Goal: Communication & Community: Answer question/provide support

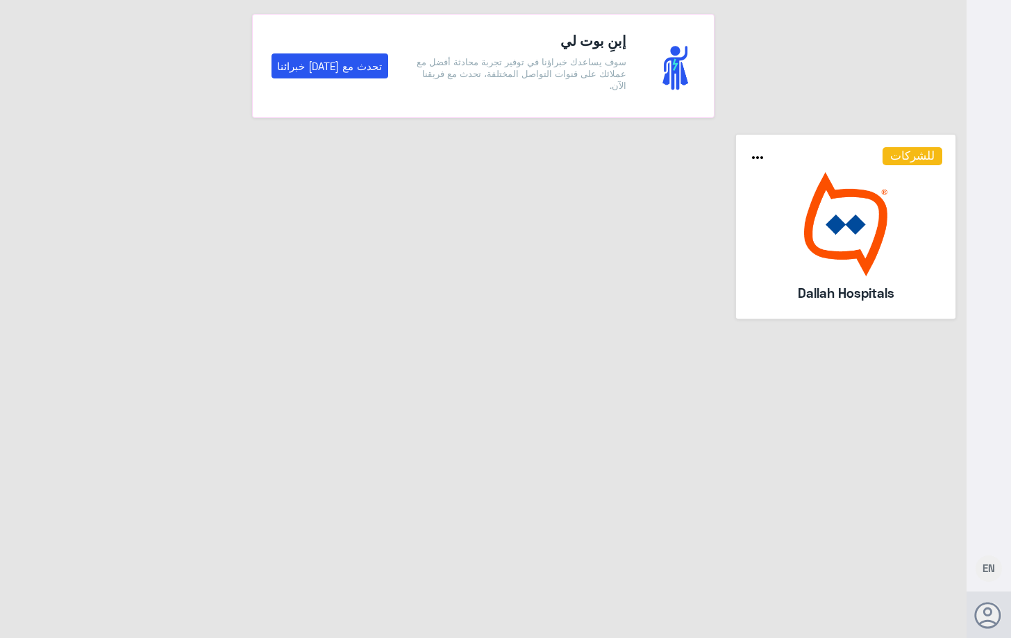
click at [857, 262] on img at bounding box center [846, 224] width 194 height 104
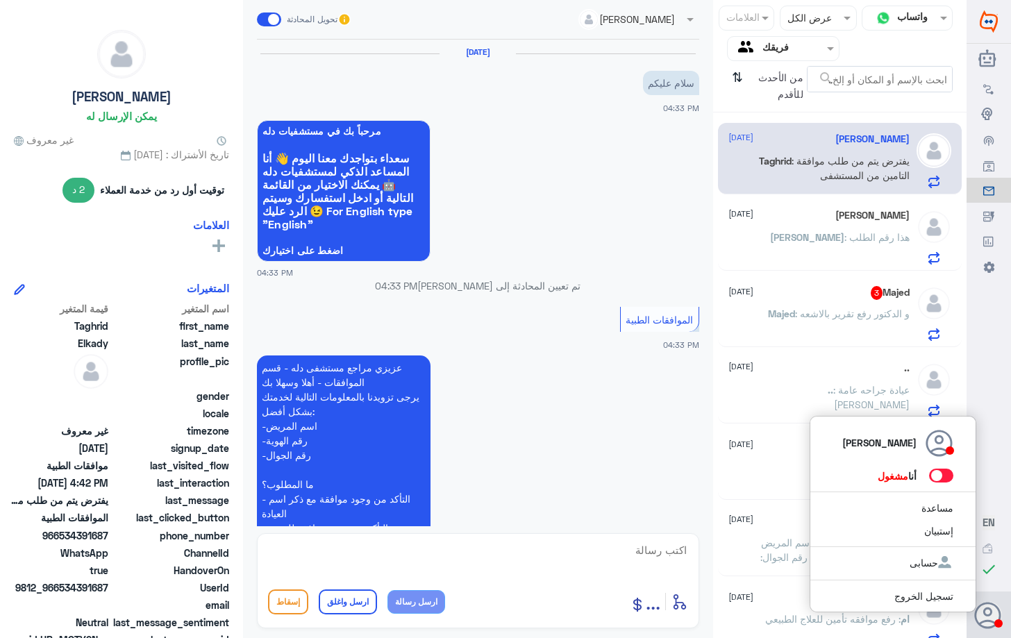
scroll to position [730, 0]
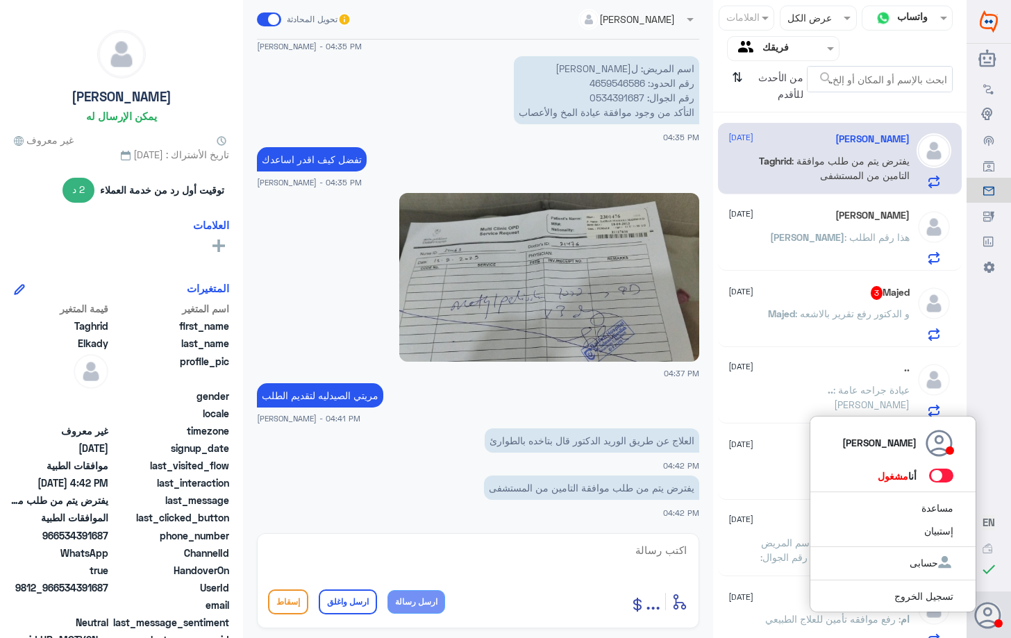
click at [943, 474] on span at bounding box center [941, 476] width 24 height 14
click at [0, 0] on input "checkbox" at bounding box center [0, 0] width 0 height 0
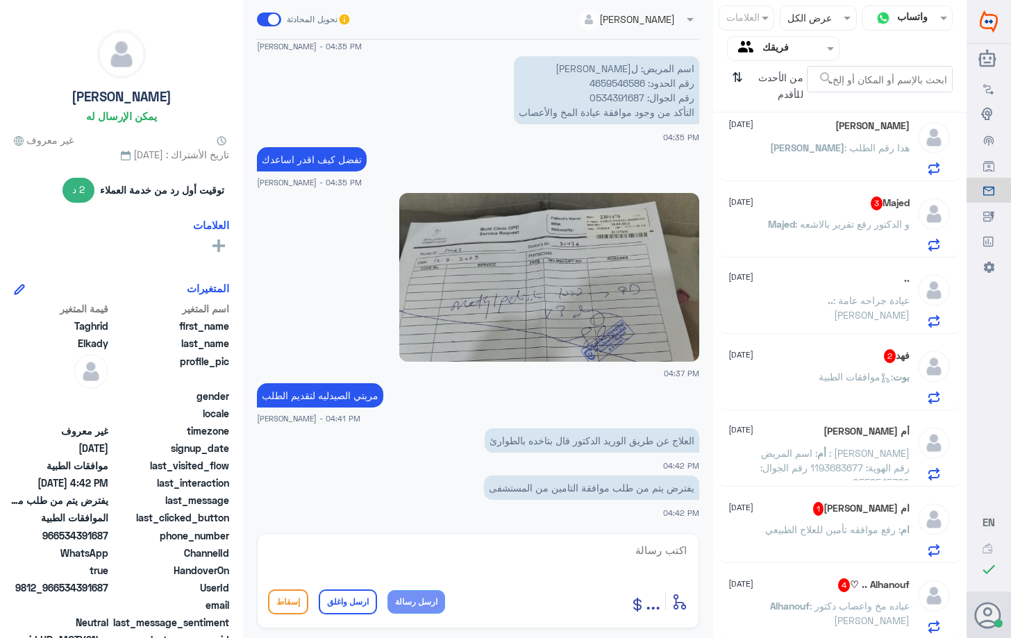
scroll to position [0, 0]
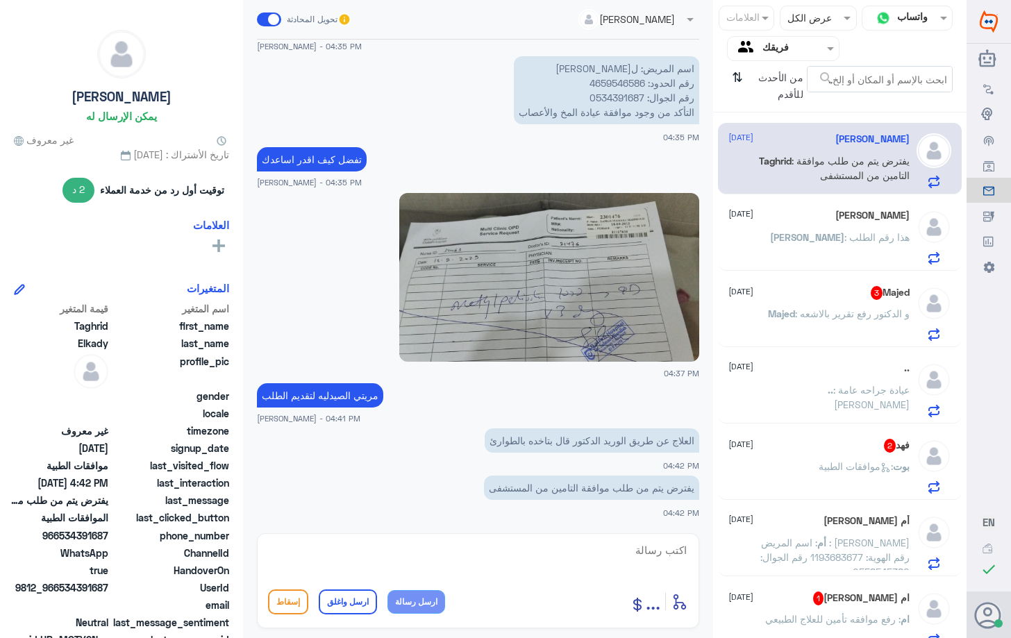
click at [847, 246] on p "[PERSON_NAME] : هذا رقم الطلب" at bounding box center [840, 247] width 140 height 35
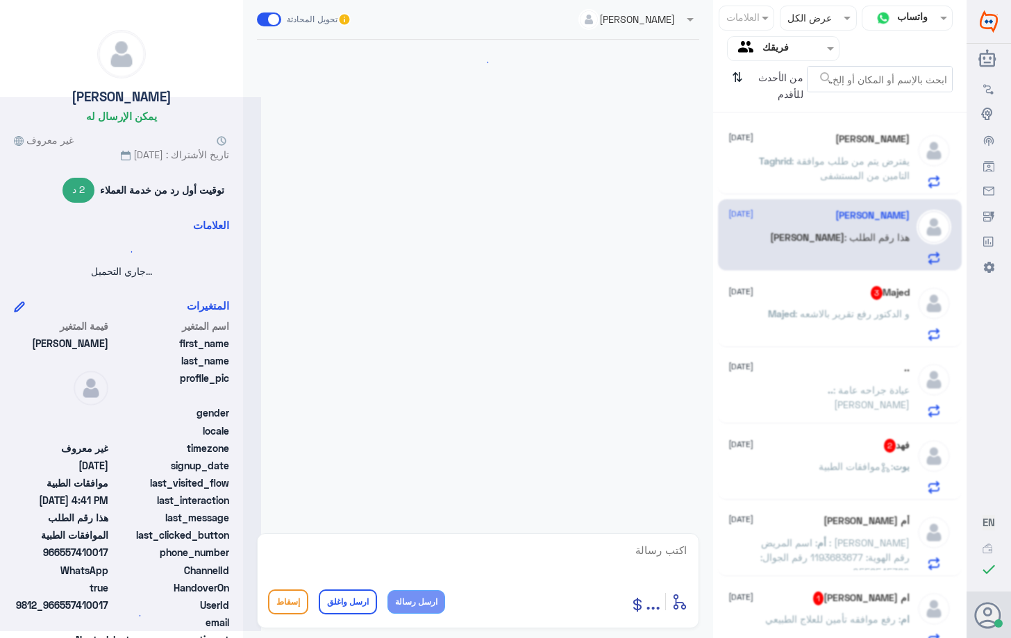
scroll to position [1140, 0]
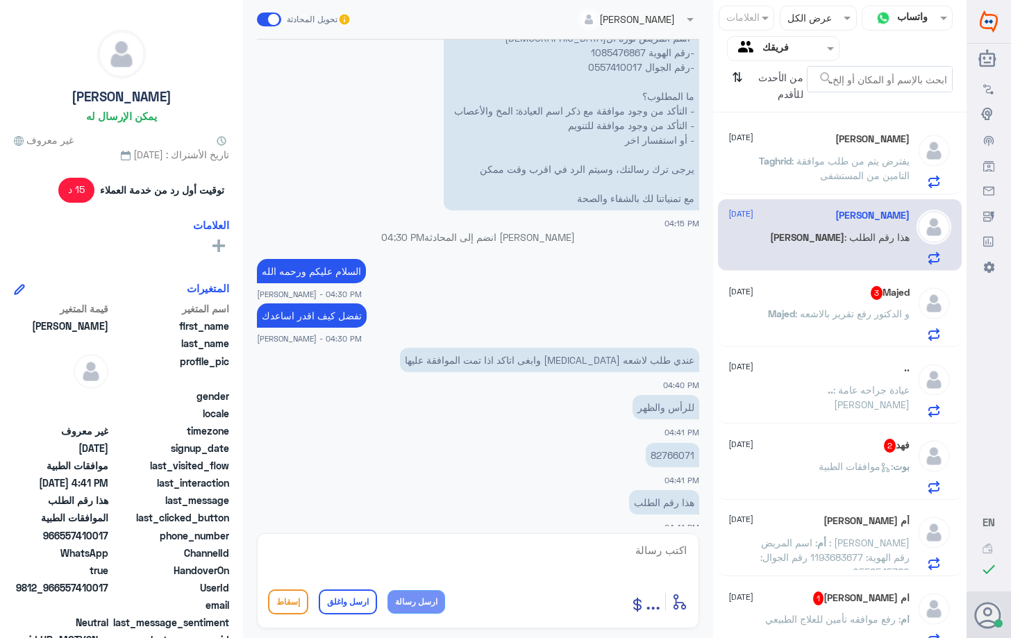
click at [667, 443] on p "82766071" at bounding box center [672, 455] width 53 height 24
copy p "82766071"
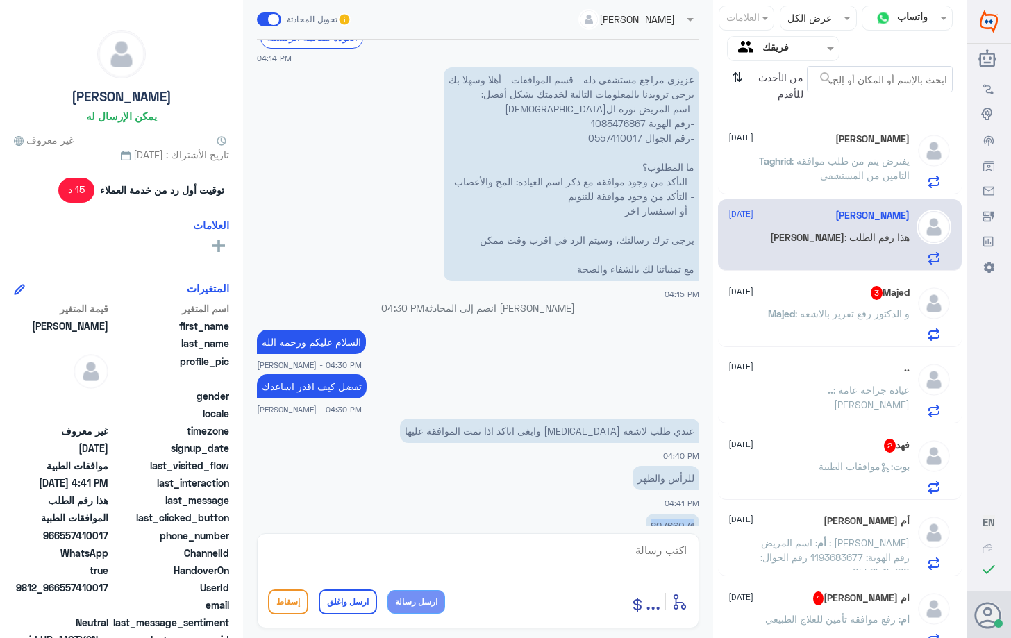
scroll to position [1001, 0]
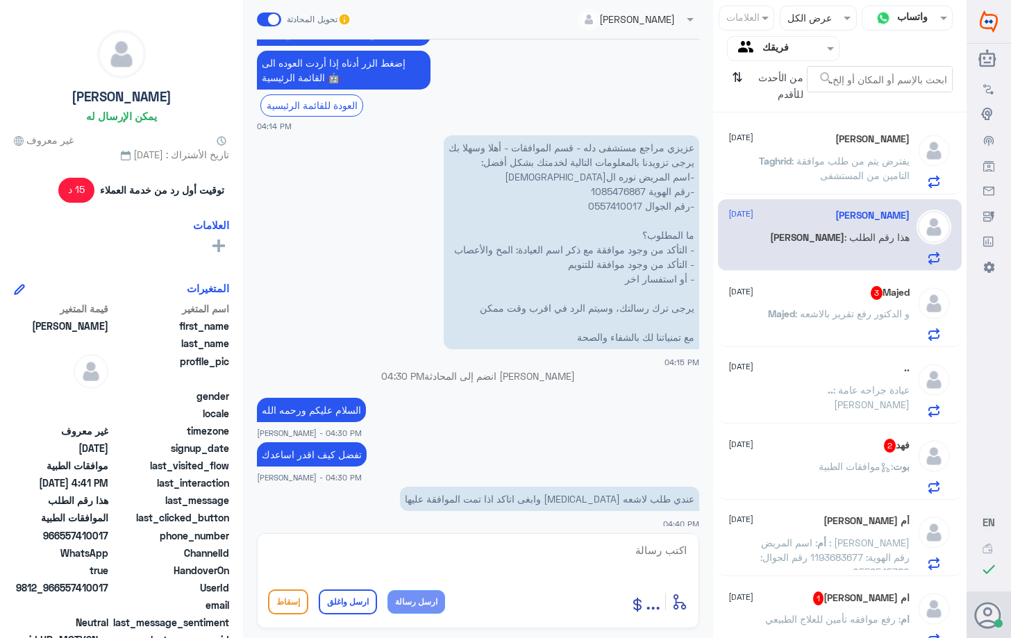
click at [608, 172] on p "عزيزي مراجع مستشفى دله - قسم الموافقات - أهلا وسهلا بك يرجى تزويدنا بالمعلومات …" at bounding box center [571, 242] width 255 height 214
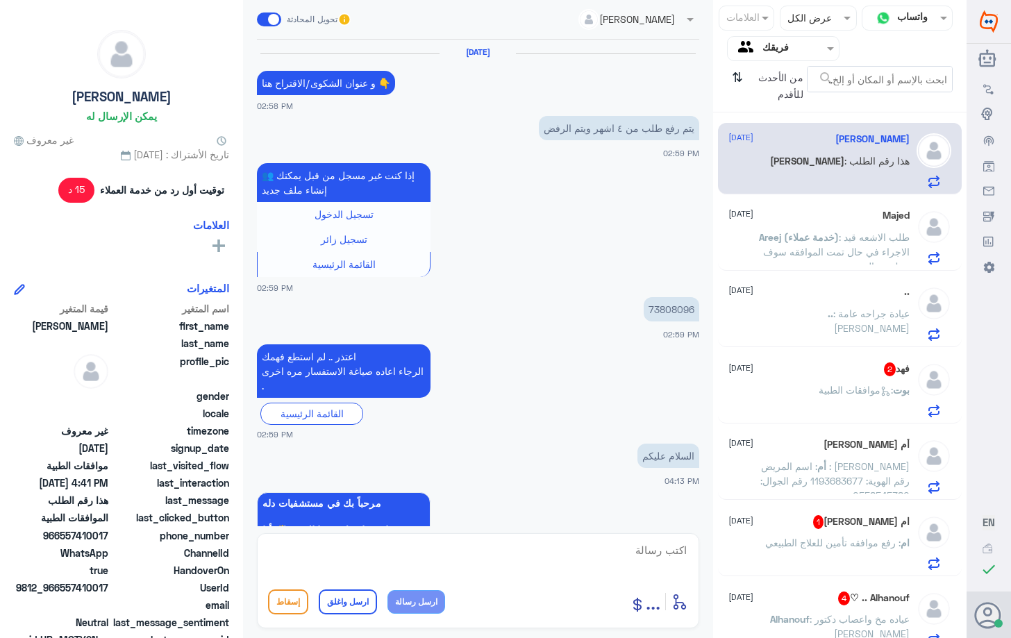
scroll to position [1152, 0]
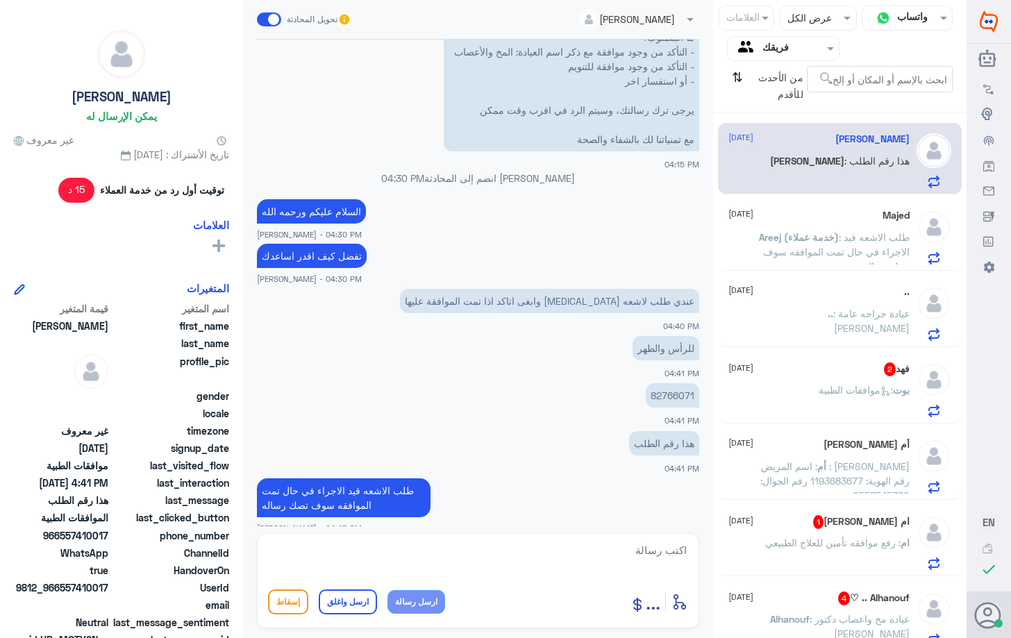
click at [857, 249] on span ": طلب الاشعه قيد الاجراء في حال تمت الموافقه سوف تصك رساله" at bounding box center [836, 251] width 146 height 41
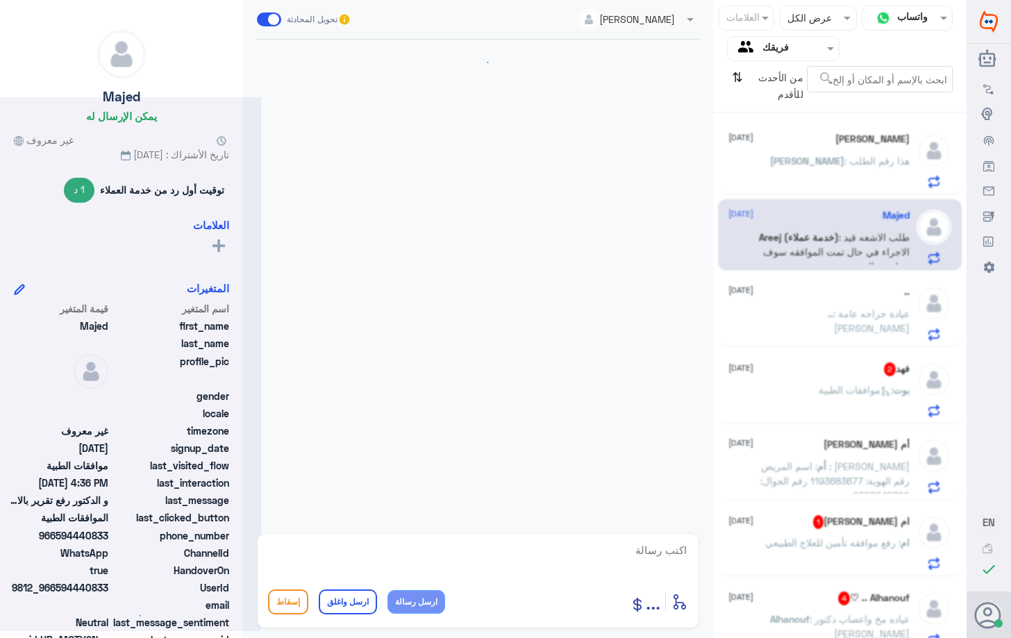
scroll to position [940, 0]
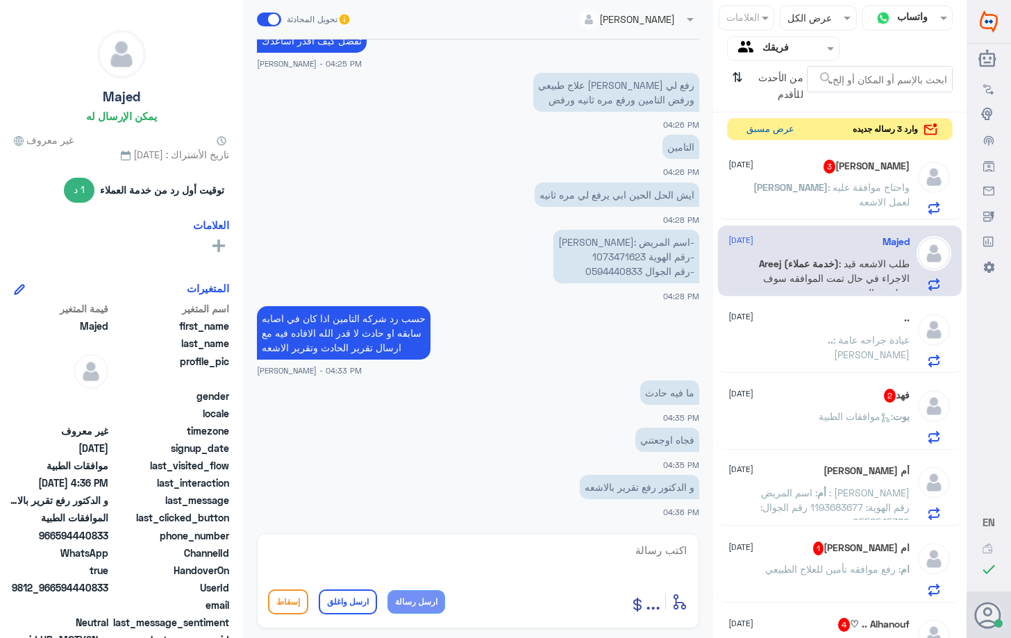
click at [768, 132] on button "عرض مسبق" at bounding box center [770, 130] width 58 height 22
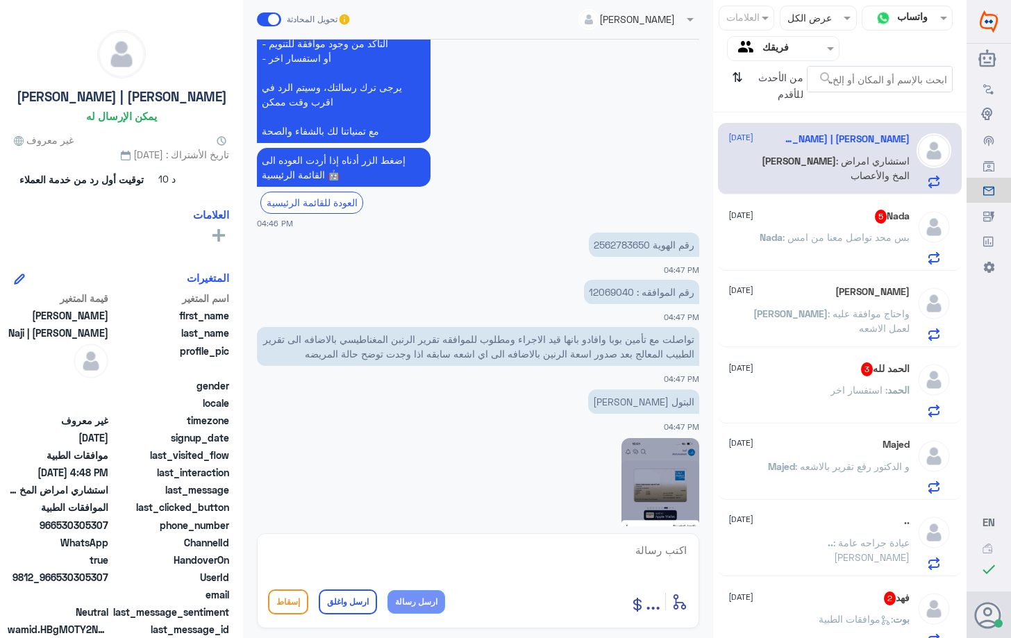
scroll to position [1431, 0]
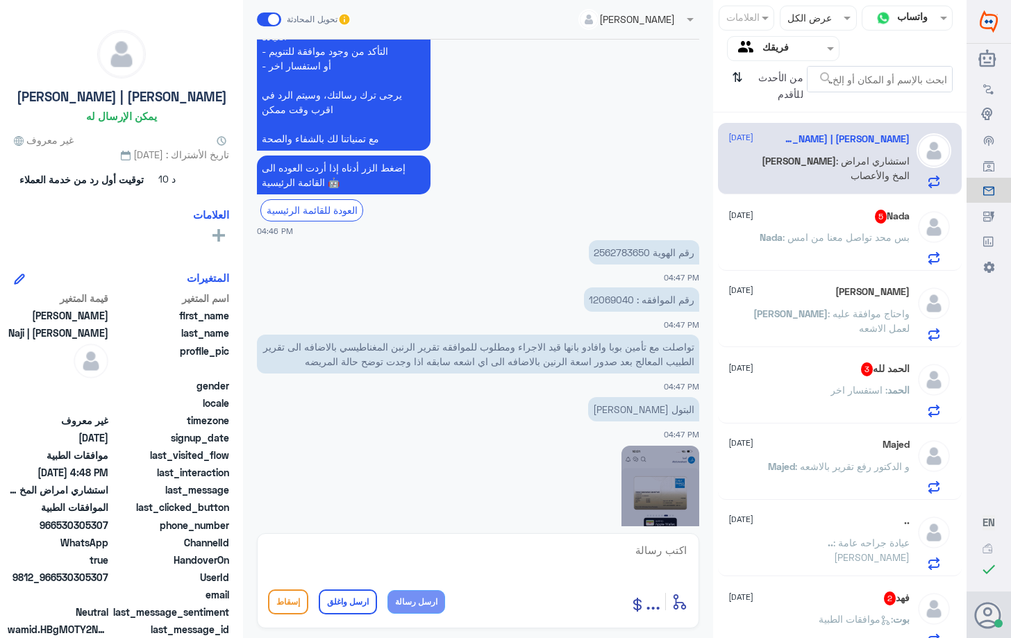
click at [621, 251] on p "رقم الهوية 2562783650" at bounding box center [644, 252] width 110 height 24
copy p "2562783650"
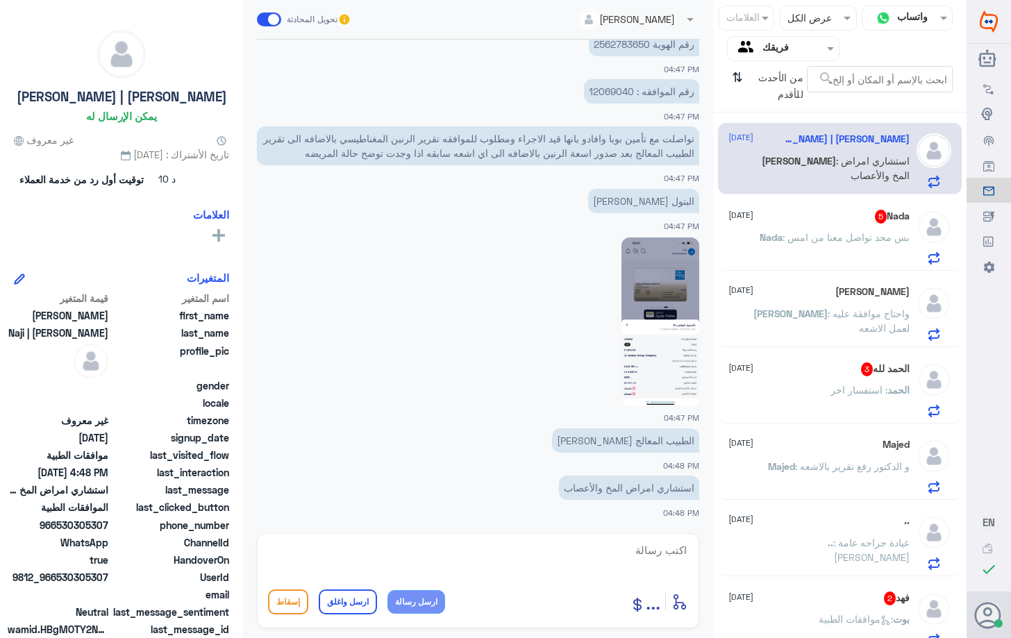
click at [834, 241] on span ": بس محد تواصل معنا من امس" at bounding box center [845, 237] width 127 height 12
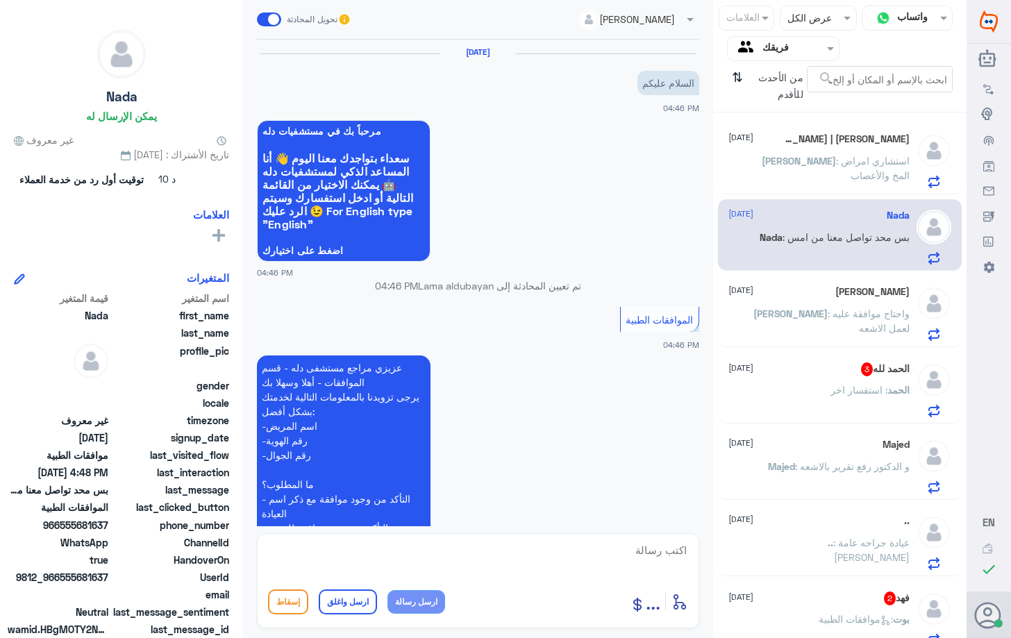
scroll to position [495, 0]
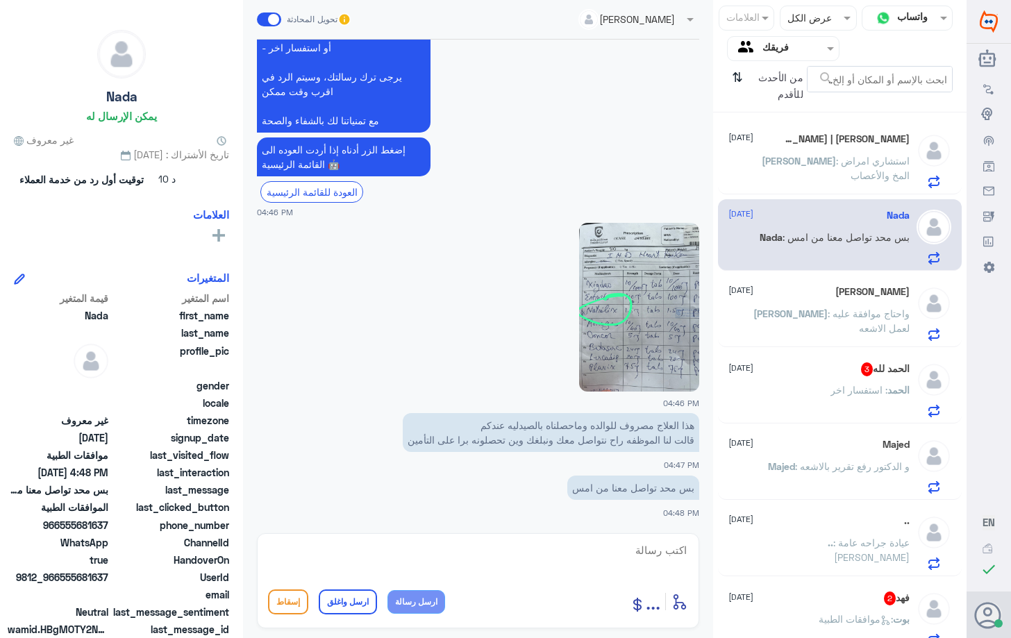
click at [849, 395] on span ": استفسار اخر" at bounding box center [858, 390] width 57 height 12
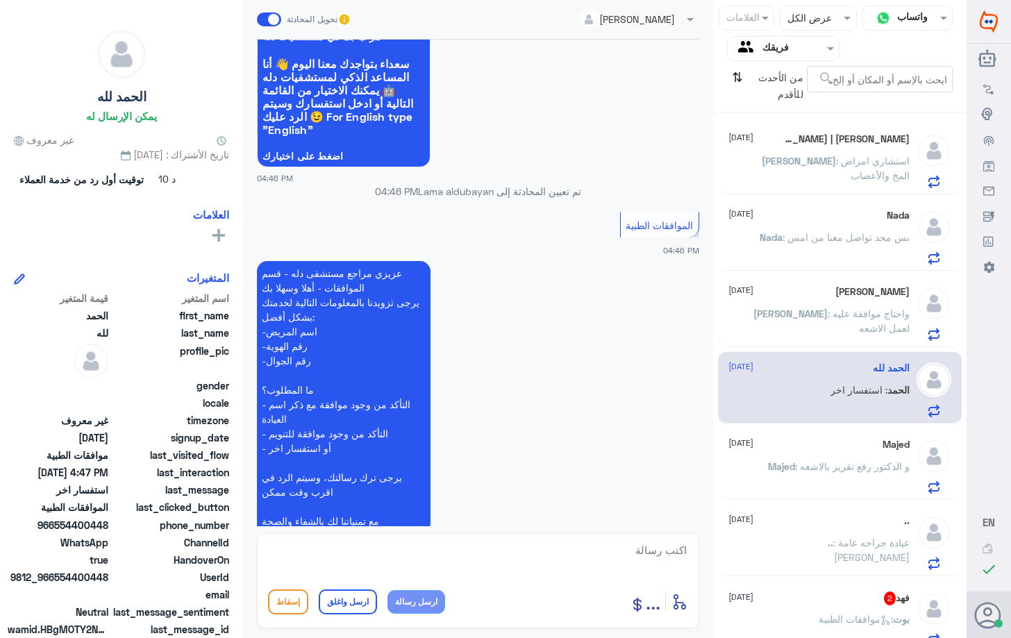
scroll to position [241, 0]
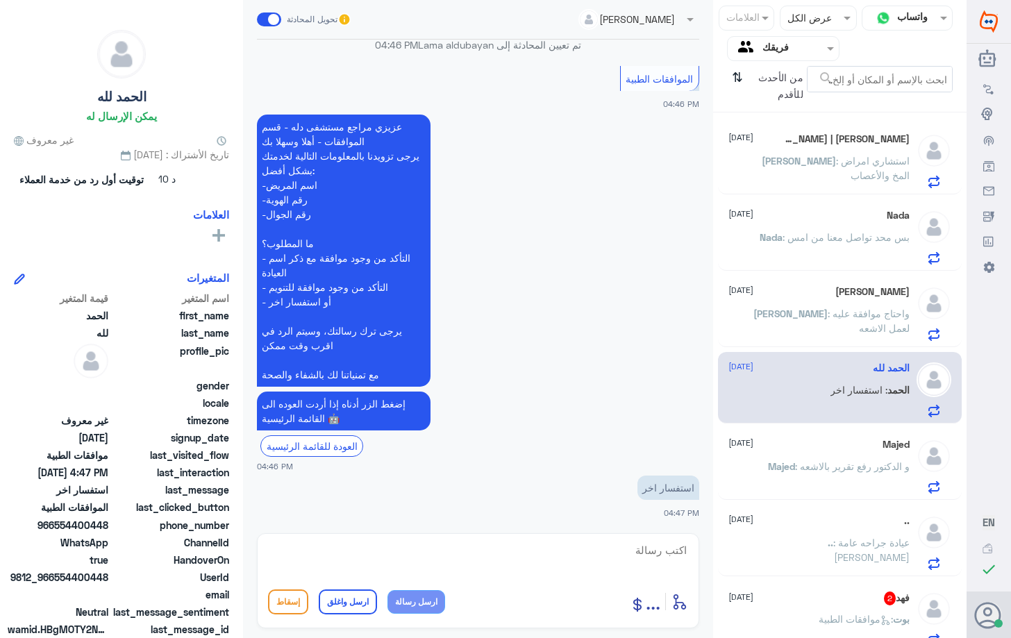
click at [607, 562] on textarea at bounding box center [478, 558] width 420 height 34
drag, startPoint x: 621, startPoint y: 555, endPoint x: 636, endPoint y: 554, distance: 14.6
click at [636, 554] on textarea "تفضل كيف ادر اساعدك" at bounding box center [478, 558] width 420 height 34
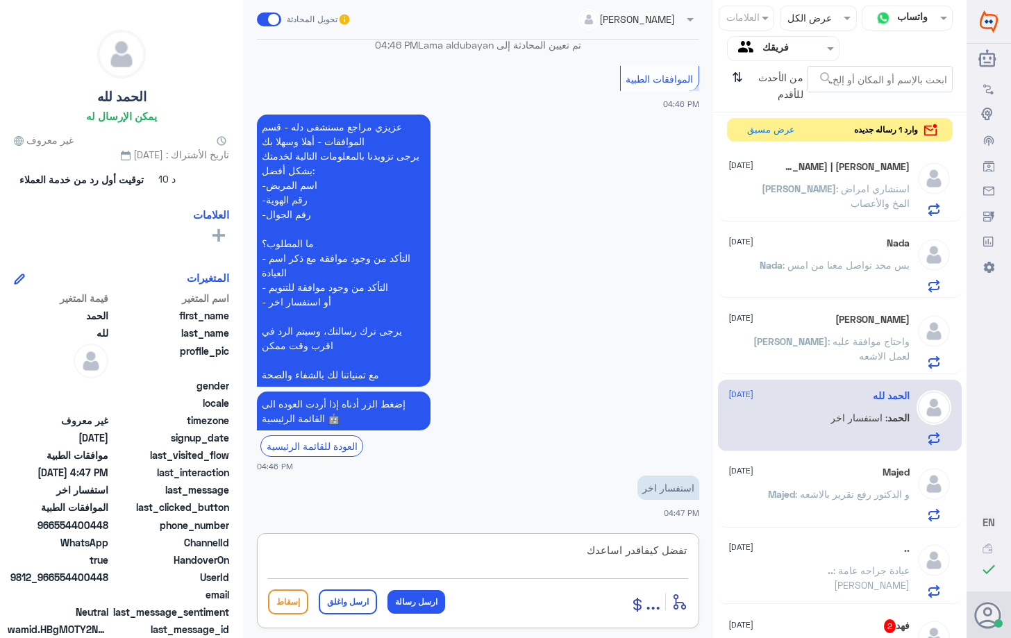
click at [641, 550] on textarea "تفضل كيفاقدر اساعدك" at bounding box center [478, 558] width 420 height 34
type textarea "تفضل كيف اقدر اساعدك"
click at [401, 603] on button "ارسل رسالة" at bounding box center [416, 602] width 58 height 24
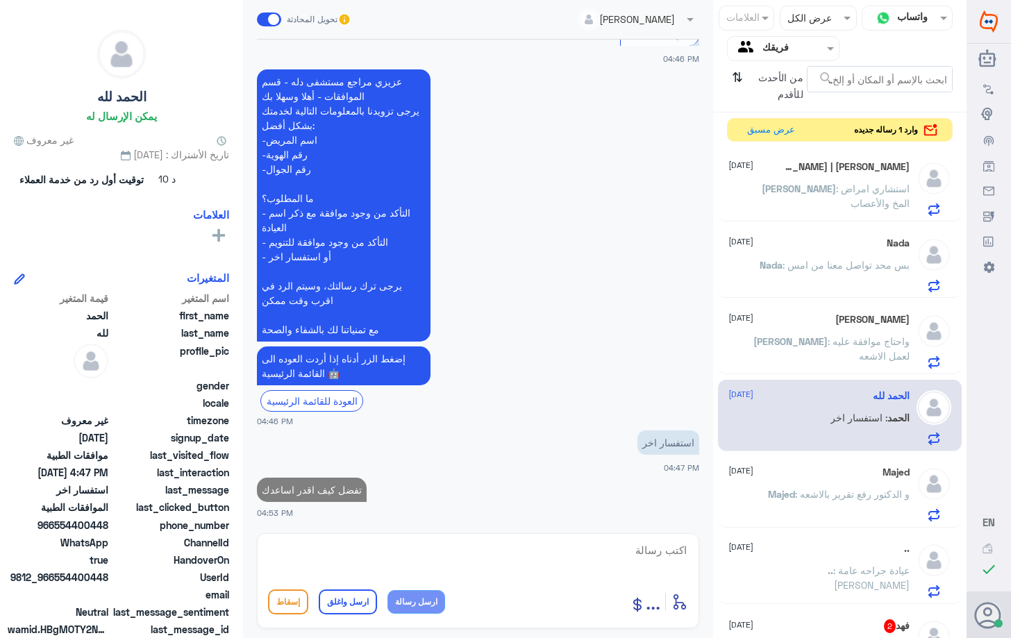
click at [834, 484] on div "Majed [DATE] Majed : و الدكتور رفع تقرير بالاشعه" at bounding box center [818, 493] width 180 height 55
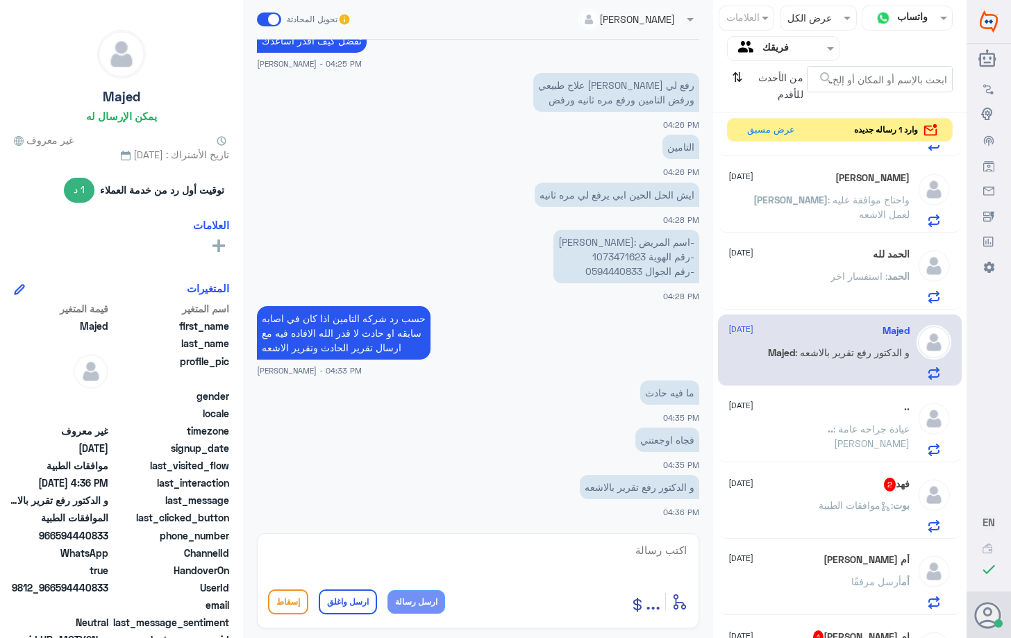
scroll to position [278, 0]
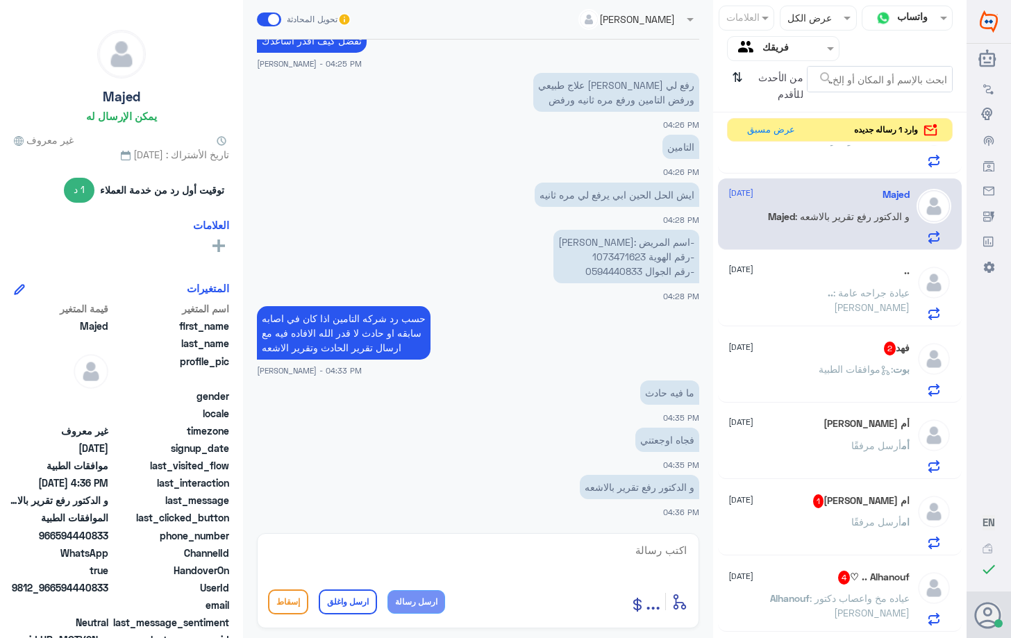
click at [884, 343] on span "2" at bounding box center [890, 349] width 12 height 14
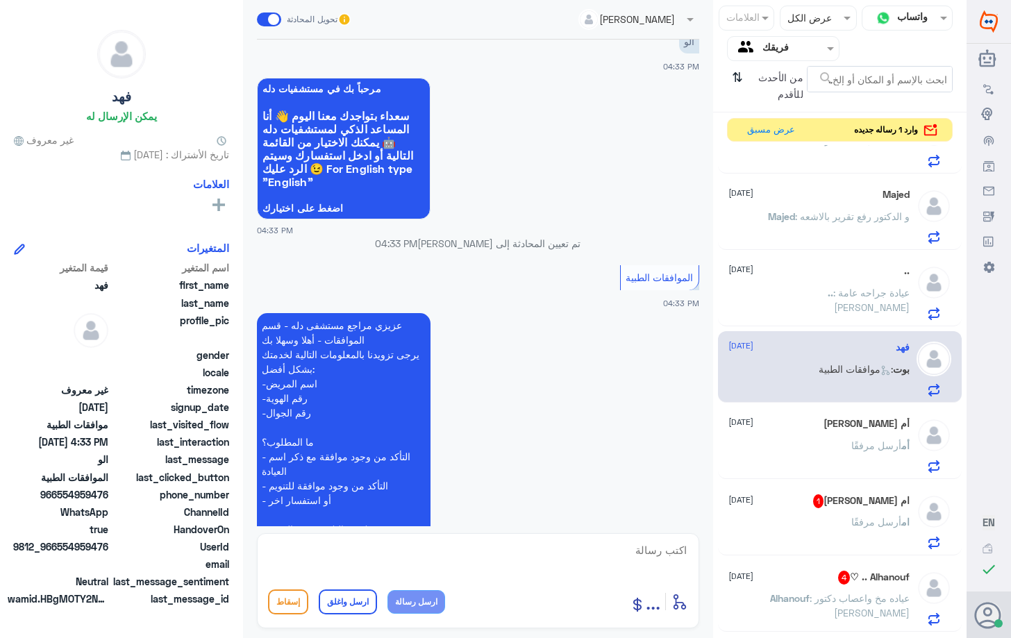
scroll to position [1035, 0]
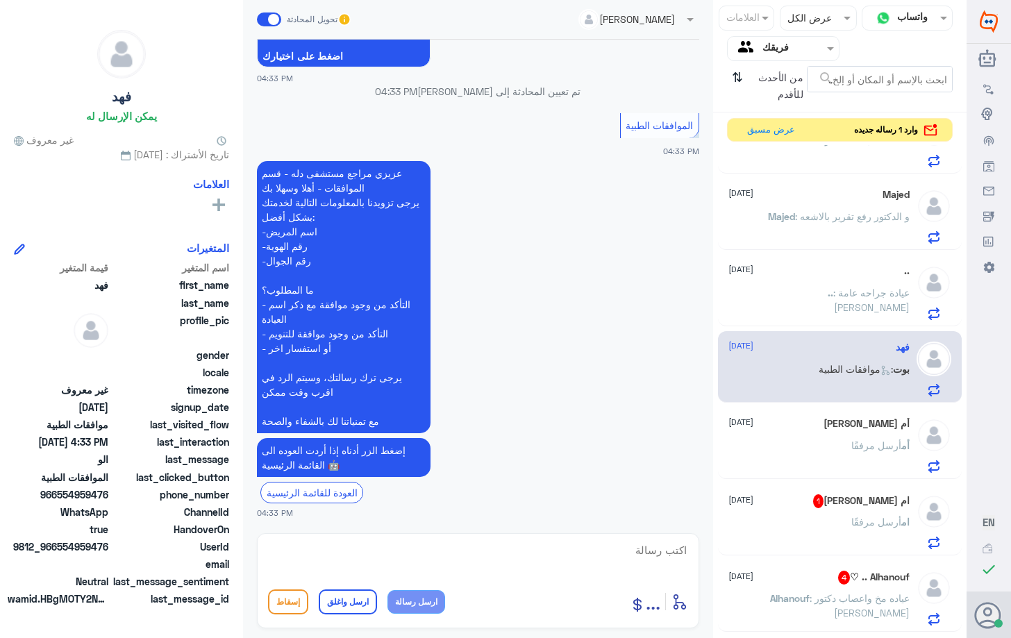
click at [501, 564] on textarea at bounding box center [478, 558] width 420 height 34
type textarea "تفضل كيف اقدر اخدمك"
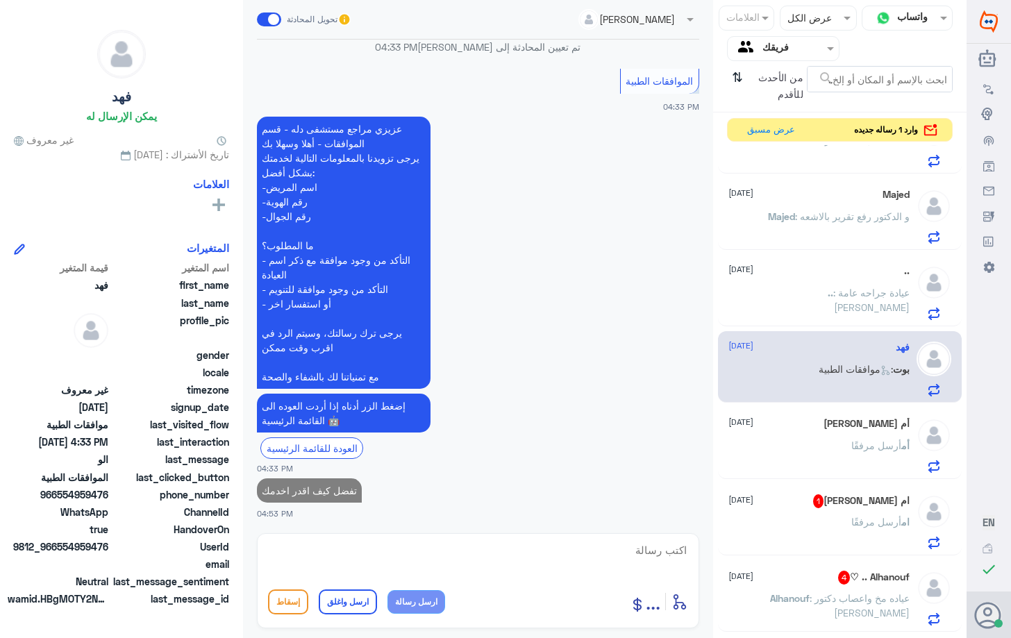
click at [823, 507] on span "1" at bounding box center [818, 501] width 10 height 14
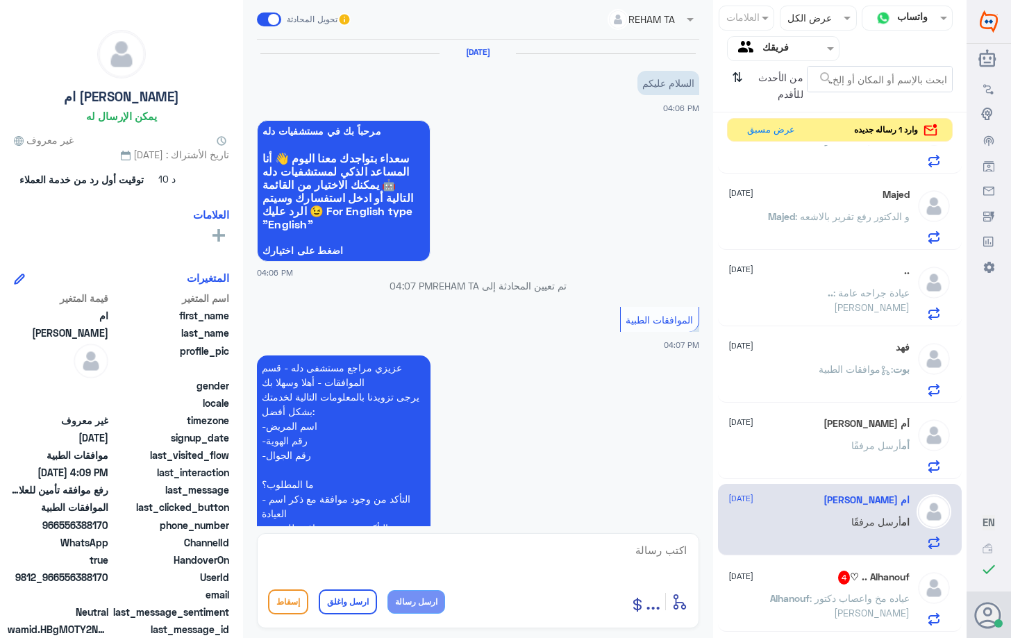
scroll to position [318, 0]
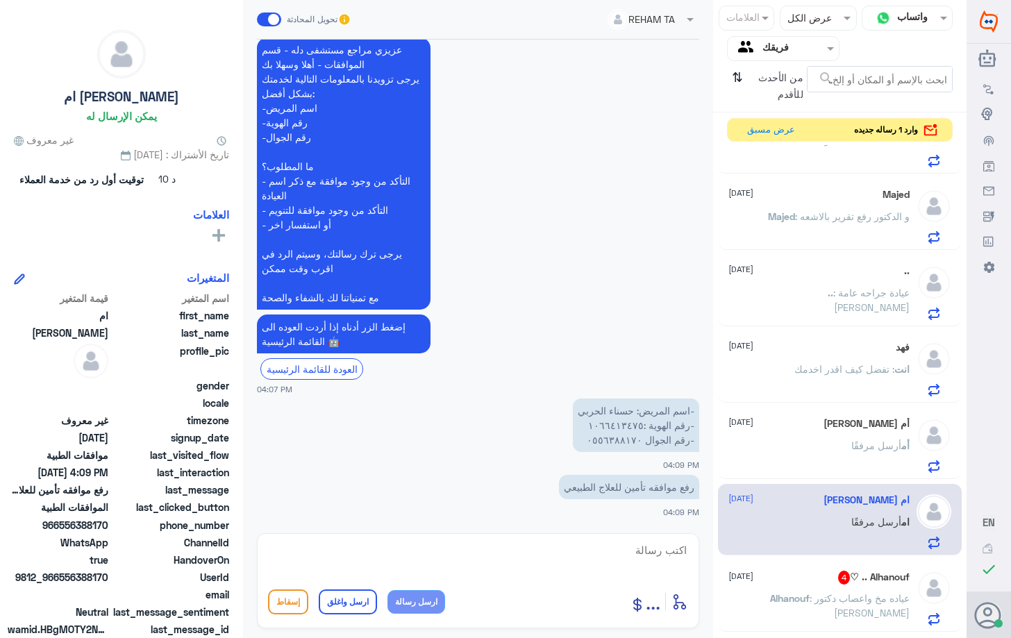
click at [805, 589] on div "Alhanouf .. ♡ 4 [DATE][PERSON_NAME] : عياده مخ واعصاب دكتور [PERSON_NAME]" at bounding box center [818, 598] width 180 height 55
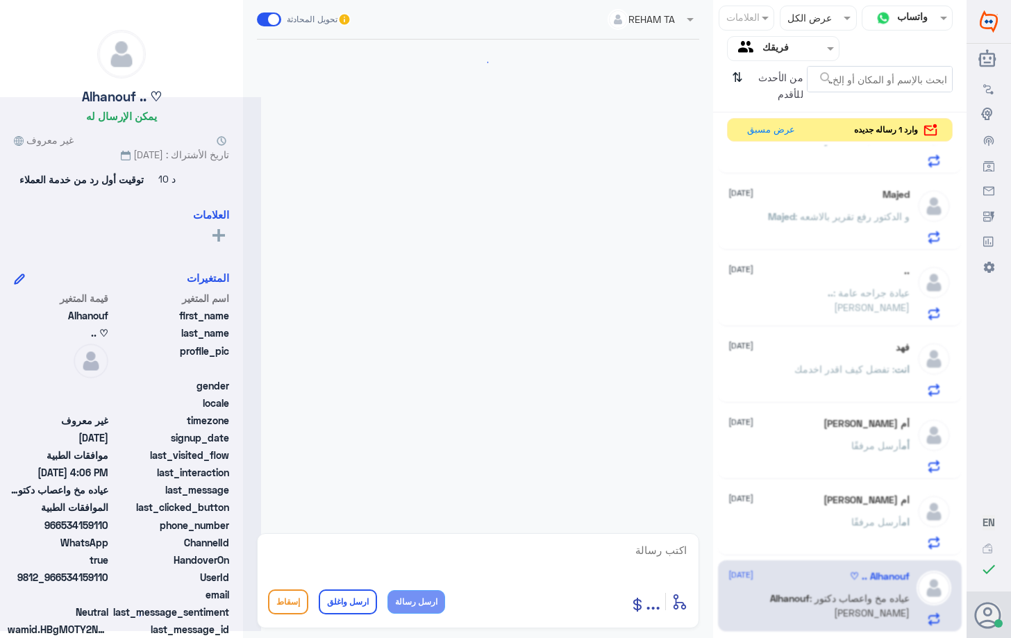
scroll to position [303, 0]
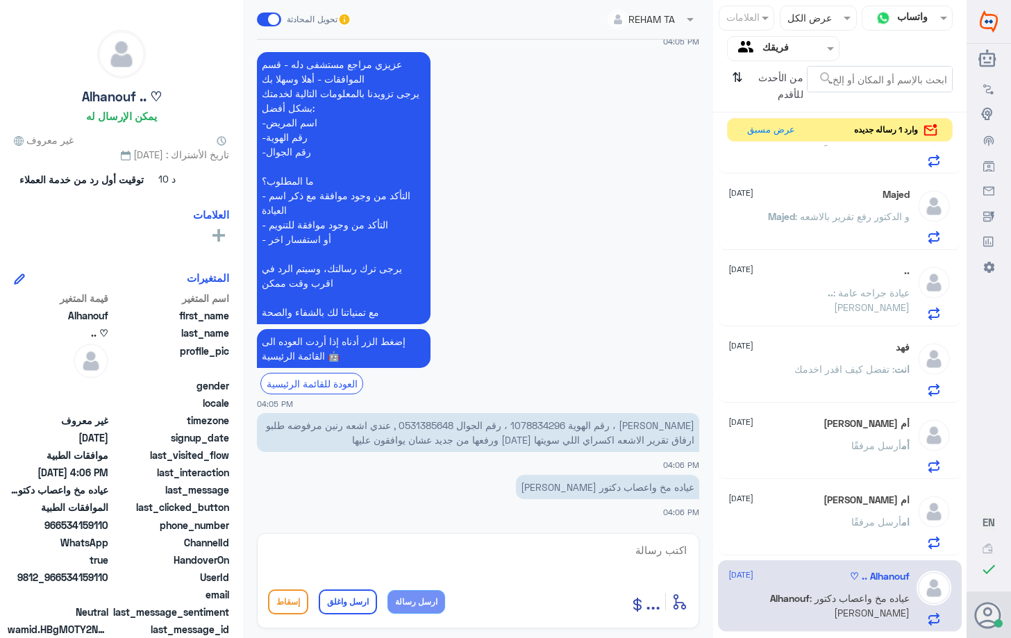
click at [518, 422] on p "[PERSON_NAME] ، رقم الهوية 1078834296 ، رقم الجوال 0531385648 , عندي اشعه رنين …" at bounding box center [478, 432] width 442 height 39
click at [538, 423] on p "[PERSON_NAME] ، رقم الهوية 1078834296 ، رقم الجوال 0531385648 , عندي اشعه رنين …" at bounding box center [478, 432] width 442 height 39
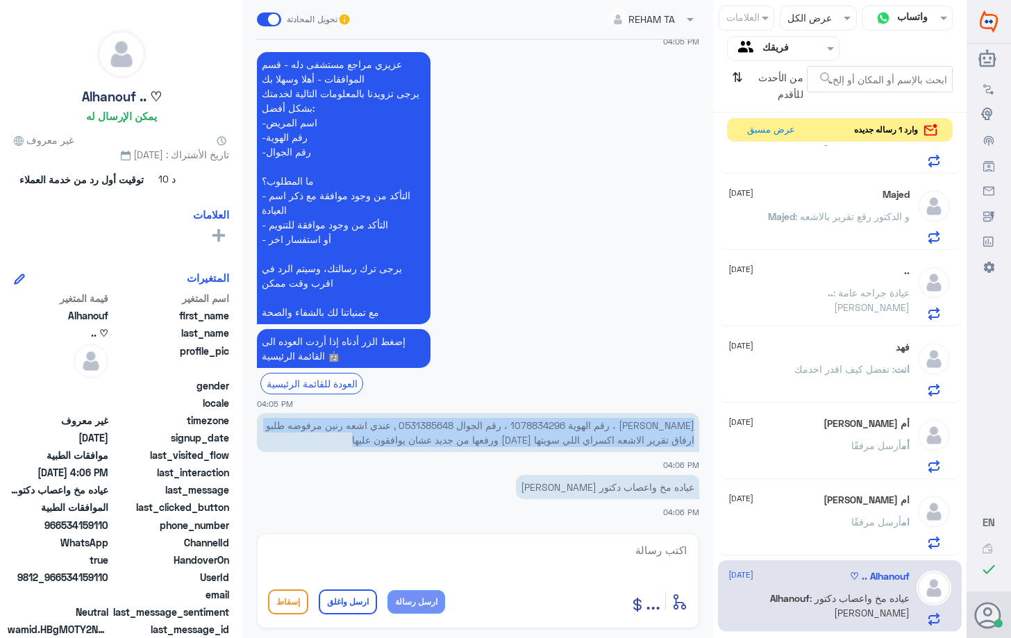
click at [538, 423] on p "[PERSON_NAME] ، رقم الهوية 1078834296 ، رقم الجوال 0531385648 , عندي اشعه رنين …" at bounding box center [478, 432] width 442 height 39
click at [536, 424] on p "[PERSON_NAME] ، رقم الهوية 1078834296 ، رقم الجوال 0531385648 , عندي اشعه رنين …" at bounding box center [478, 432] width 442 height 39
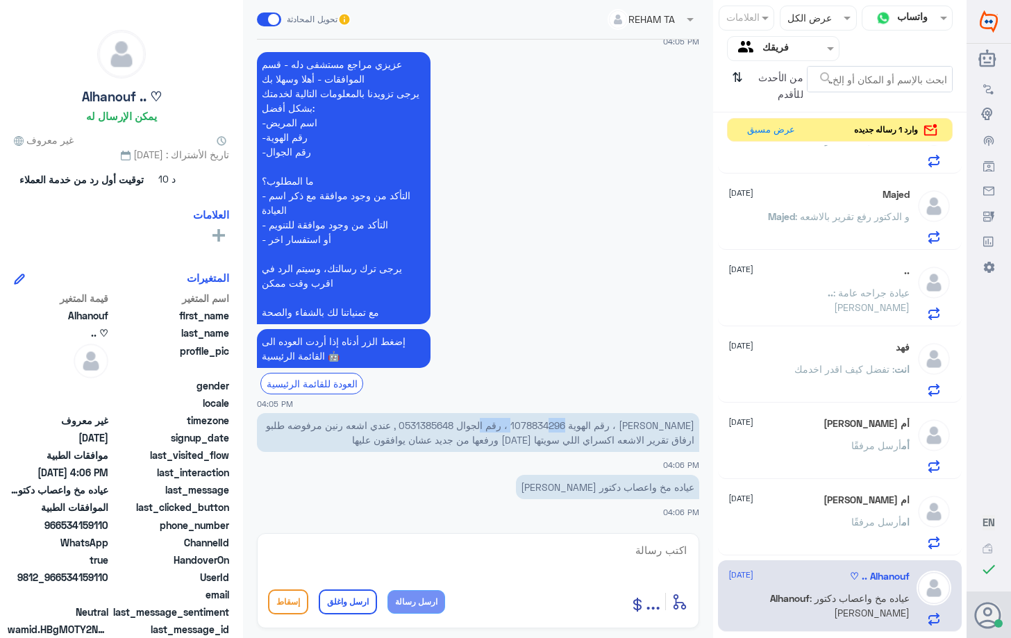
click at [536, 424] on p "[PERSON_NAME] ، رقم الهوية 1078834296 ، رقم الجوال 0531385648 , عندي اشعه رنين …" at bounding box center [478, 432] width 442 height 39
click at [412, 428] on p "[PERSON_NAME] ، رقم الهوية 1078834296 ، رقم الجوال 0531385648 , عندي اشعه رنين …" at bounding box center [478, 432] width 442 height 39
click at [391, 424] on p "[PERSON_NAME] ، رقم الهوية 1078834296 ، رقم الجوال 0531385648 , عندي اشعه رنين …" at bounding box center [478, 432] width 442 height 39
drag, startPoint x: 390, startPoint y: 424, endPoint x: 443, endPoint y: 424, distance: 52.8
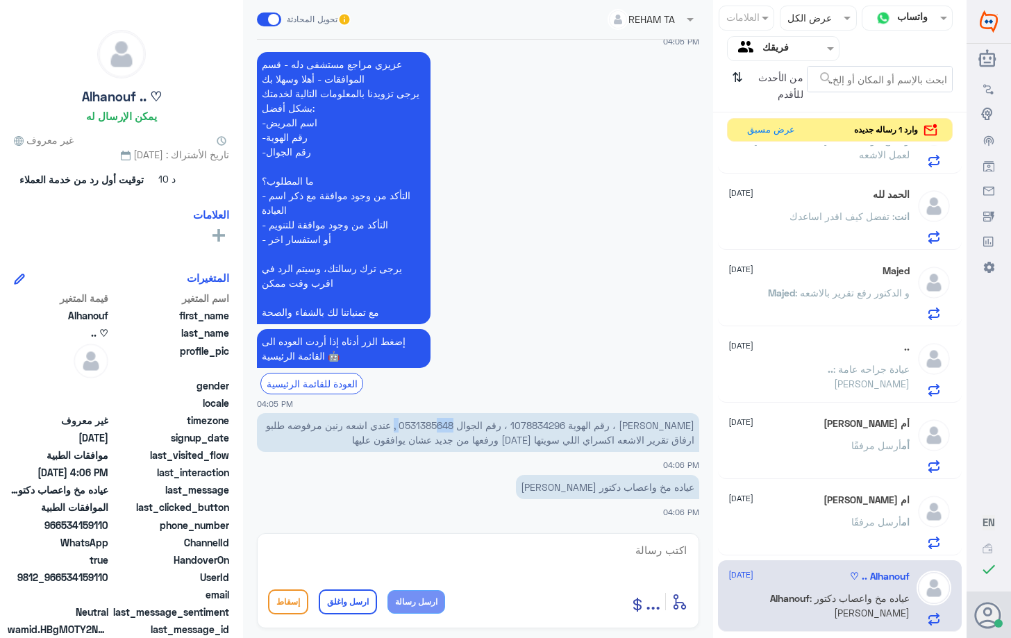
click at [443, 424] on p "[PERSON_NAME] ، رقم الهوية 1078834296 ، رقم الجوال 0531385648 , عندي اشعه رنين …" at bounding box center [478, 432] width 442 height 39
copy p "0531385648"
click at [499, 564] on textarea at bounding box center [478, 558] width 420 height 34
click at [568, 559] on textarea at bounding box center [478, 558] width 420 height 34
click at [594, 556] on textarea at bounding box center [478, 558] width 420 height 34
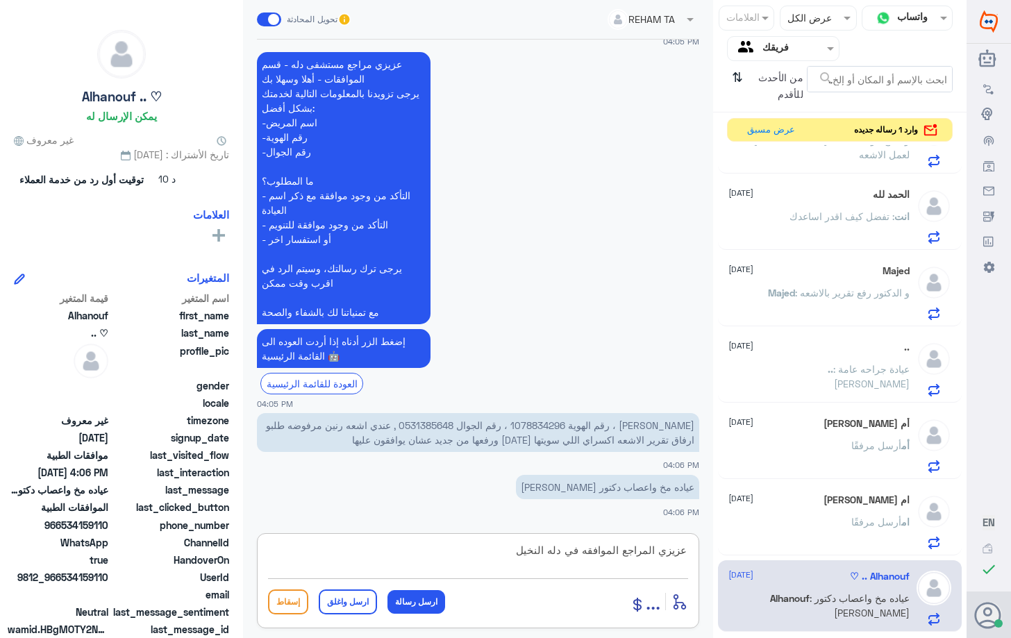
type textarea "عزيزي المراجع الموافقه في دله النخيل"
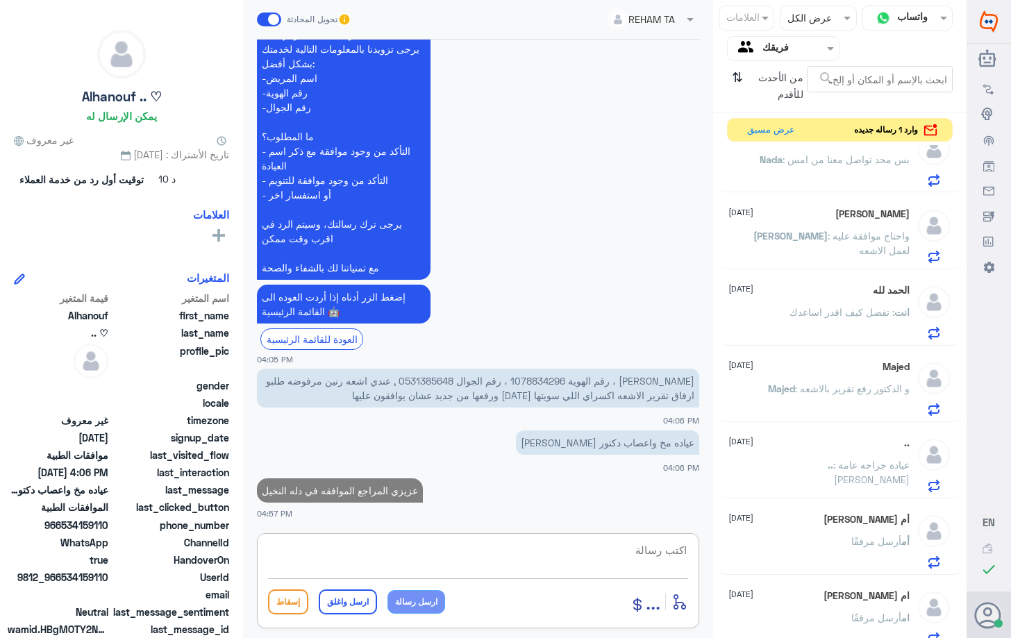
scroll to position [0, 0]
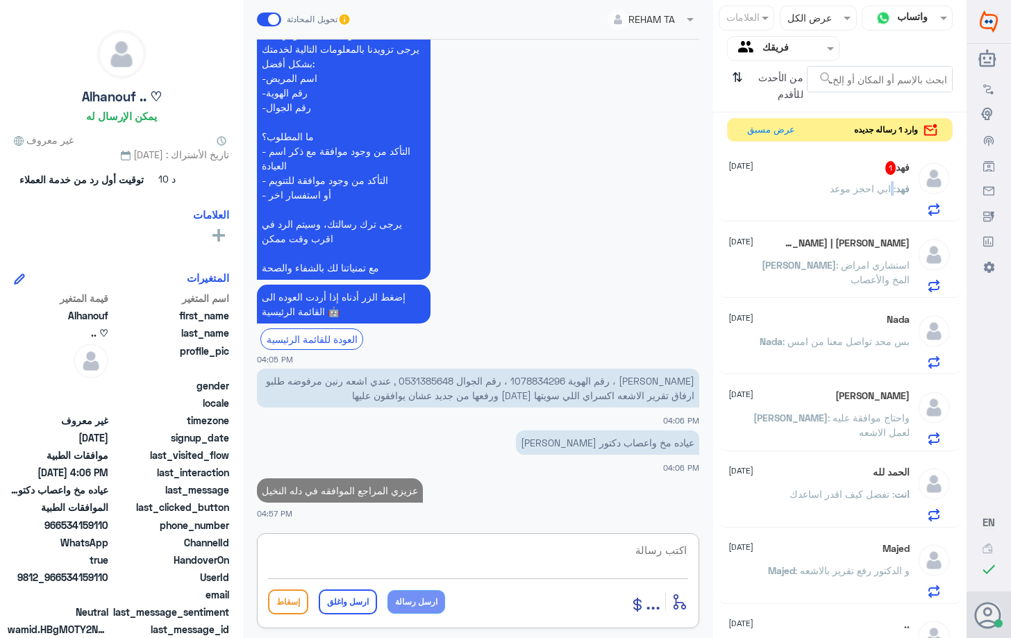
click at [880, 186] on p "فهد : ابي احجز موعد" at bounding box center [870, 198] width 80 height 35
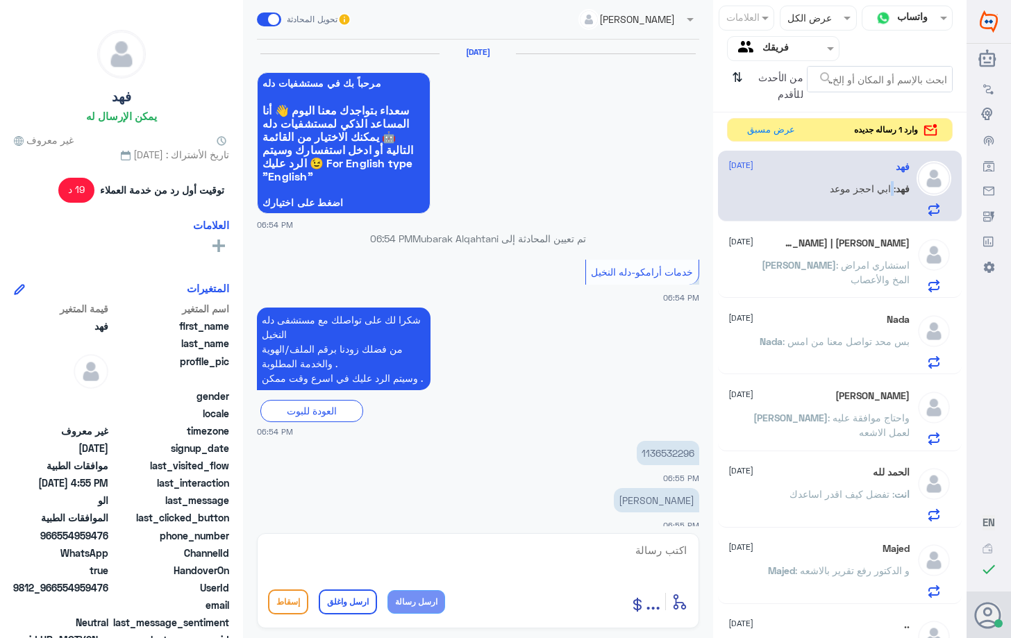
scroll to position [1104, 0]
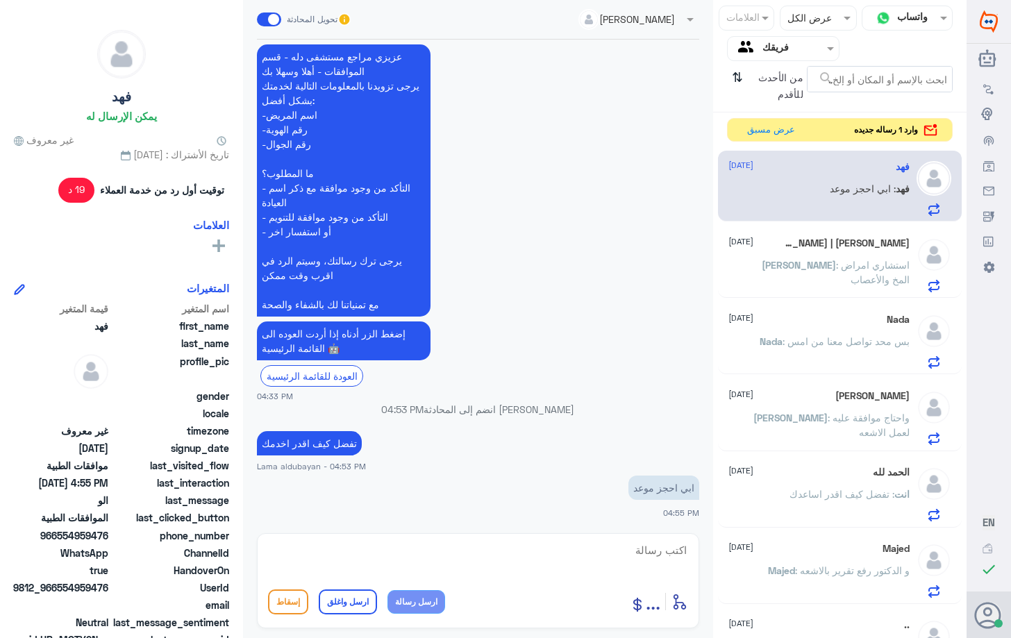
click at [659, 553] on textarea at bounding box center [478, 558] width 420 height 34
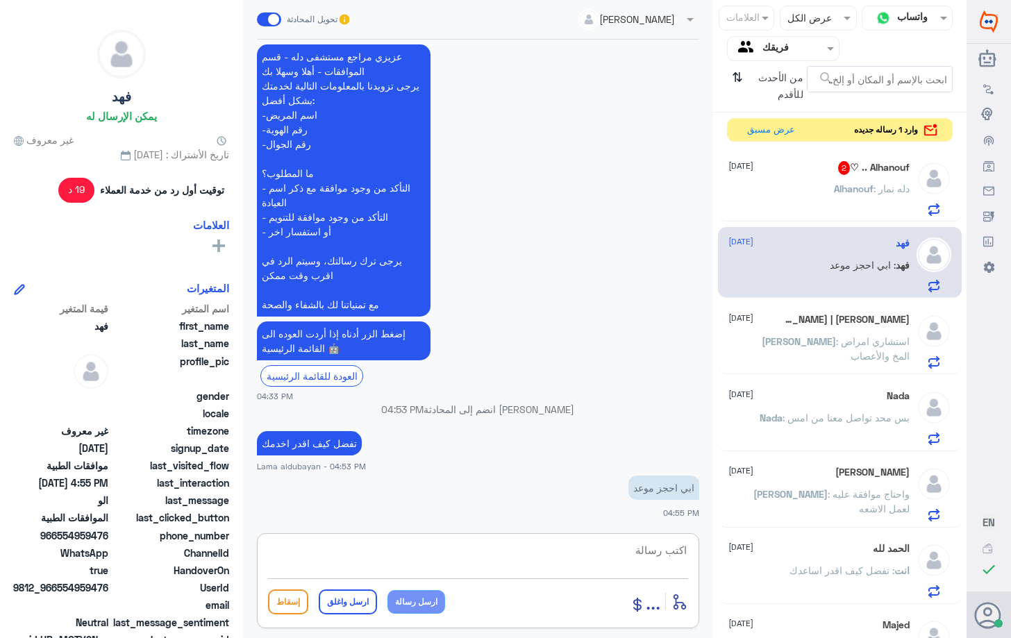
click at [548, 548] on textarea at bounding box center [478, 558] width 420 height 34
paste textarea "يرجى التواصل مع قسم المواعيد عن طريق الاتصال بشكل مباشر على الرقم 92001222"
type textarea "يرجى التواصل مع قسم المواعيد عن طريق الاتصال بشكل مباشر على الرقم 92001222"
click at [416, 606] on button "ارسل رسالة" at bounding box center [416, 602] width 58 height 24
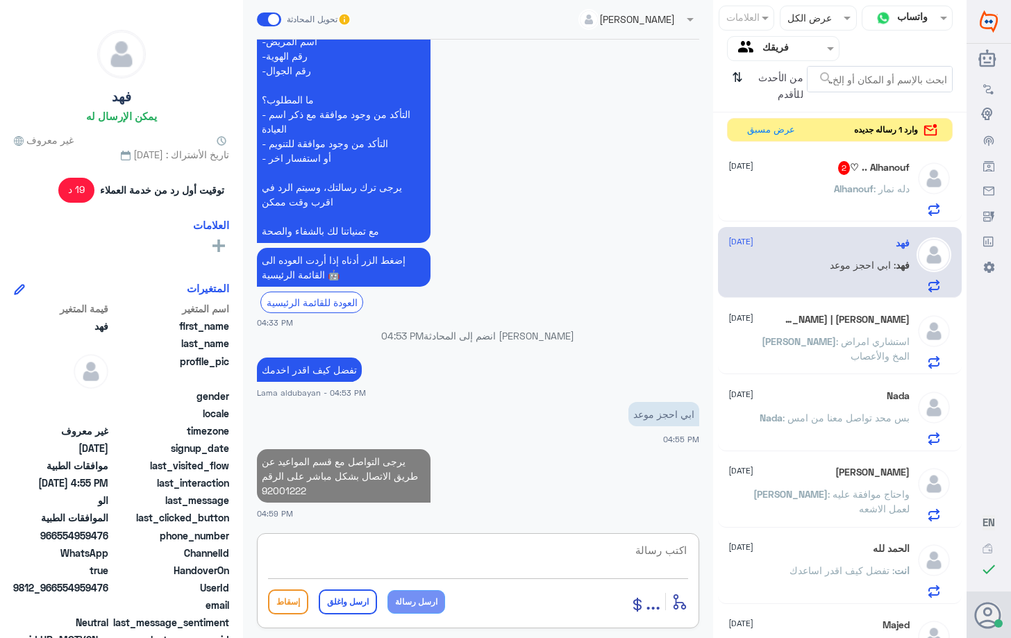
click at [439, 557] on textarea at bounding box center [478, 558] width 420 height 34
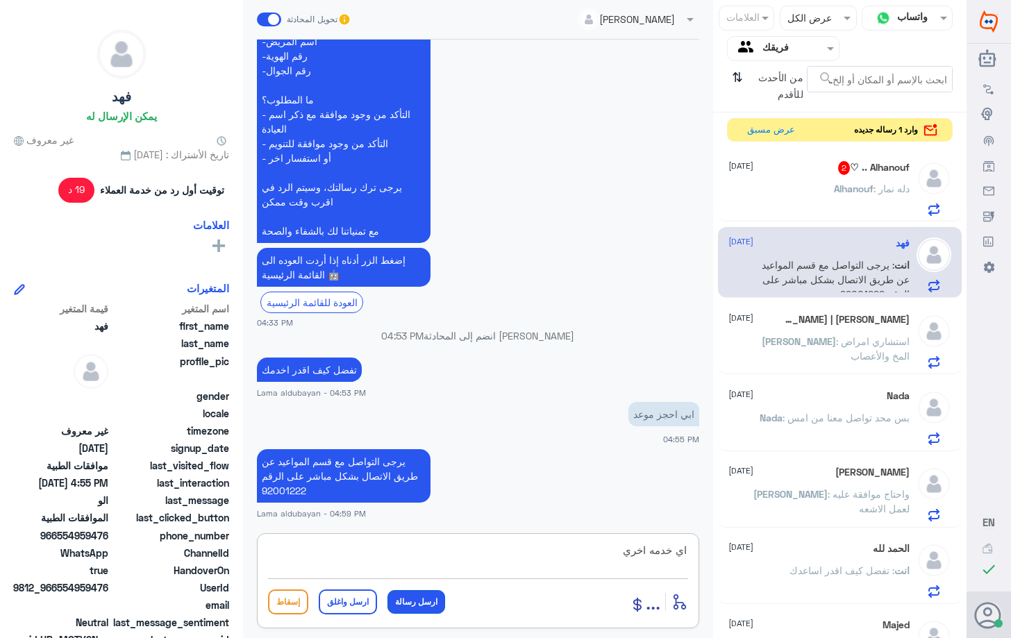
type textarea "اي خدمه اخري"
click at [420, 607] on button "ارسل رسالة" at bounding box center [416, 602] width 58 height 24
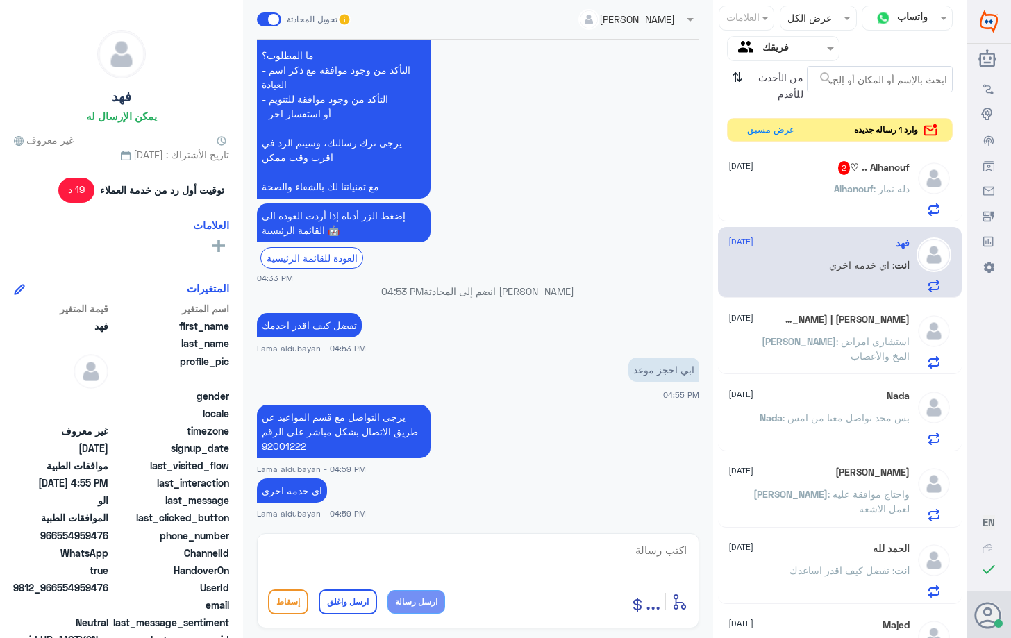
click at [824, 173] on div "Alhanouf .. ♡ 2 [DATE]" at bounding box center [818, 168] width 180 height 14
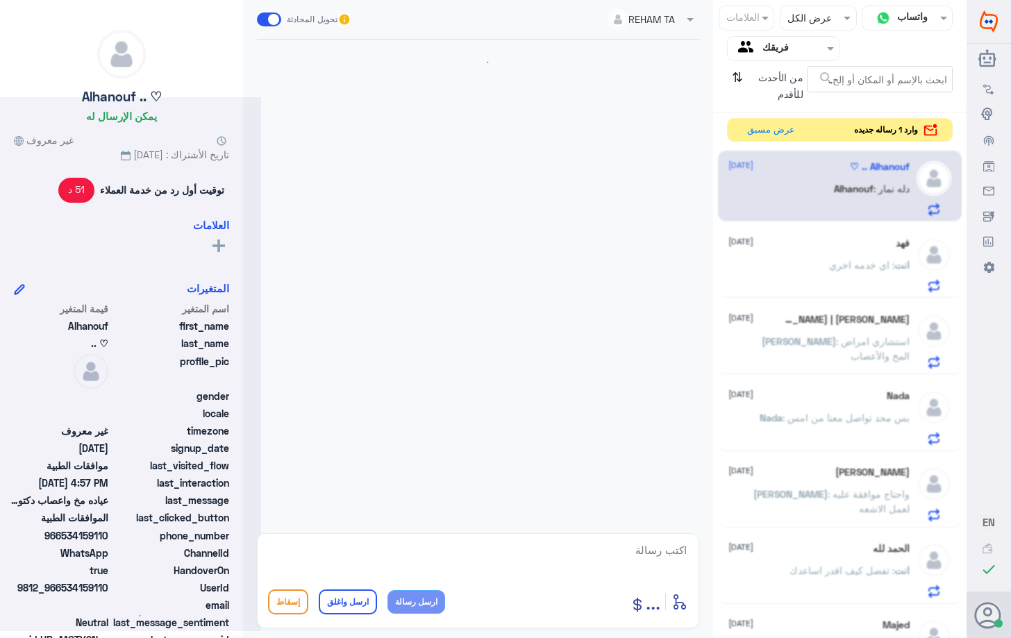
scroll to position [468, 0]
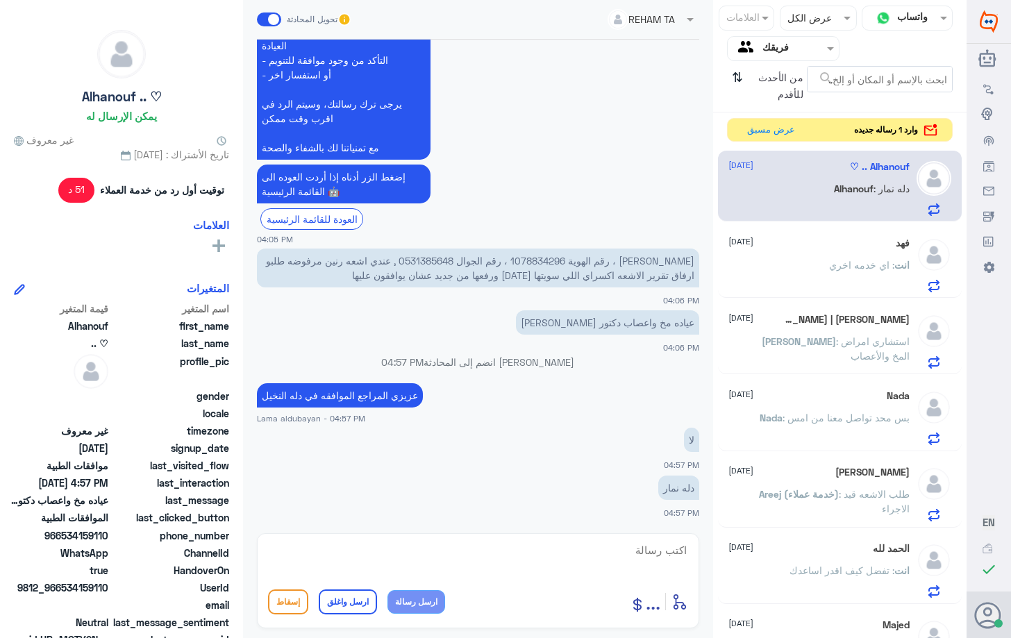
click at [508, 556] on textarea at bounding box center [478, 558] width 420 height 34
paste textarea "( 0112995140 , 0546022896 )"
type textarea "( 0112995140 , 0546022896 ) عزيزي المراجع هذا رقم تواصل دله نمار"
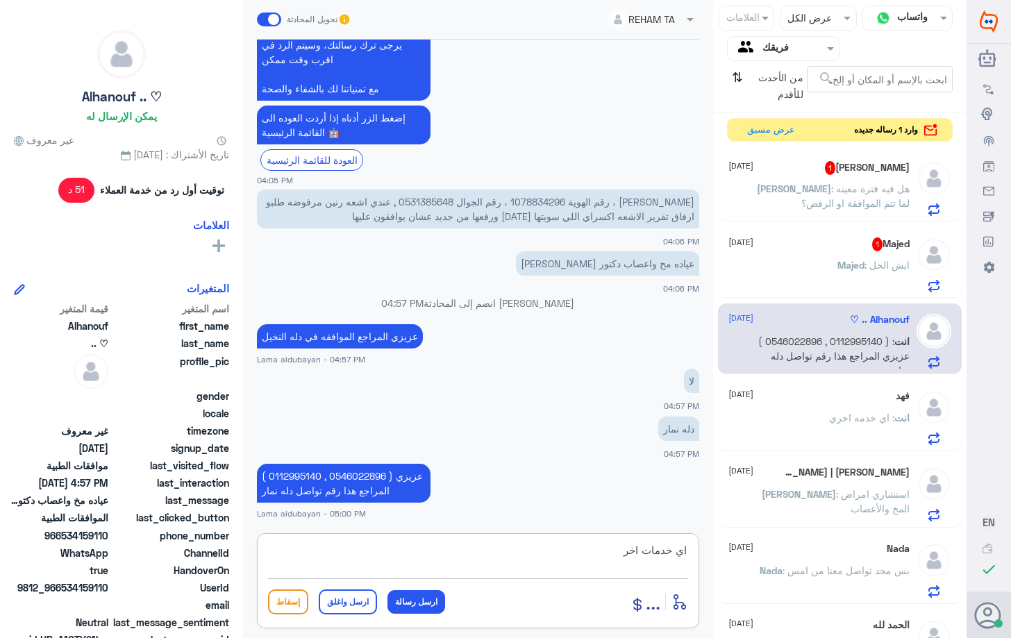
type textarea "اي خدمات اخرى"
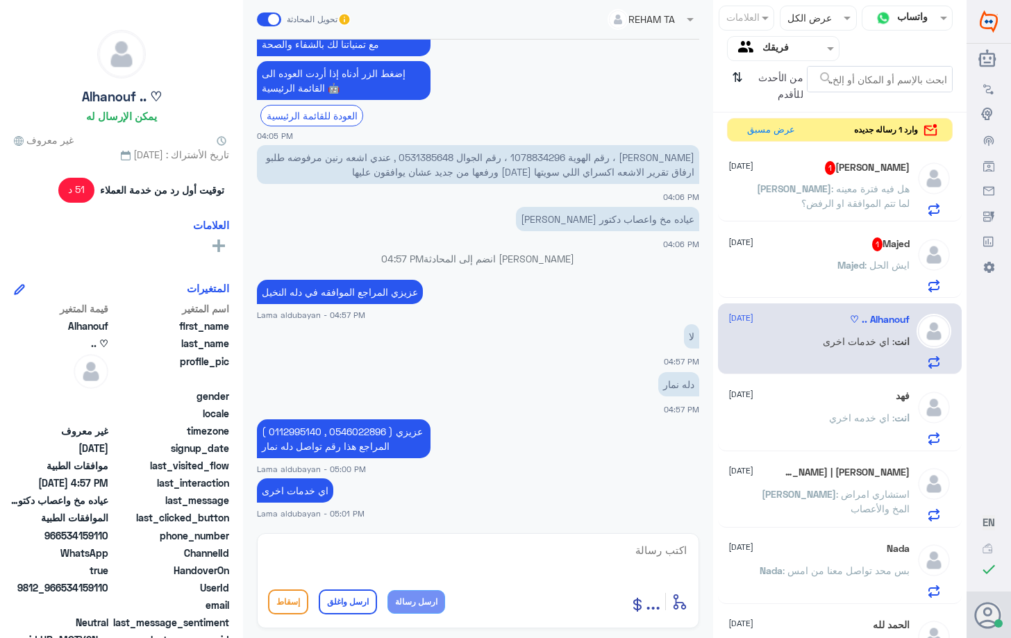
click at [854, 268] on span "Majed" at bounding box center [850, 265] width 27 height 12
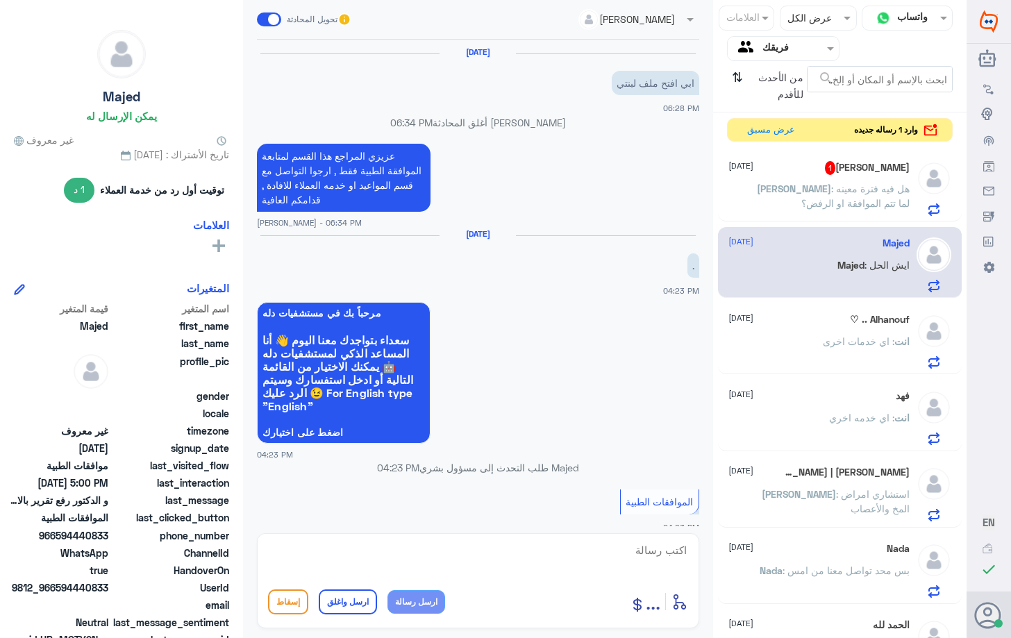
scroll to position [943, 0]
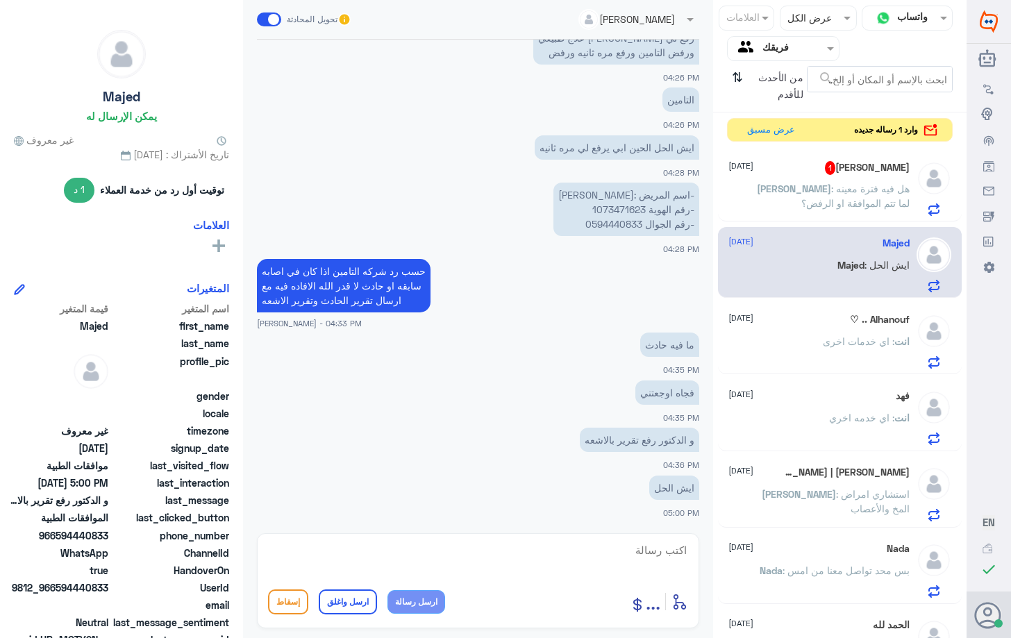
drag, startPoint x: 869, startPoint y: 182, endPoint x: 861, endPoint y: 203, distance: 23.1
click at [869, 185] on span ": هل فيه فترة معينه لما تتم الموافقة او الرفض؟" at bounding box center [855, 196] width 108 height 26
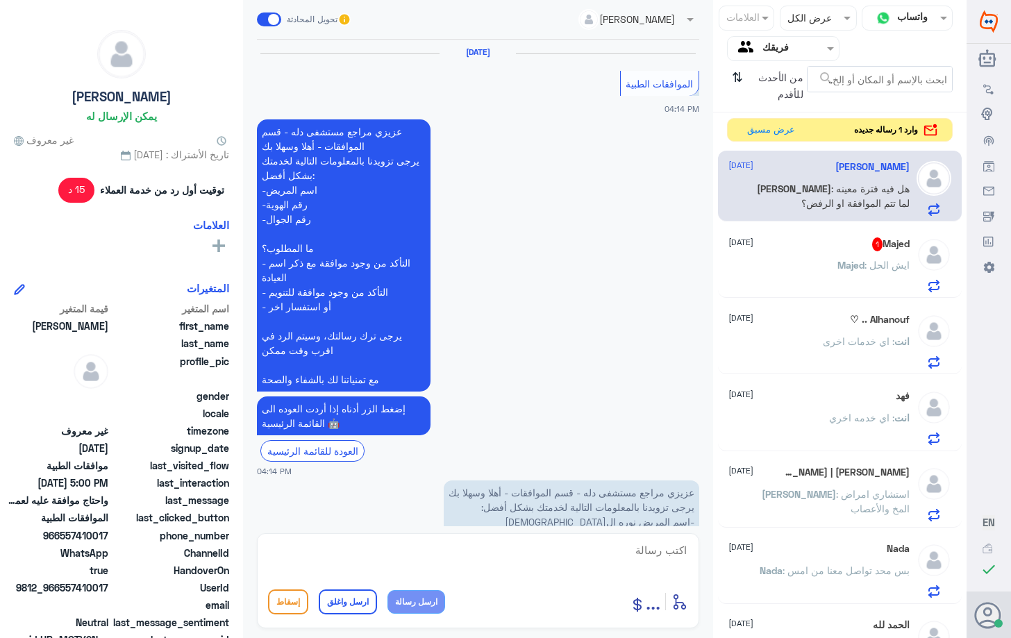
scroll to position [994, 0]
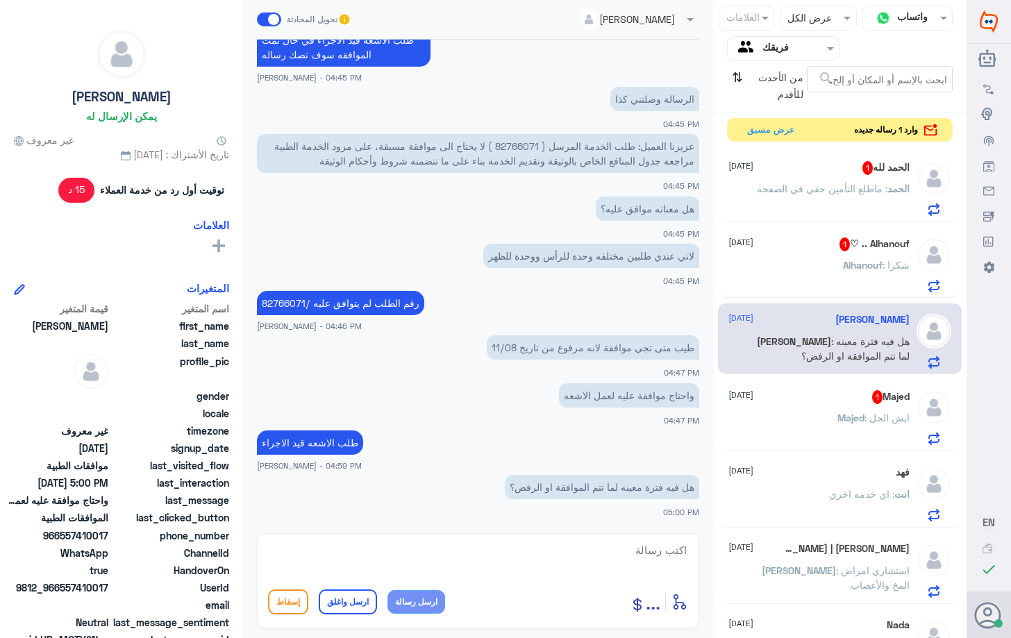
click at [876, 423] on p "Majed : ايش الحل" at bounding box center [873, 427] width 72 height 35
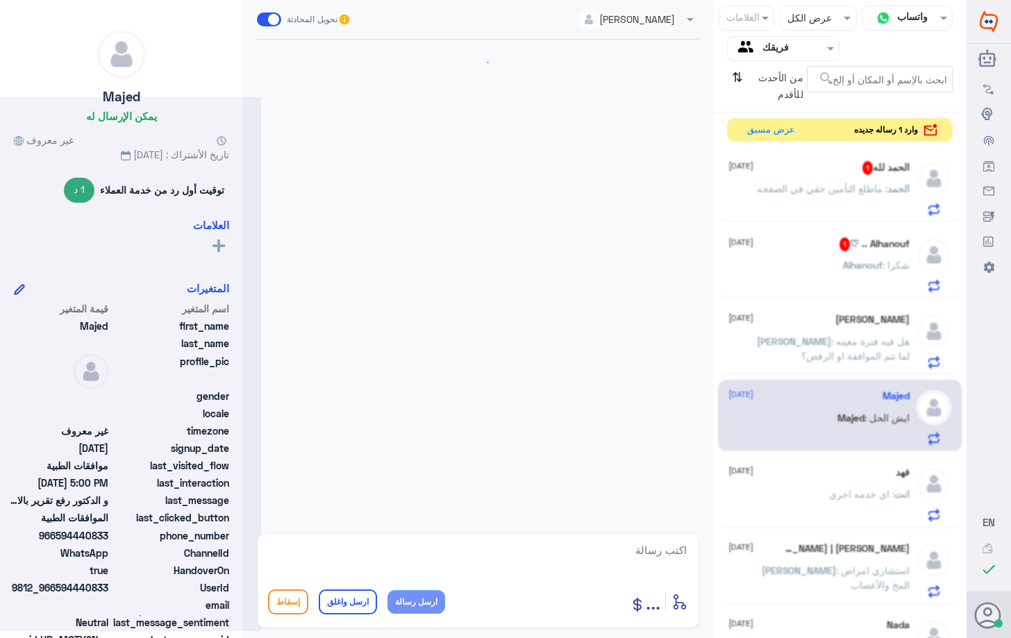
scroll to position [943, 0]
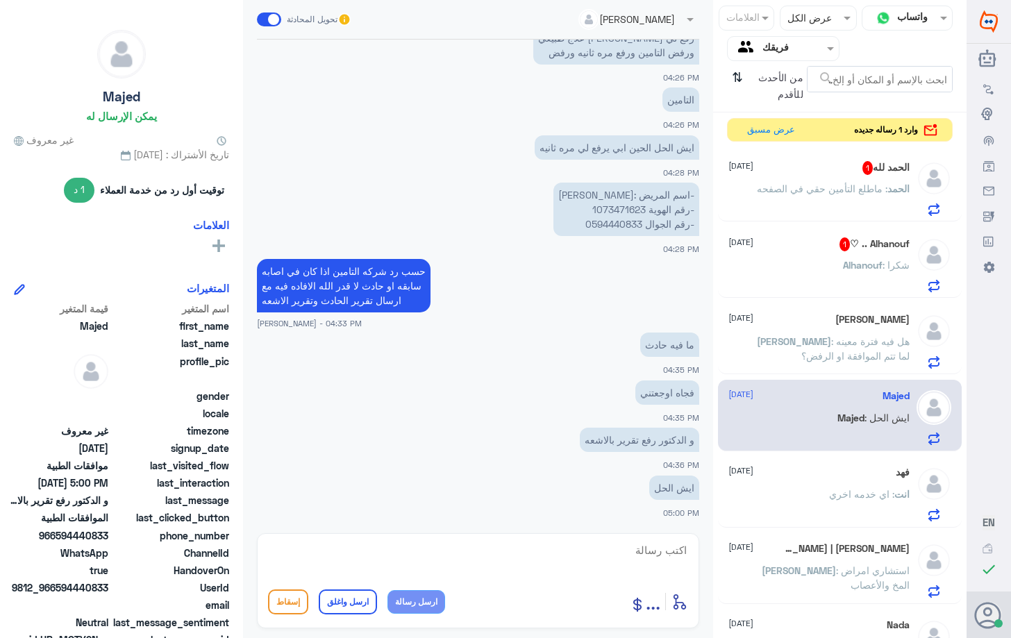
click at [862, 249] on h5 "Alhanouf .. ♡ 1" at bounding box center [874, 244] width 70 height 14
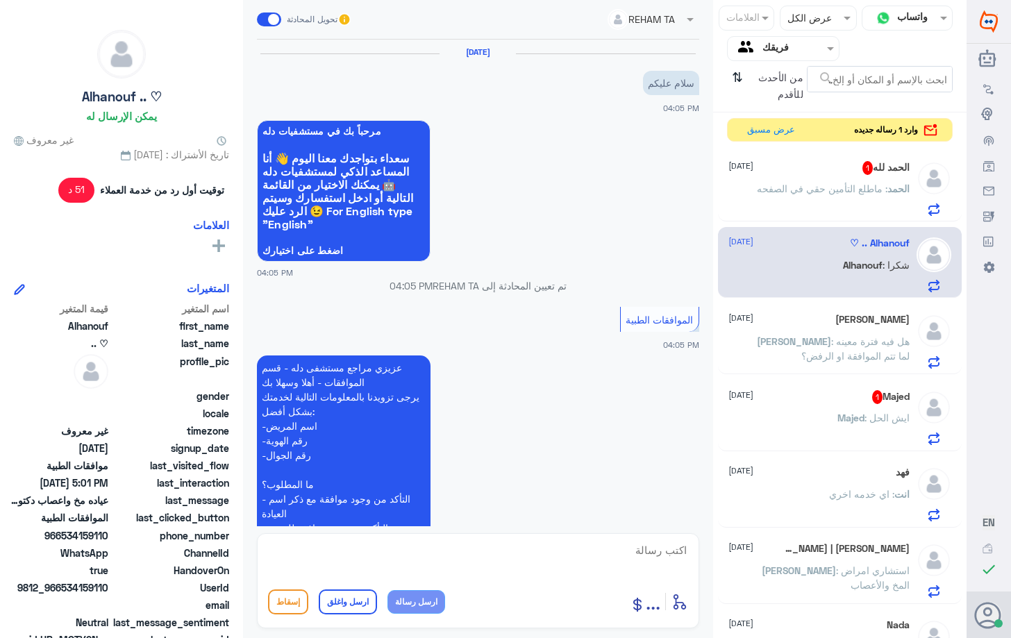
scroll to position [619, 0]
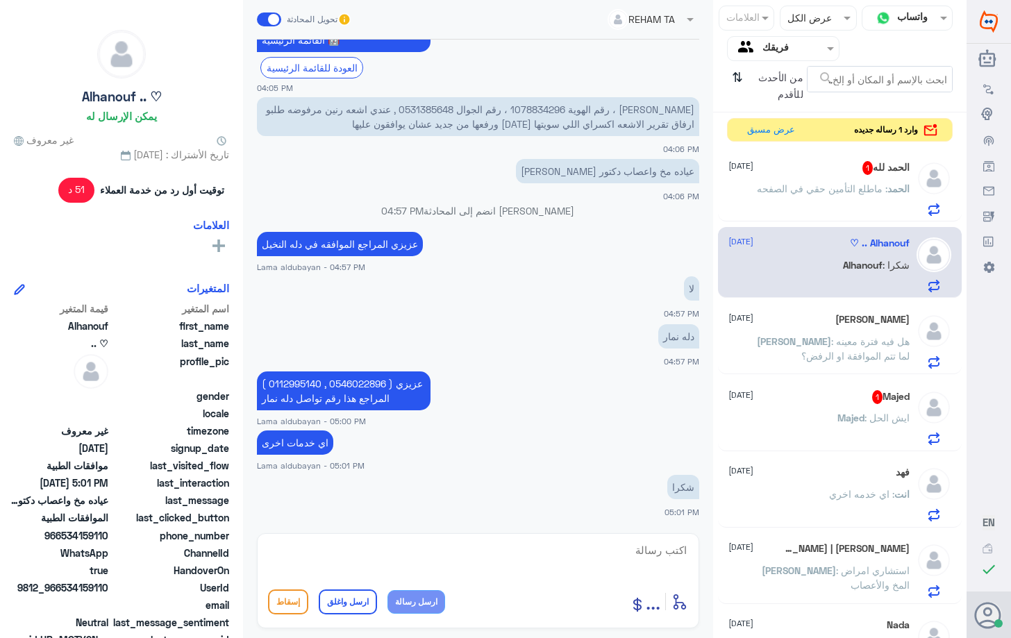
click at [614, 557] on textarea at bounding box center [478, 558] width 420 height 34
type textarea "العفو اتمنى لك دوام الصحه والعافيه"
click at [367, 604] on button "ارسل واغلق" at bounding box center [348, 601] width 58 height 25
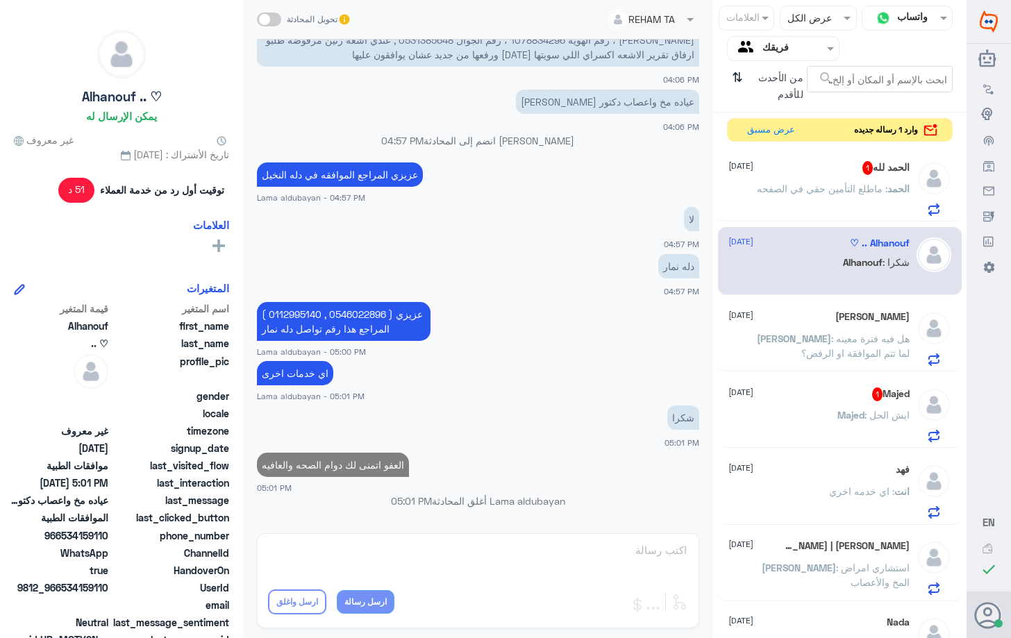
click at [872, 390] on span "1" at bounding box center [877, 394] width 10 height 14
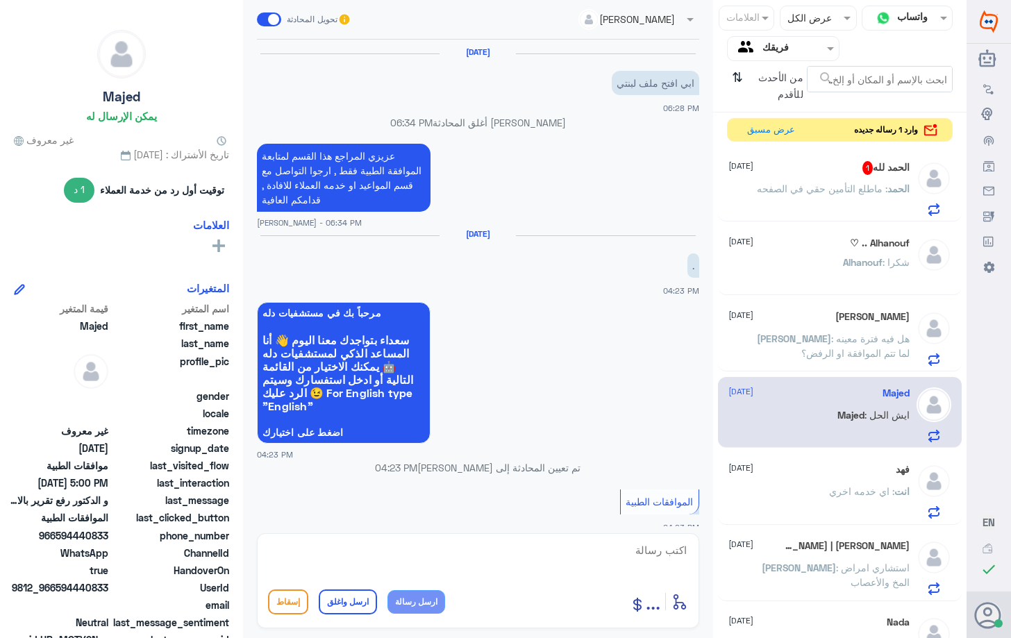
scroll to position [943, 0]
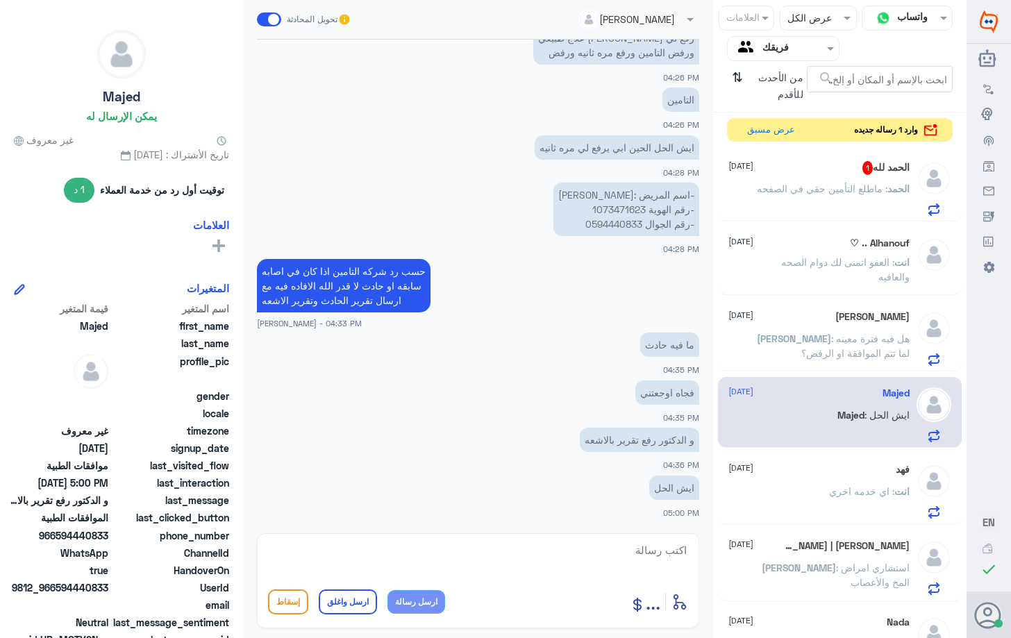
click at [814, 194] on span ": ماطلع التأمين حقي في الصفحه" at bounding box center [822, 189] width 130 height 12
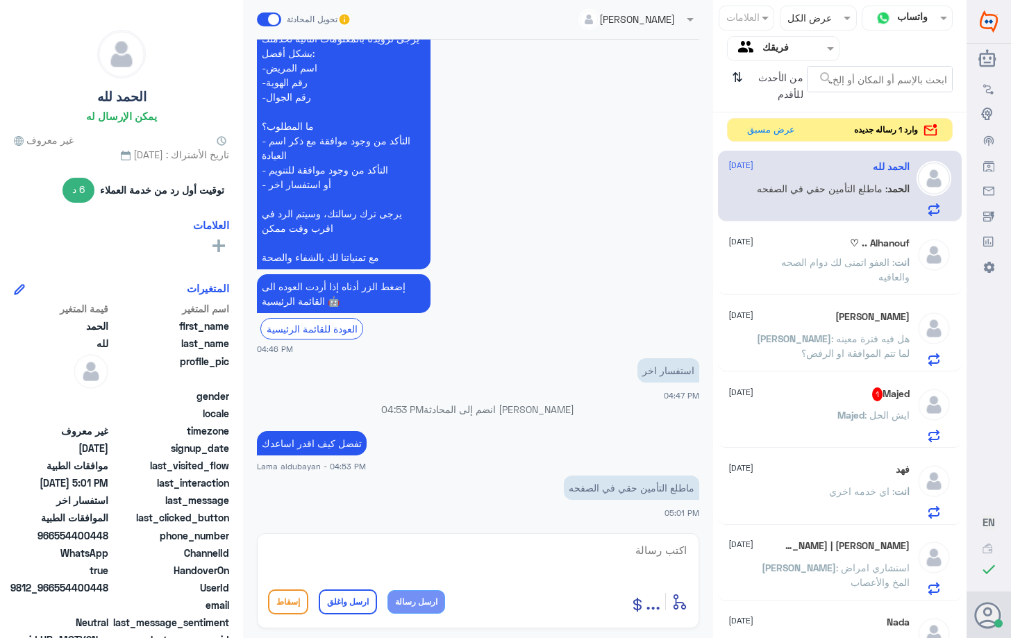
scroll to position [406, 0]
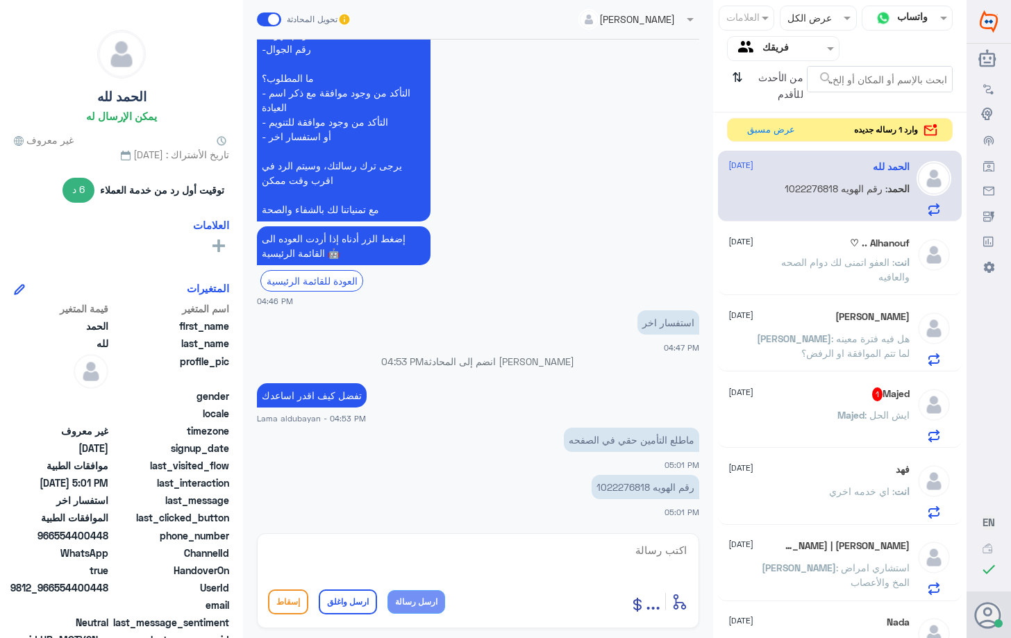
click at [633, 489] on p "رقم الهويه 1022276818" at bounding box center [645, 487] width 108 height 24
copy p "1022276818"
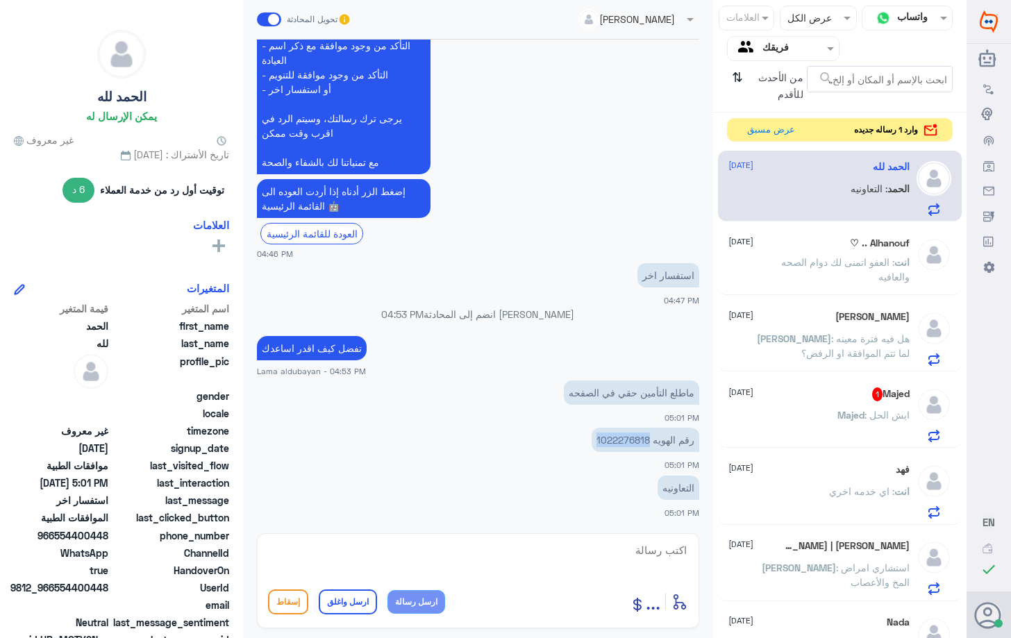
copy p "1022276818"
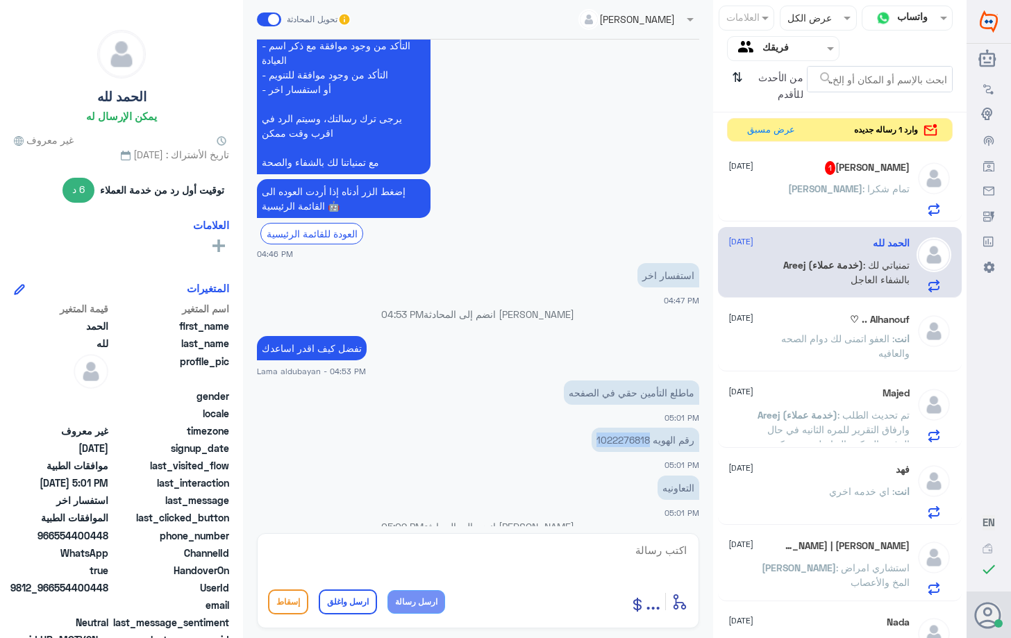
scroll to position [622, 0]
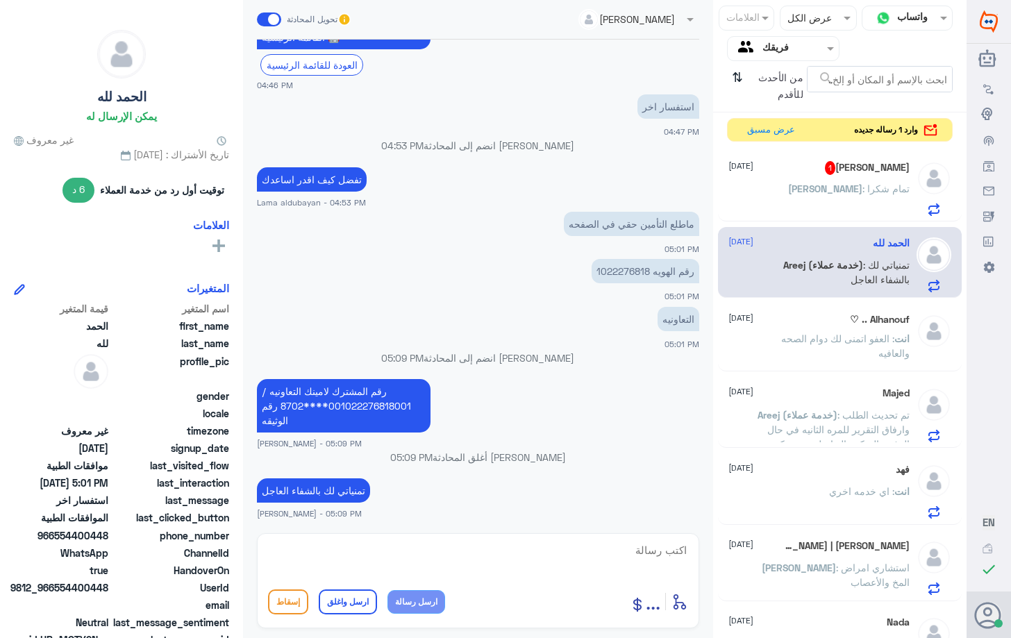
click at [886, 201] on p "[PERSON_NAME] : تمام شكرا" at bounding box center [848, 198] width 121 height 35
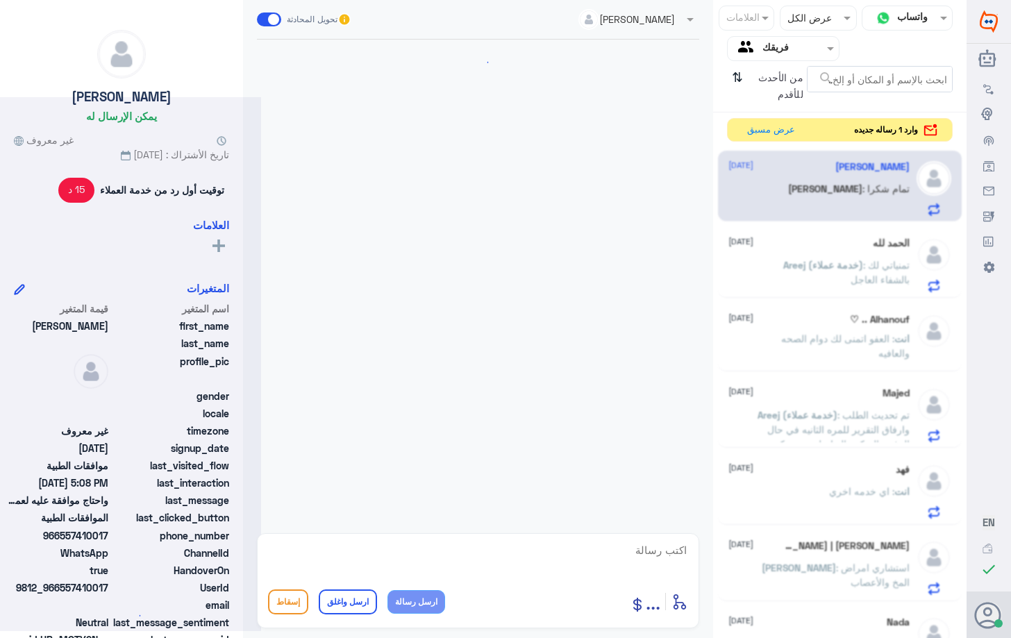
scroll to position [705, 0]
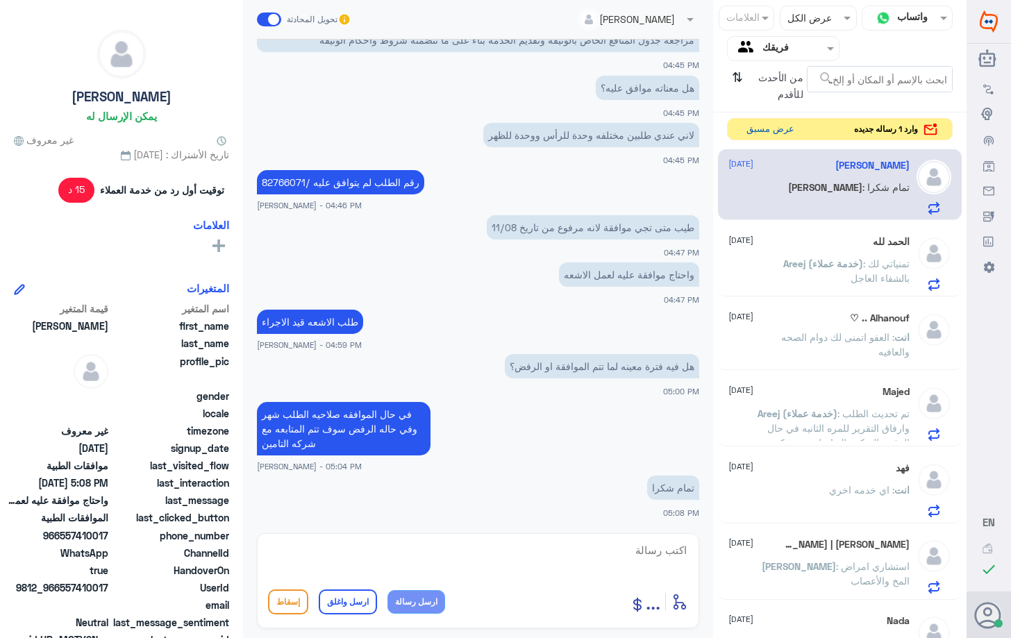
click at [782, 130] on button "عرض مسبق" at bounding box center [770, 130] width 58 height 22
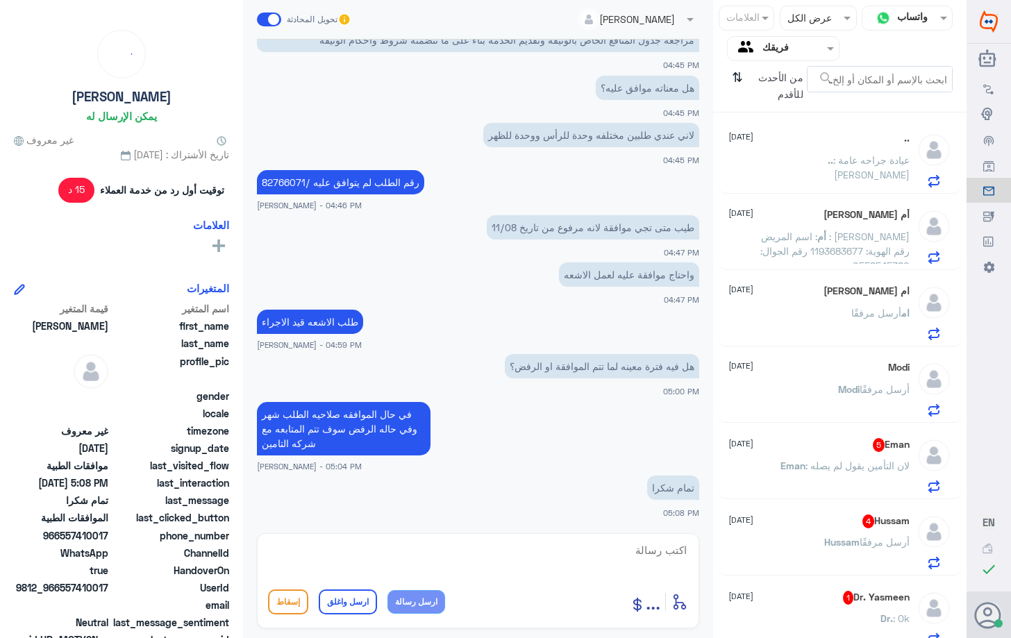
scroll to position [550, 0]
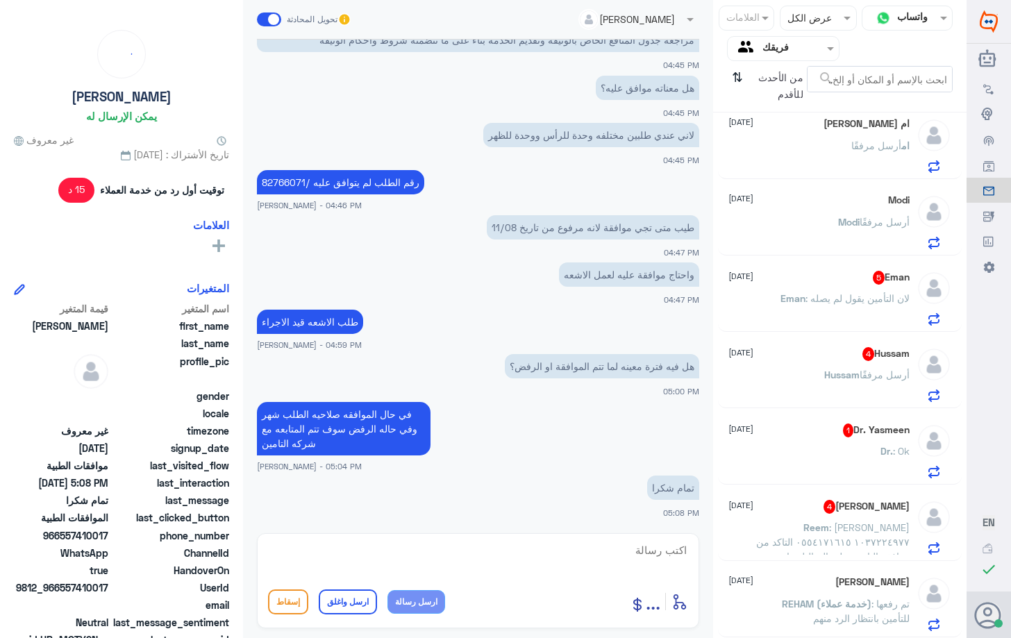
click at [840, 293] on span ": لان التأمين يقول لم يصله" at bounding box center [857, 298] width 104 height 12
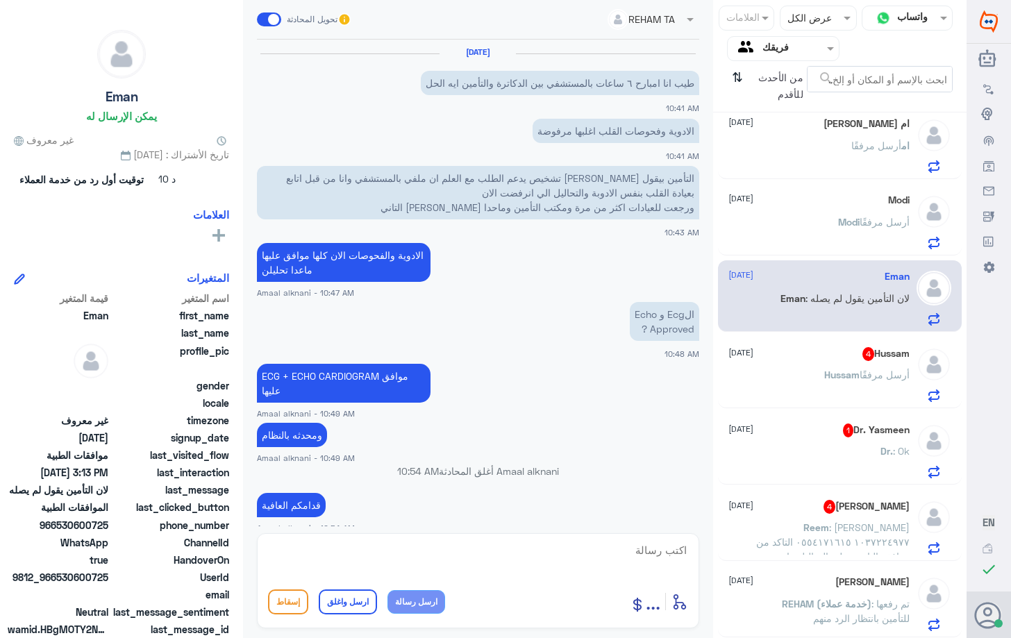
scroll to position [1337, 0]
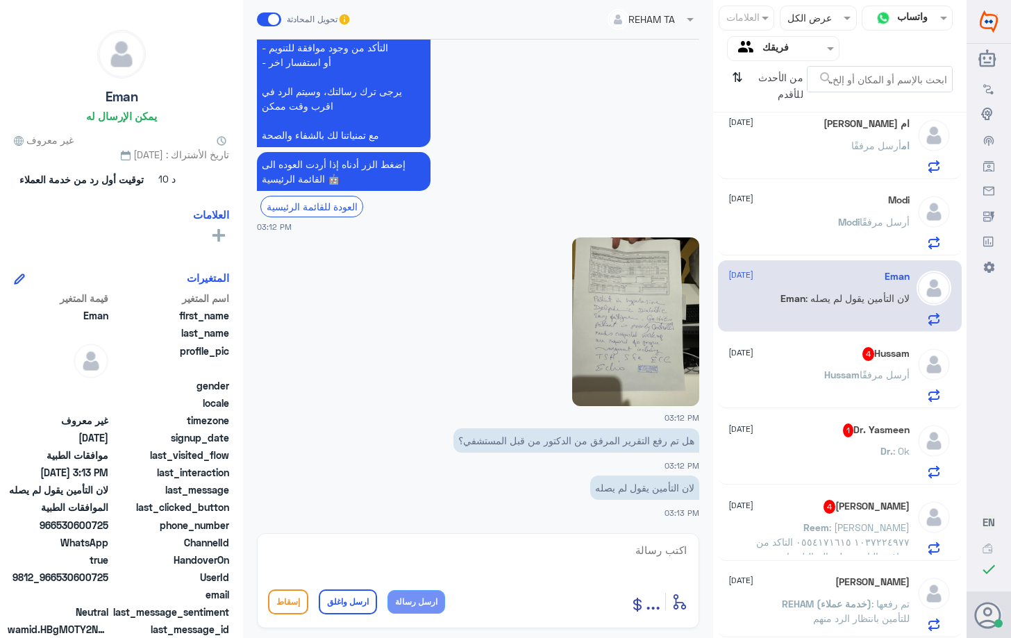
click at [854, 390] on p "Hussam أرسل مرفقًا" at bounding box center [866, 384] width 85 height 35
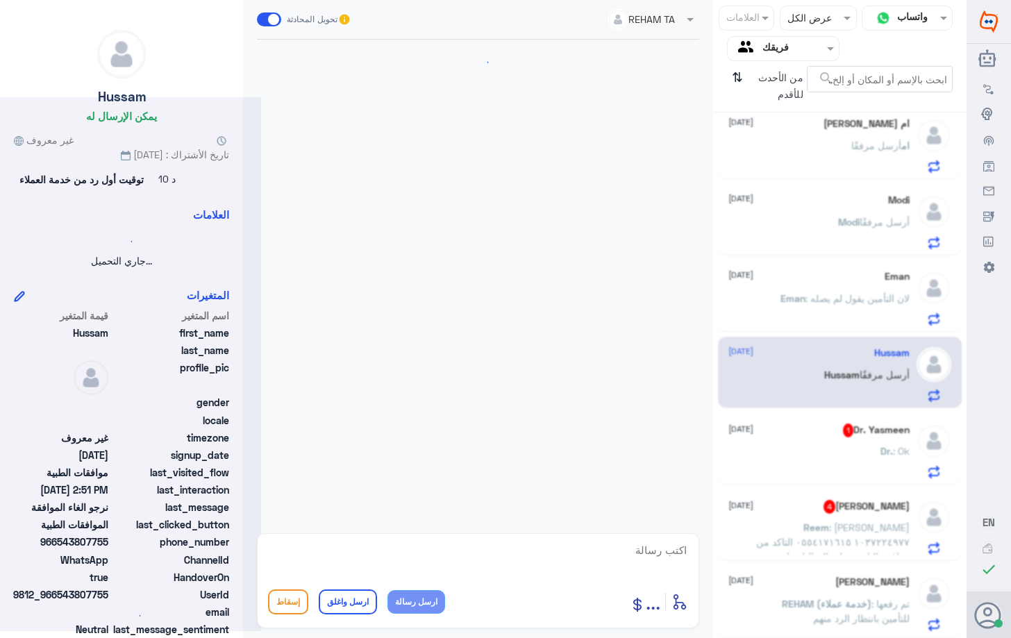
scroll to position [318, 0]
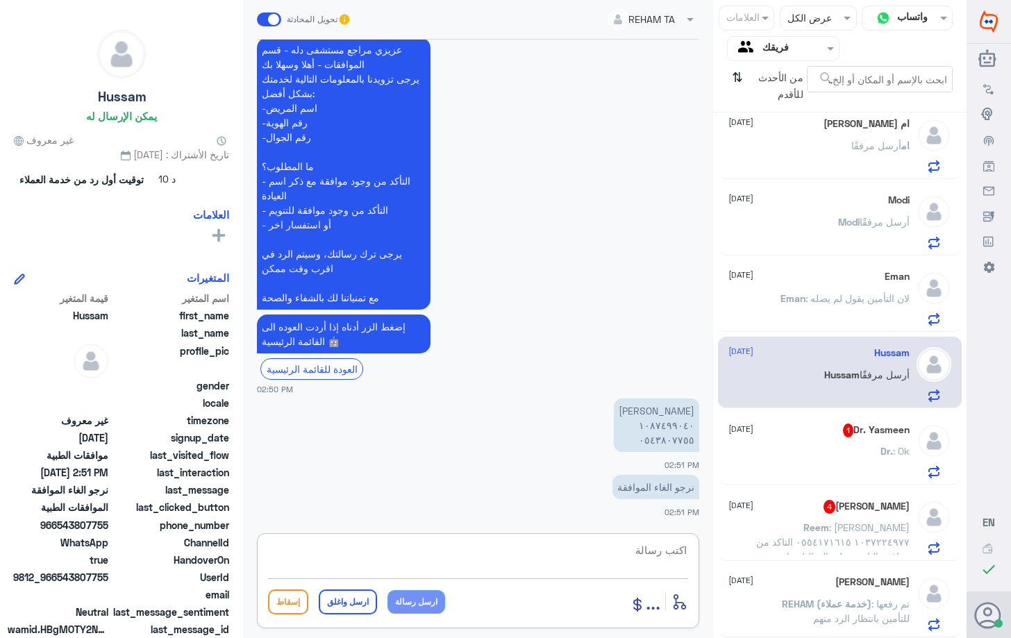
click at [665, 548] on textarea at bounding box center [478, 558] width 420 height 34
type textarea "0543807755"
drag, startPoint x: 618, startPoint y: 544, endPoint x: 757, endPoint y: 553, distance: 139.1
click at [757, 553] on div "قناة واتساب Status × عرض الكل العلامات Agent Filter فريقك search من الأحدث للأق…" at bounding box center [483, 321] width 966 height 642
click at [452, 553] on textarea at bounding box center [478, 558] width 420 height 34
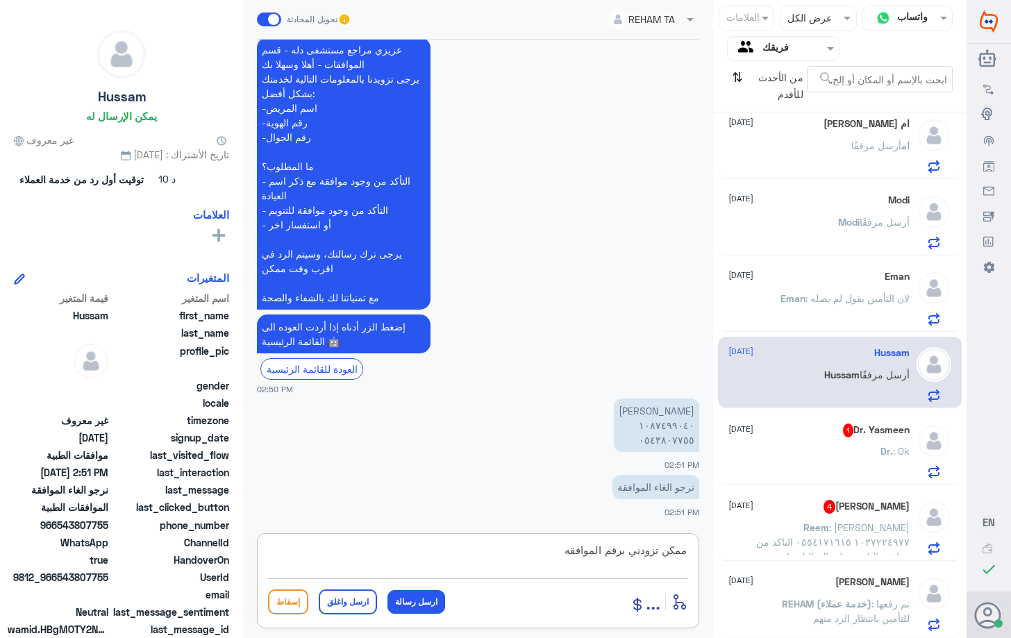
type textarea "ممكن تزودني برقم الموافقه"
click at [414, 605] on button "ارسل رسالة" at bounding box center [416, 602] width 58 height 24
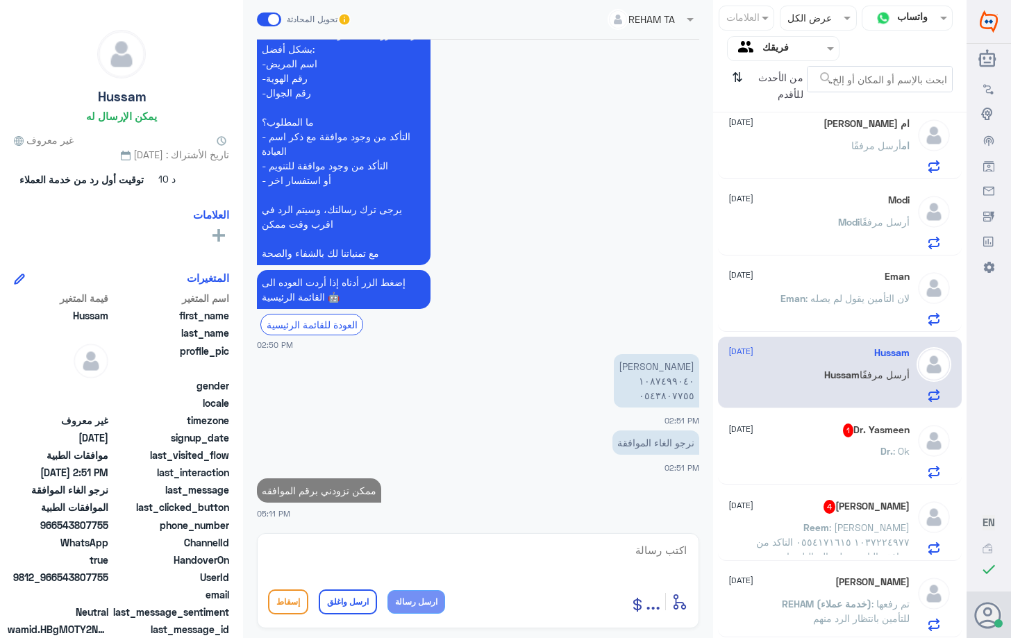
click at [761, 457] on div "Dr. : Ok" at bounding box center [818, 462] width 180 height 31
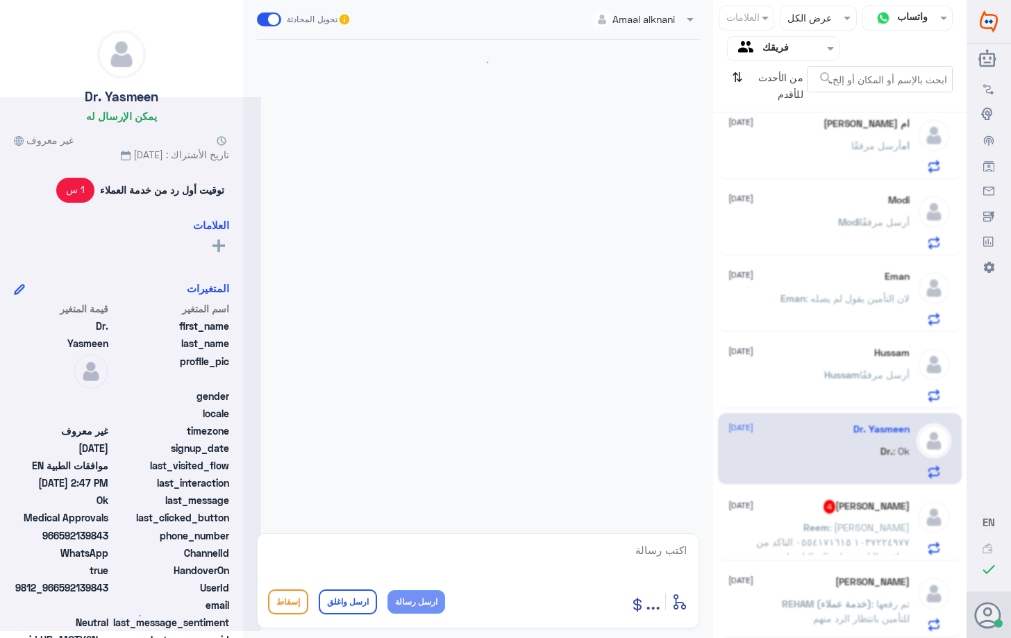
scroll to position [1231, 0]
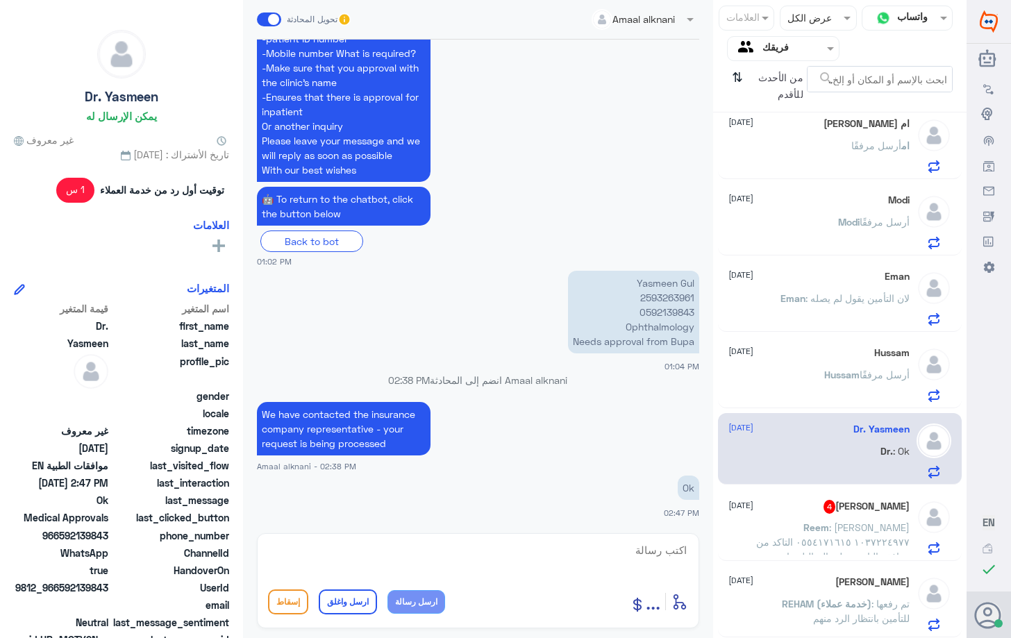
click at [798, 516] on div "[PERSON_NAME] 4 [DATE][PERSON_NAME] : [PERSON_NAME] ١٠٣٧٢٢٤٩٧٧ ٠٥٥٤١٧١٦١٥ التاك…" at bounding box center [818, 527] width 180 height 55
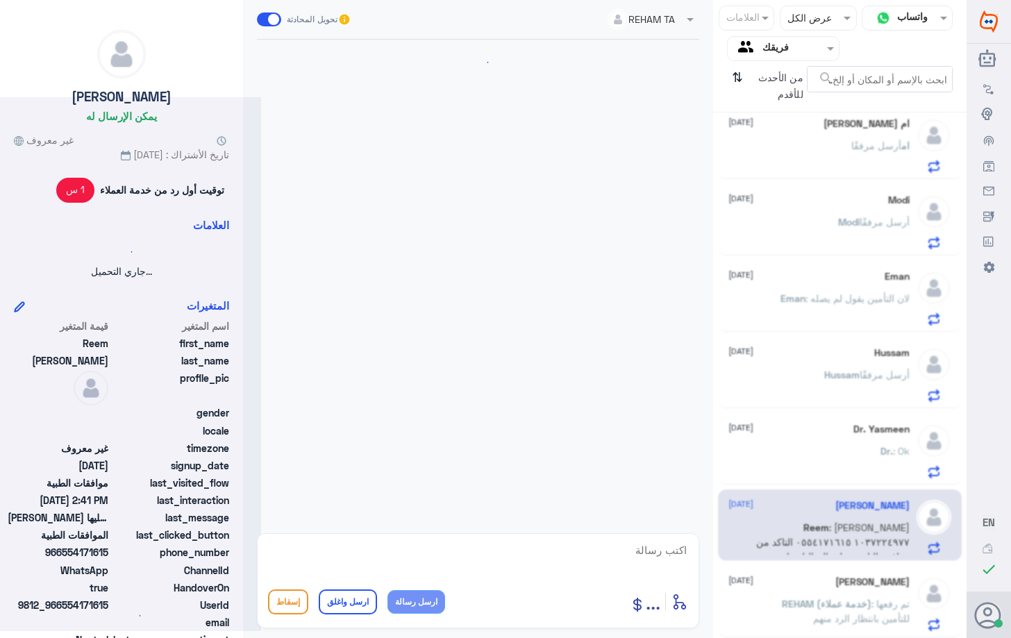
scroll to position [510, 0]
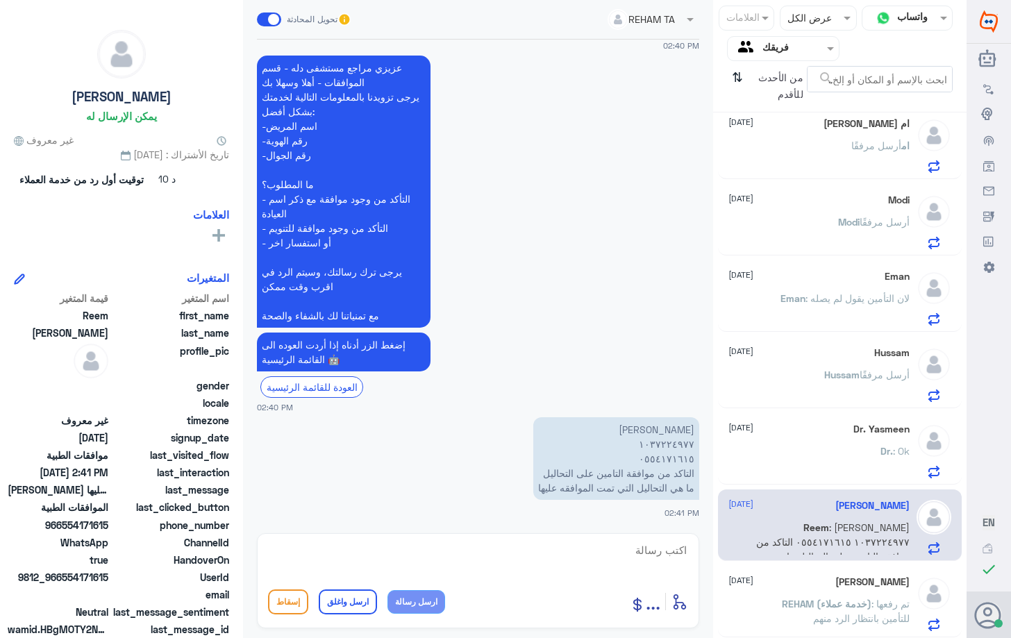
click at [850, 582] on h5 "[PERSON_NAME]" at bounding box center [872, 582] width 74 height 12
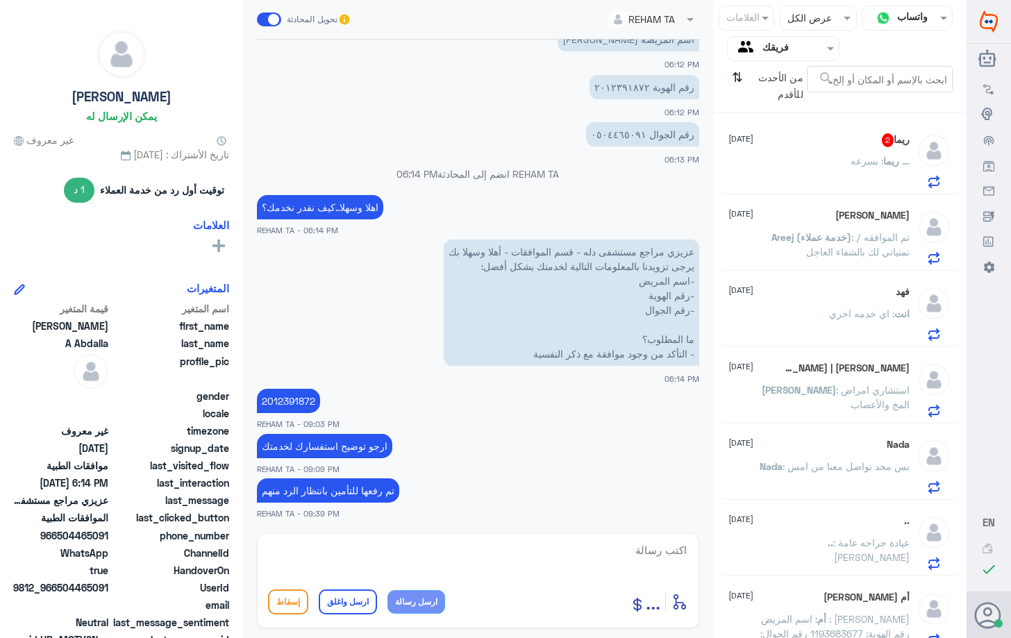
click at [838, 174] on div "ريما : بسرعه …." at bounding box center [818, 172] width 180 height 31
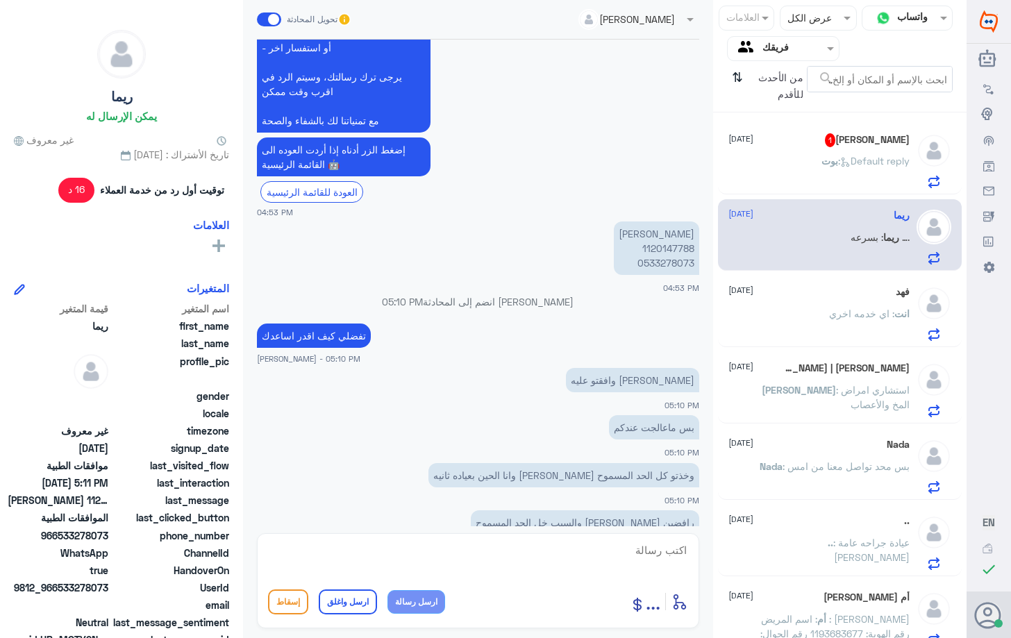
scroll to position [900, 0]
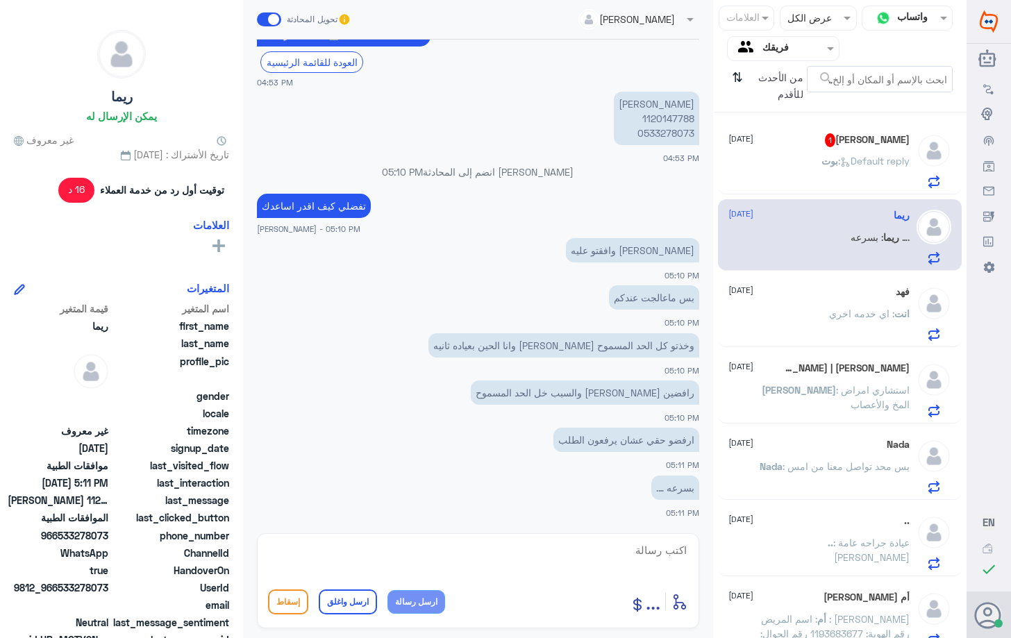
click at [532, 547] on textarea at bounding box center [478, 558] width 420 height 34
type textarea "ممكن تزديني برقم الموافقه"
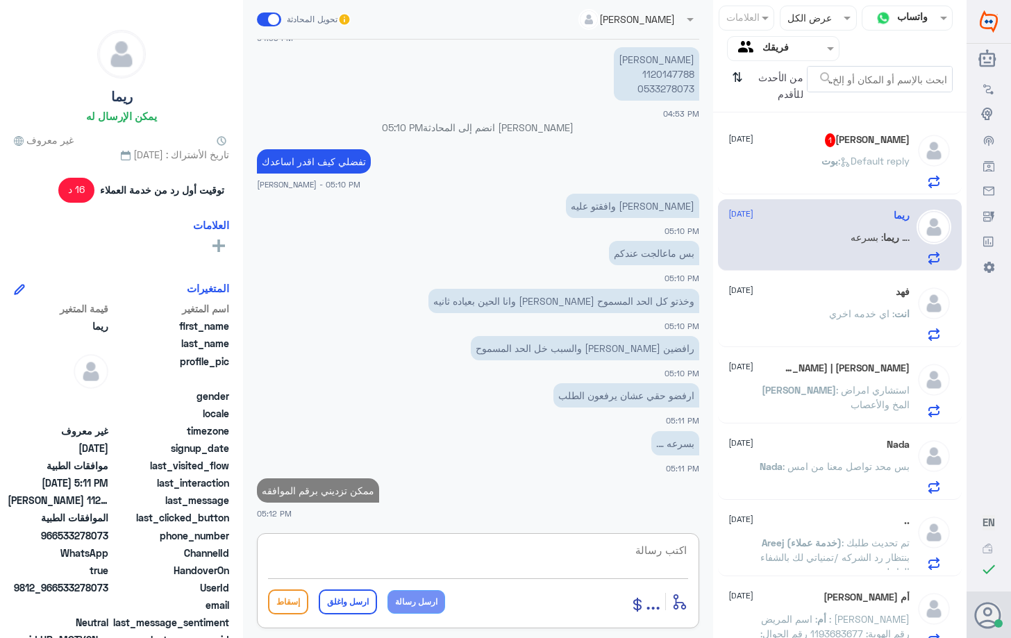
click at [852, 179] on p "[PERSON_NAME] : Default reply" at bounding box center [865, 170] width 88 height 35
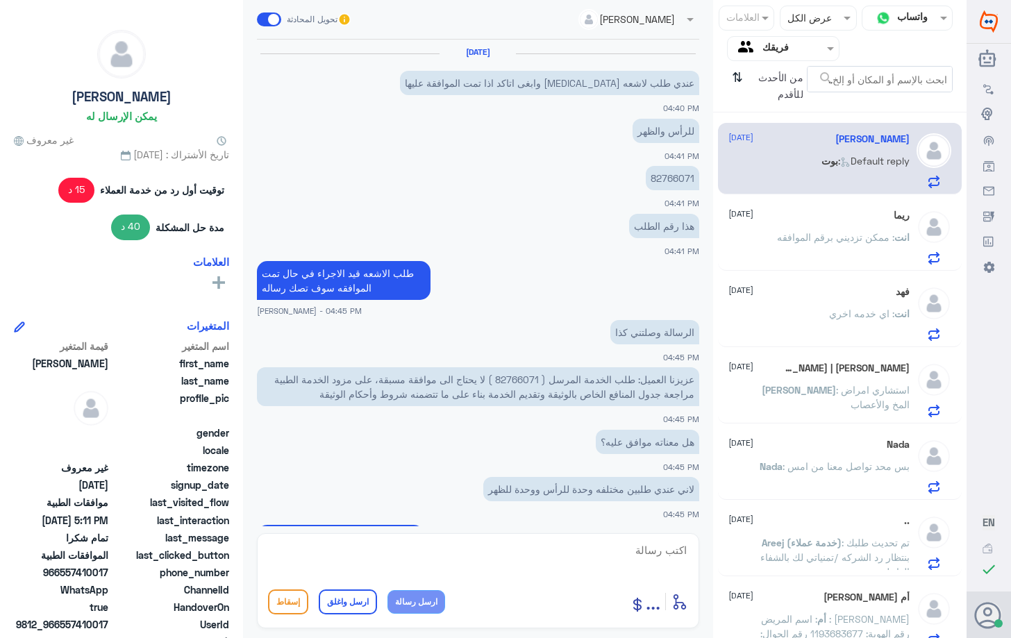
scroll to position [634, 0]
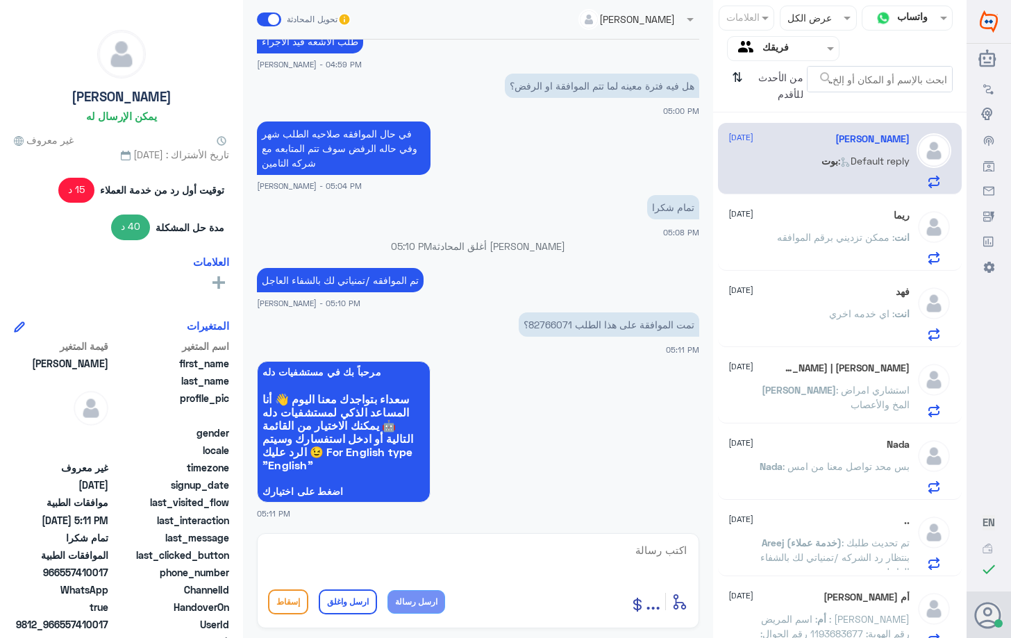
click at [549, 326] on p "تمت الموافقة على هذا الطلب 82766071؟" at bounding box center [609, 324] width 180 height 24
copy p "82766071"
click at [456, 546] on textarea at bounding box center [478, 558] width 420 height 34
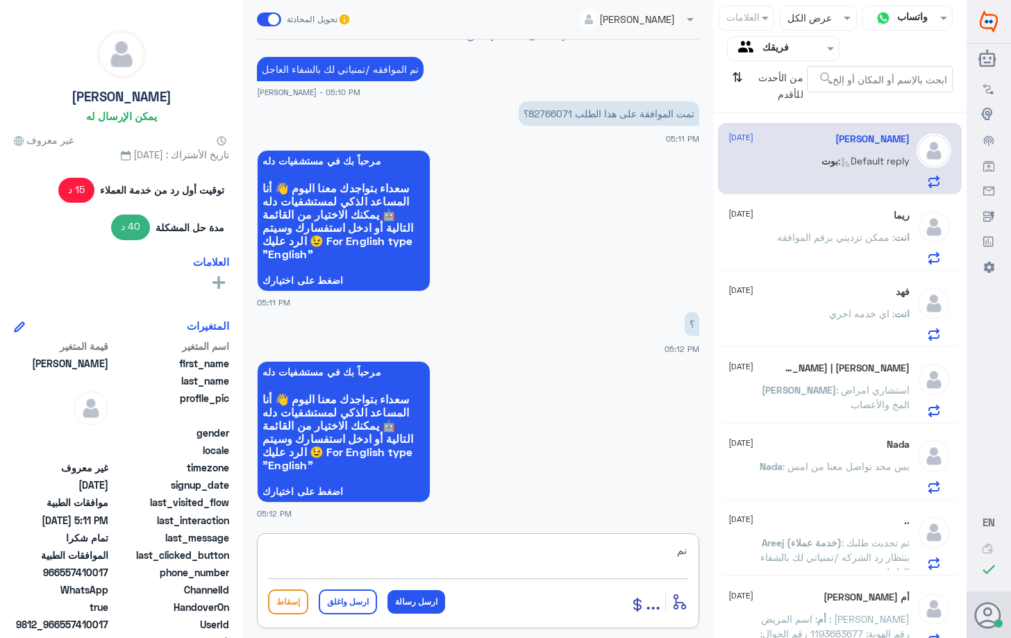
type textarea "ن"
paste textarea "82766071"
type textarea "نعم هذي الموافقه 82766071 تمت"
click at [427, 607] on button "ارسل رسالة" at bounding box center [416, 602] width 58 height 24
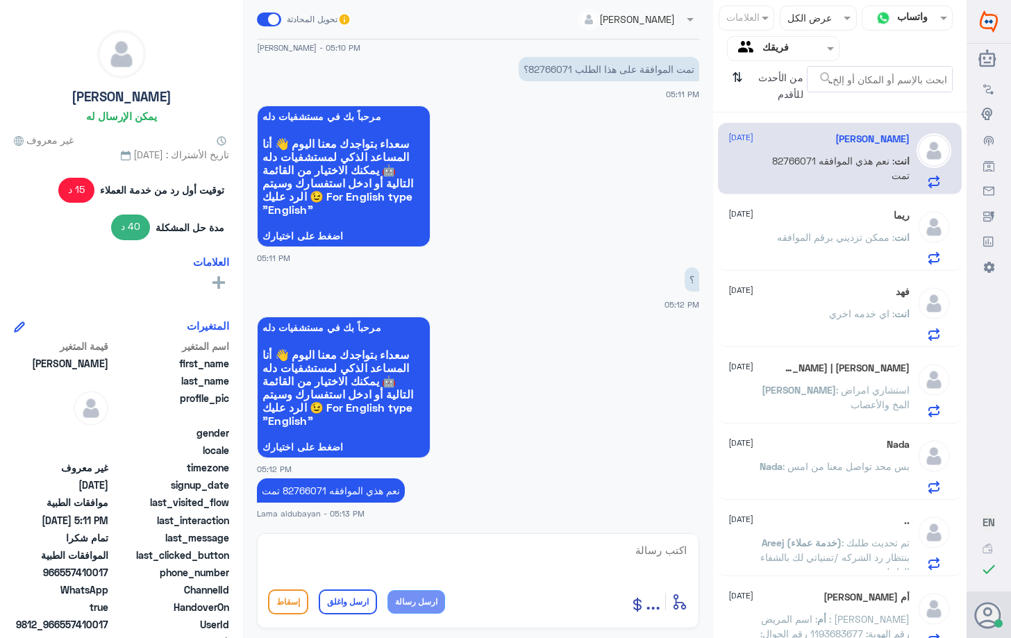
click at [519, 564] on textarea at bounding box center [478, 558] width 420 height 34
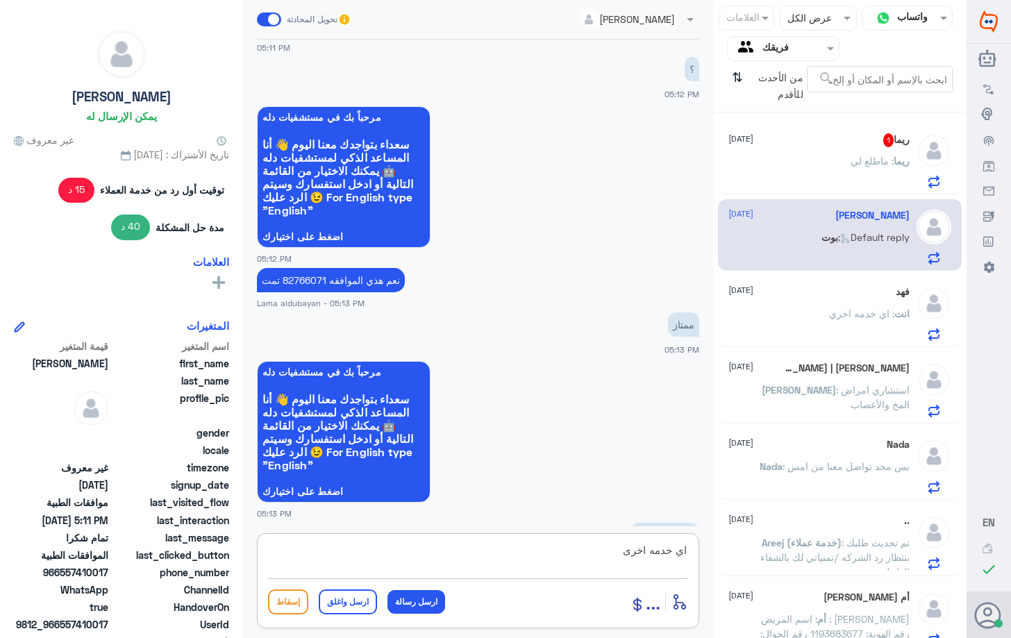
scroll to position [1311, 0]
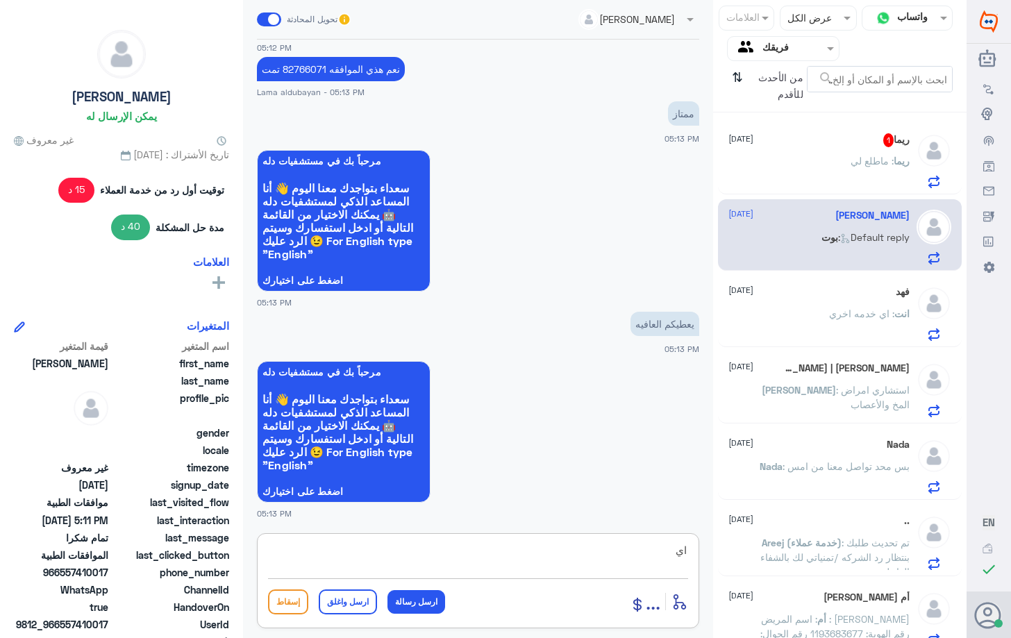
type textarea "ا"
type textarea "[DEMOGRAPHIC_DATA] يعافيك اتمنى لك دوام الصحه والعافيه"
click at [360, 607] on button "ارسل واغلق" at bounding box center [348, 601] width 58 height 25
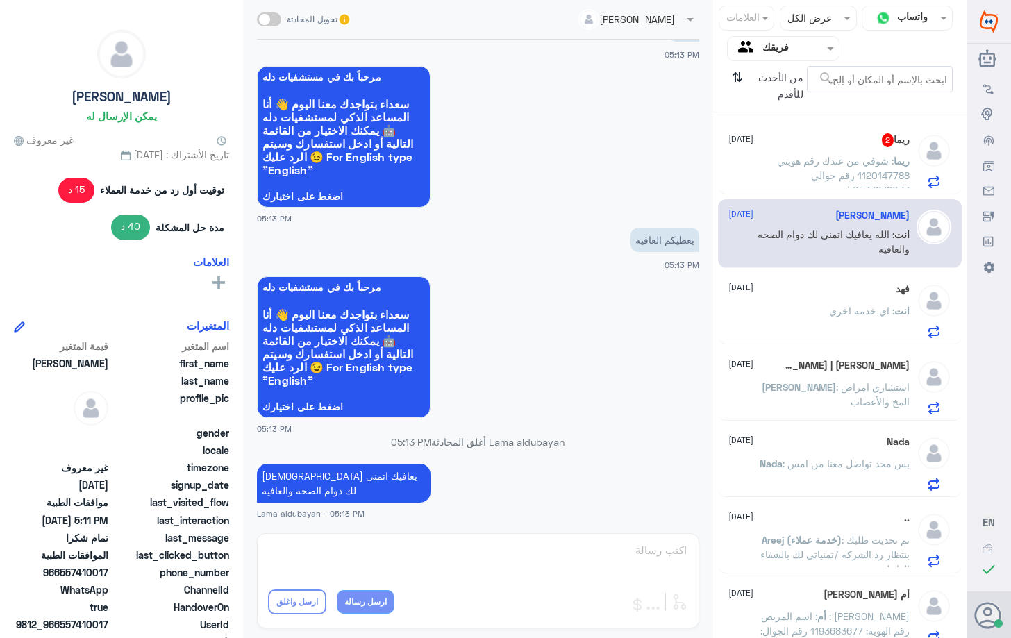
click at [869, 191] on div "ريما 2 [DATE][PERSON_NAME] : شوفي من عندك رقم هويتي 1120147788 رقم جوالي 053327…" at bounding box center [839, 158] width 243 height 71
click at [865, 157] on span ": شوفي من عندك رقم هويتي 1120147788 رقم جوالي 0533278073 اسمي [PERSON_NAME]" at bounding box center [843, 183] width 133 height 56
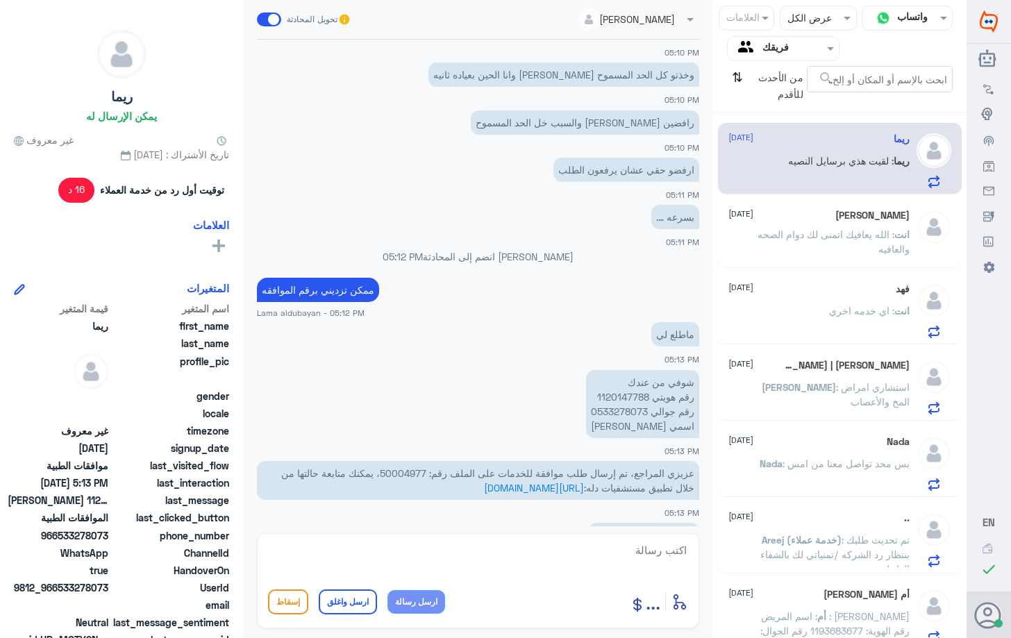
scroll to position [1171, 0]
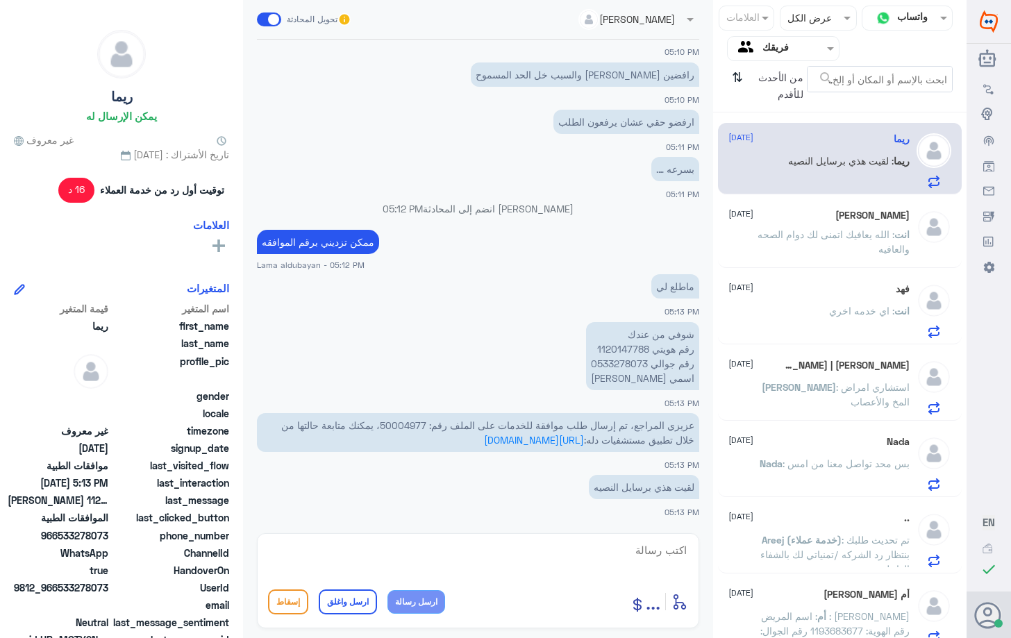
click at [416, 426] on span "عزيزي المراجع، تم إرسال طلب موافقة للخدمات على الملف رقم: 50004977، يمكنك متابع…" at bounding box center [487, 432] width 413 height 26
copy span "50004977"
click at [629, 348] on p "شوفي من عندك رقم هويتي 1120147788 رقم جوالي 0533278073 اسمي [PERSON_NAME]" at bounding box center [642, 356] width 113 height 68
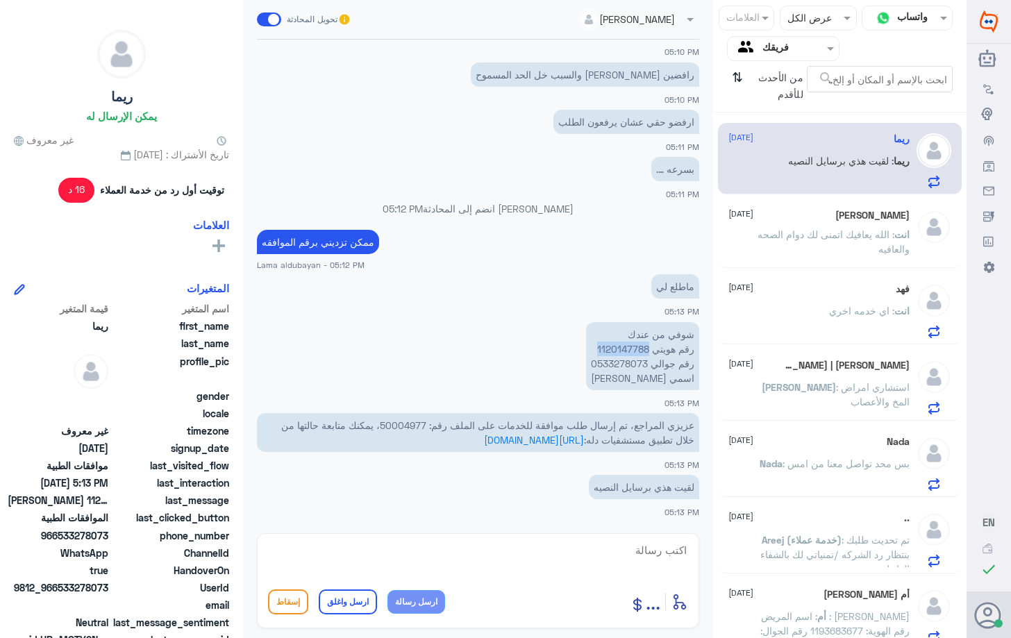
copy p "1120147788"
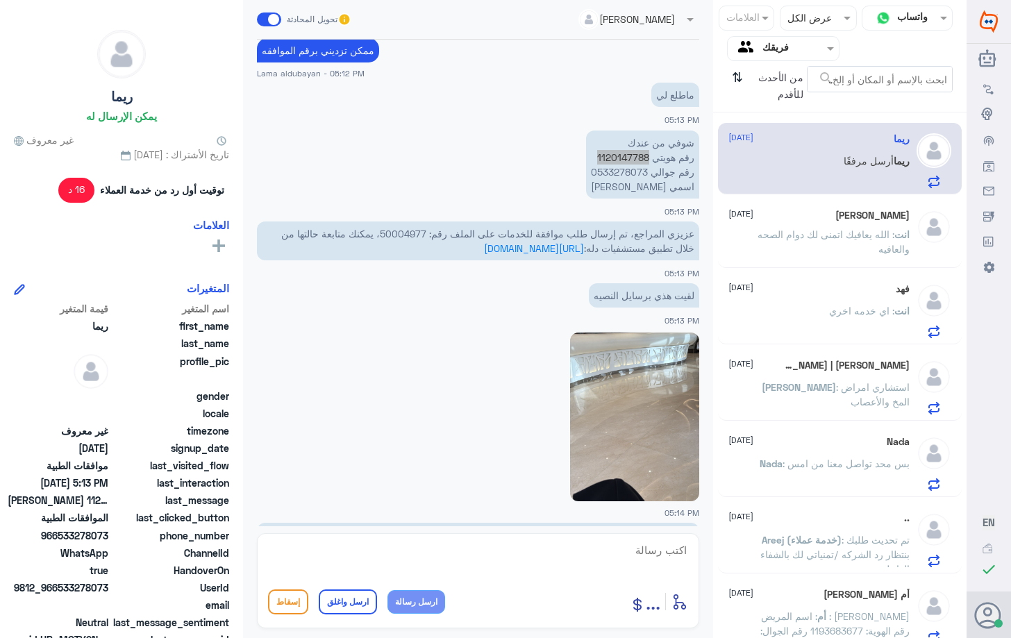
scroll to position [1472, 0]
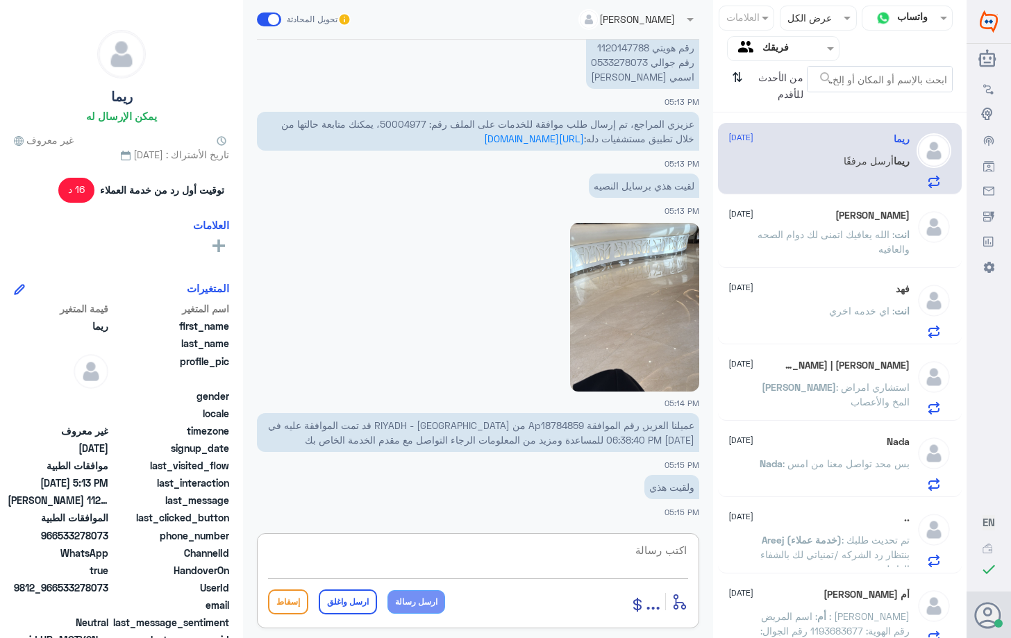
click at [572, 556] on textarea at bounding box center [478, 558] width 420 height 34
click at [558, 557] on textarea "تمام ل" at bounding box center [478, 558] width 420 height 34
drag, startPoint x: 566, startPoint y: 557, endPoint x: 753, endPoint y: 528, distance: 189.0
click at [753, 528] on div "قناة واتساب Status × عرض الكل العلامات Agent Filter فريقك search من الأحدث للأق…" at bounding box center [483, 321] width 966 height 642
type textarea "ه"
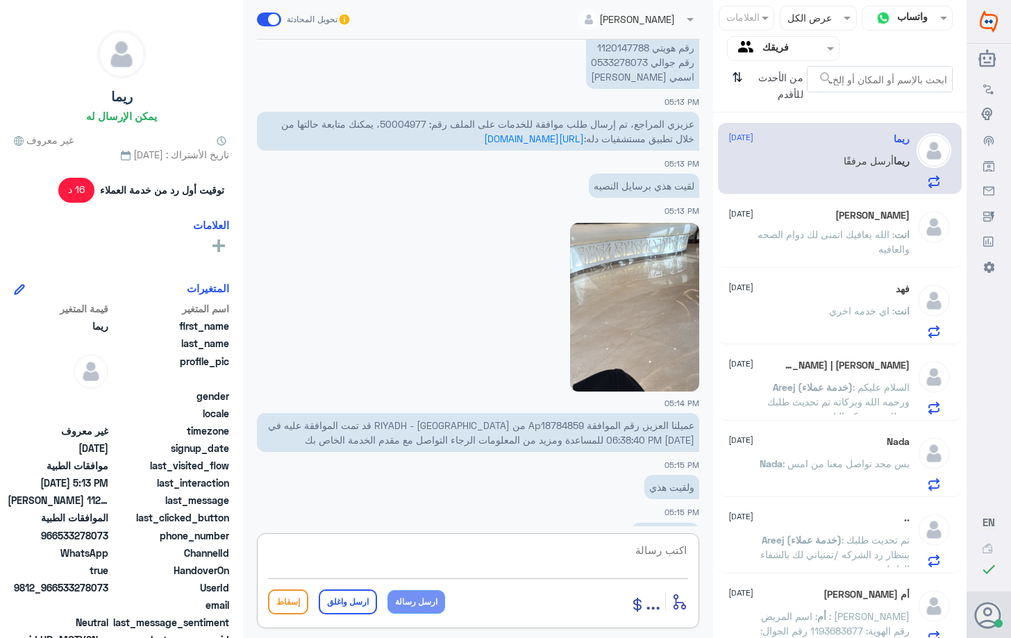
scroll to position [1519, 0]
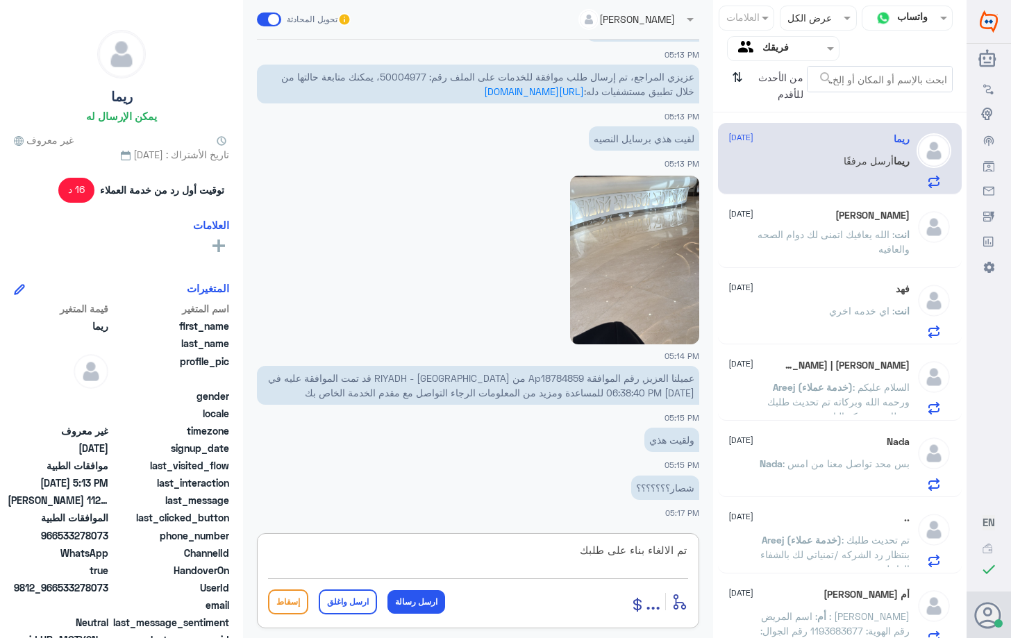
type textarea "تم الالغاء بناء على طلبك"
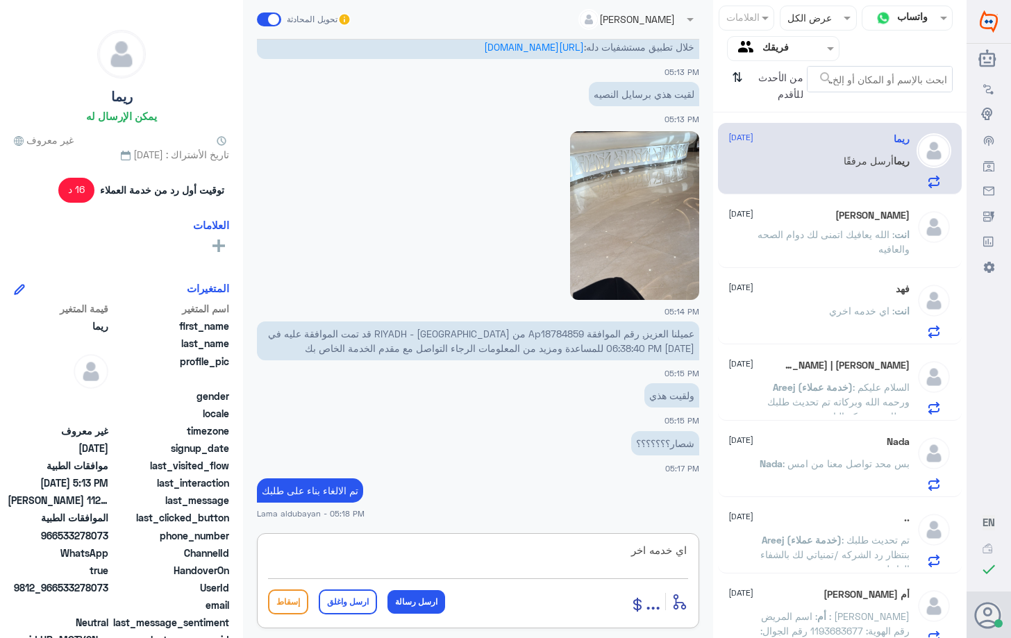
type textarea "اي خدمه اخرى"
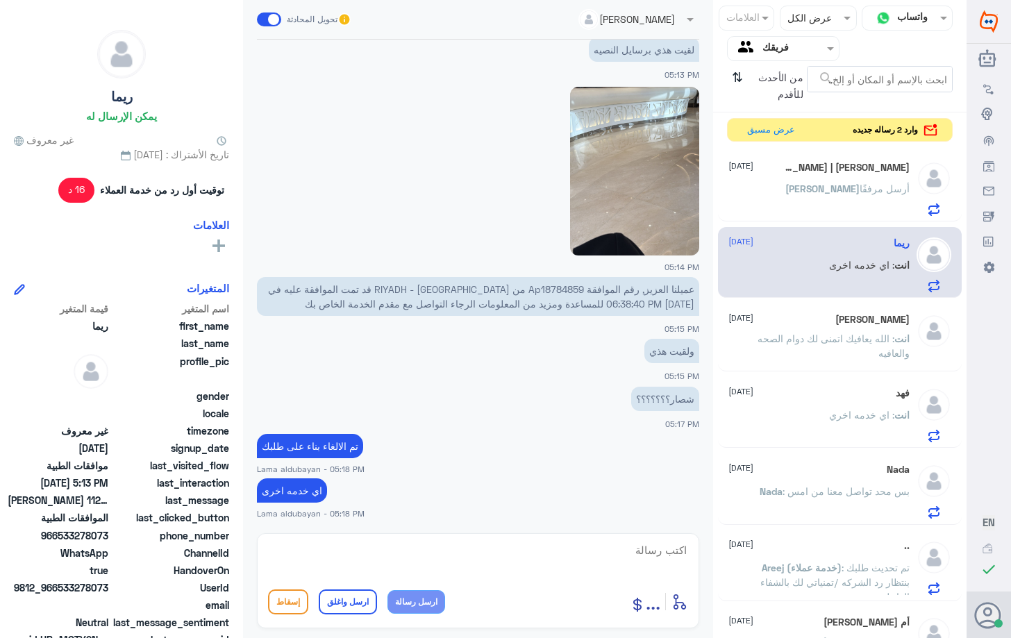
click at [823, 201] on p "[PERSON_NAME] أرسل مرفقًا" at bounding box center [847, 198] width 124 height 35
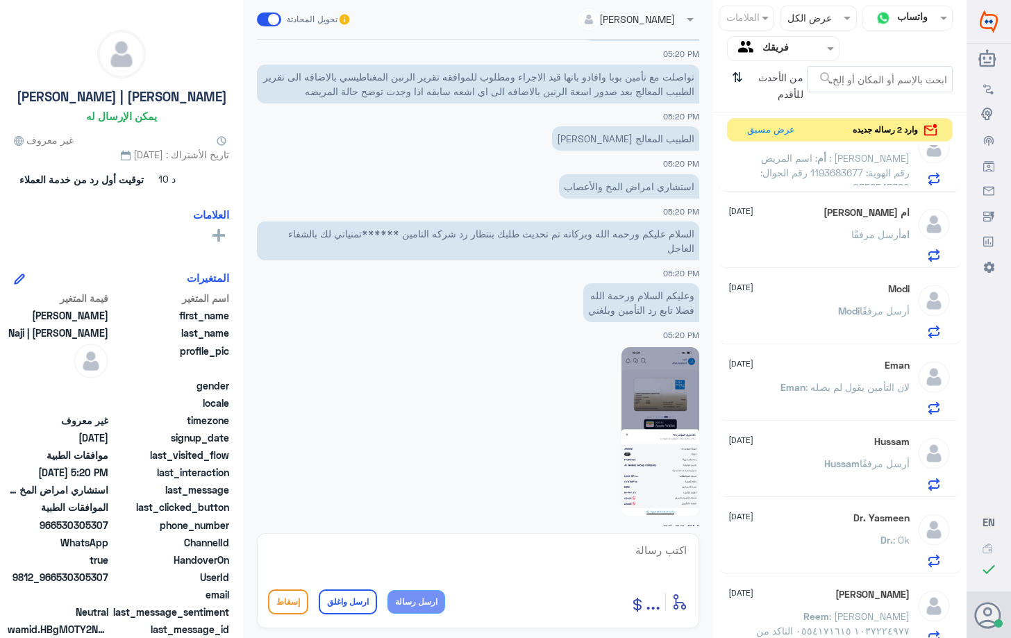
scroll to position [575, 0]
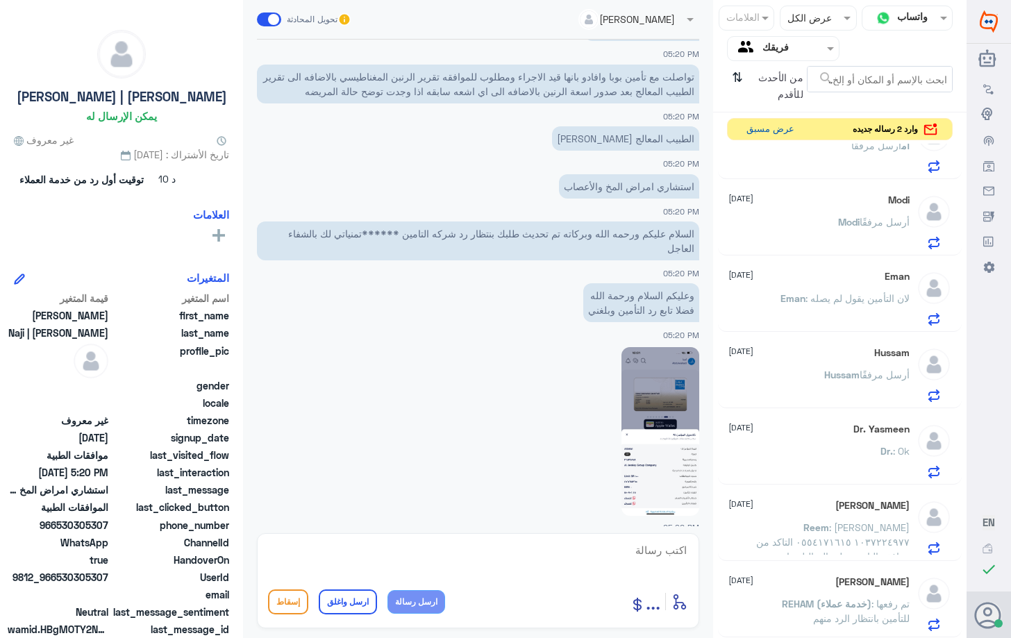
click at [764, 128] on button "عرض مسبق" at bounding box center [770, 130] width 58 height 22
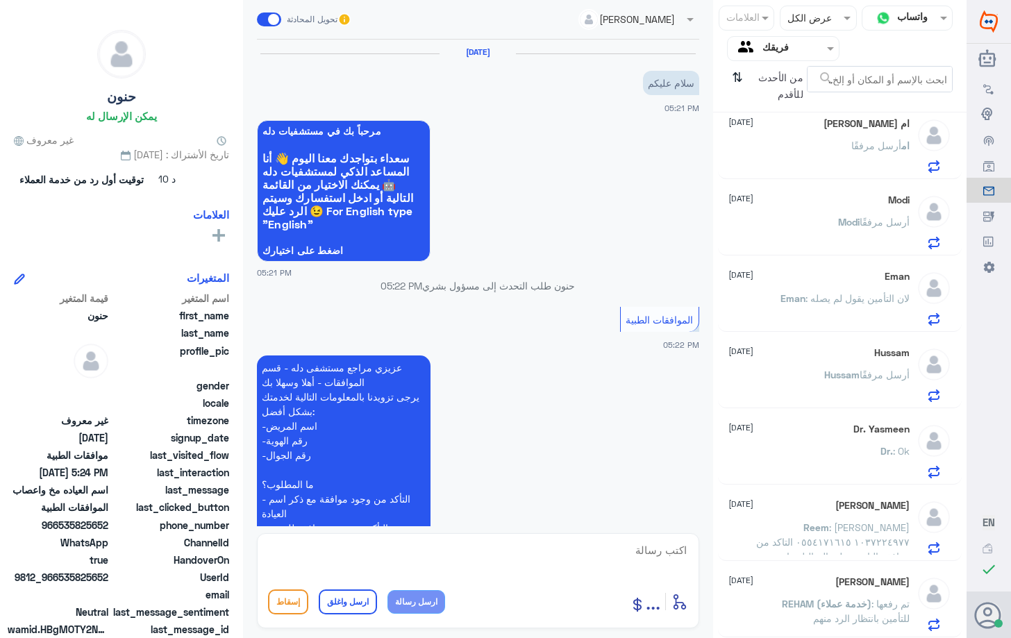
scroll to position [648, 0]
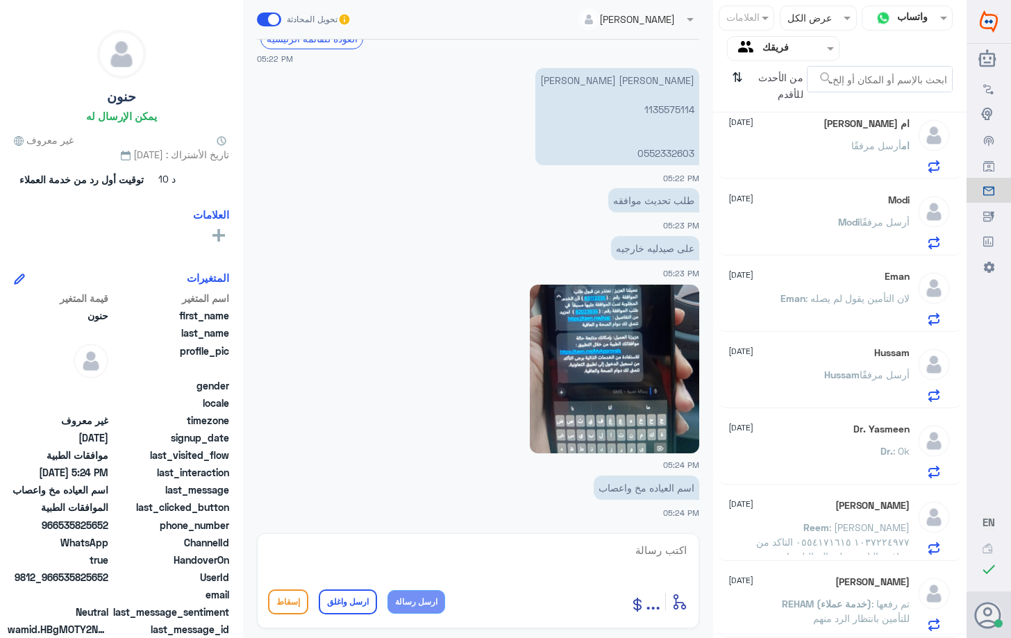
click at [671, 110] on p "[PERSON_NAME] [PERSON_NAME] 1135575114 0552332603" at bounding box center [617, 116] width 164 height 97
copy p "1135575114"
click at [423, 553] on textarea at bounding box center [478, 558] width 420 height 34
paste textarea "The requested service/procedure has already been approved at other healthcare p…"
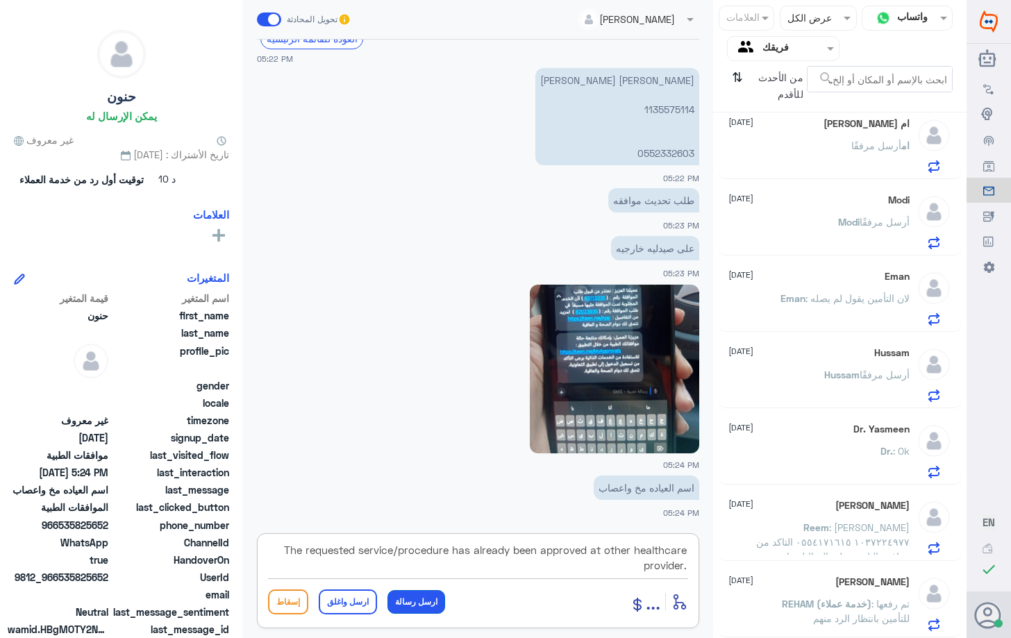
type textarea "The requested service/procedure has already been approved at other healthcare p…"
click at [419, 600] on button "ارسل رسالة" at bounding box center [416, 602] width 58 height 24
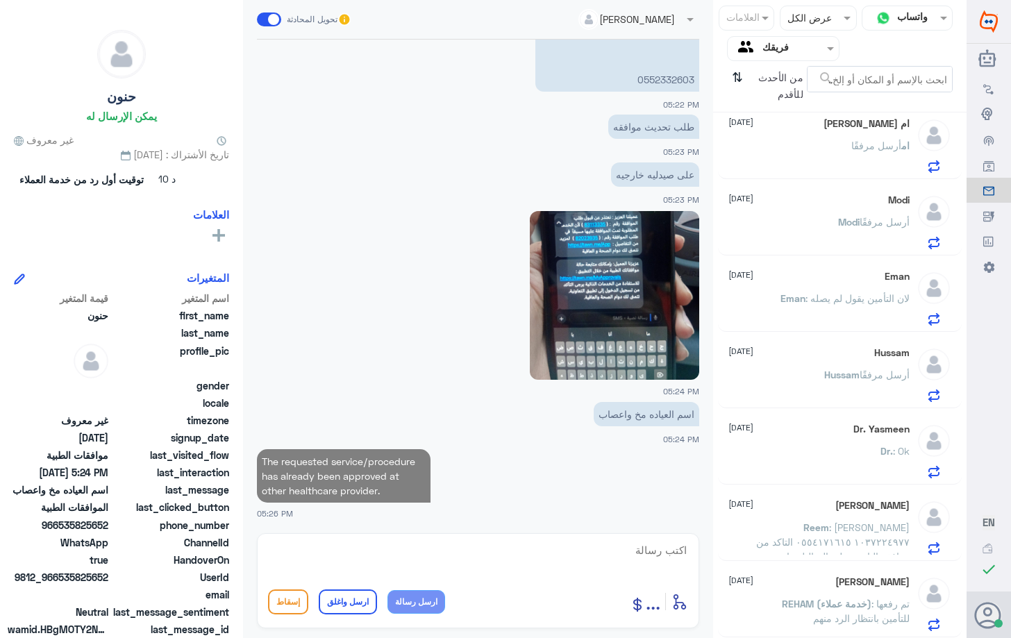
click at [430, 557] on textarea at bounding box center [478, 558] width 420 height 34
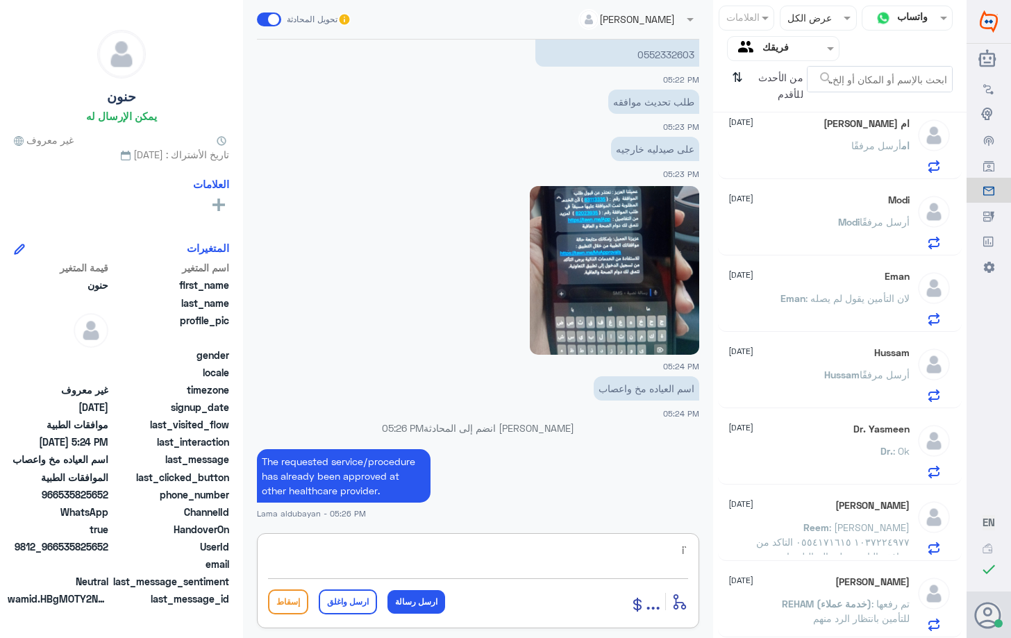
type textarea "i"
type textarea "هذا رد التامين فيه موافقه في صيدليه اخرى"
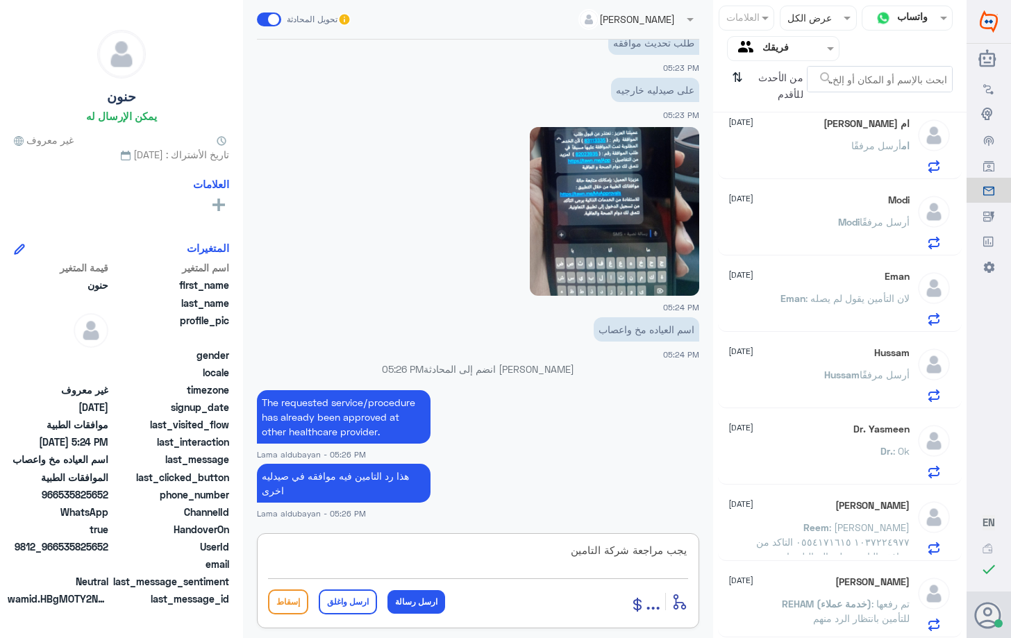
type textarea "يجب مراجعة شركة التامين"
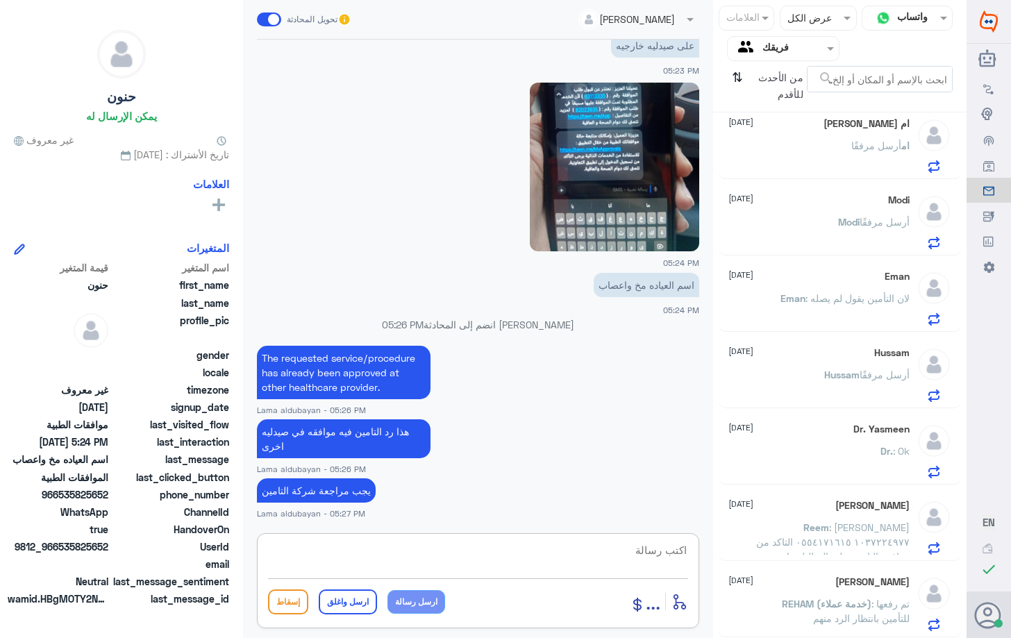
paste textarea "83113335"
type textarea "83113335 ع"
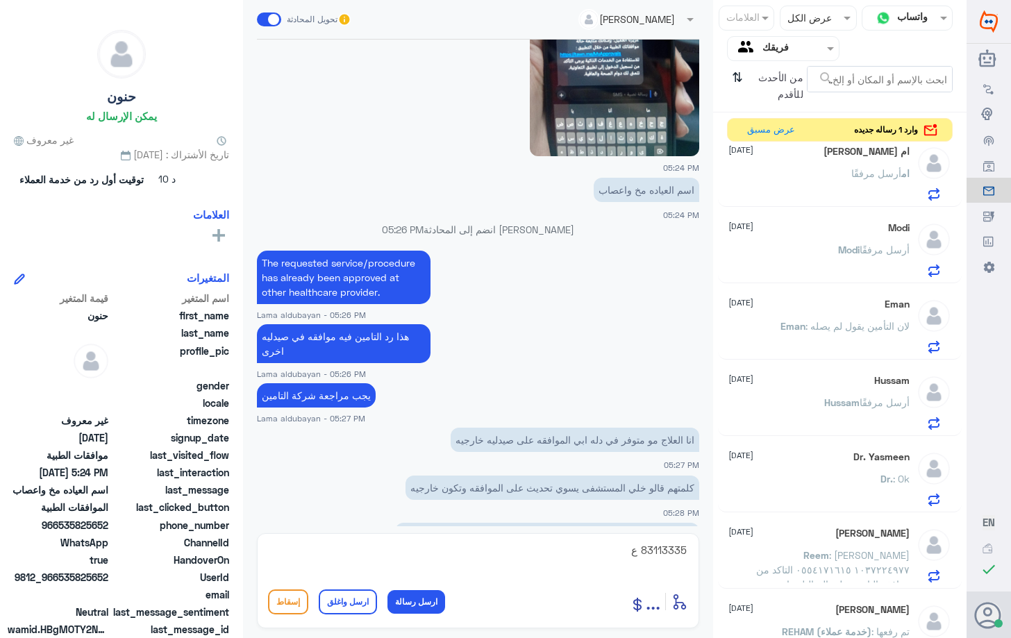
scroll to position [578, 0]
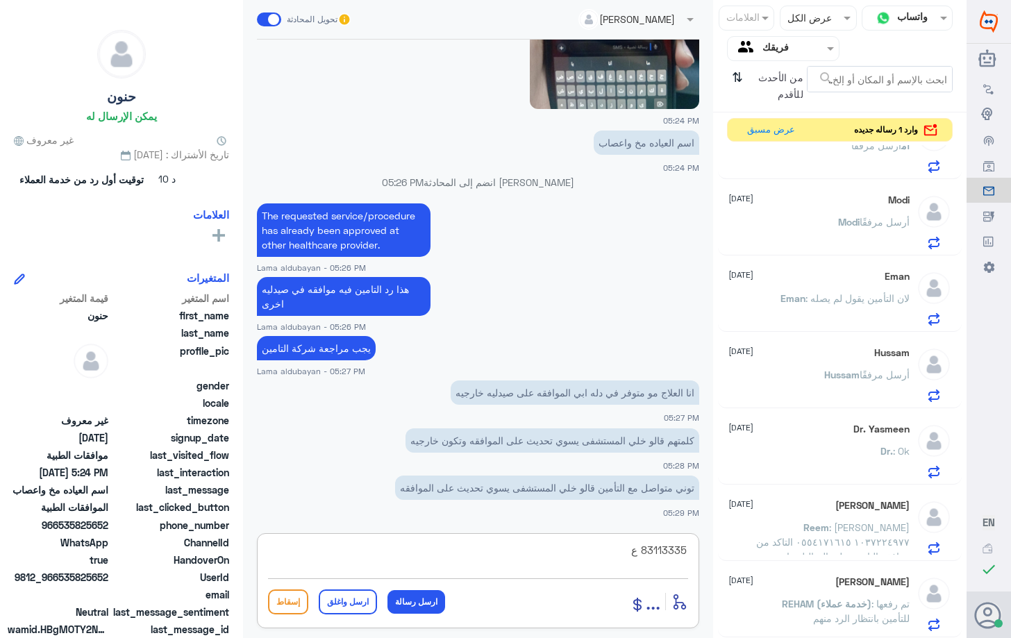
drag, startPoint x: 612, startPoint y: 556, endPoint x: 728, endPoint y: 556, distance: 115.9
click at [728, 556] on div "قناة واتساب Status × عرض الكل العلامات Agent Filter فريقك search من الأحدث للأق…" at bounding box center [483, 321] width 966 height 642
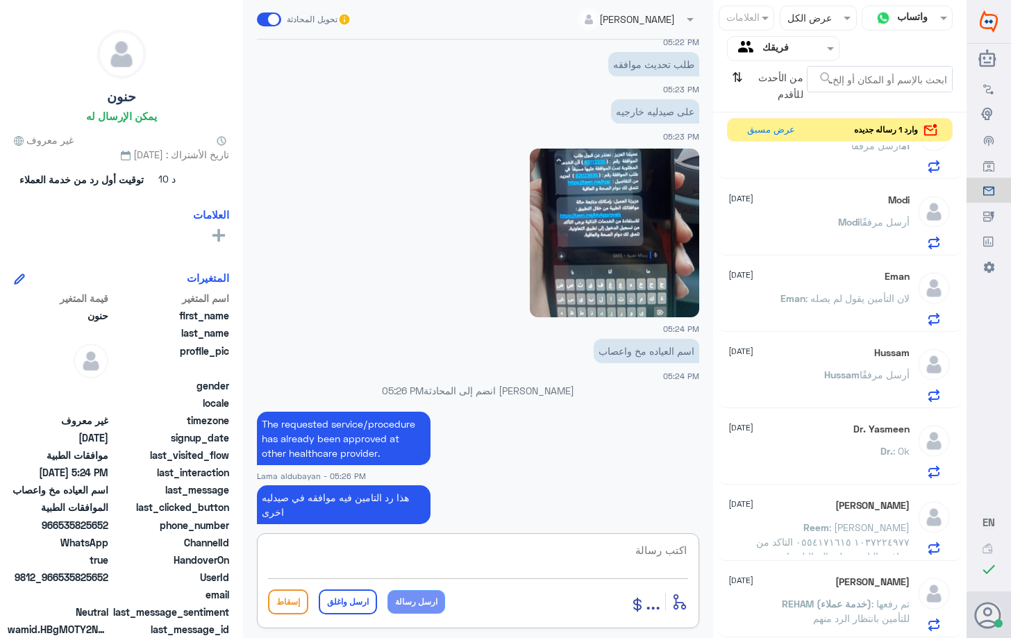
scroll to position [551, 0]
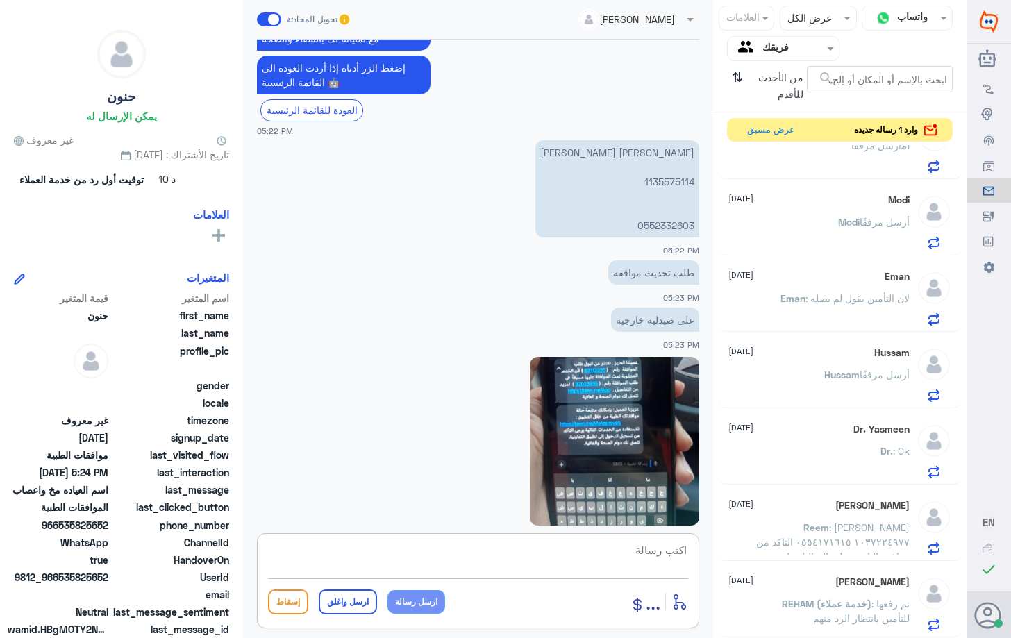
click at [668, 182] on p "[PERSON_NAME] [PERSON_NAME] 1135575114 0552332603" at bounding box center [617, 188] width 164 height 97
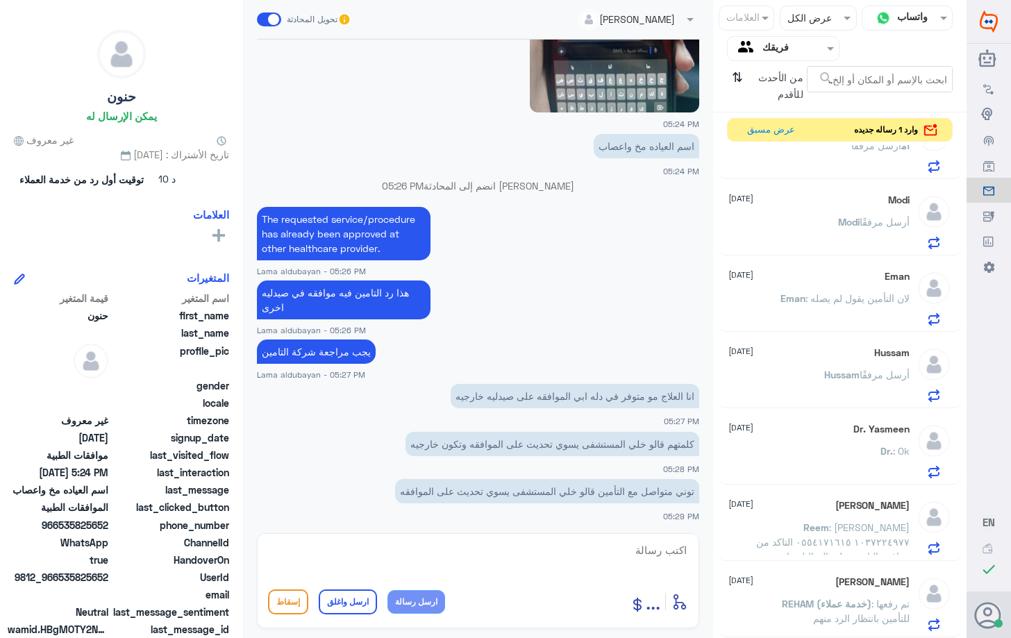
scroll to position [968, 0]
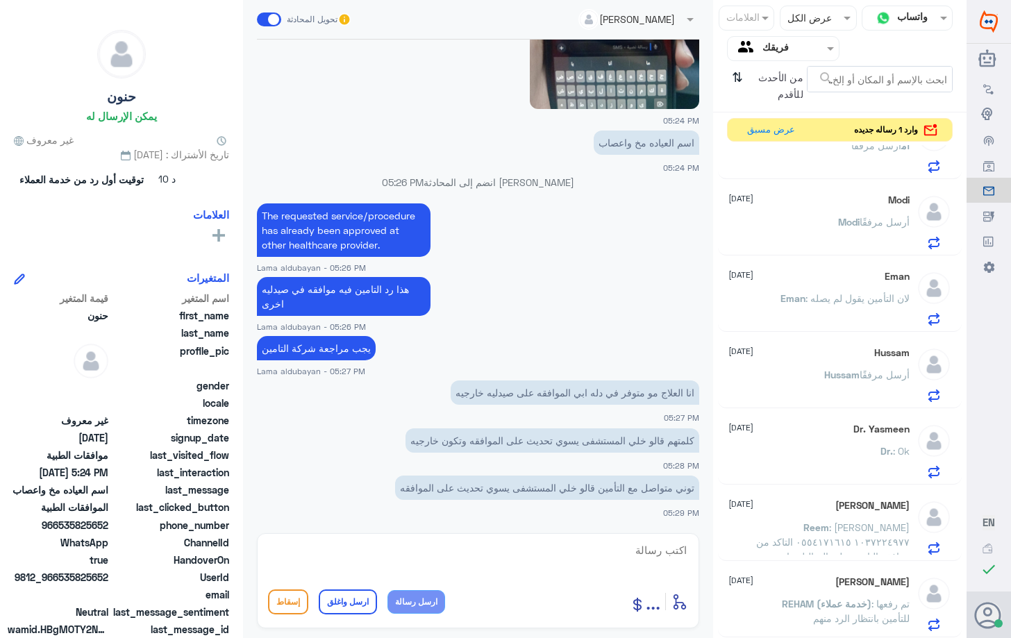
click at [677, 19] on input "text" at bounding box center [642, 18] width 85 height 16
click at [678, 22] on input "text" at bounding box center [642, 18] width 85 height 16
click at [276, 22] on span at bounding box center [269, 19] width 24 height 14
click at [0, 0] on input "checkbox" at bounding box center [0, 0] width 0 height 0
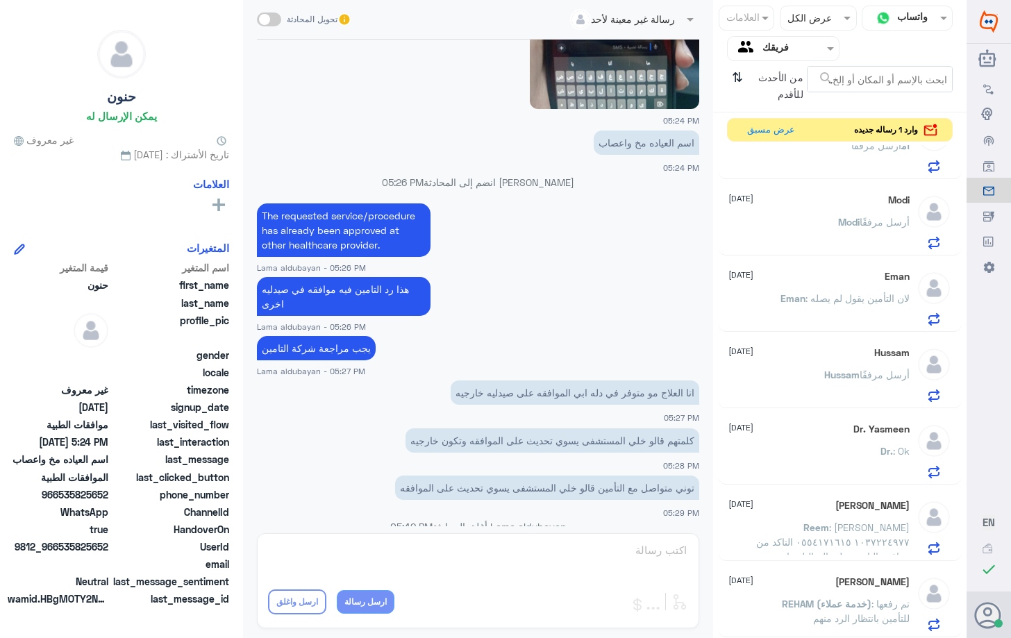
scroll to position [575, 0]
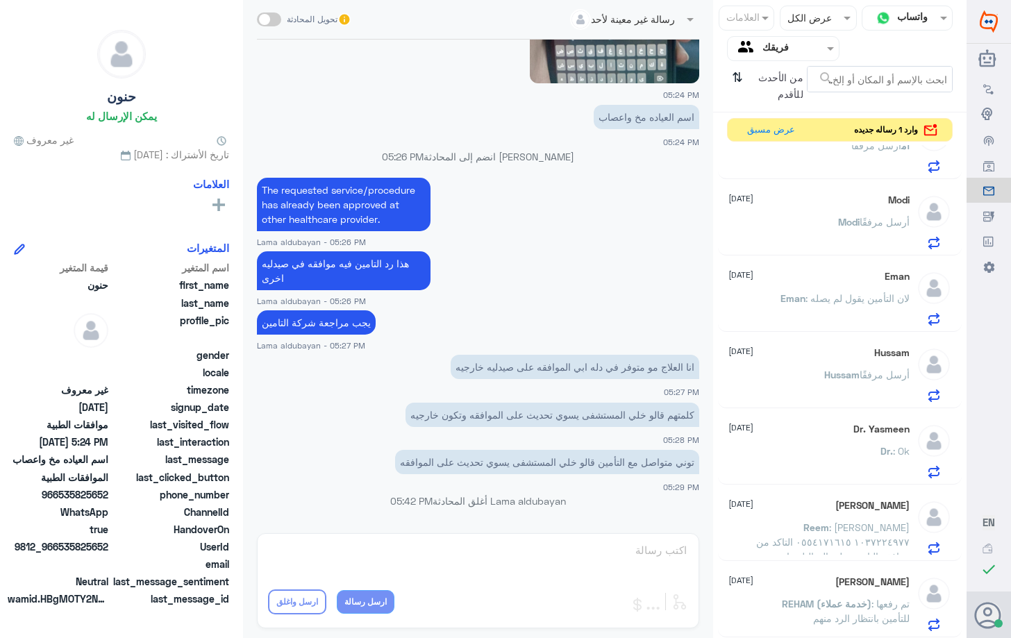
click at [270, 21] on span at bounding box center [269, 19] width 24 height 14
click at [0, 0] on input "checkbox" at bounding box center [0, 0] width 0 height 0
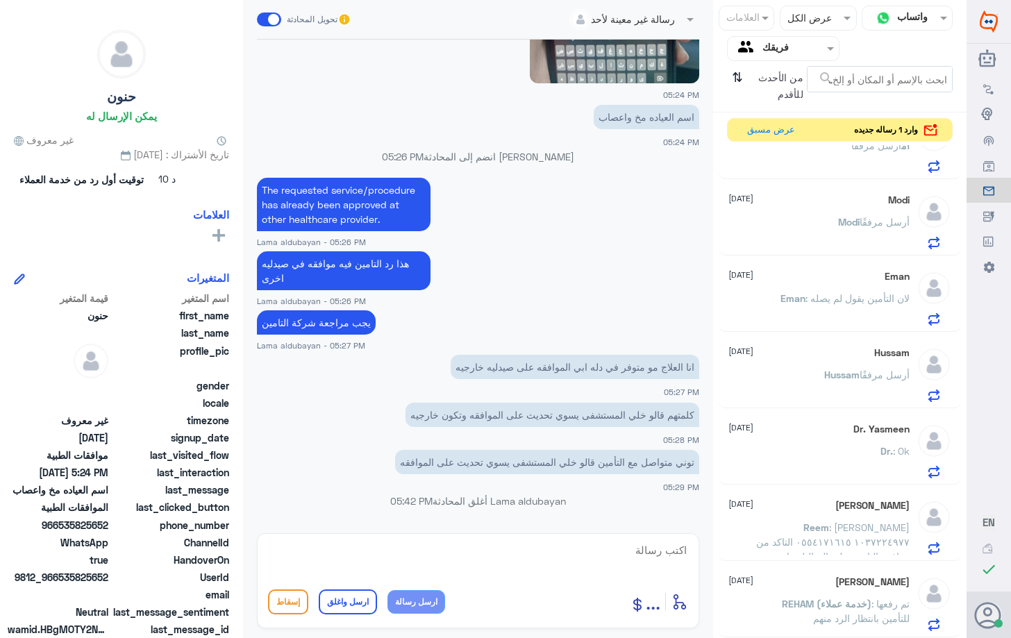
click at [667, 20] on input "text" at bounding box center [638, 18] width 92 height 16
click at [339, 19] on icon at bounding box center [344, 20] width 12 height 12
click at [345, 23] on icon at bounding box center [344, 20] width 12 height 12
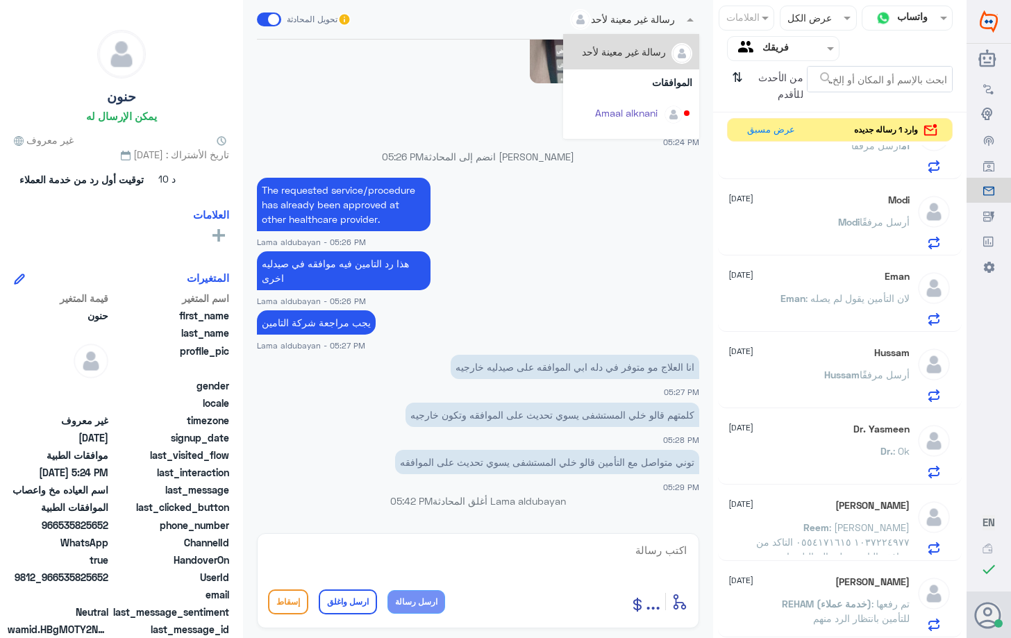
click at [662, 20] on input "text" at bounding box center [638, 18] width 92 height 16
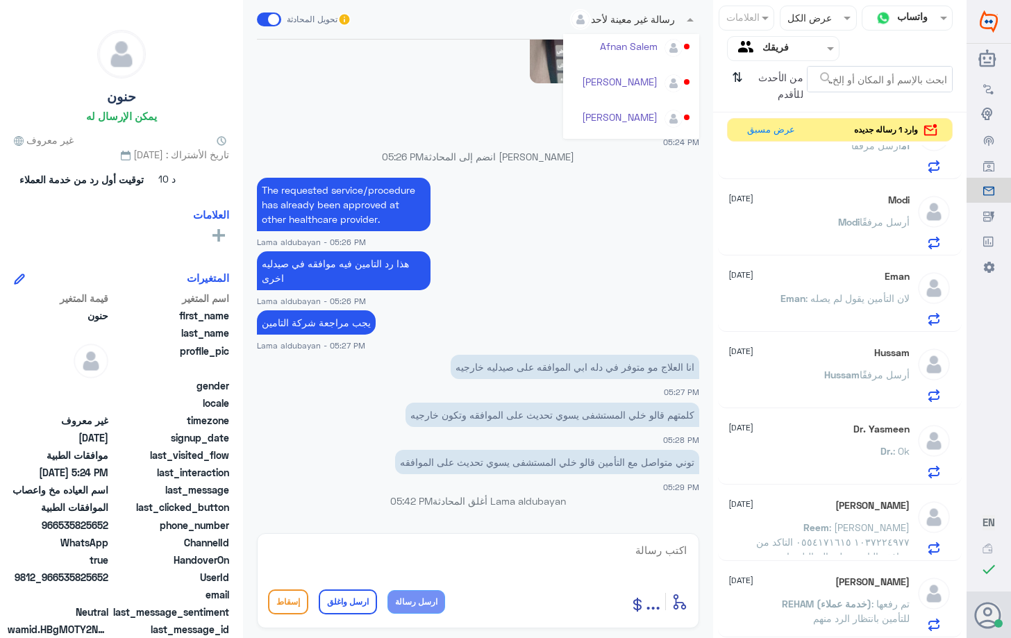
scroll to position [136, 0]
click at [640, 86] on div "Afnan Salem" at bounding box center [629, 83] width 58 height 15
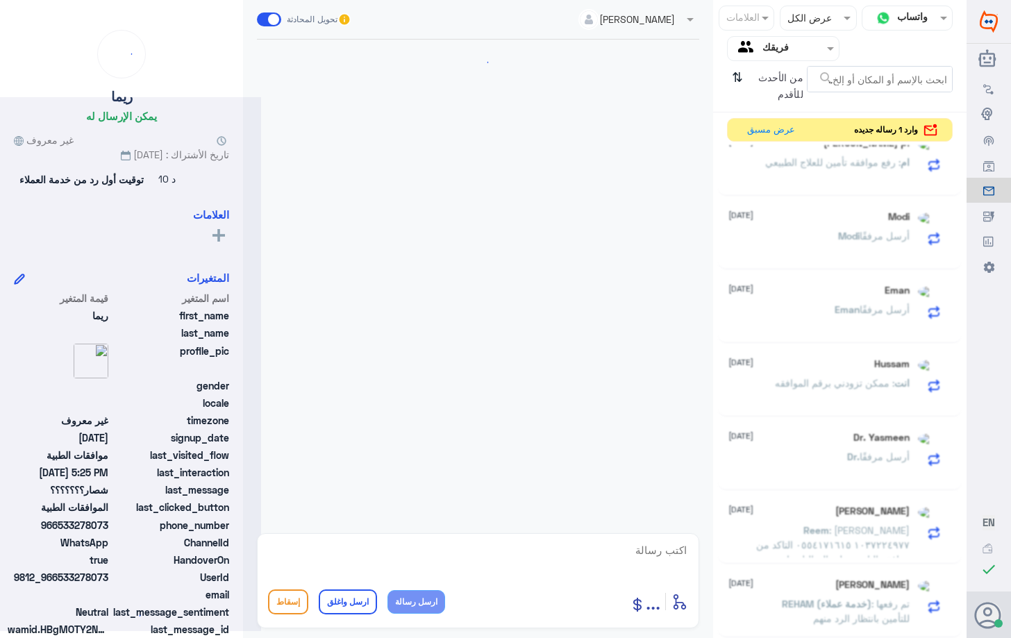
scroll to position [696, 0]
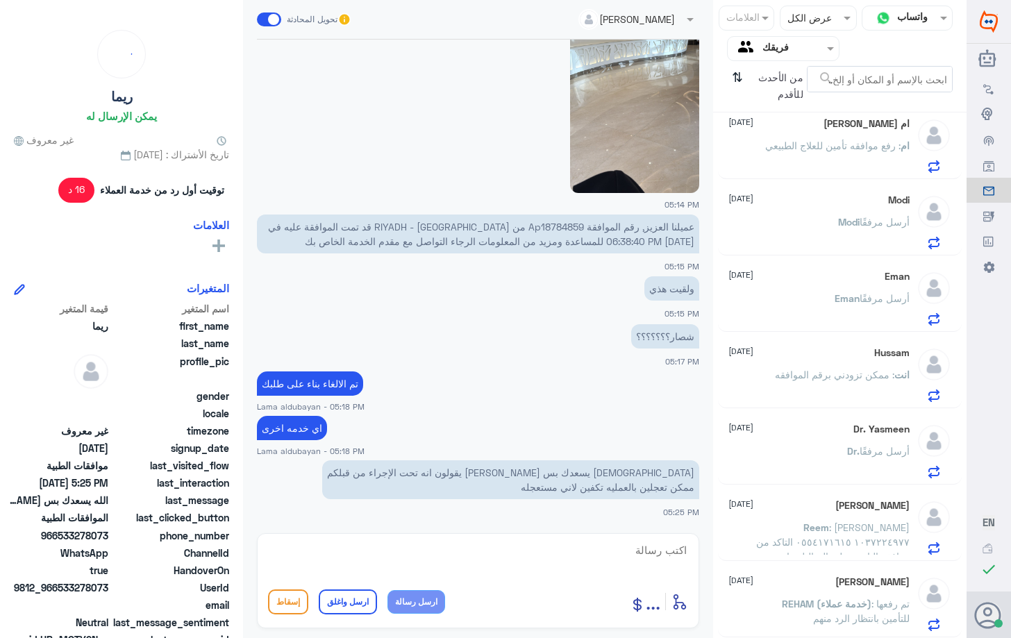
click at [514, 560] on textarea at bounding box center [478, 558] width 420 height 34
type textarea "i"
type textarea "هذي الكشفيه فقط"
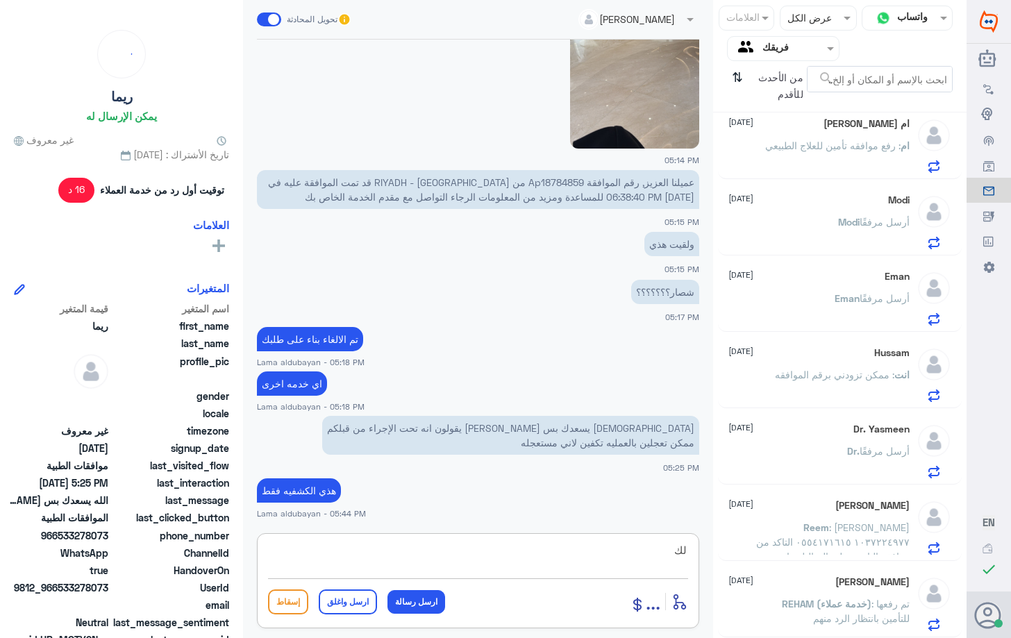
type textarea "ل"
type textarea "لانك استفدتي منها تم الغاء عملية ازالة الجذور فقط"
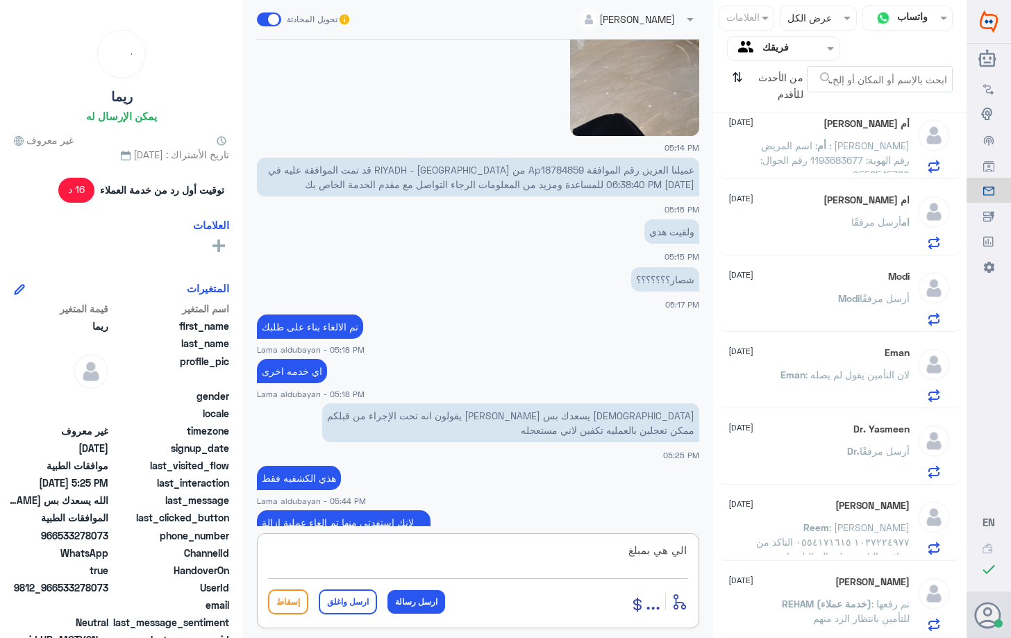
scroll to position [730, 0]
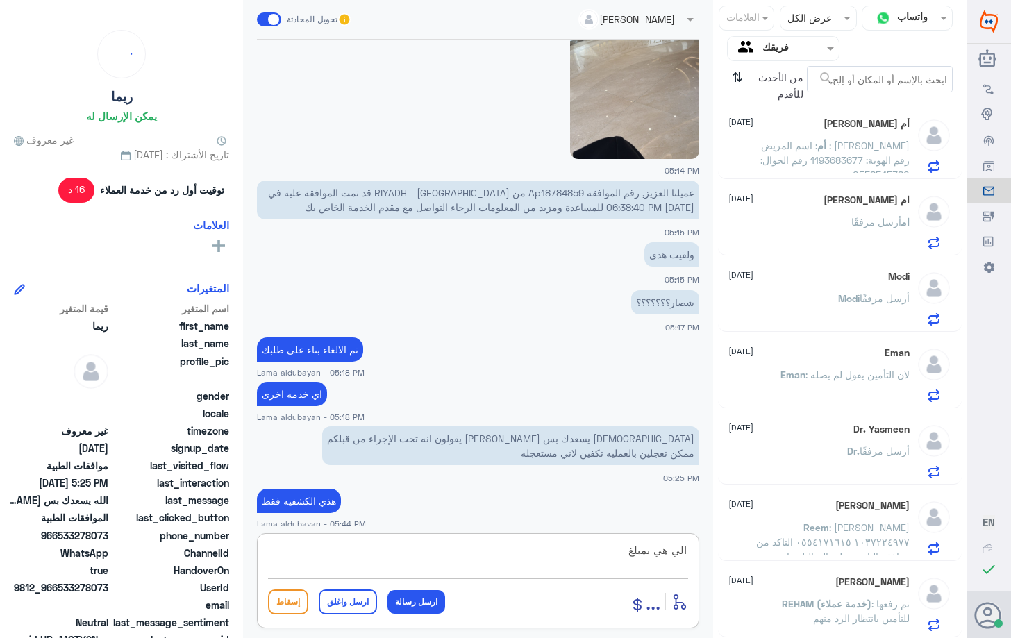
type textarea "الي هي بمبلغ"
click at [565, 194] on p "عميلنا العزيز, رقم الموافقة Ap18784859 من [GEOGRAPHIC_DATA] - RIYADH قد تمت الم…" at bounding box center [478, 199] width 442 height 39
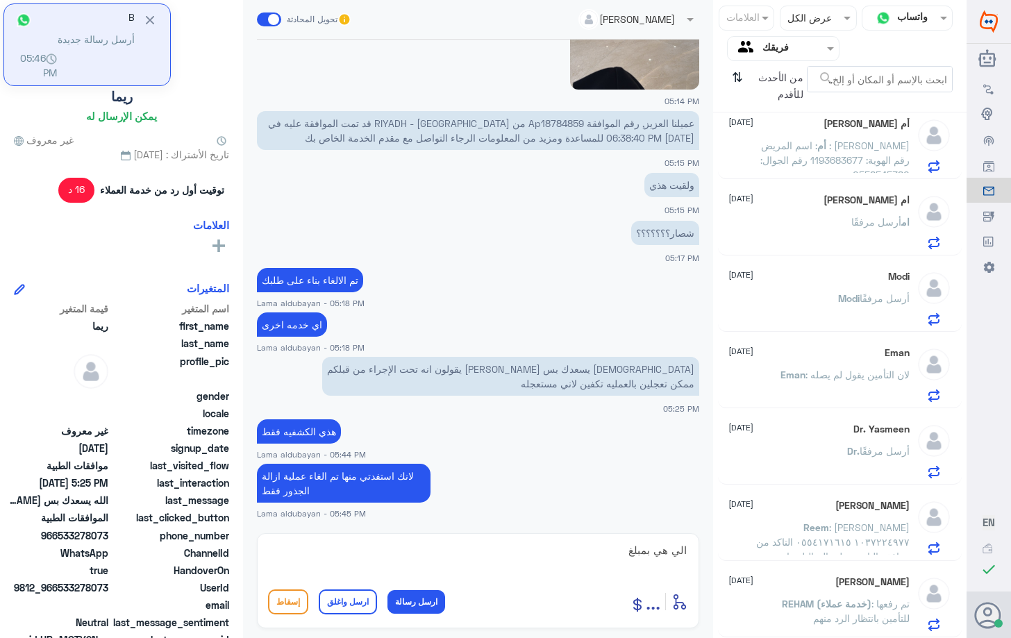
drag, startPoint x: 532, startPoint y: 568, endPoint x: 718, endPoint y: 575, distance: 186.9
click at [713, 575] on div "قناة واتساب Status × عرض الكل العلامات Agent Filter فريقك search من الأحدث للأق…" at bounding box center [483, 321] width 966 height 642
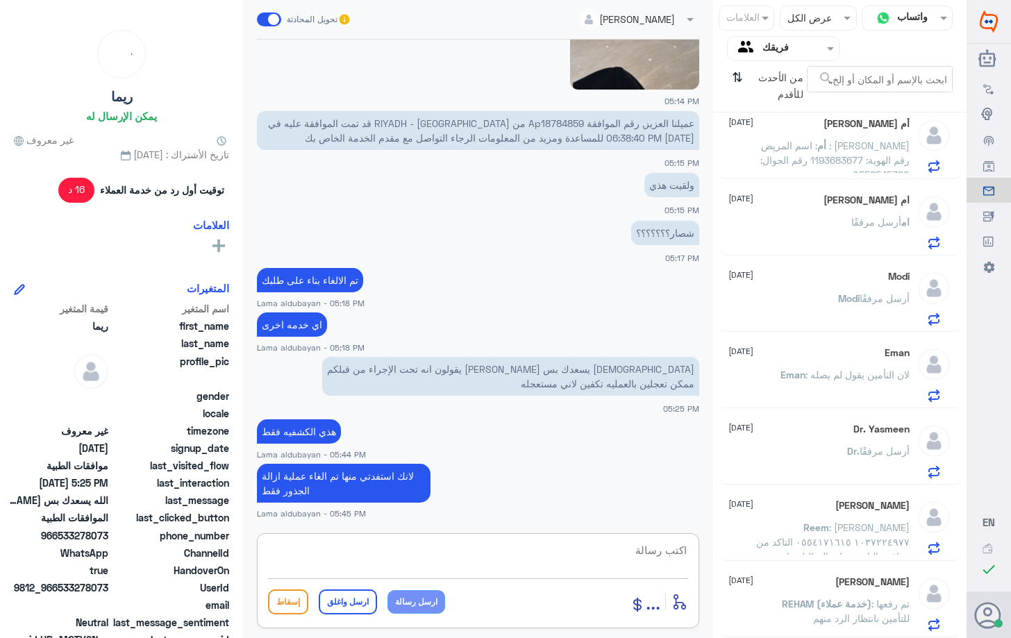
click at [394, 537] on div "أدخل اسم مجموعة الرسائل ... إسقاط ارسل واغلق ارسل رسالة" at bounding box center [478, 580] width 442 height 95
click at [414, 550] on textarea at bounding box center [478, 558] width 420 height 34
type textarea "اي خدمه اخرى"
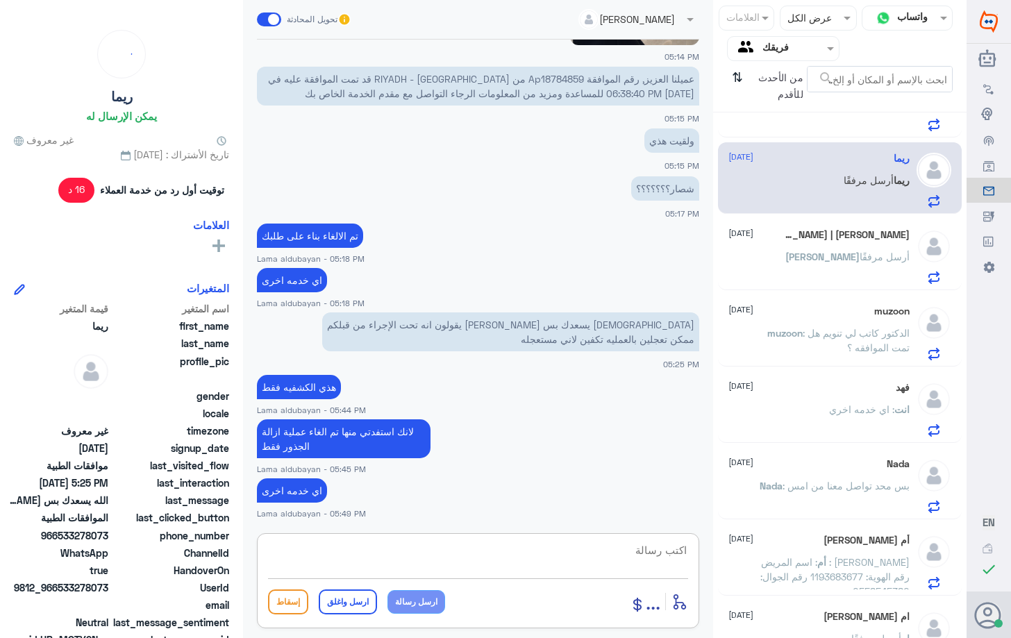
scroll to position [0, 0]
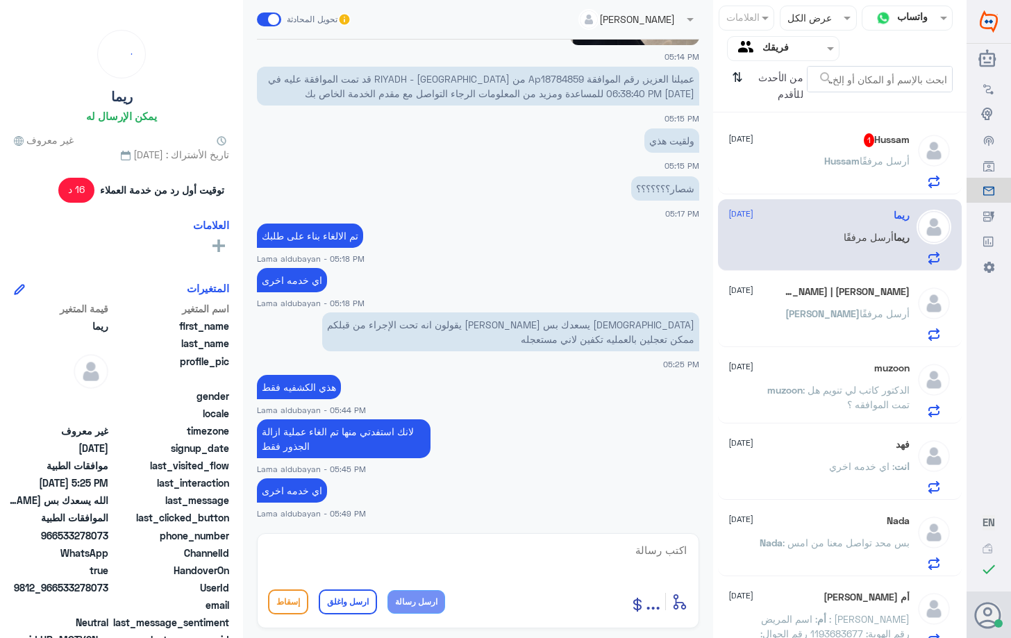
click at [853, 177] on p "Hussam أرسل مرفقًا" at bounding box center [866, 170] width 85 height 35
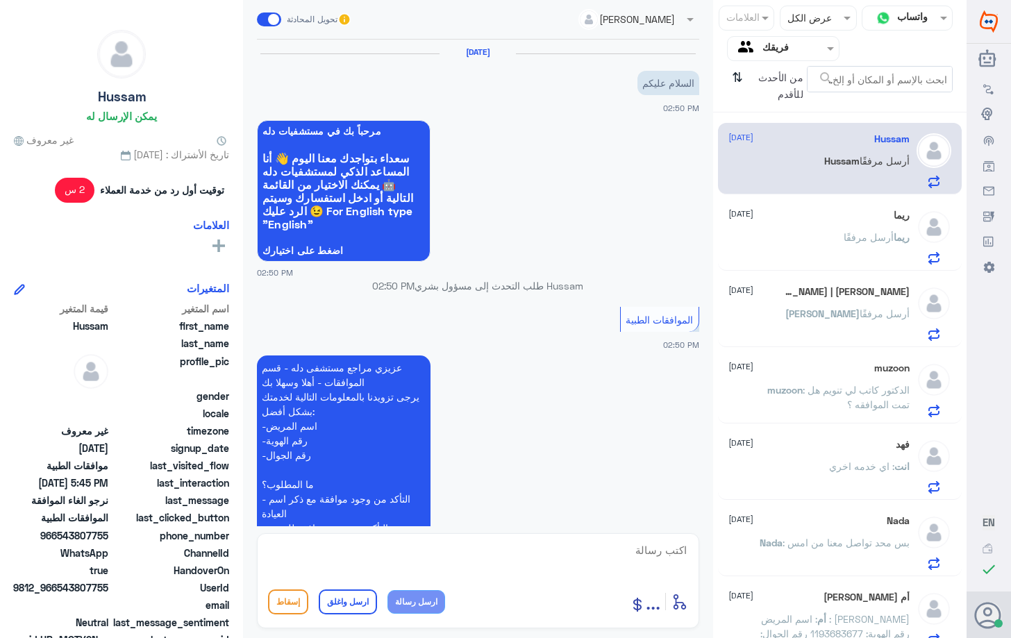
scroll to position [435, 0]
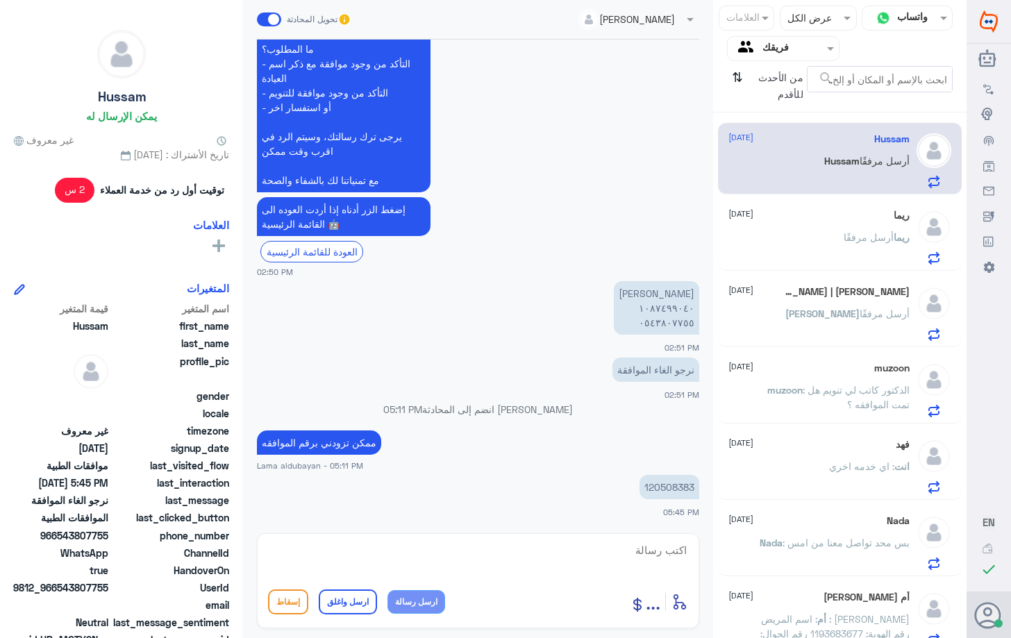
click at [669, 487] on p "120508383" at bounding box center [669, 487] width 60 height 24
drag, startPoint x: 379, startPoint y: 551, endPoint x: 387, endPoint y: 552, distance: 7.7
click at [380, 553] on textarea at bounding box center [478, 558] width 420 height 34
type textarea "تم الالغاء بناء على طلبك"
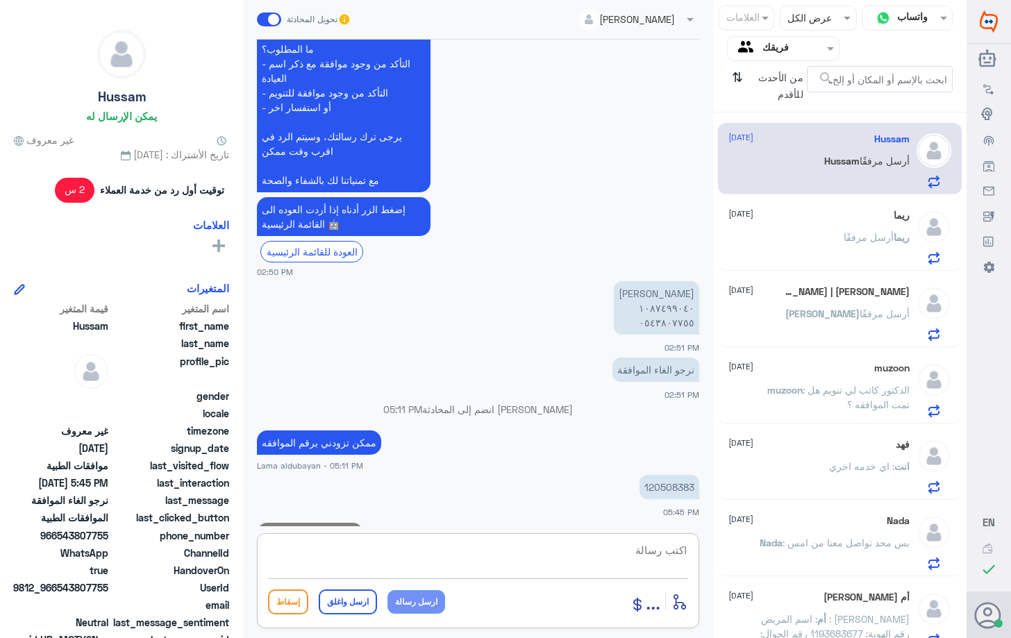
scroll to position [480, 0]
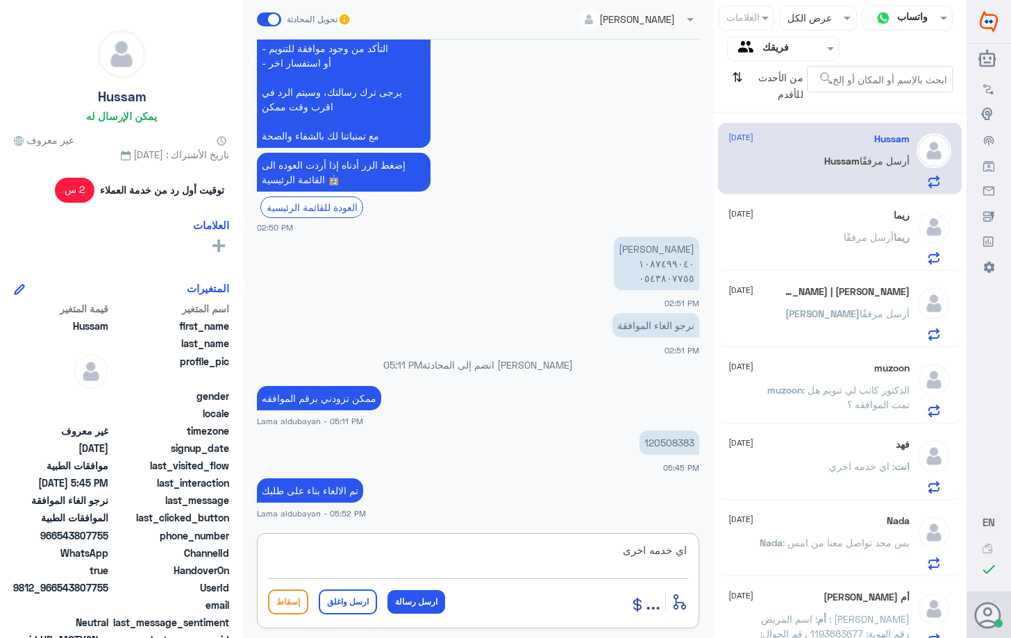
type textarea "اي خدمه اخرى ؟"
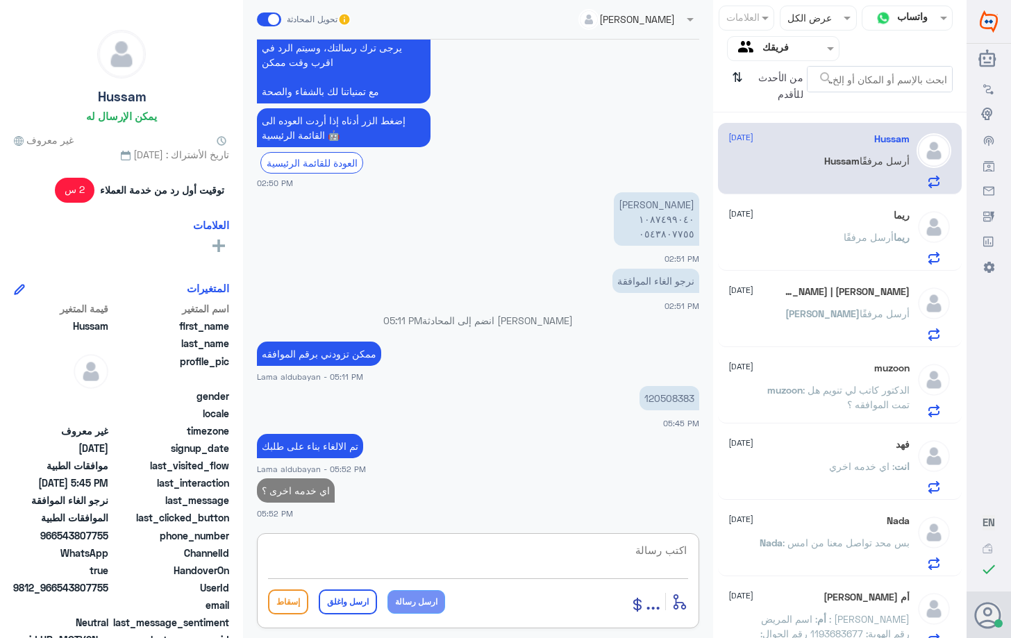
click at [896, 209] on div "ريما [DATE][PERSON_NAME] أرسل مرفقًا" at bounding box center [839, 234] width 243 height 71
click at [820, 238] on div "[PERSON_NAME] أرسل مرفقًا" at bounding box center [818, 248] width 180 height 31
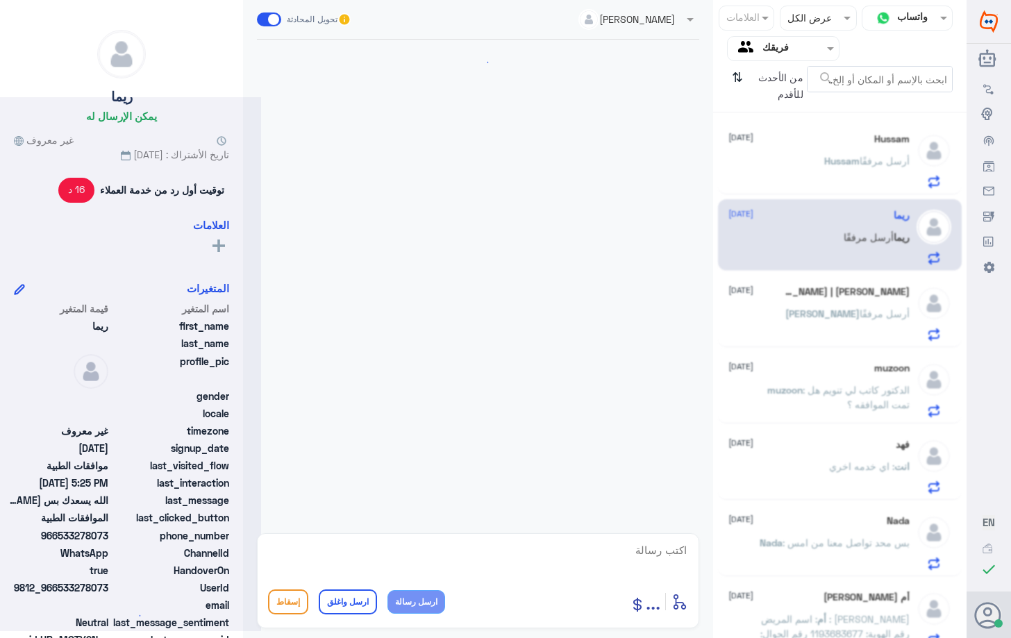
scroll to position [704, 0]
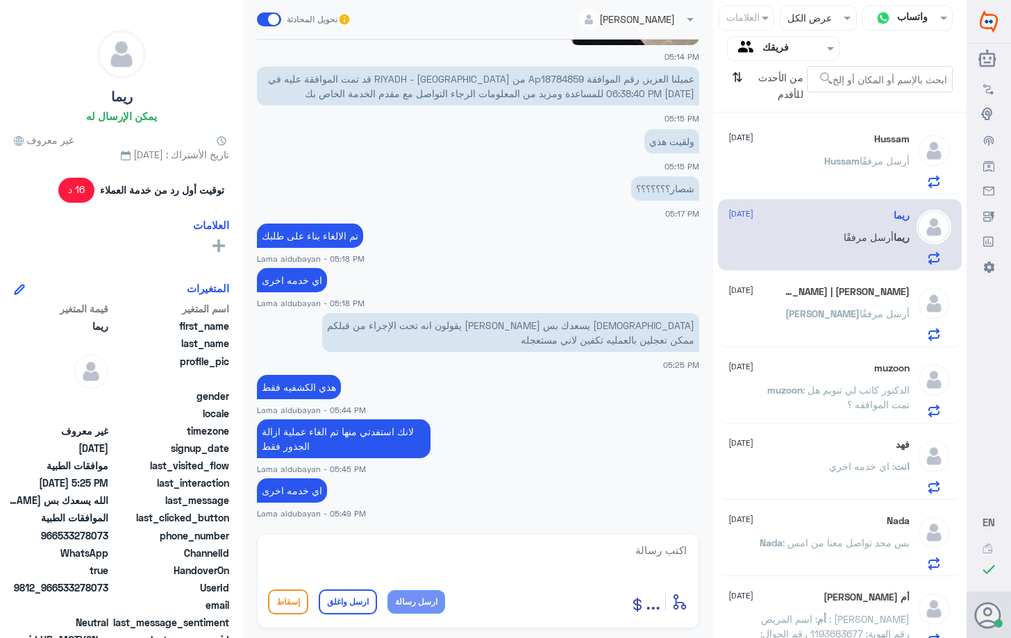
click at [746, 314] on div "[PERSON_NAME] أرسل مرفقًا" at bounding box center [818, 325] width 180 height 31
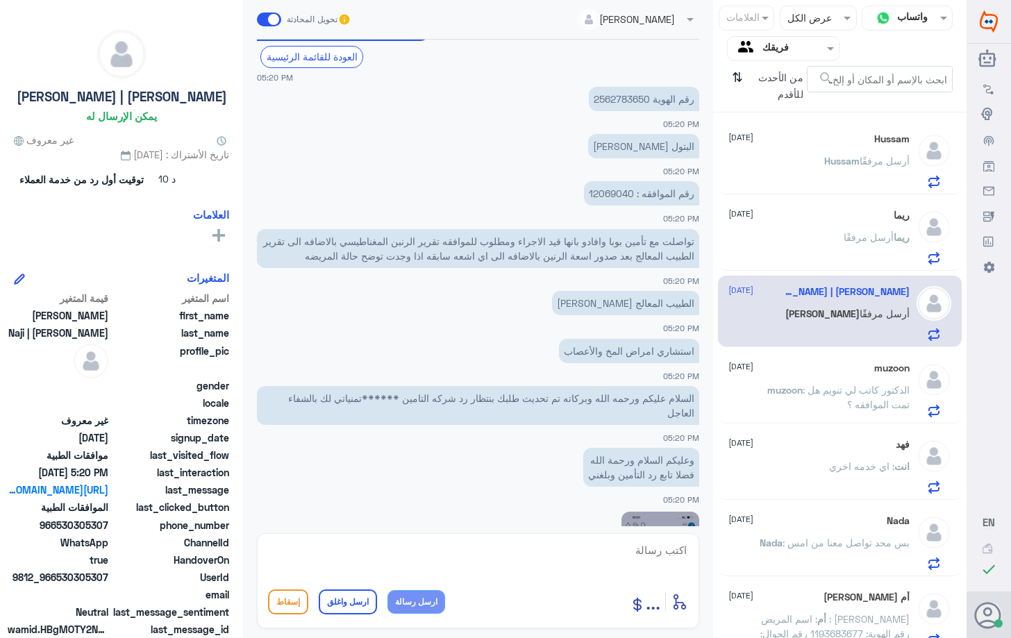
scroll to position [986, 0]
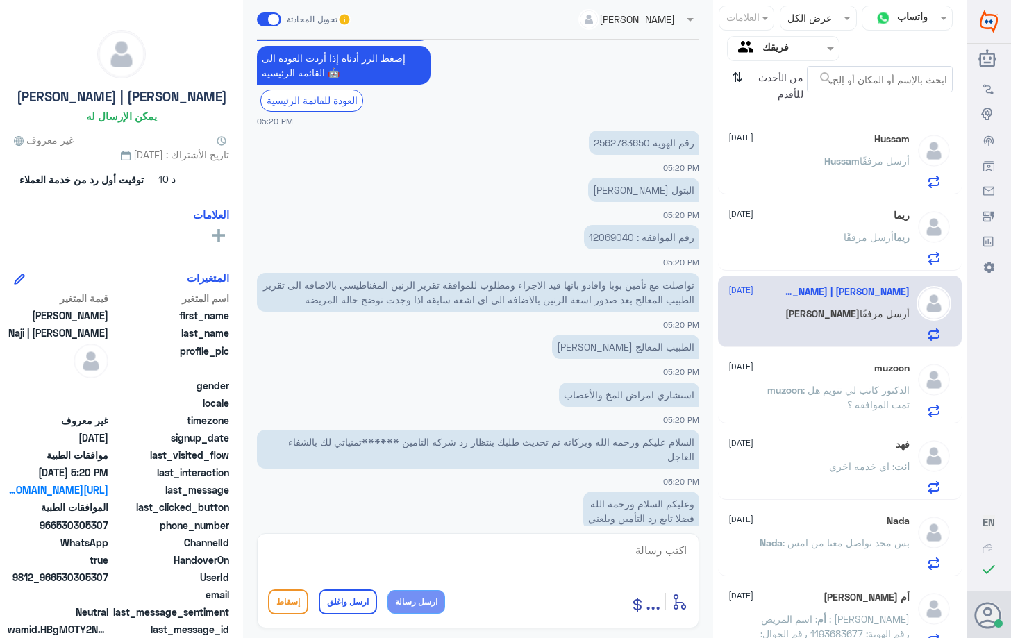
click at [802, 391] on span ": الدكتور كاتب لي تنويم هل تمت الموافقه ؟" at bounding box center [855, 397] width 107 height 26
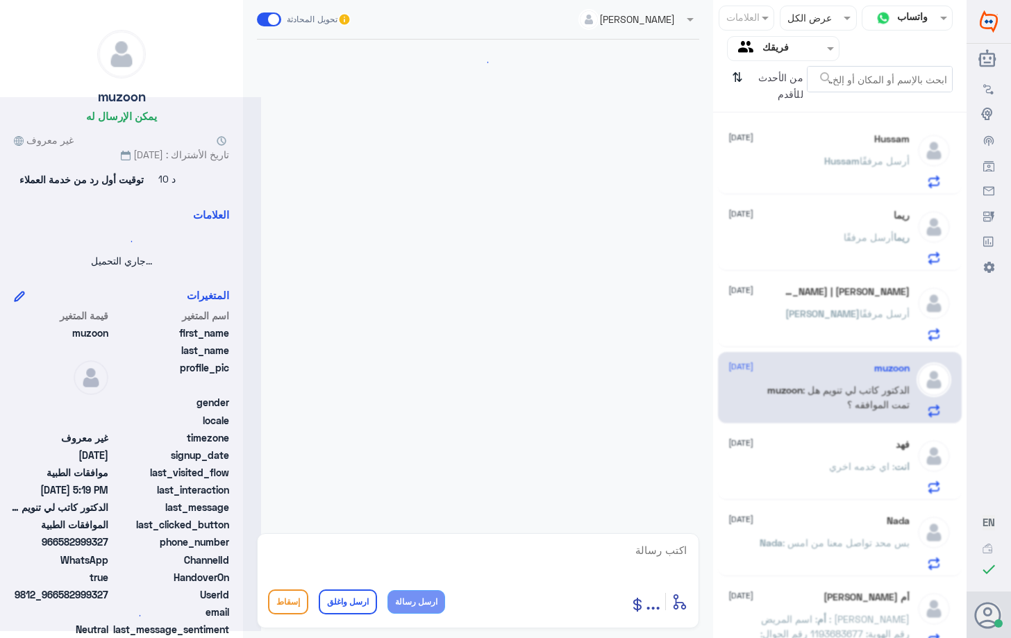
scroll to position [541, 0]
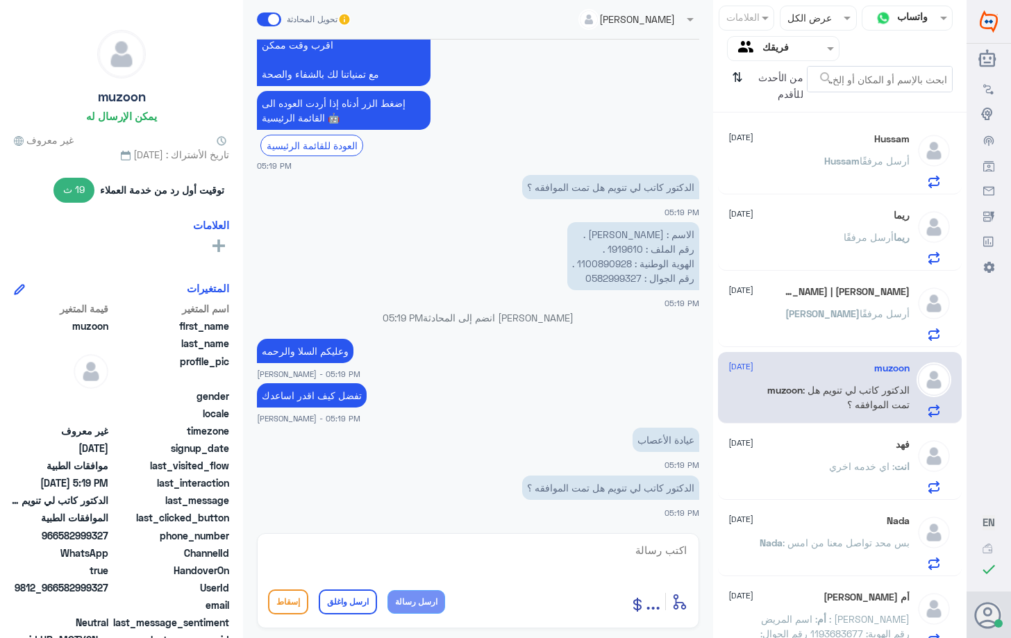
click at [829, 465] on span ": اي خدمه اخري" at bounding box center [861, 466] width 65 height 12
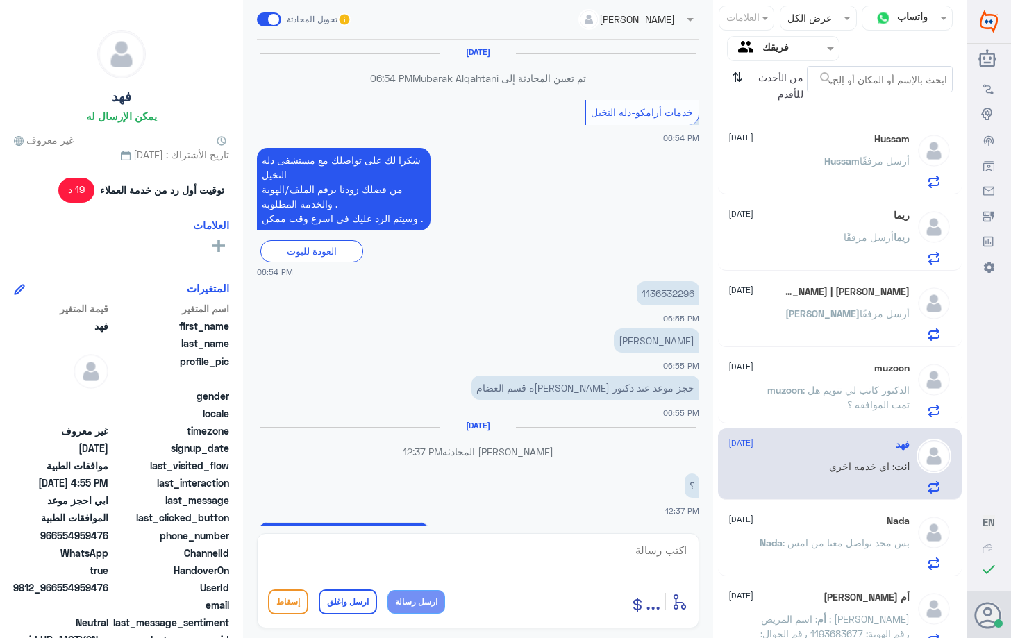
scroll to position [1063, 0]
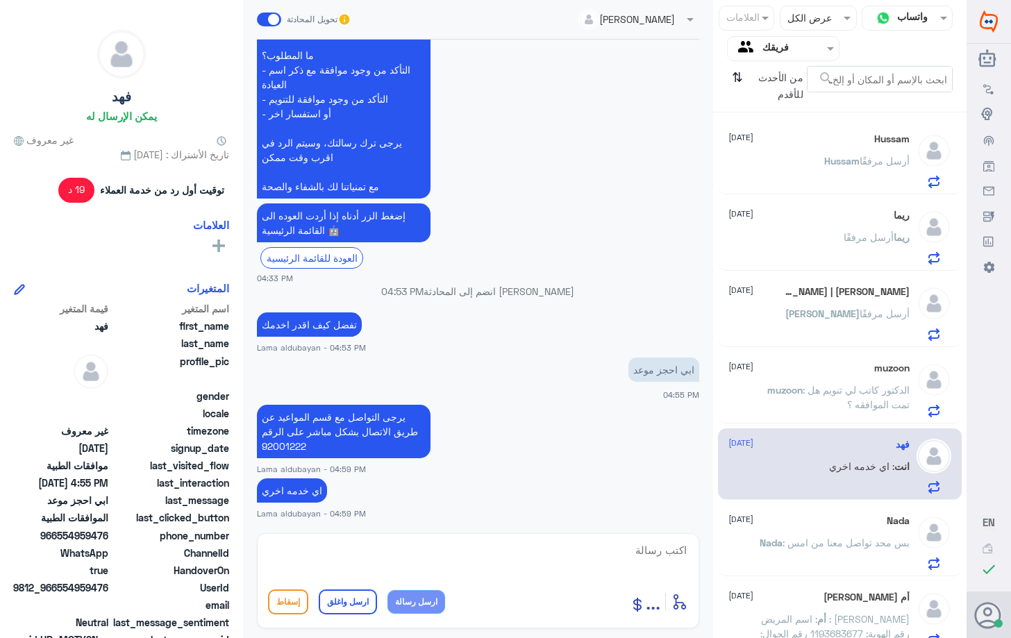
click at [606, 549] on textarea at bounding box center [478, 558] width 420 height 34
type textarea "اتمنى لك دوام الصحه والعافيه"
click at [345, 598] on button "ارسل واغلق" at bounding box center [348, 601] width 58 height 25
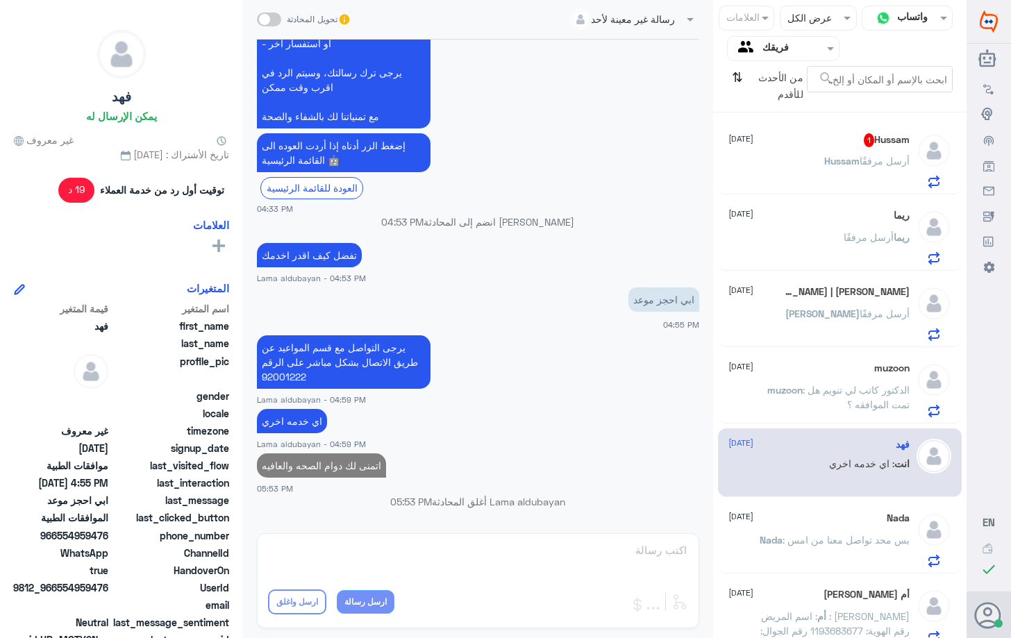
scroll to position [1104, 0]
click at [802, 529] on div "Nada [DATE] Nada : بس محد تواصل معنا من امس" at bounding box center [818, 539] width 180 height 55
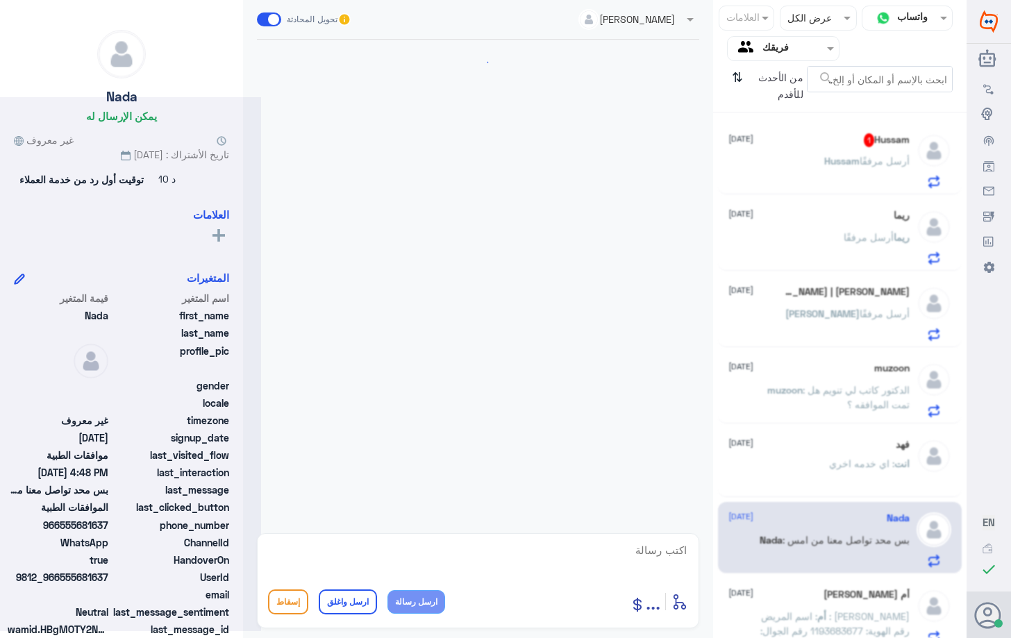
scroll to position [495, 0]
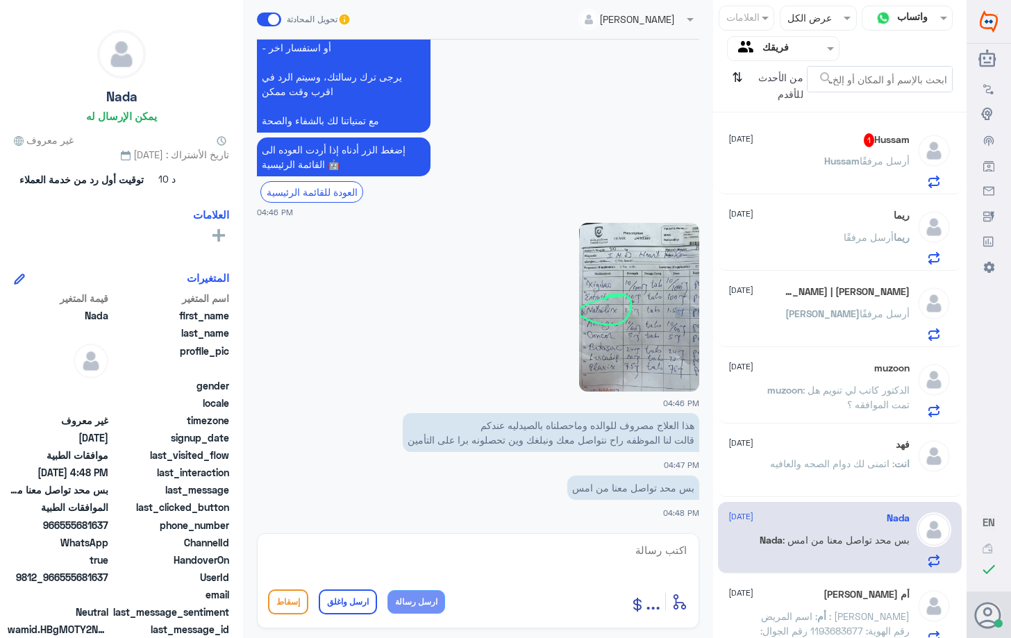
click at [802, 605] on div "أم [PERSON_NAME] [DATE] أم : اسم المريض : [PERSON_NAME] رقم الهوية: 1193683677 …" at bounding box center [818, 616] width 180 height 55
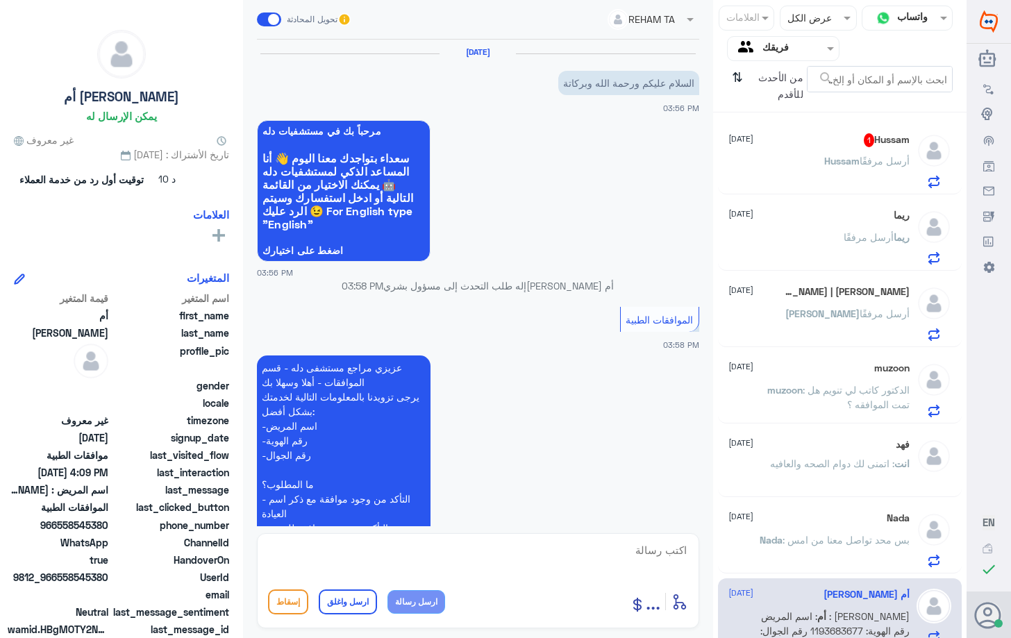
scroll to position [285, 0]
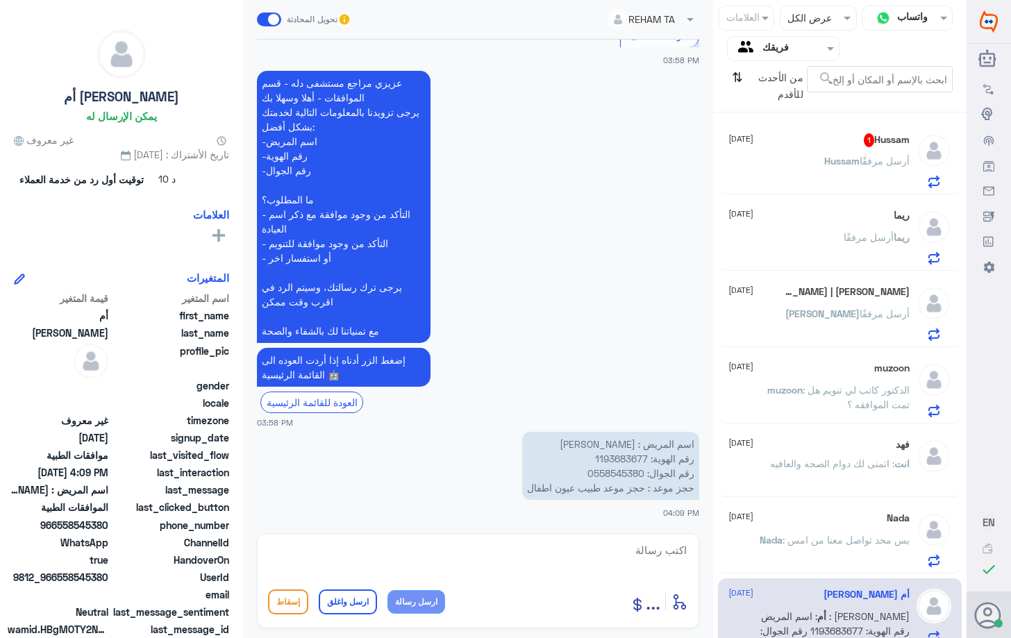
click at [839, 389] on span ": الدكتور كاتب لي تنويم هل تمت الموافقه ؟" at bounding box center [855, 397] width 107 height 26
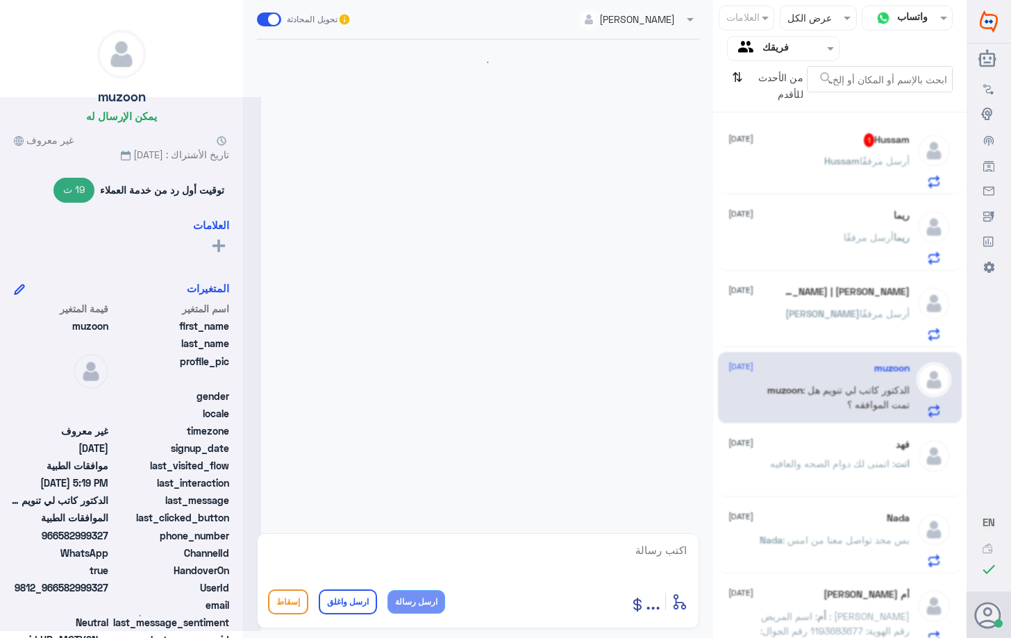
scroll to position [541, 0]
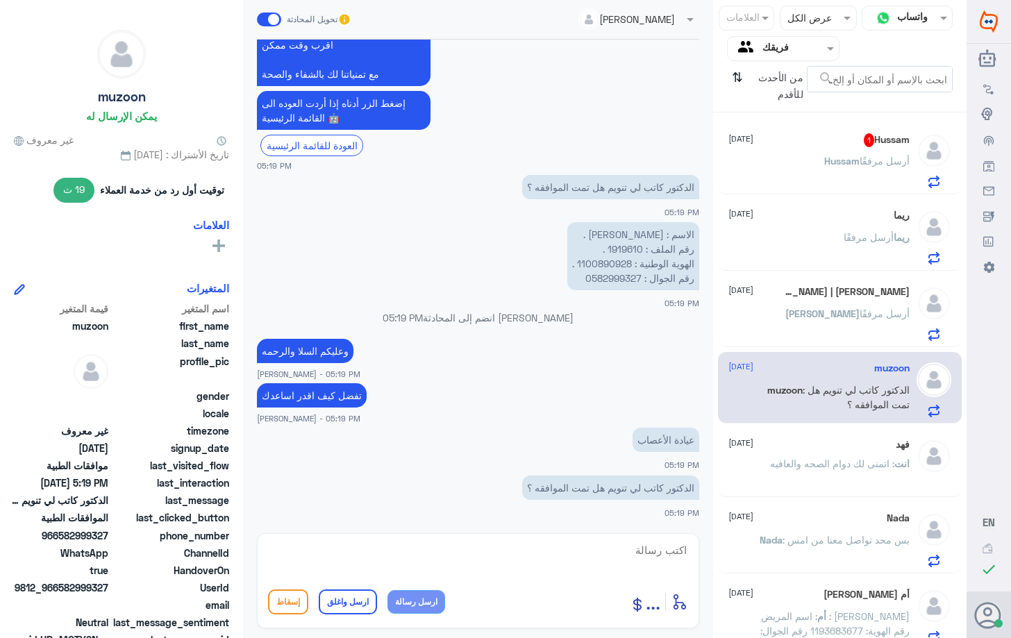
click at [840, 326] on p "[PERSON_NAME] أرسل مرفقًا" at bounding box center [847, 323] width 124 height 35
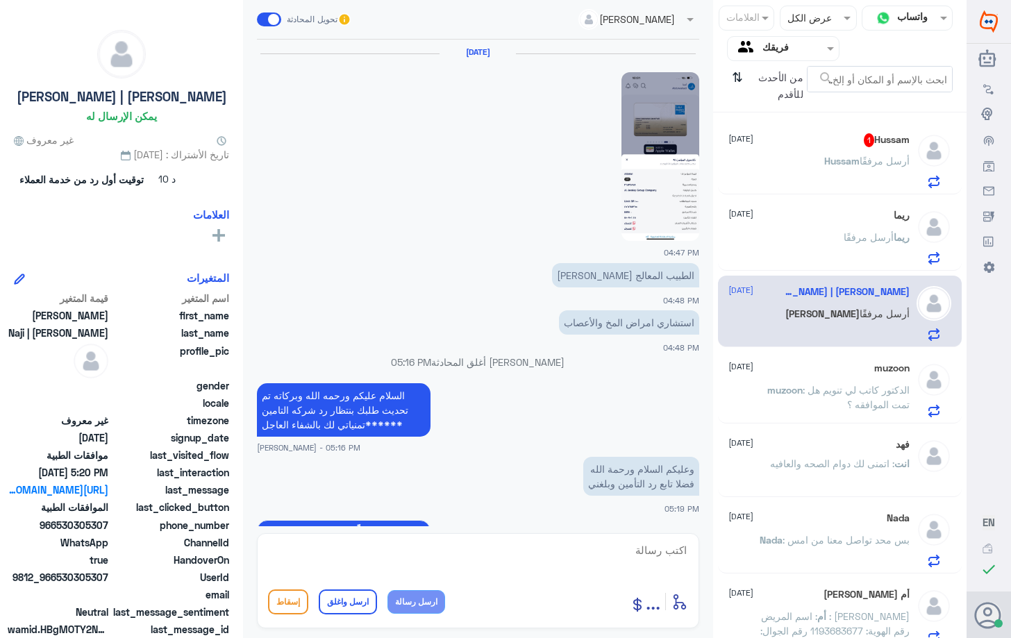
scroll to position [1195, 0]
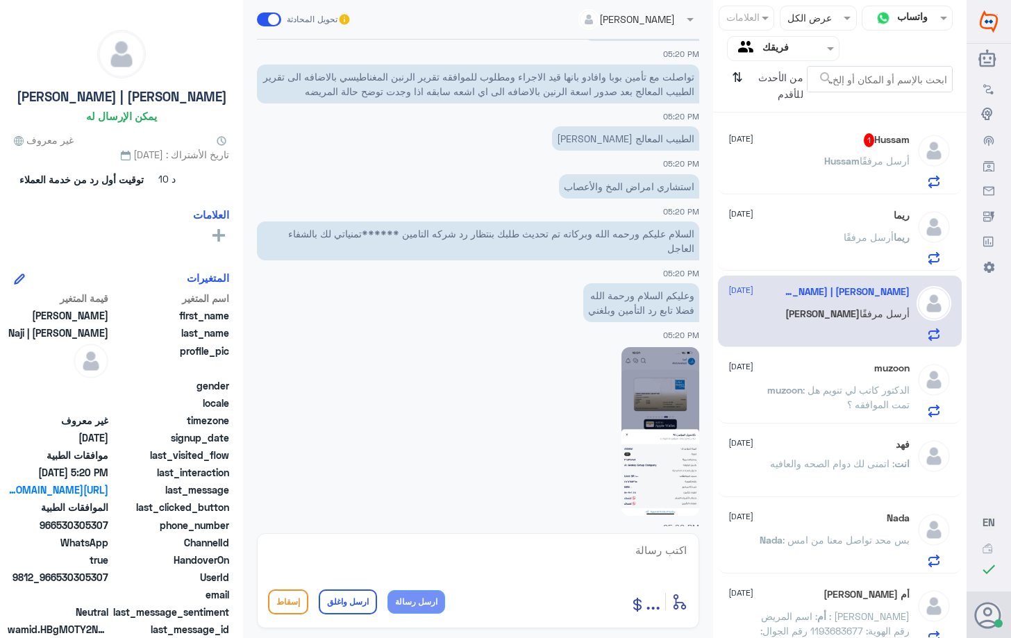
click at [840, 266] on div "ريما [DATE][PERSON_NAME] أرسل مرفقًا" at bounding box center [839, 234] width 243 height 71
click at [841, 422] on div "muzoon [DATE] muzoon : الدكتور كاتب لي تنويم هل تمت الموافقه ؟" at bounding box center [839, 387] width 243 height 71
click at [841, 404] on span ": الدكتور كاتب لي تنويم هل تمت الموافقه ؟" at bounding box center [855, 397] width 107 height 26
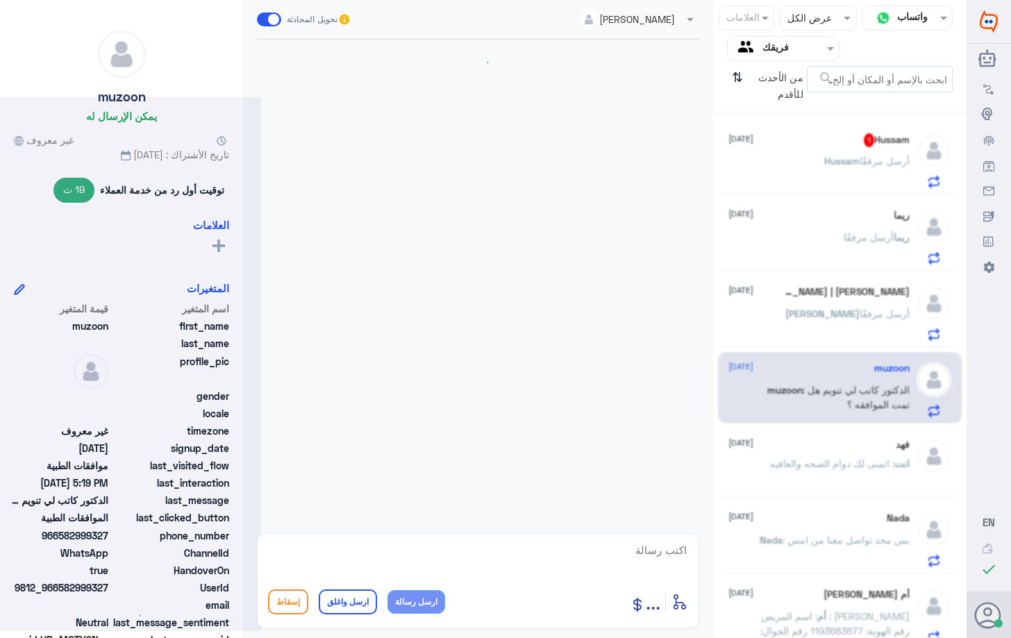
scroll to position [541, 0]
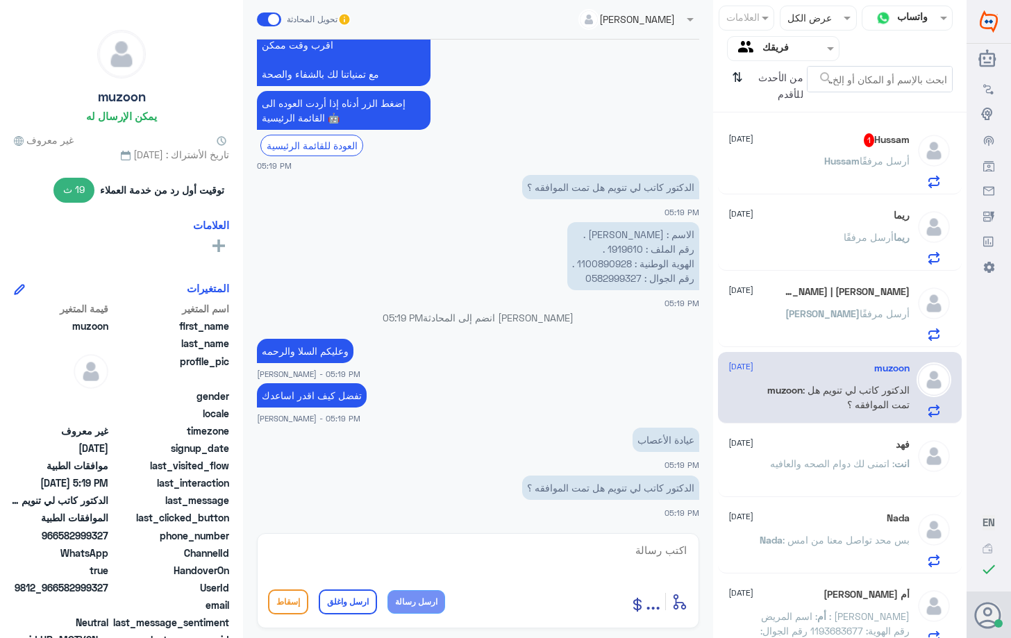
click at [834, 461] on span ": اتمنى لك دوام الصحه والعافيه" at bounding box center [832, 463] width 124 height 12
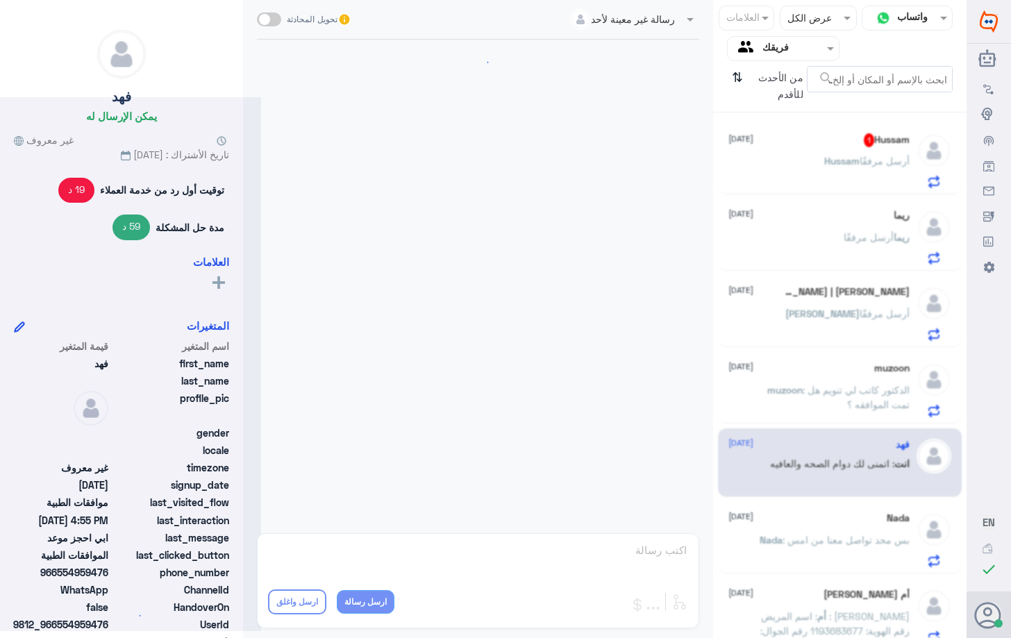
scroll to position [1056, 0]
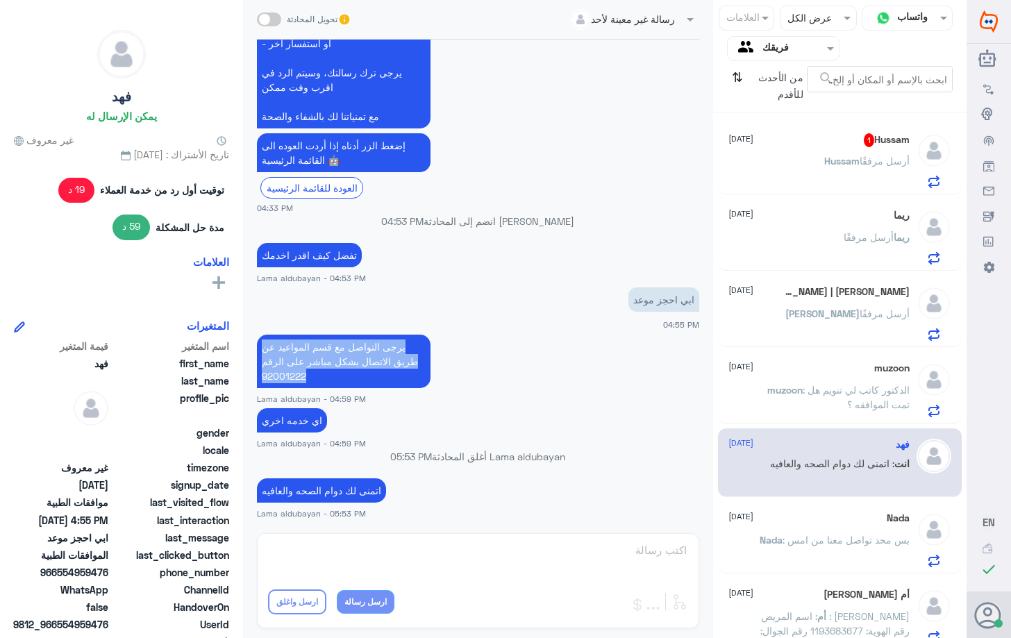
drag, startPoint x: 343, startPoint y: 389, endPoint x: 267, endPoint y: 339, distance: 90.7
click at [267, 339] on app-msgs-text "يرجى التواصل مع قسم المواعيد عن طريق الاتصال بشكل مباشر على الرقم 92001222" at bounding box center [478, 362] width 442 height 55
click at [888, 541] on span ": بس محد تواصل معنا من امس" at bounding box center [845, 540] width 127 height 12
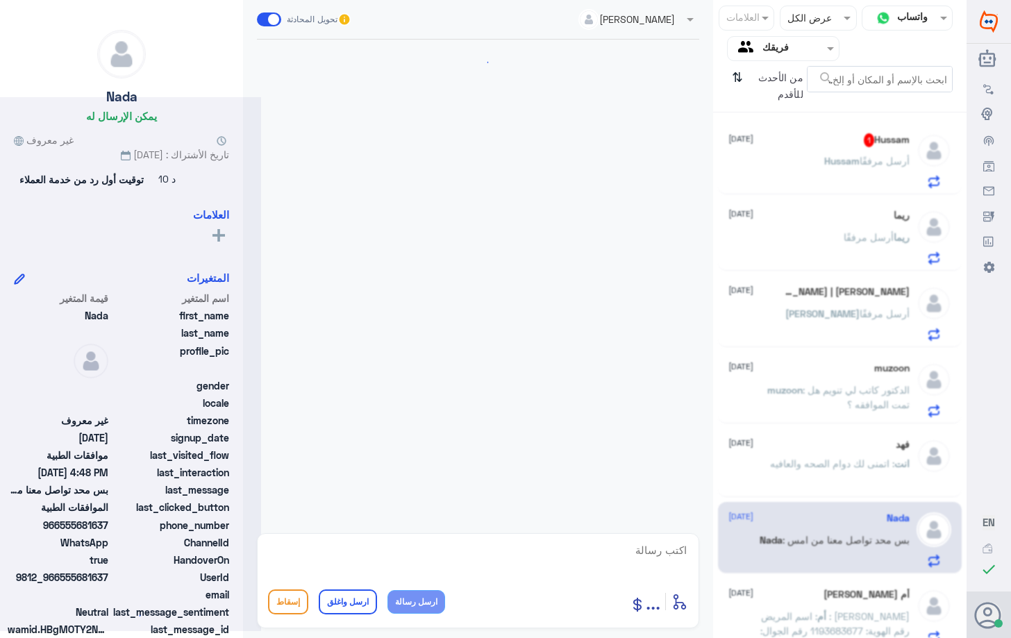
scroll to position [495, 0]
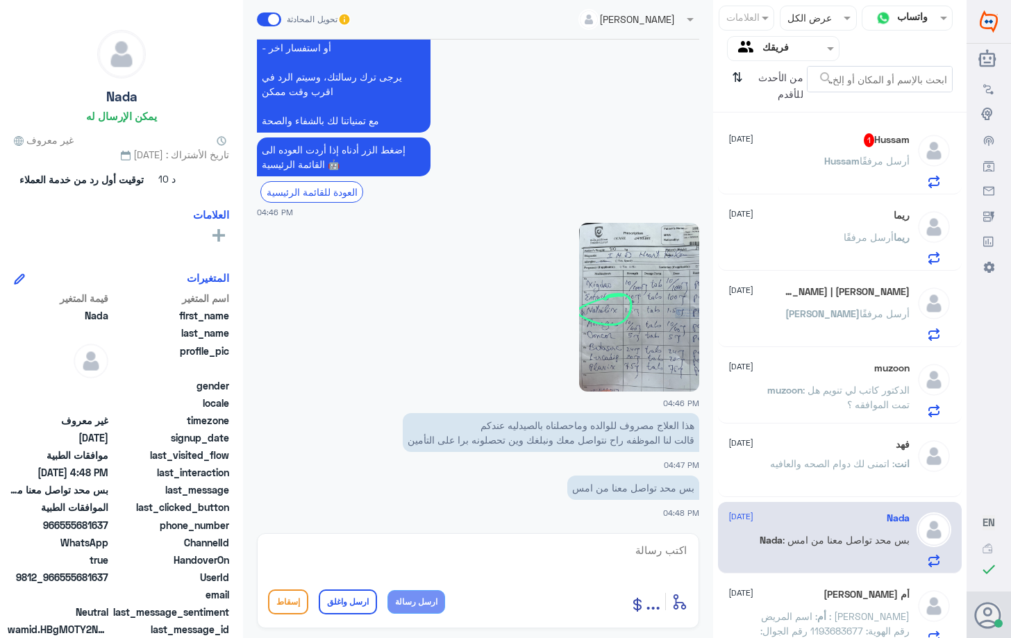
click at [809, 591] on div "أم [PERSON_NAME]إله [DATE]" at bounding box center [818, 595] width 180 height 12
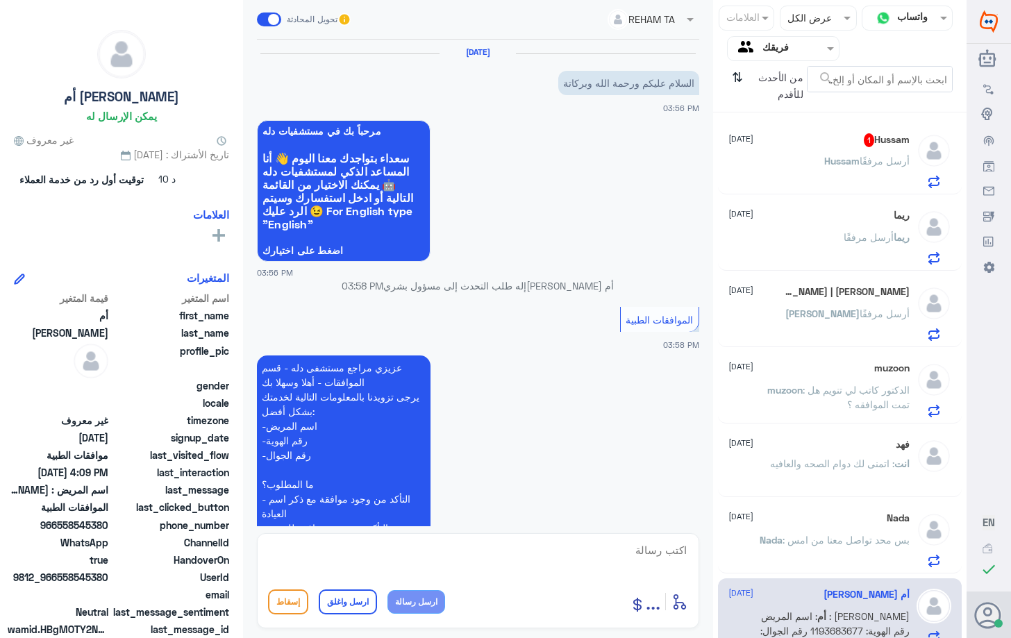
scroll to position [285, 0]
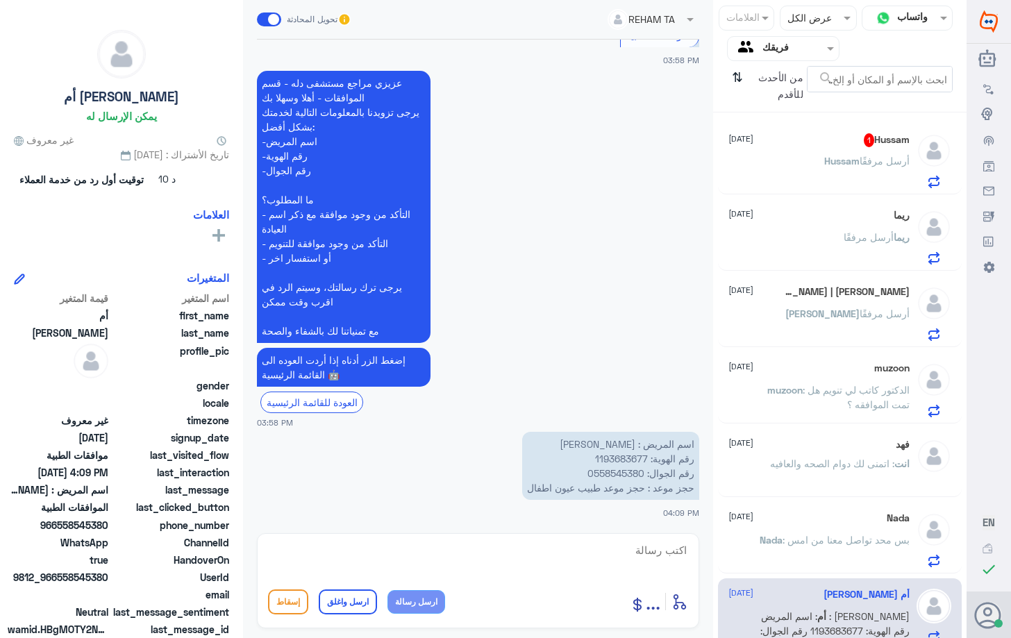
click at [593, 554] on textarea at bounding box center [478, 558] width 420 height 34
paste textarea "يرجى التواصل مع قسم المواعيد عن طريق الاتصال بشكل مباشر على الرقم 92001222"
type textarea "يرجى التواصل مع قسم المواعيد عن طريق الاتصال بشكل مباشر على الرقم 92001222"
click at [426, 603] on button "ارسل رسالة" at bounding box center [416, 602] width 58 height 24
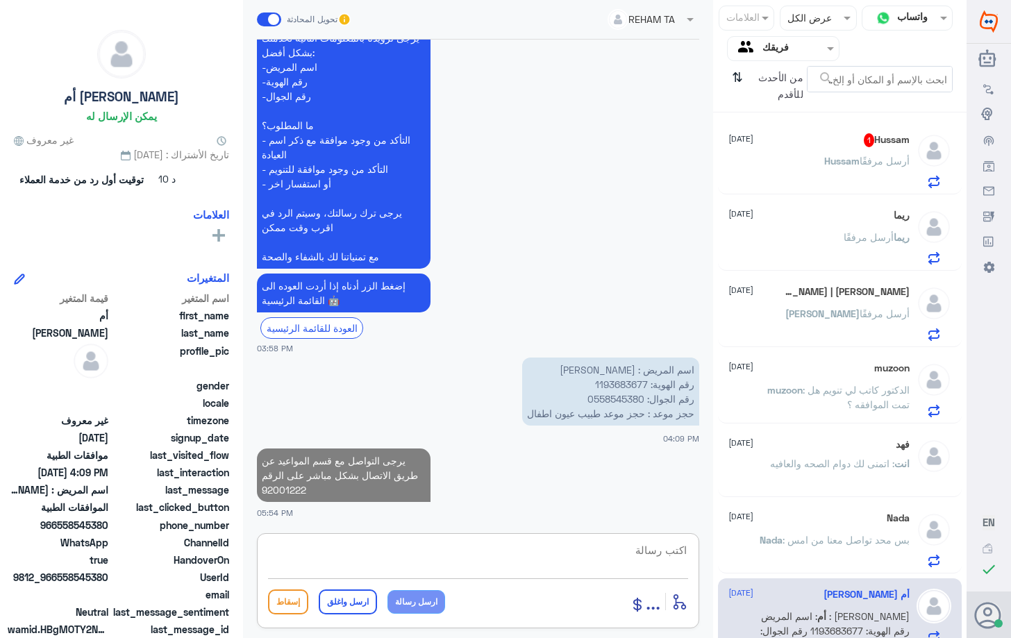
click at [453, 560] on textarea at bounding box center [478, 558] width 420 height 34
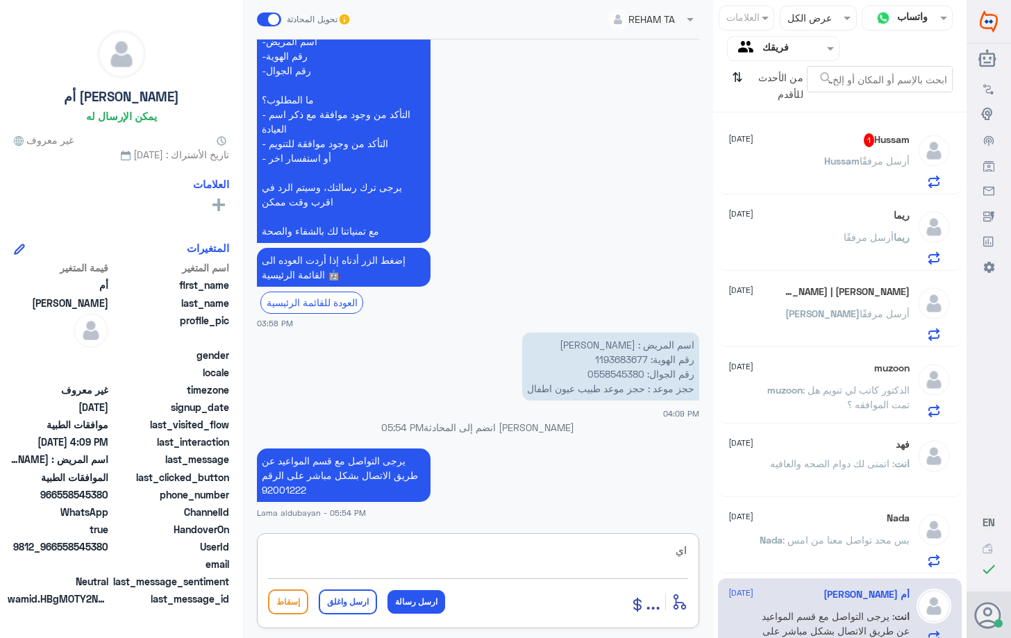
type textarea "ا"
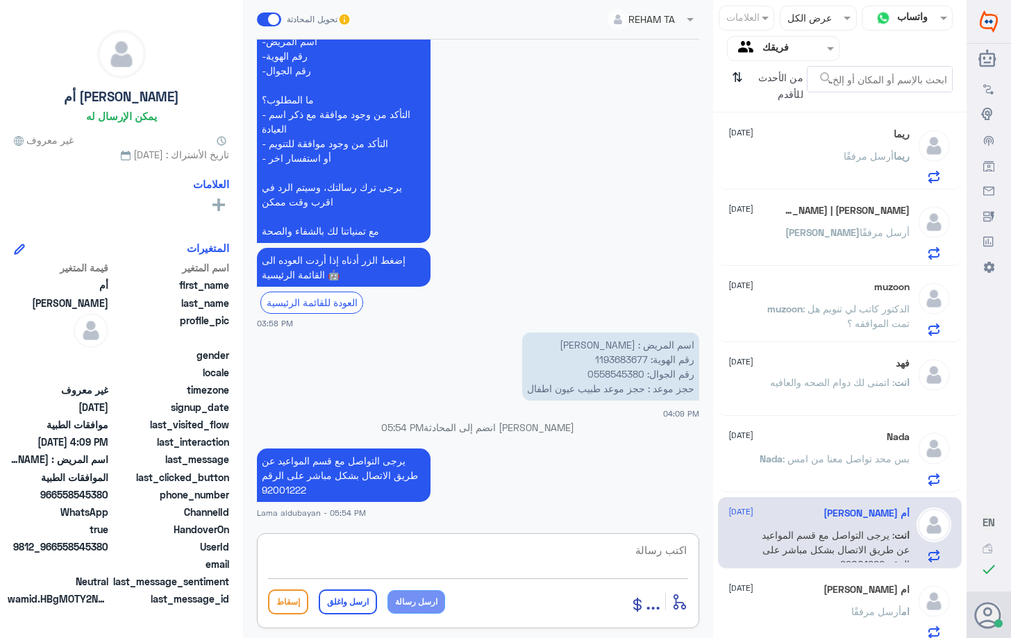
scroll to position [208, 0]
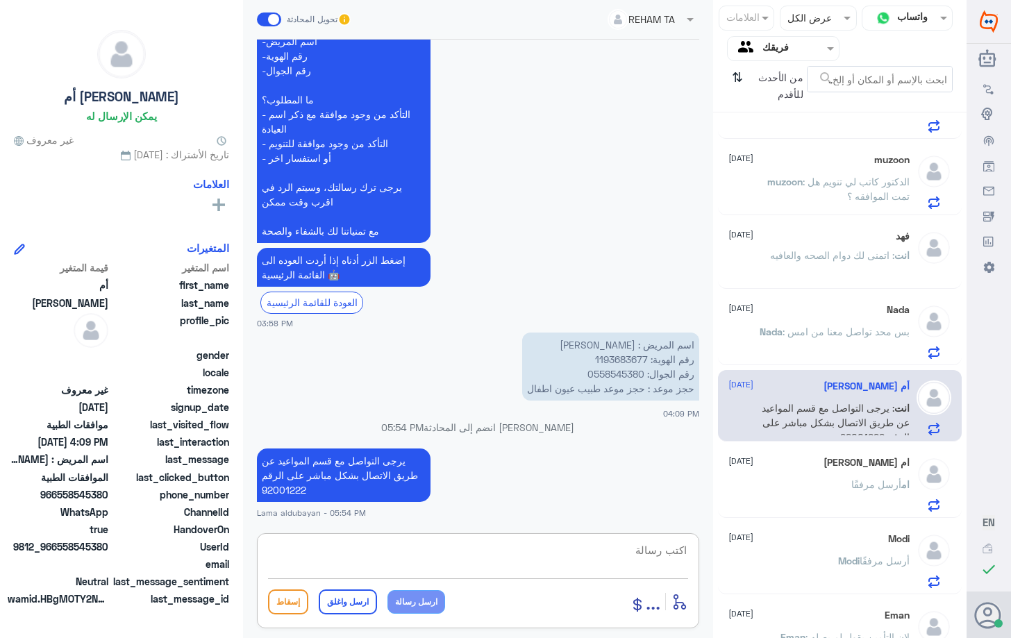
click at [837, 483] on div "ام أرسل مرفقًا" at bounding box center [818, 495] width 180 height 31
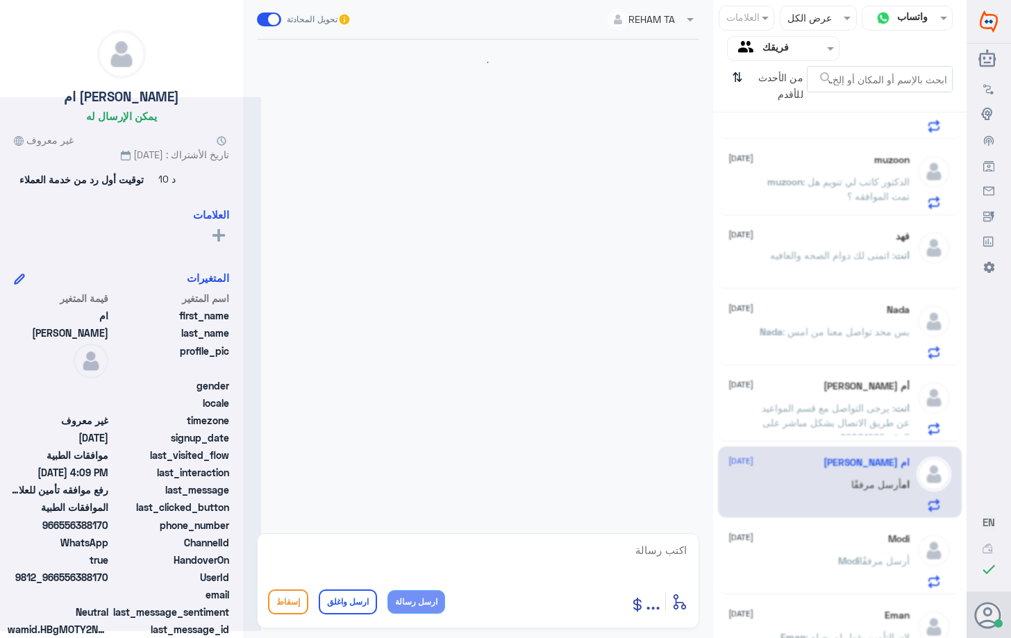
scroll to position [318, 0]
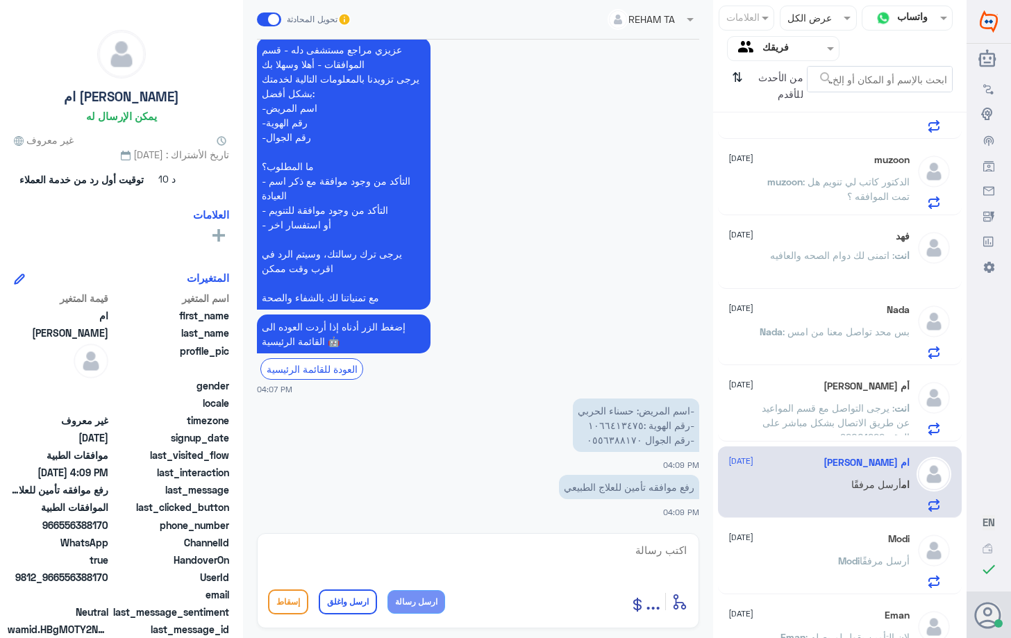
click at [848, 419] on span ": يرجى التواصل مع قسم المواعيد عن طريق الاتصال بشكل مباشر على الرقم 92001222" at bounding box center [835, 422] width 148 height 41
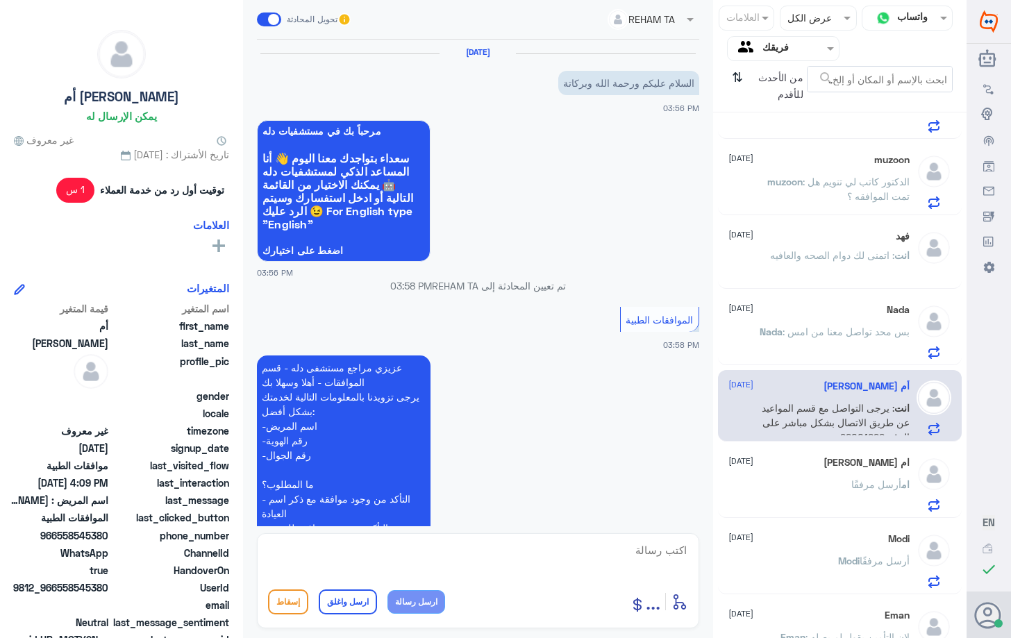
scroll to position [384, 0]
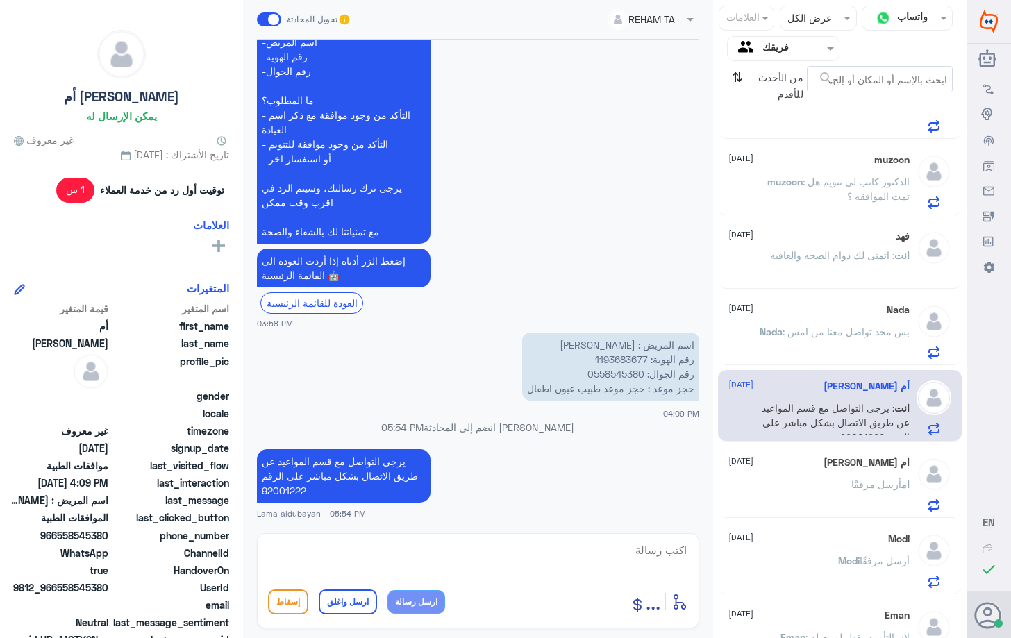
click at [600, 562] on textarea at bounding box center [478, 558] width 420 height 34
type textarea "اي خدمه اخرى"
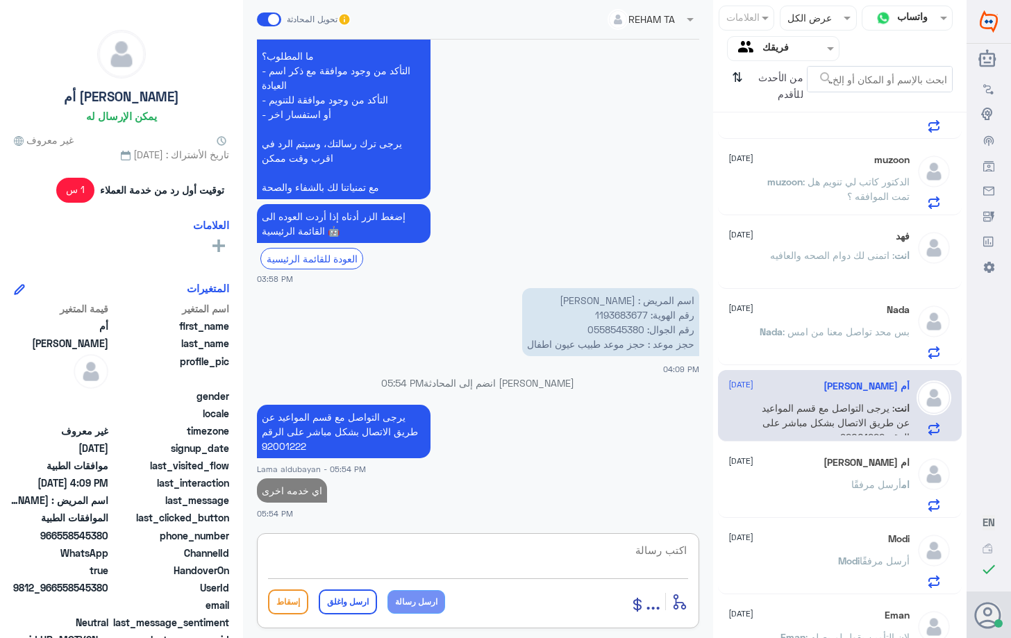
click at [811, 509] on div "ام أرسل مرفقًا" at bounding box center [818, 495] width 180 height 31
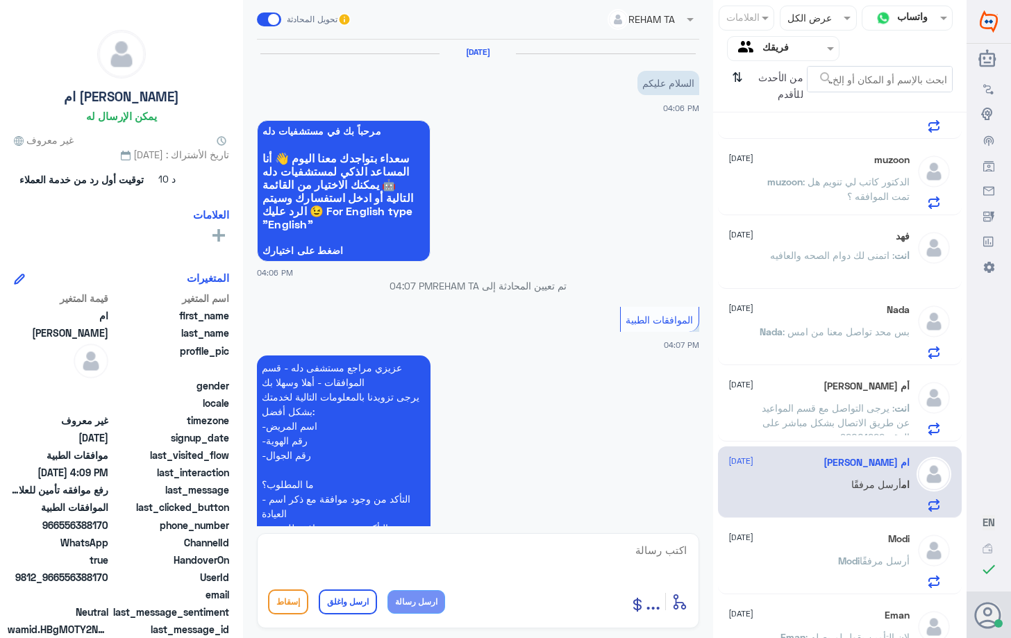
scroll to position [318, 0]
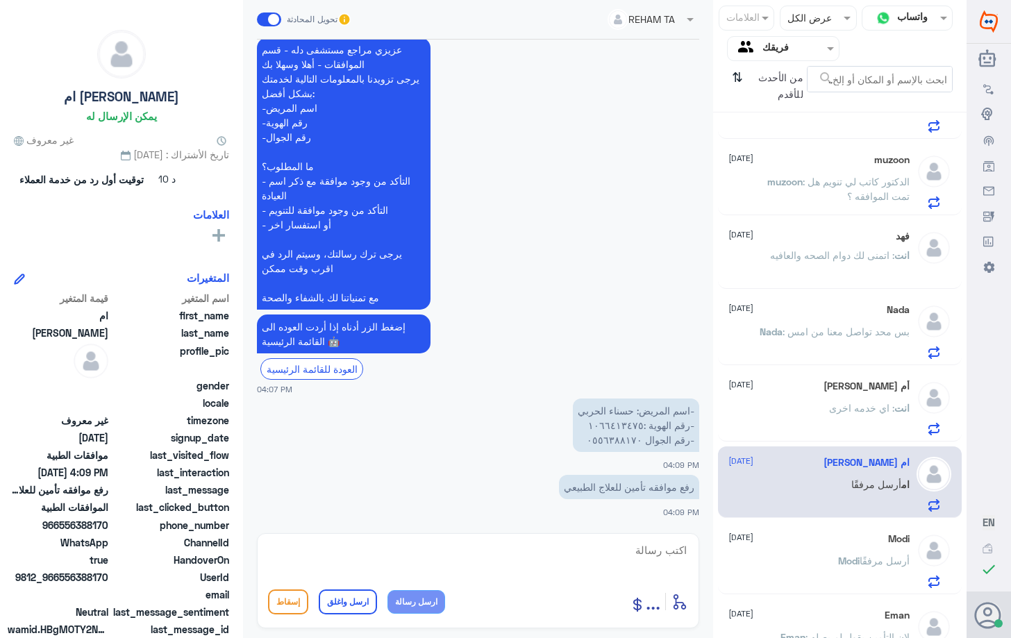
click at [619, 548] on textarea at bounding box center [478, 558] width 420 height 34
type textarea "0556388170"
drag, startPoint x: 626, startPoint y: 550, endPoint x: 771, endPoint y: 551, distance: 145.1
click at [771, 551] on div "قناة واتساب Status × عرض الكل العلامات Agent Filter فريقك search من الأحدث للأق…" at bounding box center [483, 321] width 966 height 642
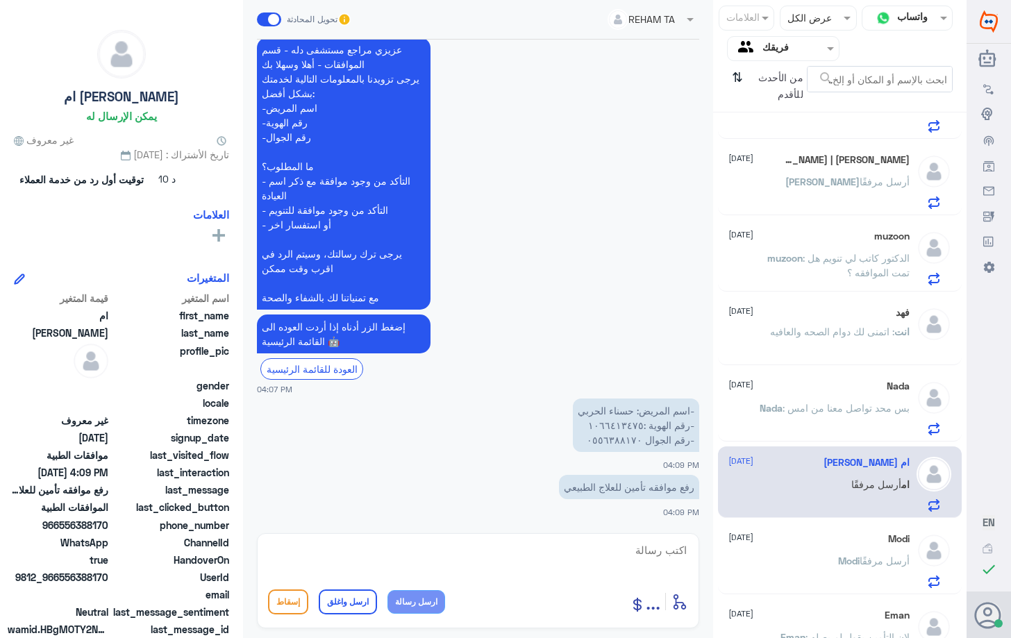
click at [787, 548] on div "Modi [DATE][PERSON_NAME] أرسل مرفقًا" at bounding box center [818, 560] width 180 height 55
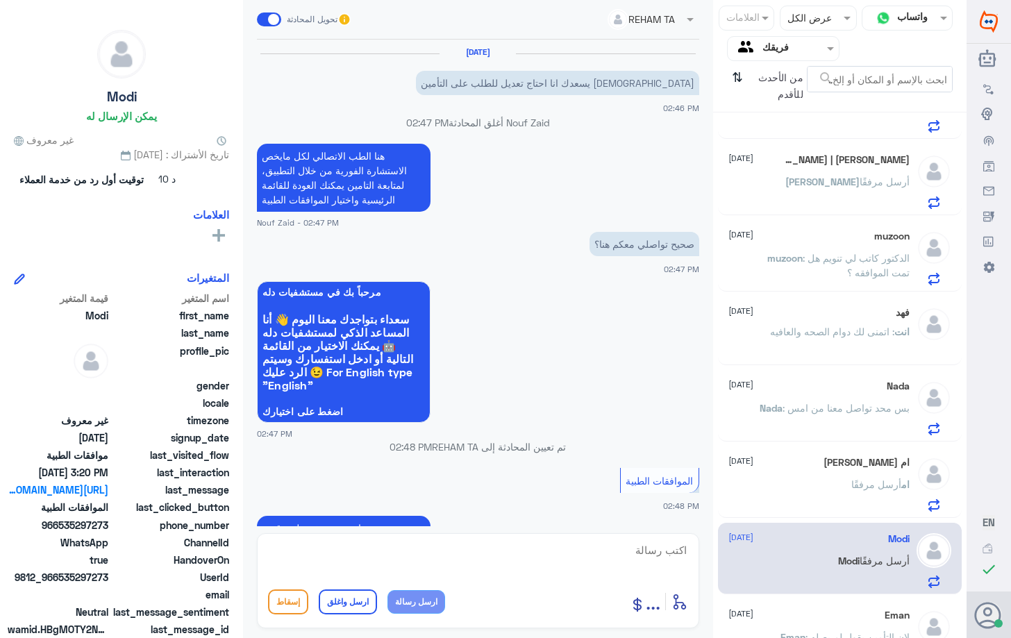
scroll to position [1242, 0]
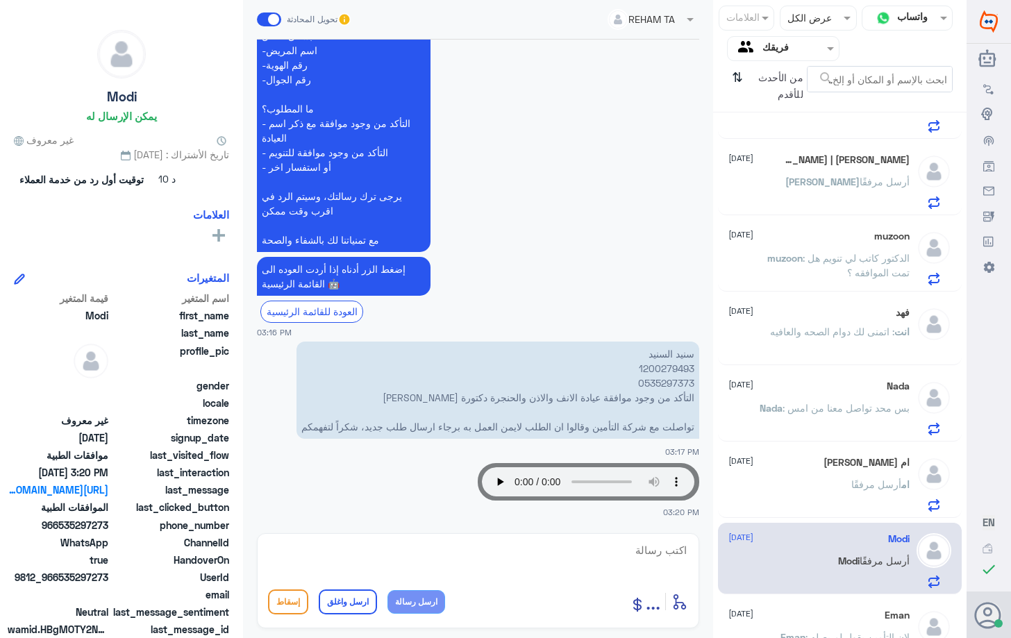
click at [671, 369] on p "[PERSON_NAME] 1200279493 0535297373 التأكد من وجود موافقة عيادة الانف والاذن وا…" at bounding box center [497, 390] width 403 height 97
click at [687, 22] on span at bounding box center [690, 20] width 7 height 5
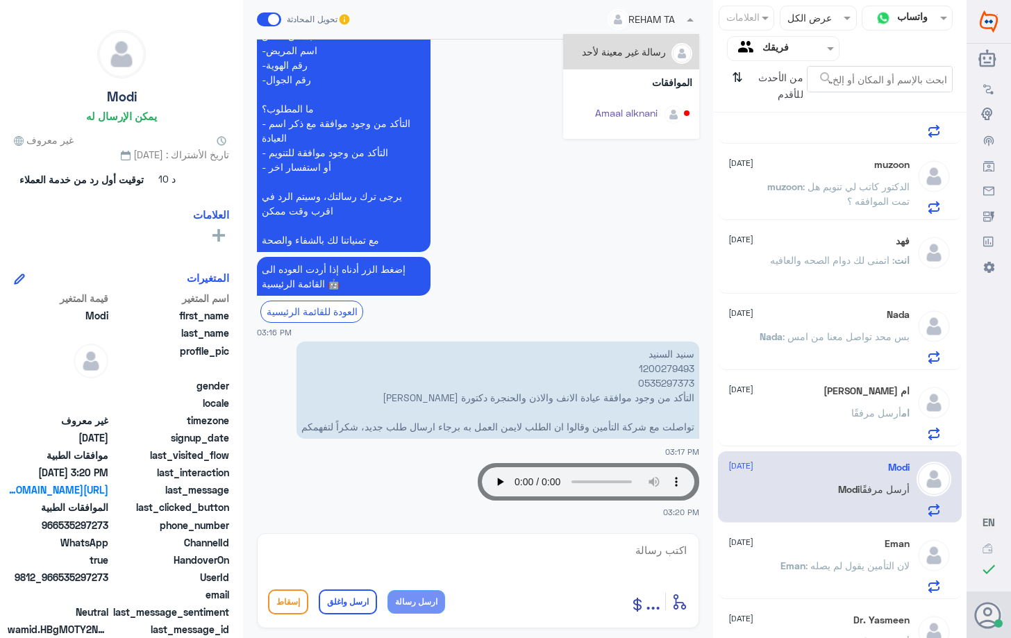
scroll to position [347, 0]
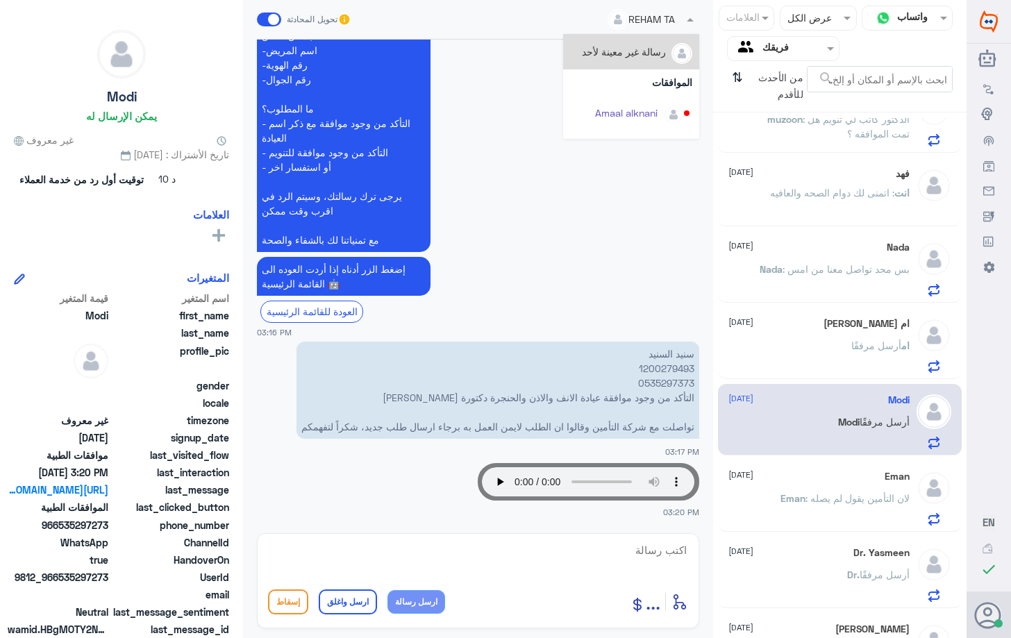
click at [861, 498] on span ": لان التأمين يقول لم يصله" at bounding box center [857, 498] width 104 height 12
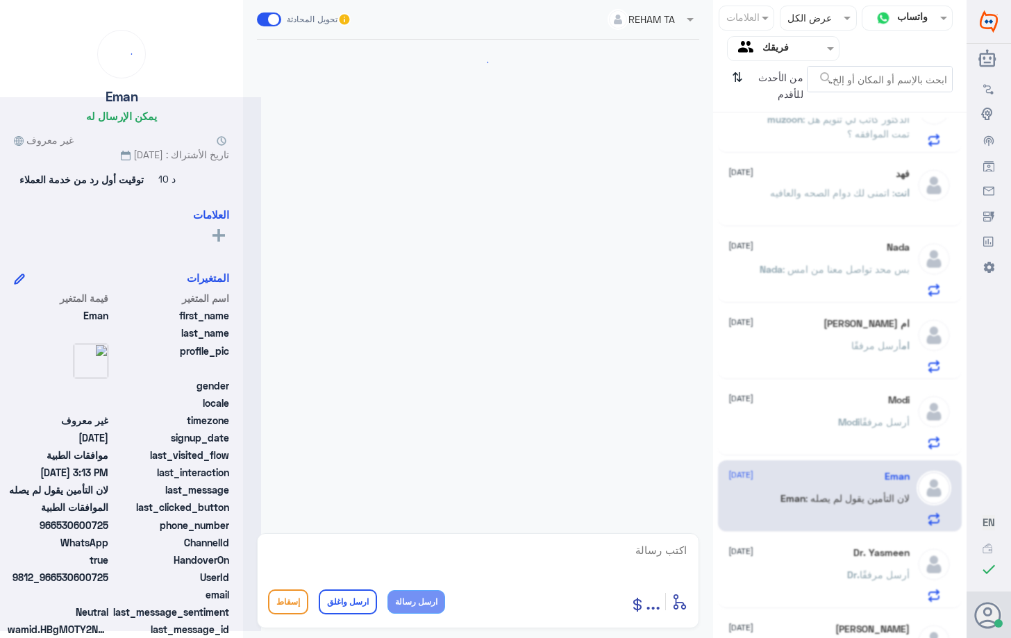
scroll to position [1337, 0]
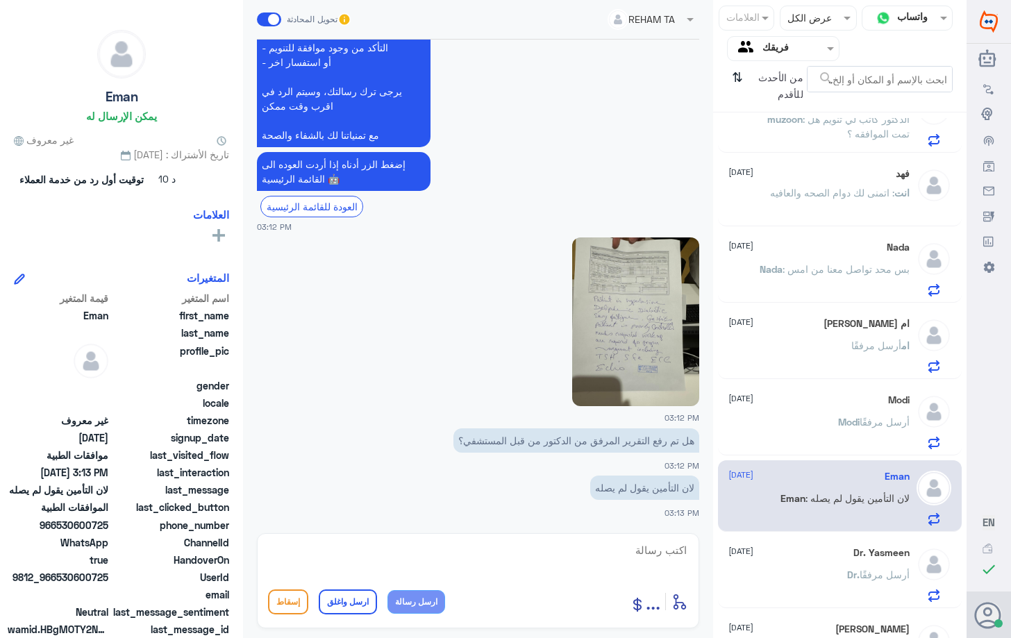
click at [793, 580] on div "Dr. أرسل مرفقًا" at bounding box center [818, 586] width 180 height 31
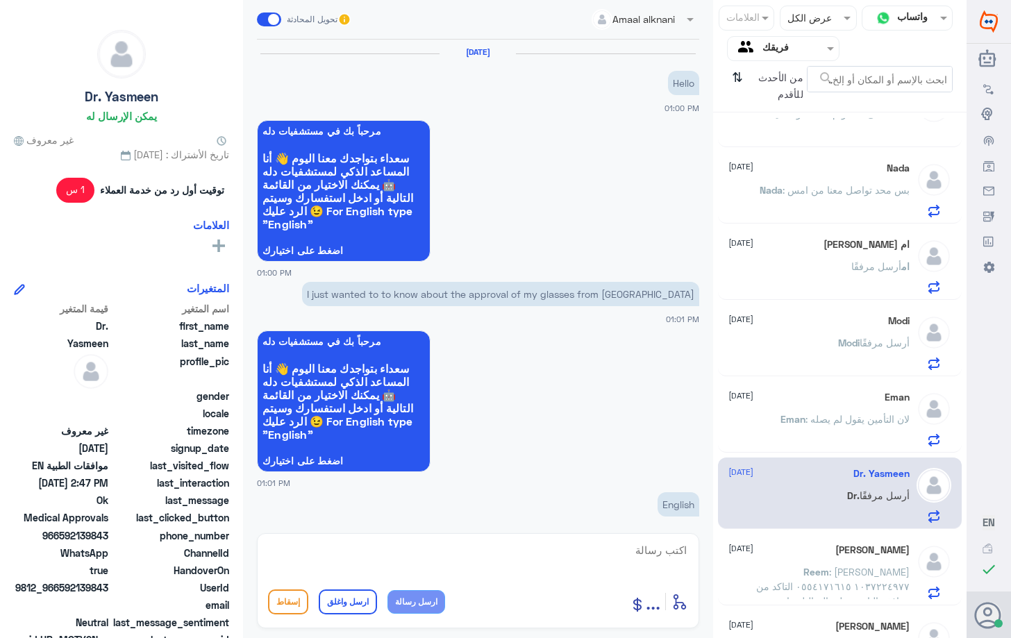
scroll to position [1231, 0]
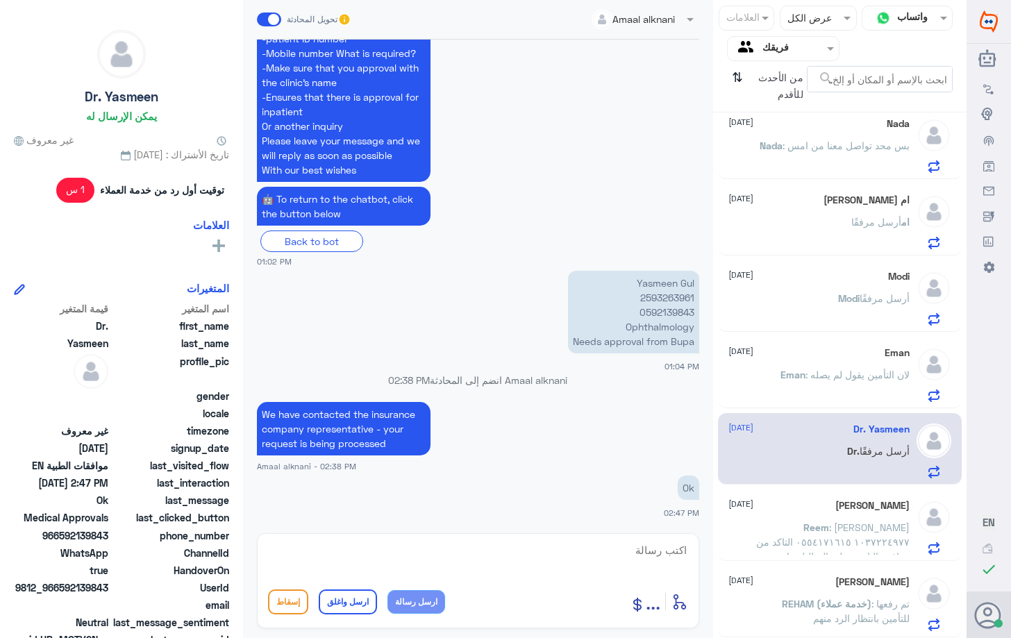
click at [823, 616] on span ": تم رفعها للتأمين بانتظار الرد منهم" at bounding box center [861, 611] width 96 height 26
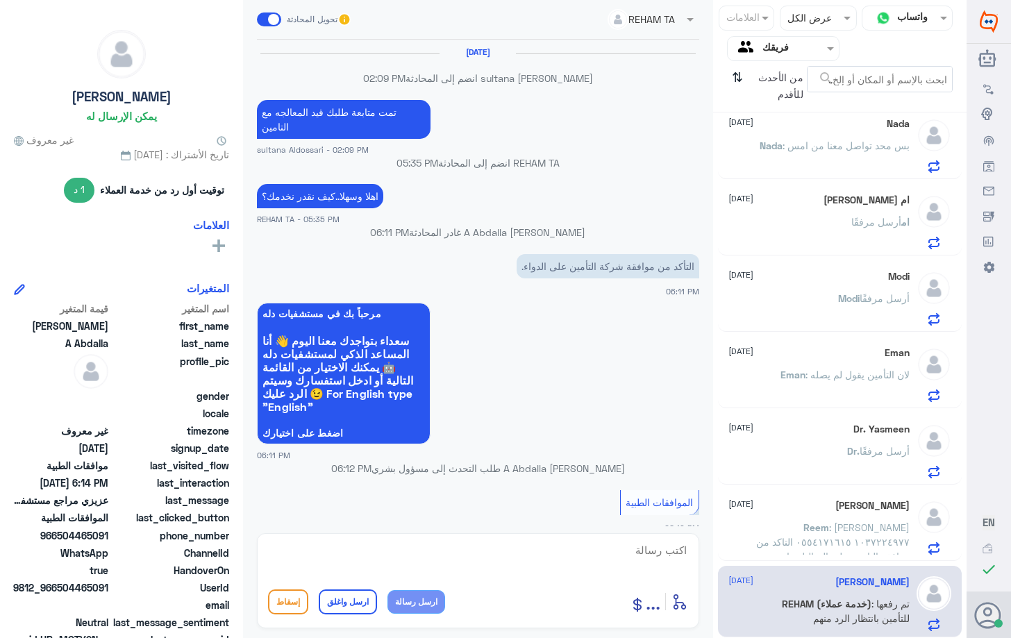
scroll to position [872, 0]
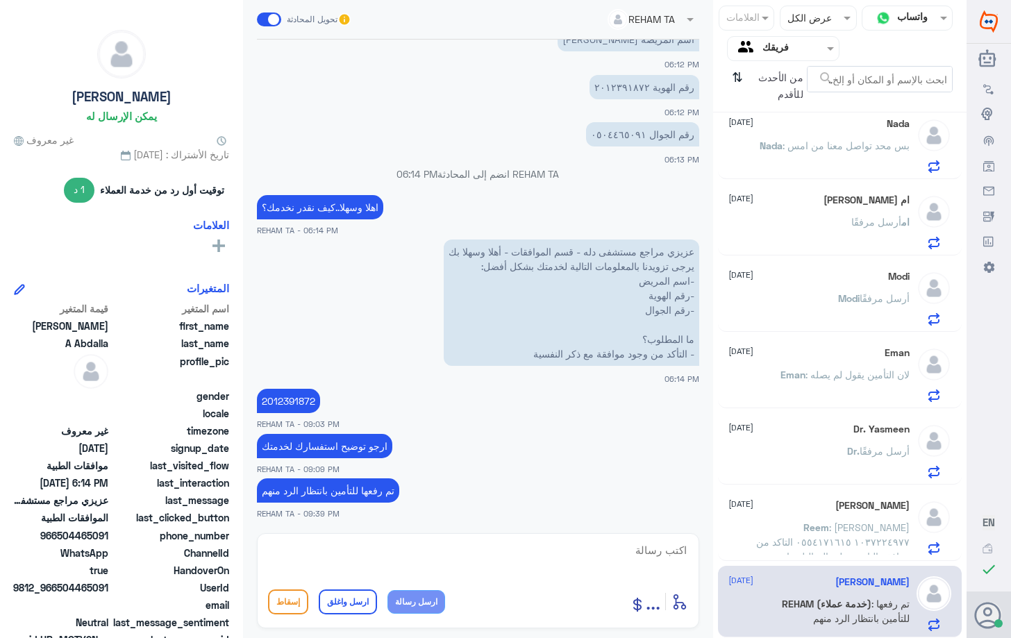
click at [839, 539] on span ": [PERSON_NAME] ١٠٣٧٢٢٤٩٧٧ ٠٥٥٤١٧١٦١٥ التاكد من موافقة التامين على التحاليل ما …" at bounding box center [832, 549] width 153 height 56
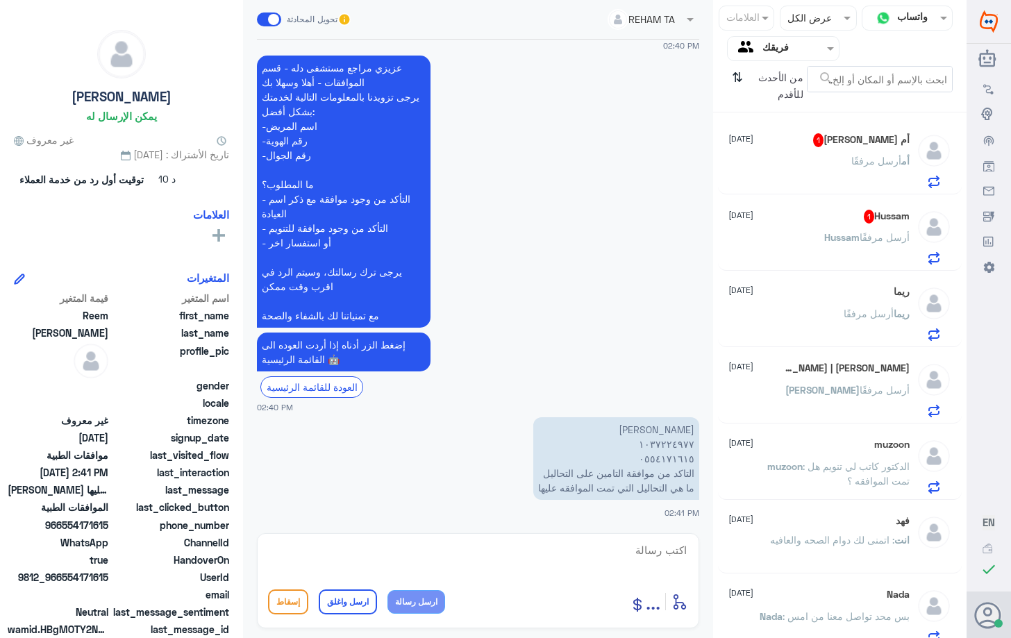
click at [910, 184] on div "أم [PERSON_NAME] 1 [DATE] أم أرسل مرفقًا" at bounding box center [839, 160] width 222 height 55
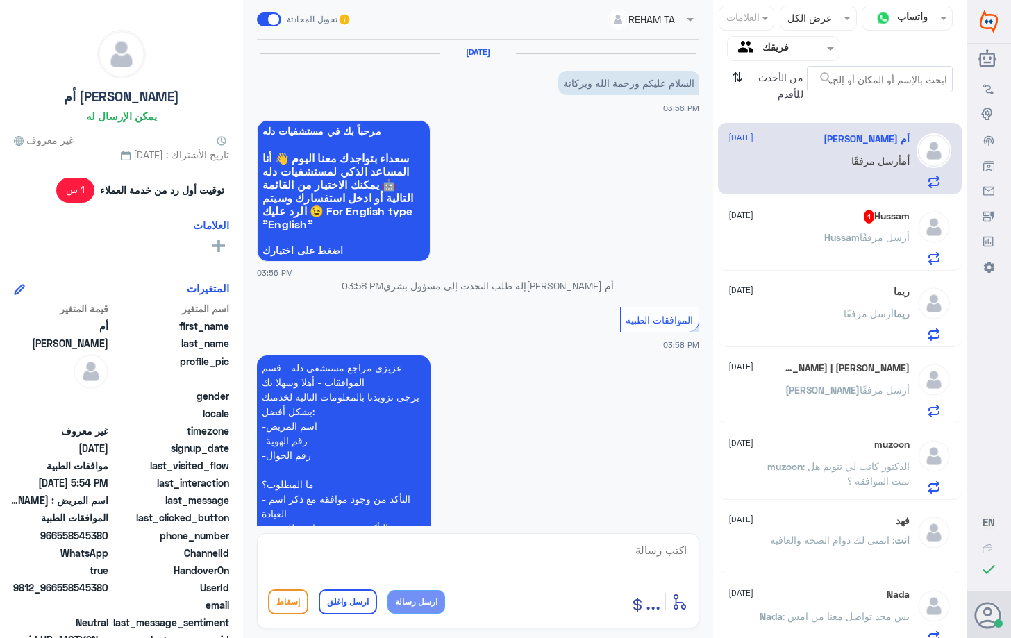
scroll to position [475, 0]
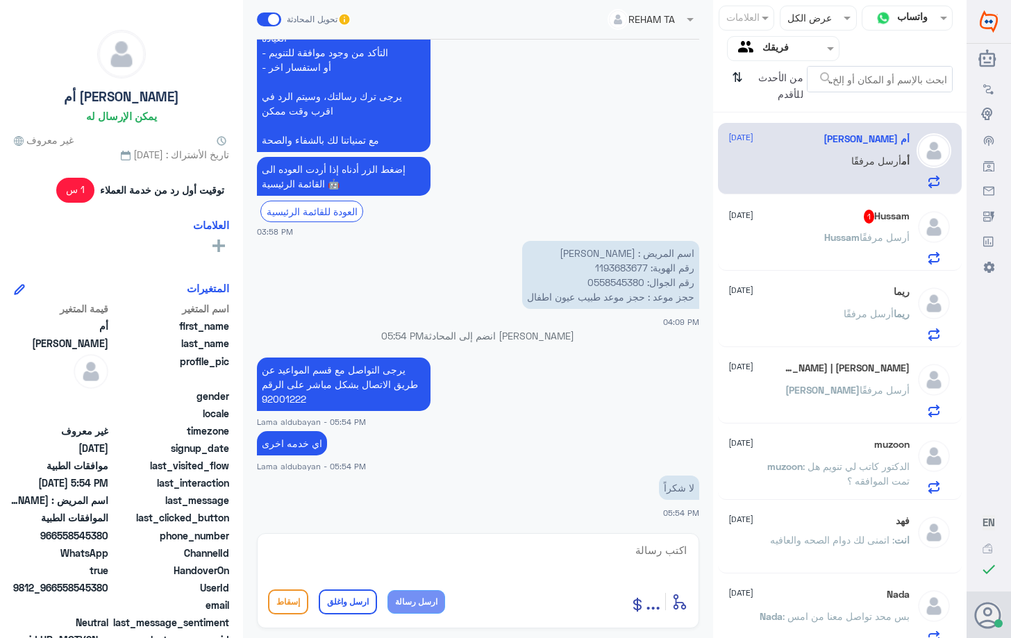
click at [566, 554] on textarea at bounding box center [478, 558] width 420 height 34
type textarea "العفو اتمنى لك دوام الصحه والعافيه"
click at [339, 606] on button "ارسل واغلق" at bounding box center [348, 601] width 58 height 25
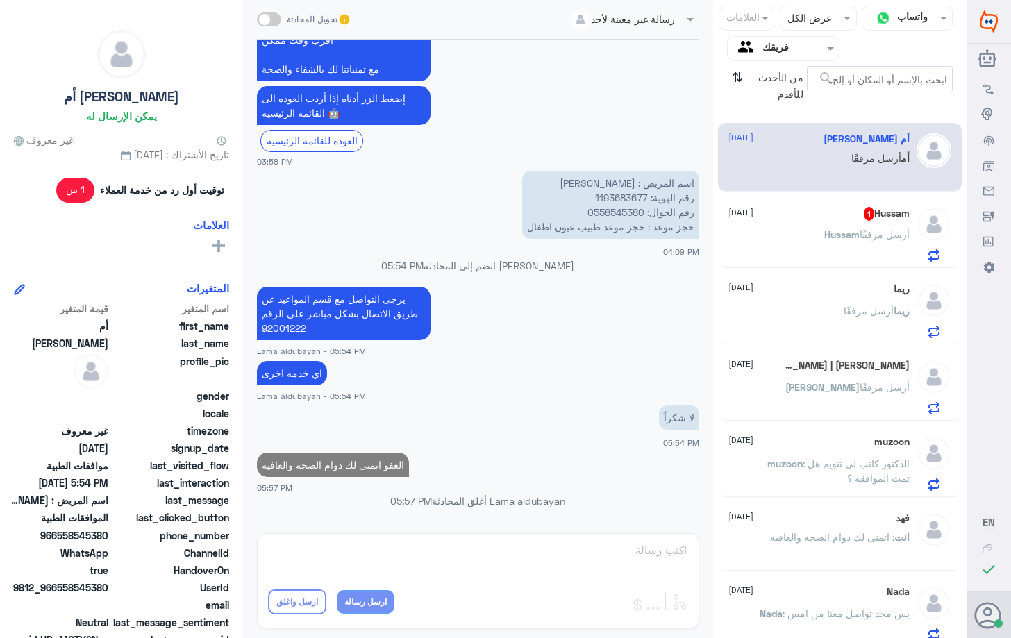
click at [817, 233] on div "Hussam أرسل مرفقًا" at bounding box center [818, 245] width 180 height 31
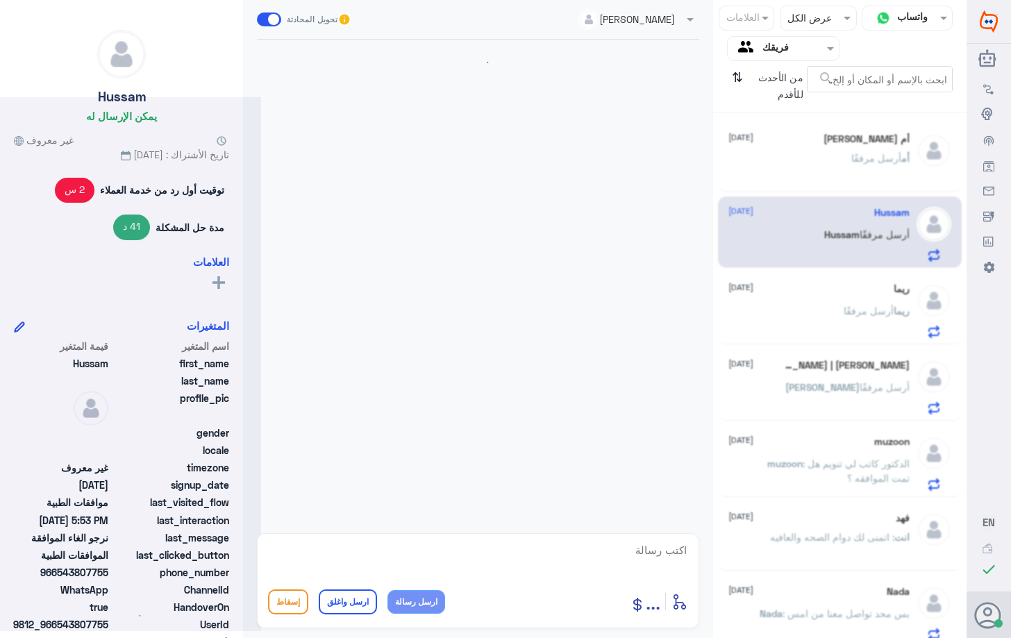
scroll to position [760, 0]
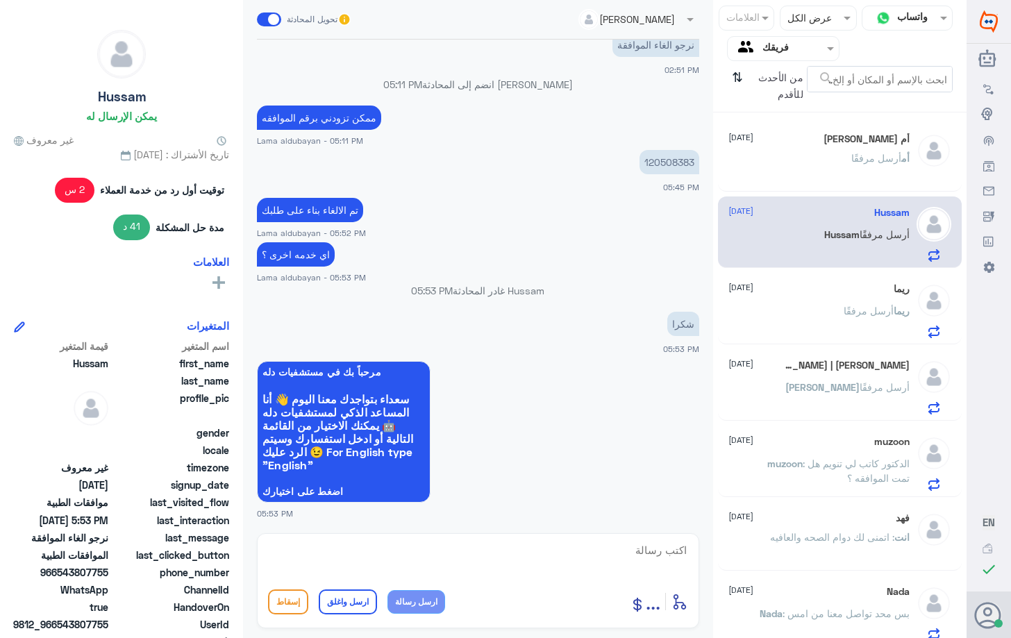
click at [516, 567] on textarea at bounding box center [478, 558] width 420 height 34
type textarea "العفو اتمنى لك دوام الصحه والعافيه"
click at [357, 606] on button "ارسل واغلق" at bounding box center [348, 601] width 58 height 25
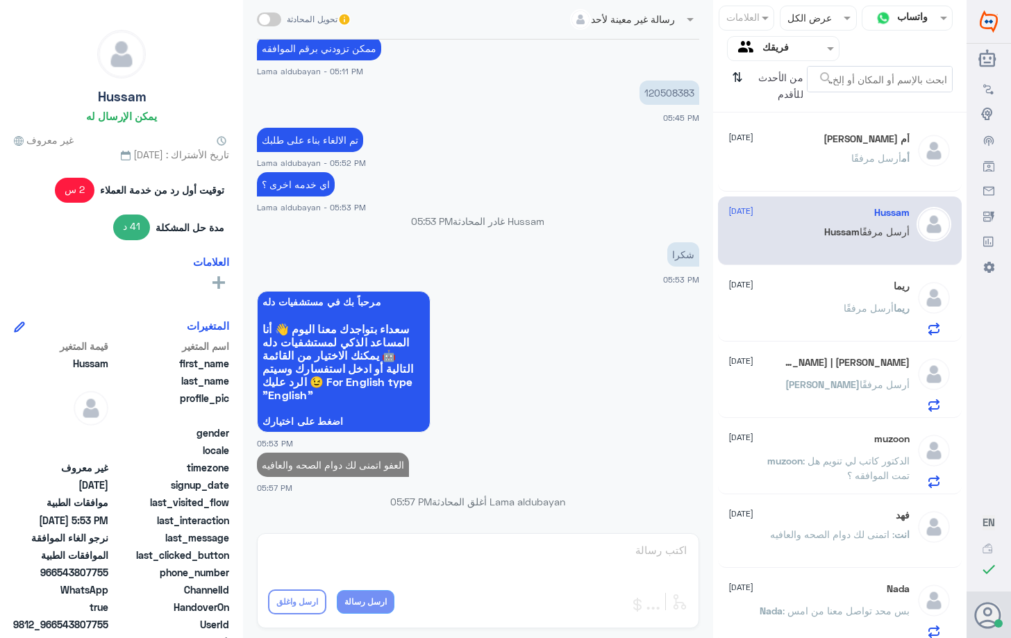
click at [813, 135] on div "أم [PERSON_NAME]إله [DATE]" at bounding box center [818, 139] width 180 height 12
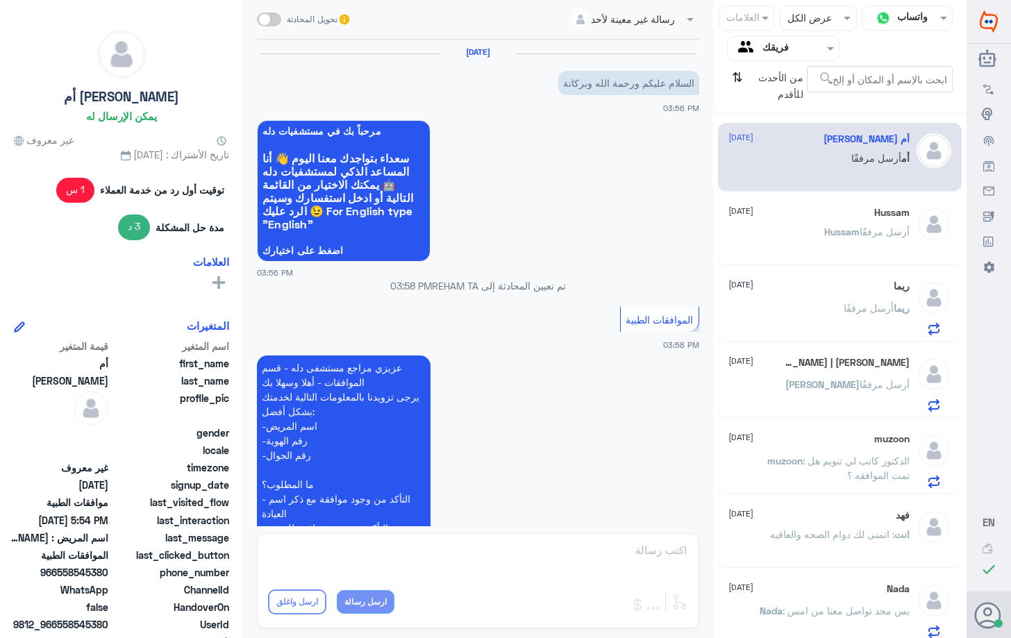
scroll to position [546, 0]
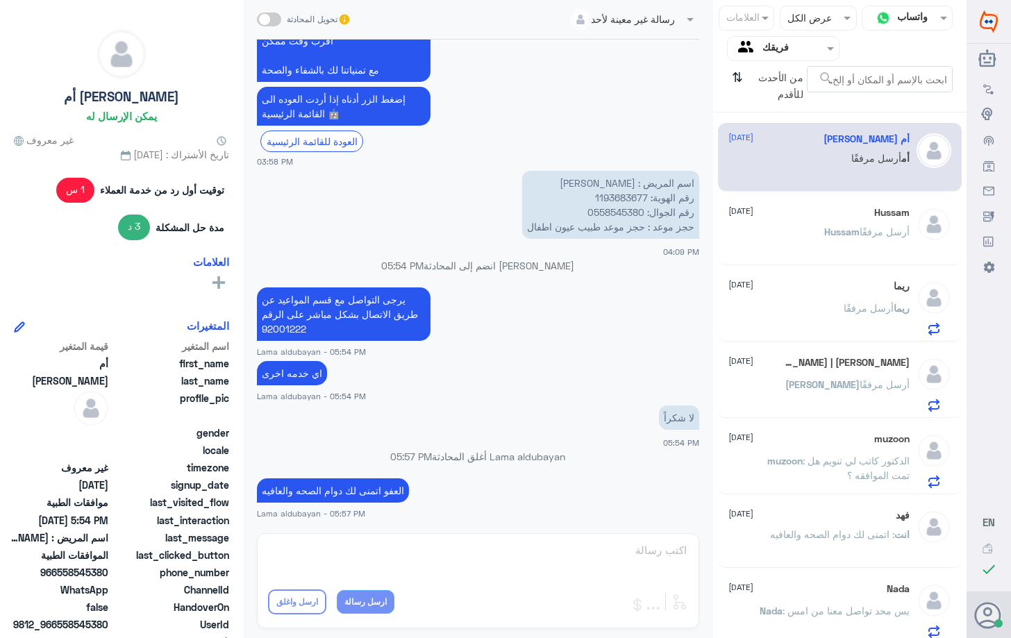
click at [851, 242] on p "Hussam أرسل مرفقًا" at bounding box center [866, 241] width 85 height 35
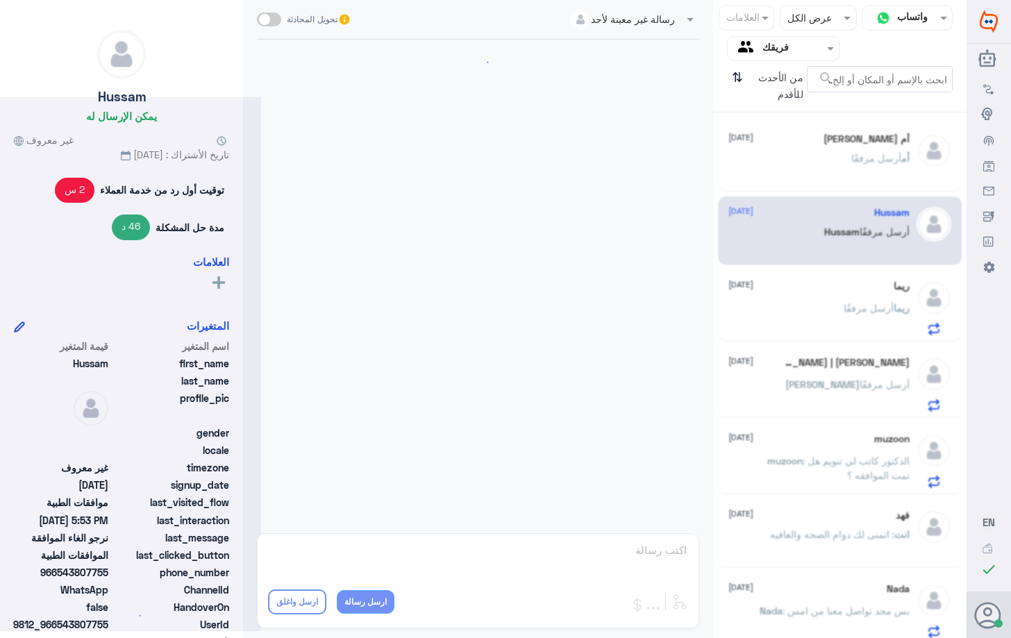
click at [852, 298] on div "ريما [DATE][PERSON_NAME] أرسل مرفقًا" at bounding box center [818, 307] width 180 height 55
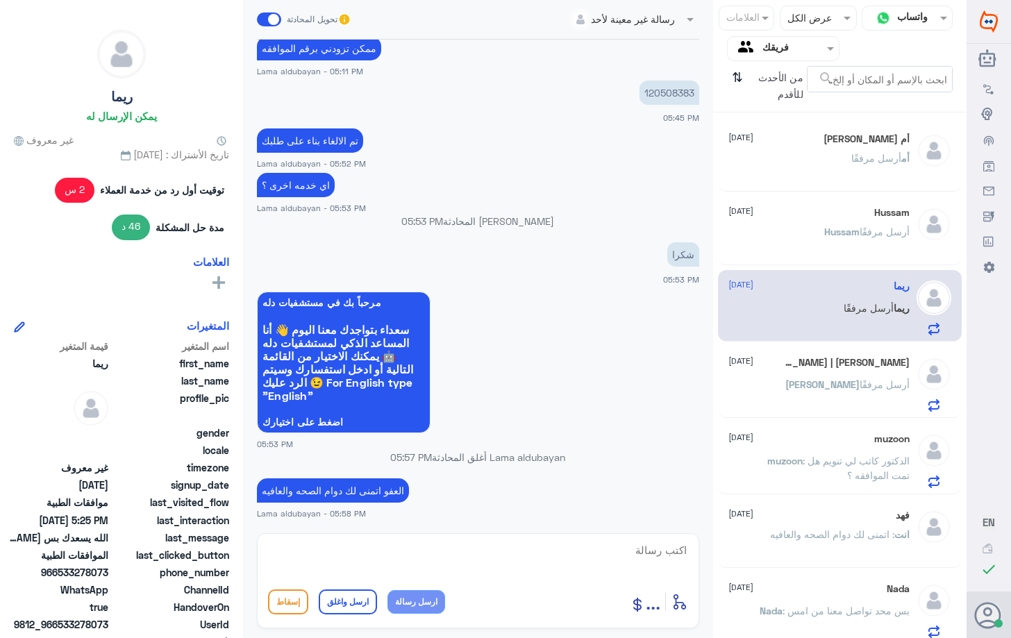
click at [802, 264] on div "Hussam [DATE][PERSON_NAME] أرسل مرفقًا" at bounding box center [839, 230] width 243 height 69
click at [817, 230] on div "Hussam أرسل مرفقًا" at bounding box center [818, 243] width 180 height 31
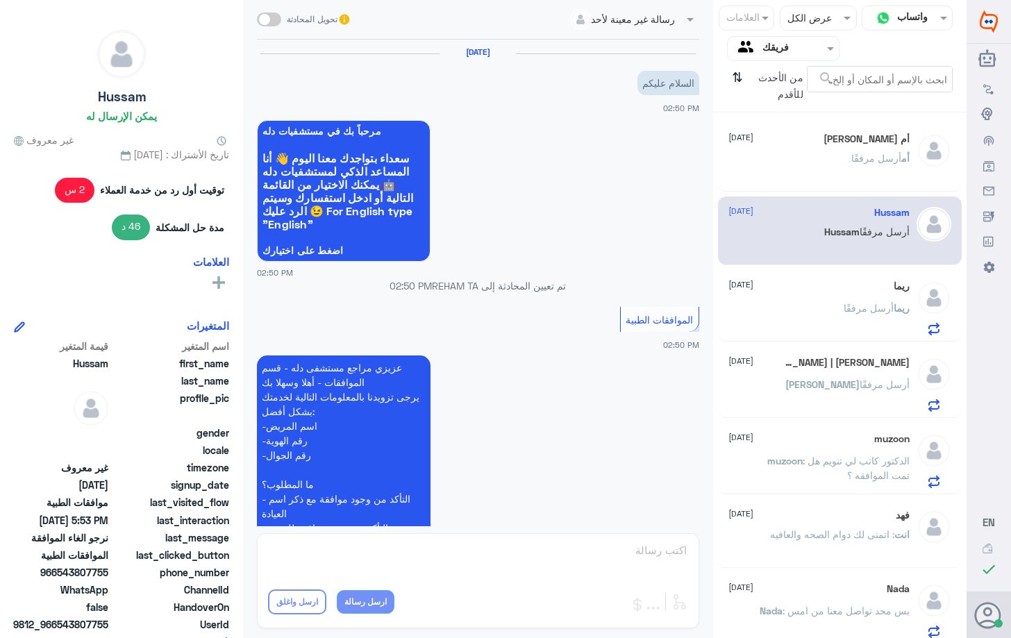
scroll to position [830, 0]
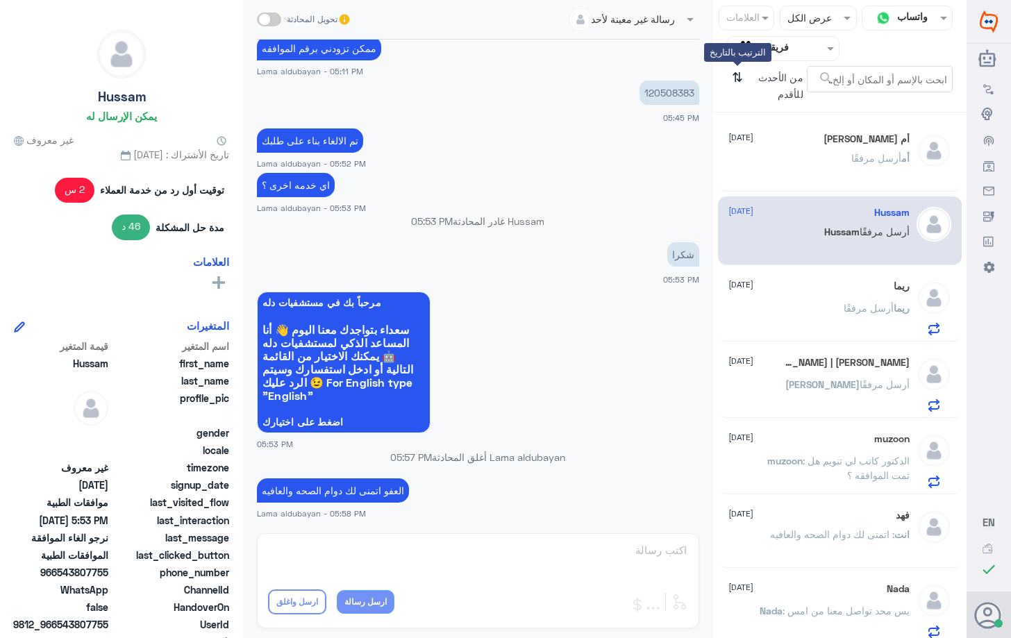
click at [739, 73] on icon "⇅" at bounding box center [737, 83] width 11 height 35
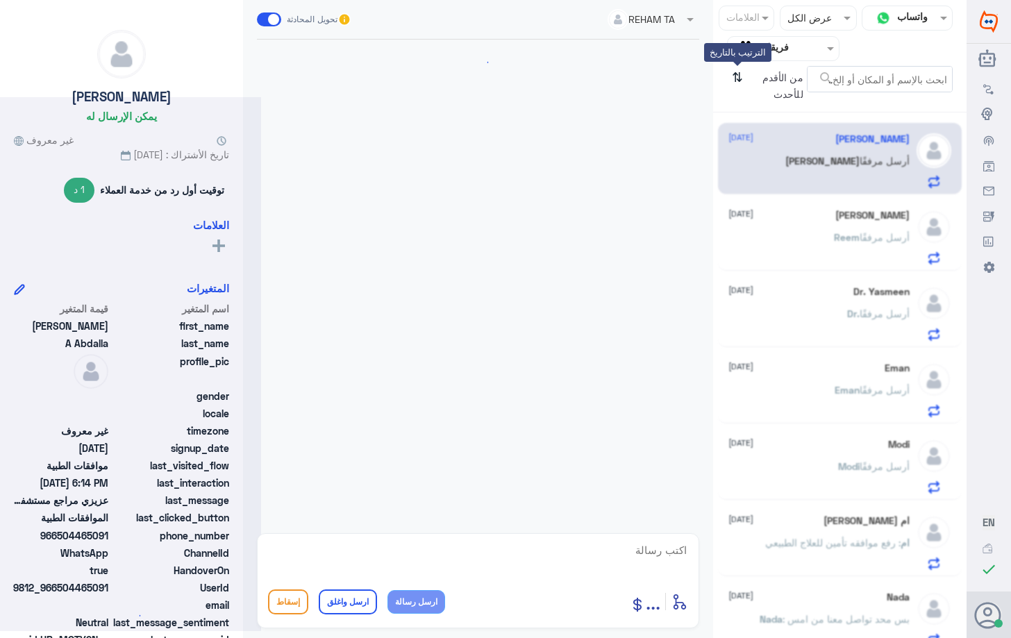
scroll to position [872, 0]
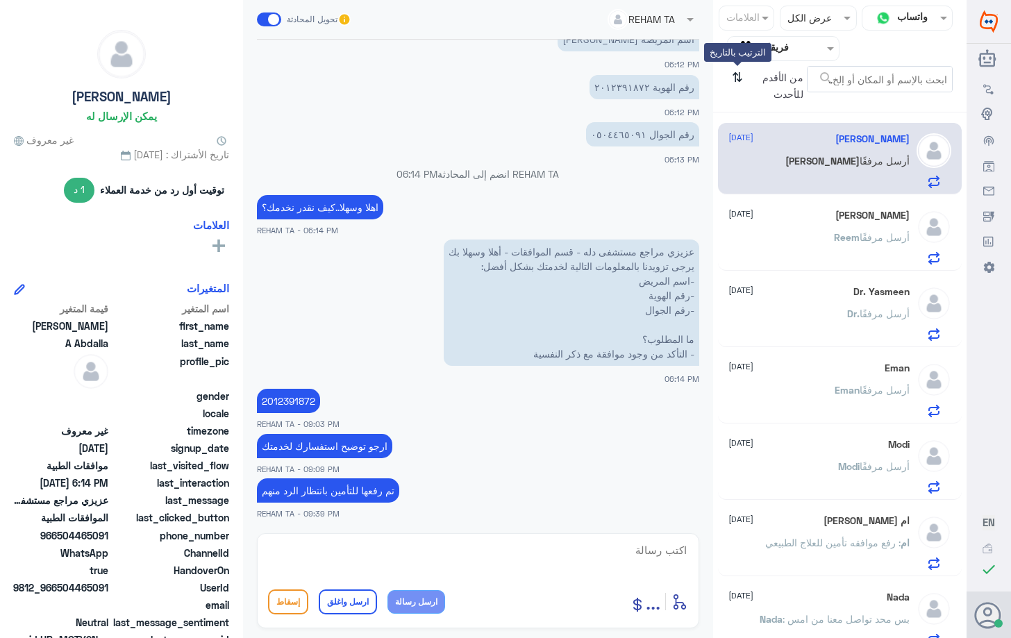
click at [738, 76] on icon "⇅" at bounding box center [737, 83] width 11 height 35
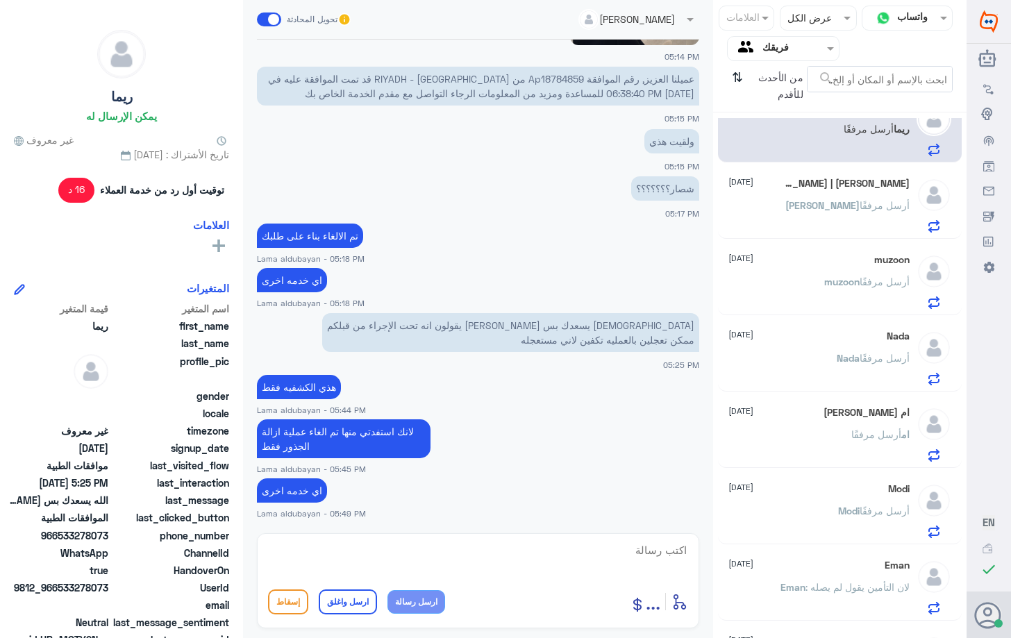
scroll to position [0, 0]
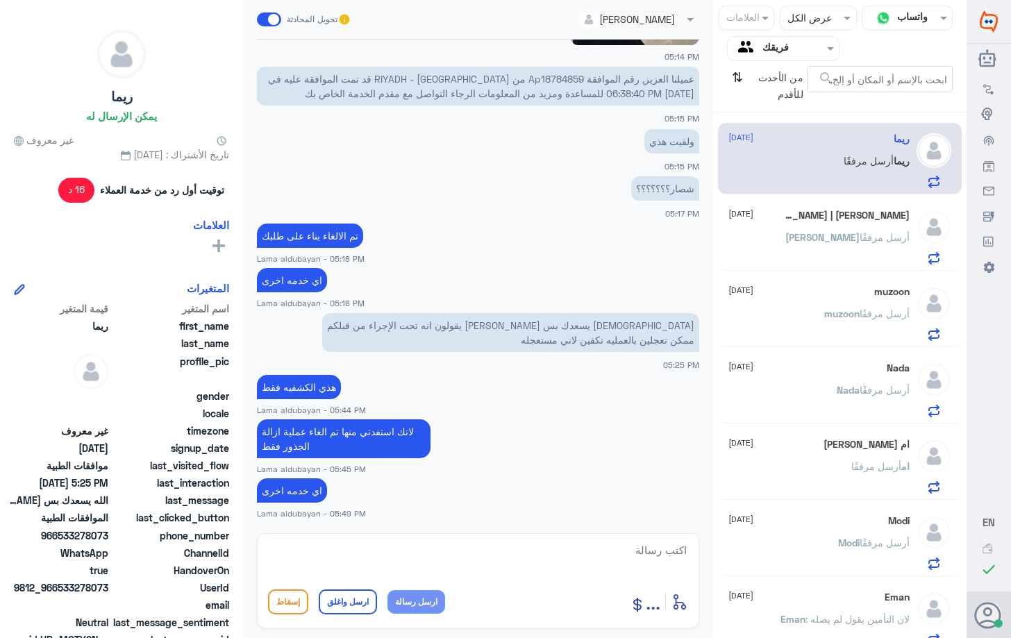
click at [861, 241] on span "أرسل مرفقًا" at bounding box center [884, 237] width 50 height 12
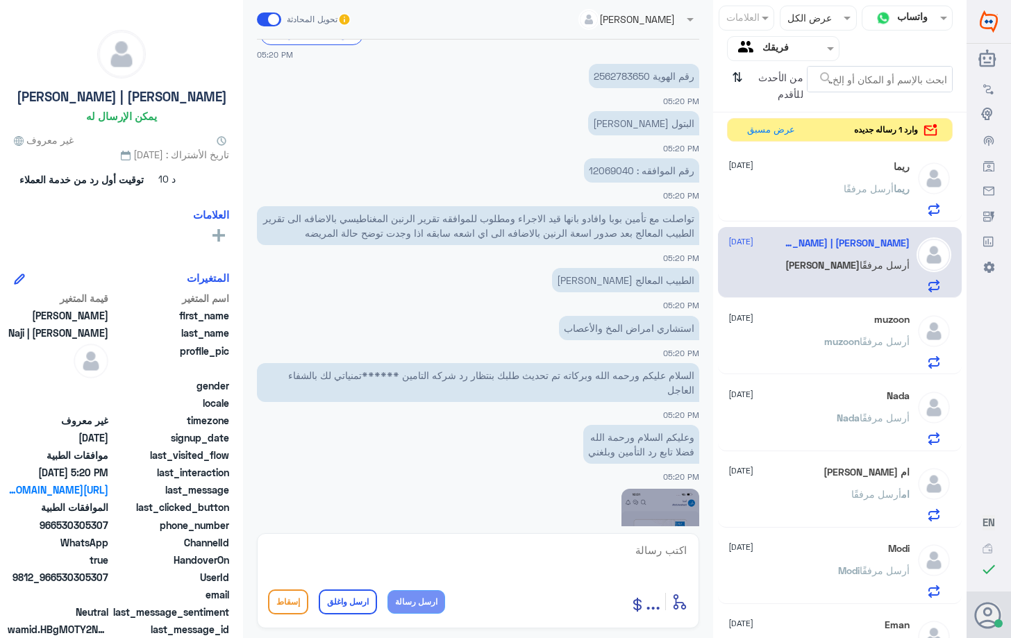
scroll to position [1195, 0]
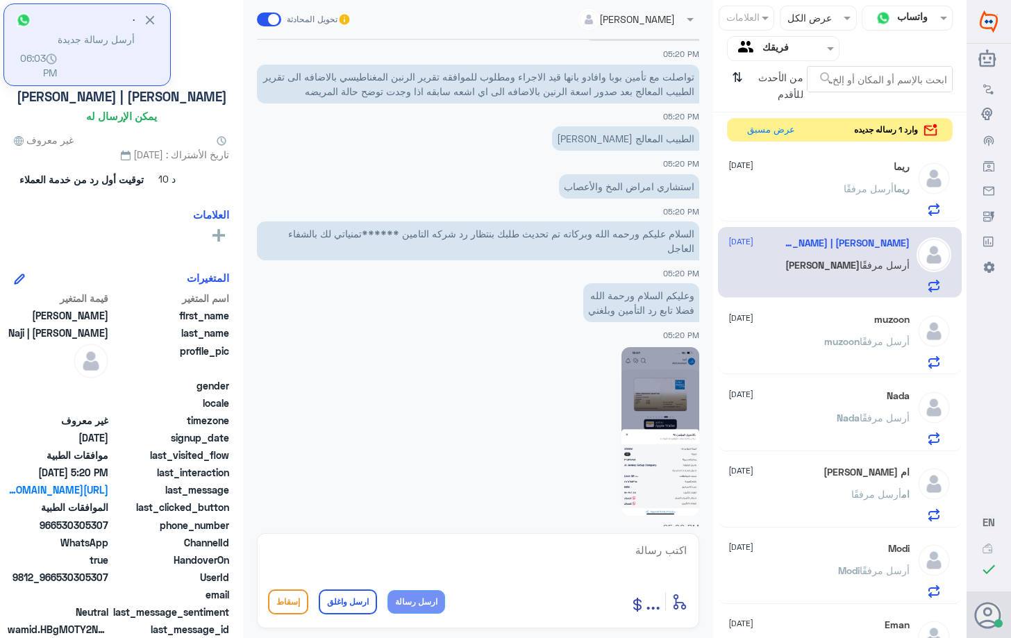
click at [866, 194] on p "[PERSON_NAME] أرسل مرفقًا" at bounding box center [876, 198] width 66 height 35
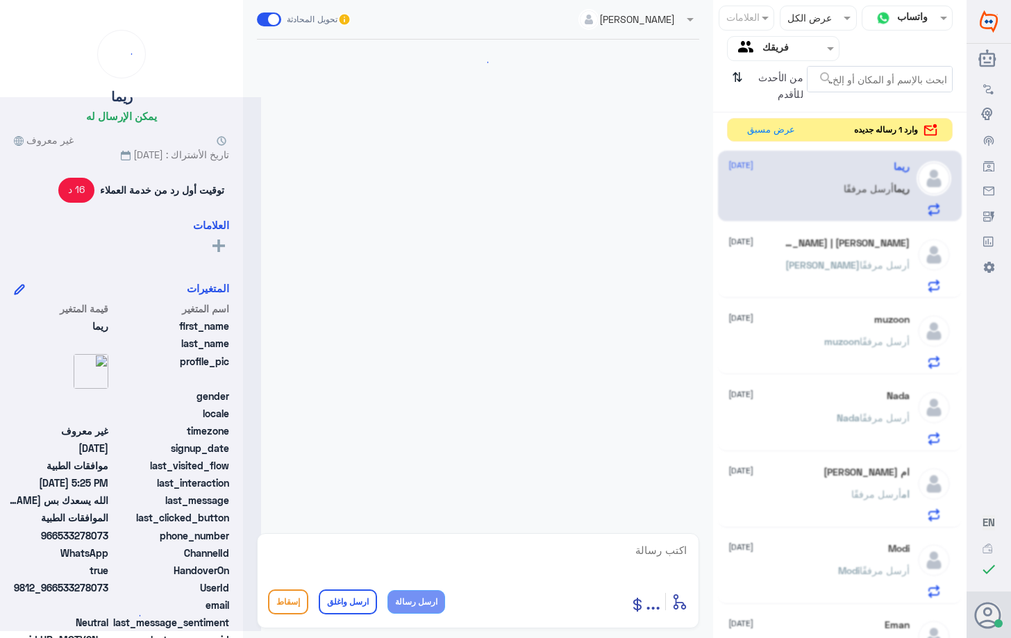
scroll to position [704, 0]
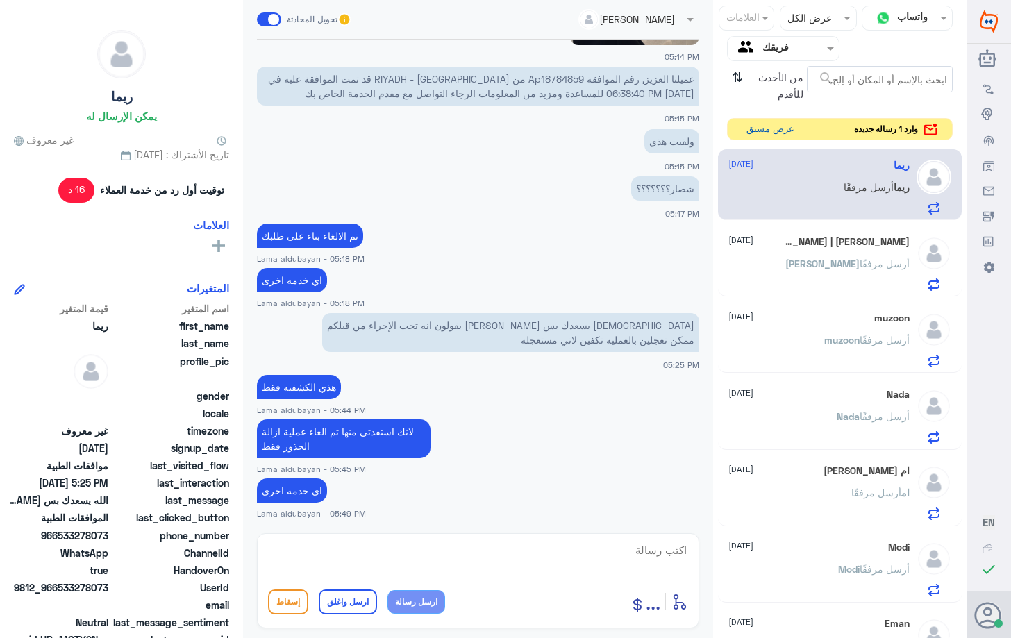
click at [759, 132] on button "عرض مسبق" at bounding box center [770, 130] width 58 height 22
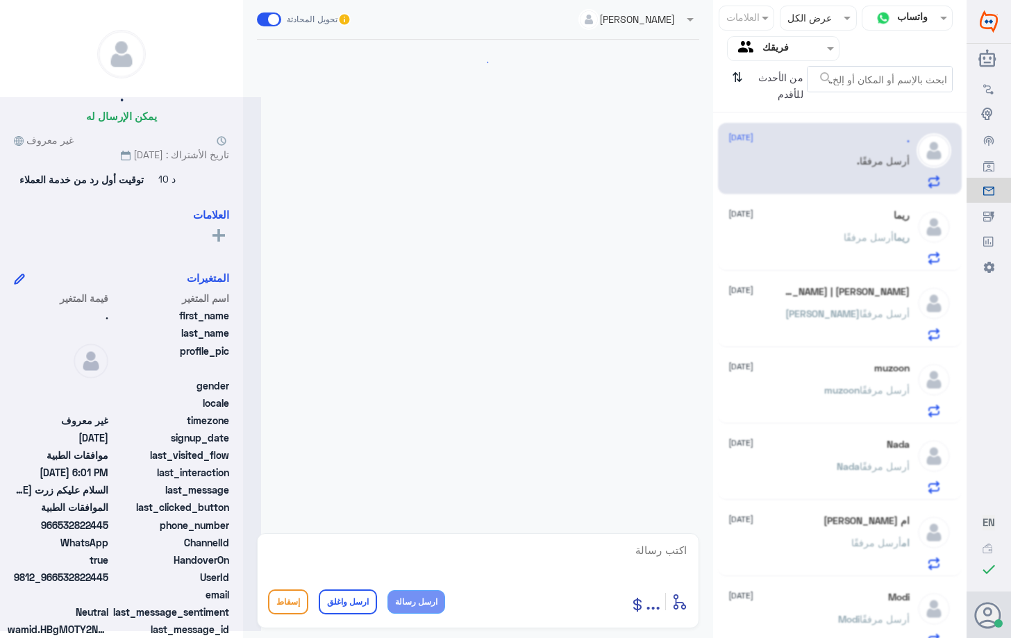
scroll to position [347, 0]
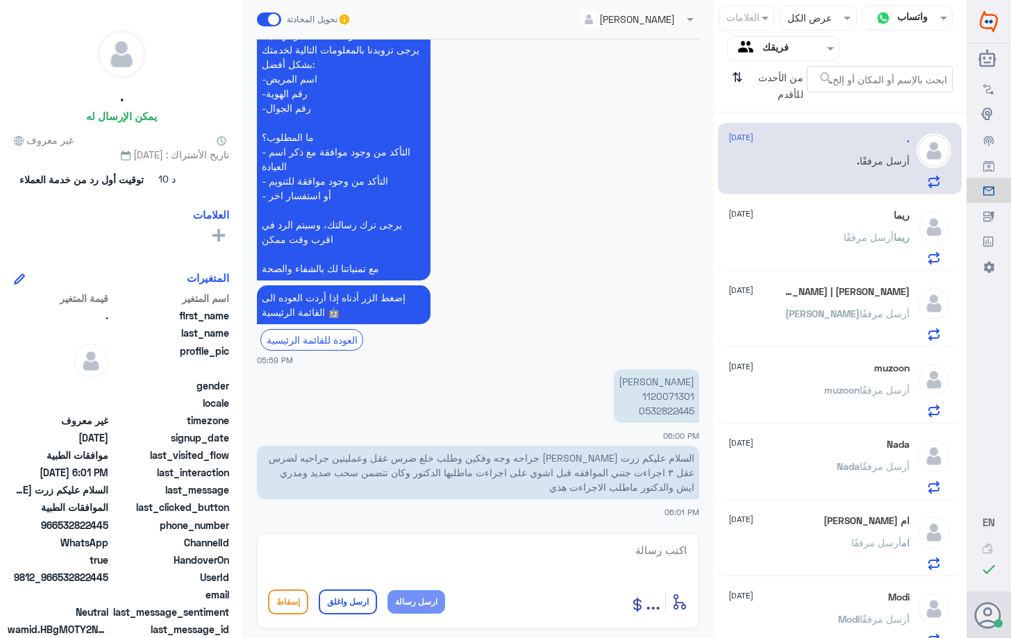
click at [882, 252] on p "[PERSON_NAME] أرسل مرفقًا" at bounding box center [876, 247] width 66 height 35
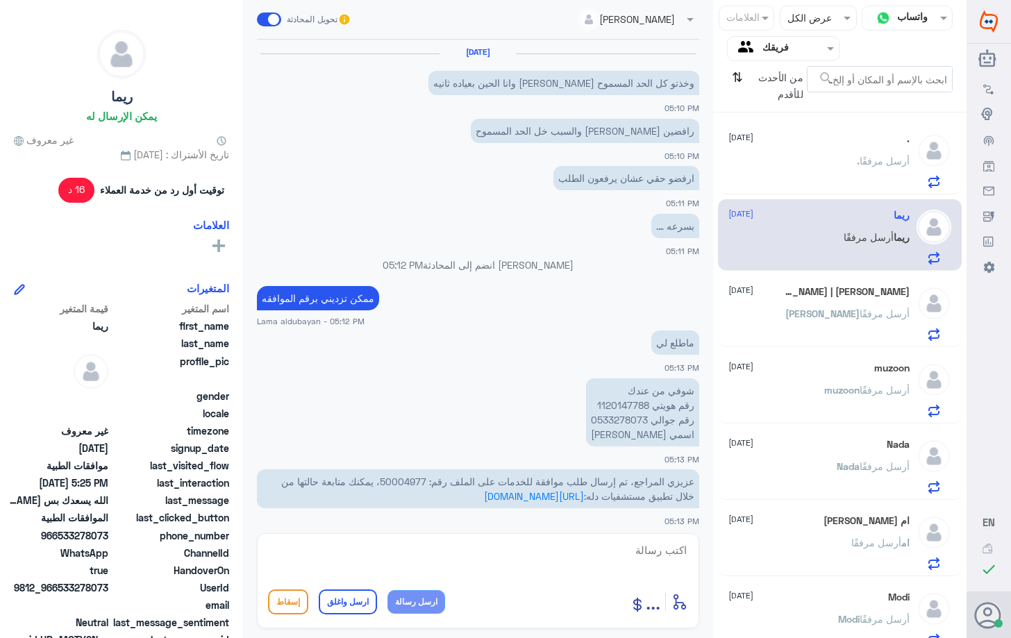
scroll to position [704, 0]
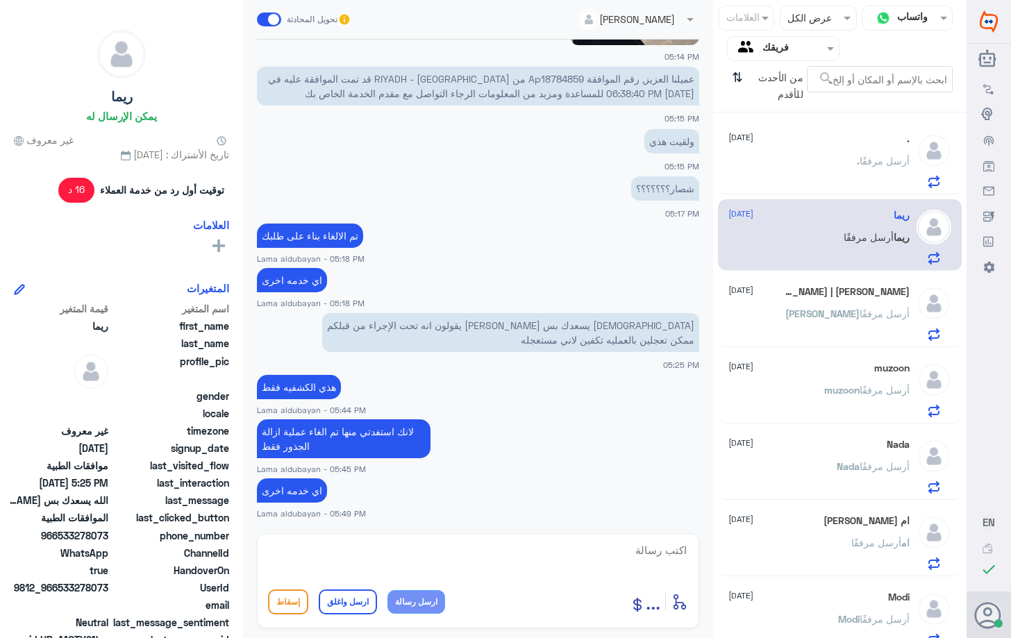
click at [766, 182] on div ". أرسل مرفقًا" at bounding box center [818, 172] width 180 height 31
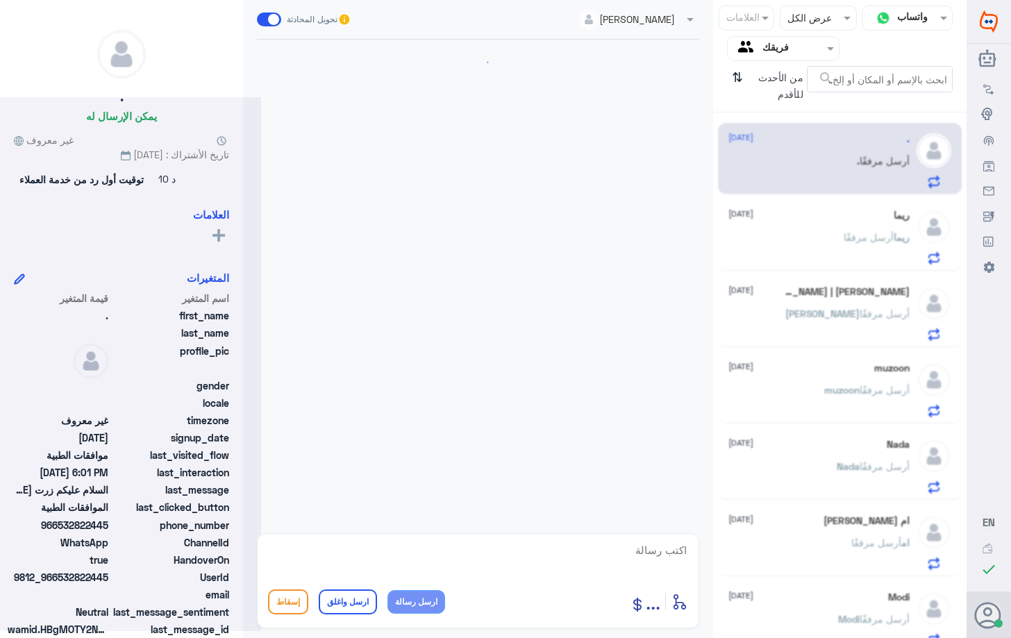
scroll to position [347, 0]
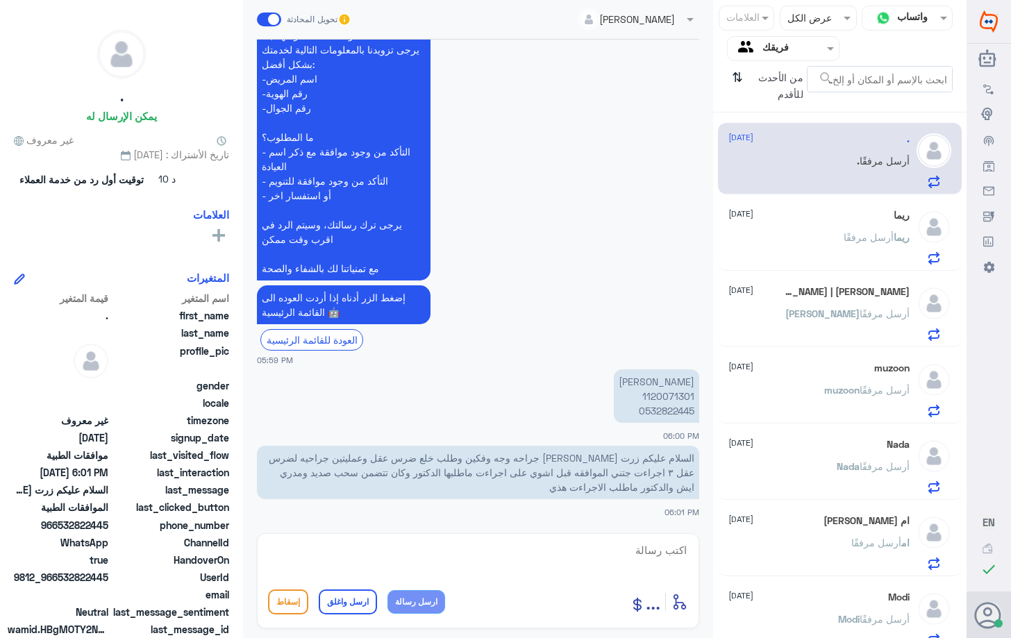
click at [677, 393] on p "[PERSON_NAME] 1120071301 0532822445" at bounding box center [656, 395] width 85 height 53
click at [877, 228] on div "ريما [DATE][PERSON_NAME] أرسل مرفقًا" at bounding box center [818, 237] width 180 height 55
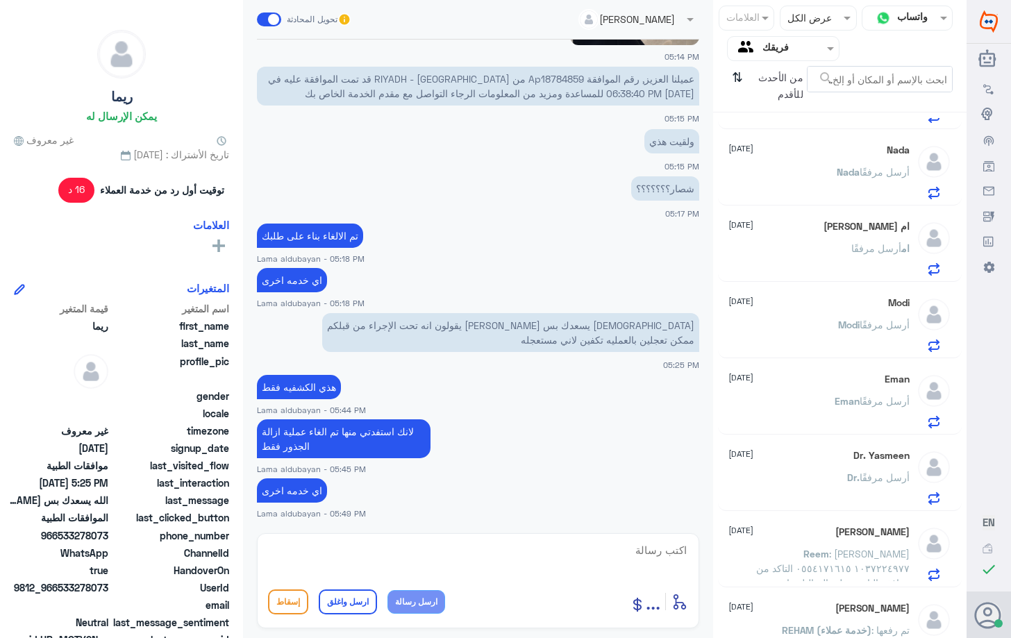
scroll to position [321, 0]
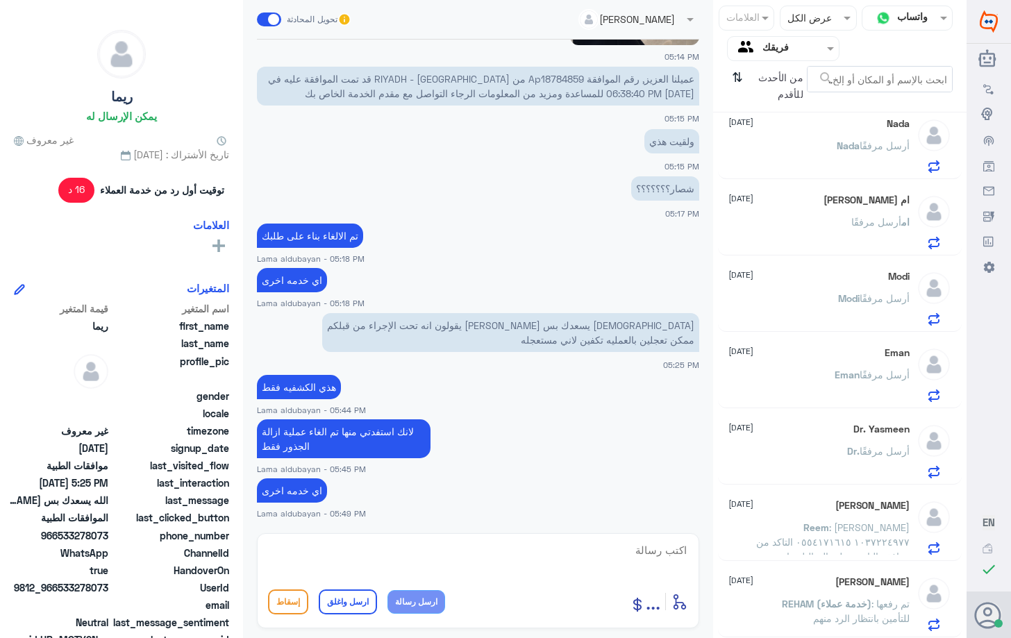
click at [865, 521] on p "Reem : [PERSON_NAME] ١٠٣٧٢٢٤٩٧٧ ٠٥٥٤١٧١٦١٥ التاكد من موافقة التامين على التحالي…" at bounding box center [831, 537] width 156 height 35
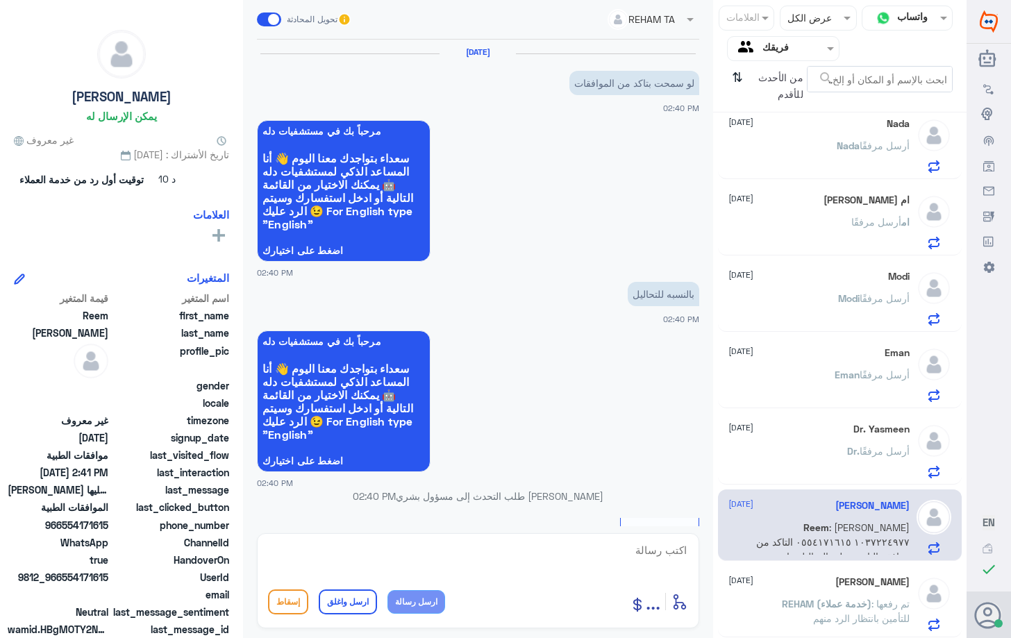
scroll to position [510, 0]
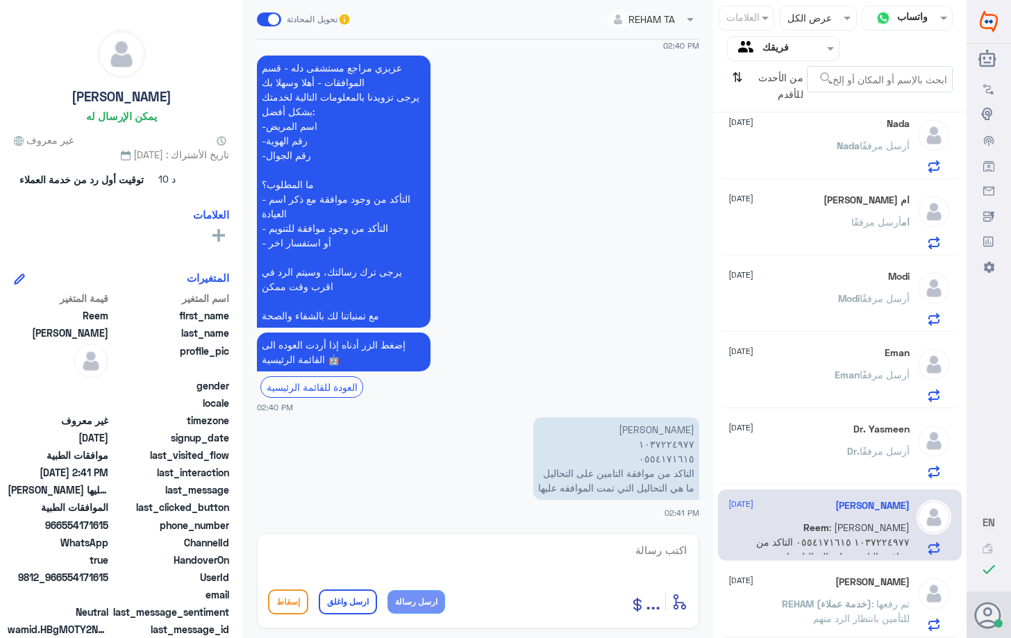
click at [864, 451] on span "أرسل مرفقًا" at bounding box center [884, 451] width 50 height 12
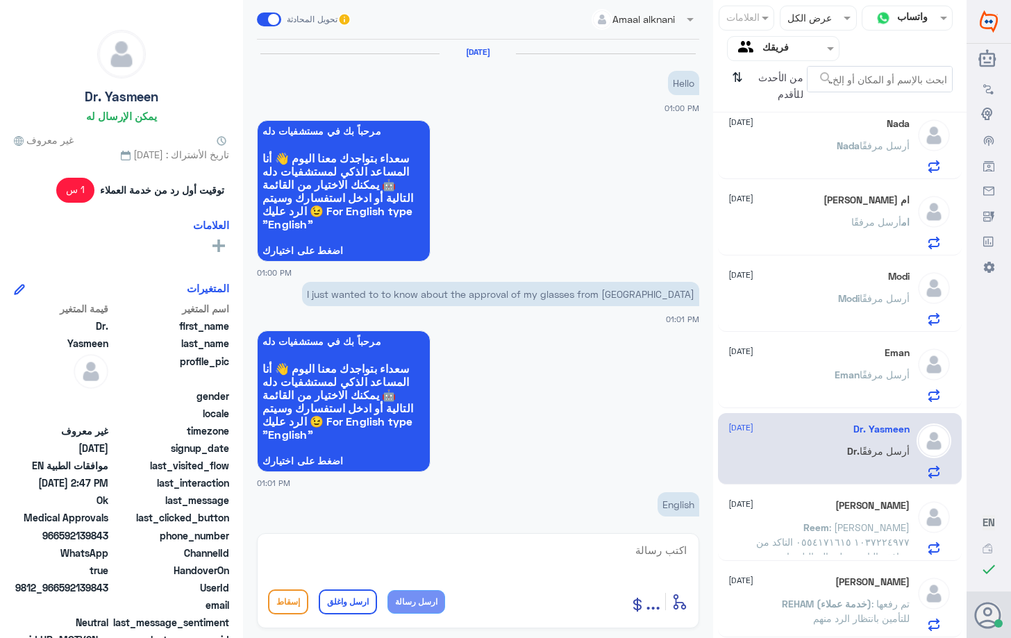
scroll to position [1231, 0]
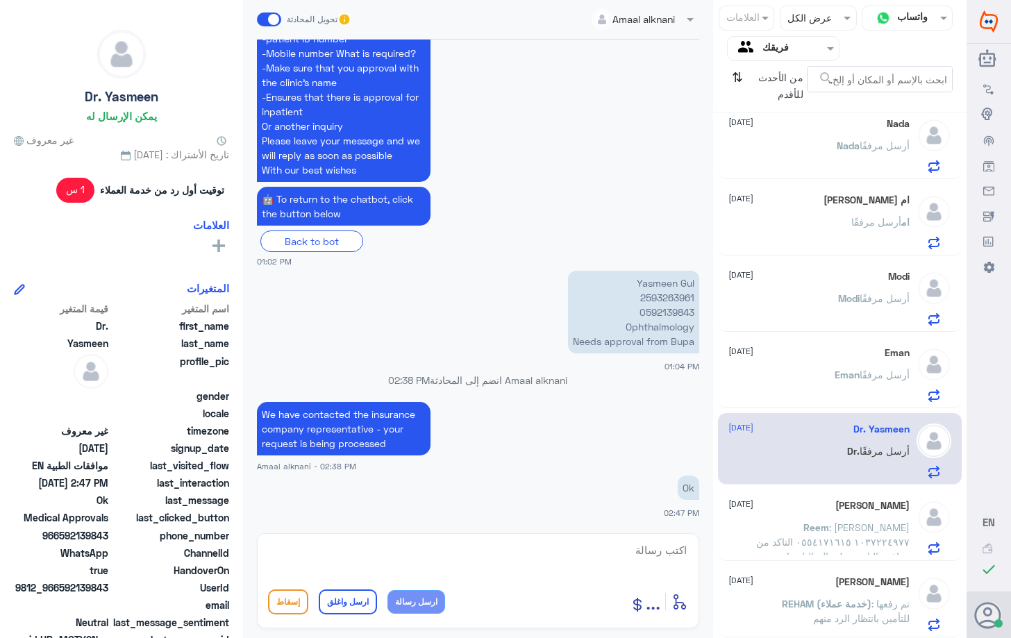
click at [840, 516] on div "[PERSON_NAME] [DATE][PERSON_NAME] : [PERSON_NAME] ١٠٣٧٢٢٤٩٧٧ ٠٥٥٤١٧١٦١٥ التاكد …" at bounding box center [818, 527] width 180 height 55
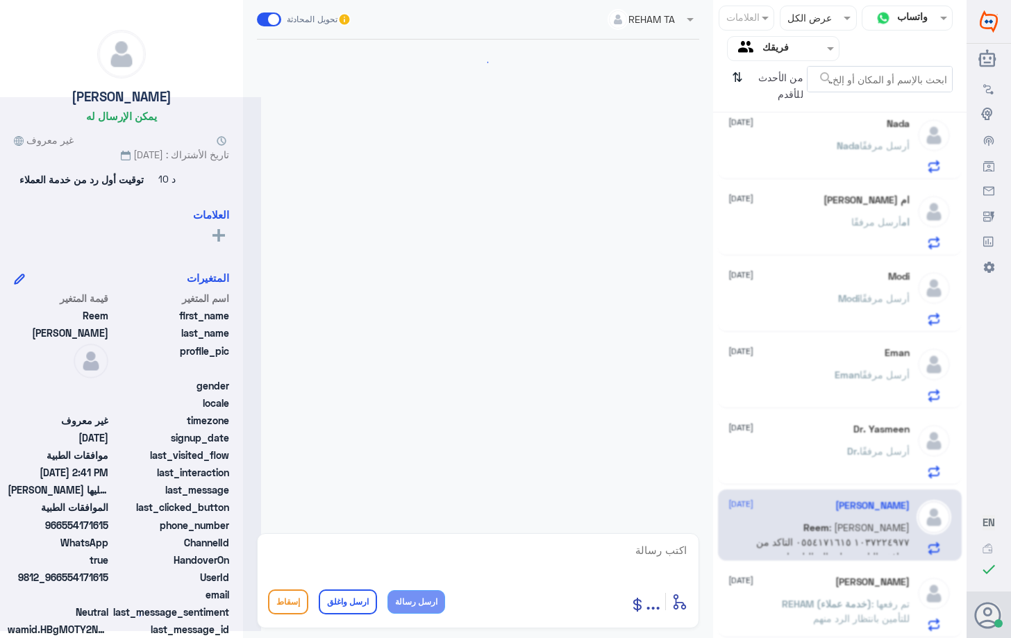
scroll to position [510, 0]
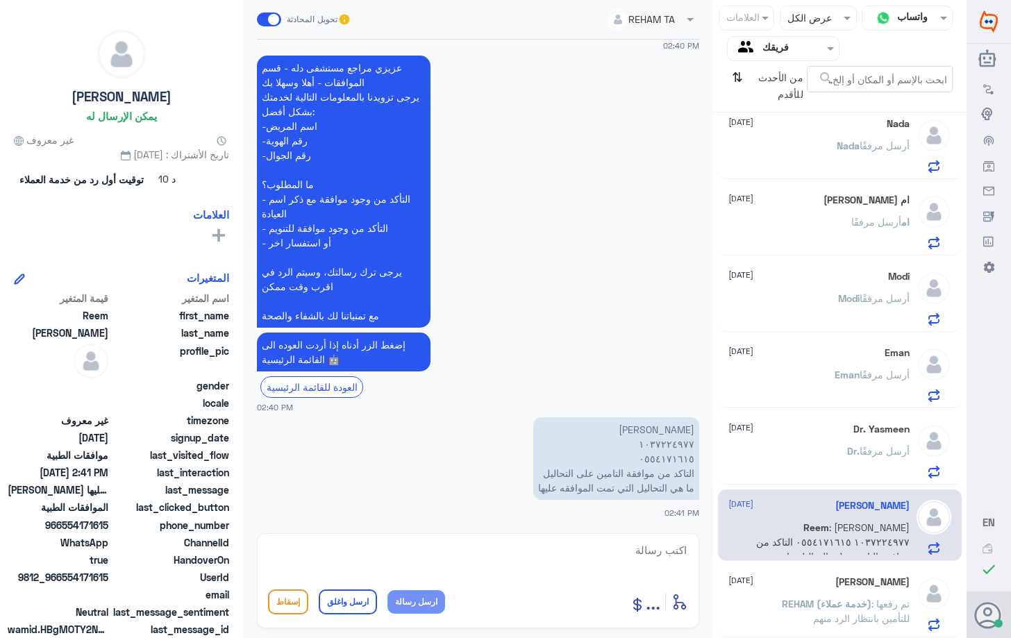
click at [836, 370] on span "Eman" at bounding box center [846, 375] width 25 height 12
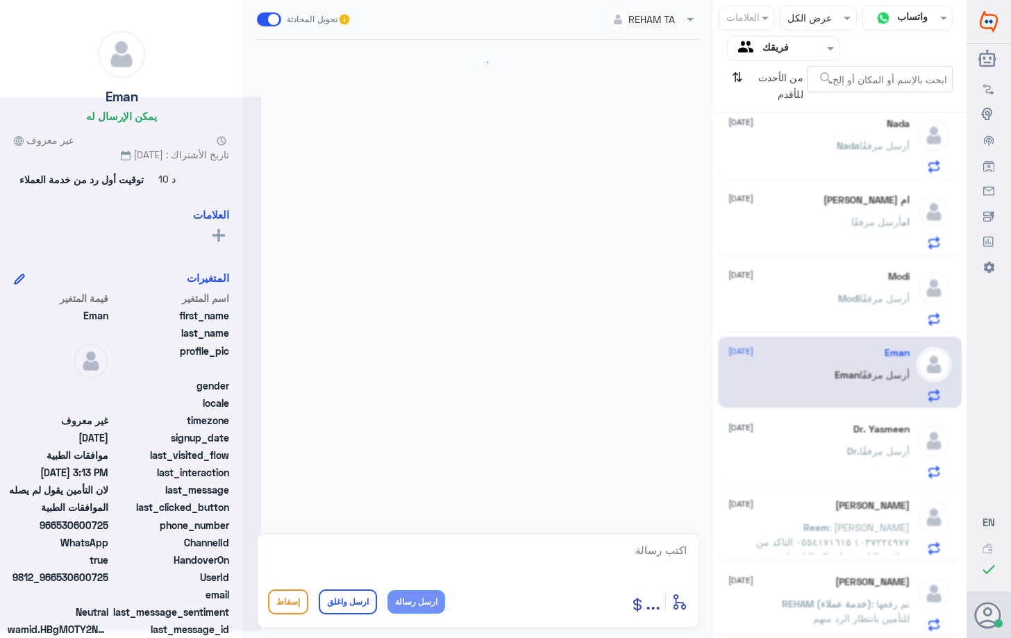
scroll to position [1337, 0]
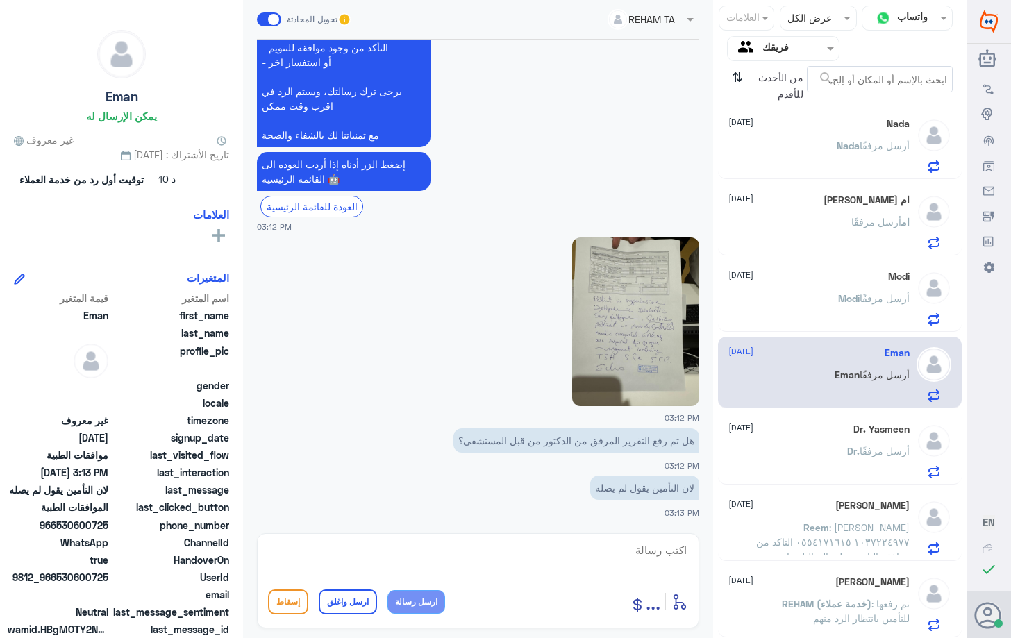
click at [859, 268] on div "Modi [DATE][PERSON_NAME] أرسل مرفقًا" at bounding box center [839, 295] width 243 height 71
click at [865, 203] on h5 "ام [PERSON_NAME]" at bounding box center [866, 200] width 86 height 12
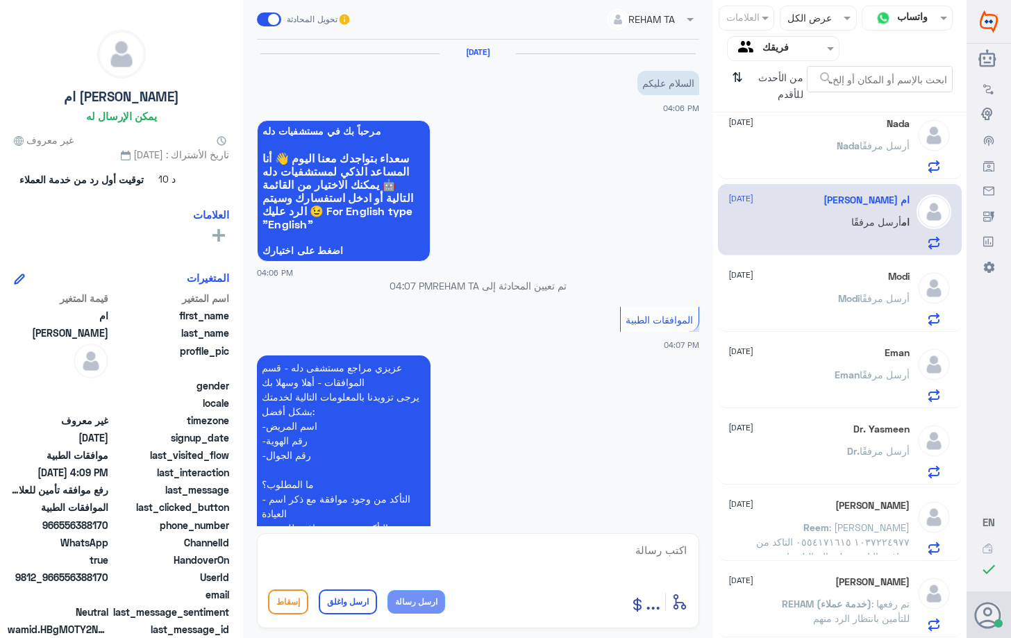
scroll to position [318, 0]
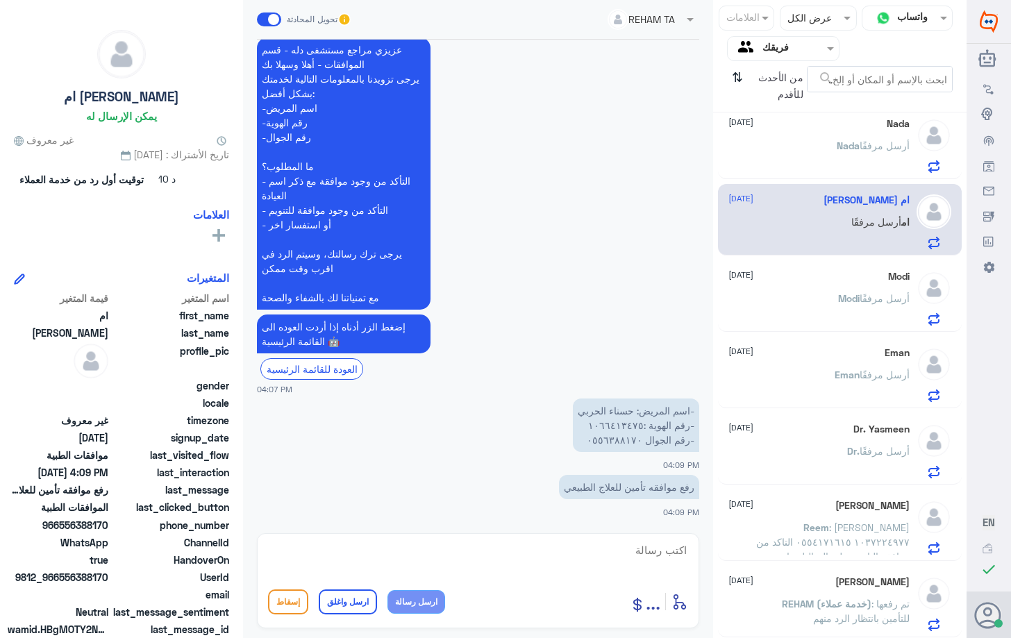
click at [847, 136] on div "Nada [DATE] Nada أرسل مرفقًا" at bounding box center [818, 145] width 180 height 55
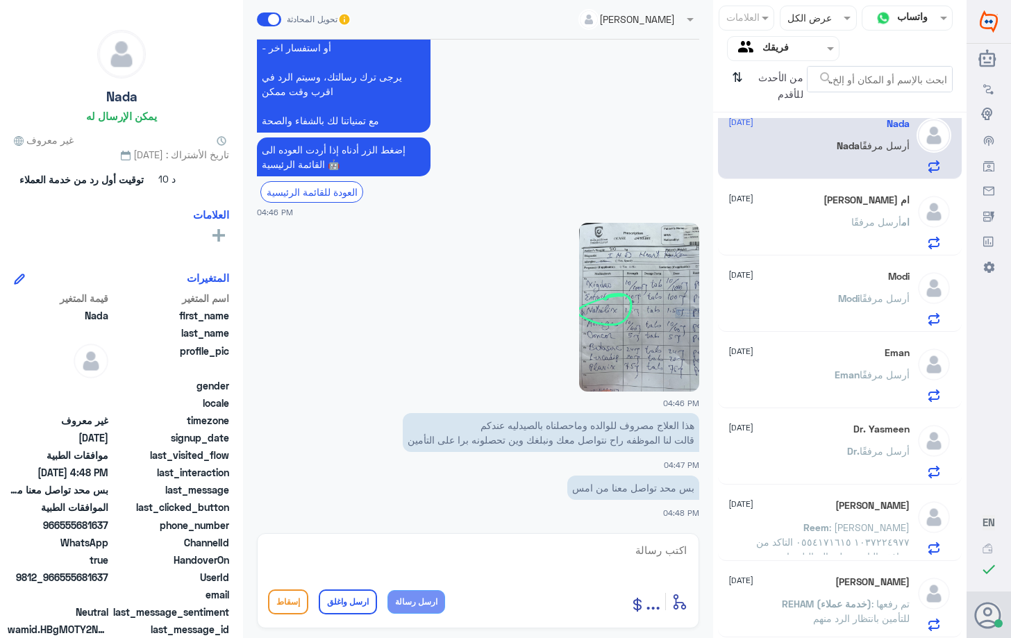
scroll to position [251, 0]
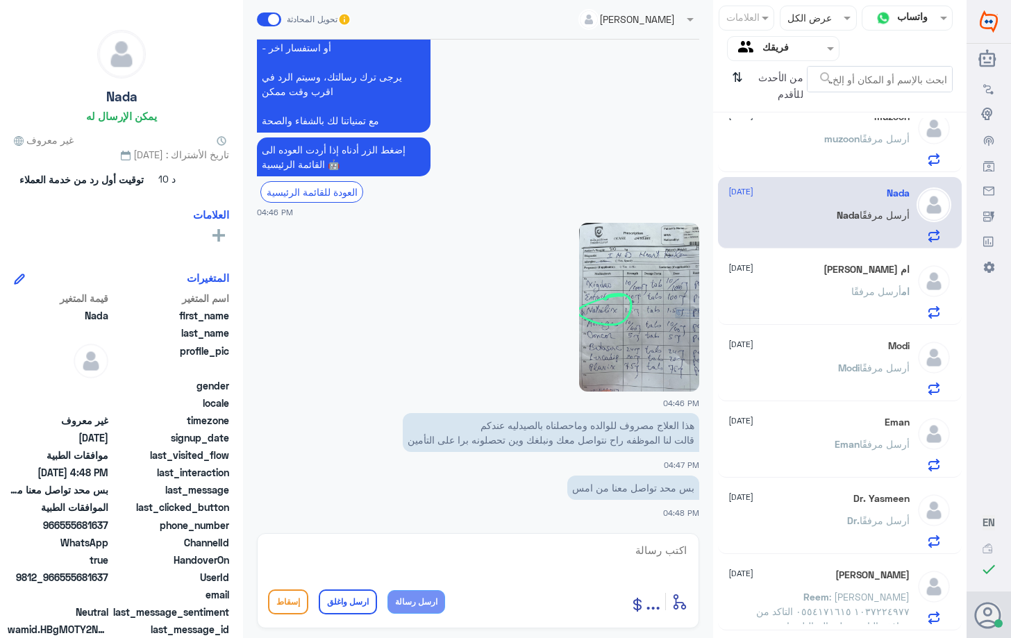
click at [601, 301] on img at bounding box center [639, 307] width 120 height 169
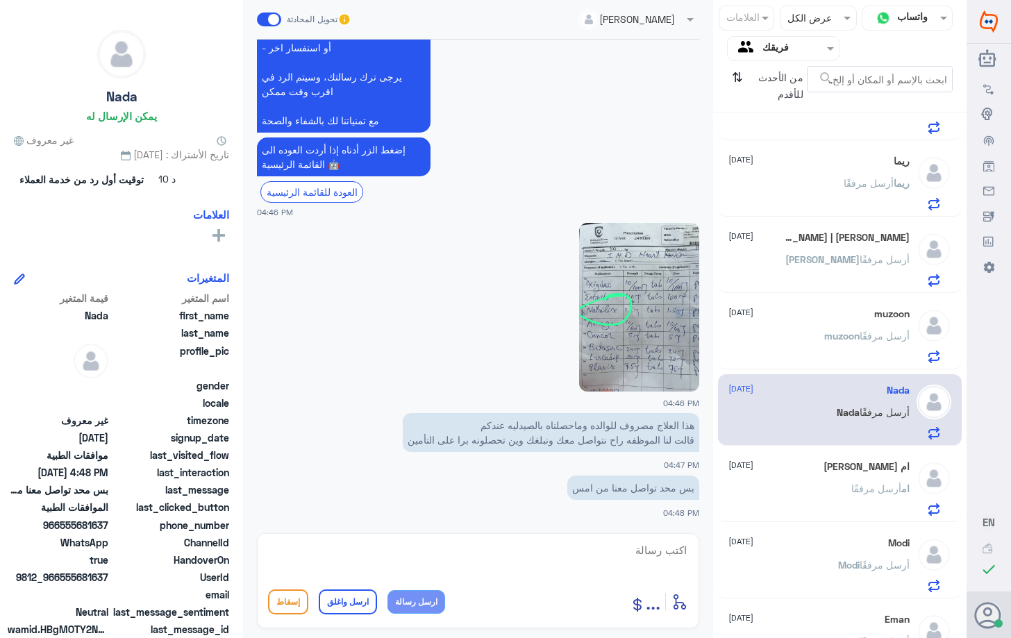
scroll to position [0, 0]
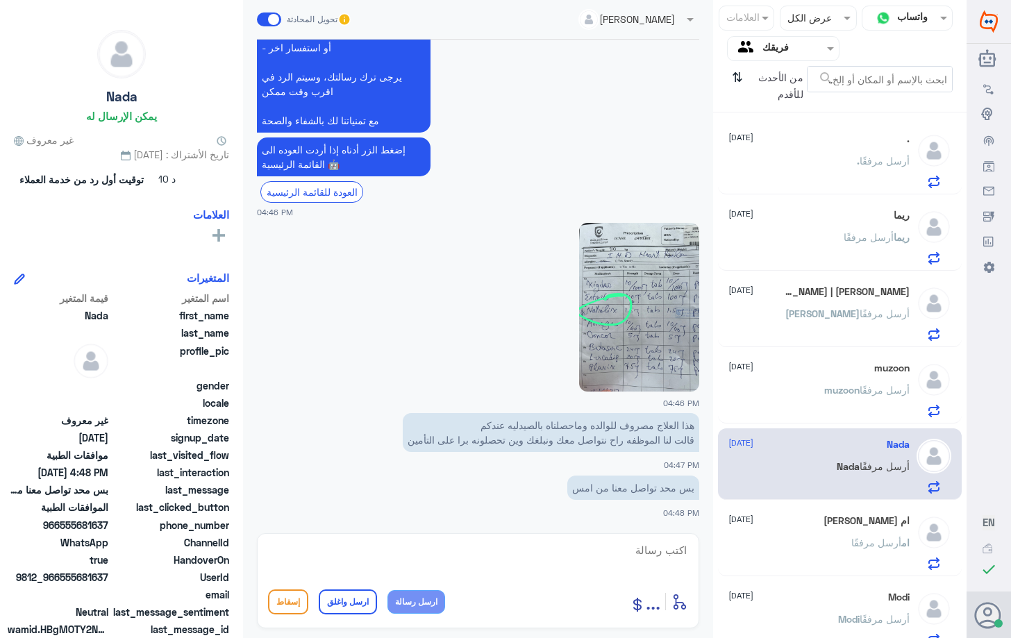
click at [848, 162] on div ". أرسل مرفقًا" at bounding box center [818, 172] width 180 height 31
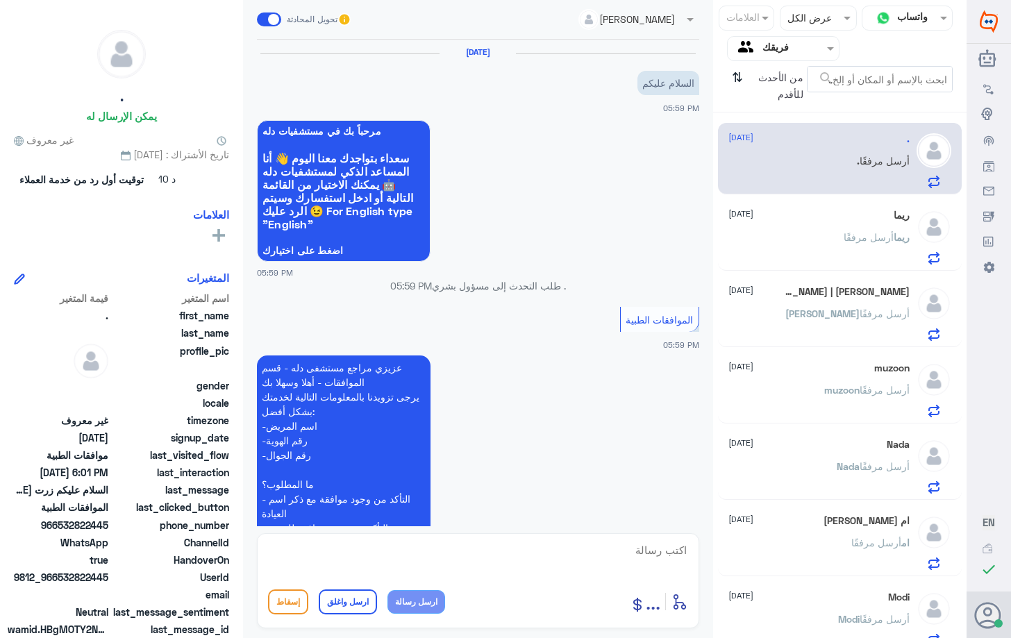
scroll to position [347, 0]
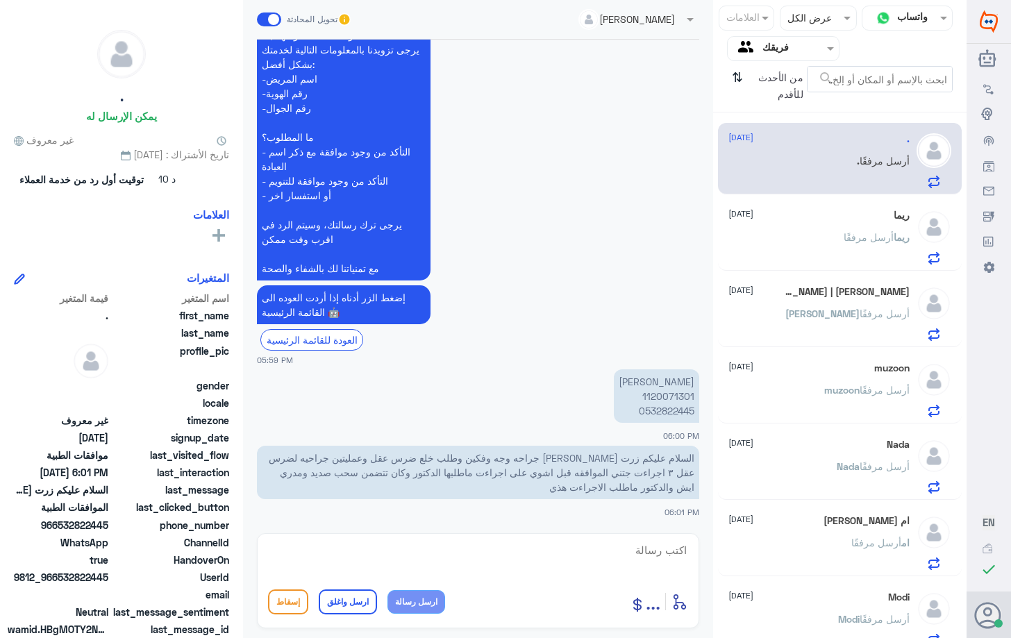
click at [818, 242] on div "[PERSON_NAME] أرسل مرفقًا" at bounding box center [818, 248] width 180 height 31
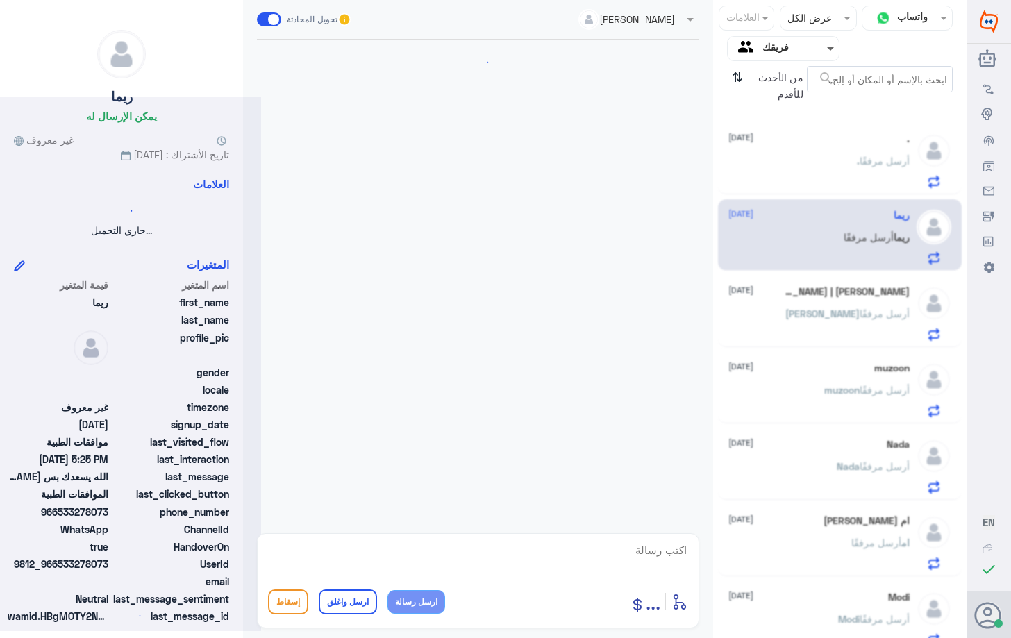
scroll to position [704, 0]
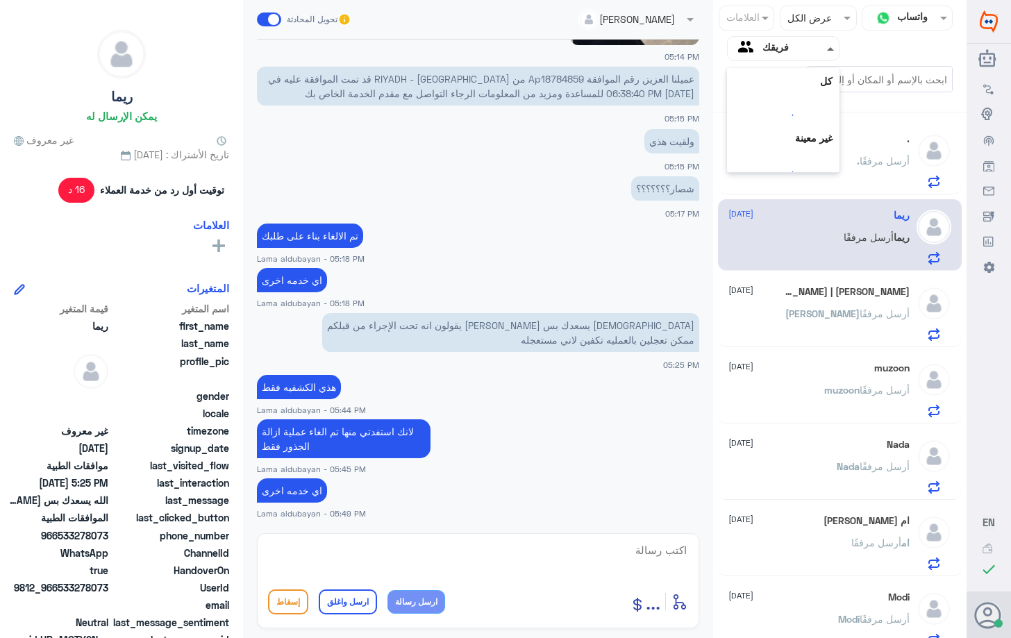
click at [830, 47] on span at bounding box center [830, 48] width 7 height 3
click at [815, 137] on img at bounding box center [818, 141] width 21 height 21
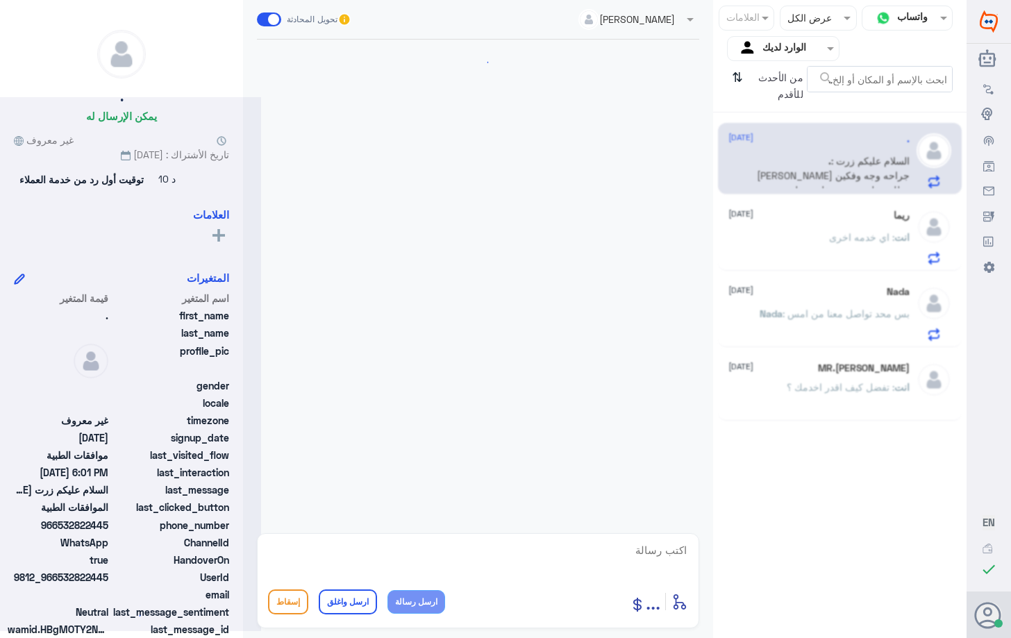
scroll to position [347, 0]
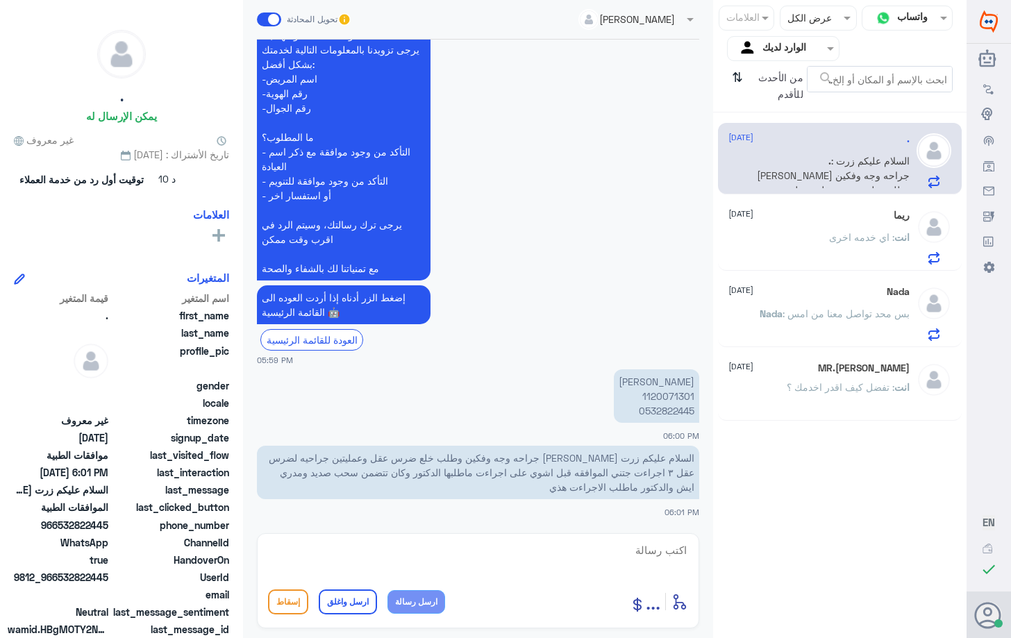
click at [806, 48] on input "text" at bounding box center [795, 48] width 66 height 16
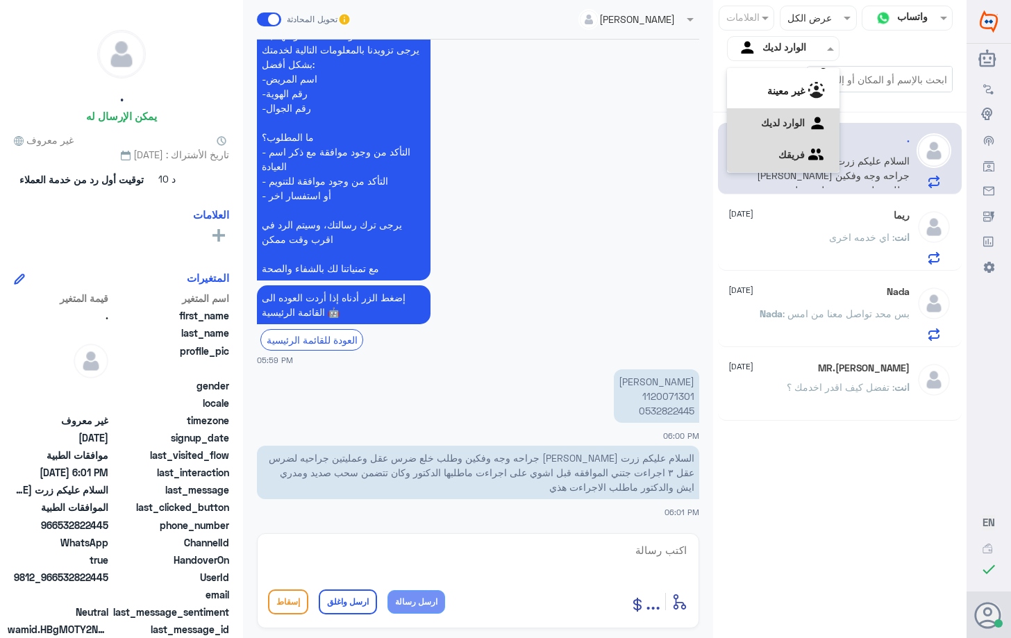
click at [802, 161] on div "فريقك" at bounding box center [783, 156] width 113 height 32
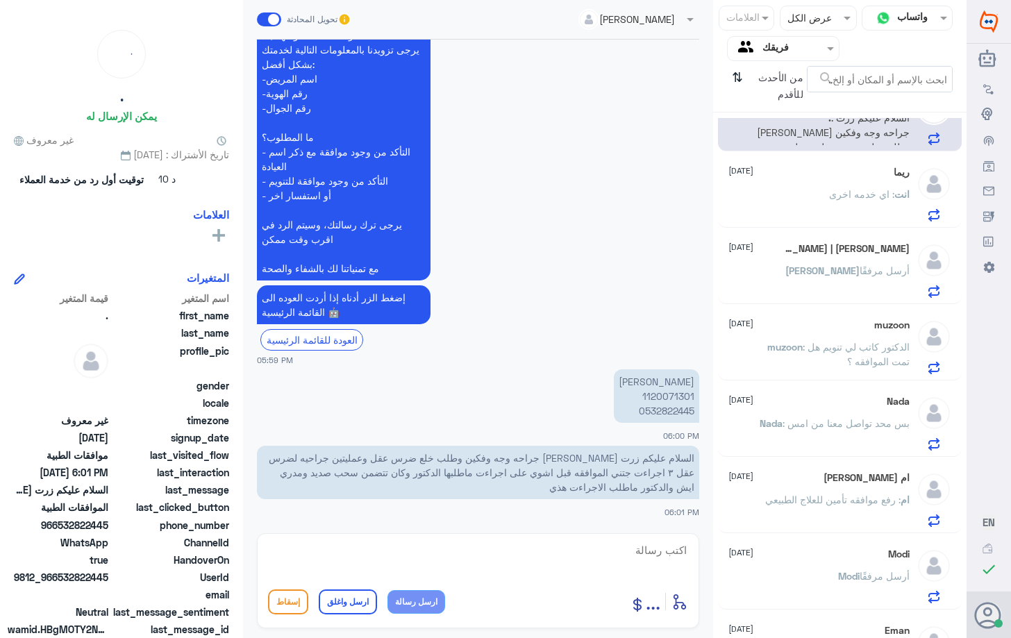
scroll to position [0, 0]
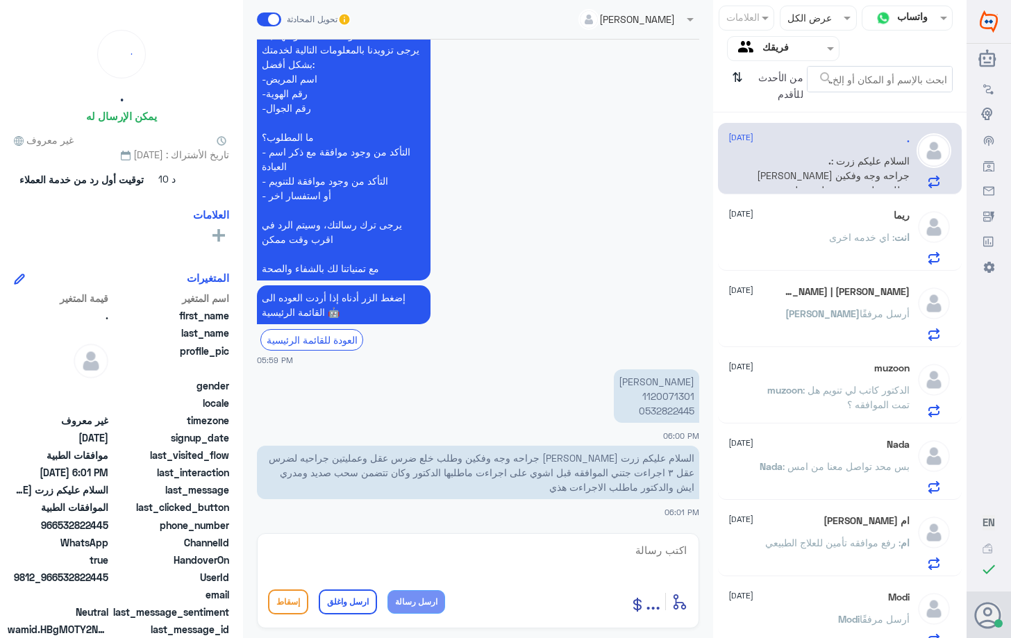
click at [816, 374] on div "muzoon [DATE] muzoon : الدكتور كاتب لي تنويم هل تمت الموافقه ؟" at bounding box center [818, 389] width 180 height 55
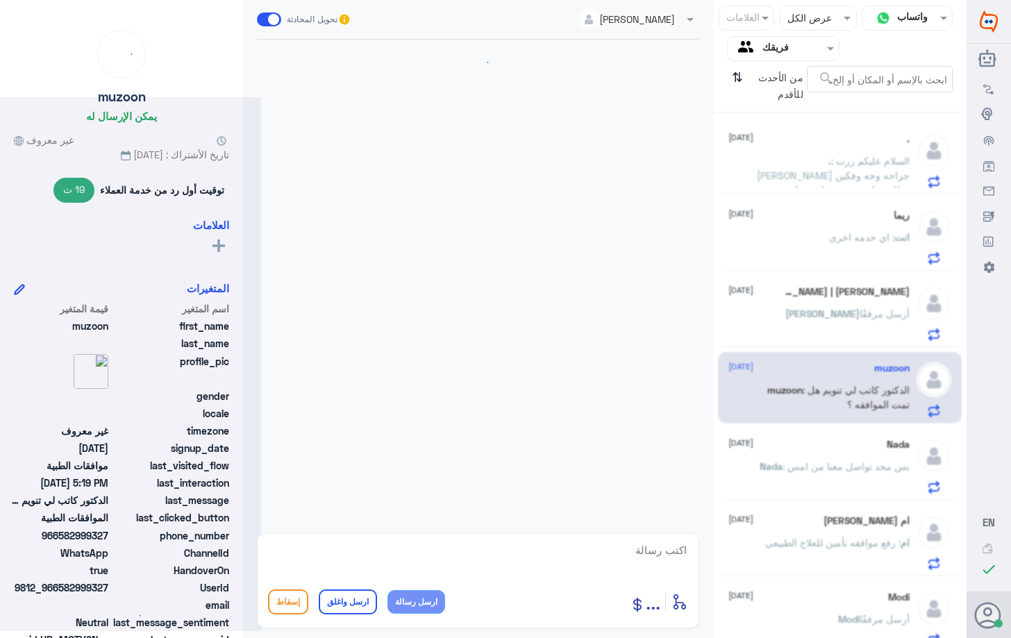
scroll to position [541, 0]
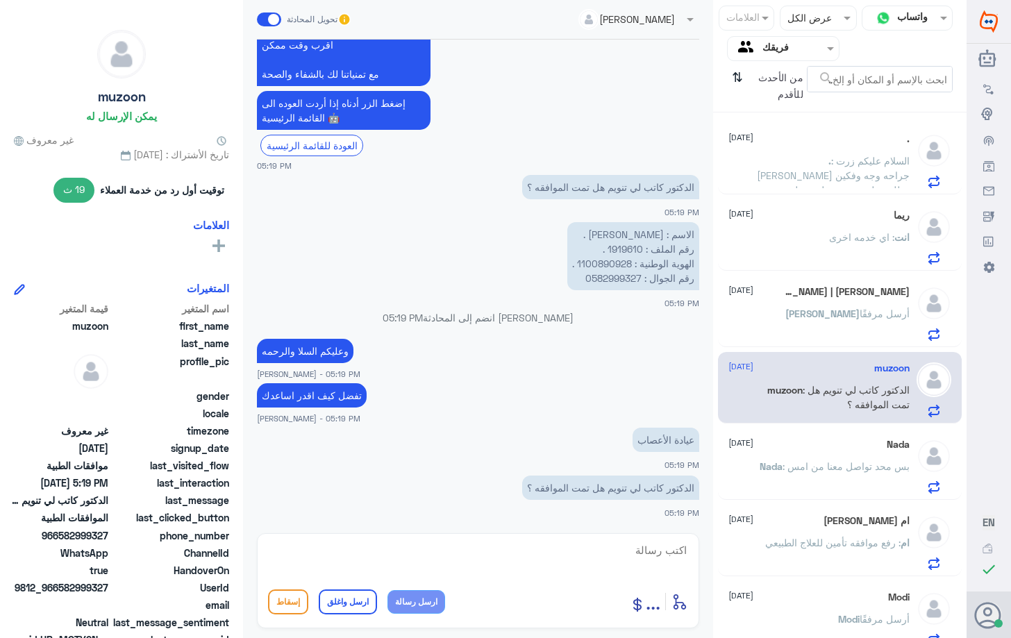
click at [852, 450] on div "Nada [DATE]" at bounding box center [818, 445] width 180 height 12
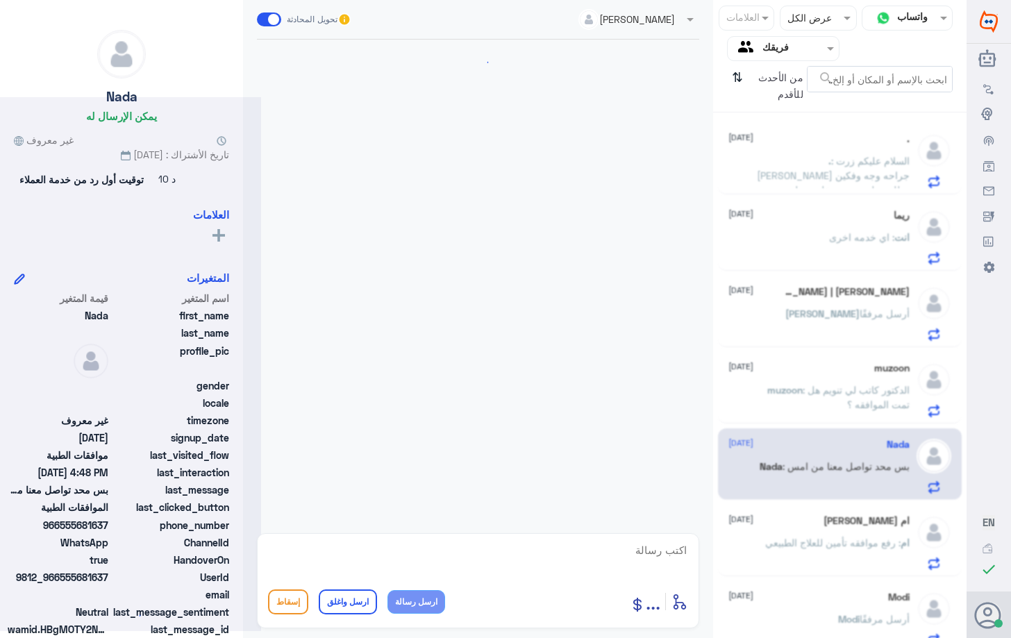
scroll to position [495, 0]
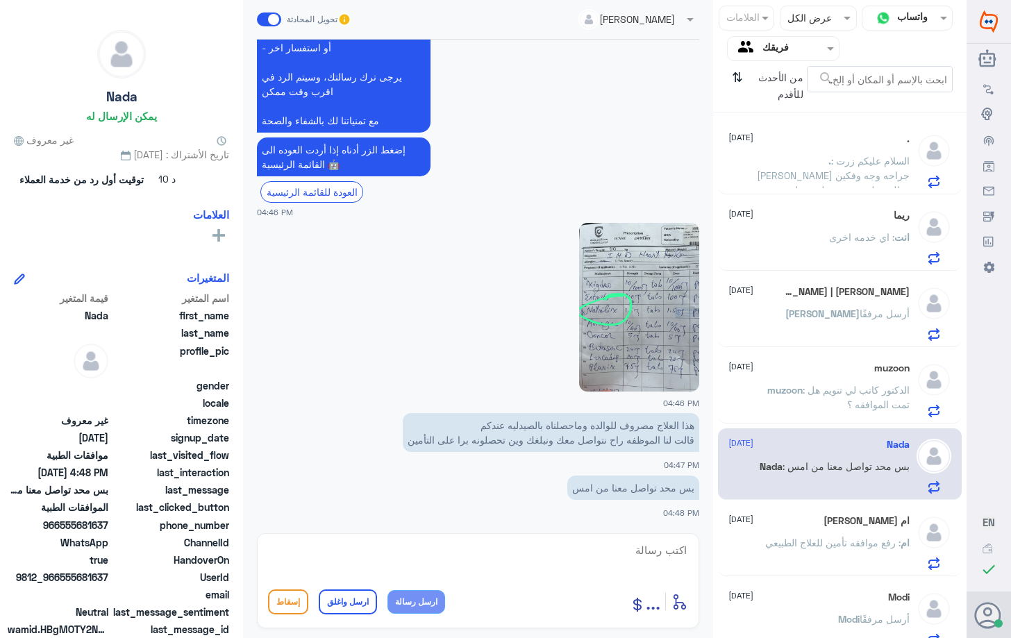
click at [830, 162] on span ": السلام عليكم زرت [PERSON_NAME] جراحه وجه وفكين وطلب خلع ضرس عقل وعمليتين جراح…" at bounding box center [833, 212] width 153 height 114
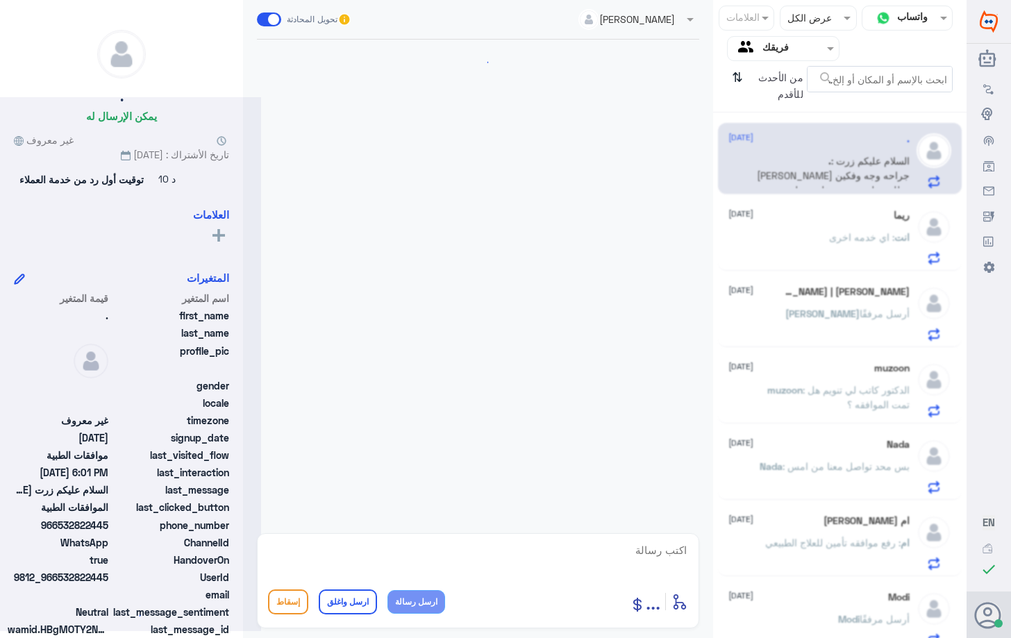
scroll to position [347, 0]
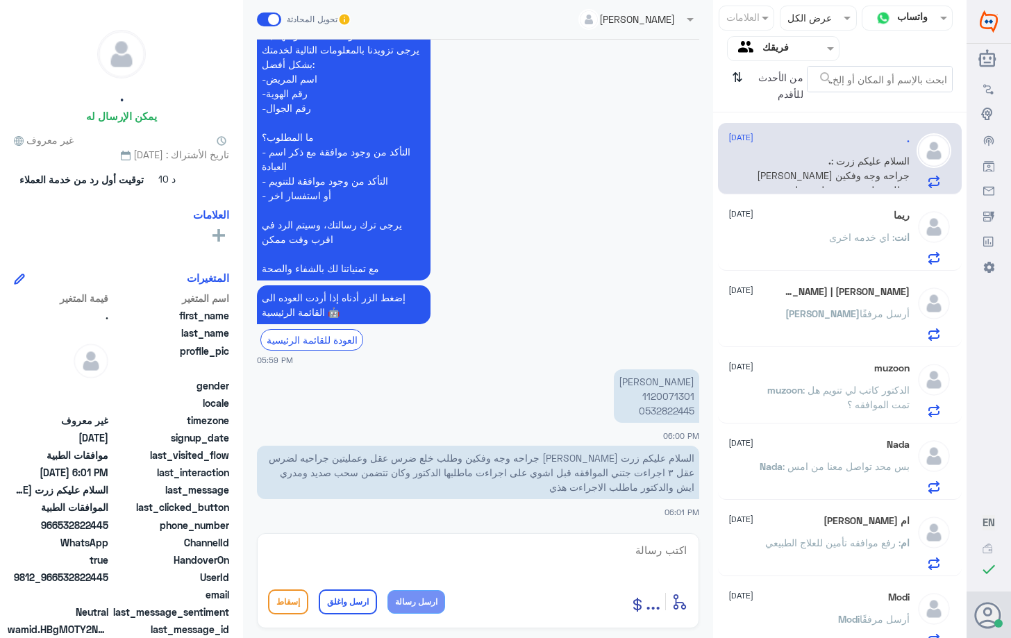
click at [666, 396] on p "[PERSON_NAME] 1120071301 0532822445" at bounding box center [656, 395] width 85 height 53
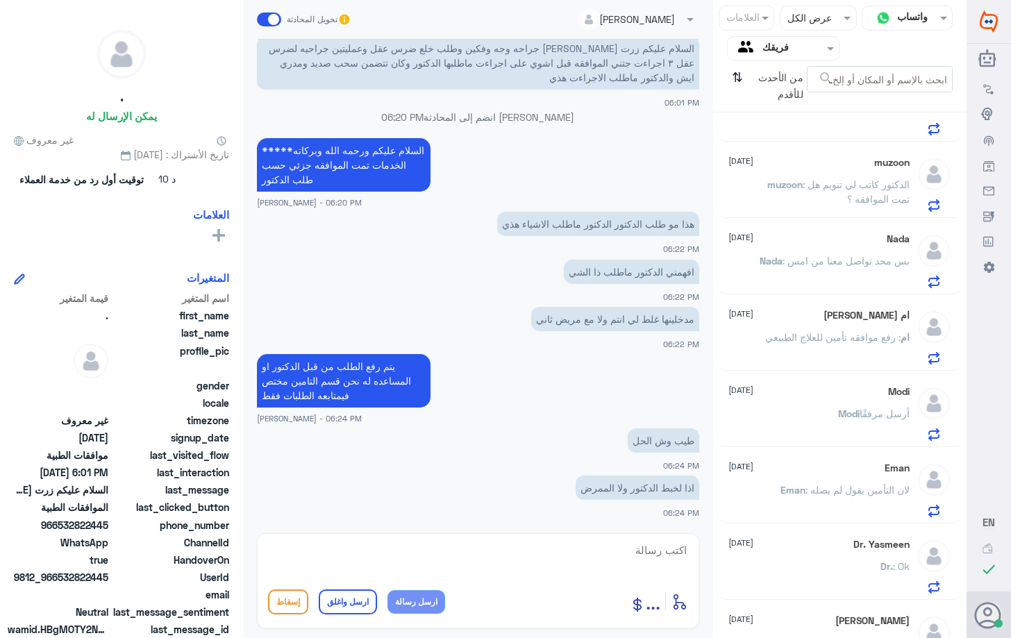
scroll to position [321, 0]
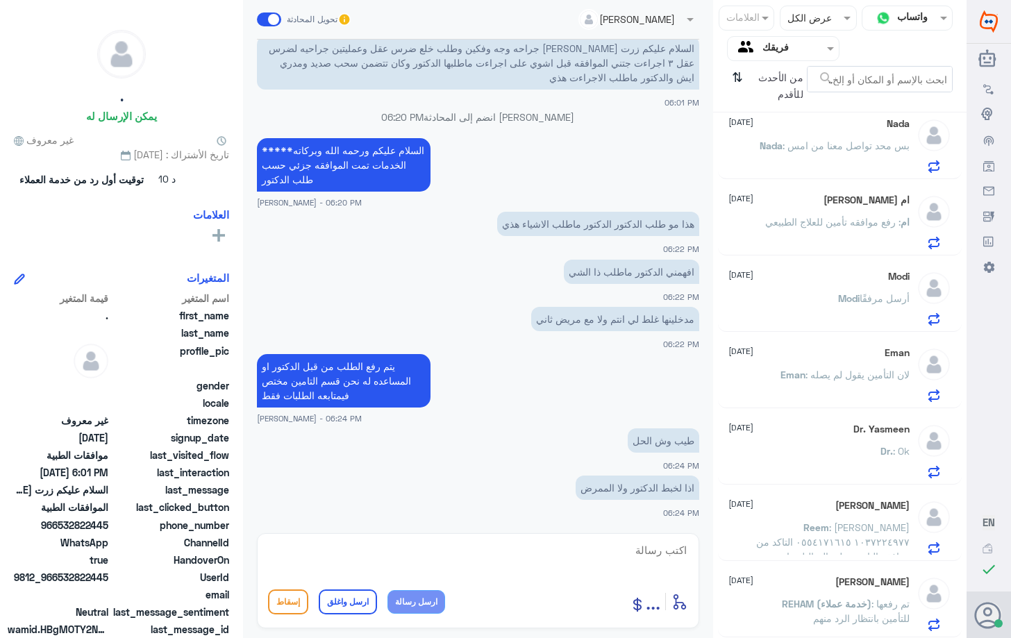
click at [852, 368] on p "Eman : لان التأمين يقول لم يصله" at bounding box center [844, 384] width 129 height 35
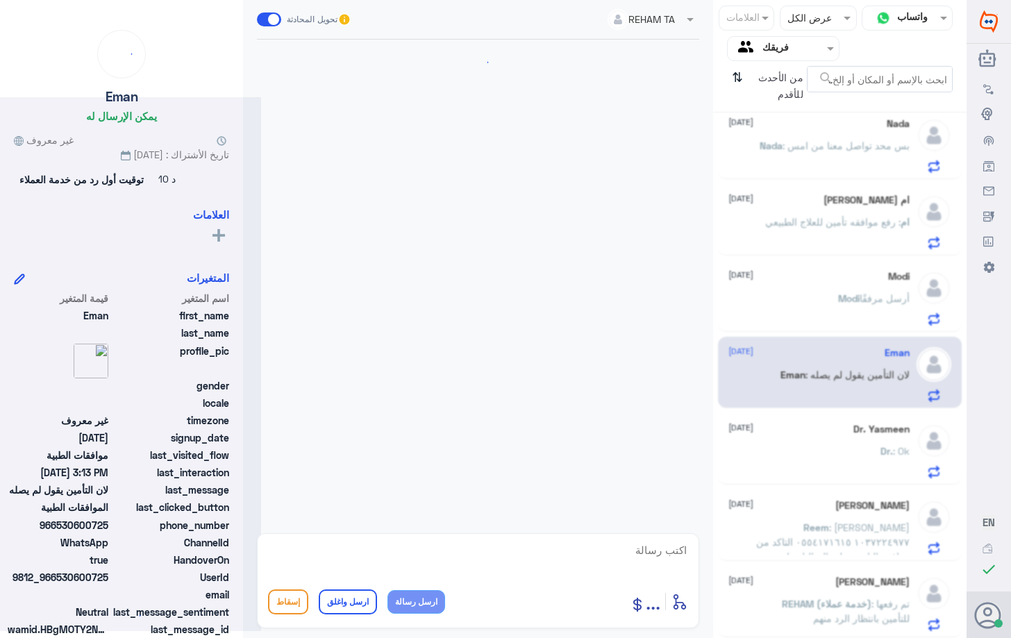
scroll to position [1337, 0]
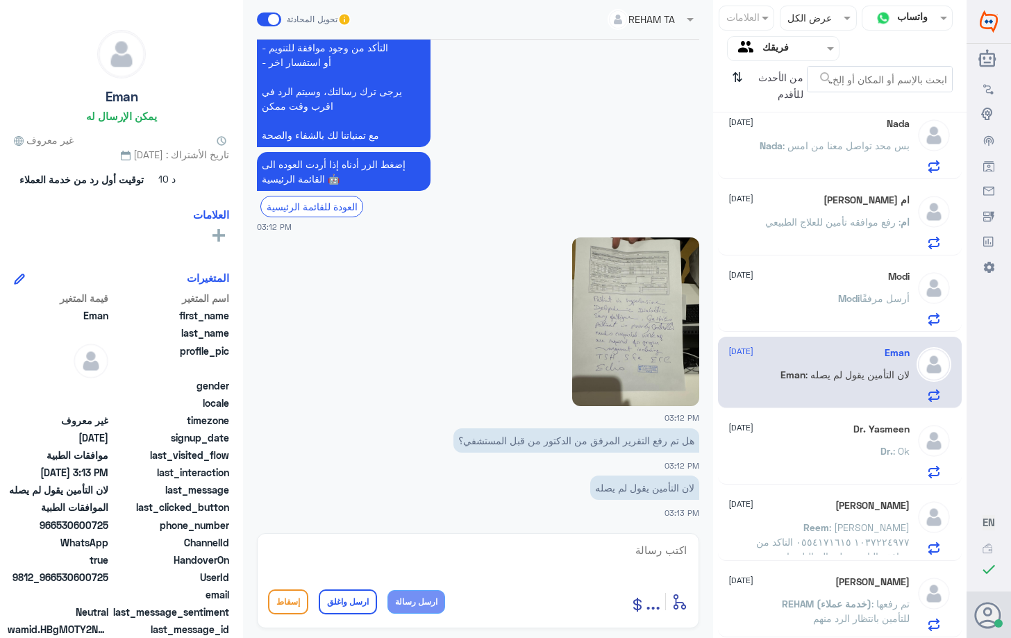
click at [843, 310] on p "[PERSON_NAME] أرسل مرفقًا" at bounding box center [873, 308] width 71 height 35
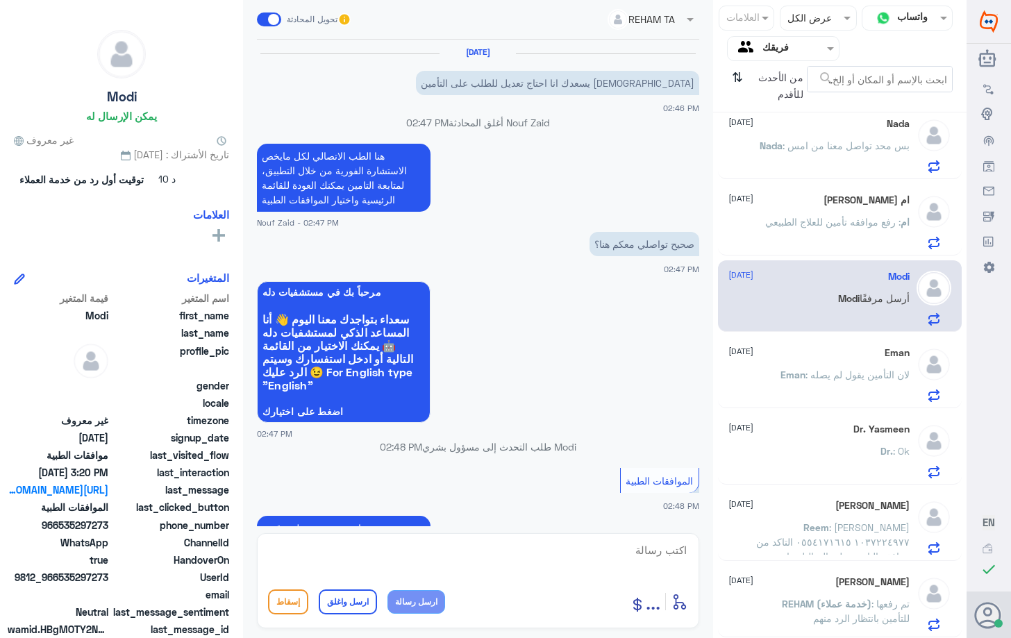
scroll to position [1242, 0]
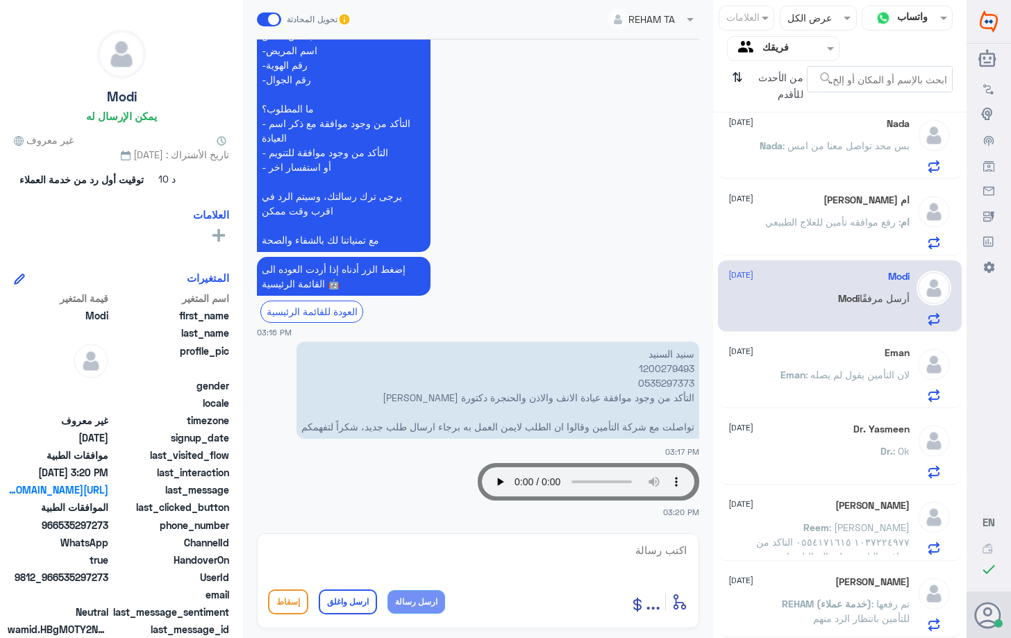
click at [848, 224] on span ": رفع موافقه تأمين للعلاج الطبيعي" at bounding box center [832, 222] width 135 height 12
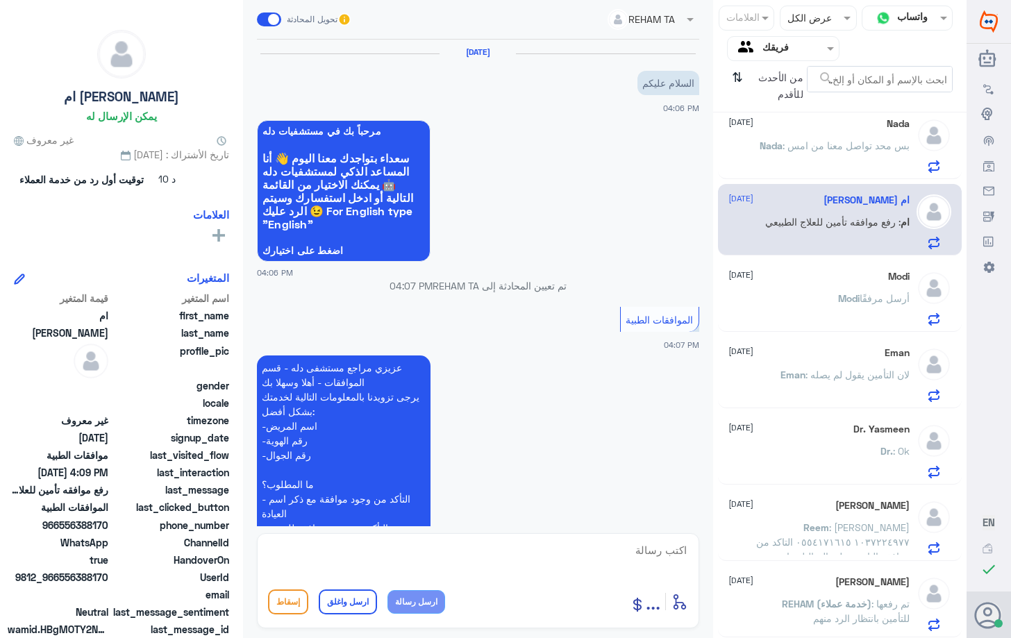
scroll to position [318, 0]
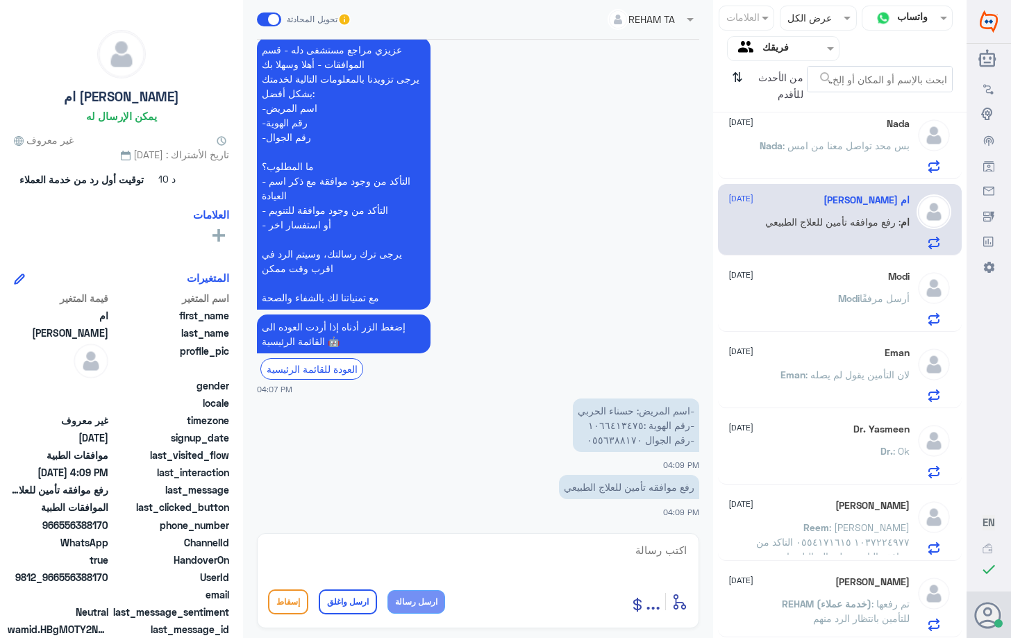
click at [861, 286] on div "Modi [DATE][PERSON_NAME] أرسل مرفقًا" at bounding box center [818, 298] width 180 height 55
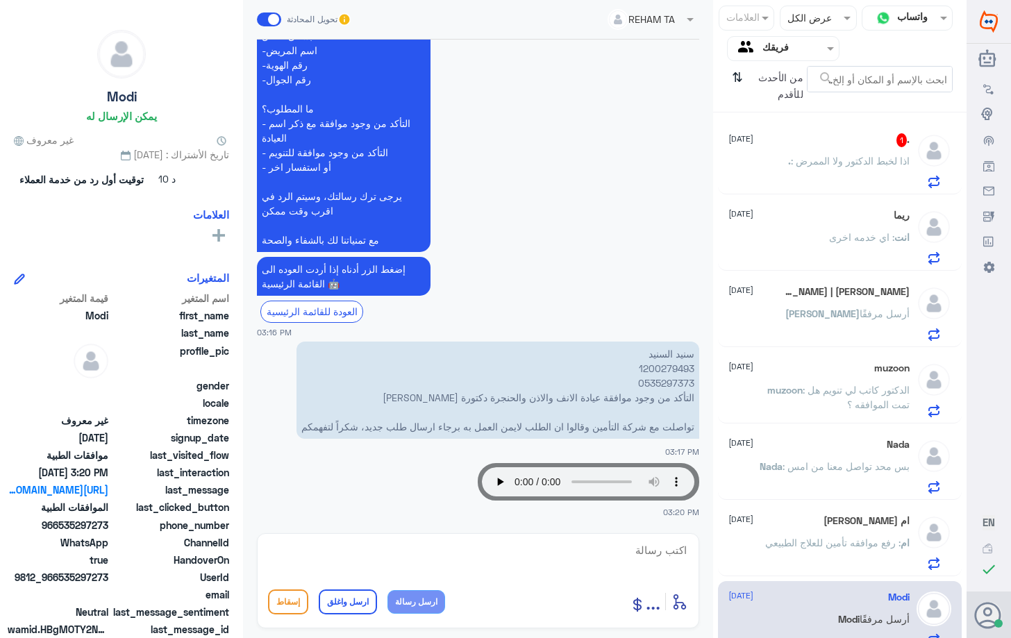
click at [847, 151] on div ". 1 [DATE] . : اذا لخبط الدكتور ولا الممرض" at bounding box center [818, 160] width 180 height 55
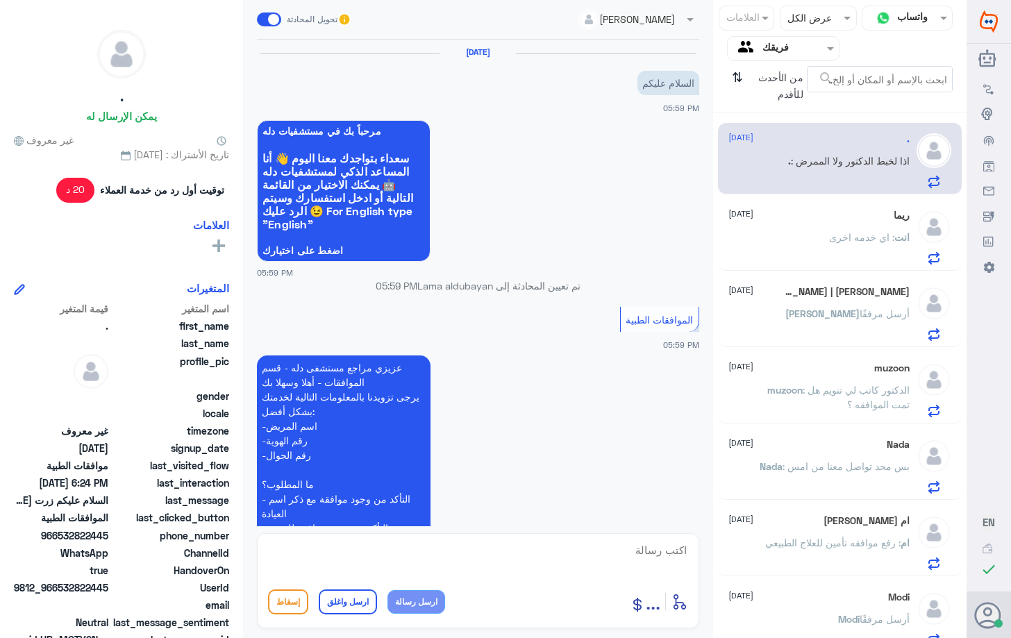
scroll to position [757, 0]
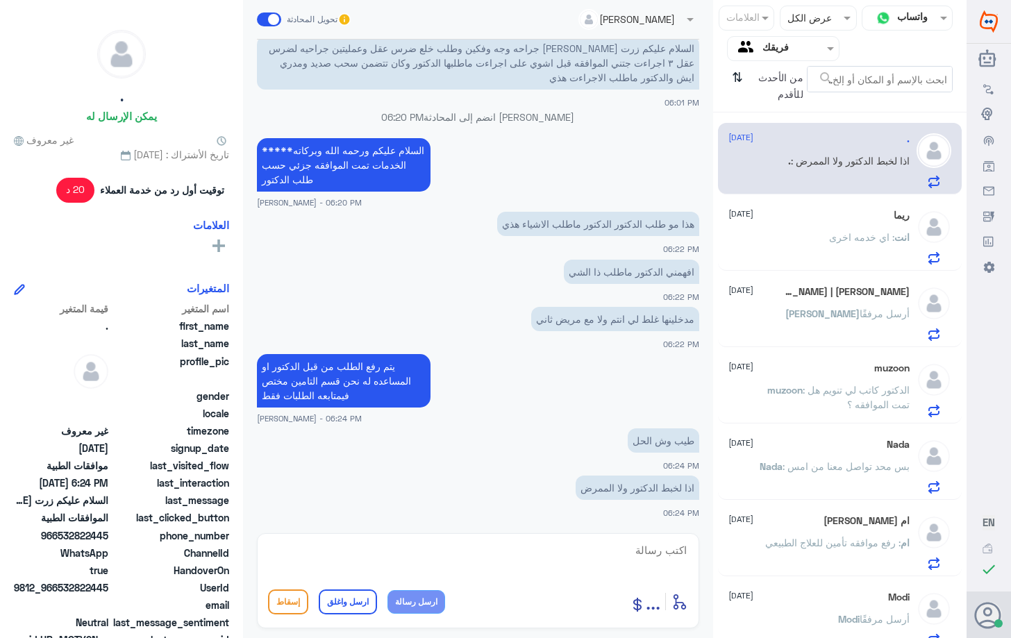
click at [836, 242] on span ": اي خدمه اخرى" at bounding box center [861, 237] width 65 height 12
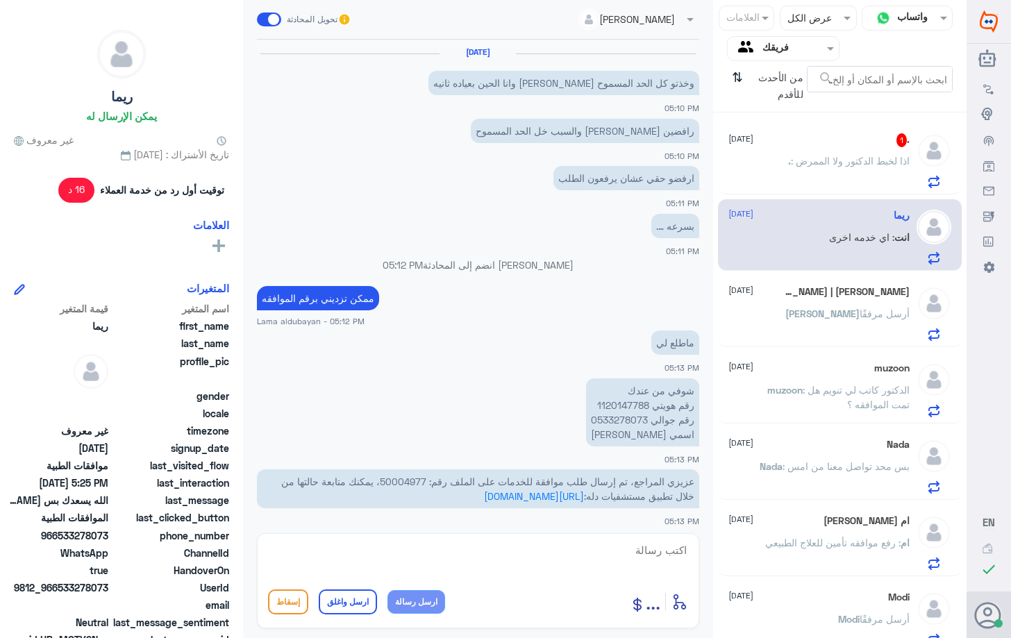
scroll to position [704, 0]
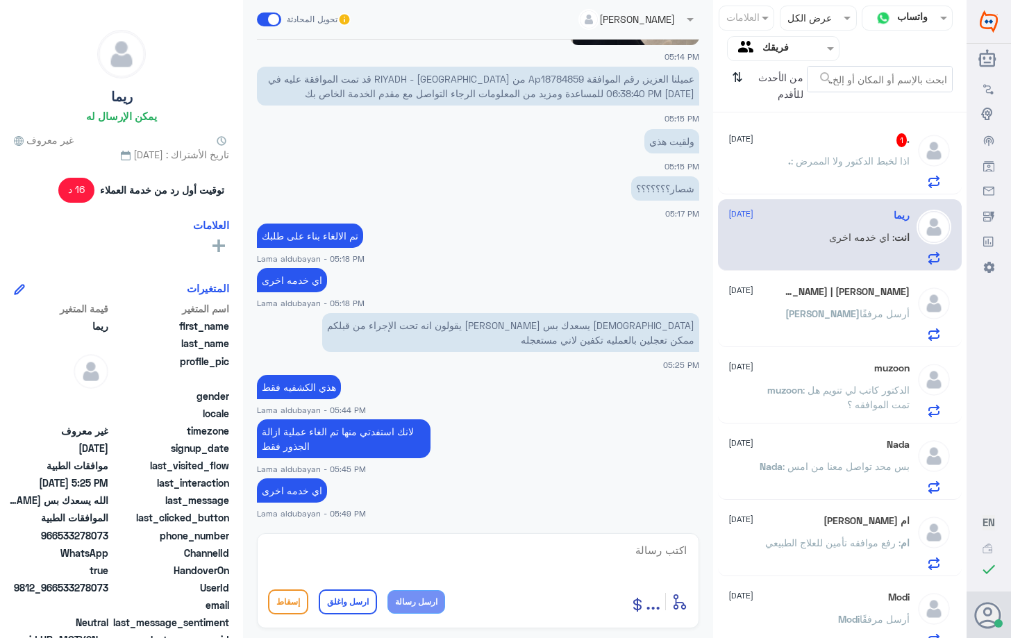
click at [845, 312] on span "[PERSON_NAME]" at bounding box center [822, 314] width 74 height 12
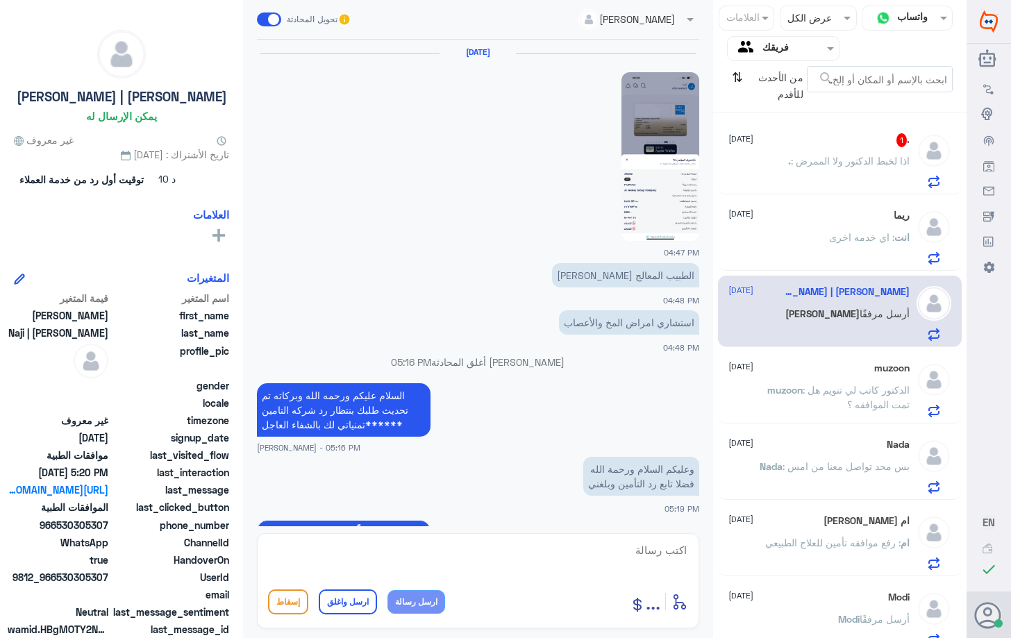
scroll to position [1195, 0]
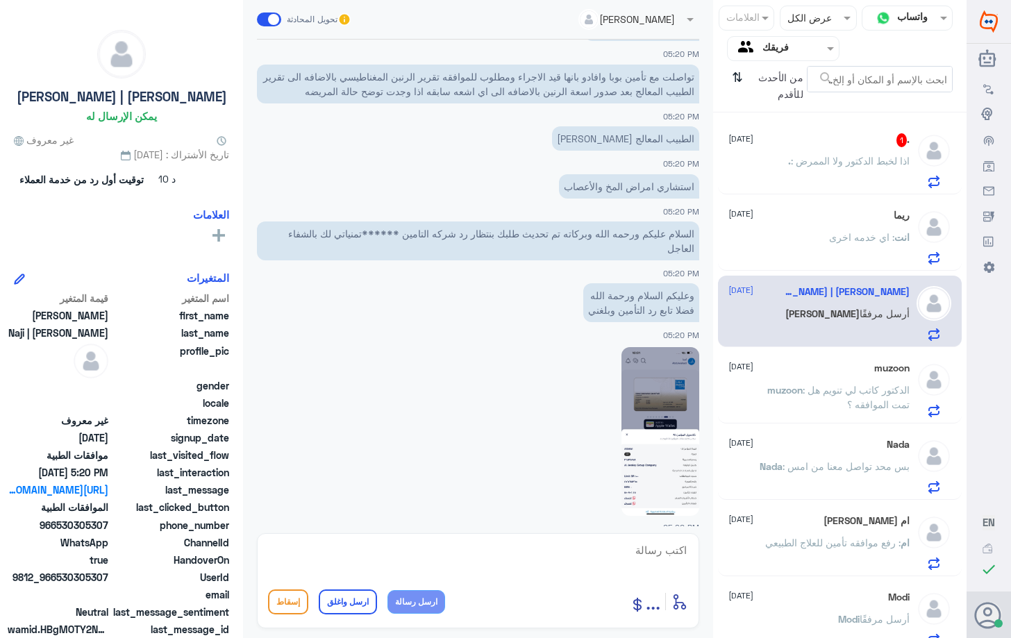
click at [828, 407] on p "muzoon : الدكتور كاتب لي تنويم هل تمت الموافقه ؟" at bounding box center [831, 399] width 156 height 35
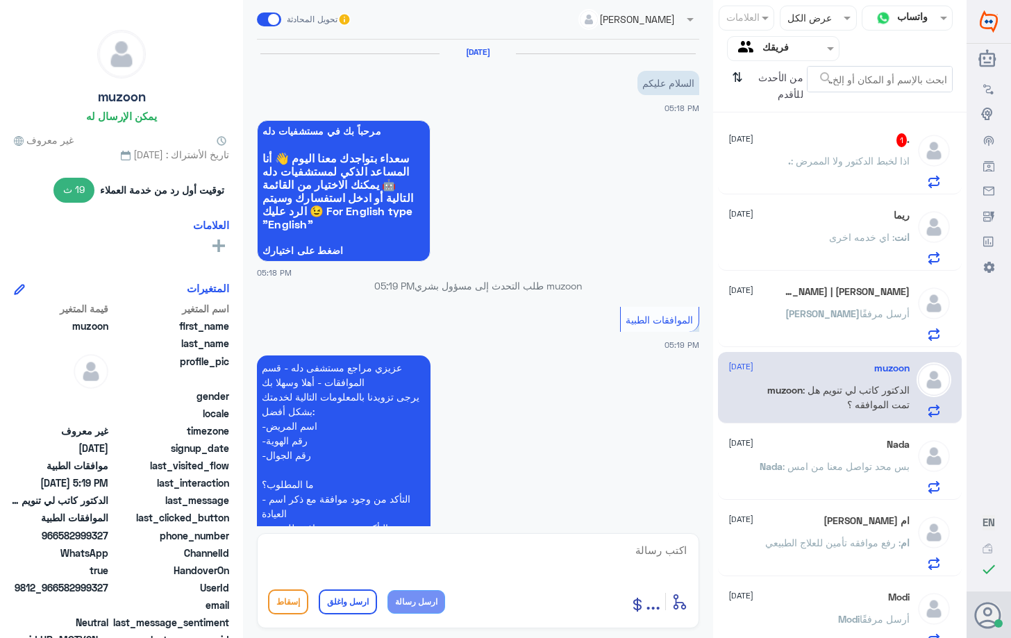
scroll to position [541, 0]
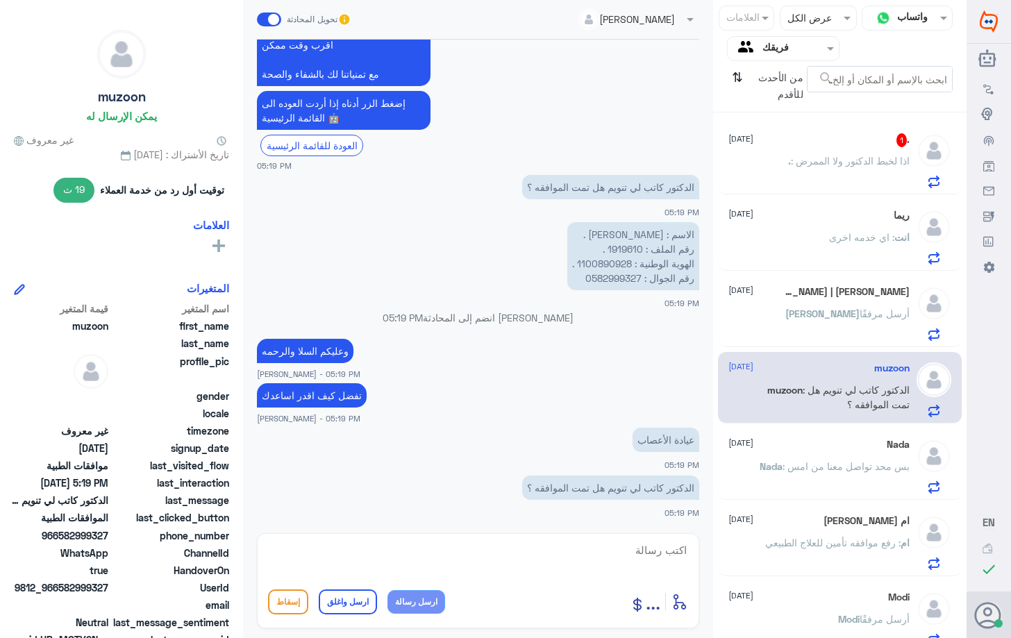
click at [630, 246] on p "الاسم : [PERSON_NAME] . رقم الملف : 1919610 . الهوية الوطنية : 1100890928 . رقم…" at bounding box center [633, 256] width 132 height 68
click at [613, 246] on p "الاسم : [PERSON_NAME] . رقم الملف : 1919610 . الهوية الوطنية : 1100890928 . رقم…" at bounding box center [633, 256] width 132 height 68
click at [605, 249] on p "الاسم : [PERSON_NAME] . رقم الملف : 1919610 . الهوية الوطنية : 1100890928 . رقم…" at bounding box center [633, 256] width 132 height 68
drag, startPoint x: 607, startPoint y: 248, endPoint x: 642, endPoint y: 251, distance: 35.5
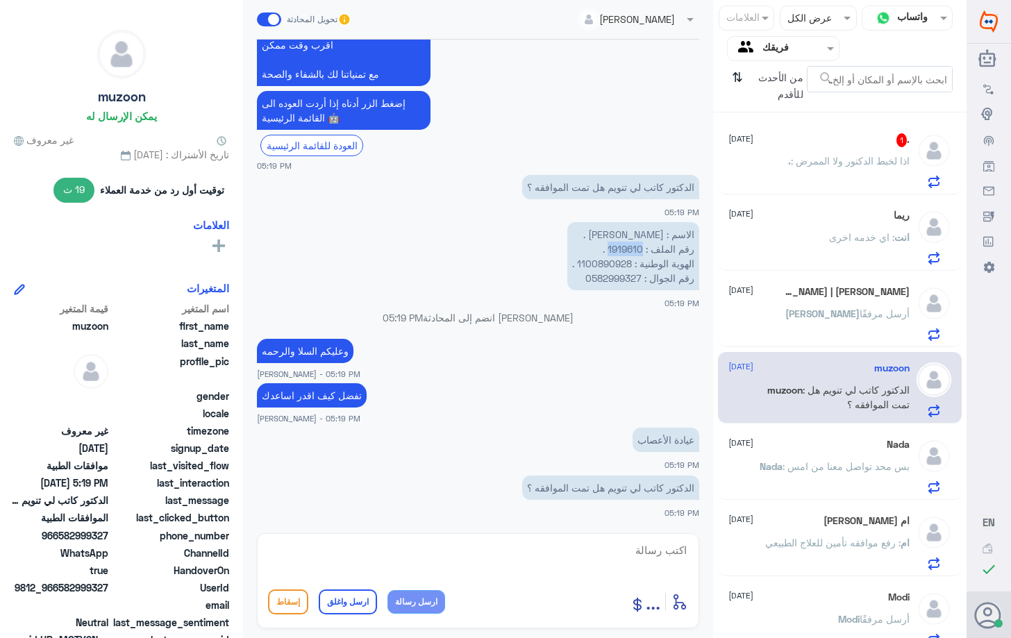
click at [642, 251] on p "الاسم : [PERSON_NAME] . رقم الملف : 1919610 . الهوية الوطنية : 1100890928 . رقم…" at bounding box center [633, 256] width 132 height 68
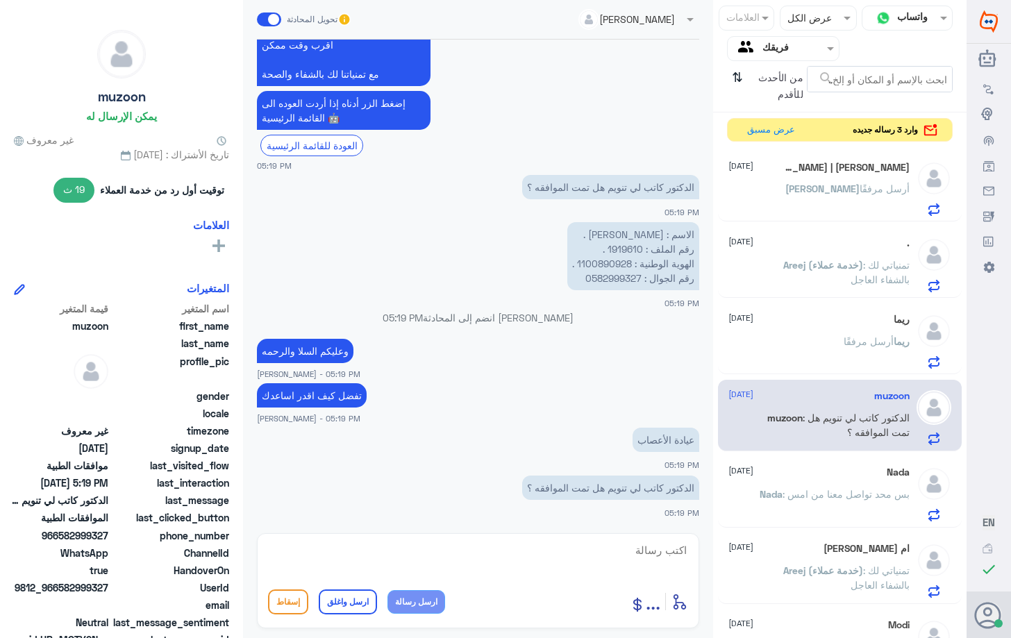
click at [825, 175] on div "[PERSON_NAME] | [PERSON_NAME] 15 [DATE][PERSON_NAME] أرسل مرفقًا" at bounding box center [818, 188] width 180 height 55
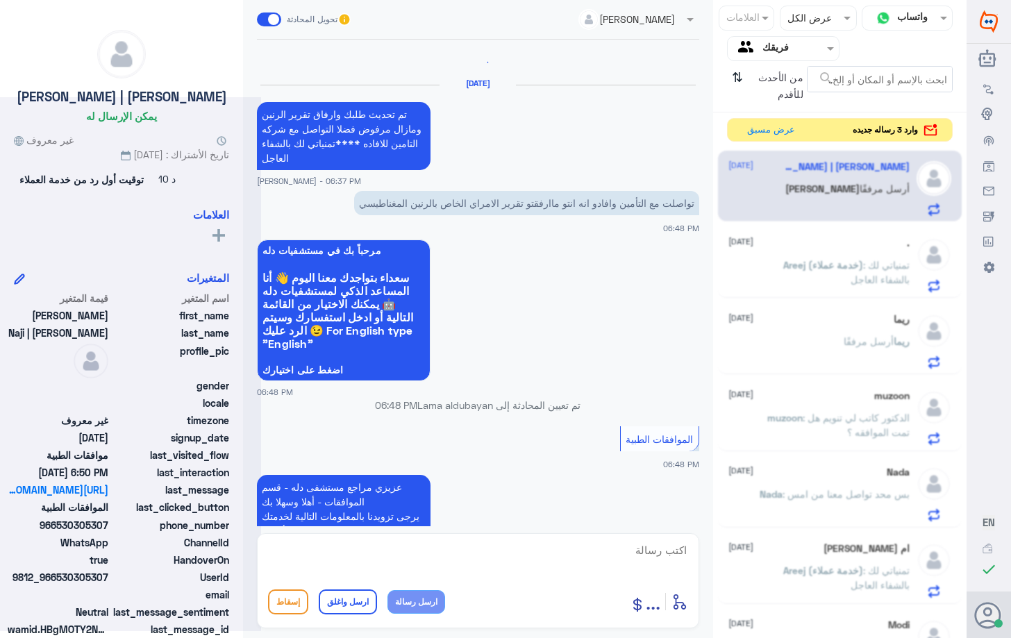
scroll to position [1449, 0]
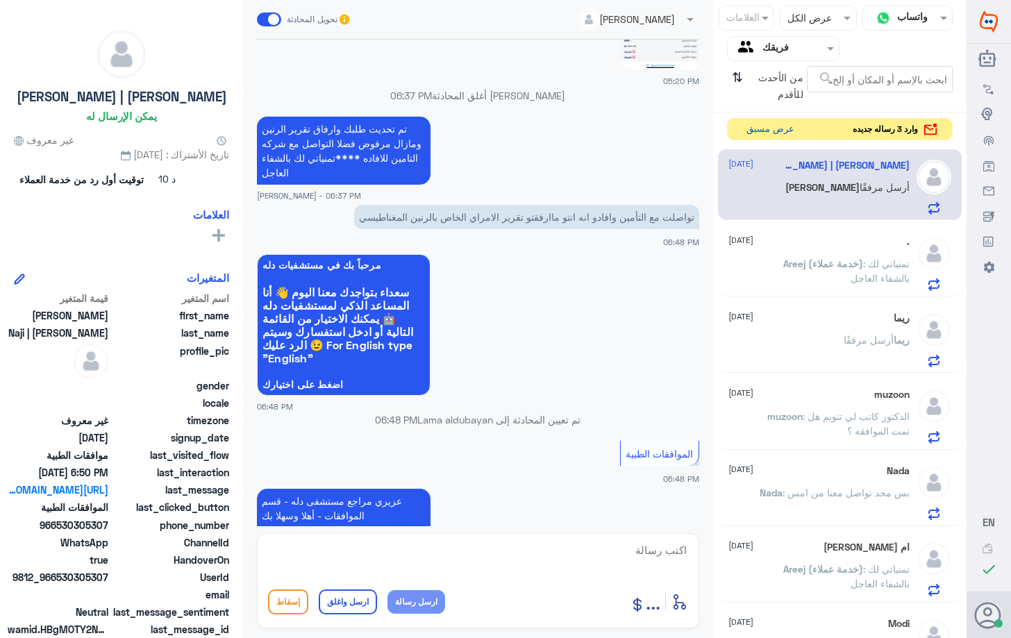
click at [784, 130] on button "عرض مسبق" at bounding box center [770, 130] width 58 height 22
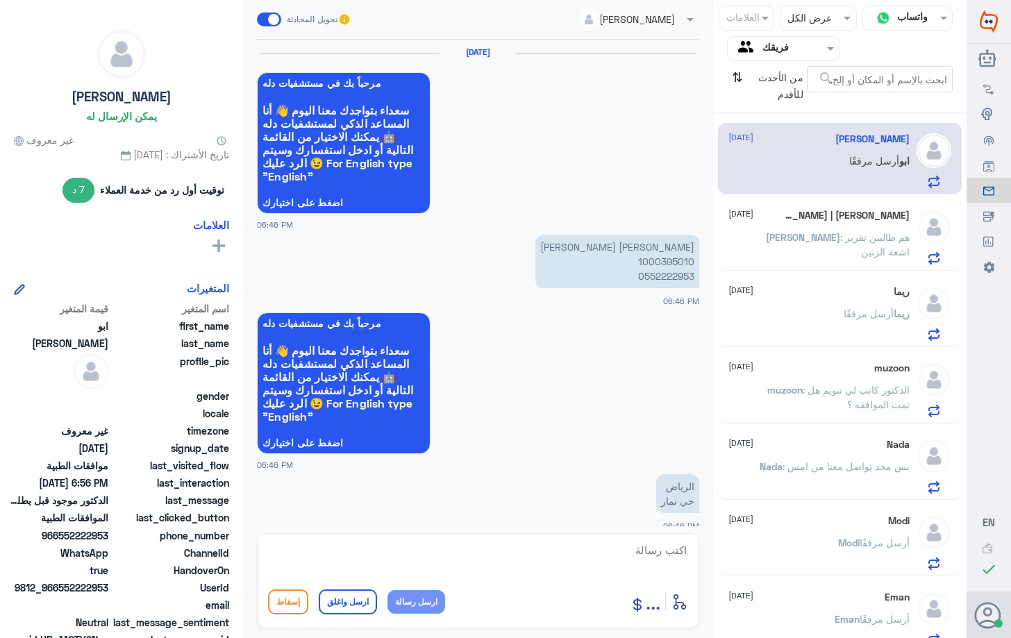
scroll to position [1471, 0]
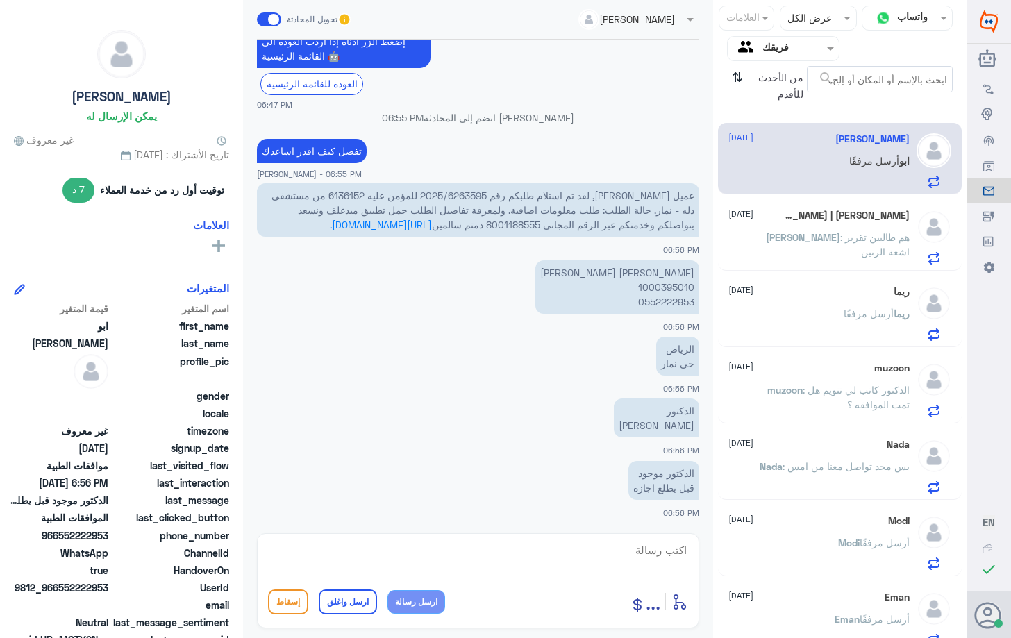
click at [578, 560] on textarea at bounding box center [478, 558] width 420 height 34
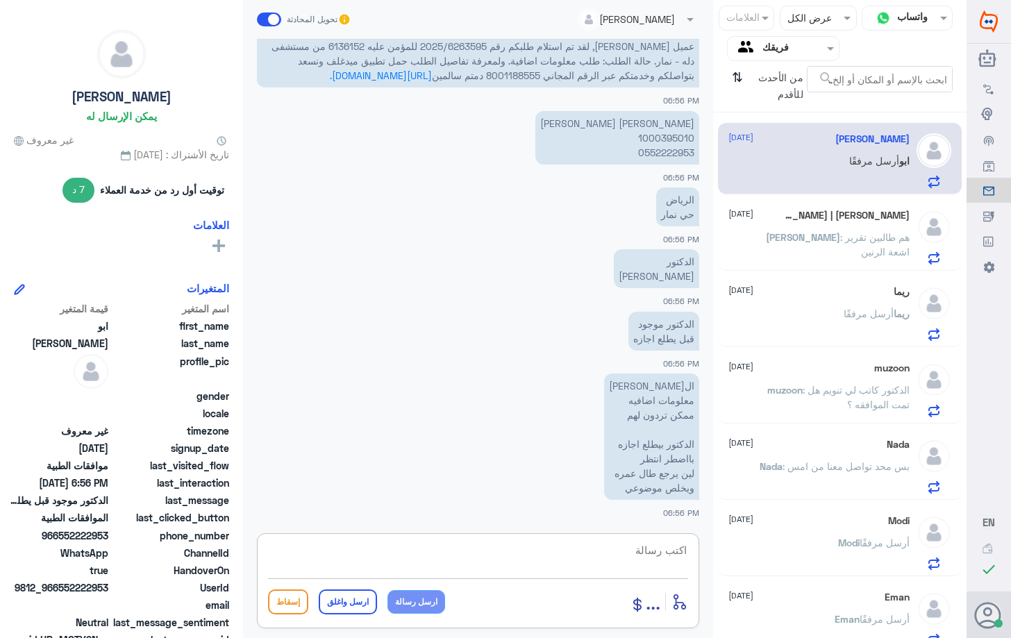
click at [621, 563] on textarea at bounding box center [478, 558] width 420 height 34
type textarea "u"
type textarea "ع"
paste textarea "( 0112995140 , 0546022896 )"
type textarea "عزيزي المراجع هنا فقط موافقات دله النخيل يرجى التواصل مع دله نمار ( 0112995140 …"
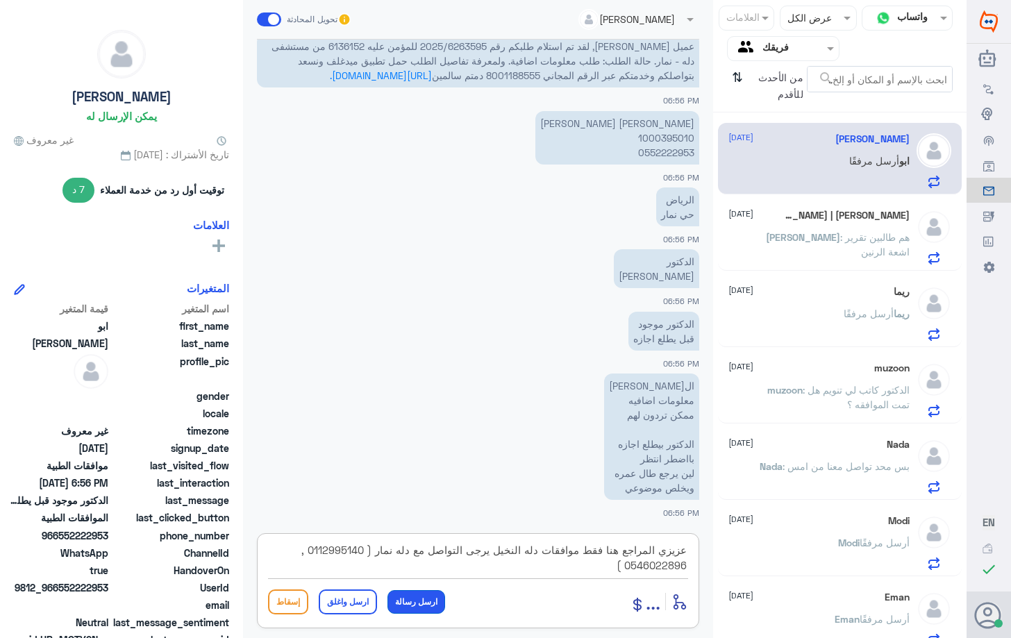
click at [419, 602] on button "ارسل رسالة" at bounding box center [416, 602] width 58 height 24
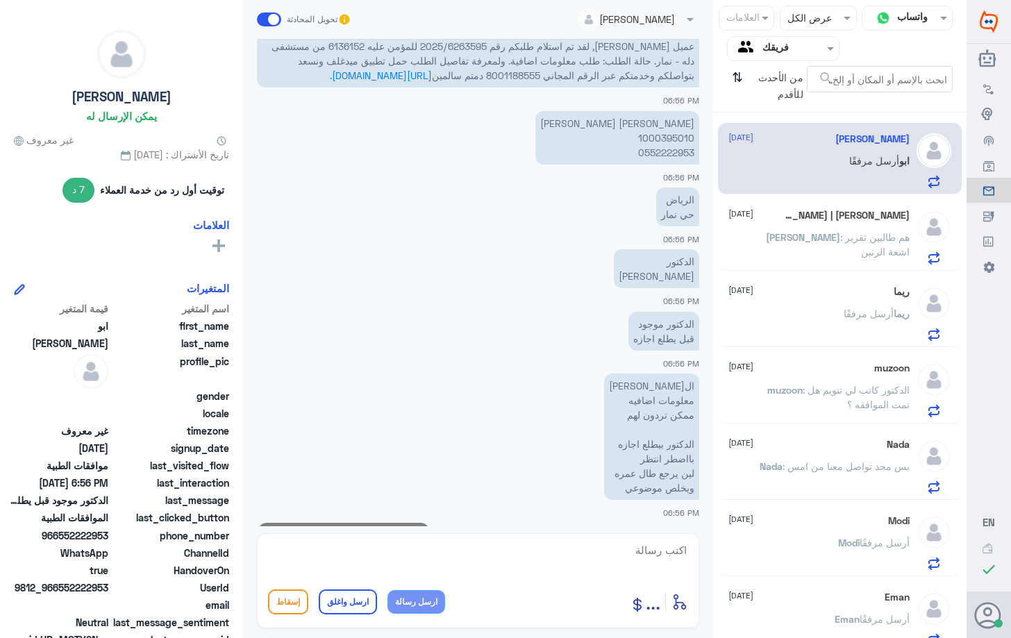
scroll to position [1694, 0]
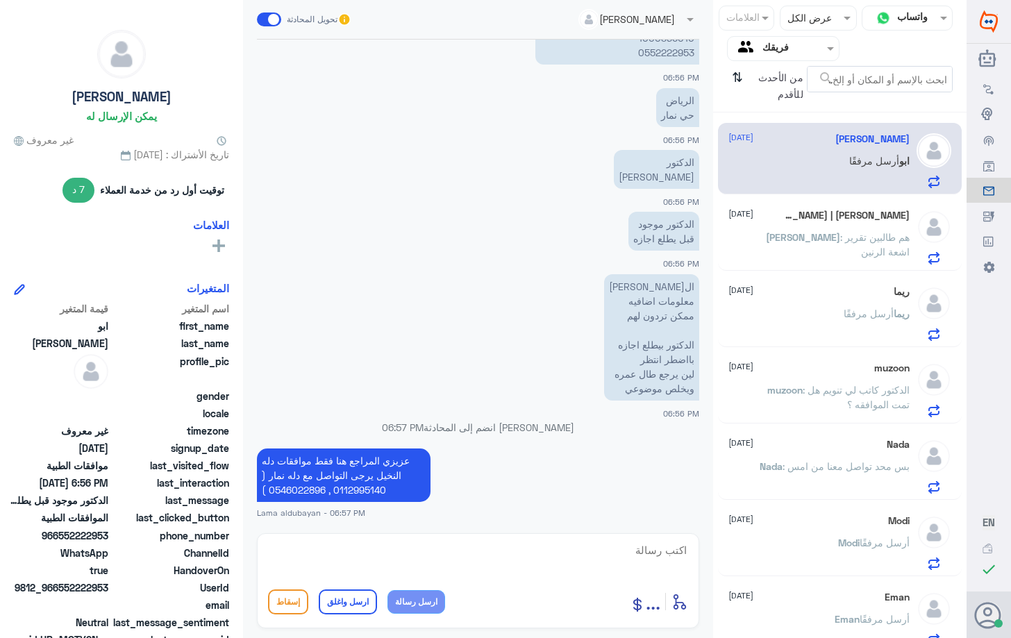
click at [557, 557] on textarea at bounding box center [478, 558] width 420 height 34
click at [458, 558] on textarea at bounding box center [478, 558] width 420 height 34
type textarea "اي خدمه اخرى"
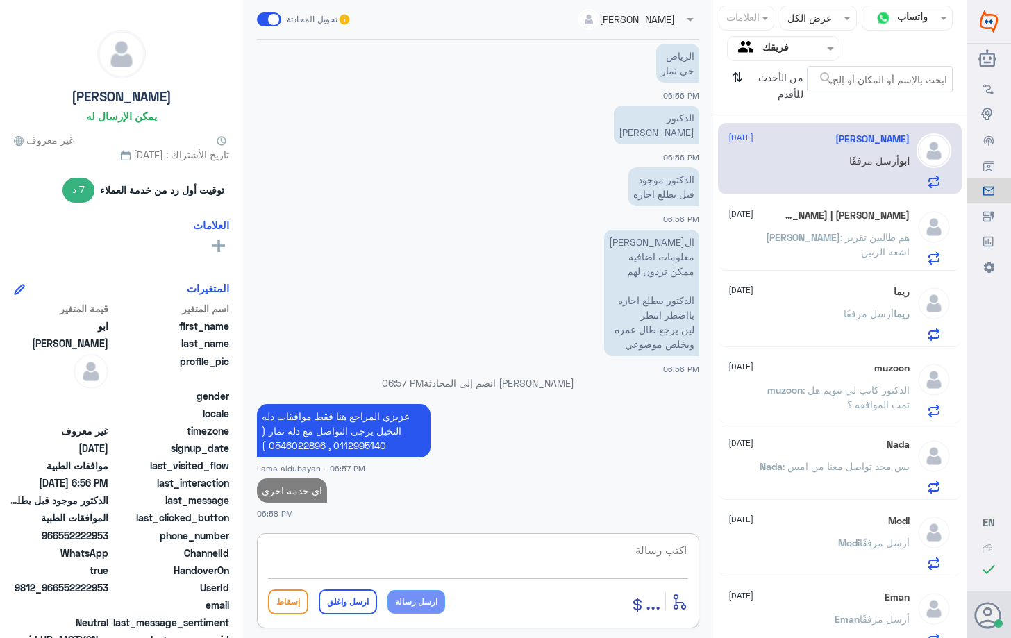
click at [840, 239] on span ": هم طالبين تقرير اشعة الرنين" at bounding box center [874, 244] width 69 height 26
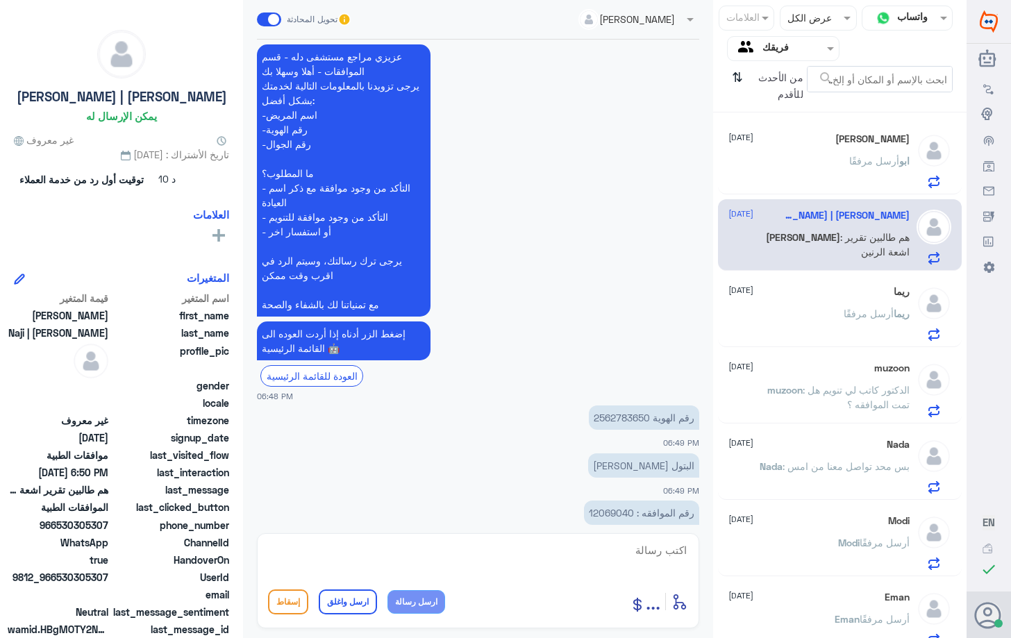
scroll to position [393, 0]
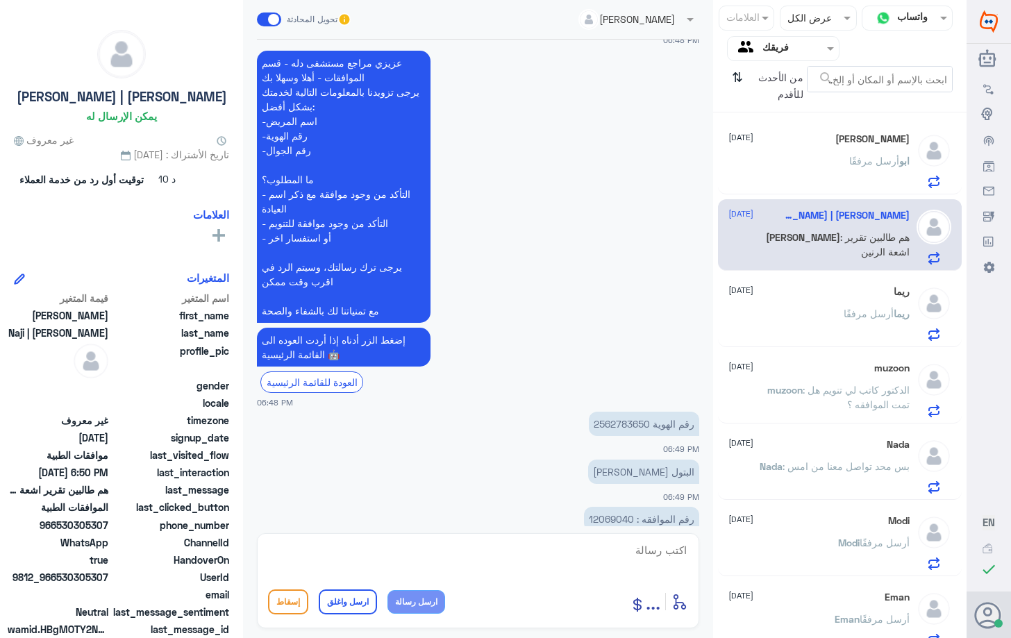
click at [626, 421] on p "رقم الهوية 2562783650" at bounding box center [644, 424] width 110 height 24
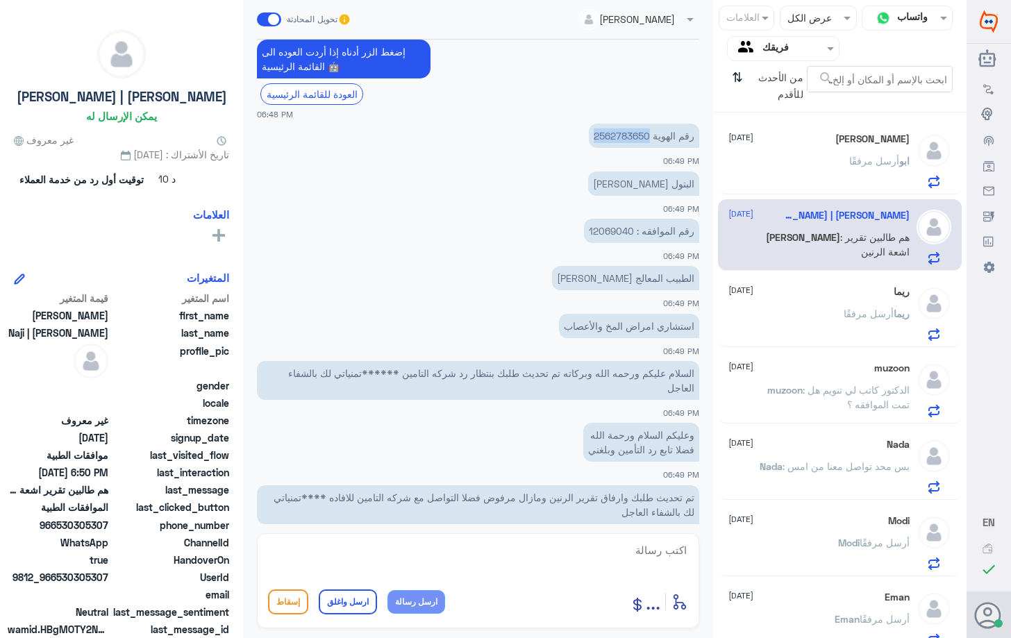
scroll to position [671, 0]
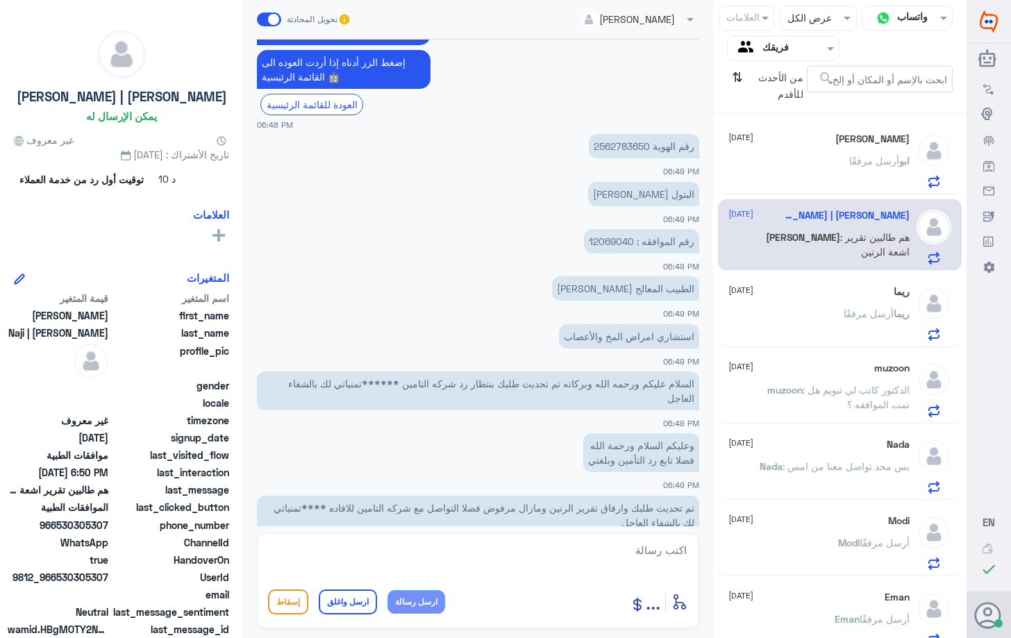
click at [378, 563] on textarea at bounding box center [478, 558] width 420 height 34
type textarea "عذرا عزيزتي المراجعه تم ارفاق الاشعة والتقارير مره اخرى"
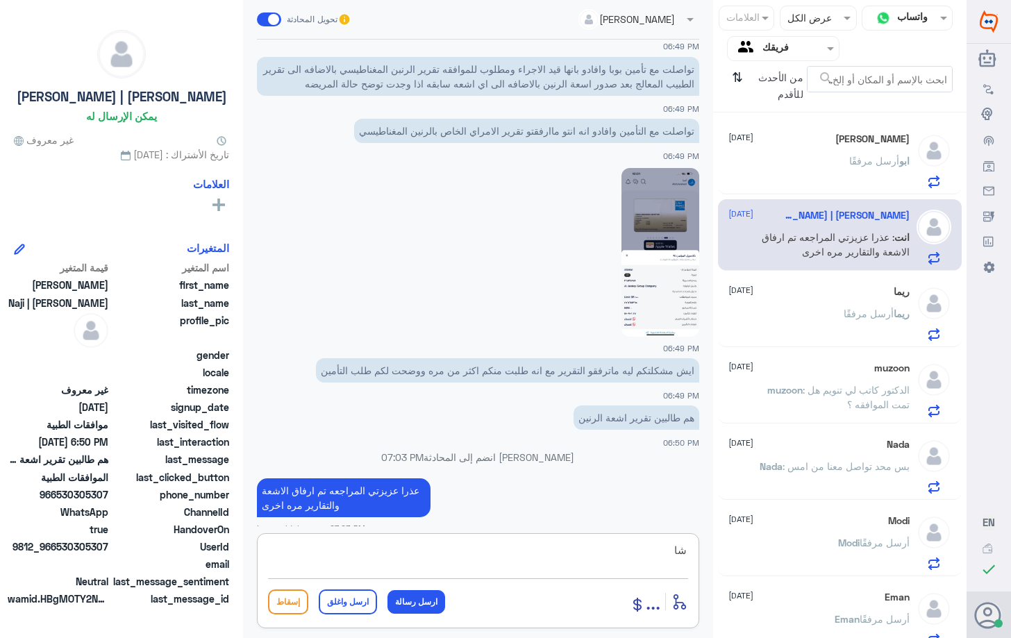
type textarea "ش"
type textarea "بنتظار رد ال[PERSON_NAME]ه لك انتظارك"
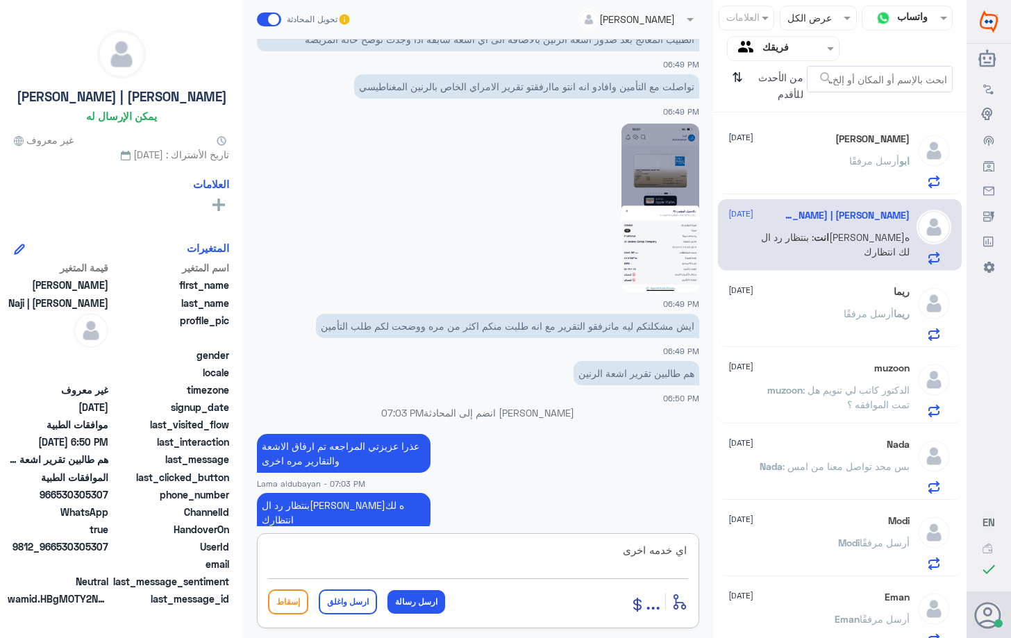
type textarea "اي خدمه اخرى"
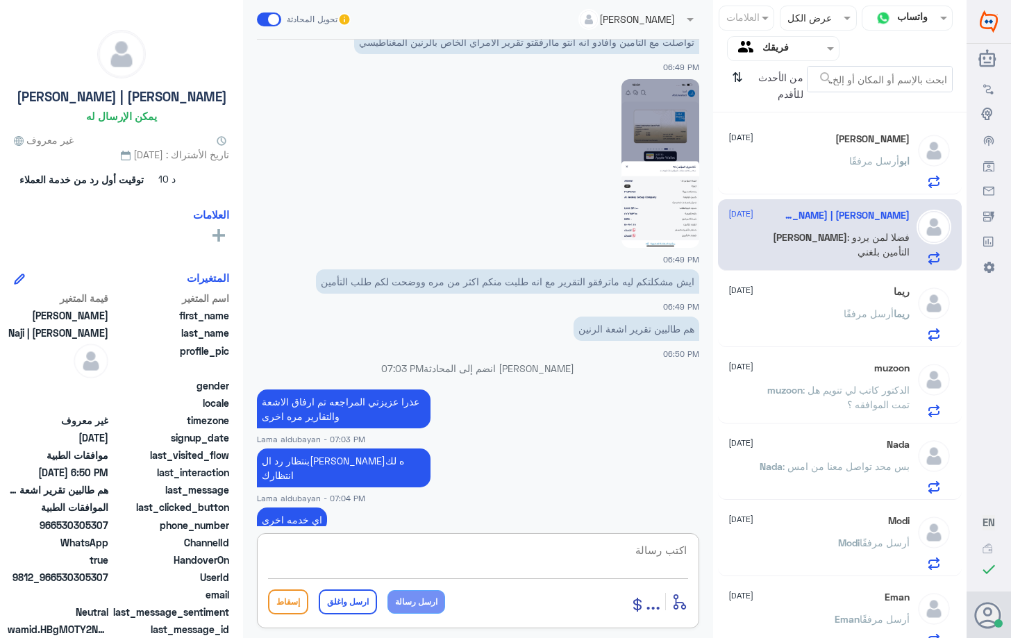
scroll to position [1283, 0]
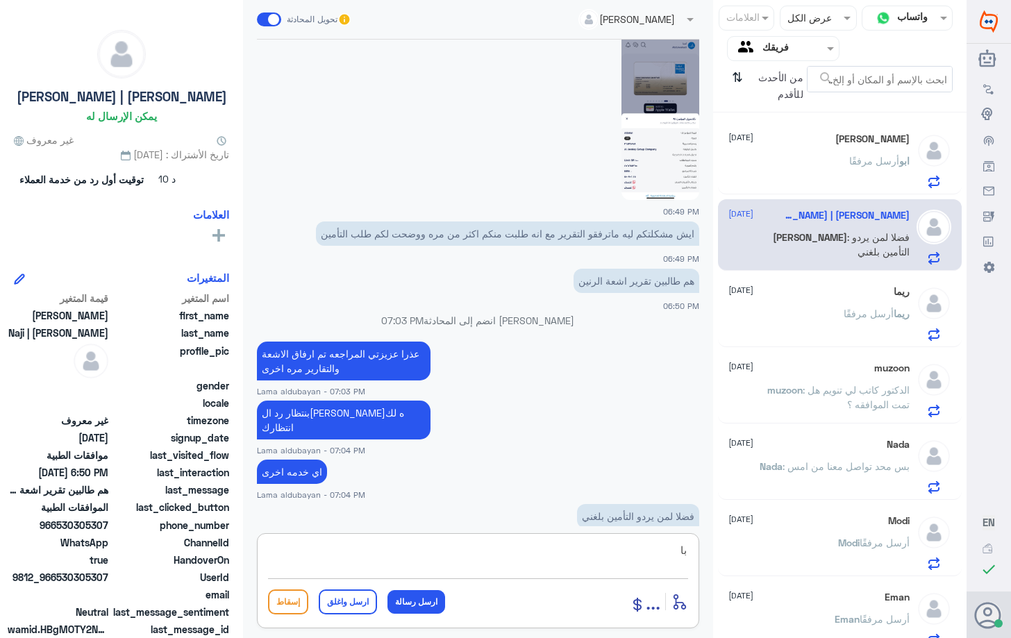
type textarea "ب"
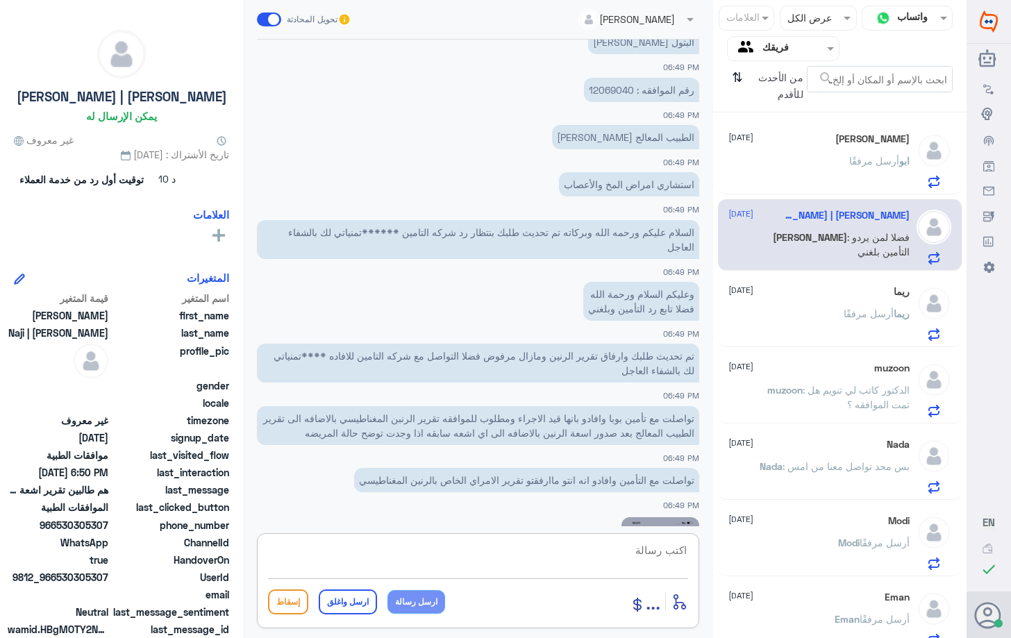
scroll to position [589, 0]
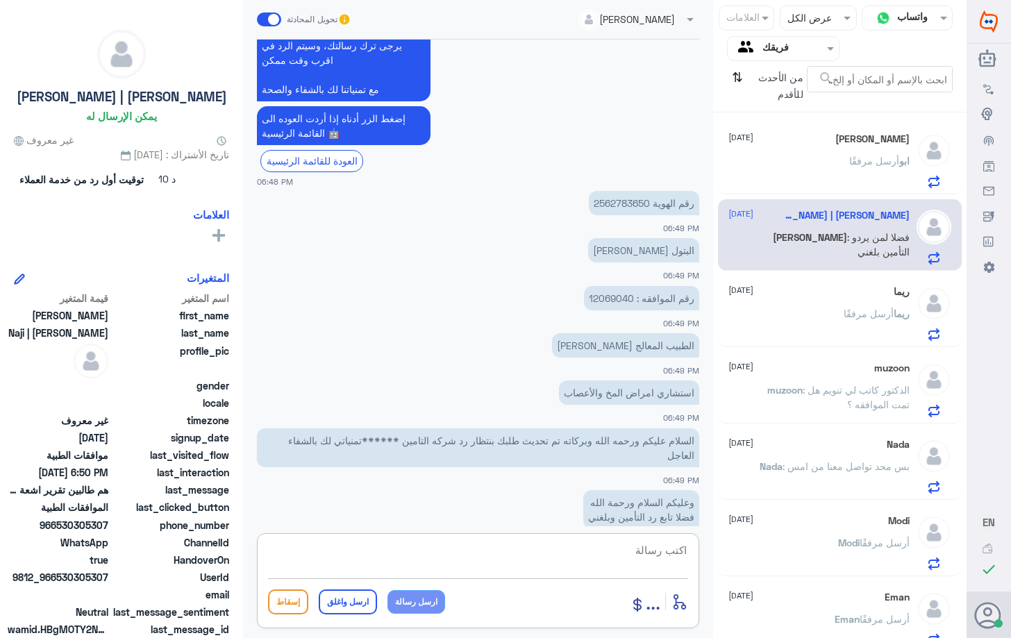
click at [621, 200] on p "رقم الهوية 2562783650" at bounding box center [644, 203] width 110 height 24
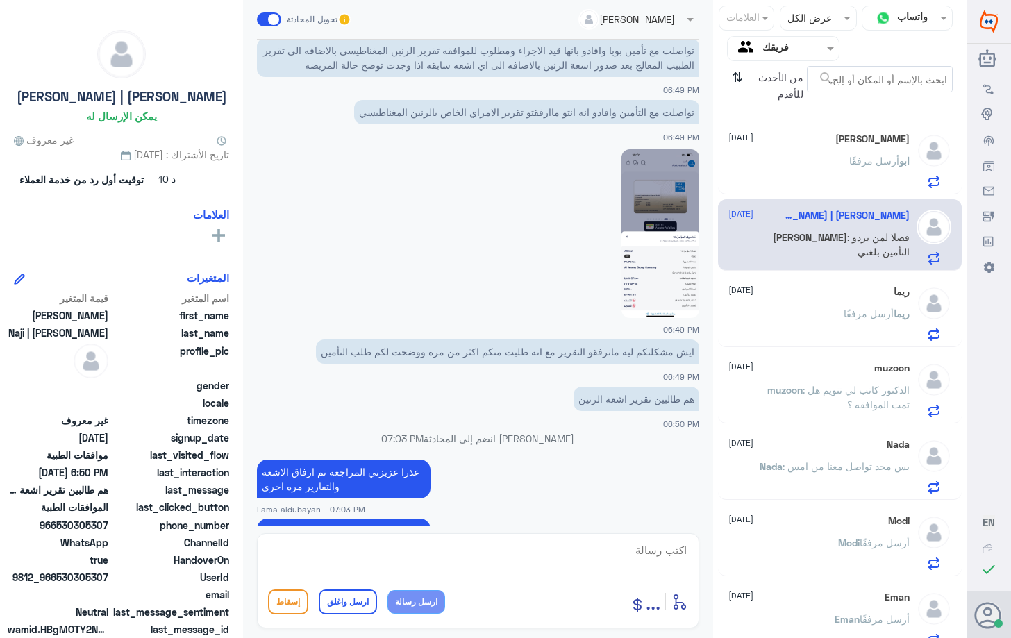
scroll to position [1283, 0]
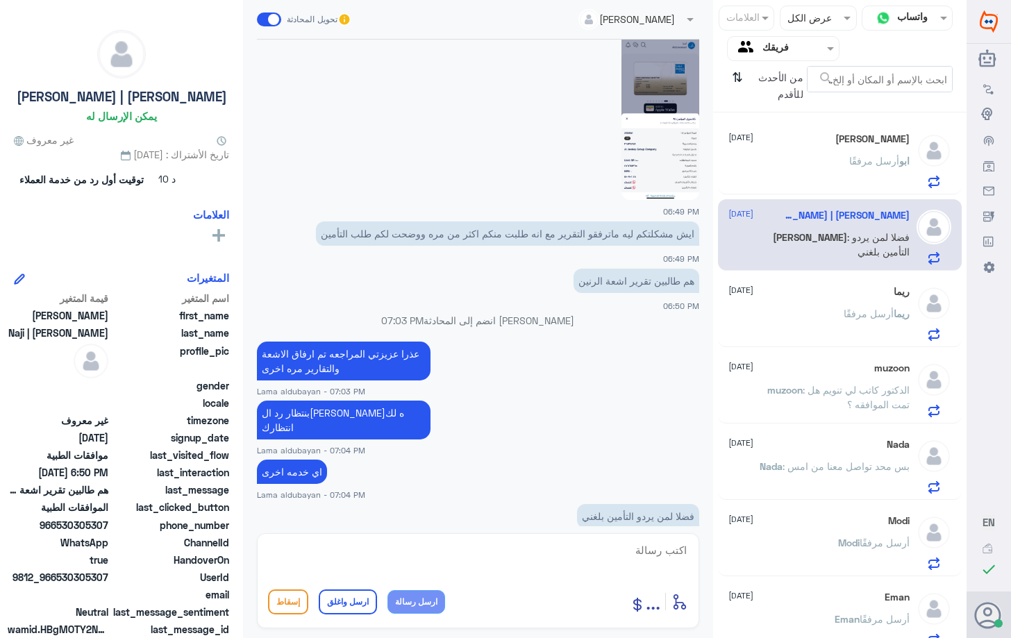
click at [831, 159] on div "[PERSON_NAME] مرفقًا" at bounding box center [818, 172] width 180 height 31
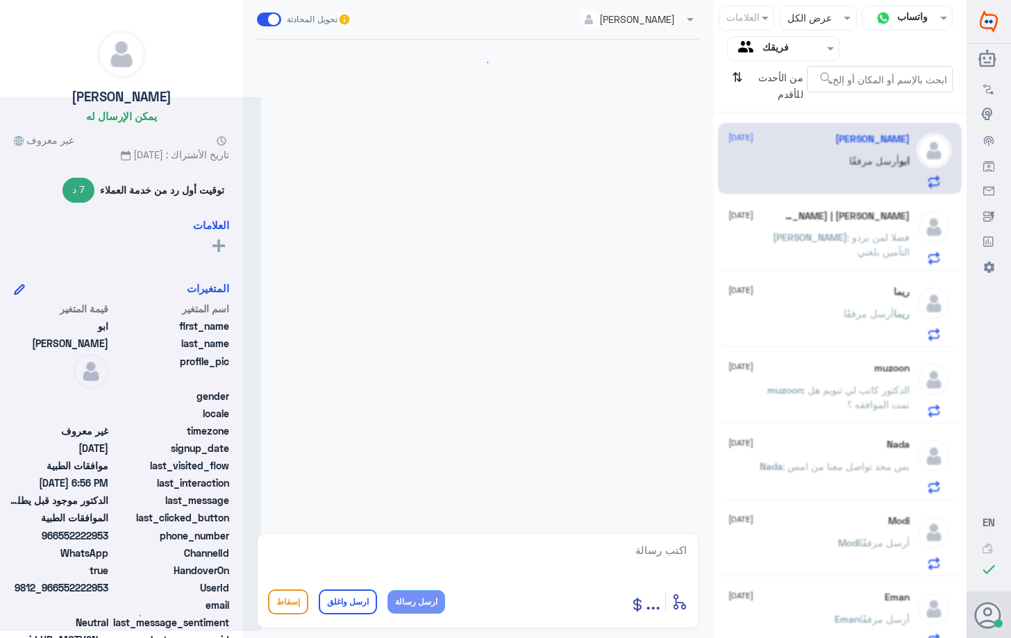
scroll to position [1299, 0]
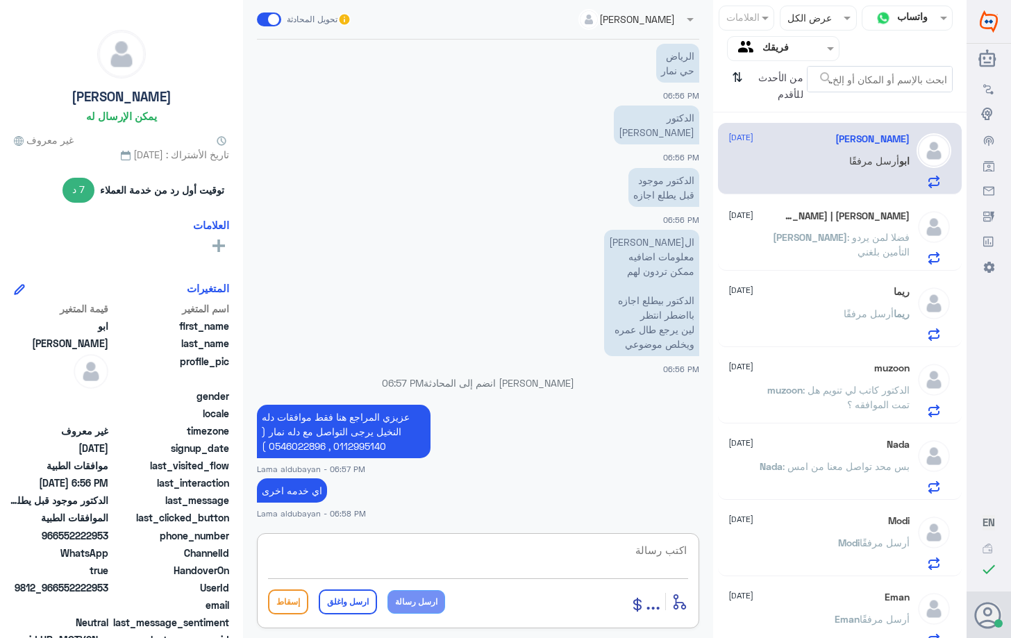
click at [584, 564] on textarea at bounding box center [478, 558] width 420 height 34
type textarea "اتمنى لك دوام الصحه والعافيه"
click at [351, 608] on button "ارسل واغلق" at bounding box center [348, 601] width 58 height 25
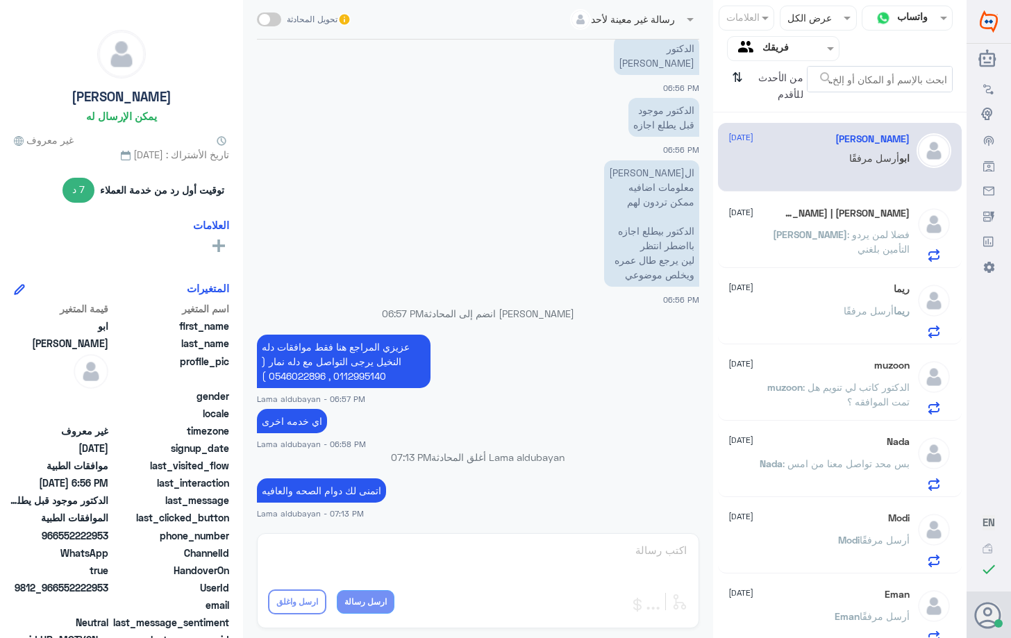
click at [857, 328] on p "[PERSON_NAME] أرسل مرفقًا" at bounding box center [876, 320] width 66 height 35
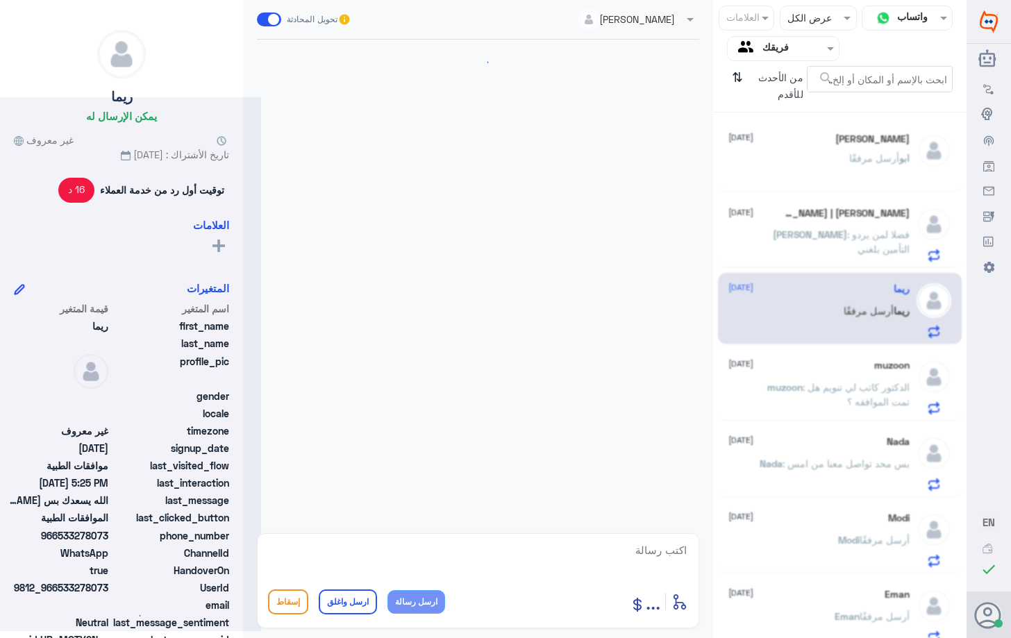
scroll to position [704, 0]
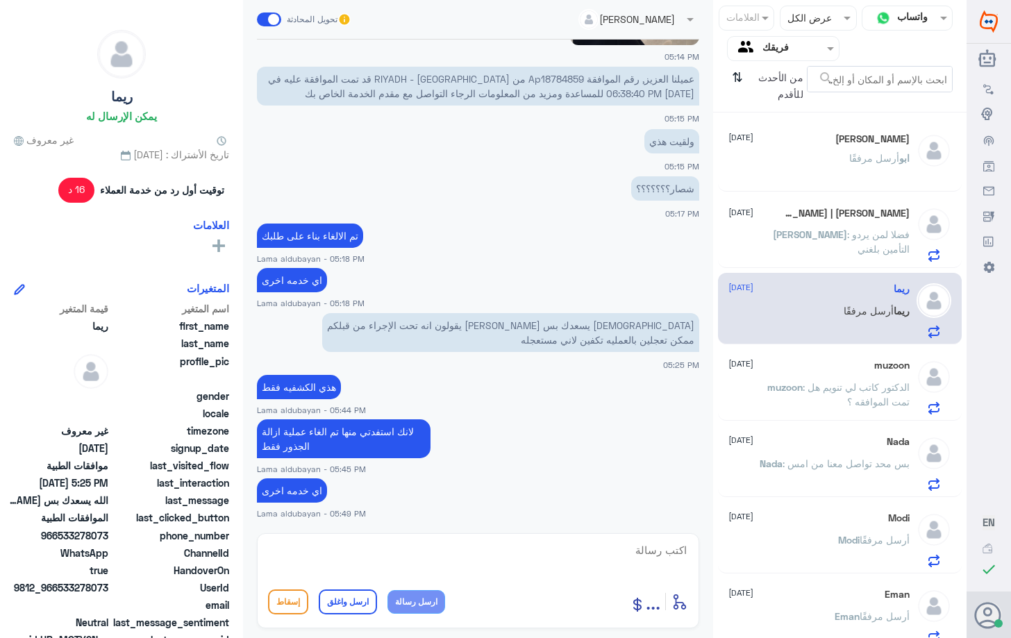
click at [870, 380] on p "muzoon : الدكتور كاتب لي تنويم هل تمت الموافقه ؟" at bounding box center [831, 397] width 156 height 35
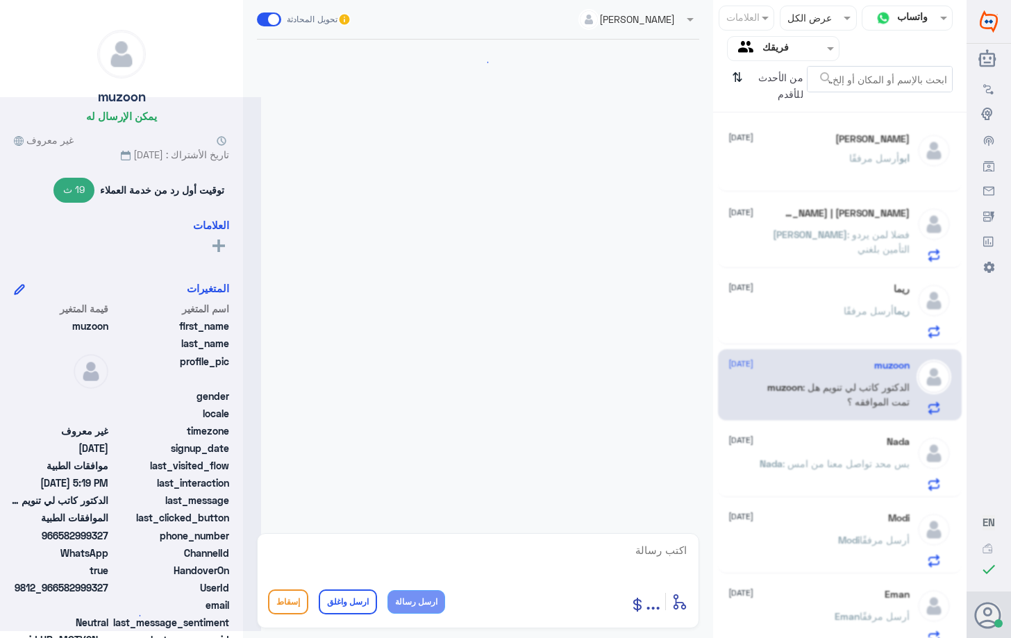
scroll to position [541, 0]
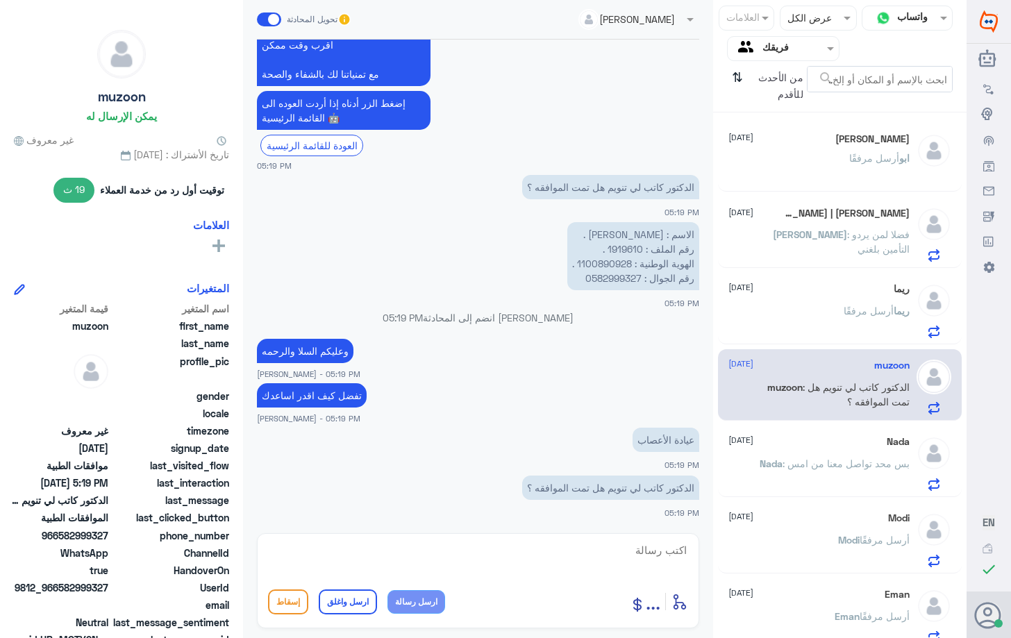
click at [809, 314] on div "[PERSON_NAME] أرسل مرفقًا" at bounding box center [818, 322] width 180 height 31
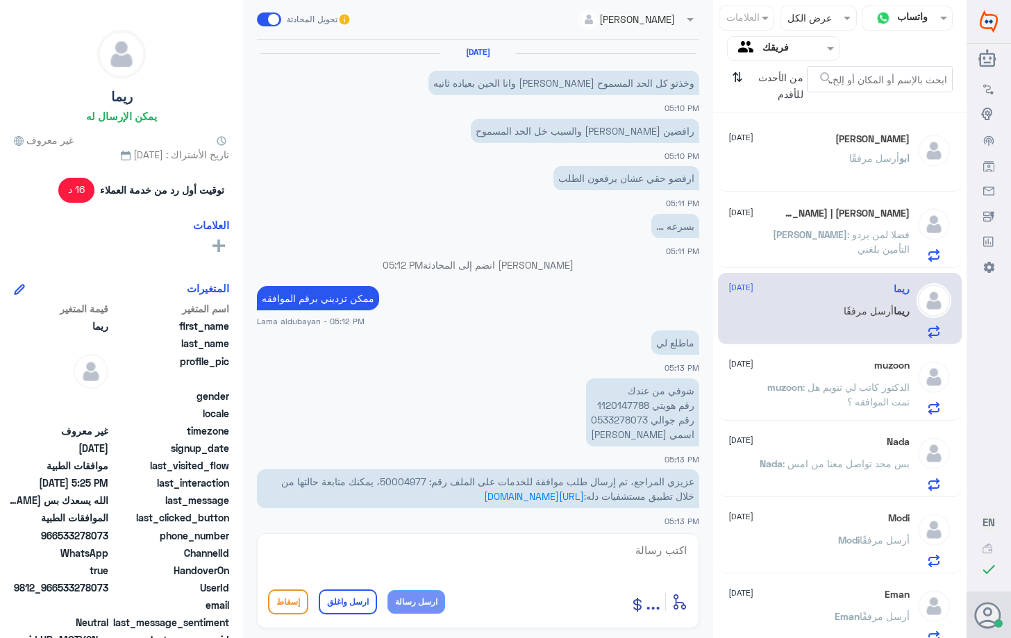
scroll to position [704, 0]
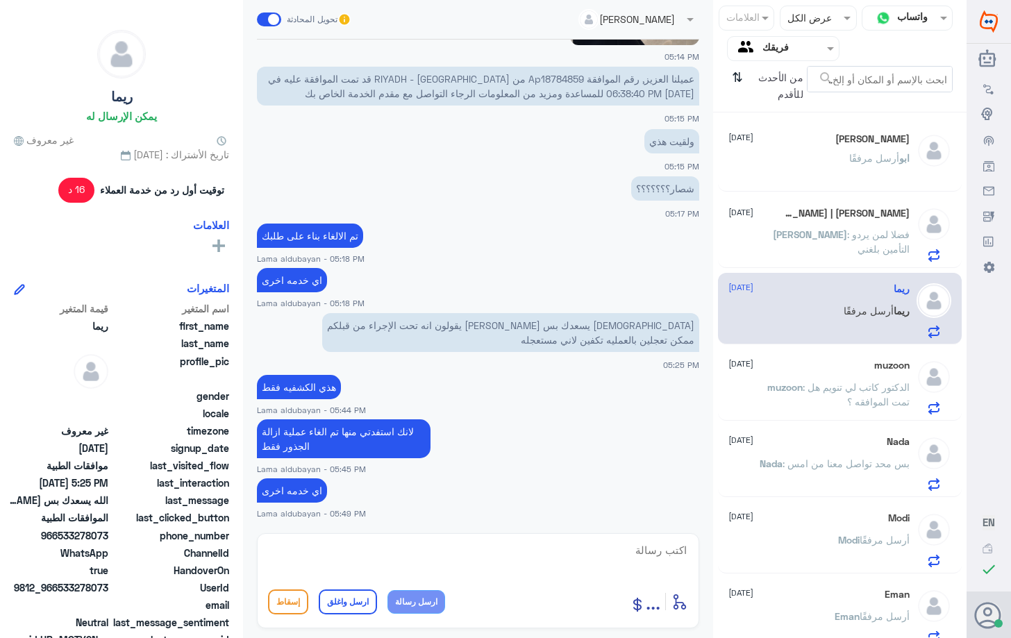
click at [823, 248] on p "[PERSON_NAME] : فضلا لمن يردو التأمين بلغني" at bounding box center [831, 244] width 156 height 35
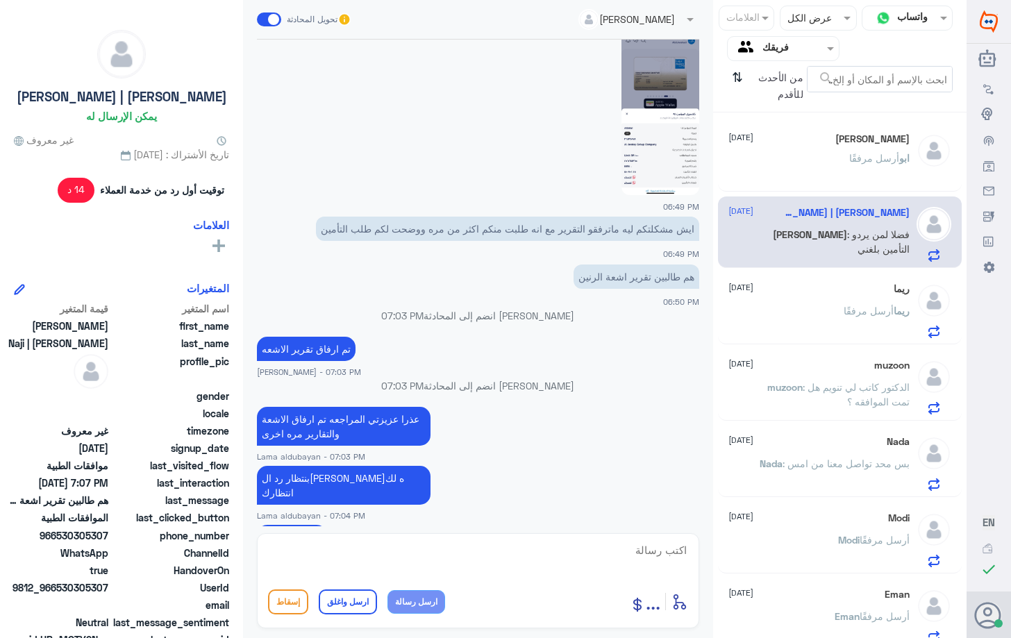
scroll to position [2442, 0]
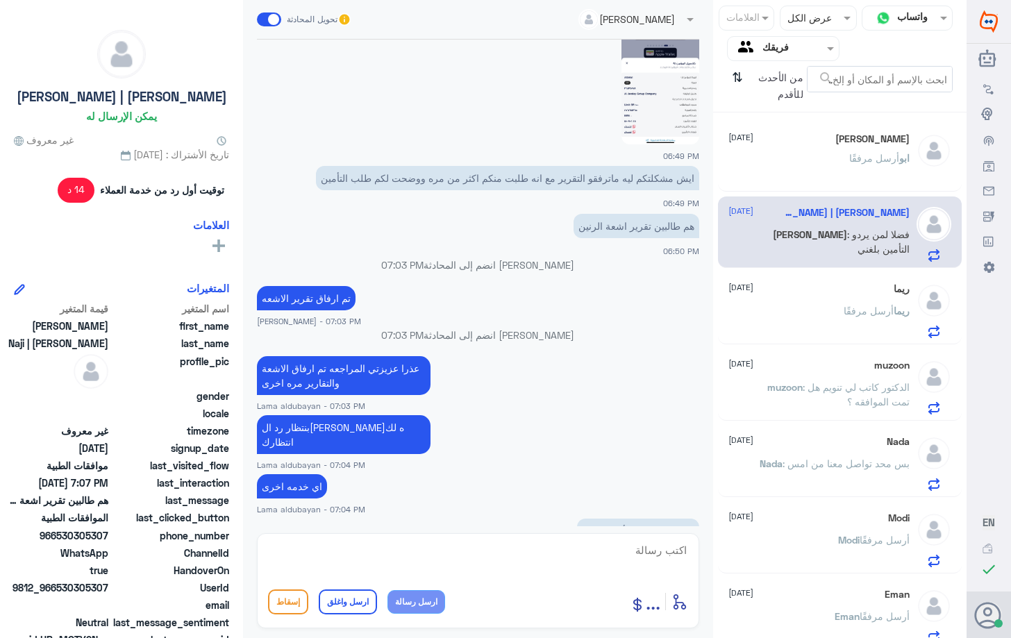
click at [805, 316] on div "[PERSON_NAME] أرسل مرفقًا" at bounding box center [818, 322] width 180 height 31
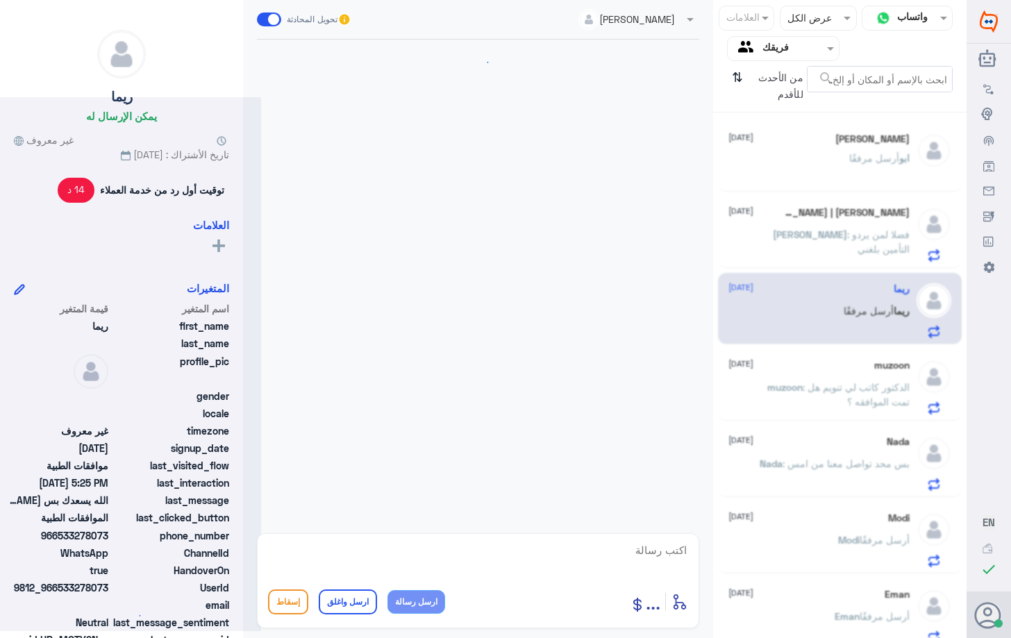
scroll to position [704, 0]
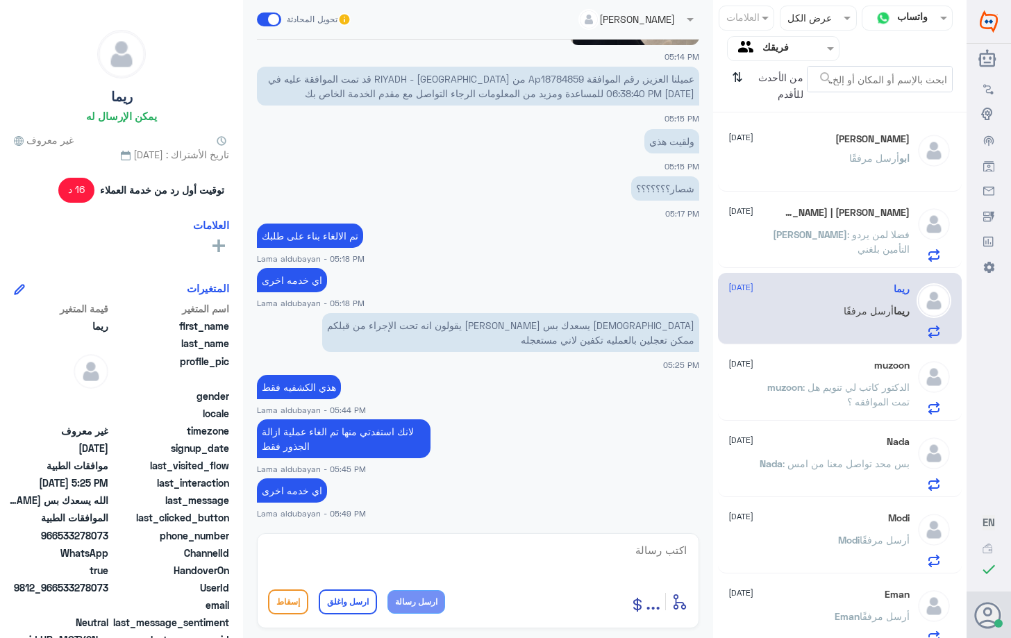
click at [514, 549] on textarea at bounding box center [478, 558] width 420 height 34
type textarea "اتمنى لك دوام الصحه والعافيه"
click at [342, 610] on button "ارسل واغلق" at bounding box center [348, 601] width 58 height 25
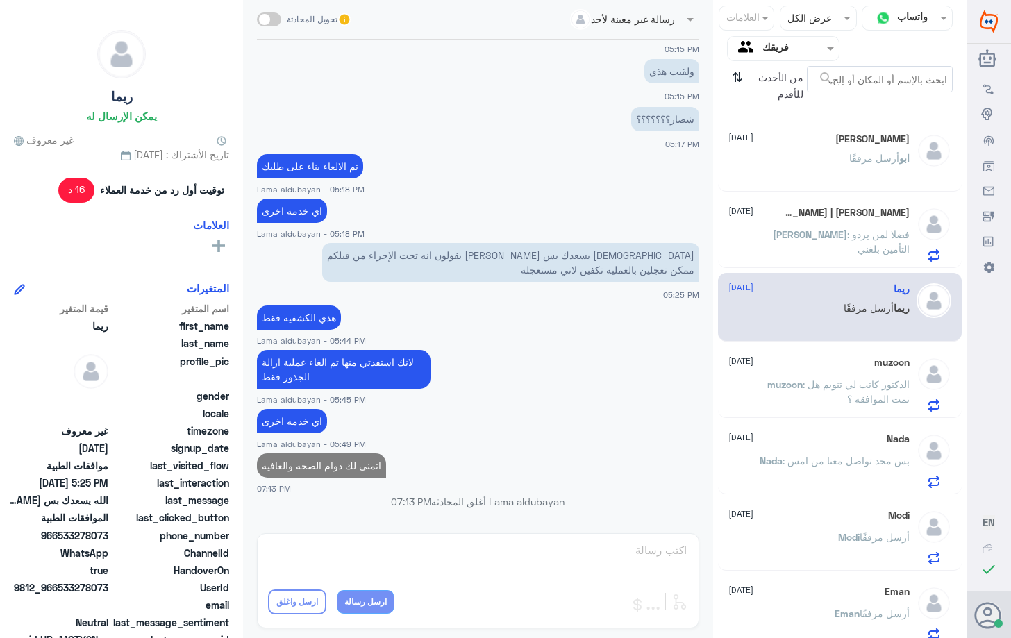
click at [867, 395] on span ": الدكتور كاتب لي تنويم هل تمت الموافقه ؟" at bounding box center [855, 391] width 107 height 26
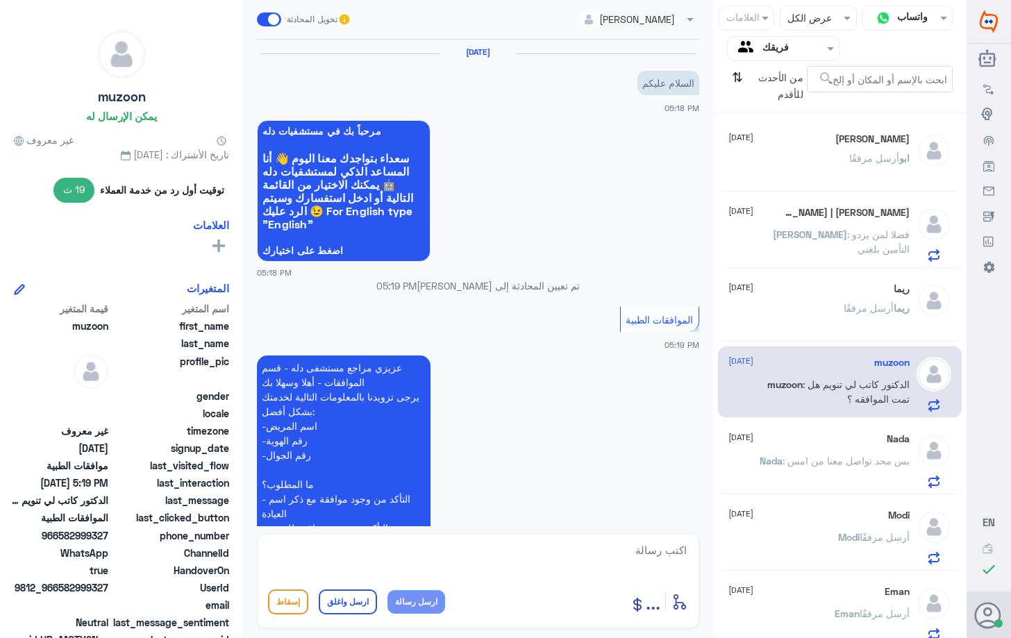
scroll to position [541, 0]
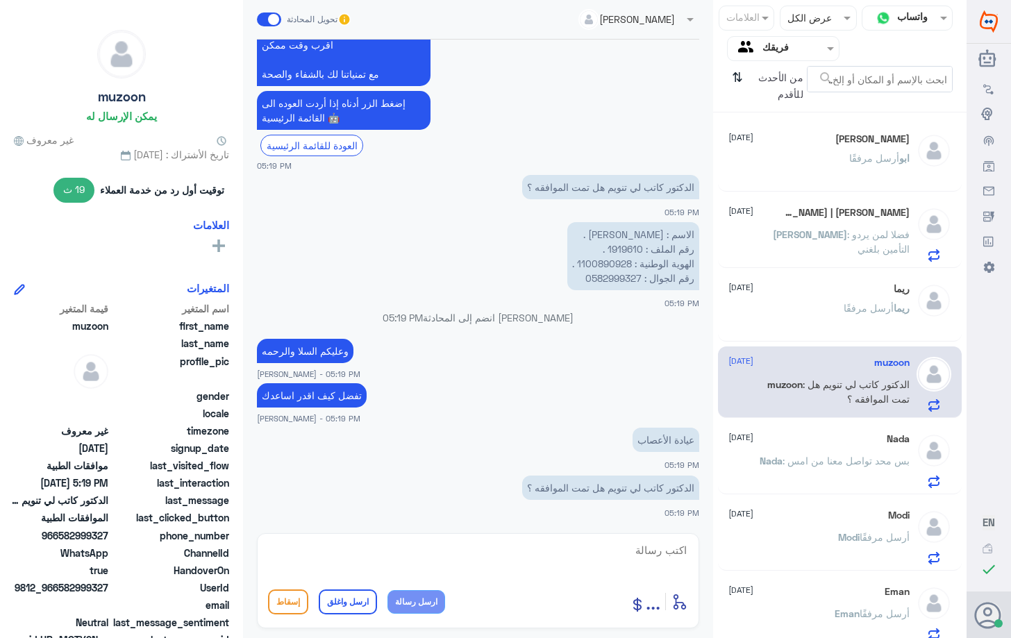
click at [822, 473] on p "Nada : بس محد تواصل معنا من امس" at bounding box center [834, 470] width 150 height 35
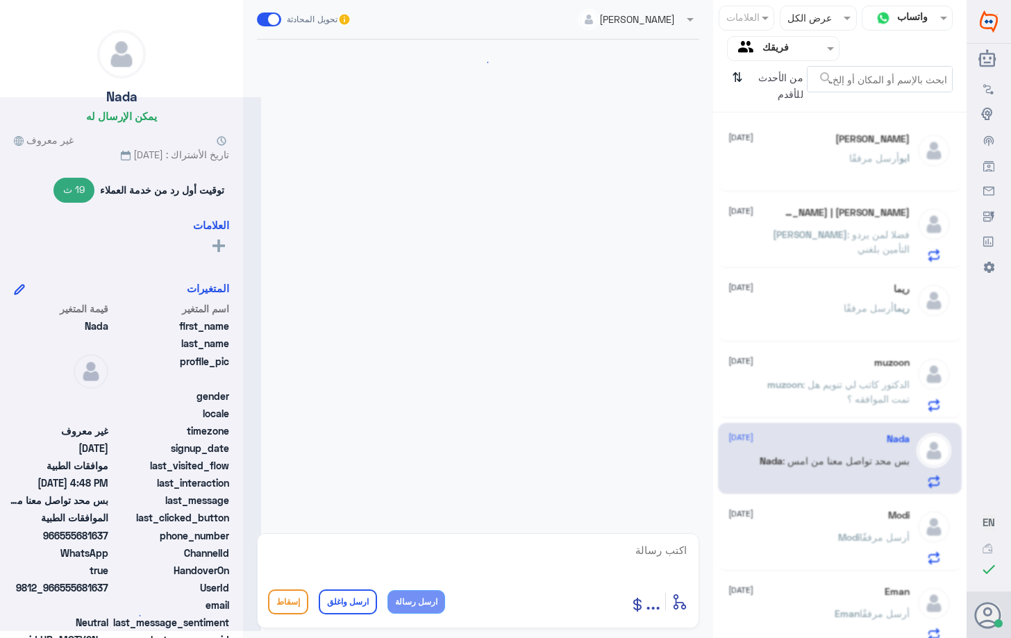
scroll to position [495, 0]
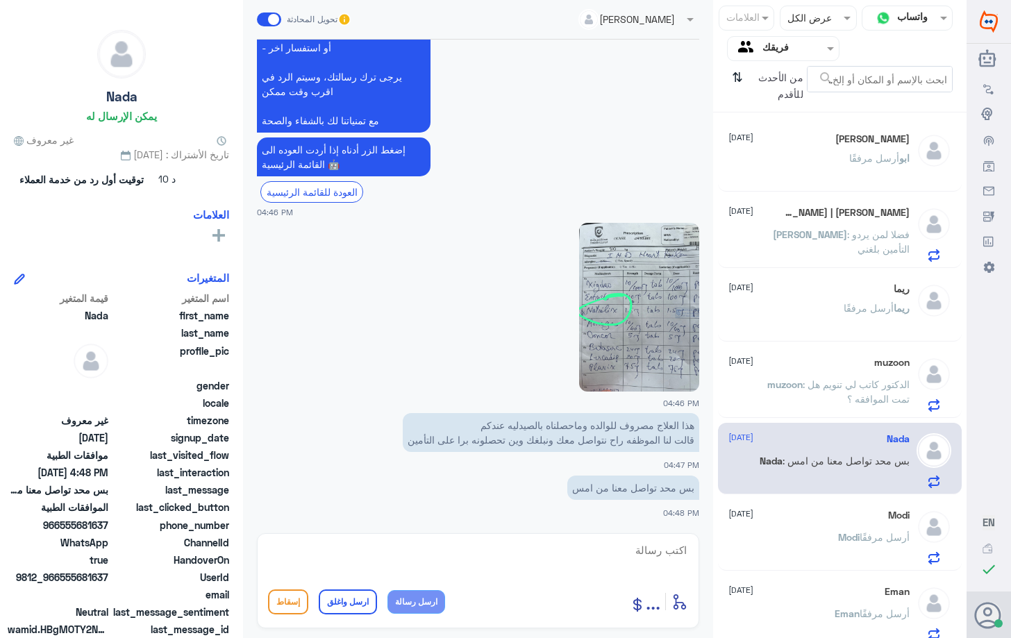
click at [826, 426] on div "Nada [DATE] Nada : بس محد تواصل معنا من امس" at bounding box center [839, 458] width 243 height 71
click at [823, 432] on div "Nada [DATE] Nada : بس محد تواصل معنا من امس" at bounding box center [839, 458] width 243 height 71
click at [825, 398] on p "muzoon : الدكتور كاتب لي تنويم هل تمت الموافقه ؟" at bounding box center [831, 394] width 156 height 35
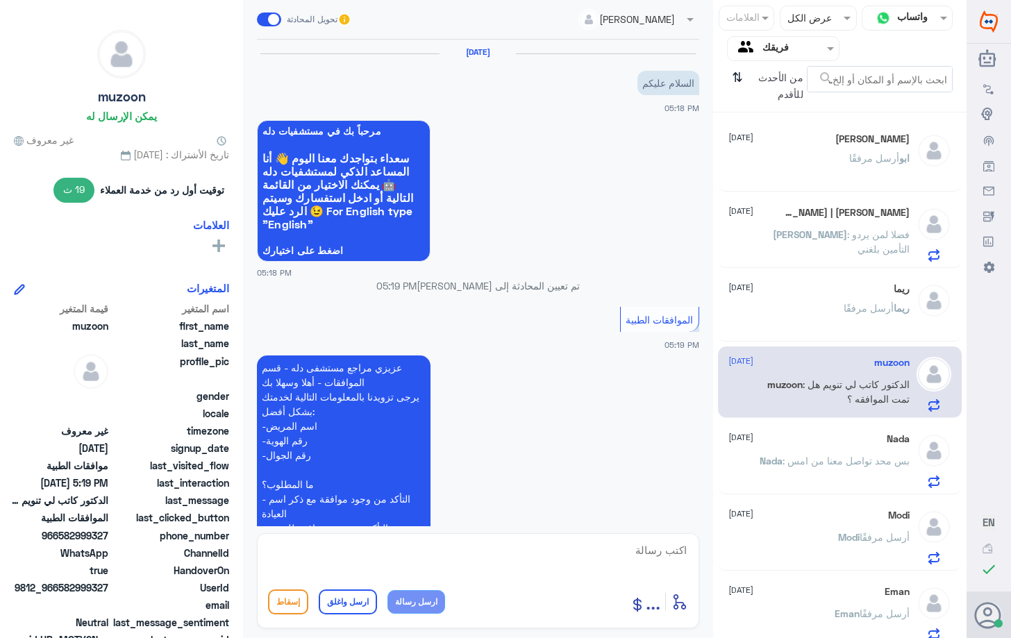
scroll to position [541, 0]
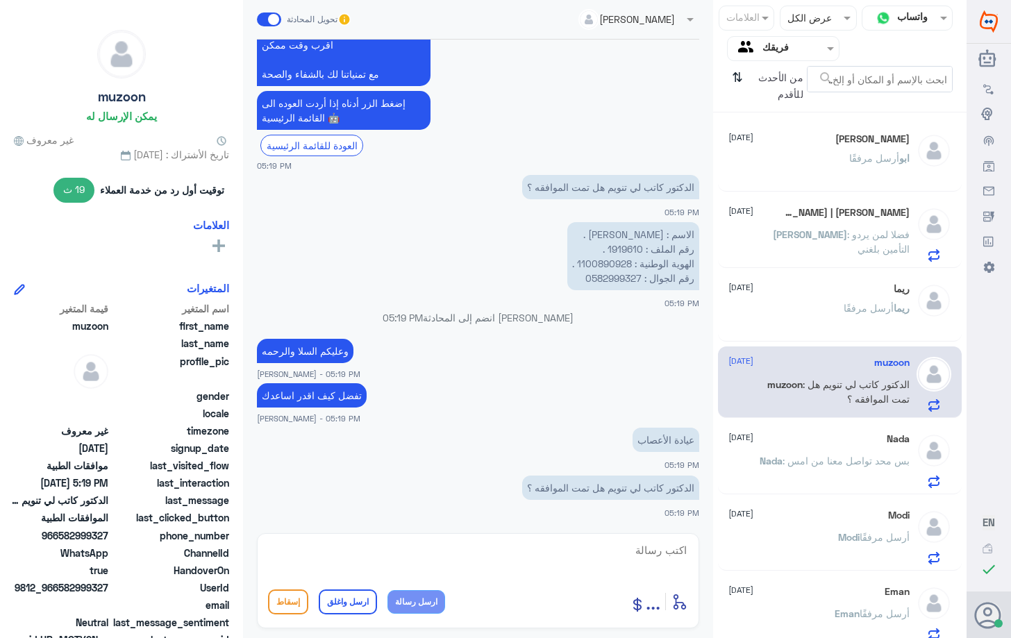
click at [820, 446] on div "Nada [DATE] Nada : بس محد تواصل معنا من امس" at bounding box center [818, 460] width 180 height 55
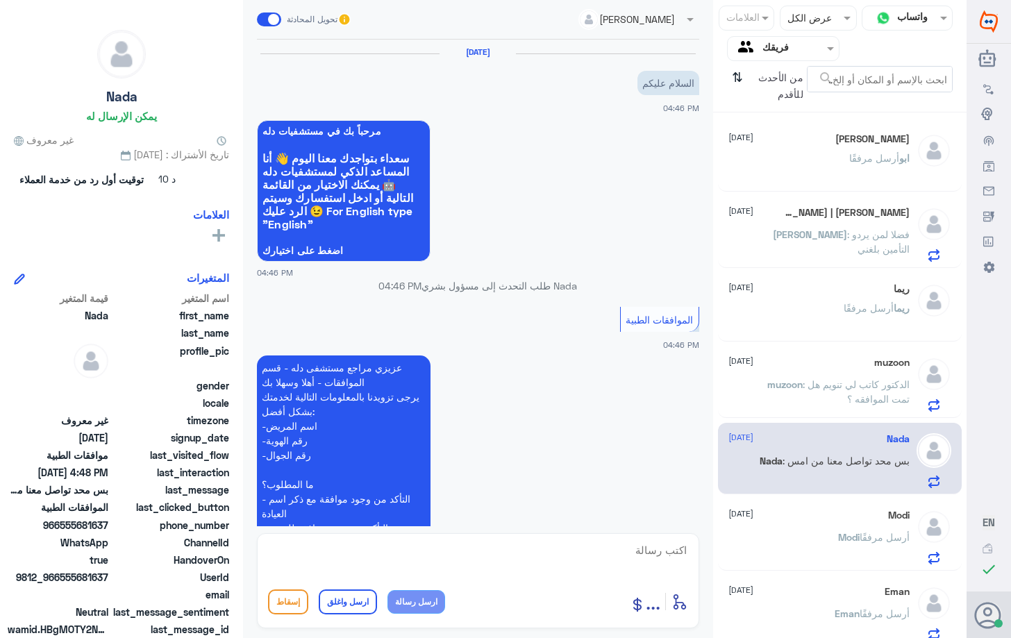
scroll to position [495, 0]
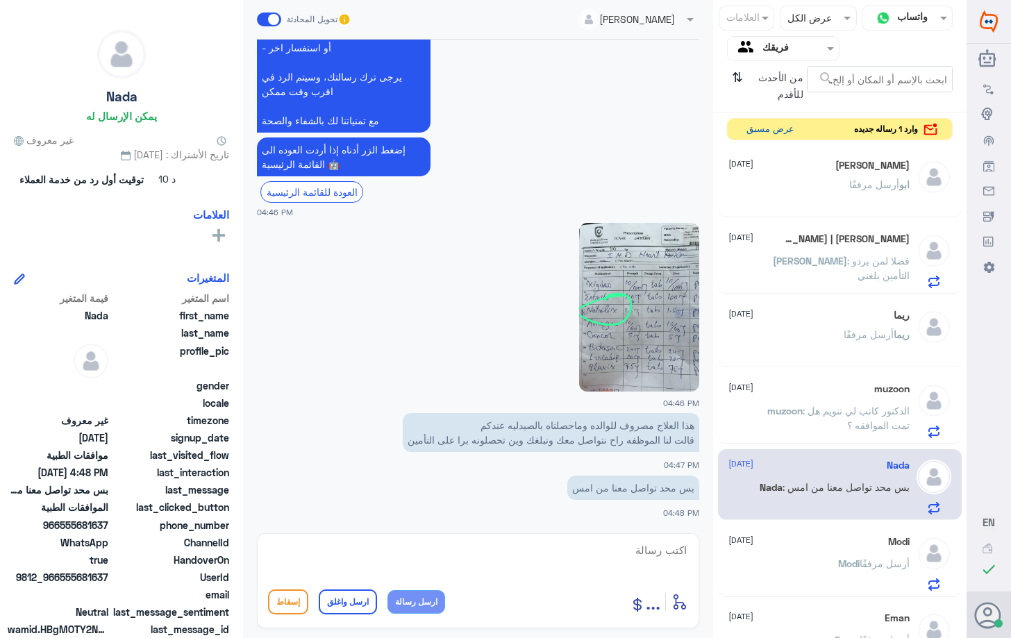
click at [781, 131] on button "عرض مسبق" at bounding box center [770, 130] width 58 height 22
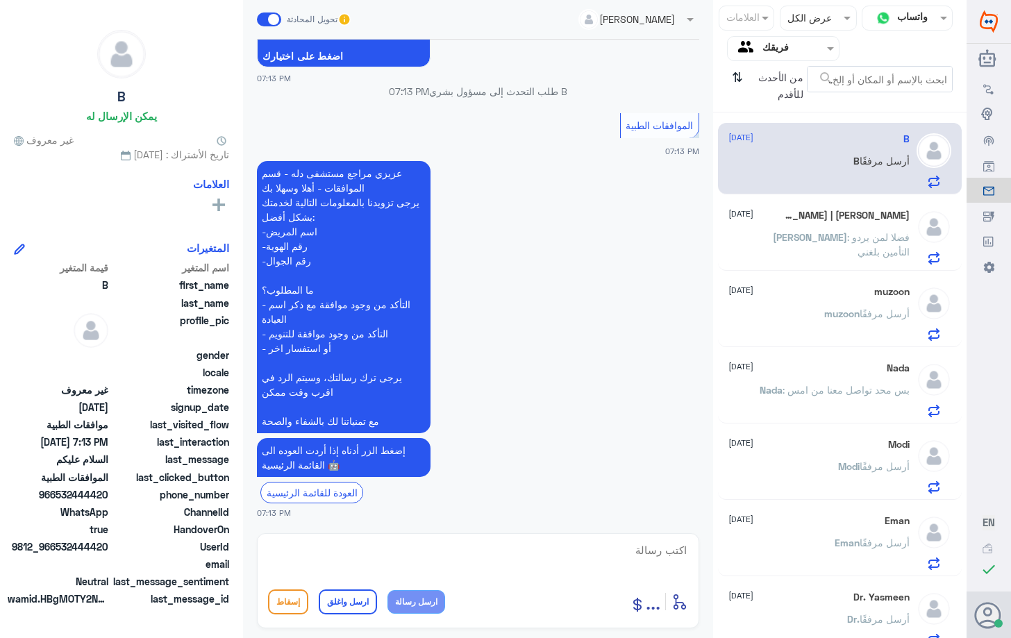
scroll to position [1121, 0]
click at [842, 252] on p "[PERSON_NAME] : فضلا لمن يردو التأمين بلغني" at bounding box center [831, 247] width 156 height 35
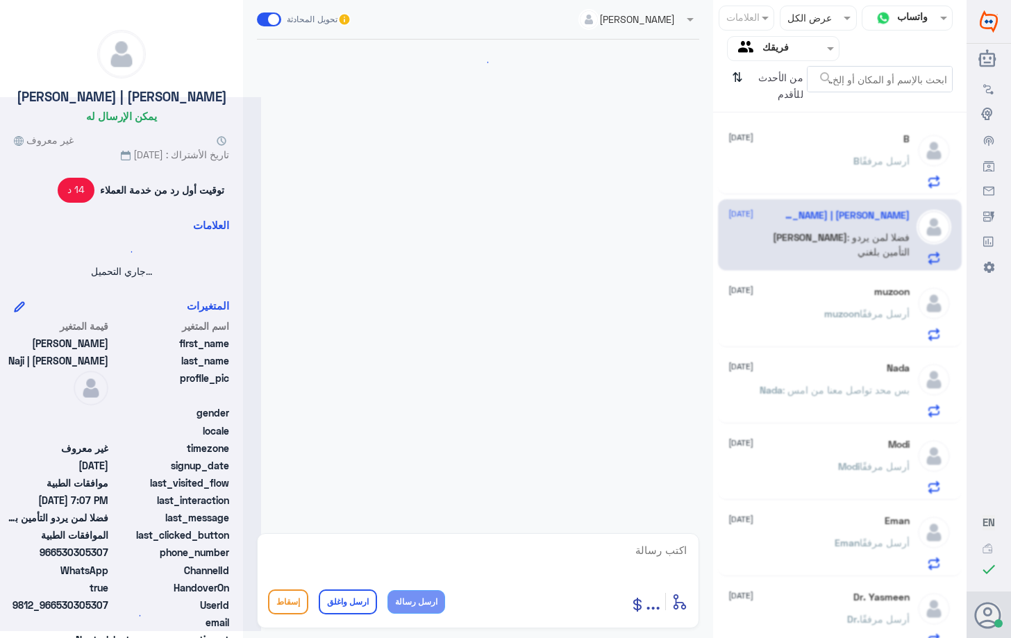
scroll to position [644, 0]
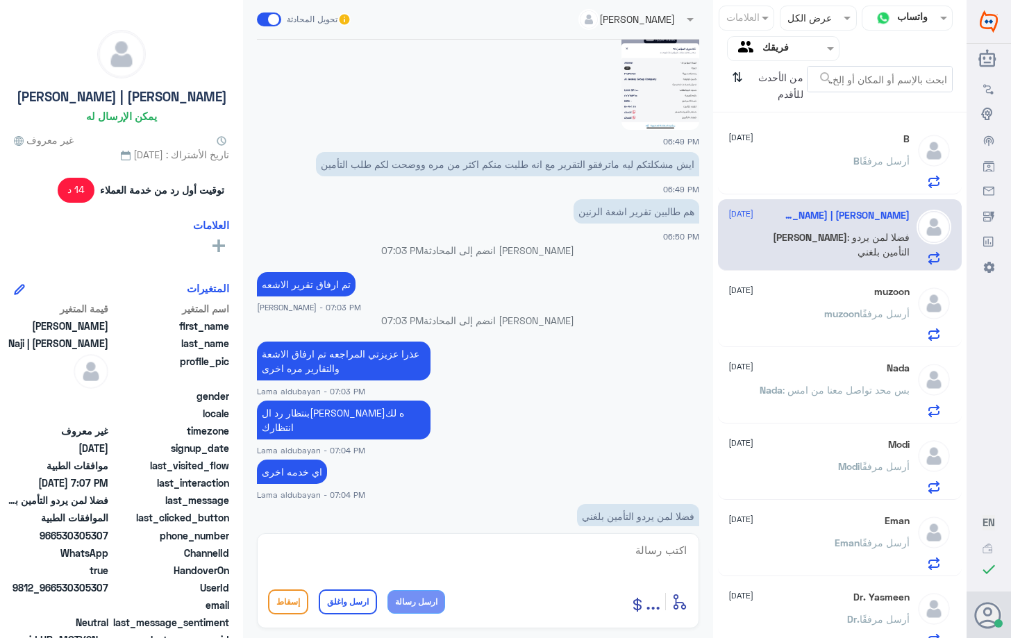
click at [856, 178] on p "B أرسل مرفقًا" at bounding box center [881, 170] width 56 height 35
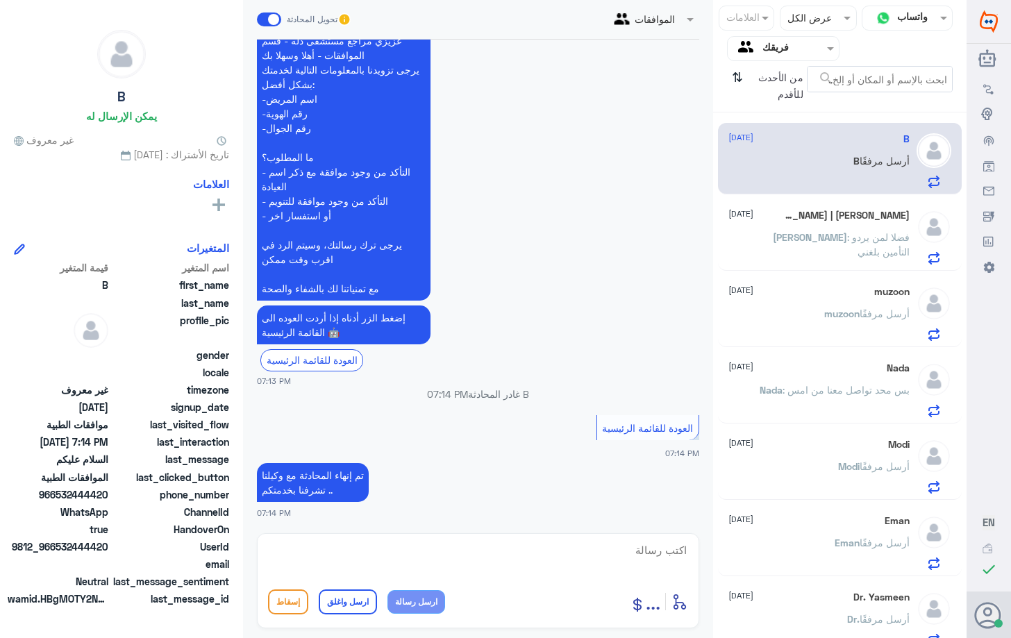
click at [825, 599] on div "Dr. Yasmeen [DATE]" at bounding box center [818, 597] width 180 height 12
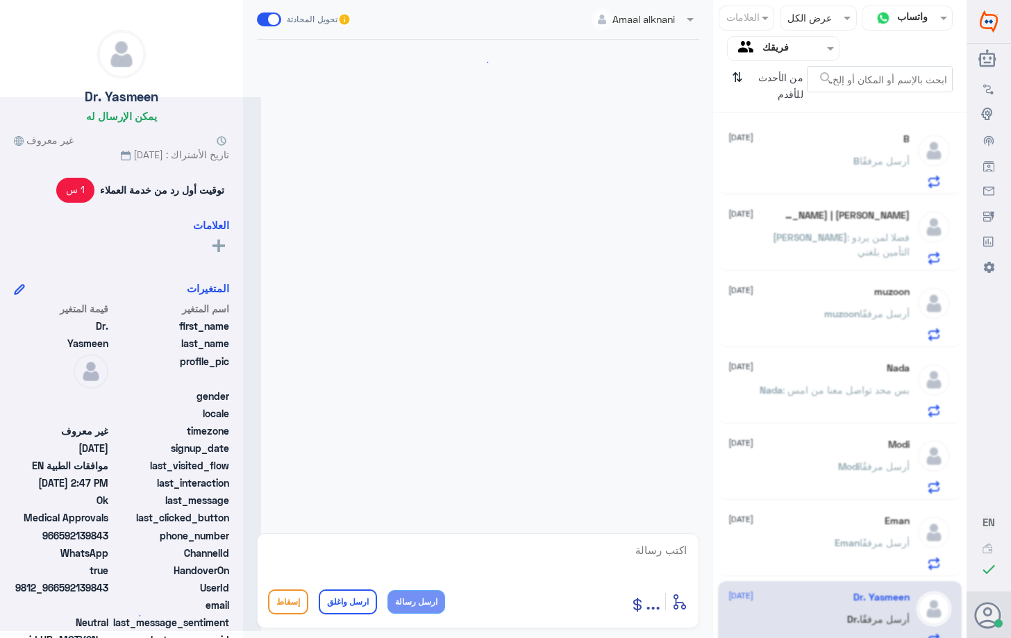
scroll to position [1231, 0]
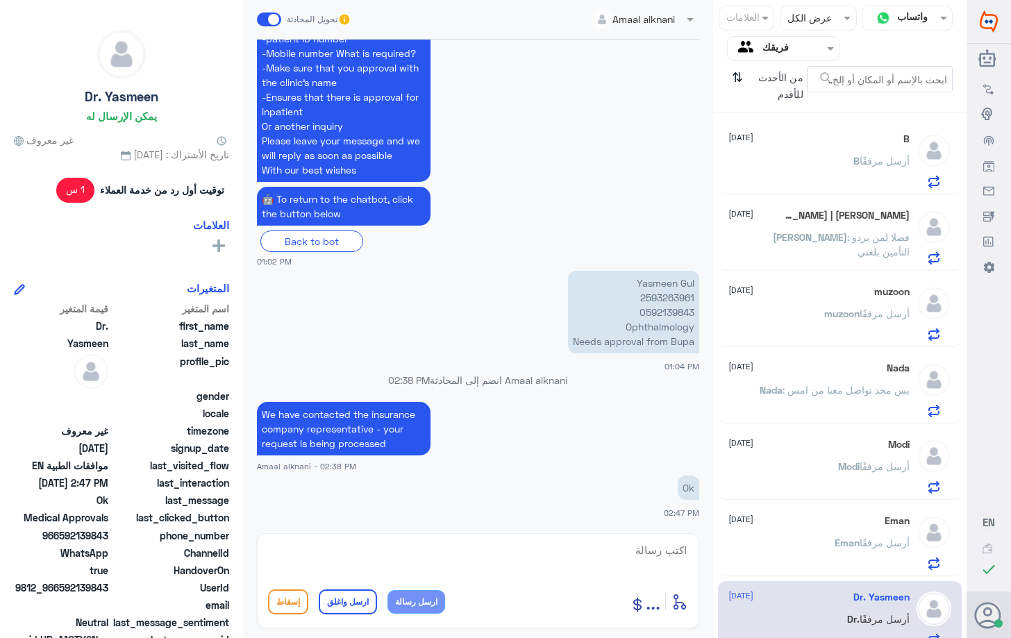
click at [825, 542] on div "[PERSON_NAME] أرسل مرفقًا" at bounding box center [818, 554] width 180 height 31
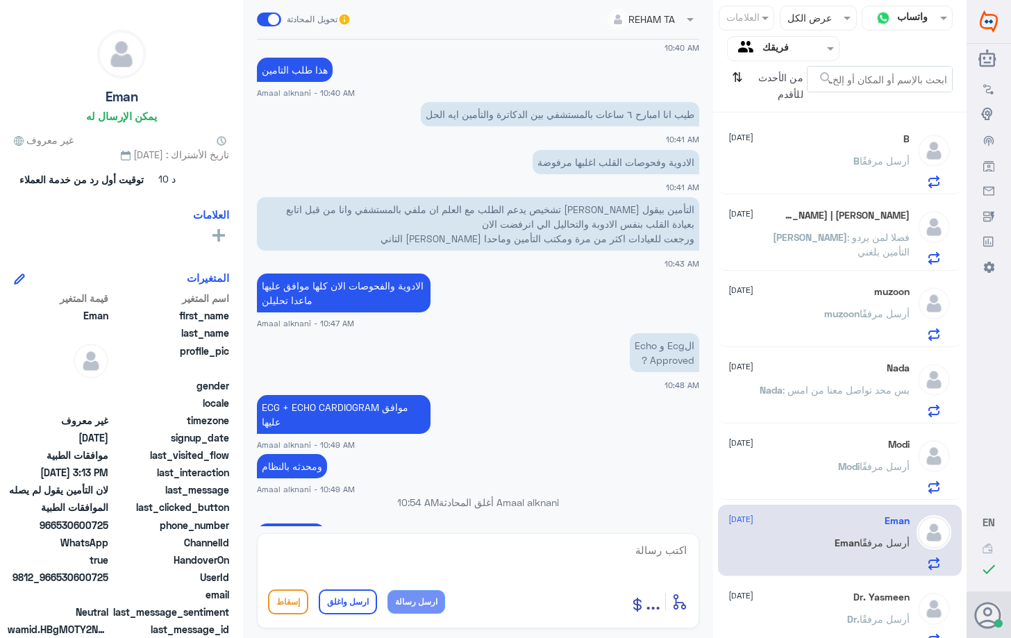
scroll to position [1699, 0]
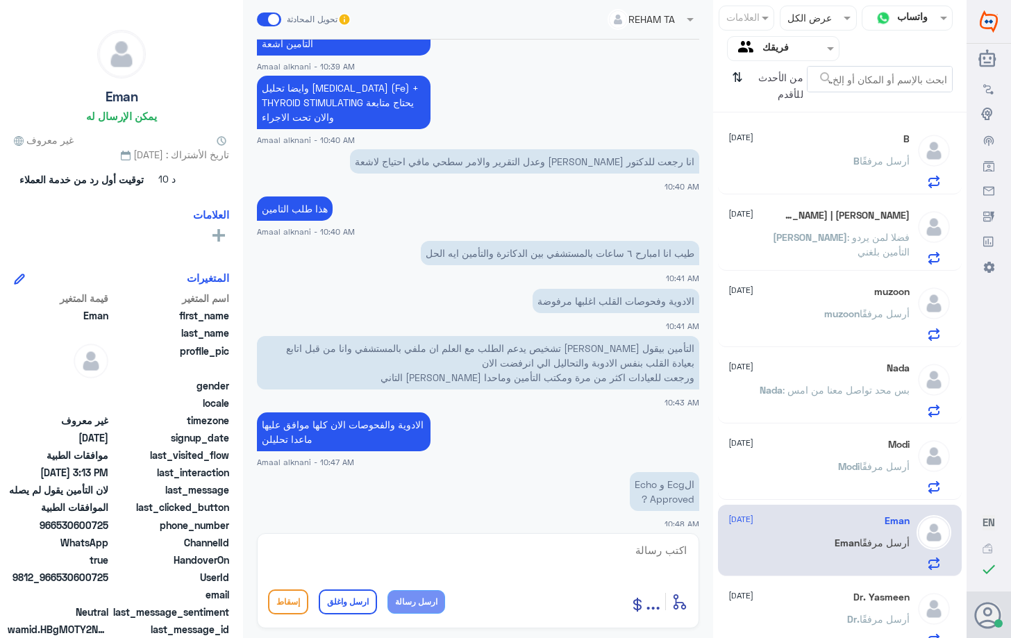
click at [841, 487] on p "[PERSON_NAME] أرسل مرفقًا" at bounding box center [873, 476] width 71 height 35
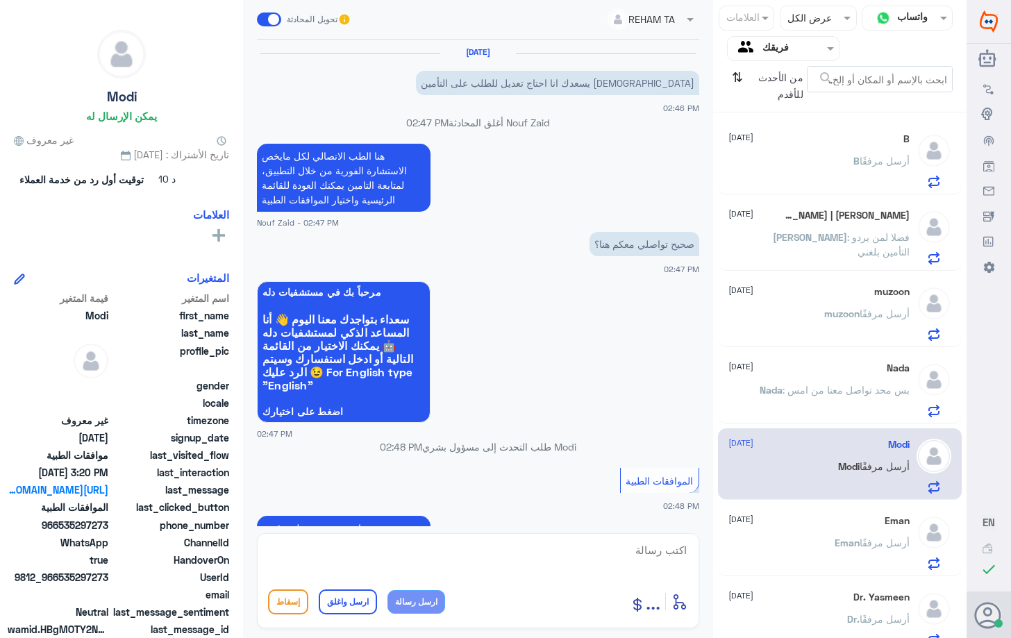
scroll to position [1242, 0]
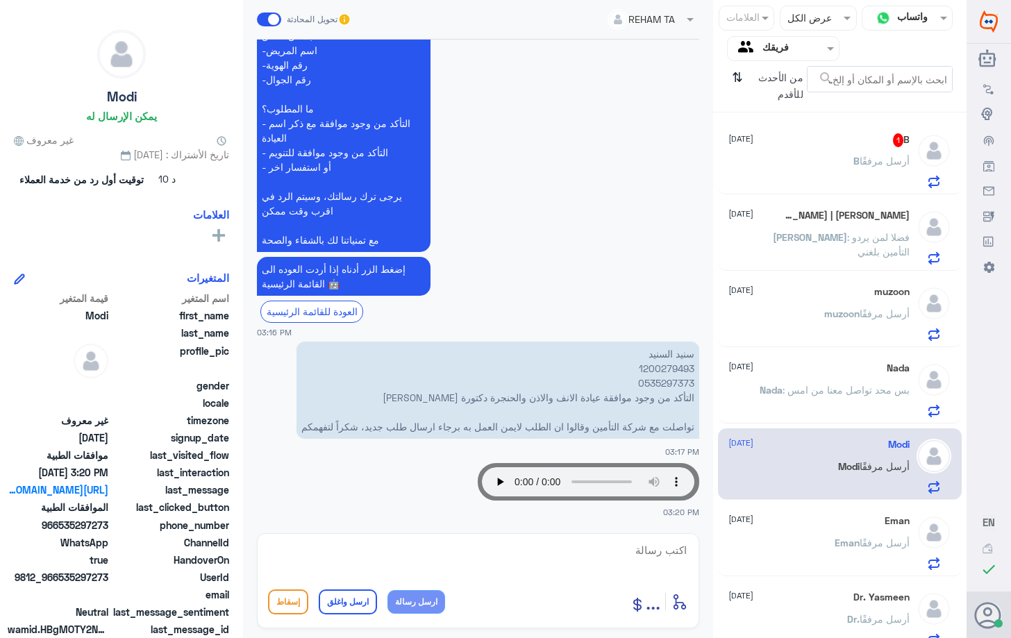
click at [791, 372] on div "Nada [DATE]" at bounding box center [818, 368] width 180 height 12
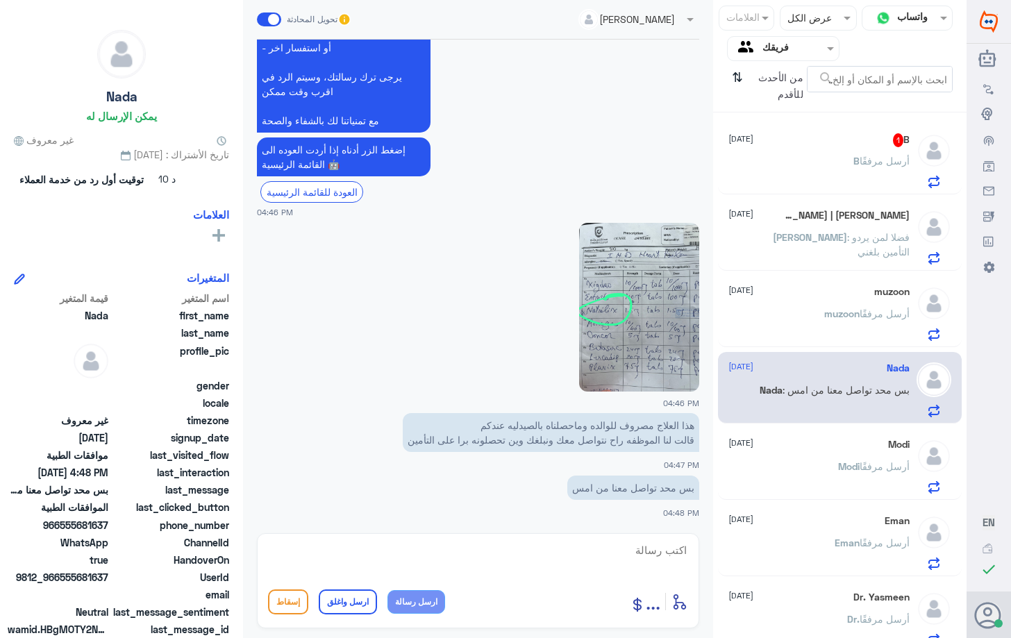
click at [840, 127] on div "B 1 [DATE] B أرسل مرفقًا" at bounding box center [839, 158] width 243 height 71
click at [834, 160] on div "B أرسل مرفقًا" at bounding box center [818, 172] width 180 height 31
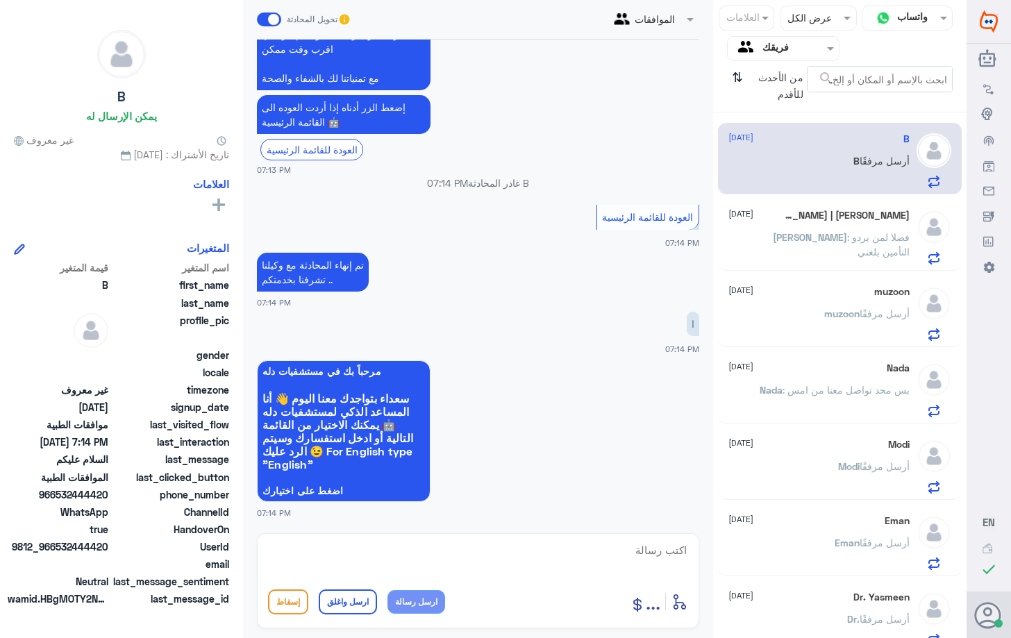
click at [840, 249] on p "[PERSON_NAME] : فضلا لمن يردو التأمين بلغني" at bounding box center [831, 247] width 156 height 35
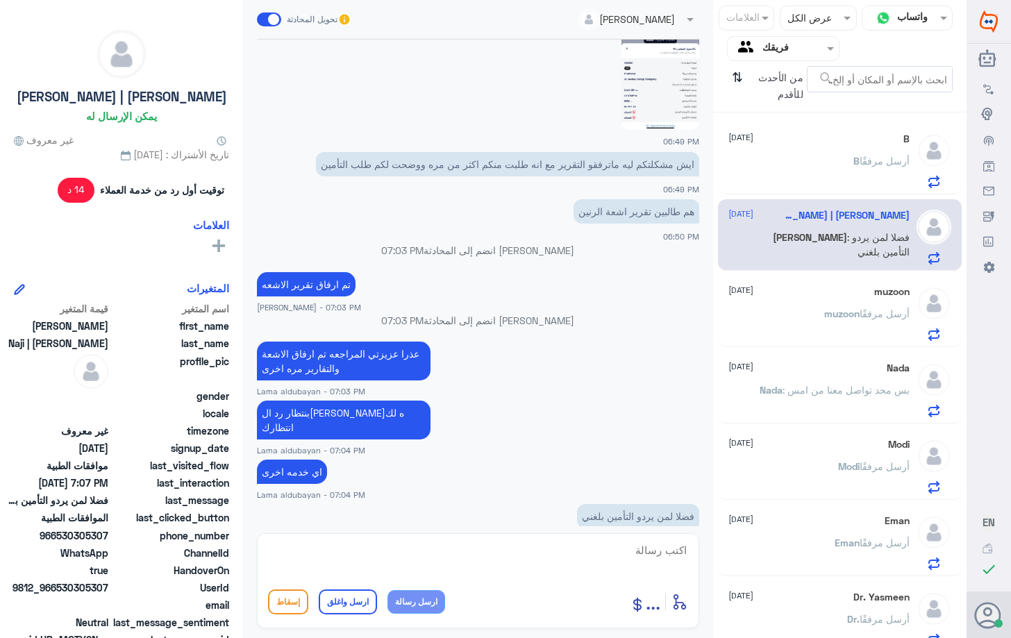
click at [879, 305] on div "muzoon [DATE] muzoon أرسل مرفقًا" at bounding box center [818, 313] width 180 height 55
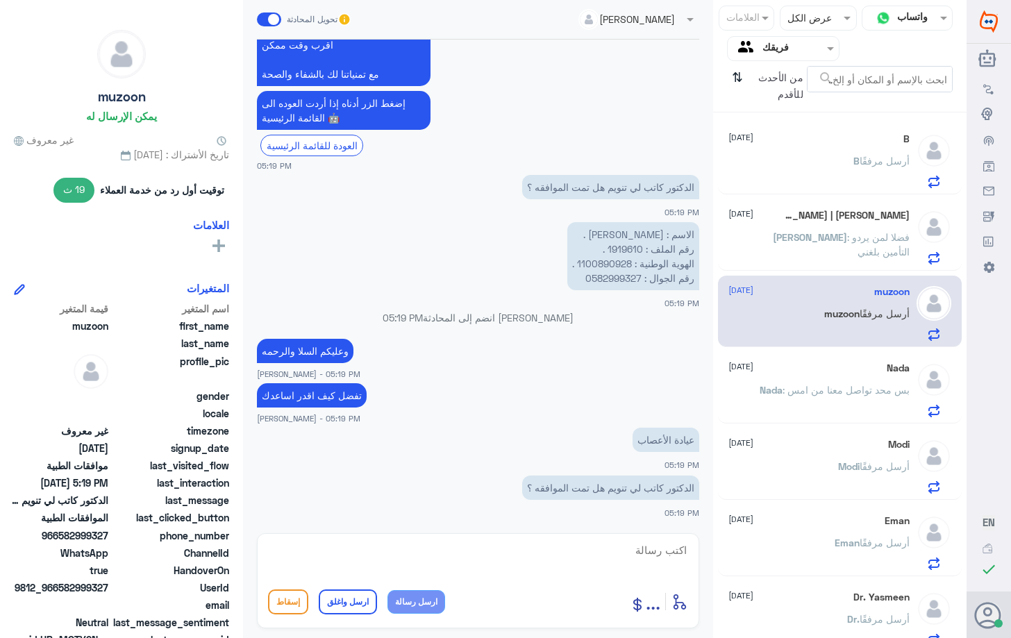
click at [848, 405] on p "Nada : بس محد تواصل معنا من امس" at bounding box center [834, 399] width 150 height 35
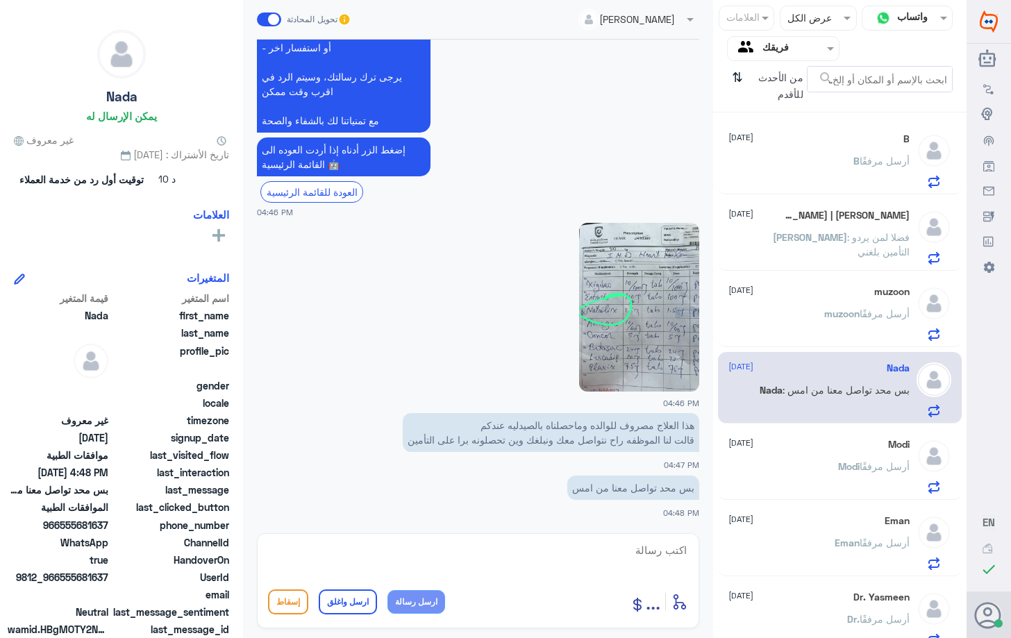
click at [632, 328] on img at bounding box center [639, 307] width 120 height 169
click at [565, 566] on textarea at bounding box center [478, 558] width 420 height 34
type textarea "ممكن تزودني برقم الملف او الهويه"
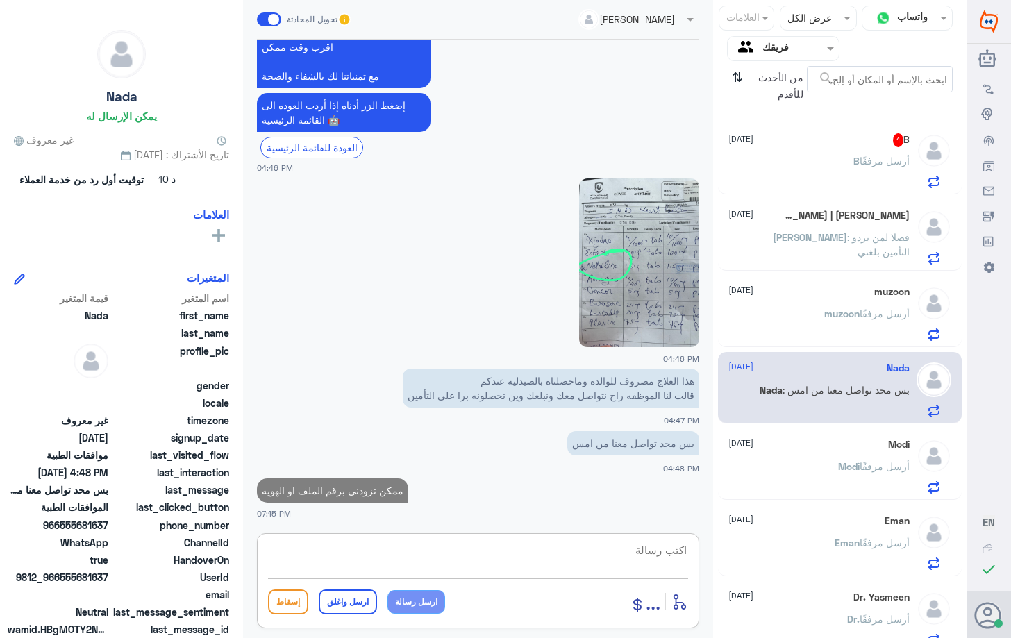
click at [805, 150] on div "B 1 [DATE] B أرسل مرفقًا" at bounding box center [818, 160] width 180 height 55
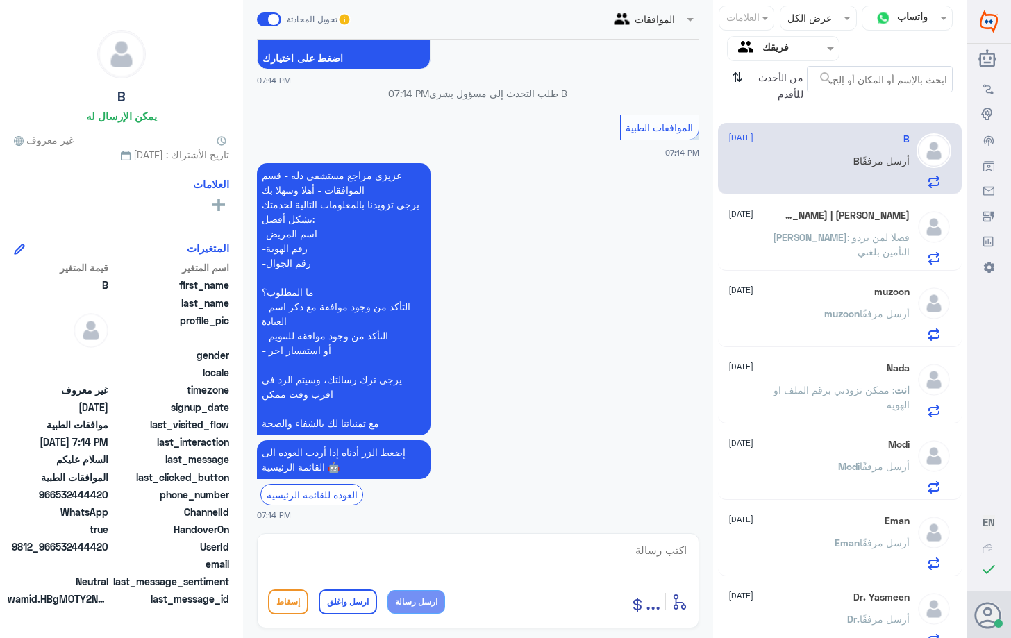
scroll to position [1195, 0]
click at [616, 556] on textarea at bounding box center [478, 558] width 420 height 34
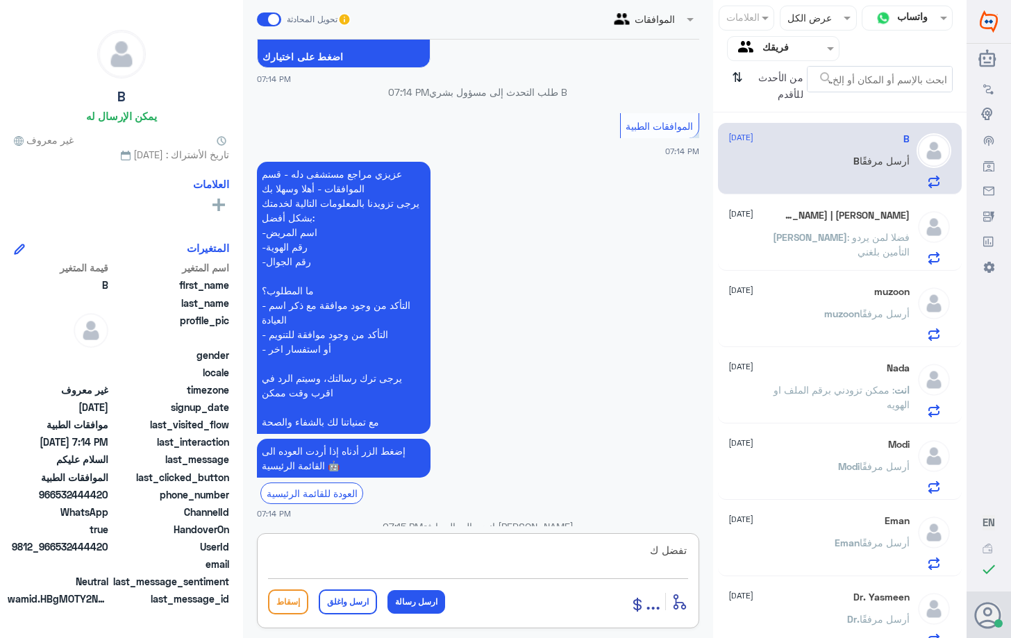
scroll to position [1265, 0]
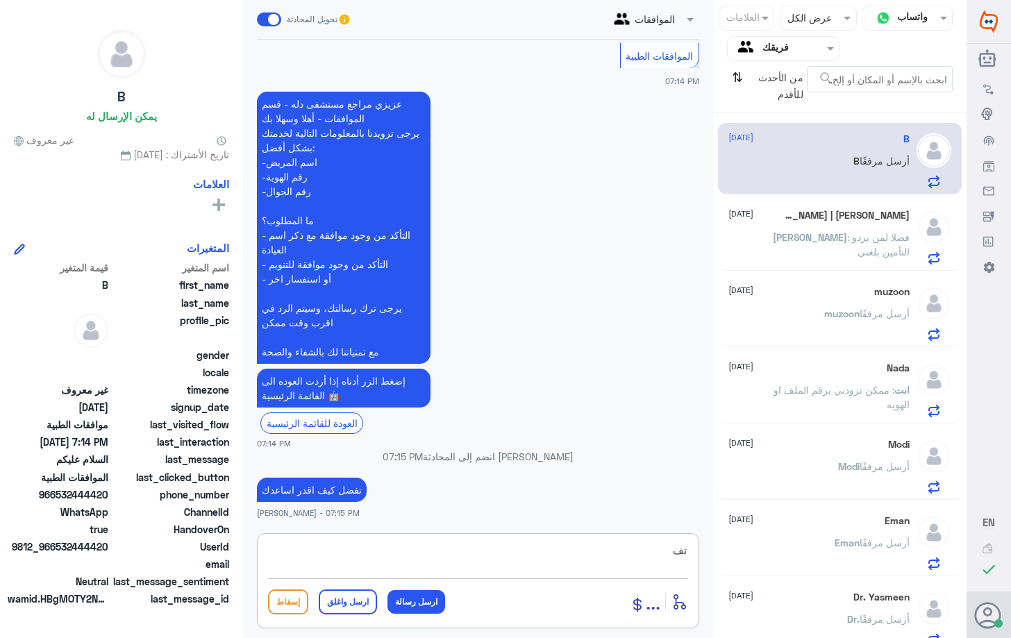
type textarea "ت"
click at [848, 321] on p "muzoon أرسل مرفقًا" at bounding box center [866, 323] width 85 height 35
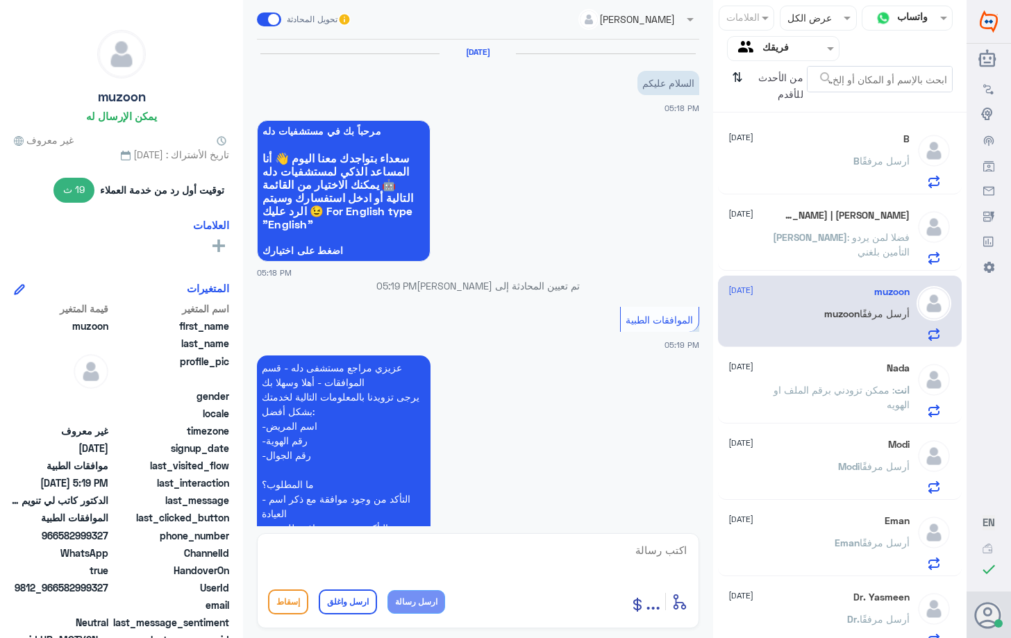
scroll to position [541, 0]
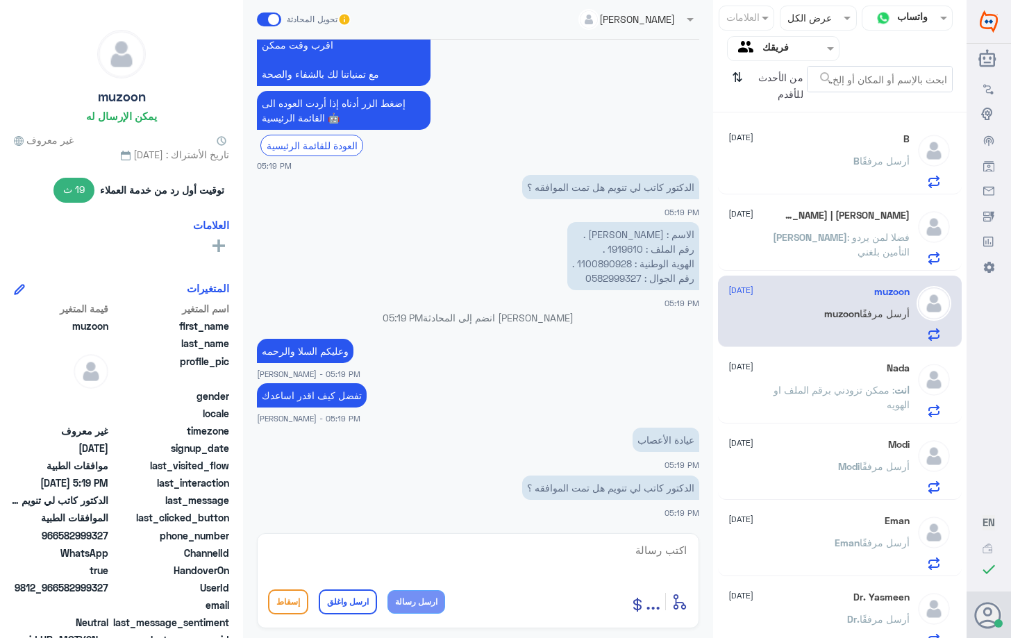
click at [831, 371] on div "Nada [DATE]" at bounding box center [818, 368] width 180 height 12
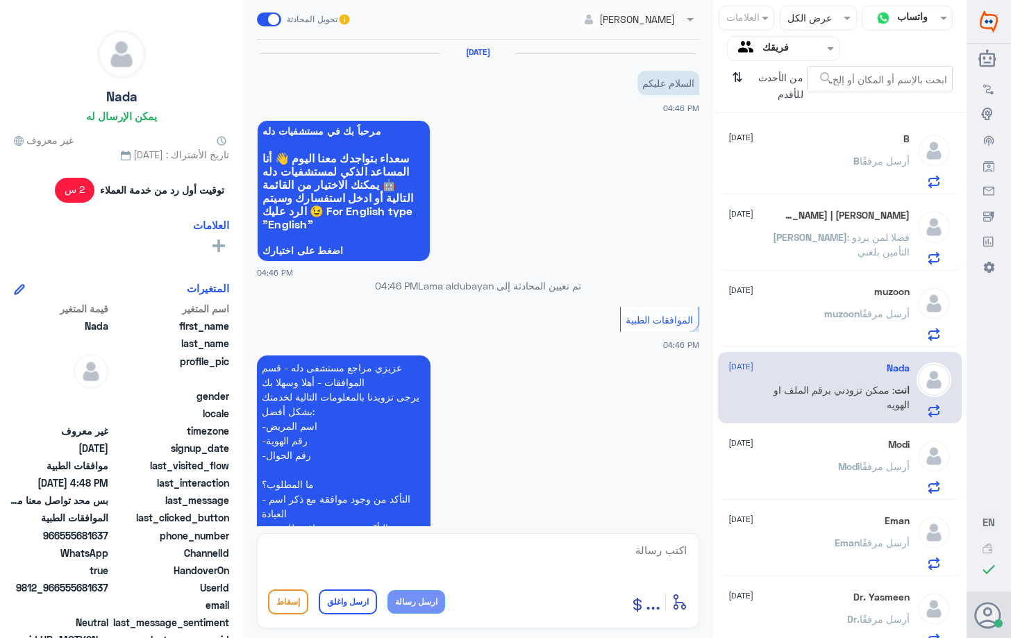
scroll to position [565, 0]
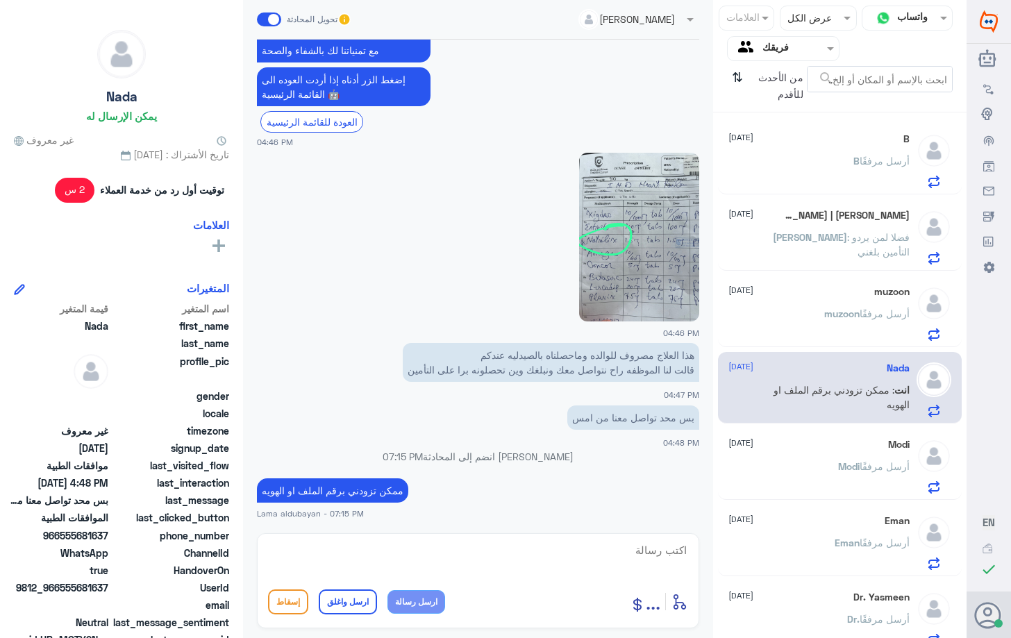
click at [844, 516] on div "Eman [DATE]" at bounding box center [818, 521] width 180 height 12
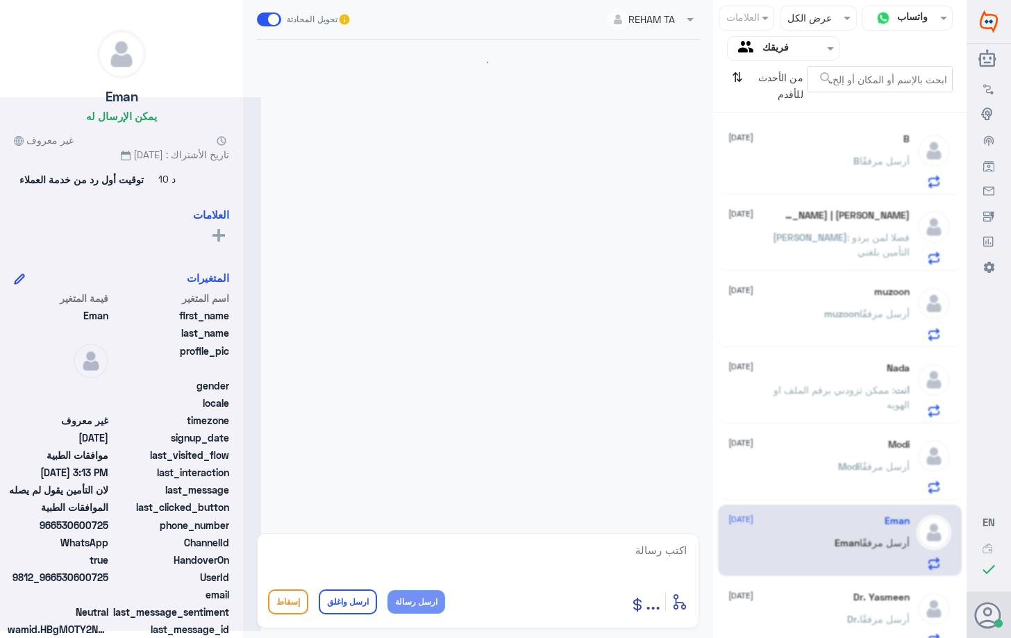
scroll to position [1337, 0]
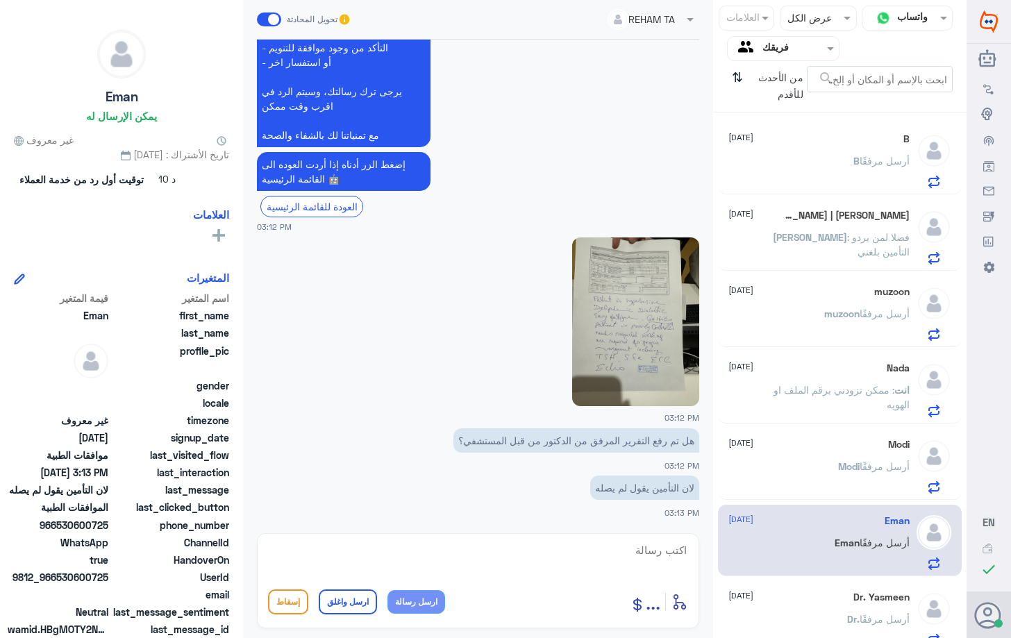
click at [824, 600] on div "Dr. Yasmeen [DATE]" at bounding box center [818, 597] width 180 height 12
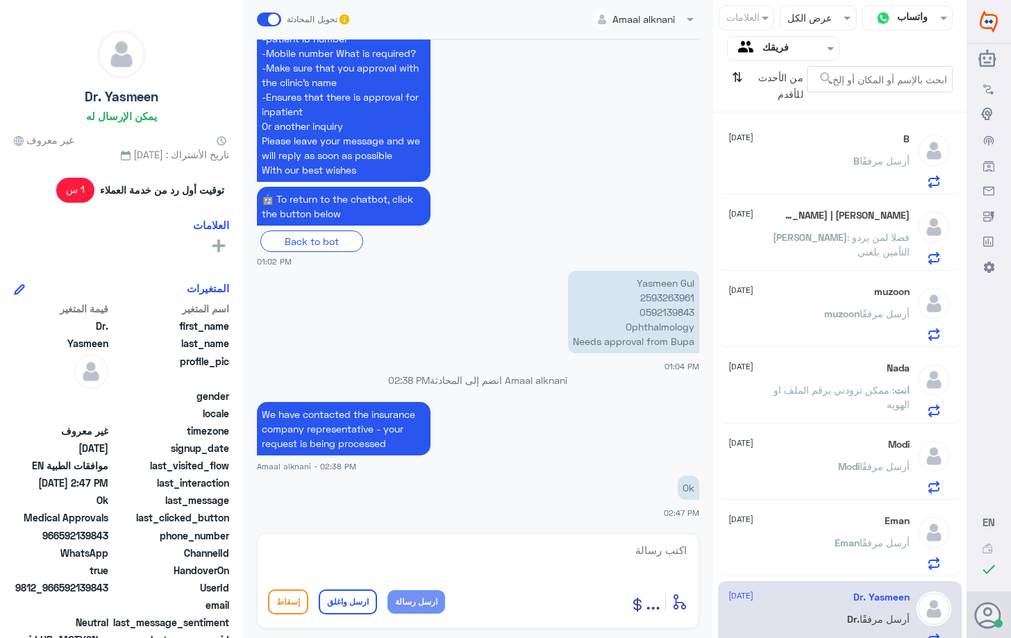
click at [839, 145] on div "B [DATE] B أرسل مرفقًا" at bounding box center [818, 160] width 180 height 55
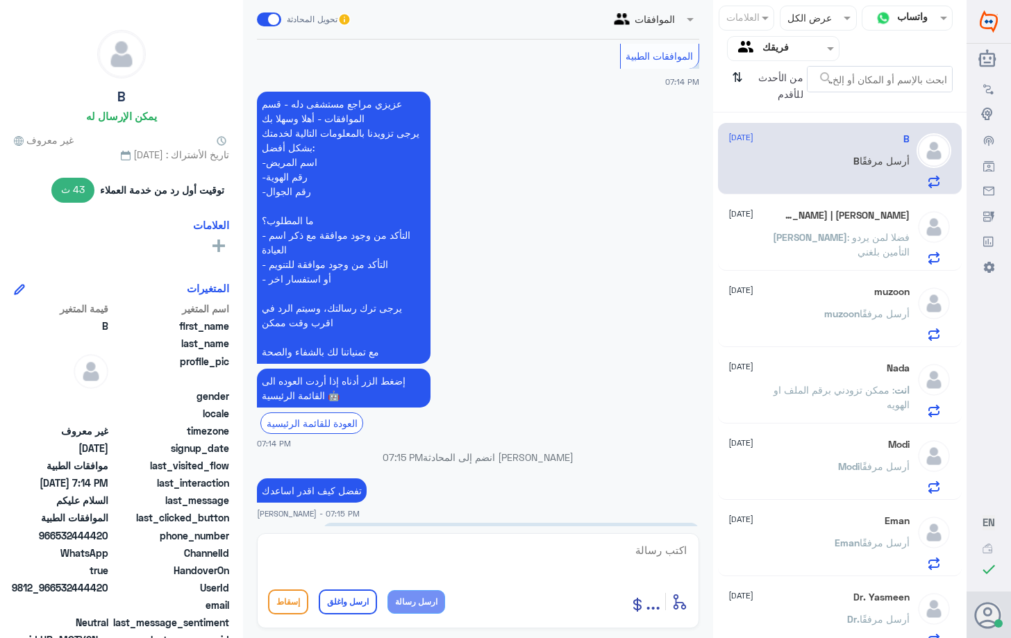
scroll to position [1279, 0]
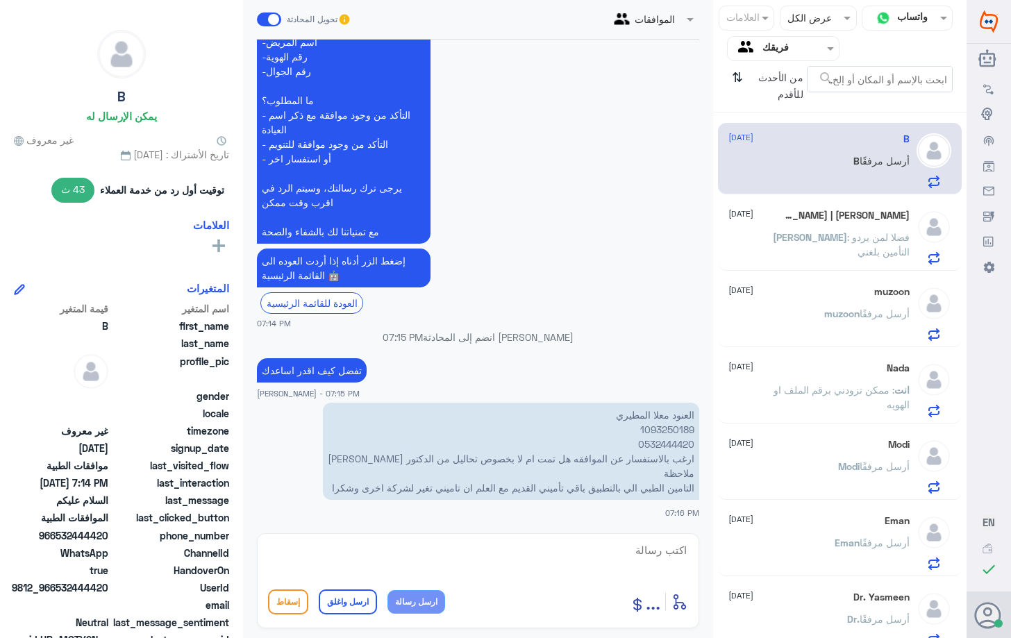
click at [845, 214] on h5 "[PERSON_NAME] | [PERSON_NAME]" at bounding box center [845, 216] width 126 height 12
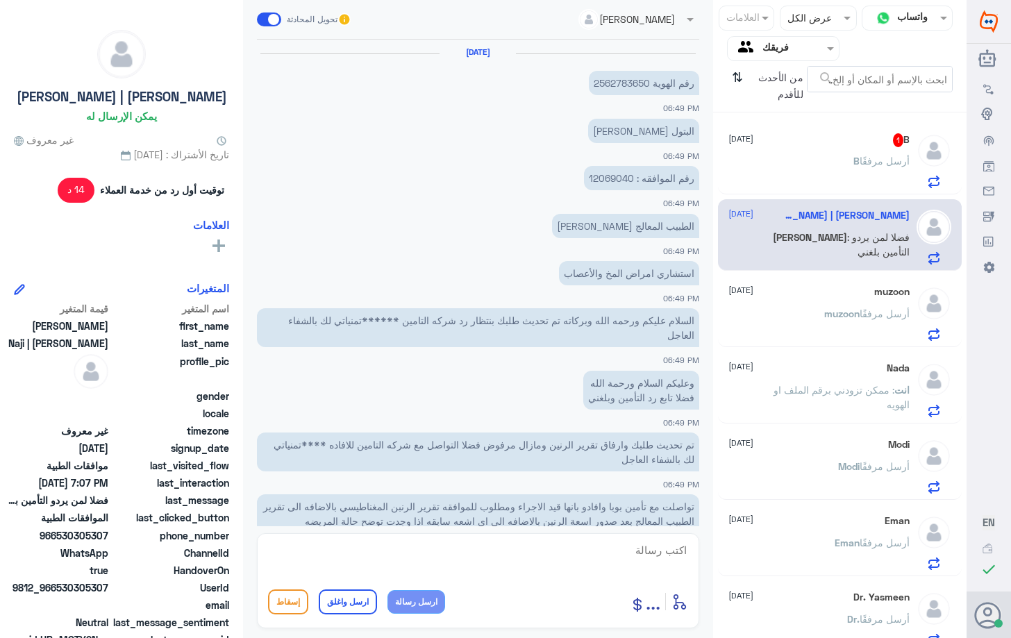
scroll to position [644, 0]
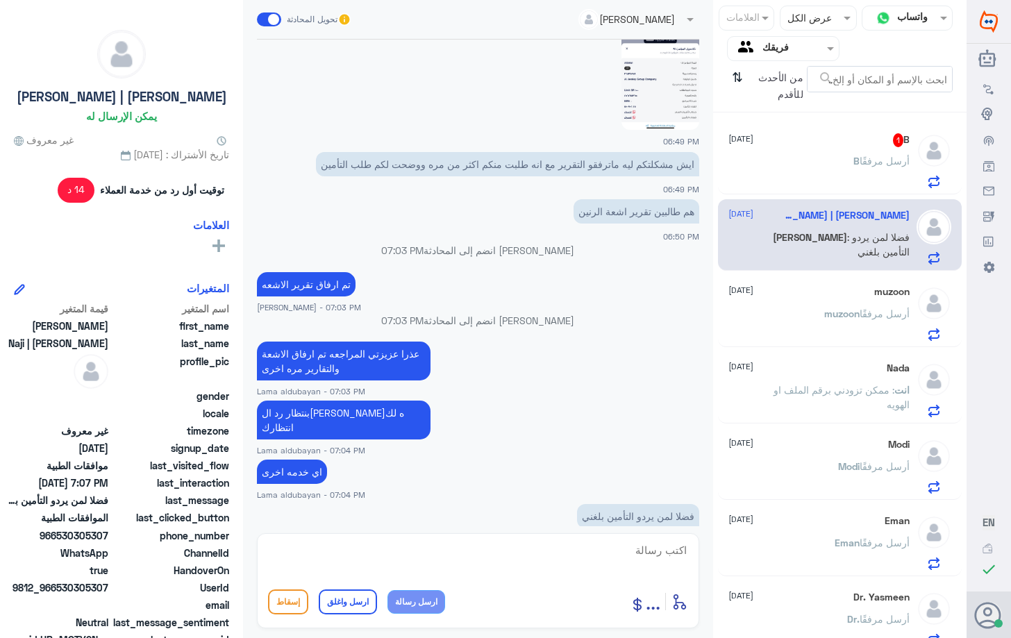
click at [859, 176] on p "B أرسل مرفقًا" at bounding box center [881, 170] width 56 height 35
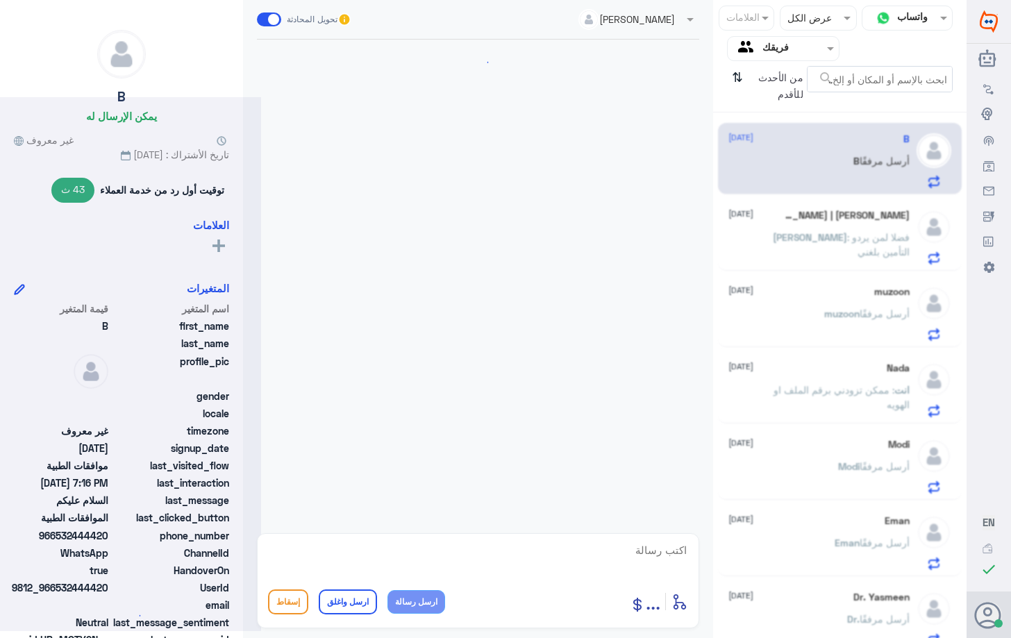
scroll to position [1235, 0]
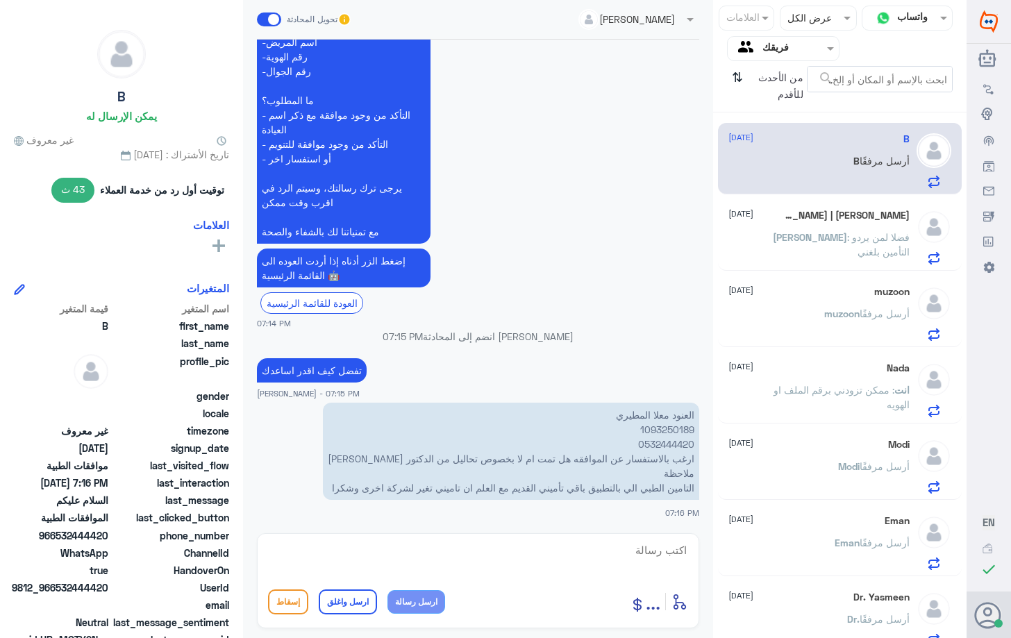
click at [859, 238] on span ": فضلا لمن يردو التأمين بلغني" at bounding box center [878, 244] width 62 height 26
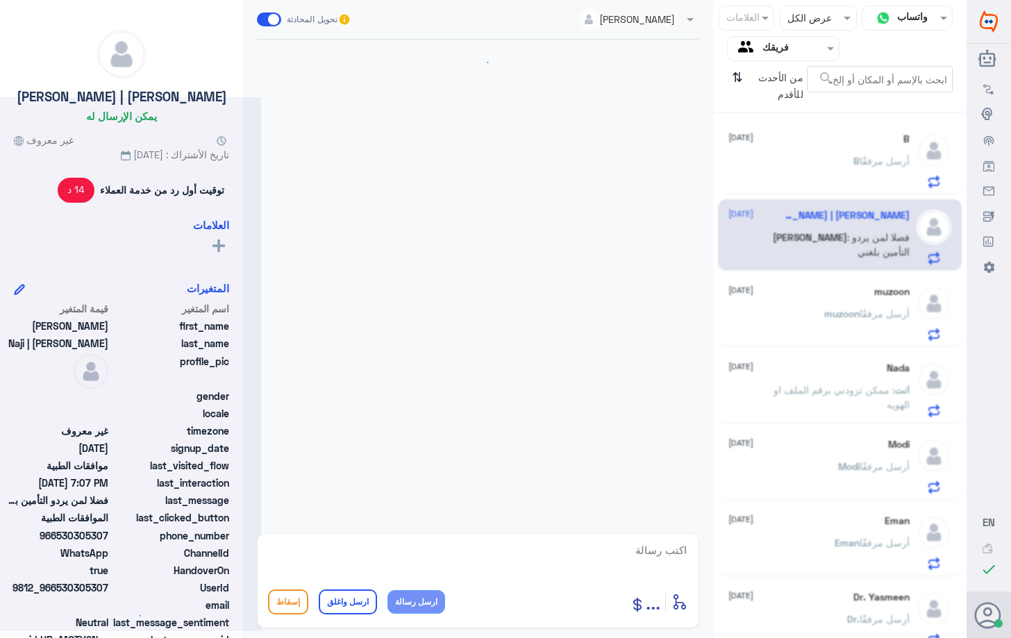
scroll to position [644, 0]
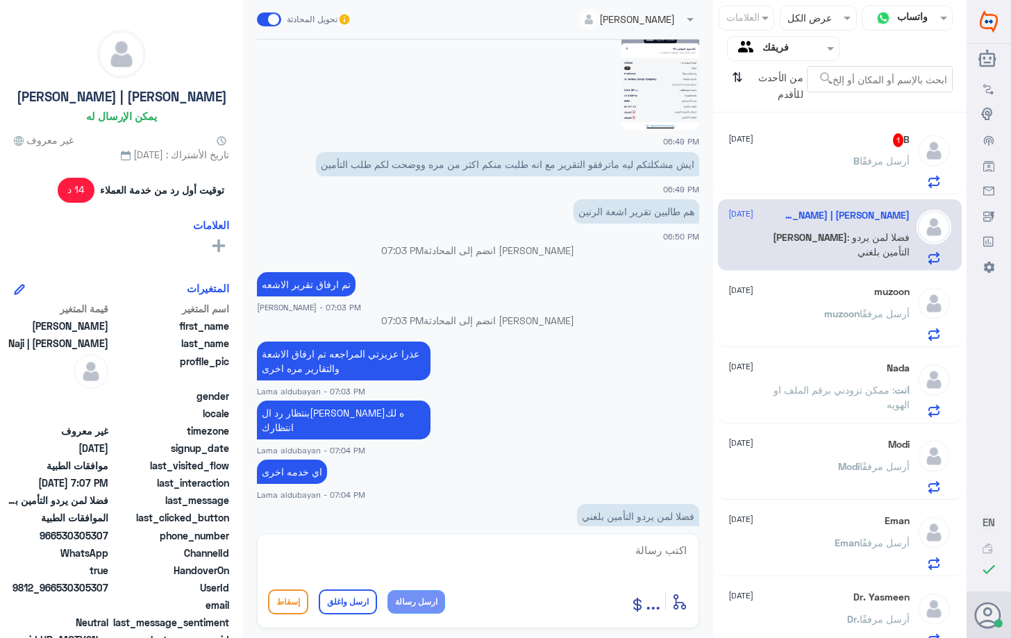
click at [805, 139] on div "B 1 [DATE]" at bounding box center [818, 140] width 180 height 14
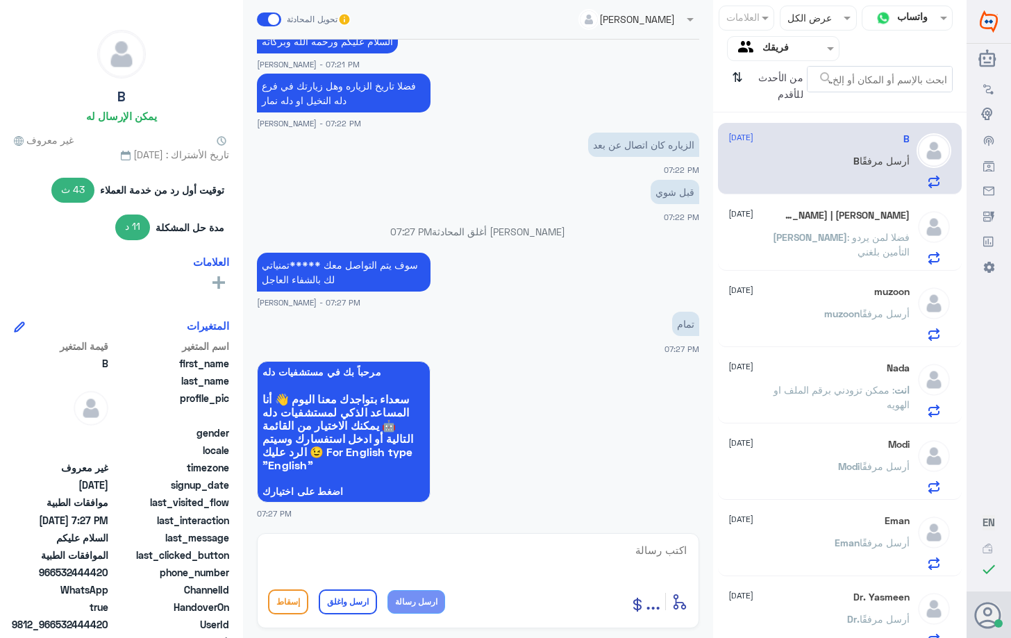
scroll to position [15, 0]
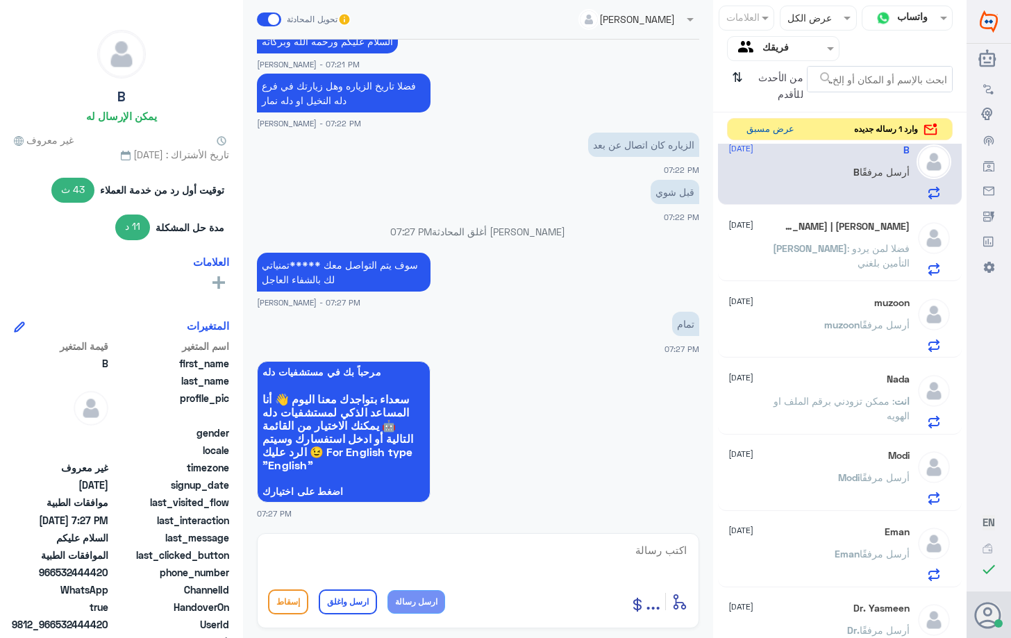
click at [786, 137] on button "عرض مسبق" at bounding box center [770, 130] width 58 height 22
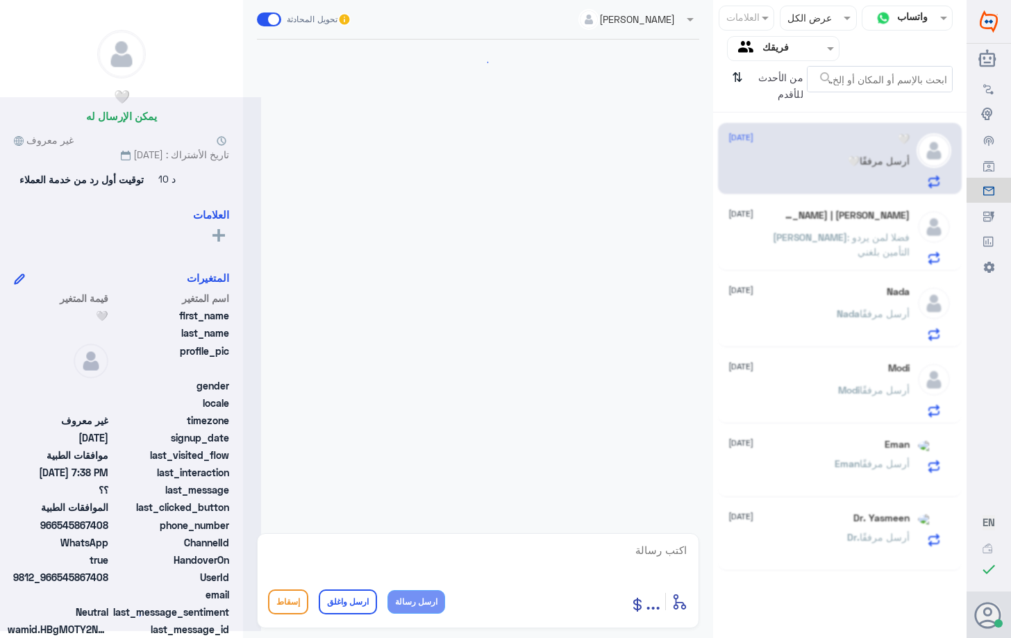
scroll to position [540, 0]
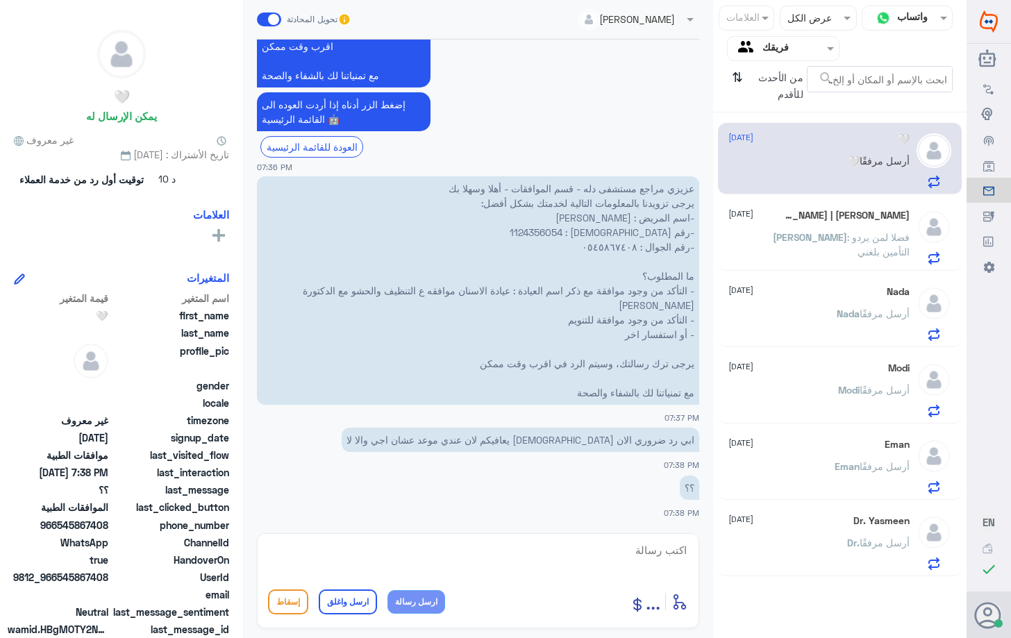
click at [621, 233] on p "عزيزي مراجع مستشفى دله - قسم الموافقات - أهلا وسهلا بك يرجى تزويدنا بالمعلومات …" at bounding box center [478, 290] width 442 height 228
click at [440, 541] on textarea at bounding box center [478, 558] width 420 height 34
paste textarea "Member exceeded limit for cost as per member contract."
type textarea "Member exceeded limit for cost as per member contract."
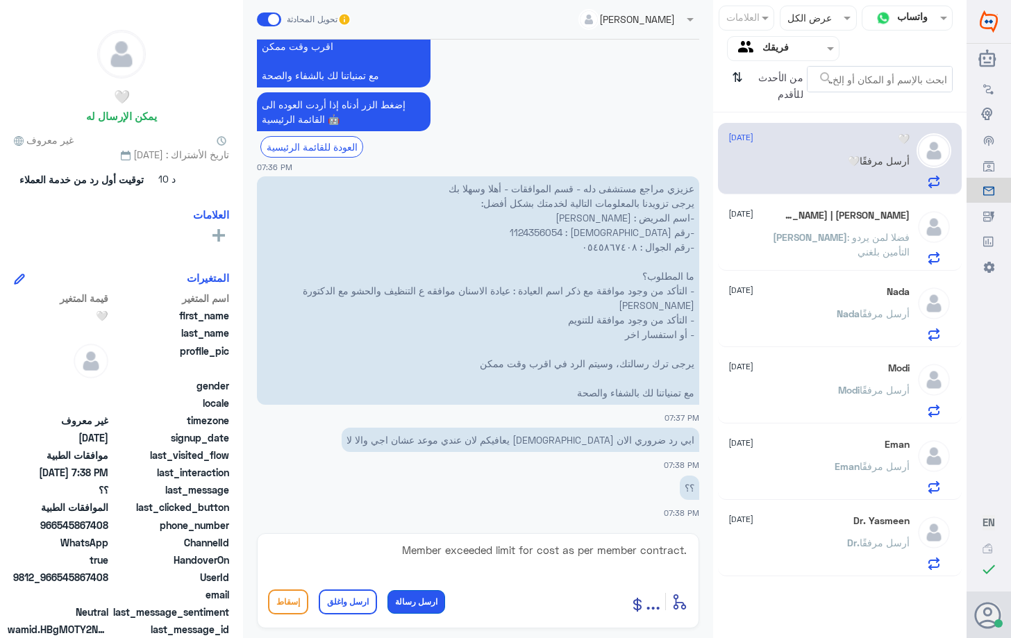
click at [406, 602] on button "ارسل رسالة" at bounding box center [416, 602] width 58 height 24
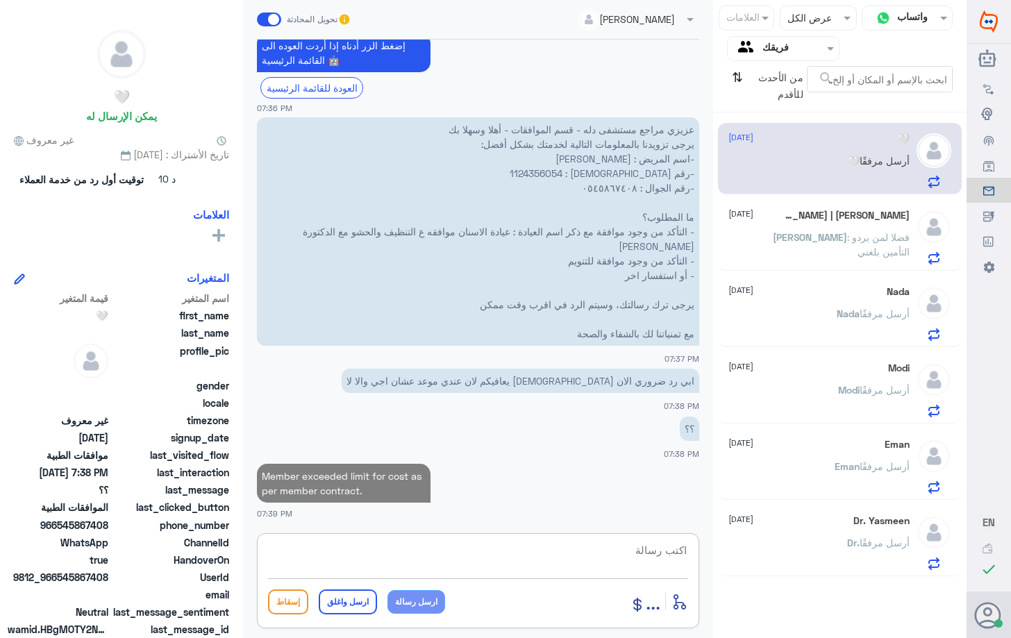
click at [414, 567] on textarea at bounding box center [478, 558] width 420 height 34
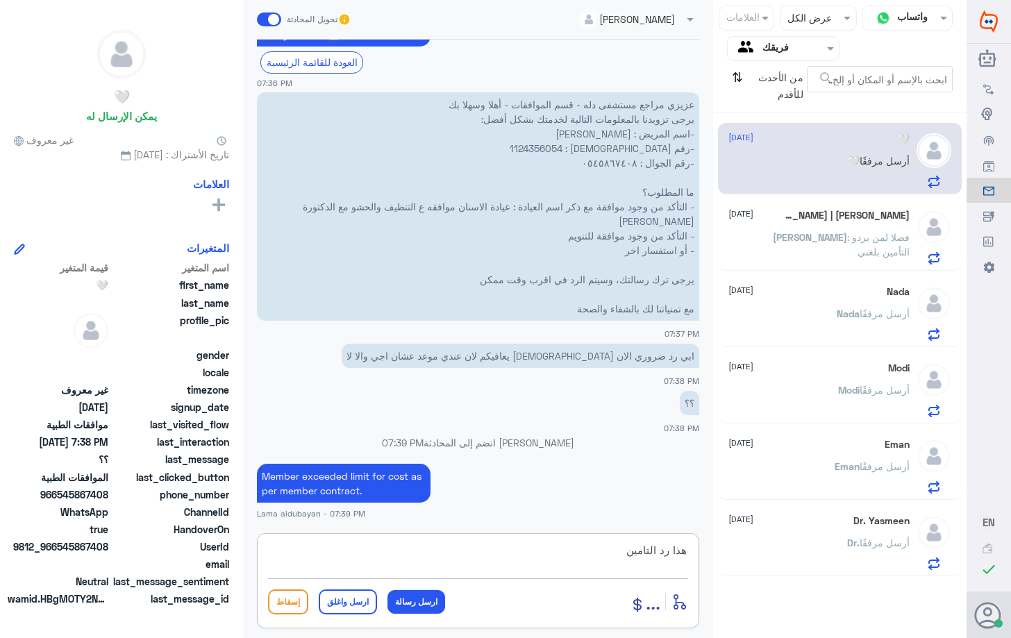
type textarea "هذا رد التامين"
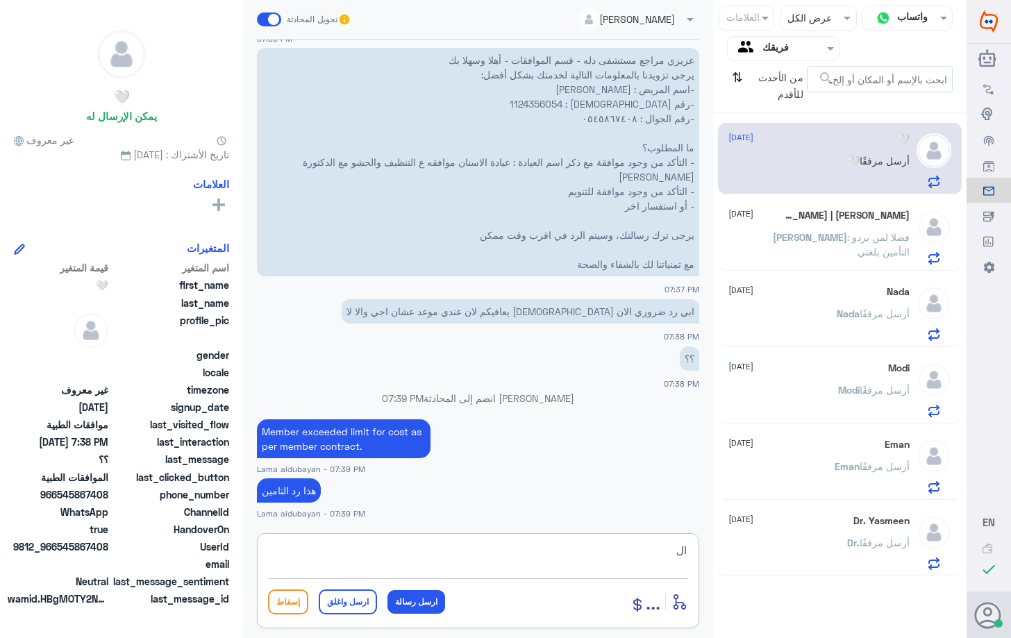
type textarea "ا"
type textarea "لمت الاسنان خلص"
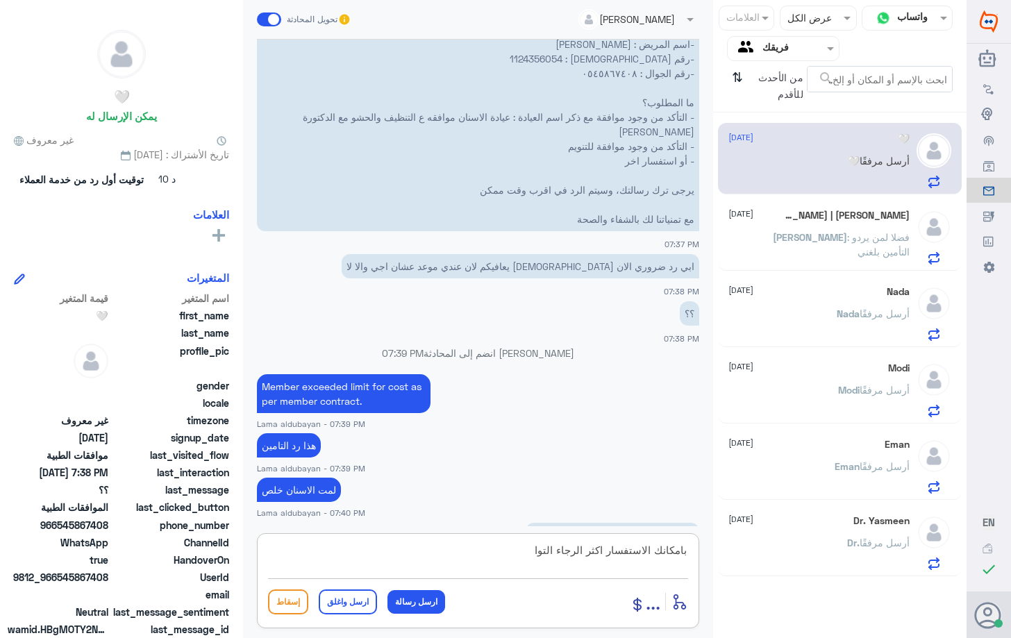
scroll to position [736, 0]
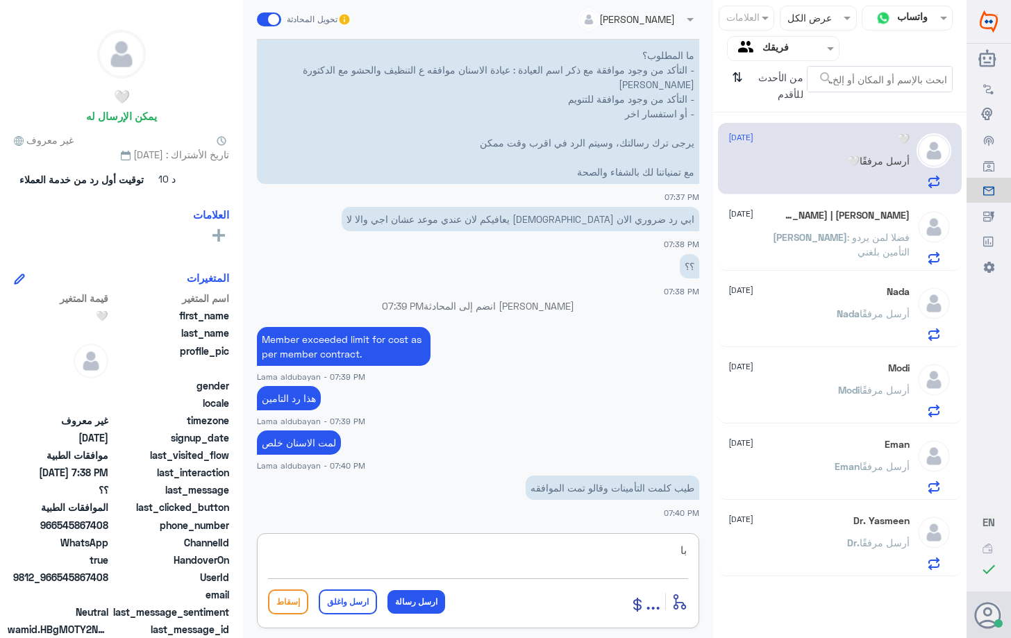
type textarea "ب"
type textarea "موافقه على الكشفيه فقط"
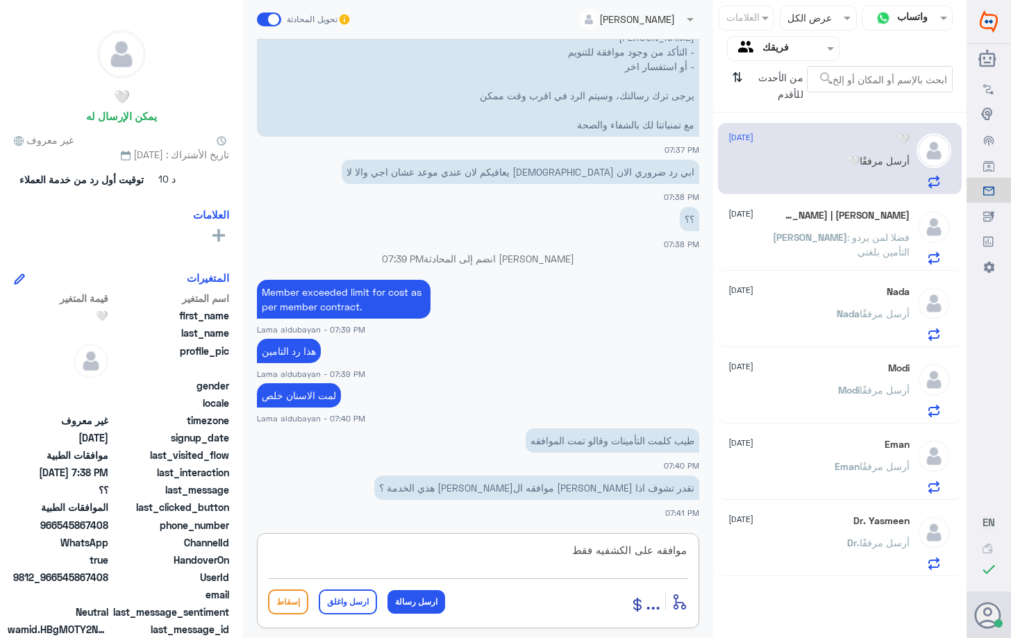
drag, startPoint x: 559, startPoint y: 550, endPoint x: 936, endPoint y: 557, distance: 377.0
click at [913, 557] on div "قناة واتساب Status × عرض الكل العلامات Agent Filter فريقك search من الأحدث للأق…" at bounding box center [483, 321] width 966 height 642
type textarea "زودني برقم الموافقه"
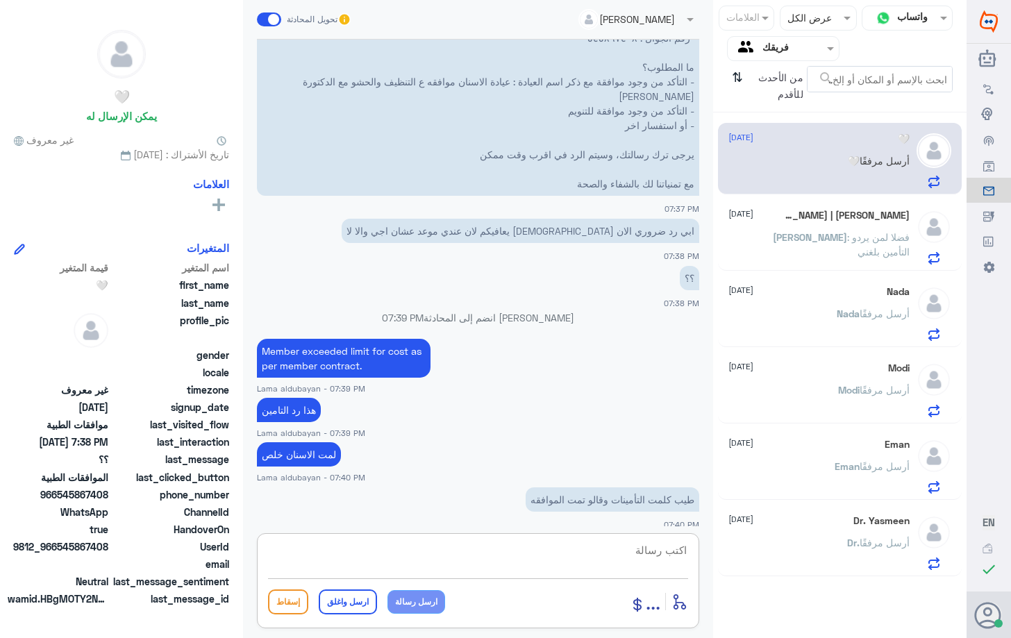
scroll to position [619, 0]
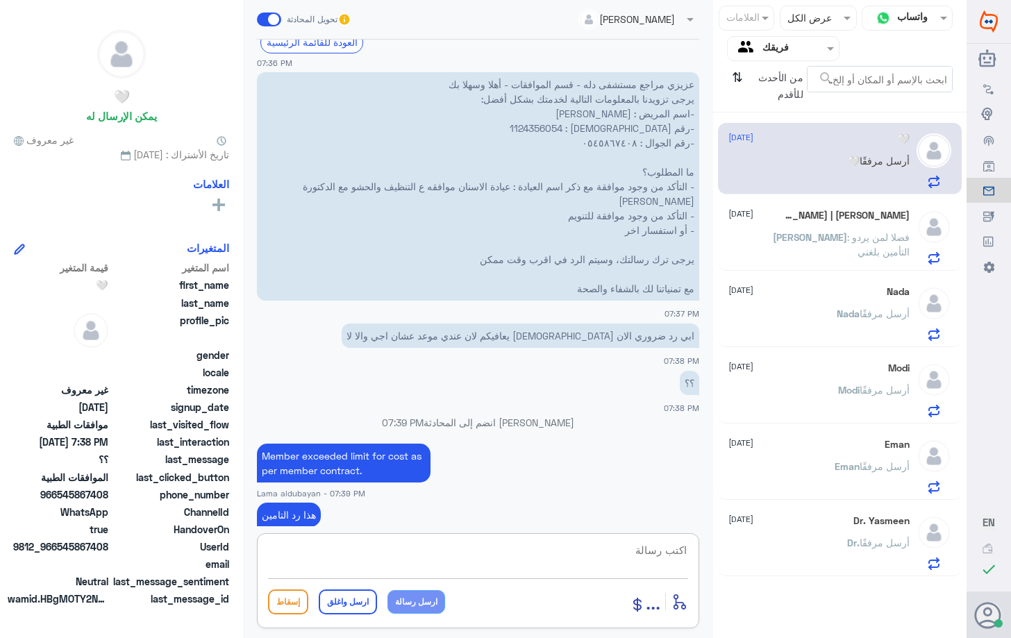
click at [614, 125] on p "عزيزي مراجع مستشفى دله - قسم الموافقات - أهلا وسهلا بك يرجى تزويدنا بالمعلومات …" at bounding box center [478, 186] width 442 height 228
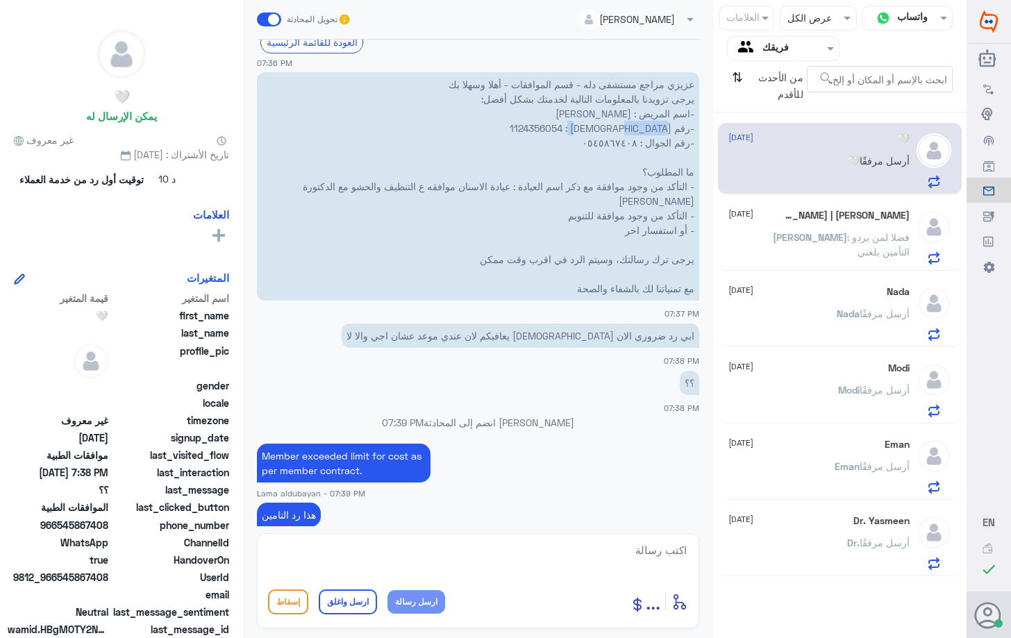
scroll to position [946, 0]
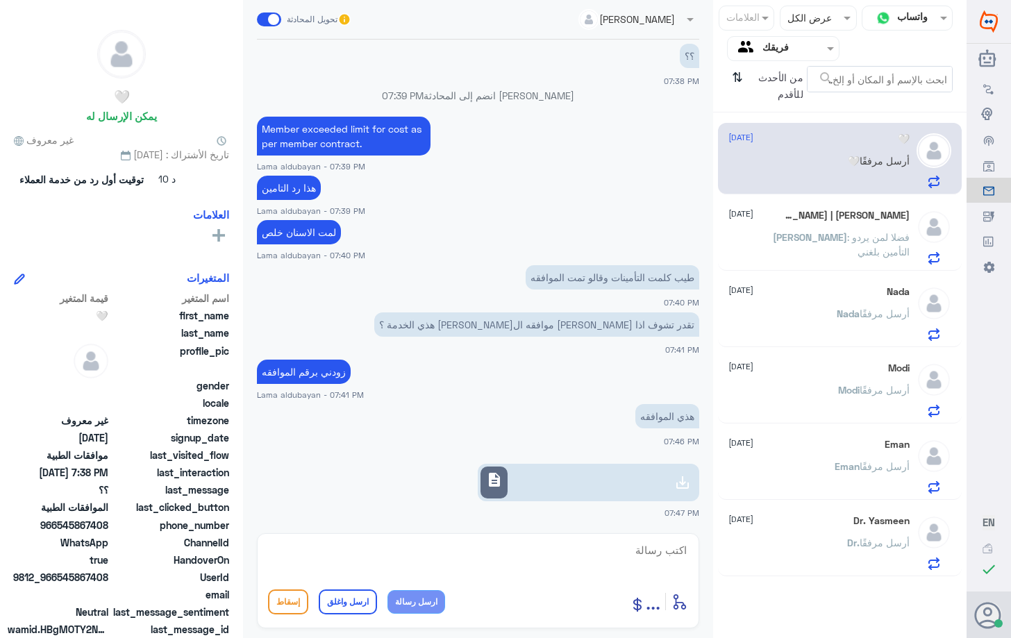
click at [884, 226] on div "[PERSON_NAME] | [PERSON_NAME] [DATE][PERSON_NAME] : فضلا لمن يردو التأمين بلغني" at bounding box center [818, 237] width 180 height 55
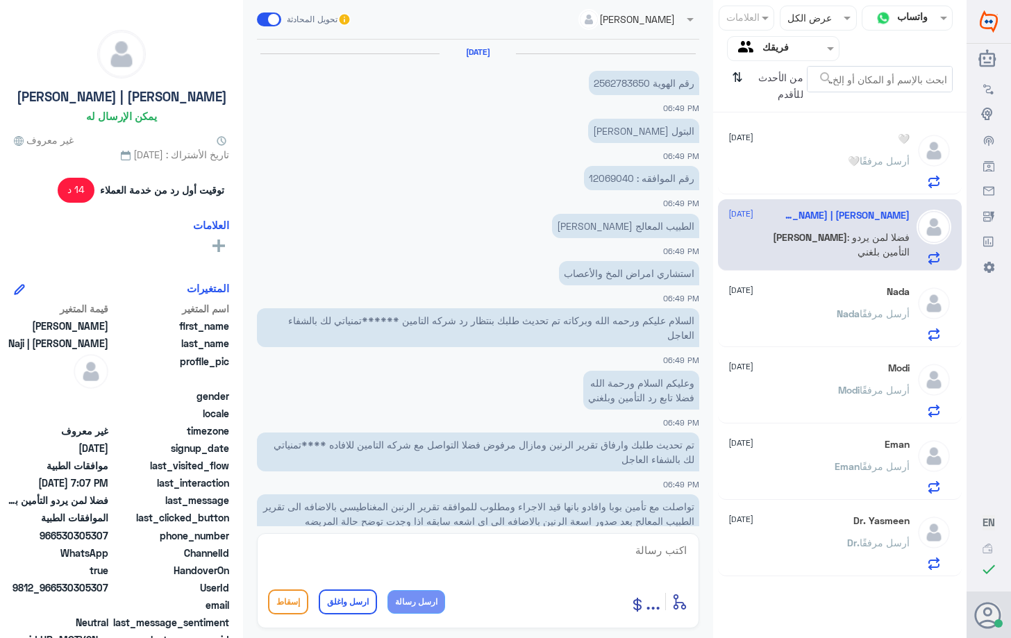
scroll to position [644, 0]
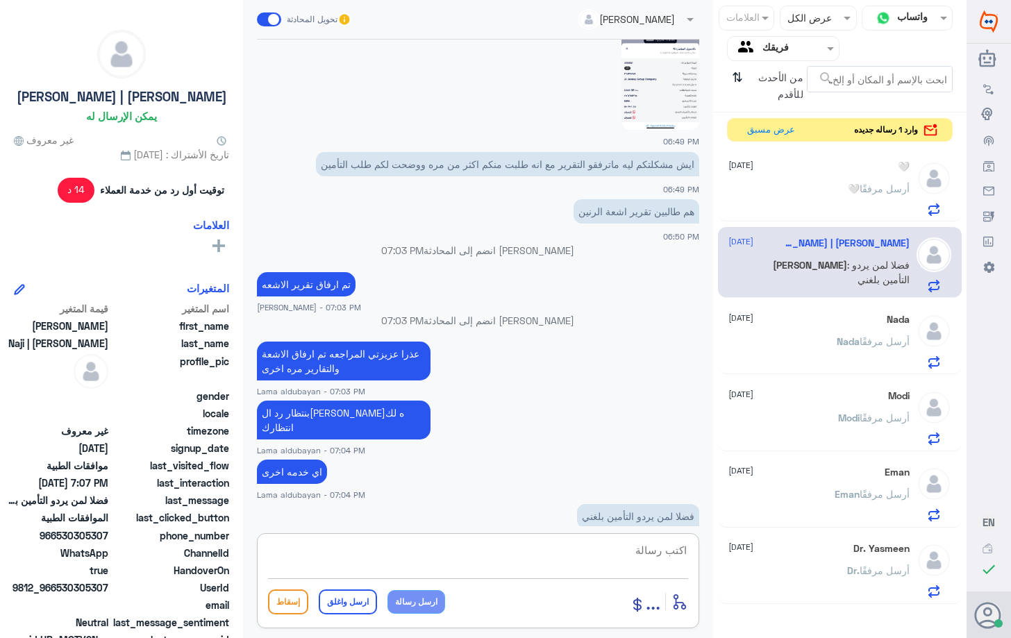
click at [427, 565] on textarea at bounding box center [478, 558] width 420 height 34
paste textarea "[MEDICAL_DATA] [MEDICAL_DATA] is approved, other MR, A1c, B12 are not justified"
type textarea "[MEDICAL_DATA] [MEDICAL_DATA] is approved, other MR, A1c, B12 are not justified"
click at [414, 603] on button "ارسل رسالة" at bounding box center [416, 602] width 58 height 24
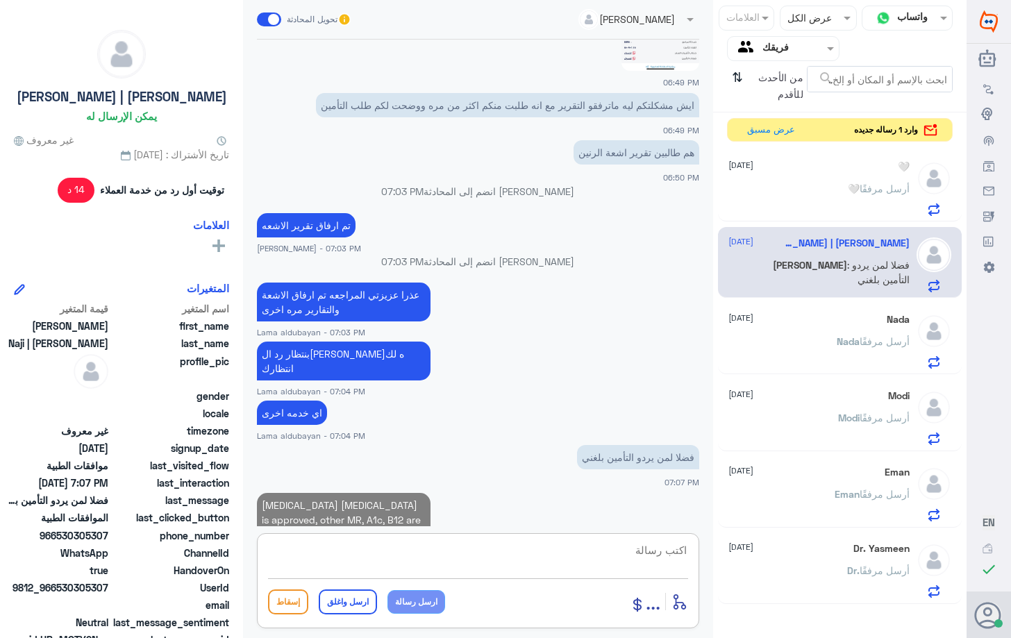
click at [446, 549] on textarea at bounding box center [478, 558] width 420 height 34
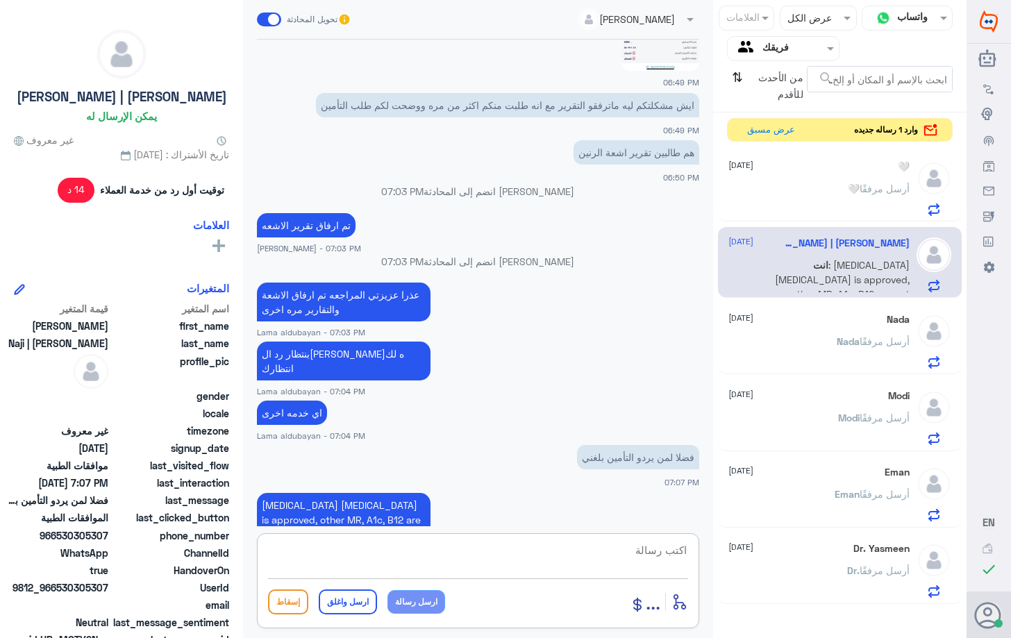
click at [485, 544] on textarea at bounding box center [478, 558] width 420 height 34
drag, startPoint x: 321, startPoint y: 475, endPoint x: 262, endPoint y: 474, distance: 59.7
click at [262, 493] on p "[MEDICAL_DATA] [MEDICAL_DATA] is approved, other MR, A1c, B12 are not justified" at bounding box center [344, 519] width 174 height 53
click at [545, 559] on textarea "هذا رد التامين توافق على" at bounding box center [478, 558] width 420 height 34
paste textarea "[MEDICAL_DATA] [MEDICAL_DATA] is approved, other MR, A1c, B12 are not justified"
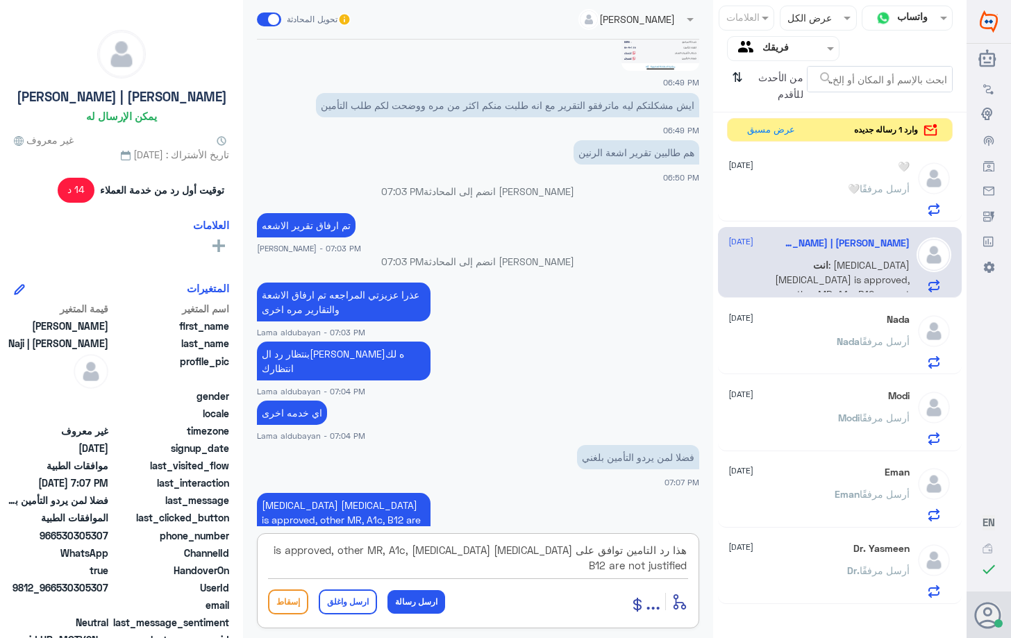
drag, startPoint x: 573, startPoint y: 548, endPoint x: 334, endPoint y: 553, distance: 239.5
click at [334, 553] on textarea "هذا رد التامين توافق على [MEDICAL_DATA] [MEDICAL_DATA] is approved, other MR, A…" at bounding box center [478, 558] width 420 height 34
type textarea "هذا رد التامين توافق على [MEDICAL_DATA] [MEDICAL_DATA]"
click at [430, 607] on button "ارسل رسالة" at bounding box center [416, 602] width 58 height 24
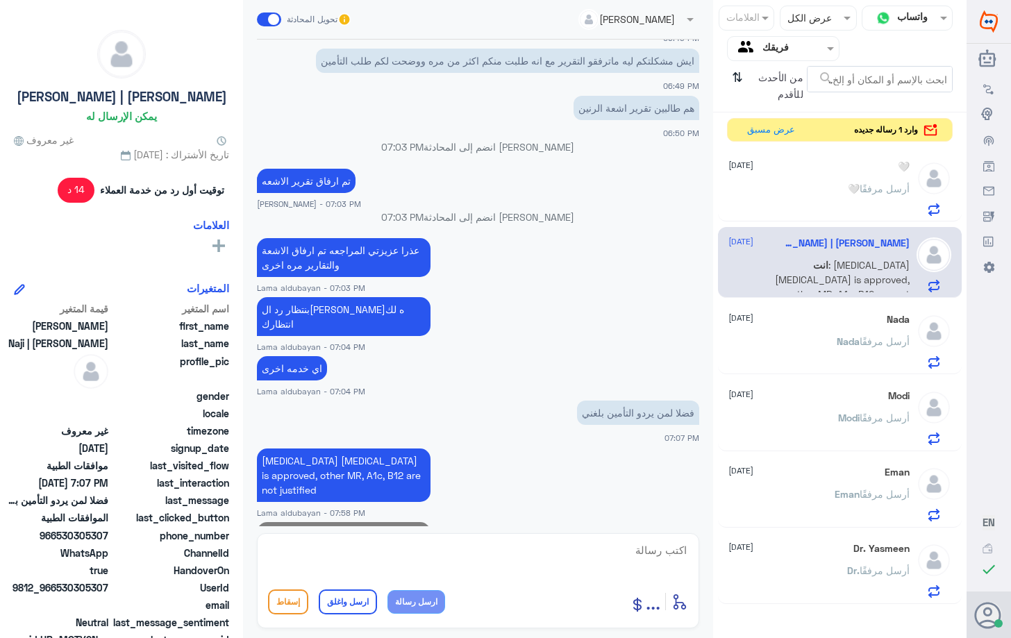
click at [451, 550] on textarea at bounding box center [478, 558] width 420 height 34
type textarea "بامكانها الاستفاده من الخدمه"
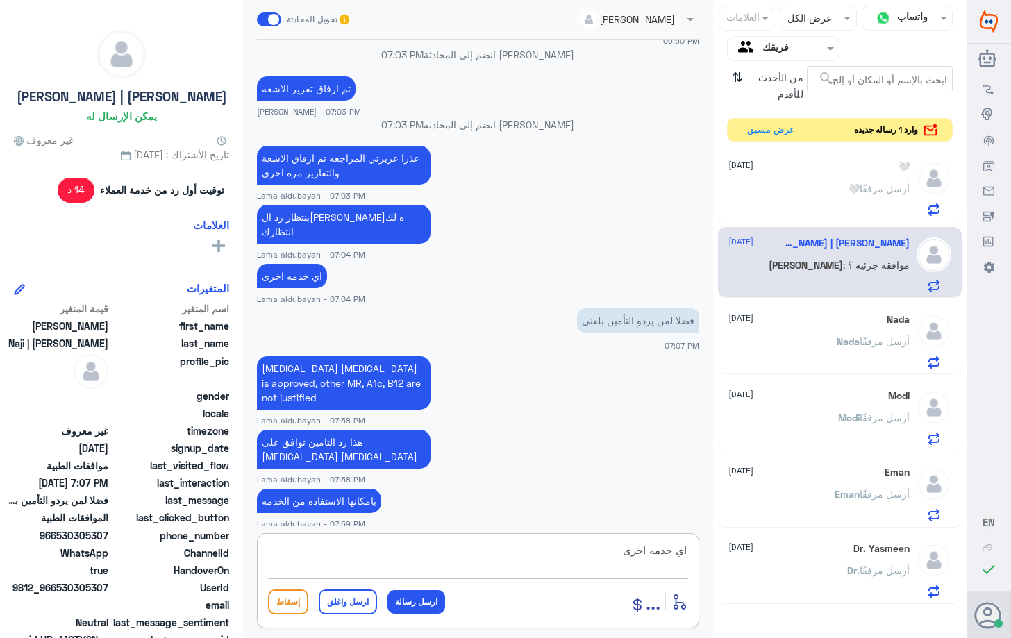
scroll to position [887, 0]
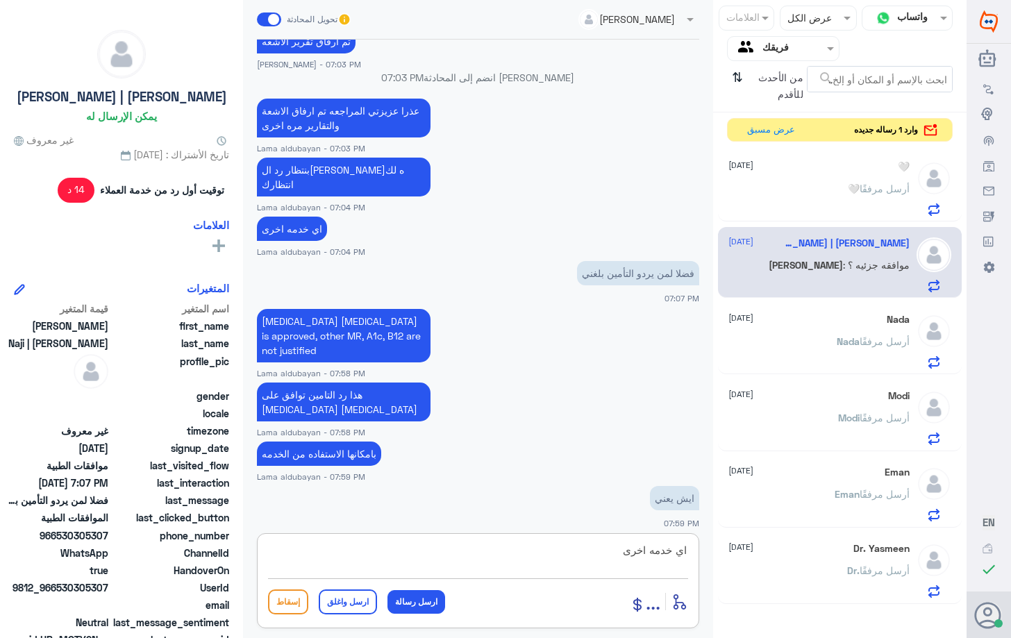
click at [597, 557] on textarea "اي خدمه اخرى" at bounding box center [478, 558] width 420 height 34
drag, startPoint x: 632, startPoint y: 558, endPoint x: 707, endPoint y: 550, distance: 75.4
click at [707, 550] on div "Lama aldubayan تحويل المحادثة [DATE] رقم الهوية 2562783650 06:49 PM البتول [PER…" at bounding box center [478, 321] width 470 height 642
drag, startPoint x: 578, startPoint y: 540, endPoint x: 593, endPoint y: 548, distance: 17.7
click at [593, 548] on textarea "ى" at bounding box center [478, 558] width 420 height 34
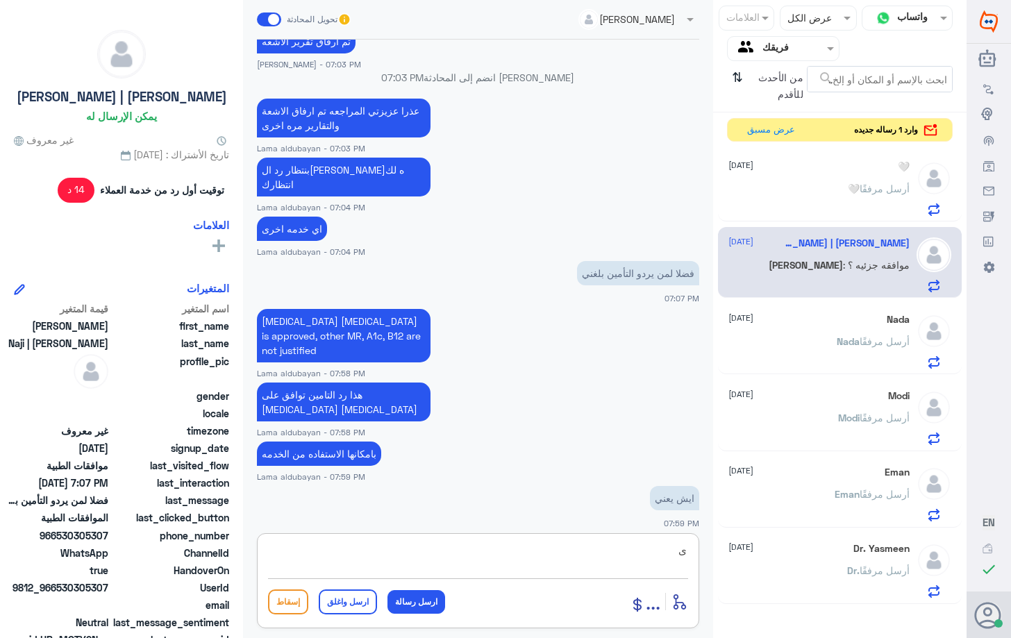
type textarea "ى"
type textarea "نعم"
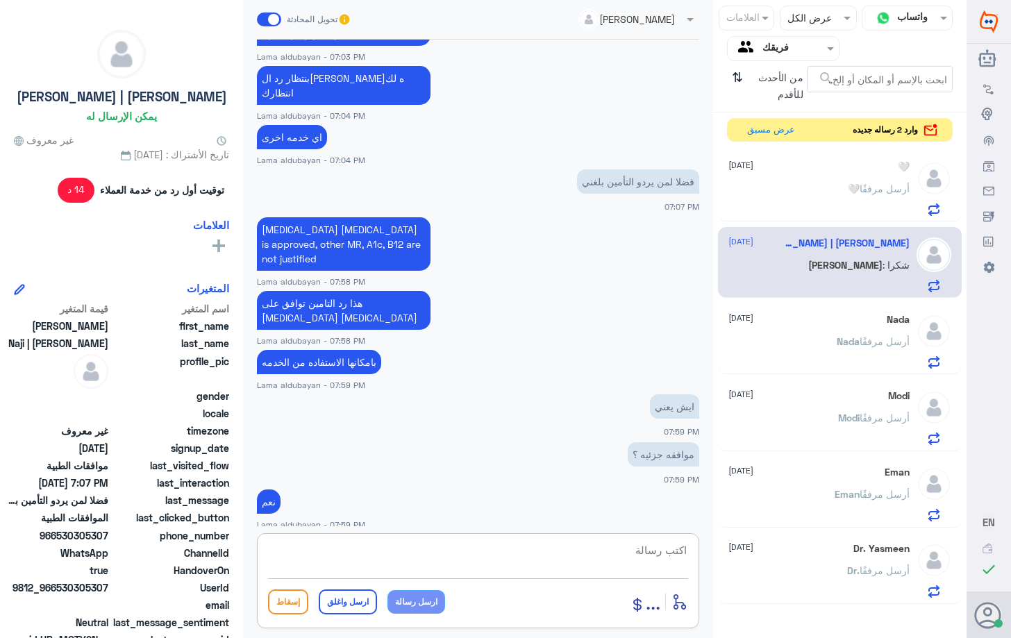
scroll to position [1027, 0]
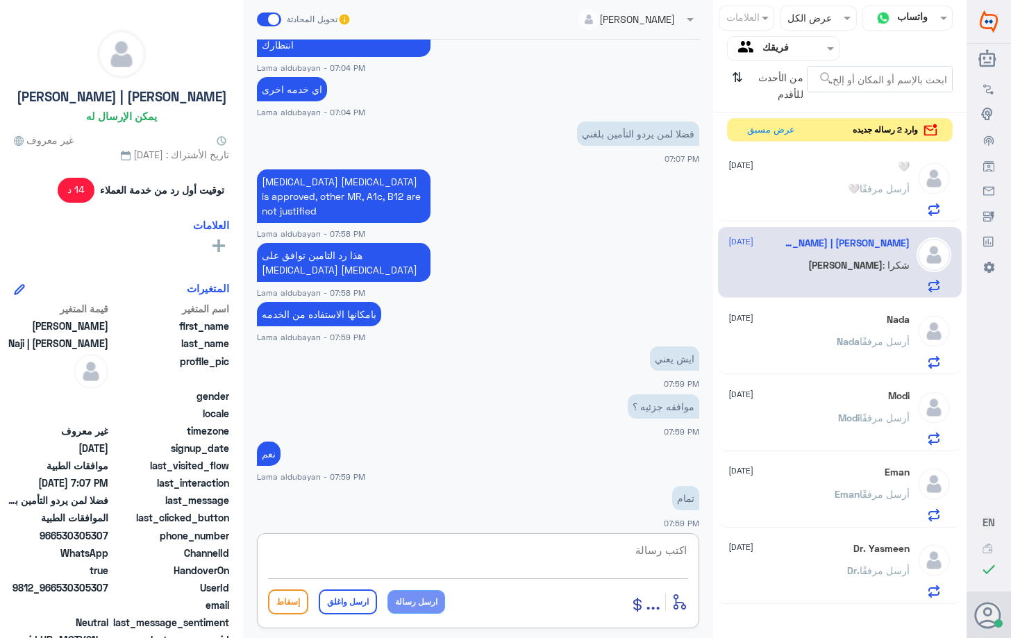
click at [537, 559] on textarea at bounding box center [478, 558] width 420 height 34
type textarea "h"
type textarea "العفو اتمنى لك دوام الصحه والعافيه"
click at [357, 614] on div "أدخل اسم مجموعة الرسائل ... إسقاط ارسل واغلق ارسل رسالة" at bounding box center [478, 601] width 420 height 31
click at [339, 601] on button "ارسل واغلق" at bounding box center [348, 601] width 58 height 25
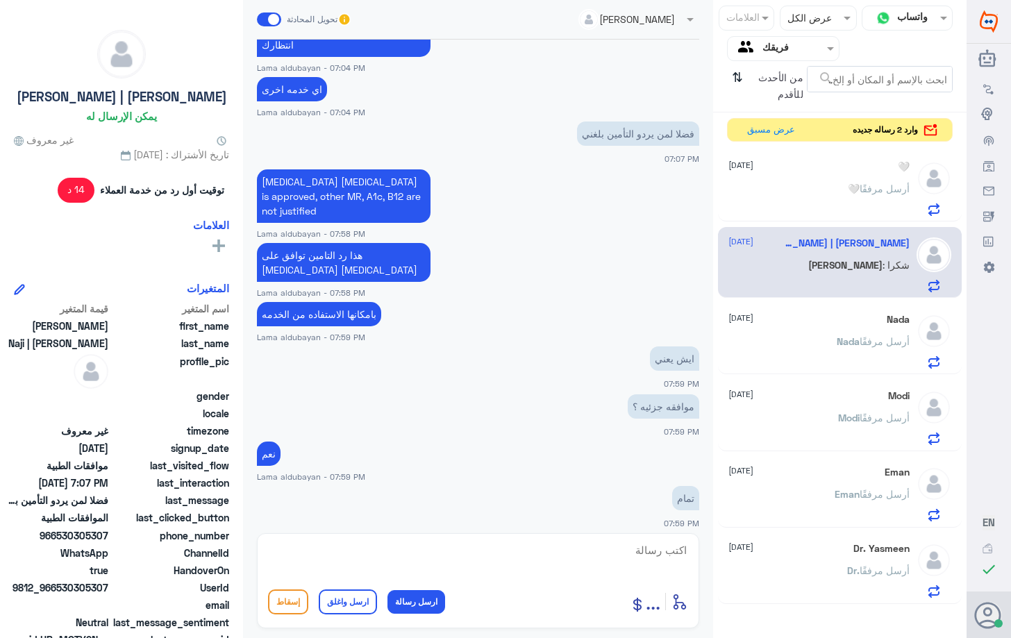
scroll to position [1071, 0]
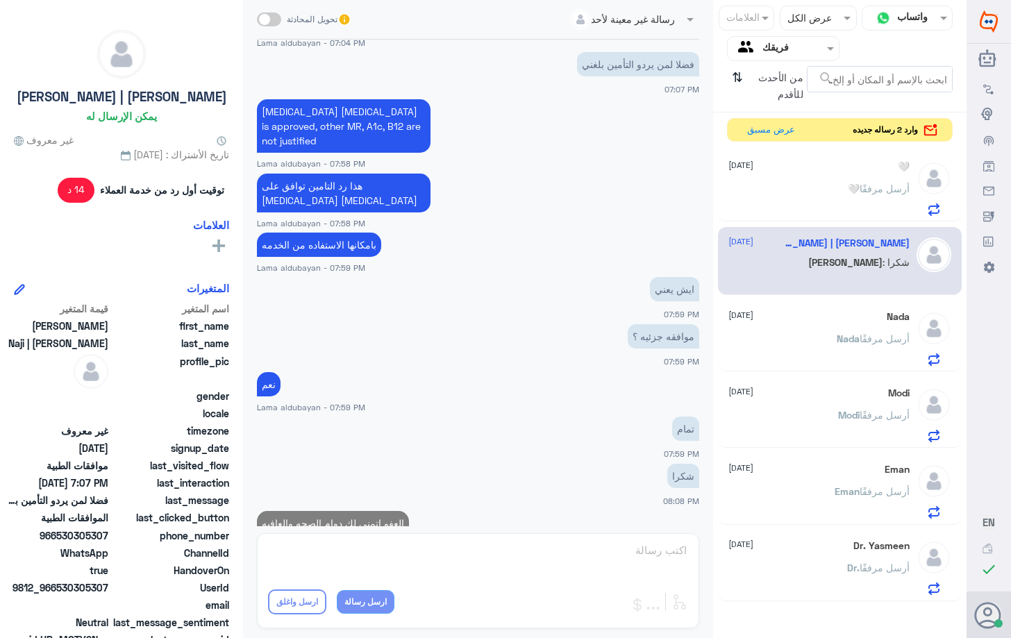
click at [839, 206] on div "🤍 أرسل مرفقًا" at bounding box center [818, 200] width 180 height 31
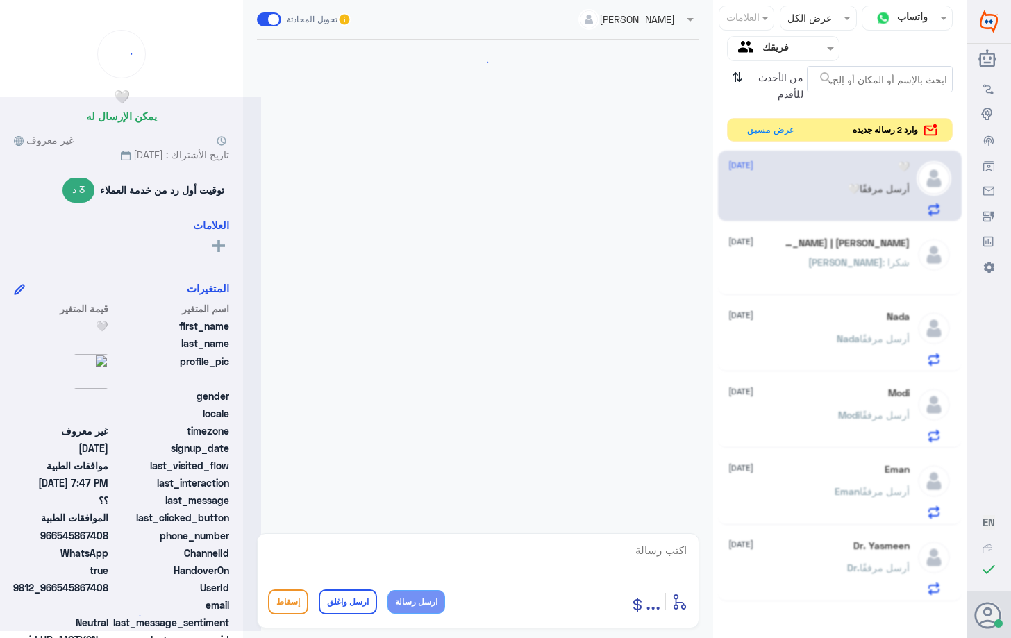
scroll to position [972, 0]
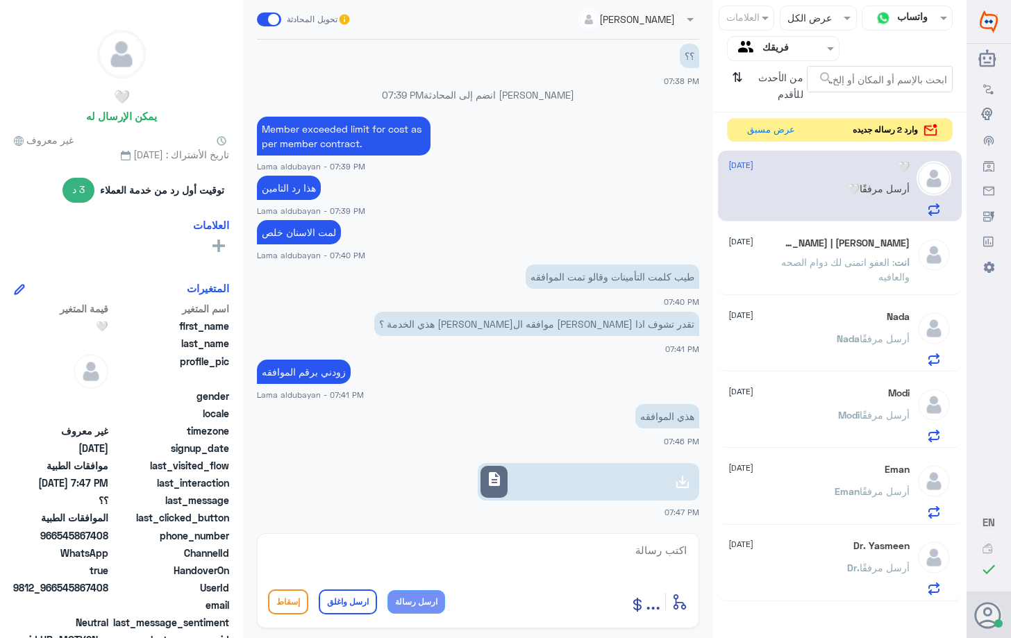
click at [502, 478] on span "description" at bounding box center [494, 479] width 17 height 17
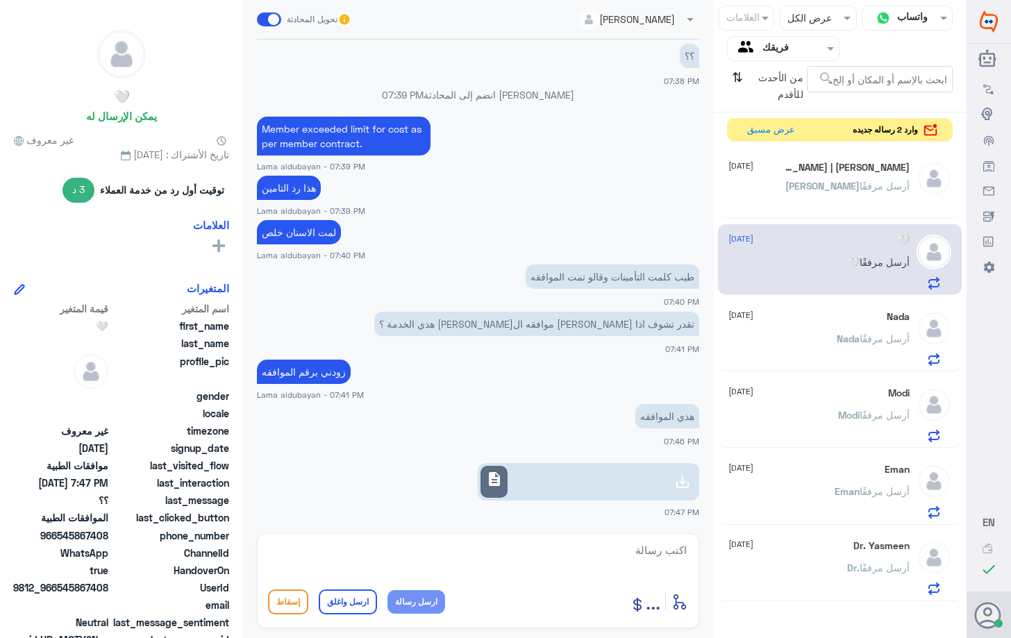
click at [396, 560] on textarea at bounding box center [478, 558] width 420 height 34
type textarea "تمام حابه الغيها"
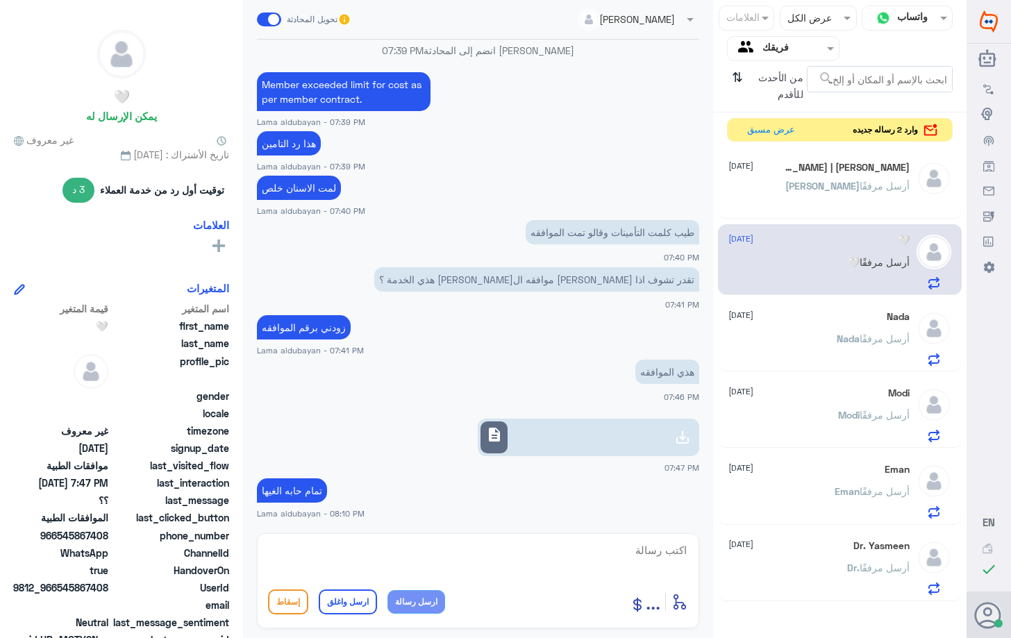
click at [823, 192] on div "[PERSON_NAME] أرسل مرفقًا" at bounding box center [818, 197] width 180 height 31
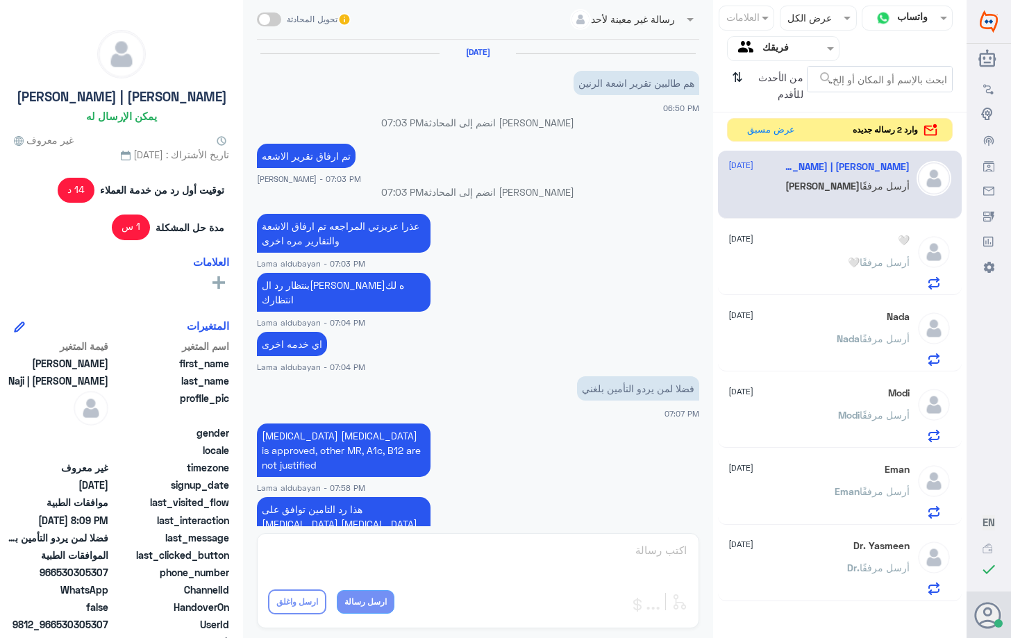
scroll to position [549, 0]
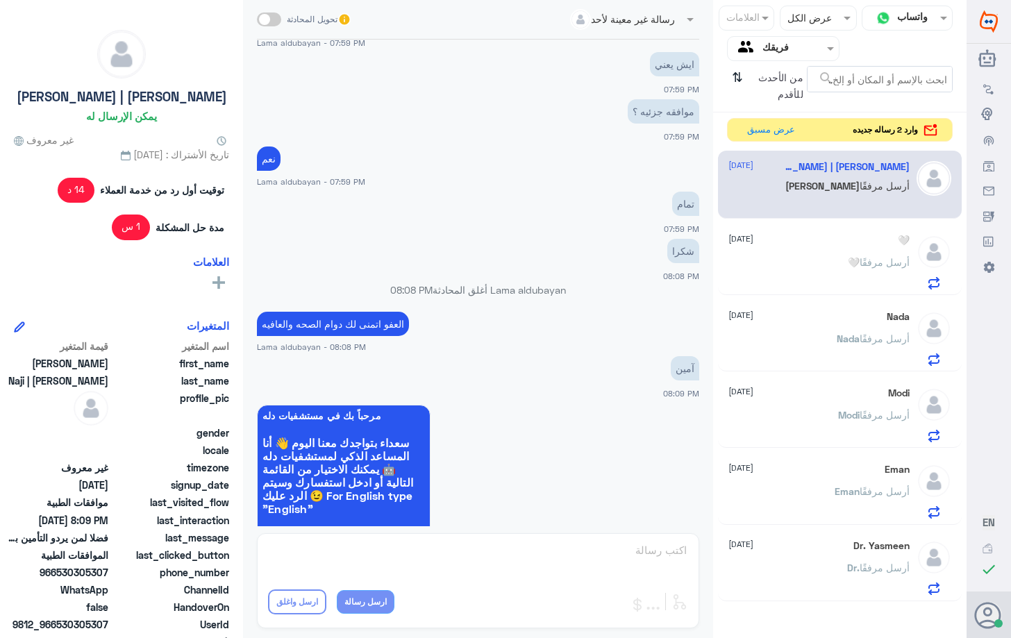
click at [273, 23] on span at bounding box center [269, 19] width 24 height 14
click at [0, 0] on input "checkbox" at bounding box center [0, 0] width 0 height 0
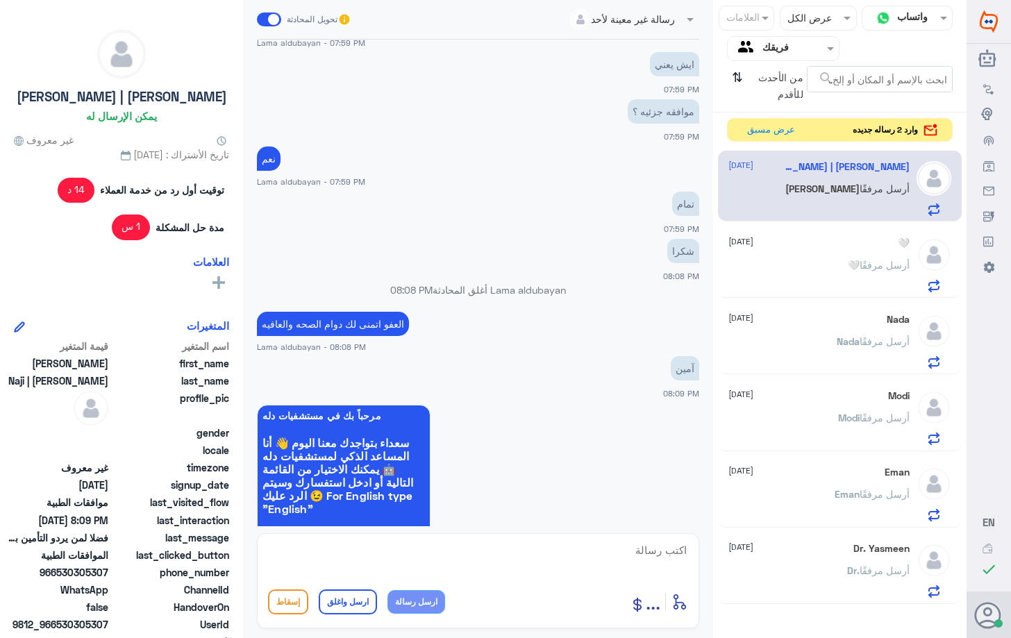
click at [514, 566] on textarea at bounding box center [478, 558] width 420 height 34
click at [281, 21] on div "تحويل المحادثة" at bounding box center [304, 19] width 94 height 25
click at [267, 22] on span at bounding box center [269, 19] width 24 height 14
click at [0, 0] on input "checkbox" at bounding box center [0, 0] width 0 height 0
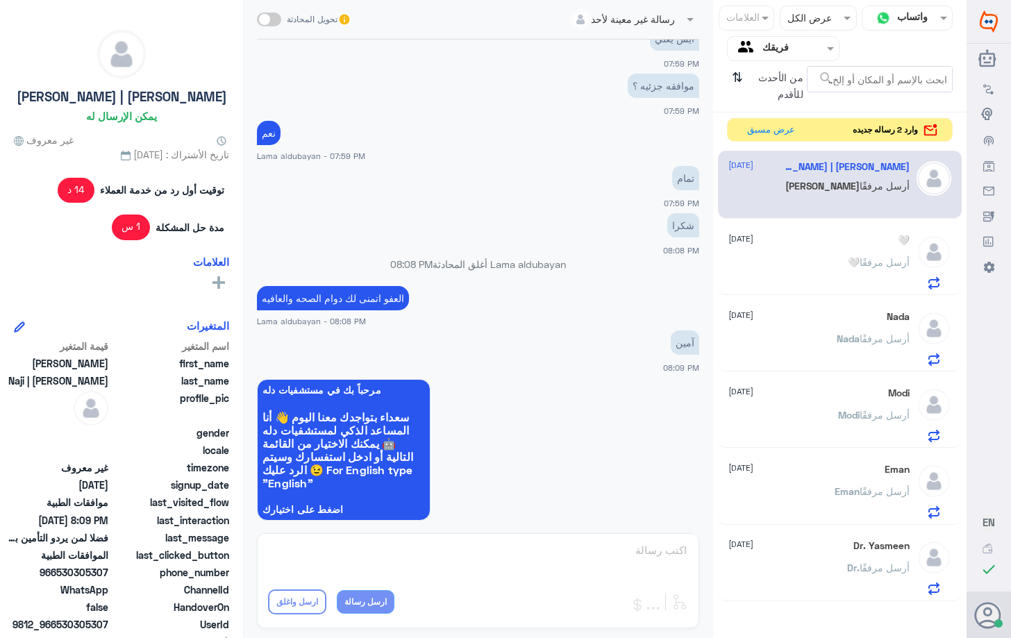
click at [853, 271] on p "🤍 أرسل مرفقًا" at bounding box center [879, 272] width 62 height 35
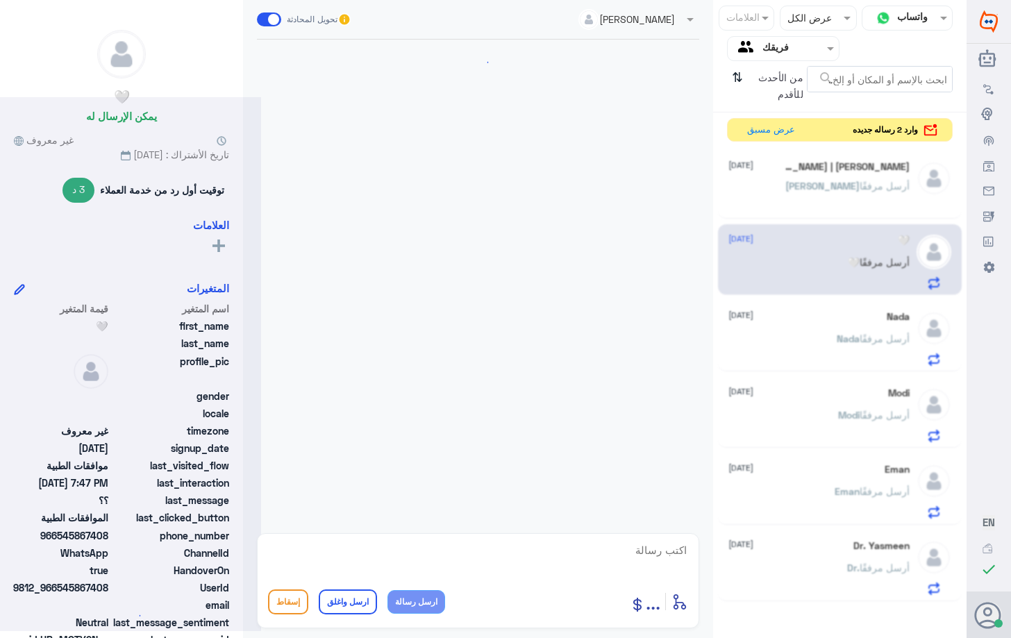
scroll to position [1016, 0]
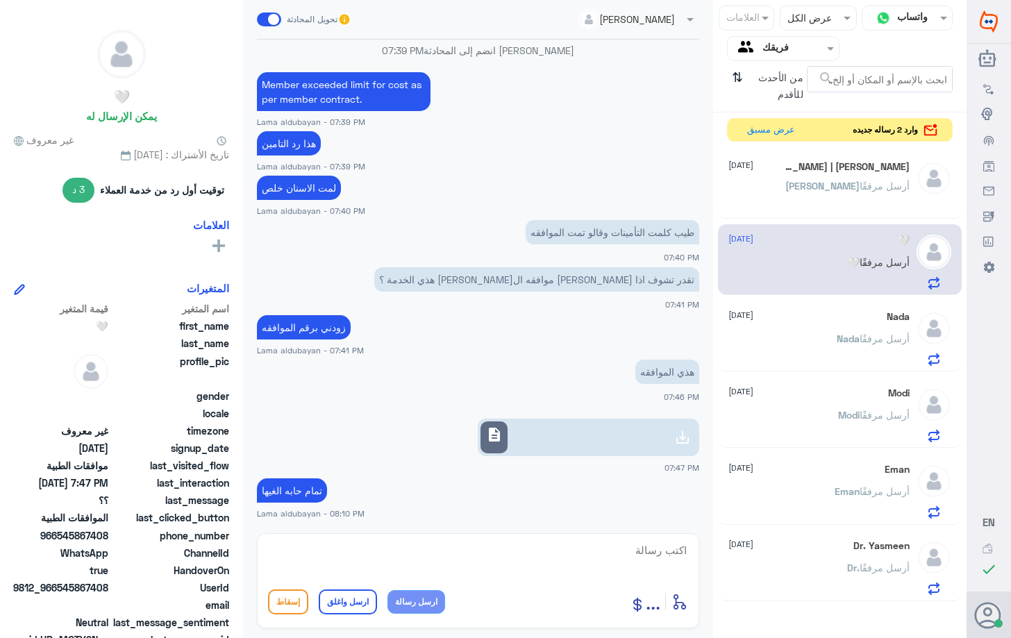
click at [802, 186] on div "[PERSON_NAME] أرسل مرفقًا" at bounding box center [818, 197] width 180 height 31
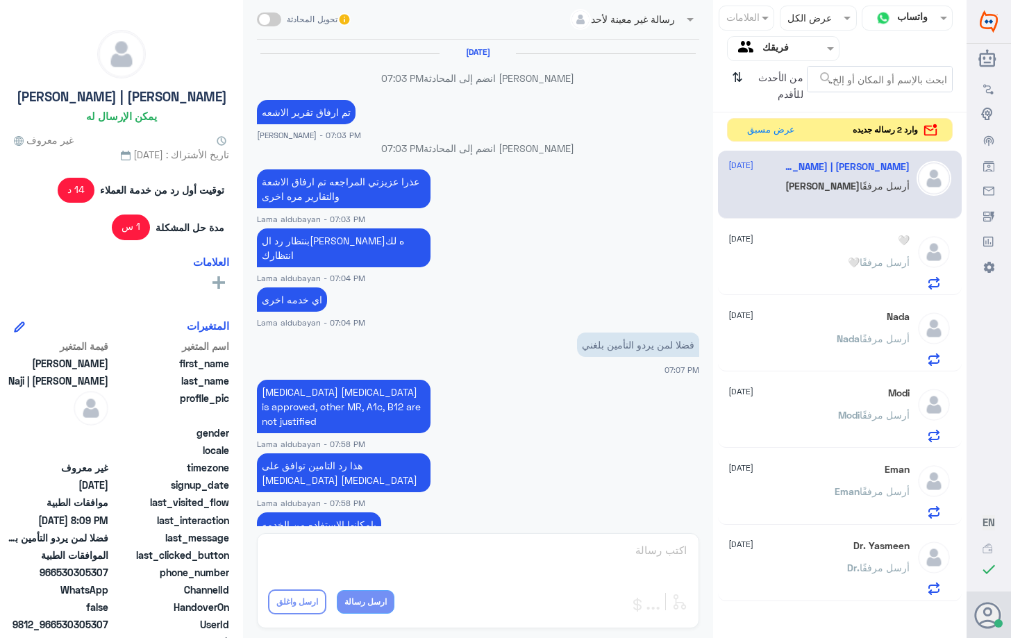
scroll to position [530, 0]
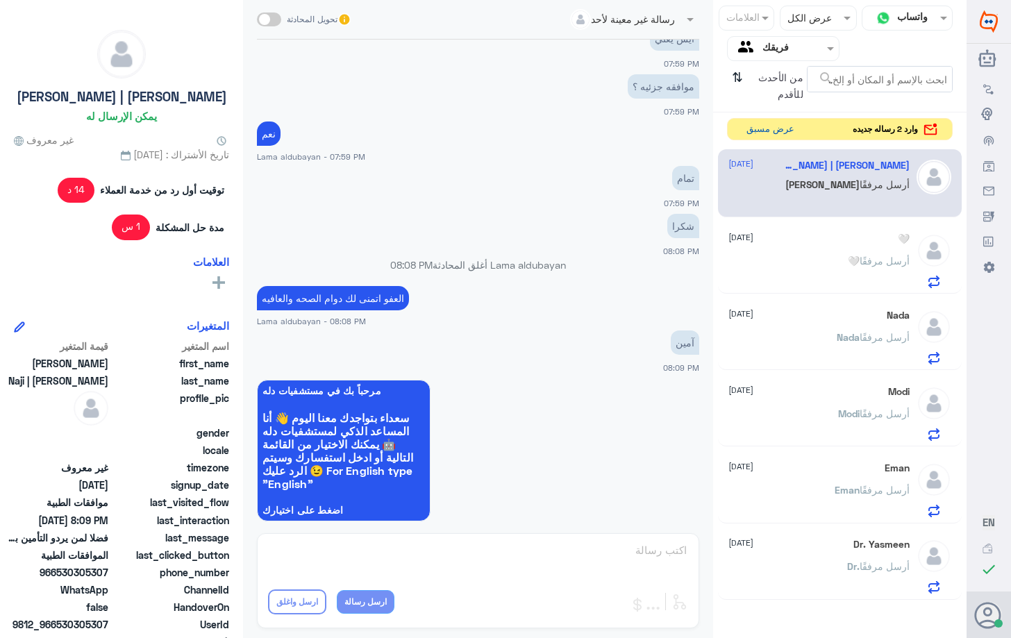
click at [772, 130] on button "عرض مسبق" at bounding box center [770, 130] width 58 height 22
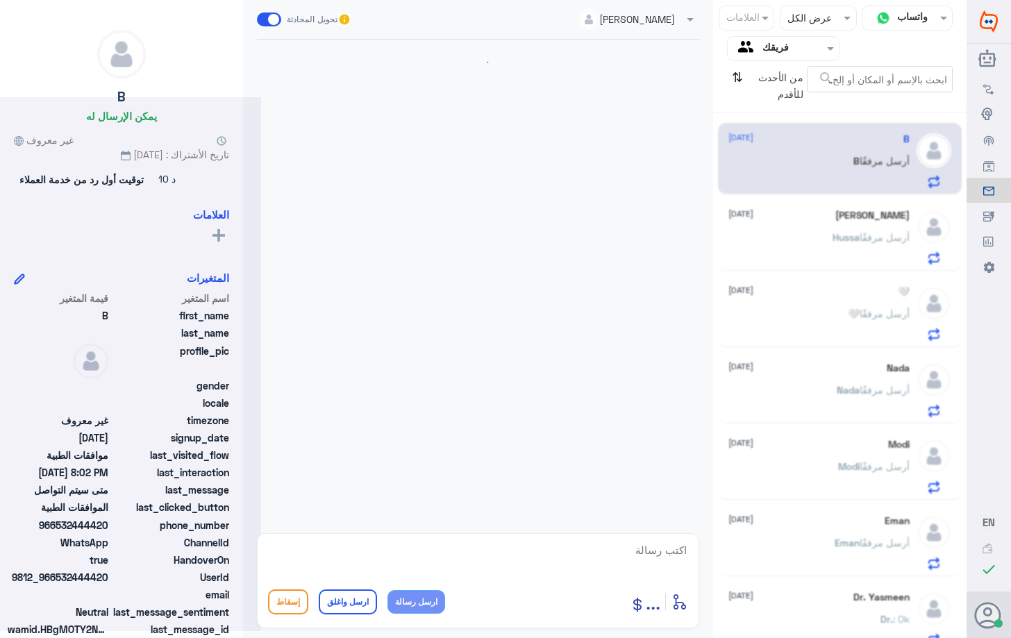
scroll to position [1334, 0]
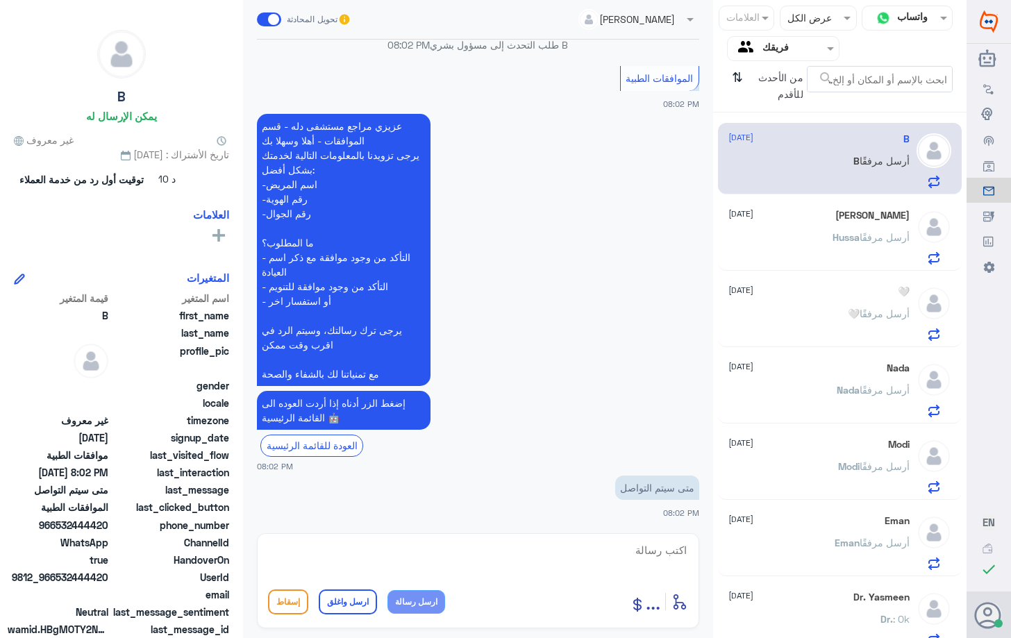
click at [869, 235] on span "أرسل مرفقًا" at bounding box center [884, 237] width 50 height 12
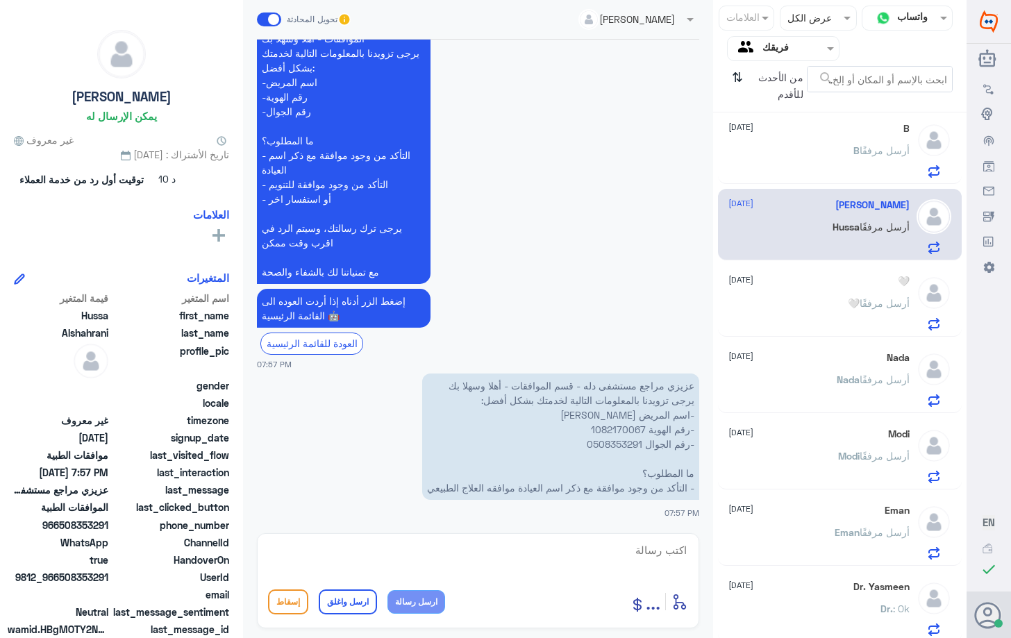
scroll to position [15, 0]
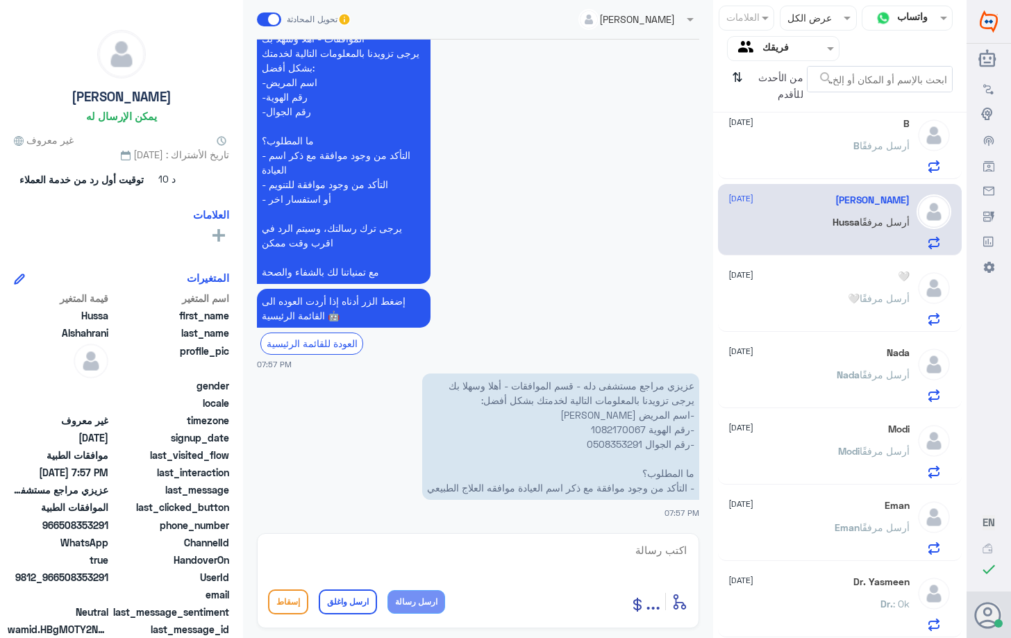
click at [854, 317] on p "🤍 أرسل مرفقًا" at bounding box center [879, 308] width 62 height 35
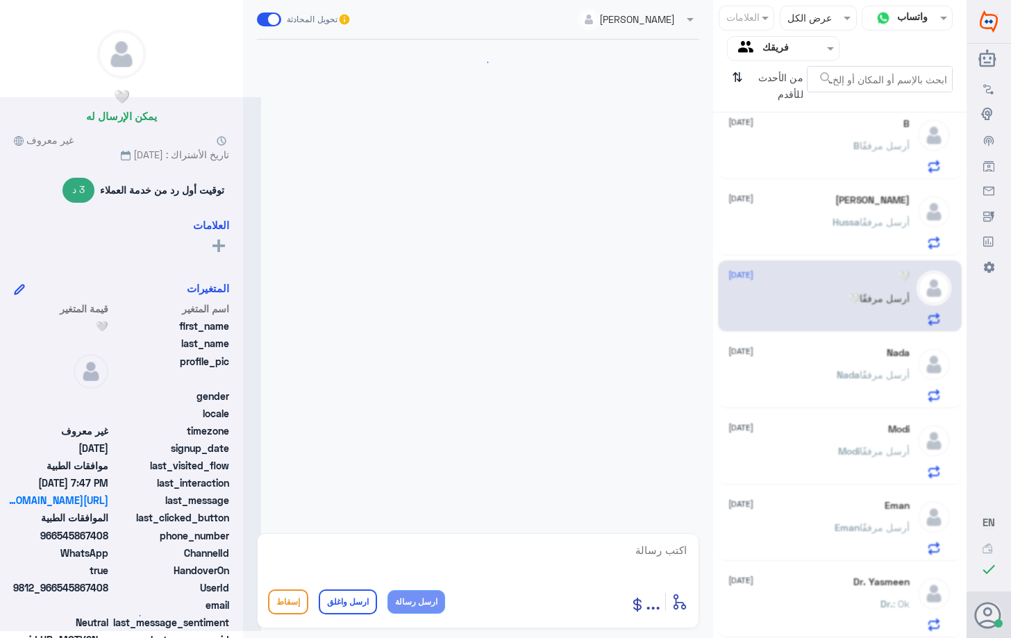
scroll to position [1016, 0]
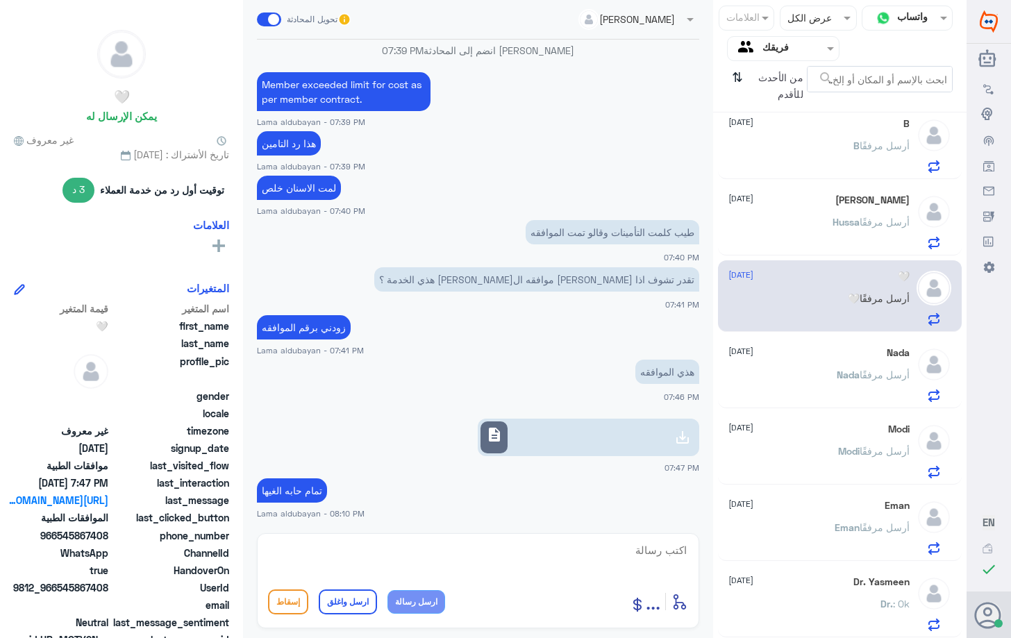
click at [419, 553] on textarea at bounding box center [478, 558] width 420 height 34
click at [878, 464] on p "[PERSON_NAME] أرسل مرفقًا" at bounding box center [873, 461] width 71 height 35
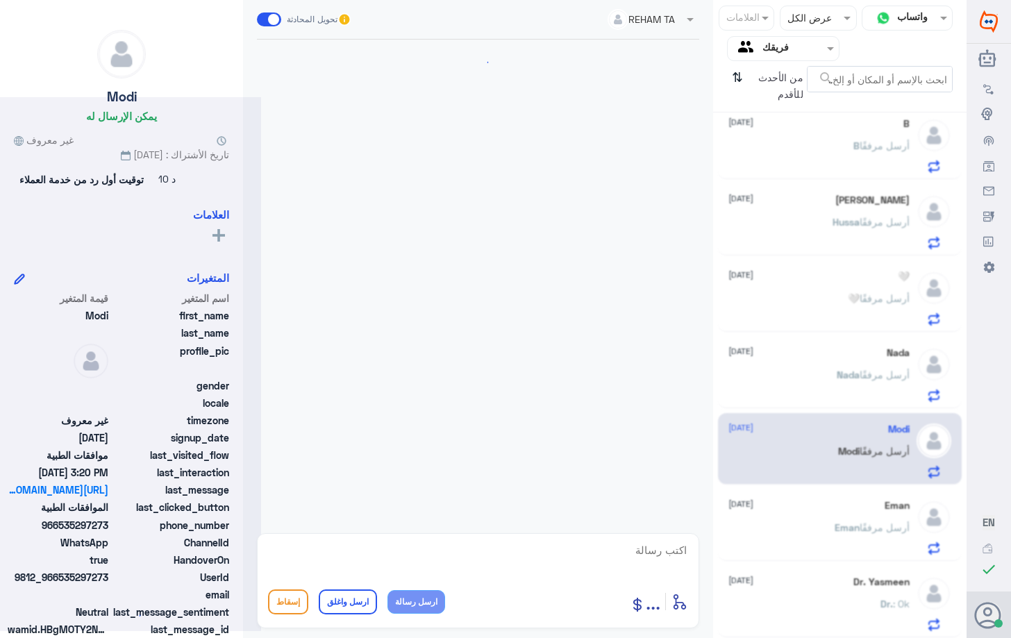
scroll to position [1242, 0]
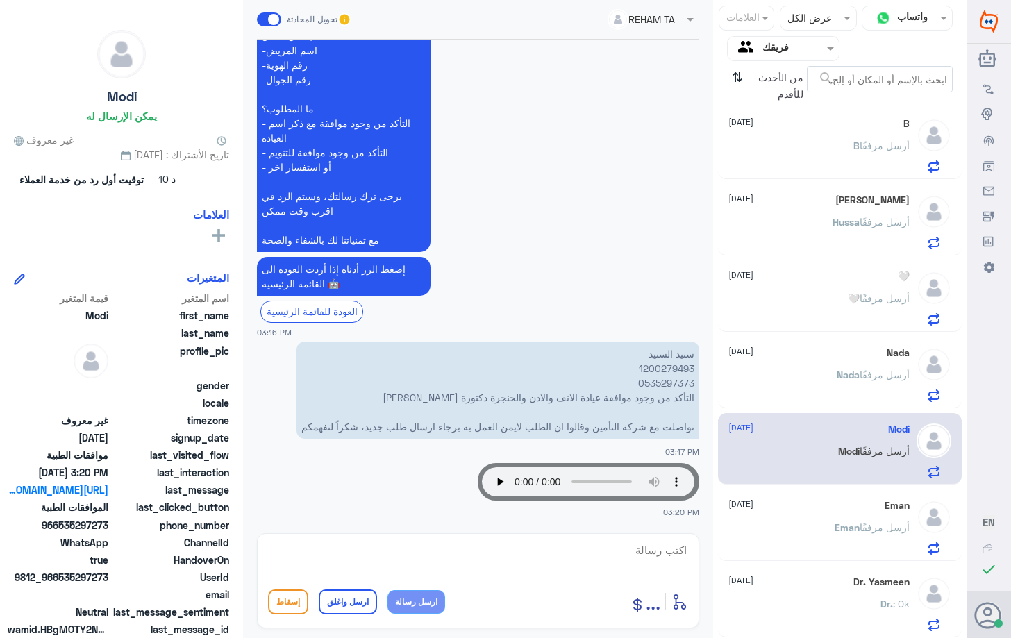
click at [773, 503] on div "Eman [DATE]" at bounding box center [818, 506] width 180 height 12
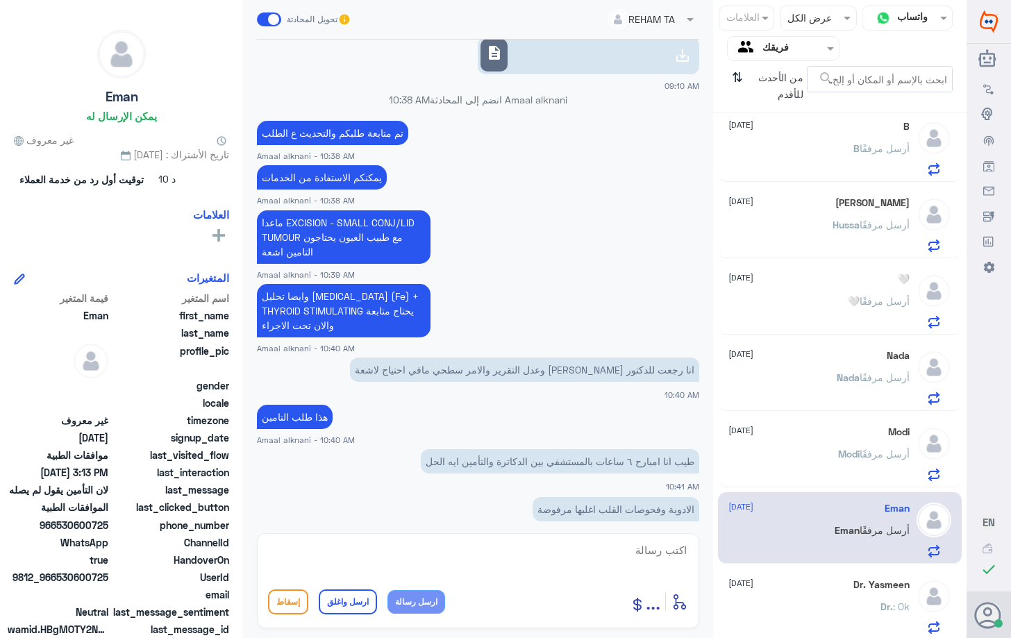
scroll to position [15, 0]
click at [838, 145] on div "B أرسل مرفقًا" at bounding box center [818, 157] width 180 height 31
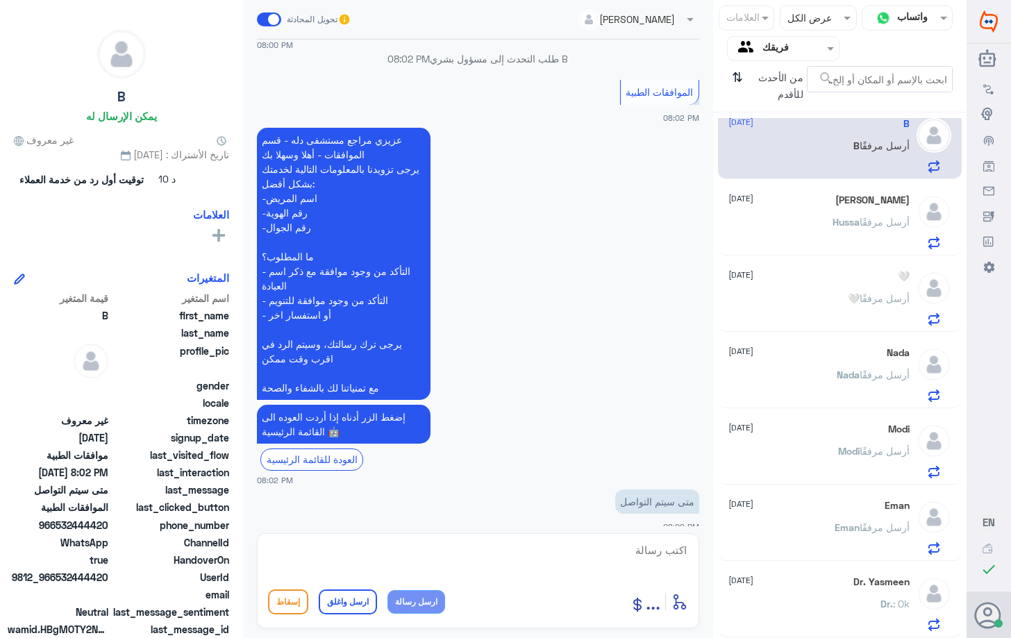
scroll to position [1334, 0]
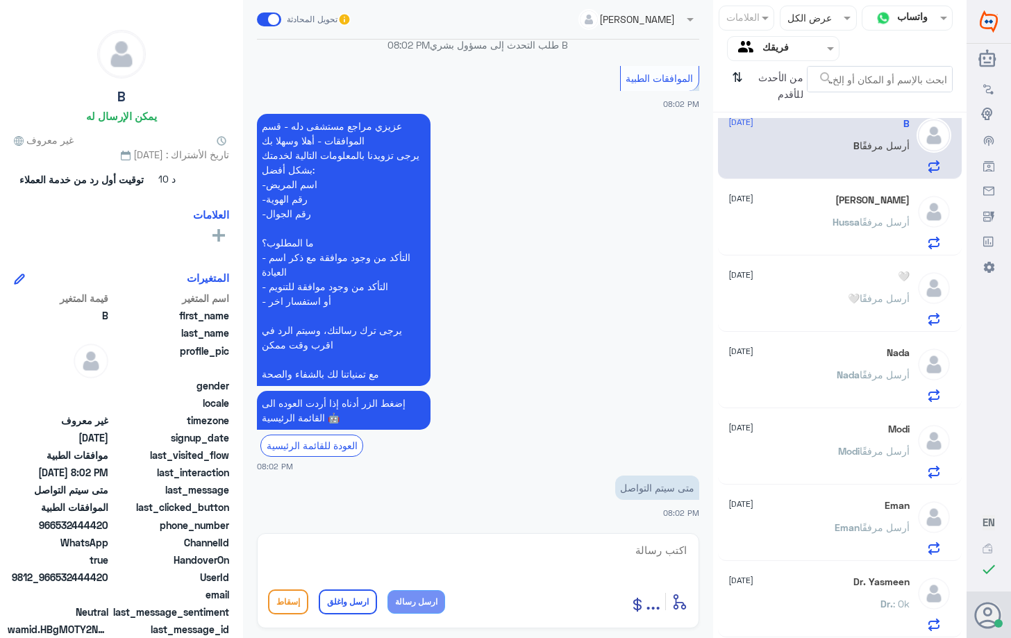
click at [825, 221] on div "[PERSON_NAME] أرسل مرفقًا" at bounding box center [818, 233] width 180 height 31
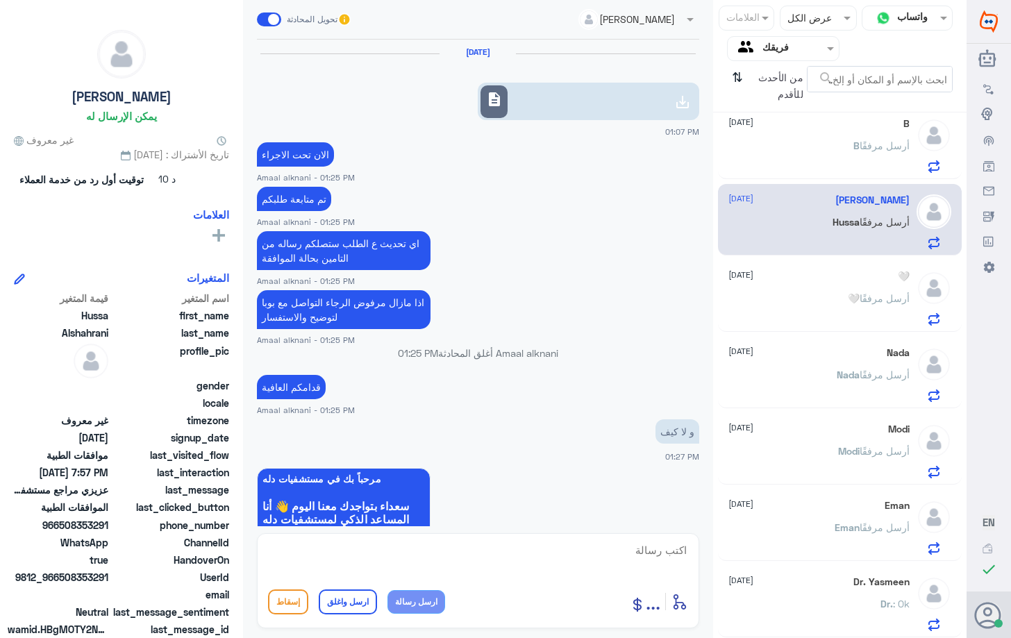
scroll to position [1323, 0]
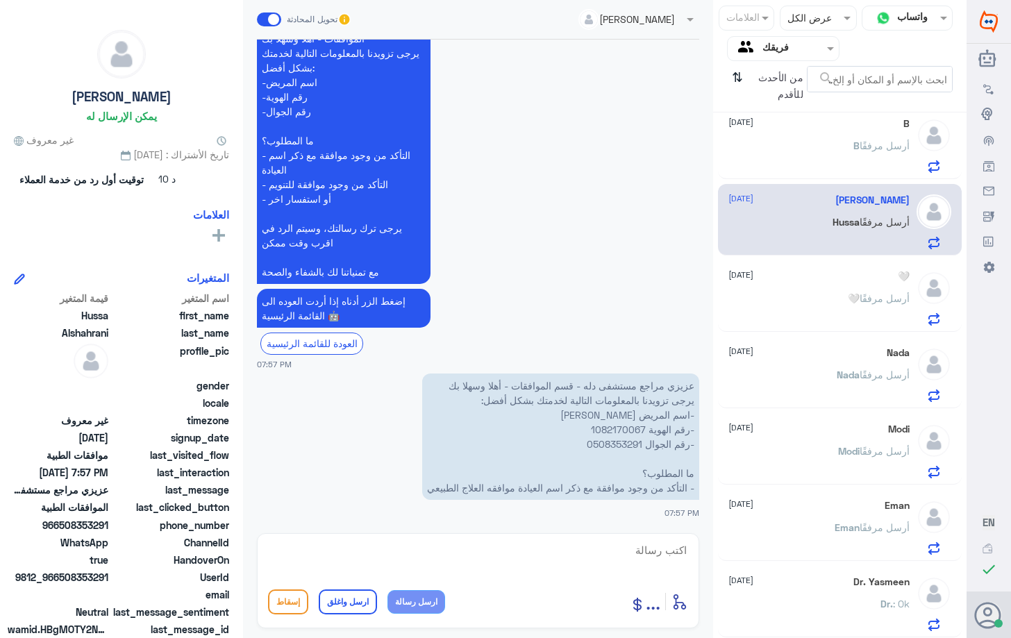
click at [866, 310] on p "🤍 أرسل مرفقًا" at bounding box center [879, 308] width 62 height 35
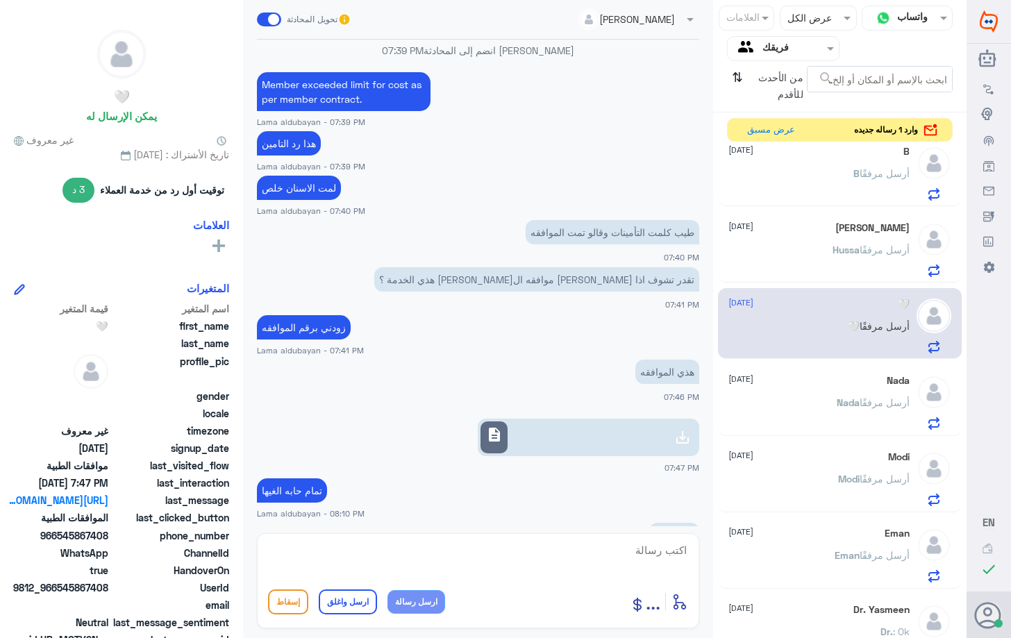
scroll to position [1111, 0]
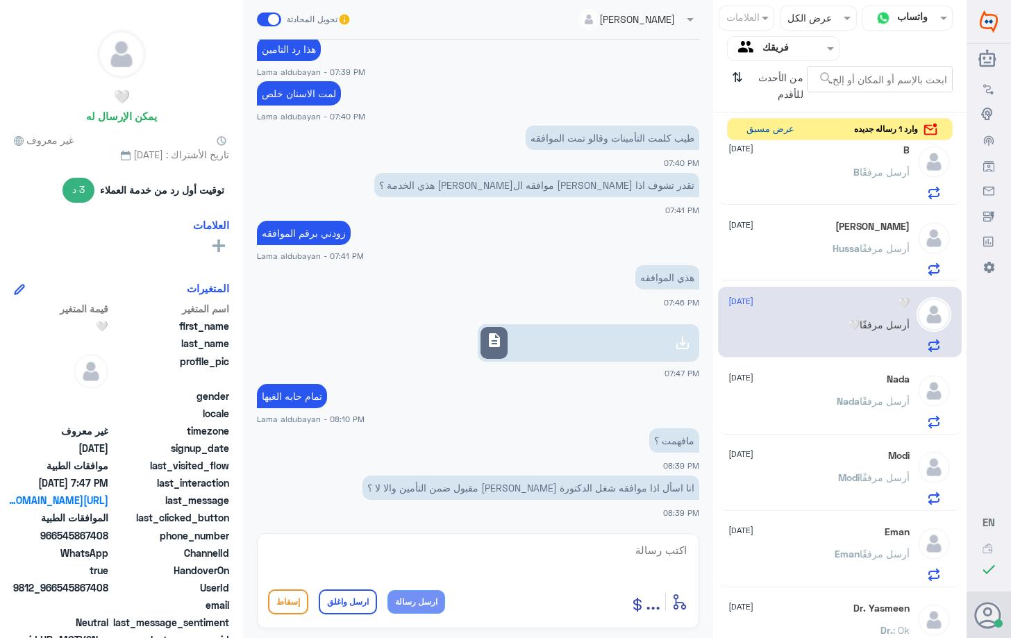
click at [775, 135] on button "عرض مسبق" at bounding box center [770, 130] width 58 height 22
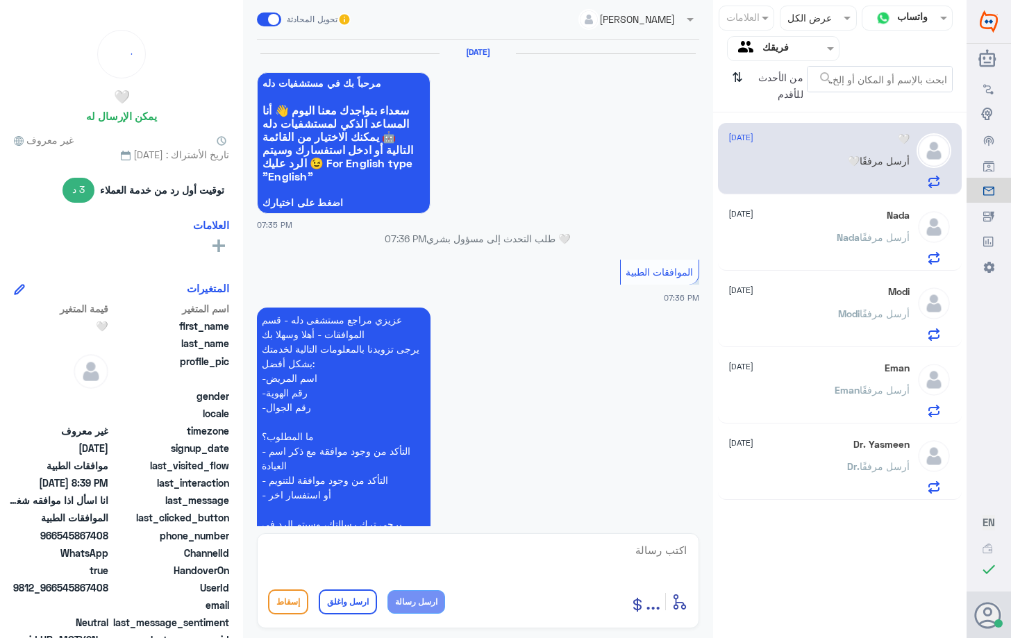
scroll to position [1063, 0]
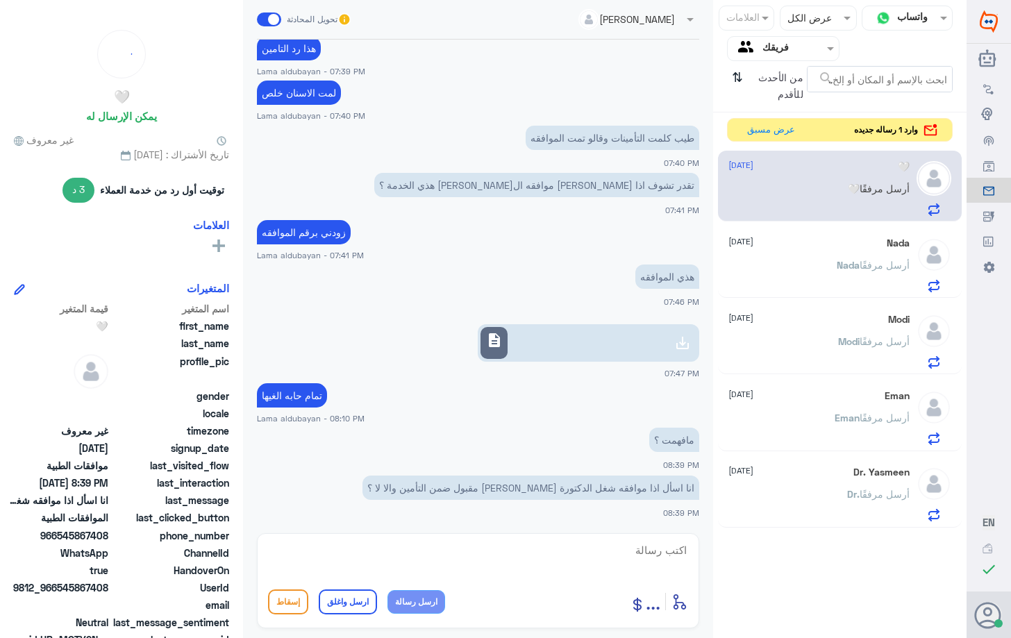
click at [507, 569] on textarea at bounding box center [478, 558] width 420 height 34
click at [682, 346] on use at bounding box center [682, 343] width 17 height 17
click at [521, 557] on textarea at bounding box center [478, 558] width 420 height 34
paste textarea "120084641"
type textarea "120084641 هذي تمت الموافقه عليها الحشوات"
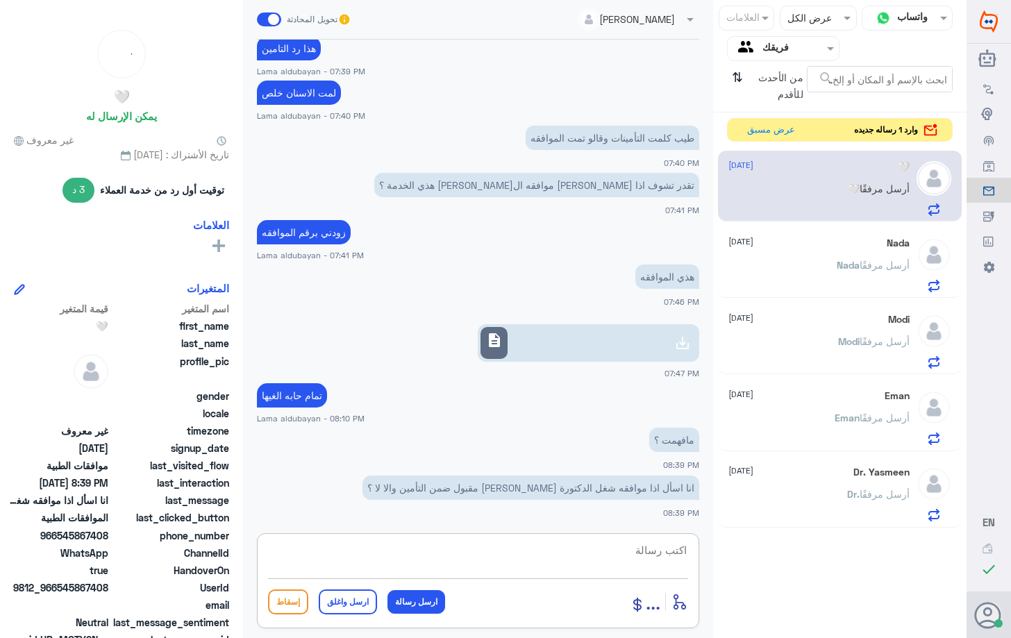
scroll to position [1122, 0]
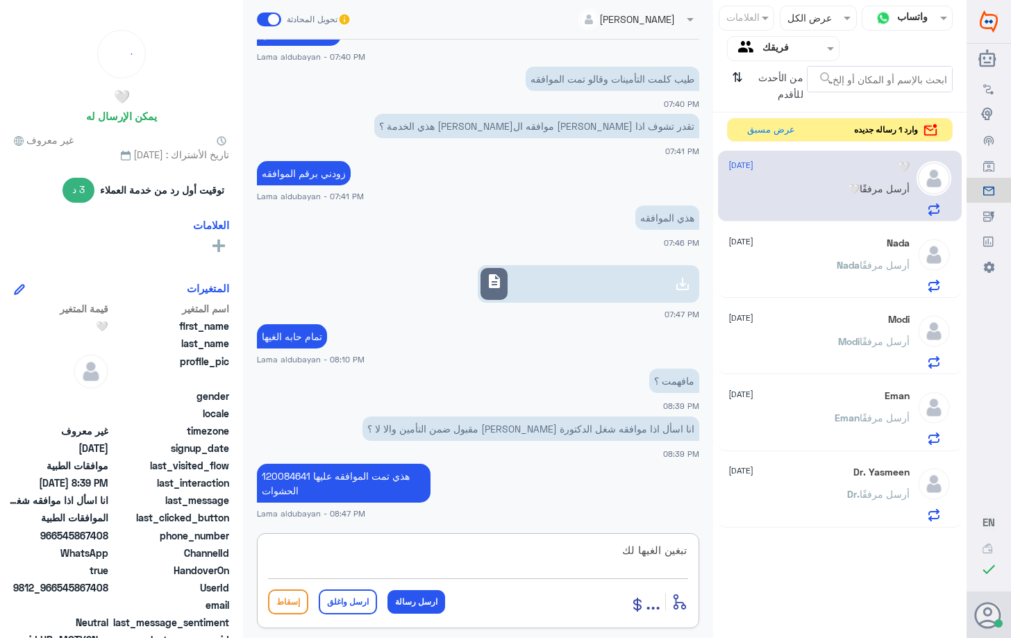
type textarea "تبغين الغيها لك"
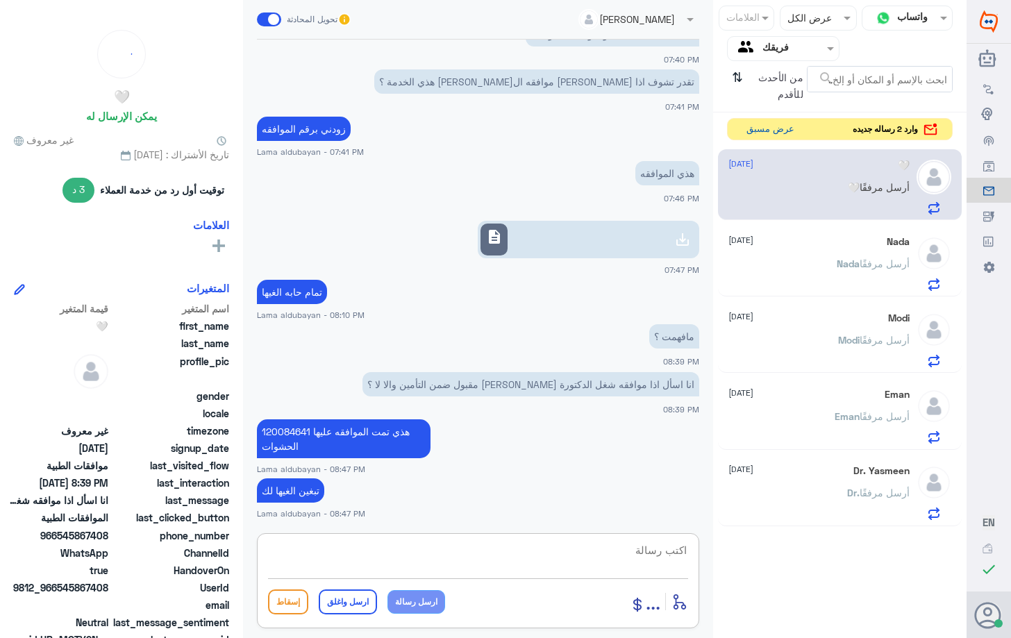
click at [787, 130] on button "عرض مسبق" at bounding box center [770, 130] width 58 height 22
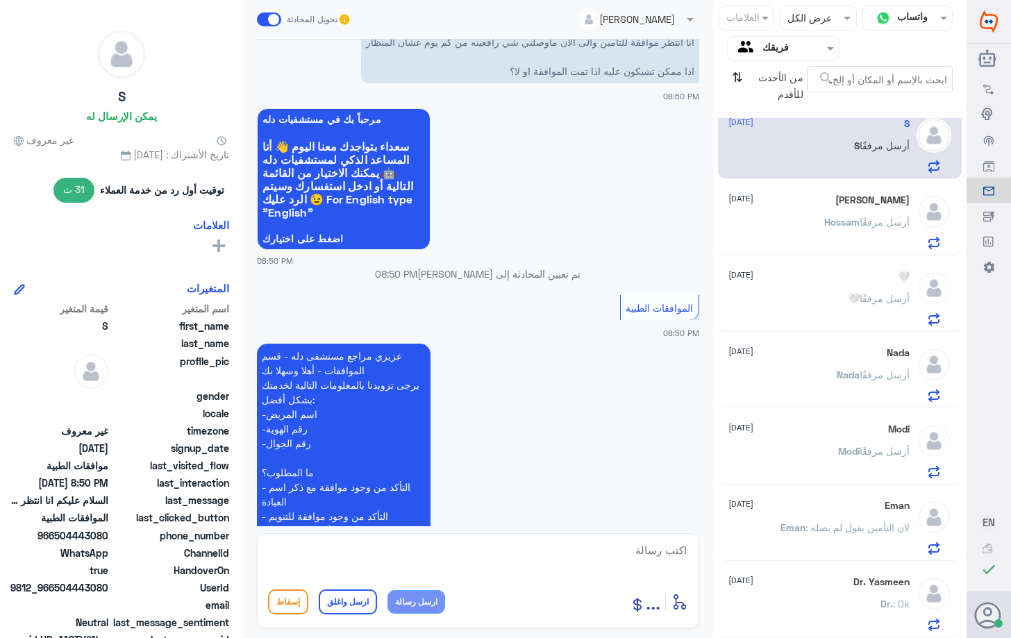
scroll to position [30, 0]
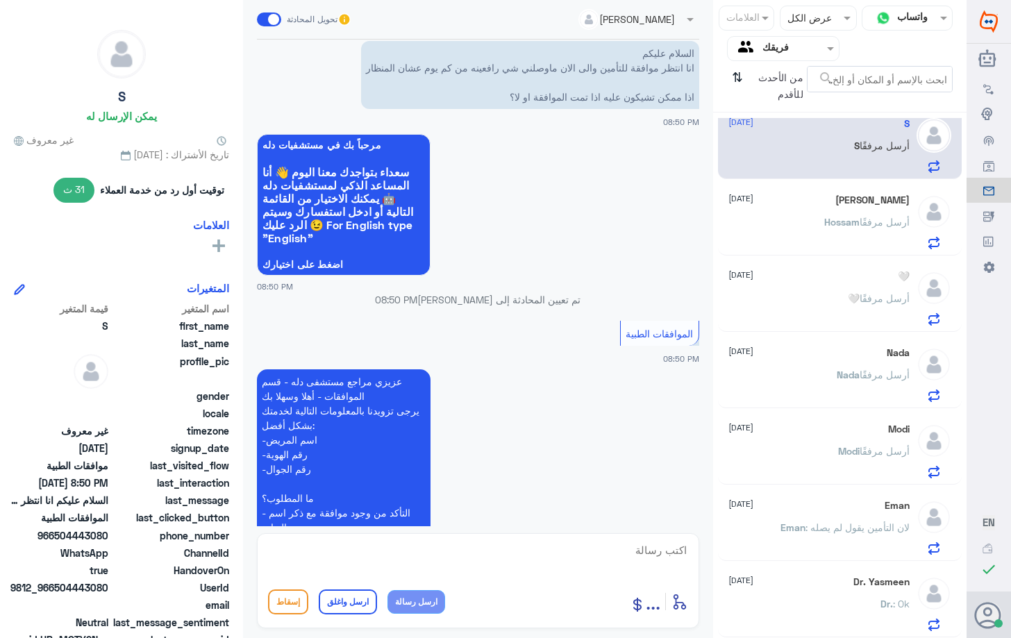
click at [833, 262] on div "🤍 [DATE] 🤍 أرسل مرفقًا" at bounding box center [839, 295] width 243 height 71
drag, startPoint x: 843, startPoint y: 304, endPoint x: 858, endPoint y: 325, distance: 25.4
click at [848, 305] on p "🤍 أرسل مرفقًا" at bounding box center [879, 308] width 62 height 35
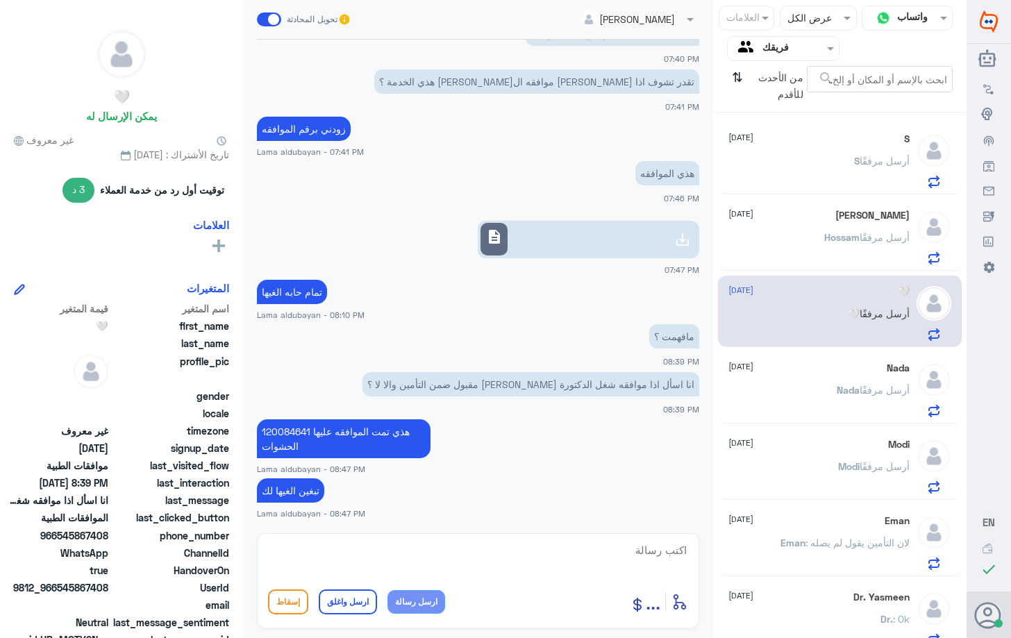
drag, startPoint x: 861, startPoint y: 225, endPoint x: 857, endPoint y: 212, distance: 13.0
click at [859, 219] on div "[PERSON_NAME] [DATE][PERSON_NAME] أرسل مرفقًا" at bounding box center [818, 237] width 180 height 55
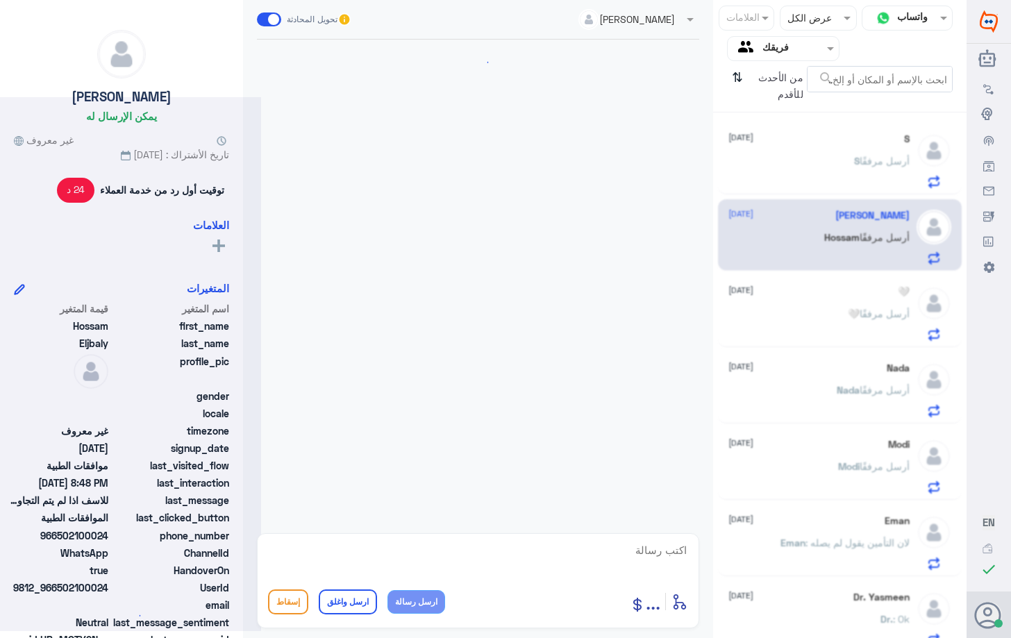
click at [845, 167] on div "S أرسل مرفقًا" at bounding box center [818, 172] width 180 height 31
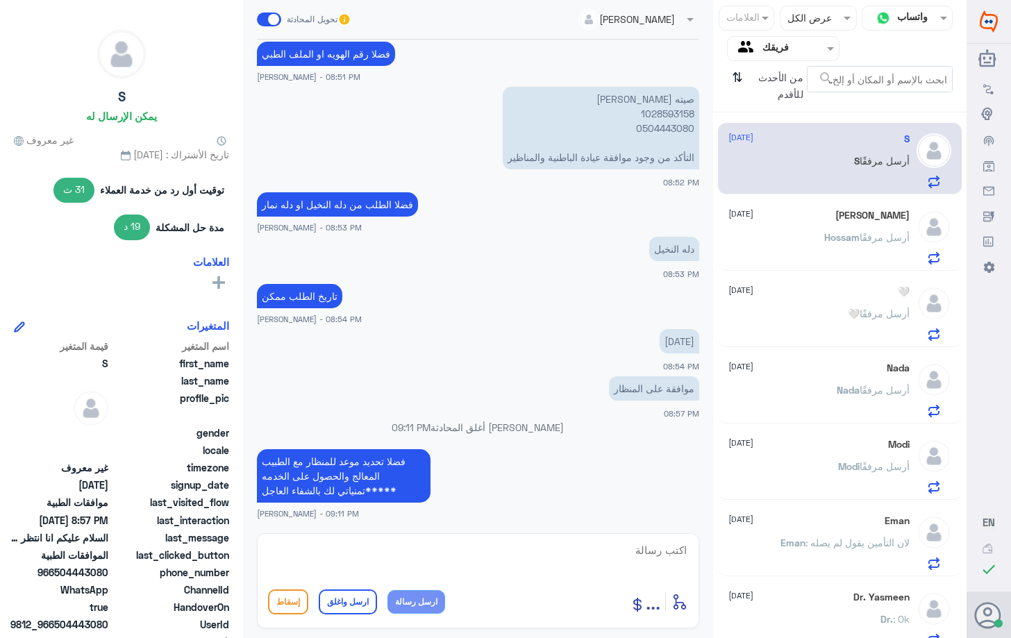
scroll to position [15, 0]
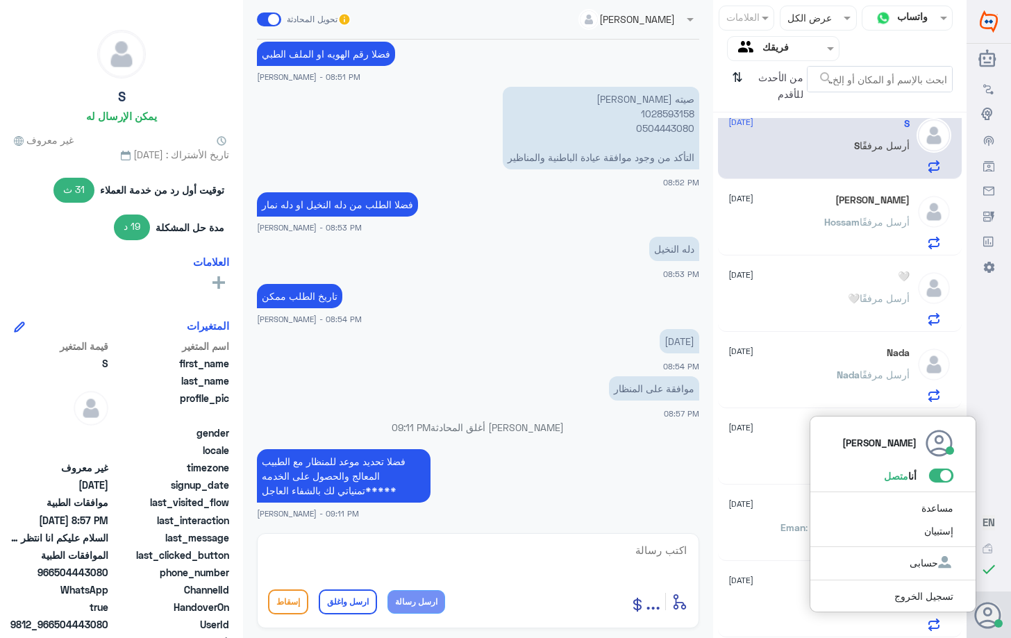
click at [986, 611] on icon at bounding box center [988, 616] width 28 height 28
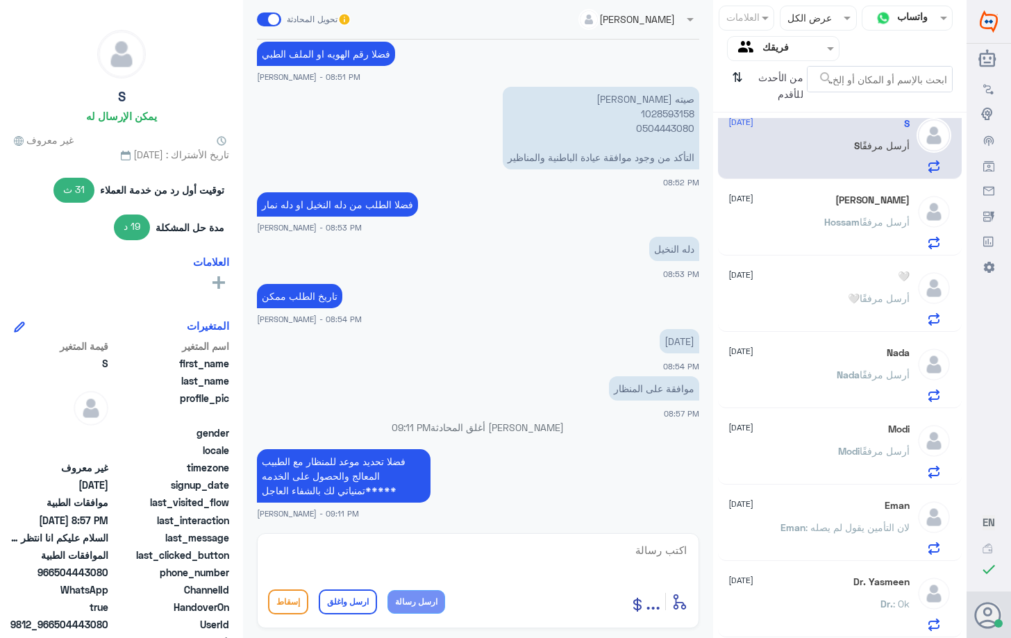
click at [812, 216] on div "[PERSON_NAME] [DATE][PERSON_NAME] أرسل مرفقًا" at bounding box center [818, 221] width 180 height 55
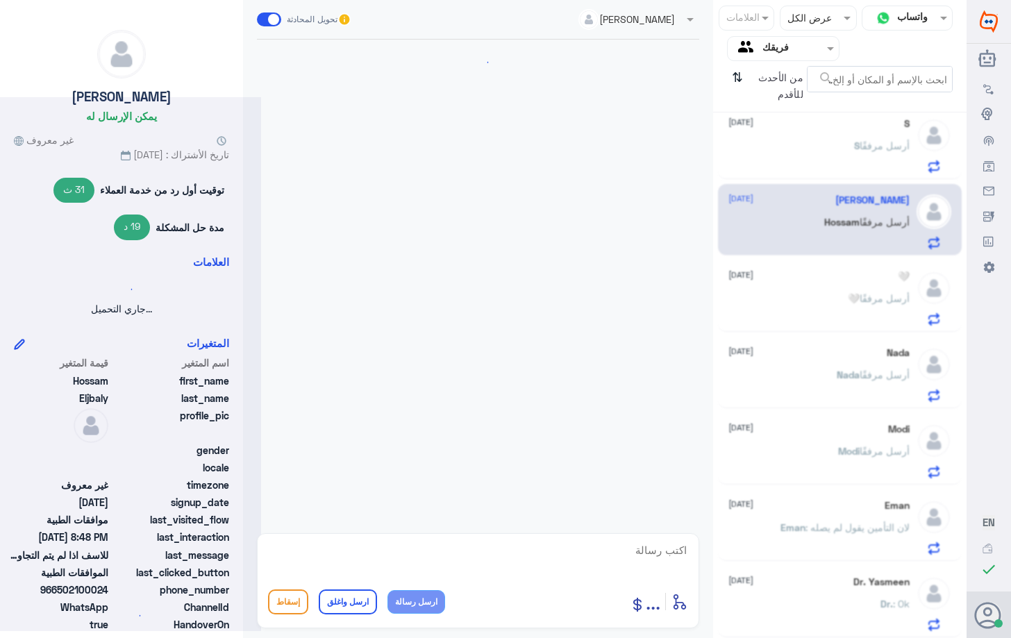
scroll to position [1231, 0]
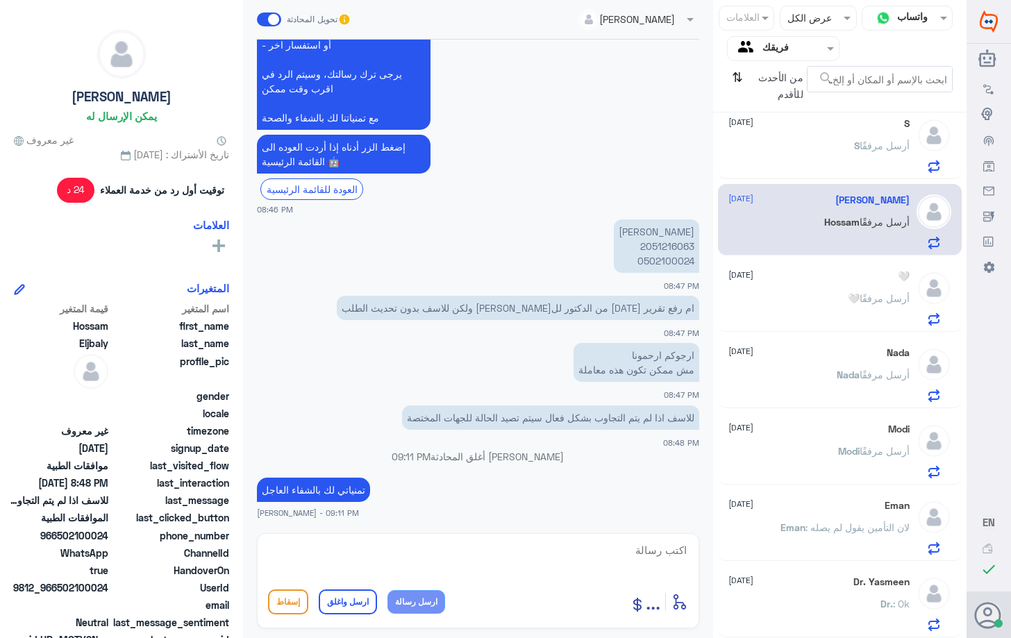
click at [836, 171] on div "S أرسل مرفقًا" at bounding box center [818, 157] width 180 height 31
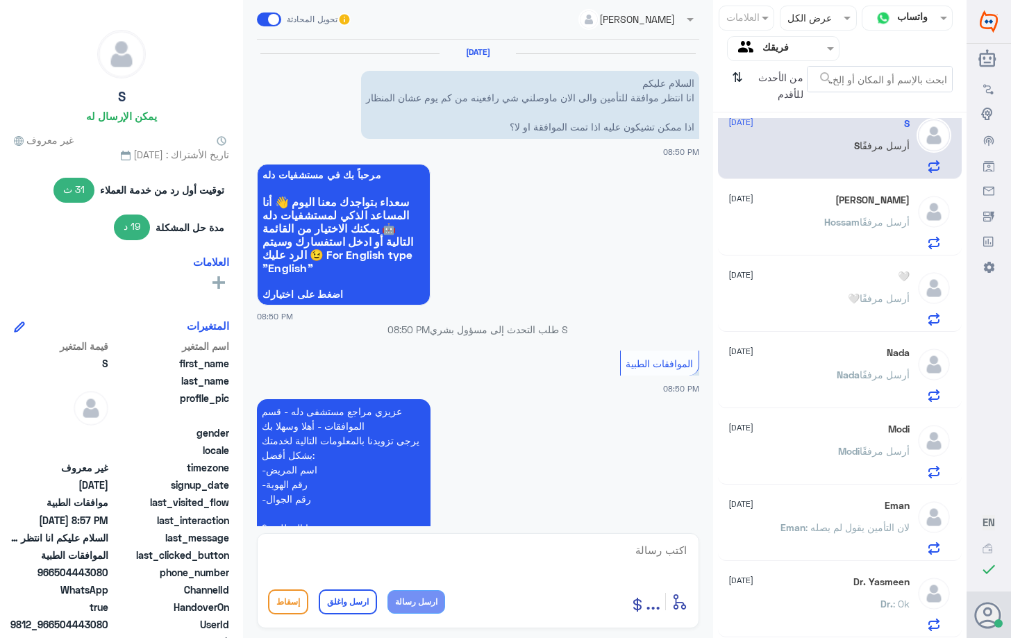
scroll to position [743, 0]
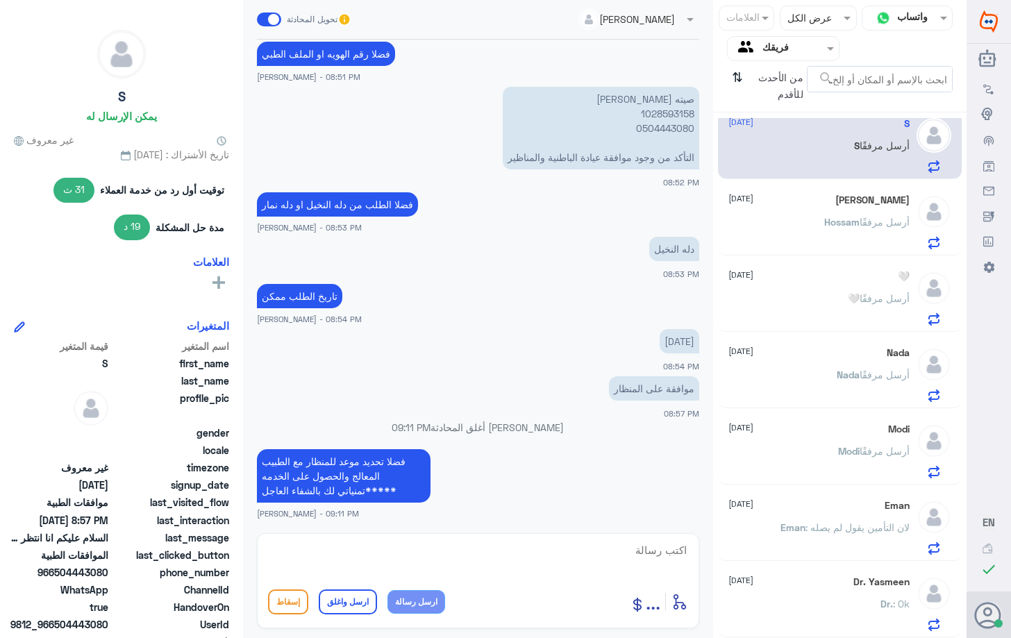
click at [857, 582] on h5 "Dr. Yasmeen" at bounding box center [881, 582] width 56 height 12
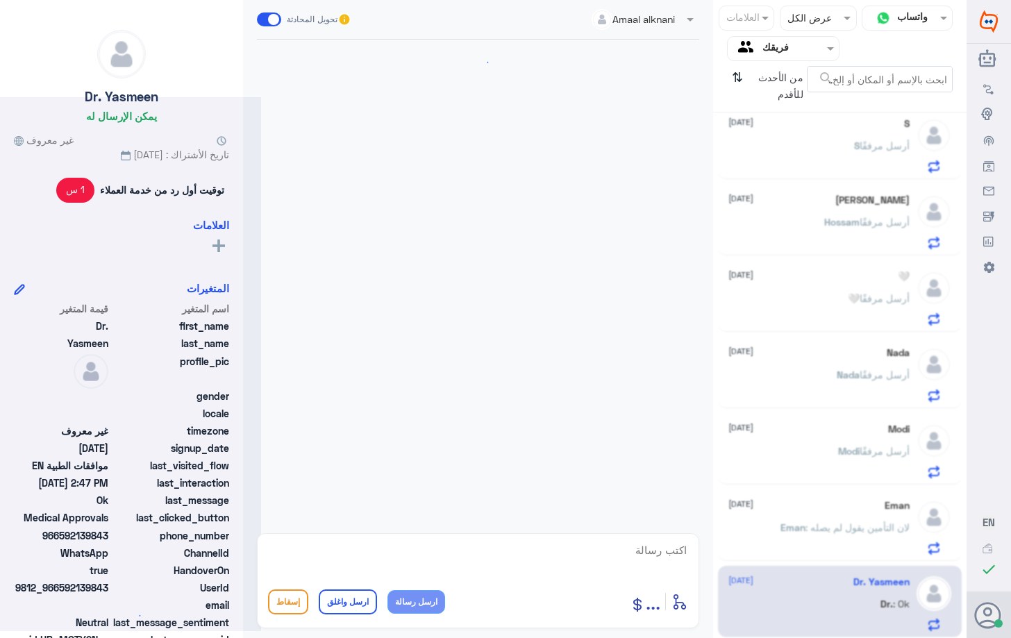
scroll to position [1231, 0]
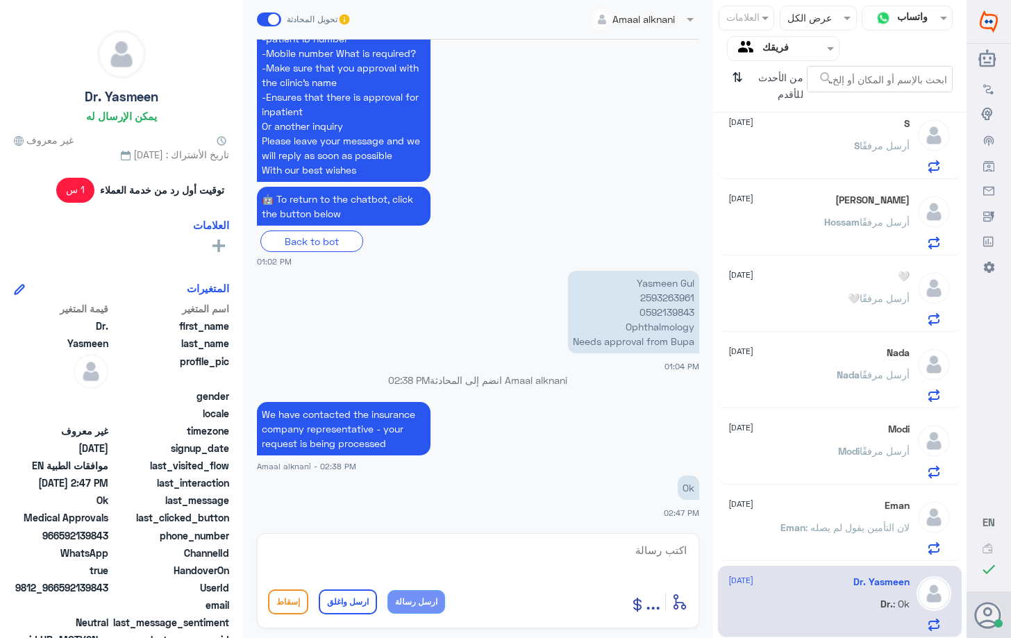
click at [853, 541] on p "Eman : لان التأمين يقول لم يصله" at bounding box center [844, 537] width 129 height 35
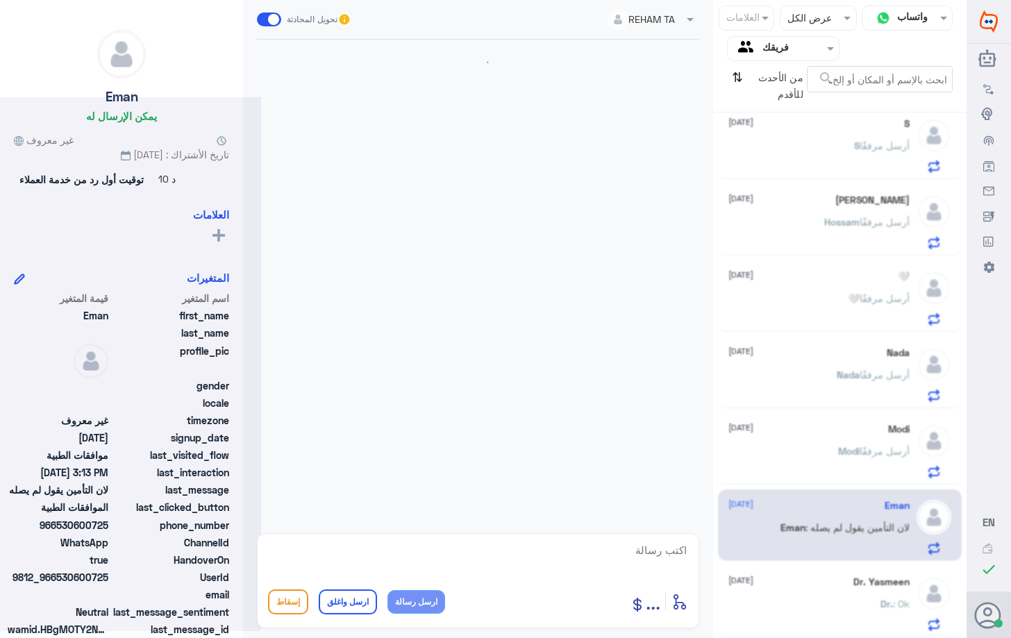
scroll to position [1337, 0]
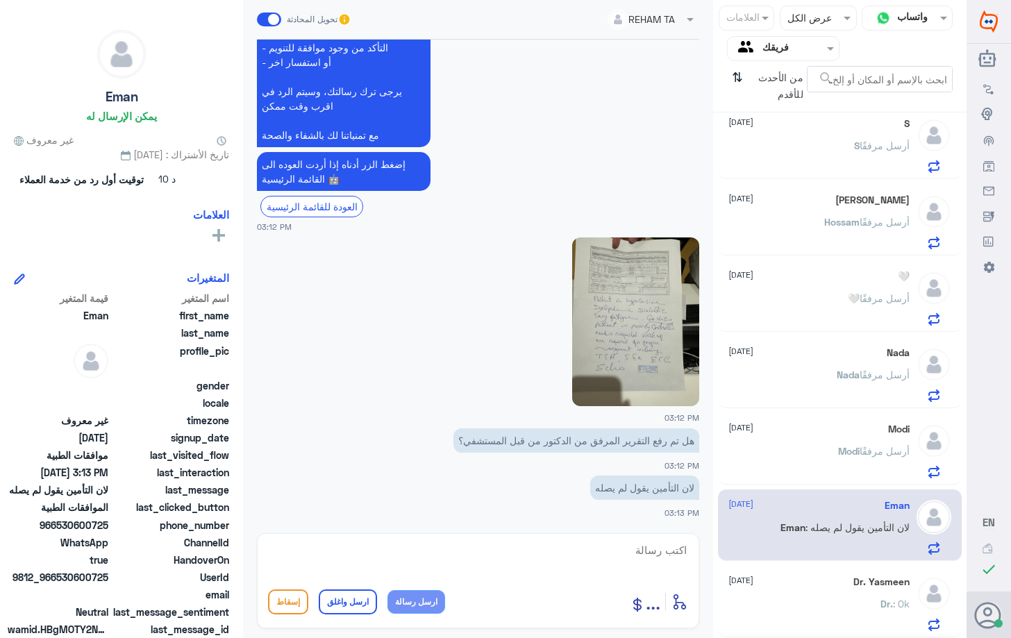
click at [832, 163] on div "S أرسل مرفقًا" at bounding box center [818, 157] width 180 height 31
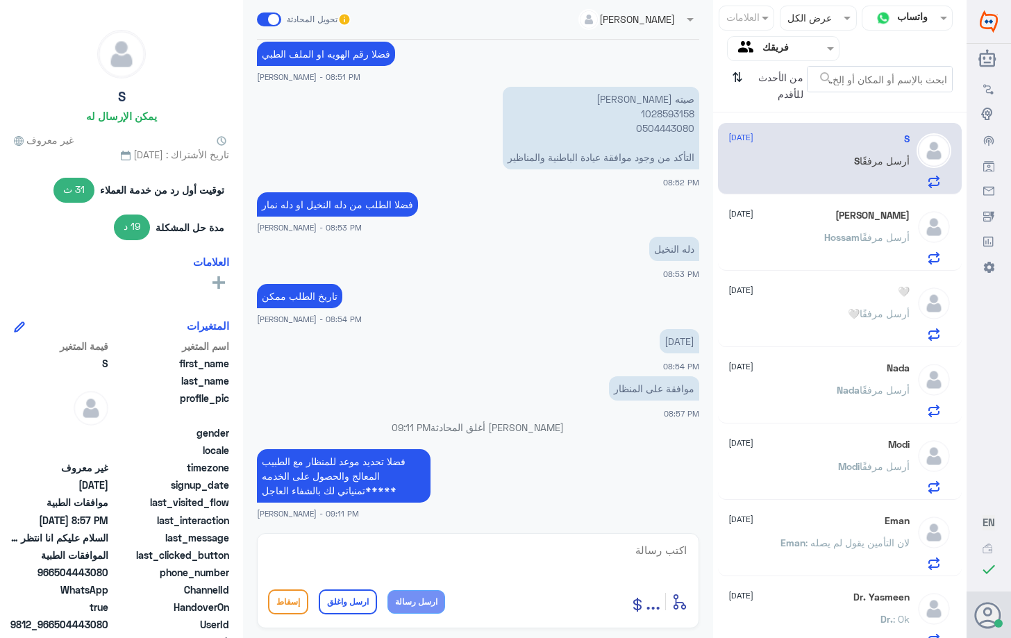
click at [838, 475] on p "[PERSON_NAME] أرسل مرفقًا" at bounding box center [873, 476] width 71 height 35
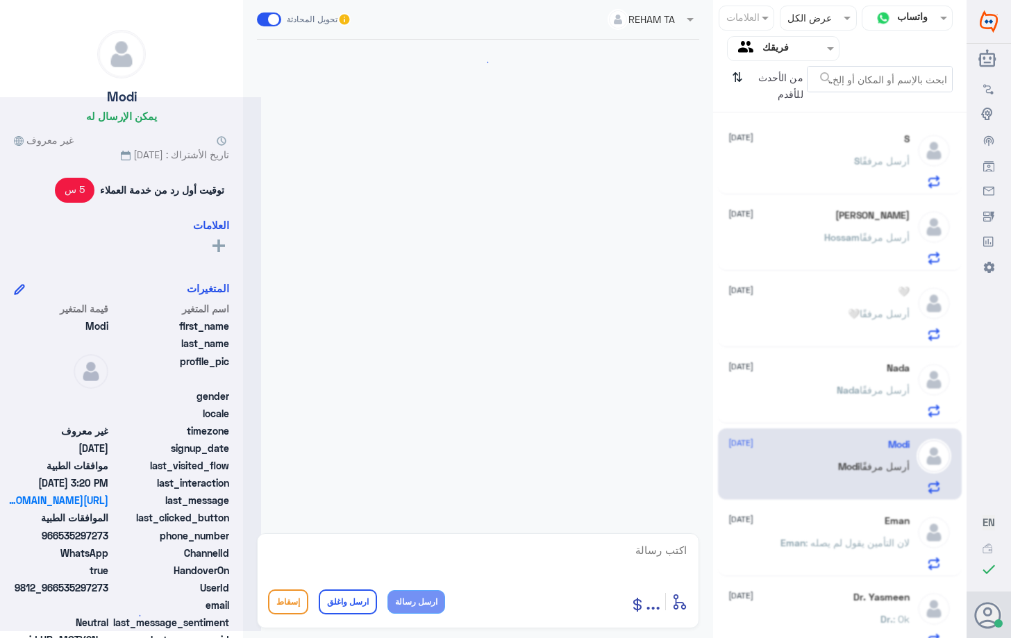
scroll to position [1268, 0]
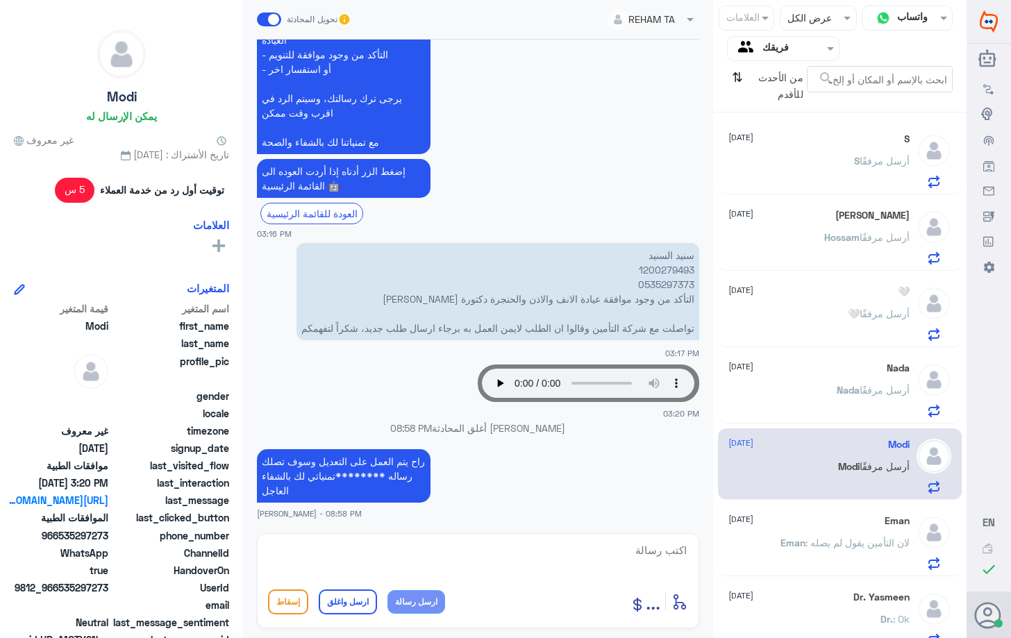
click at [824, 526] on div "Eman [DATE]" at bounding box center [818, 521] width 180 height 12
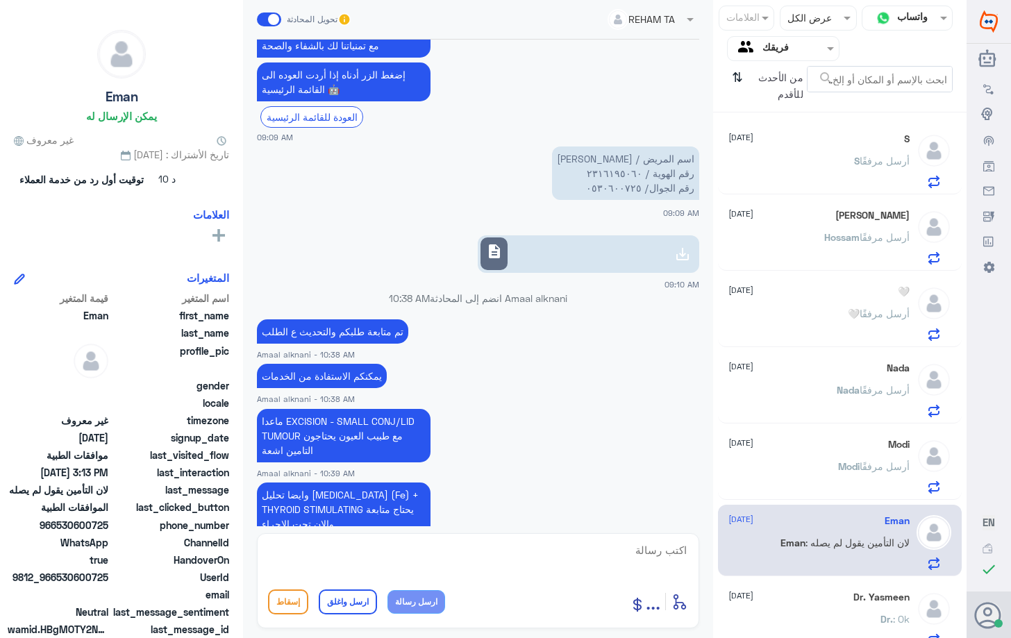
scroll to position [1283, 0]
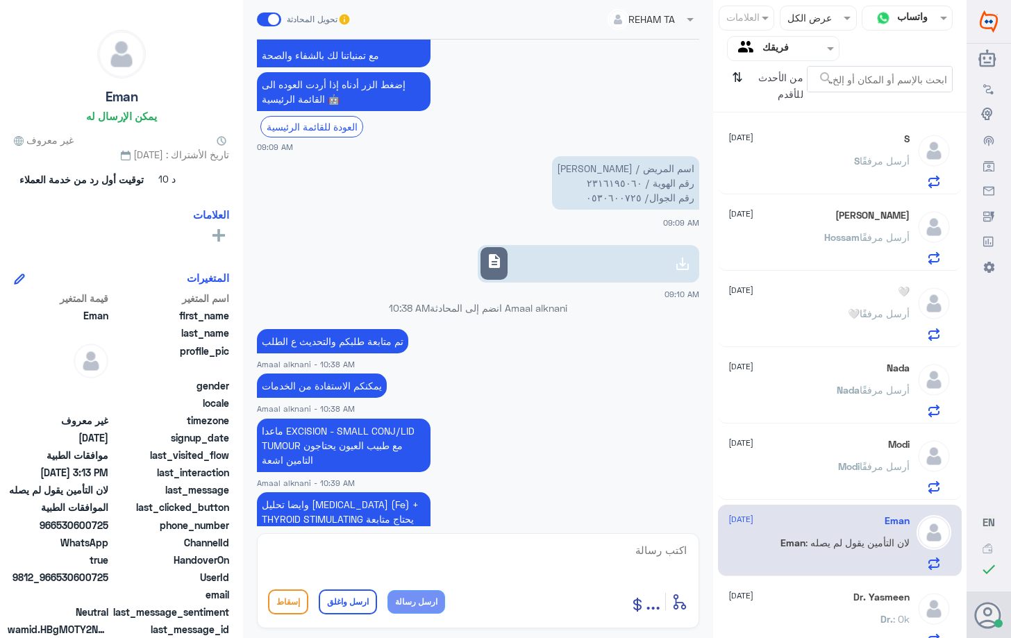
click at [841, 160] on div "S أرسل مرفقًا" at bounding box center [818, 172] width 180 height 31
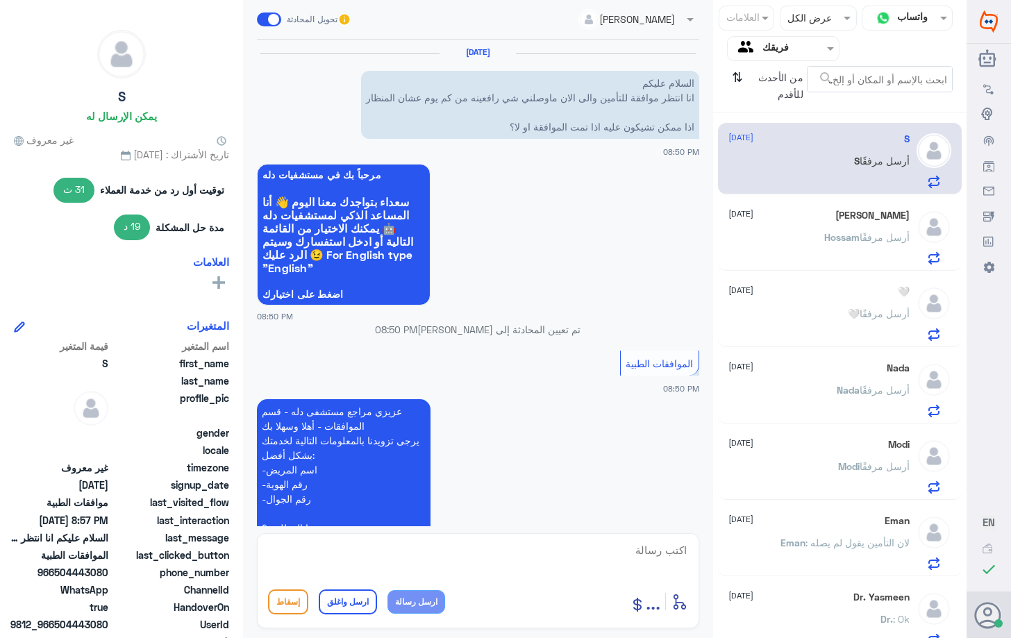
scroll to position [743, 0]
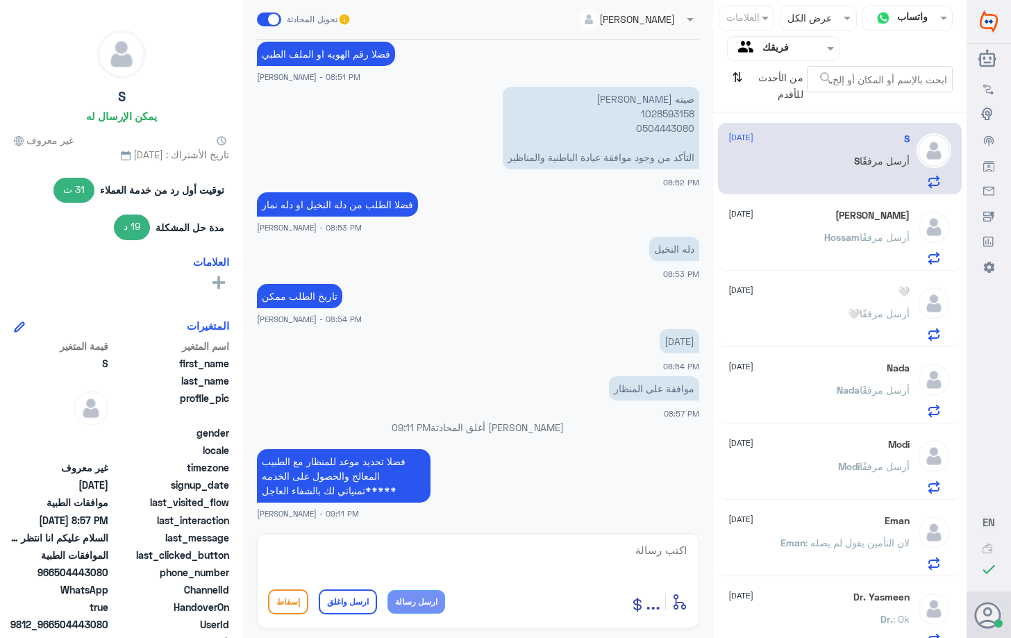
click at [816, 477] on div "[PERSON_NAME] أرسل مرفقًا" at bounding box center [818, 477] width 180 height 31
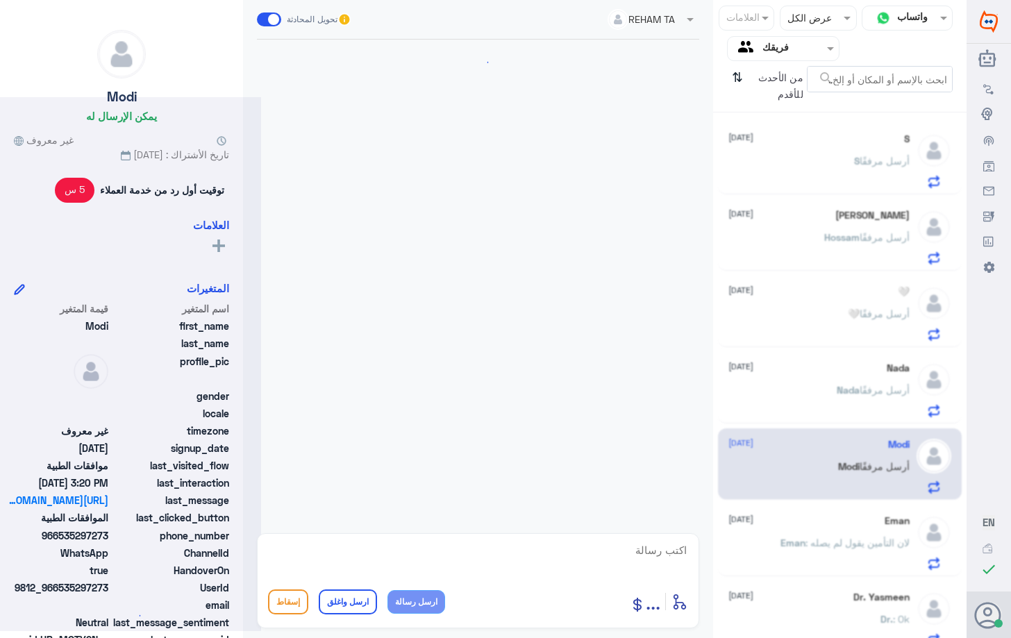
scroll to position [1268, 0]
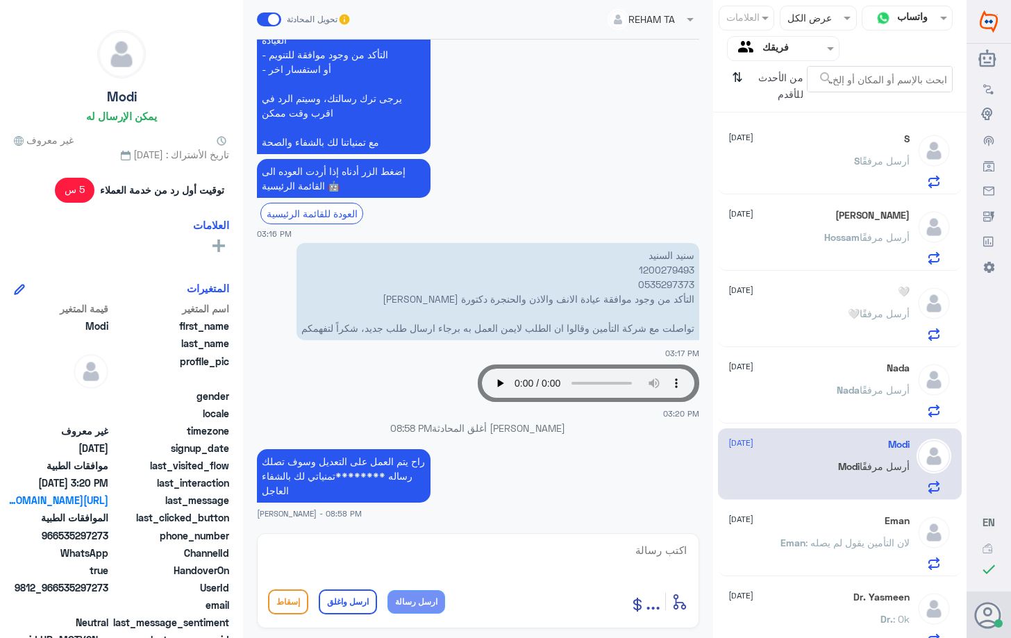
click at [841, 548] on span ": لان التأمين يقول لم يصله" at bounding box center [857, 543] width 104 height 12
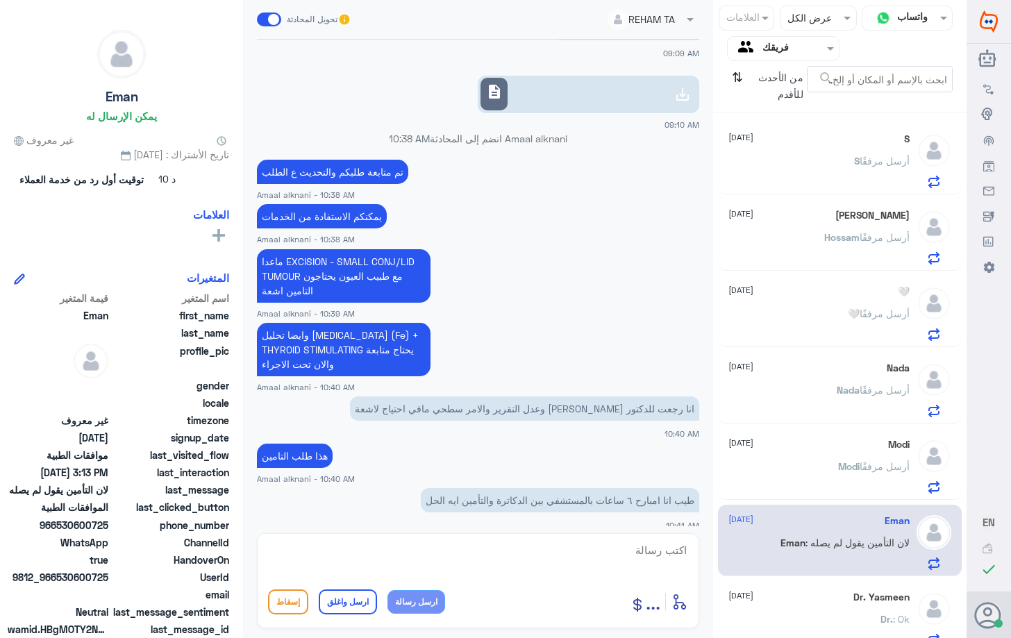
scroll to position [1422, 0]
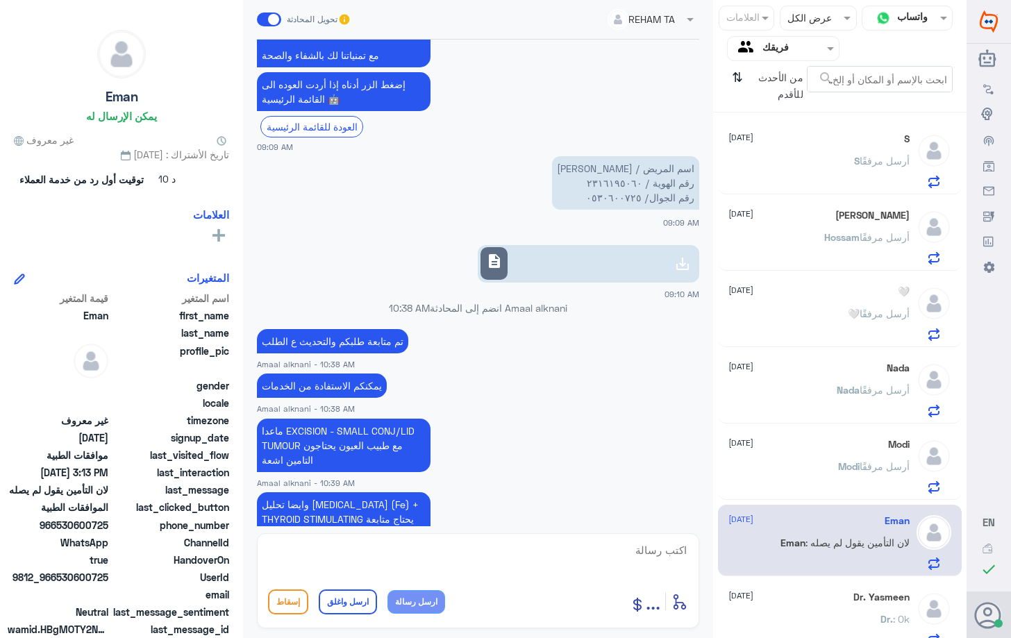
click at [536, 552] on textarea at bounding box center [478, 558] width 420 height 34
type textarea "2316195060"
drag, startPoint x: 604, startPoint y: 550, endPoint x: 844, endPoint y: 571, distance: 241.1
click at [844, 571] on div "قناة واتساب Status × عرض الكل العلامات Agent Filter فريقك search من الأحدث للأق…" at bounding box center [483, 321] width 966 height 642
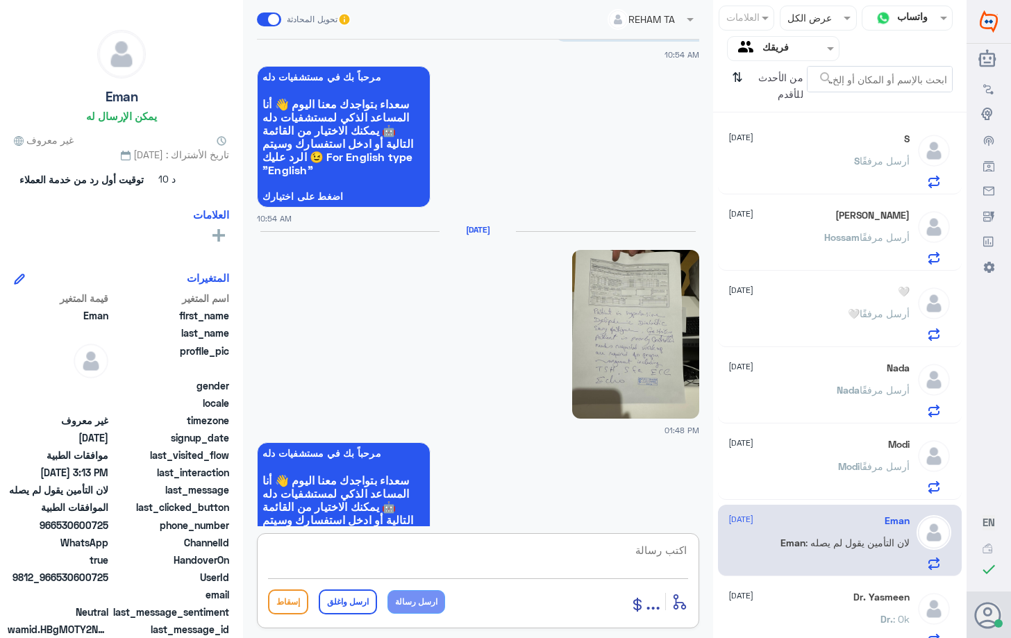
scroll to position [2532, 0]
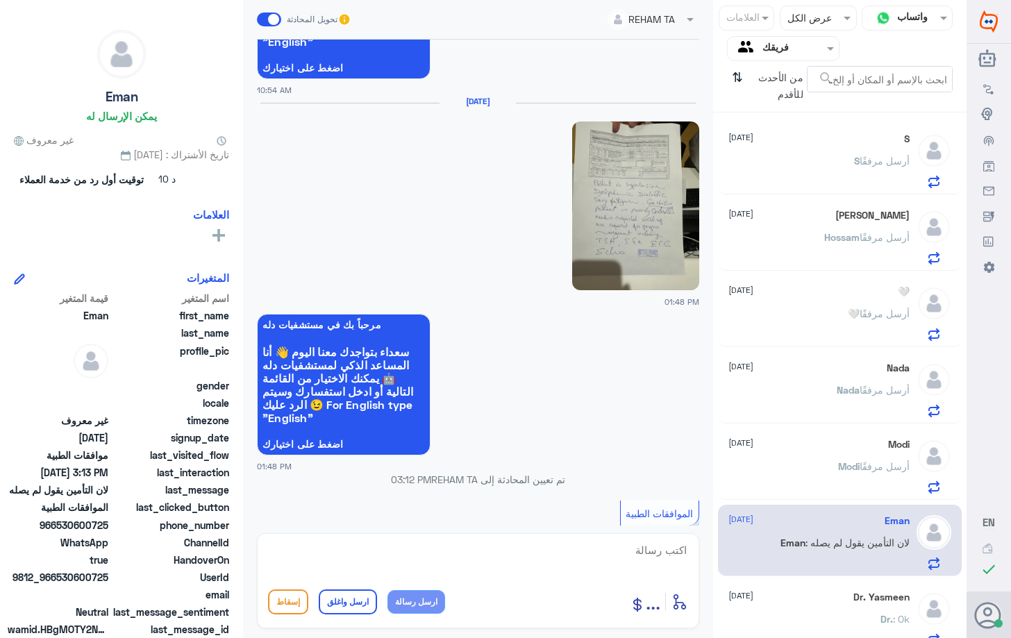
click at [664, 199] on img at bounding box center [635, 205] width 126 height 169
click at [489, 566] on textarea at bounding box center [478, 558] width 420 height 34
type textarea "k"
type textarea "نعم عزيزتي المراجعه تم ارفاقه"
click at [405, 609] on button "ارسل رسالة" at bounding box center [416, 602] width 58 height 24
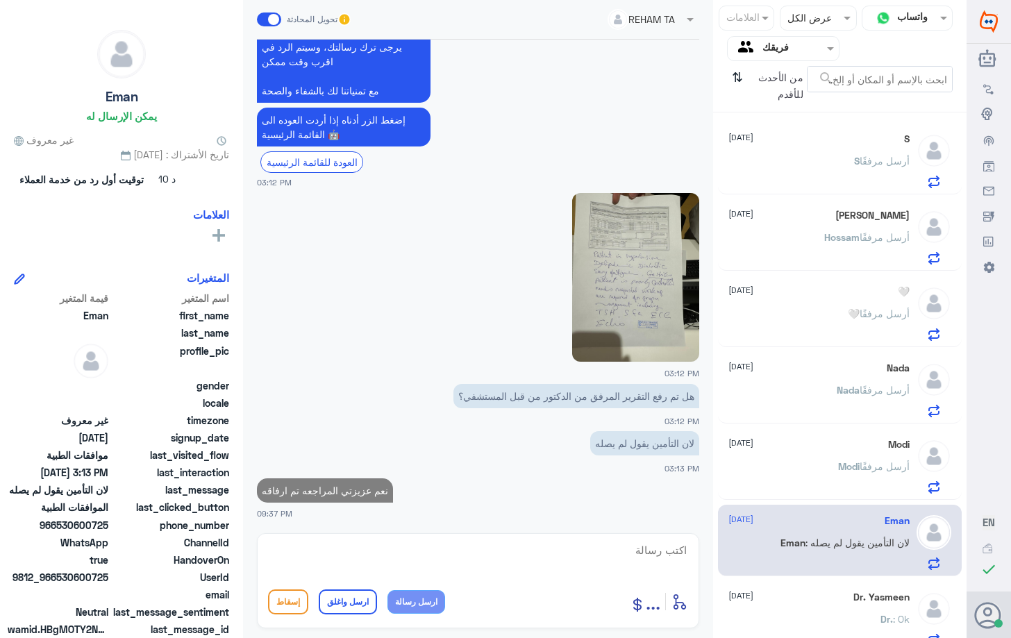
scroll to position [3247, 0]
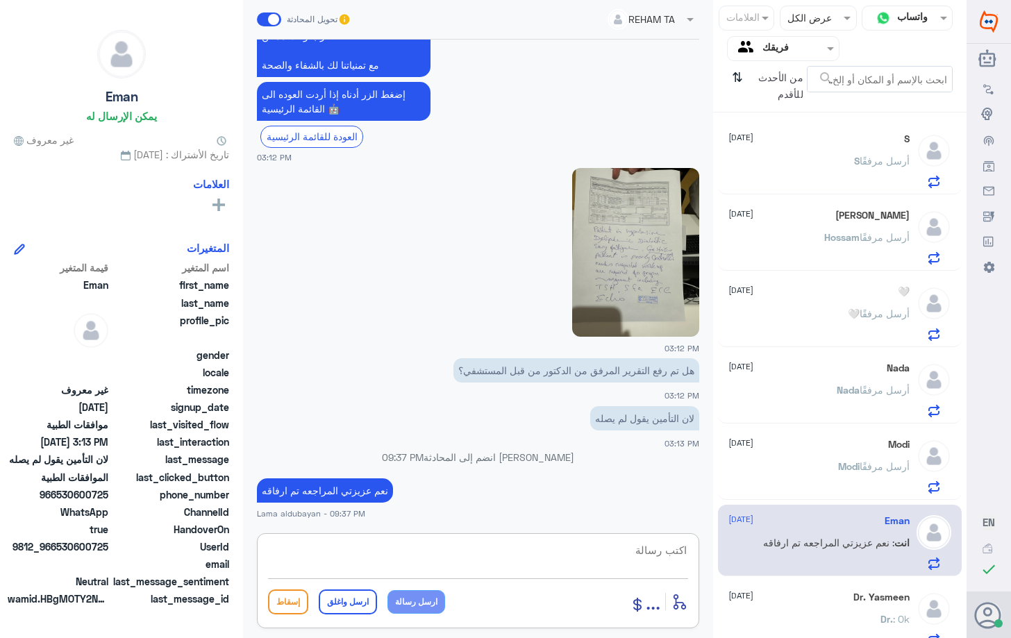
click at [480, 559] on textarea at bounding box center [478, 558] width 420 height 34
type textarea "اي خدمه اخرى"
click at [416, 611] on button "ارسل رسالة" at bounding box center [416, 602] width 58 height 24
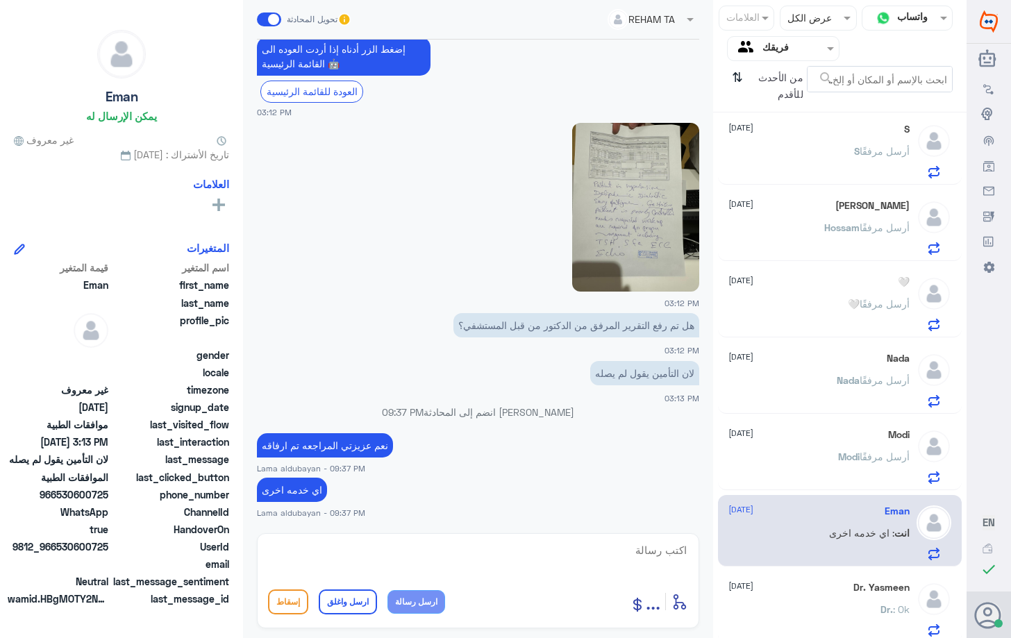
scroll to position [15, 0]
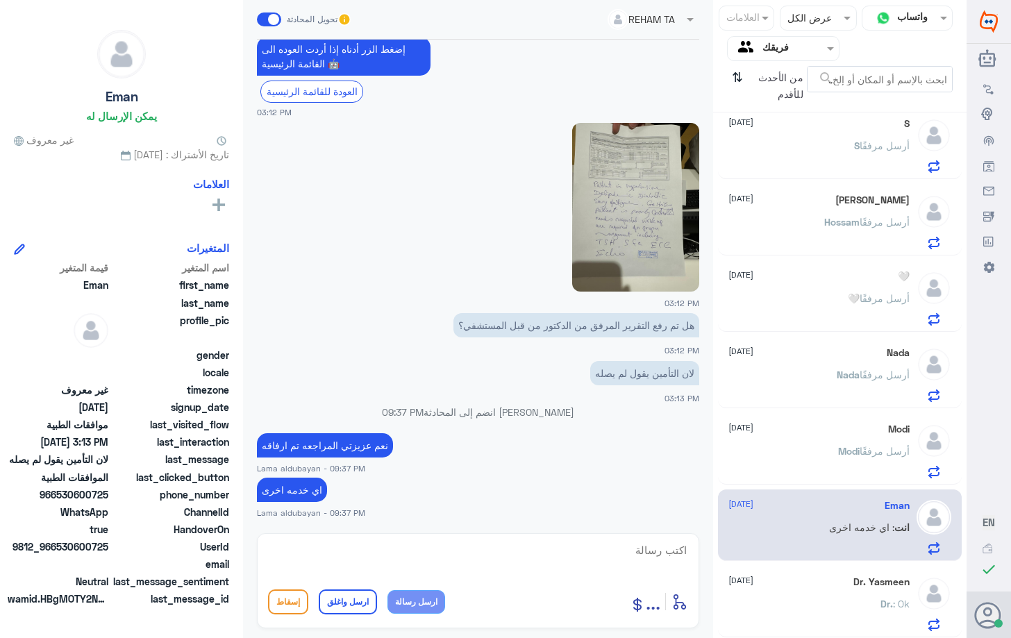
click at [851, 439] on div "Modi [DATE][PERSON_NAME] أرسل مرفقًا" at bounding box center [818, 450] width 180 height 55
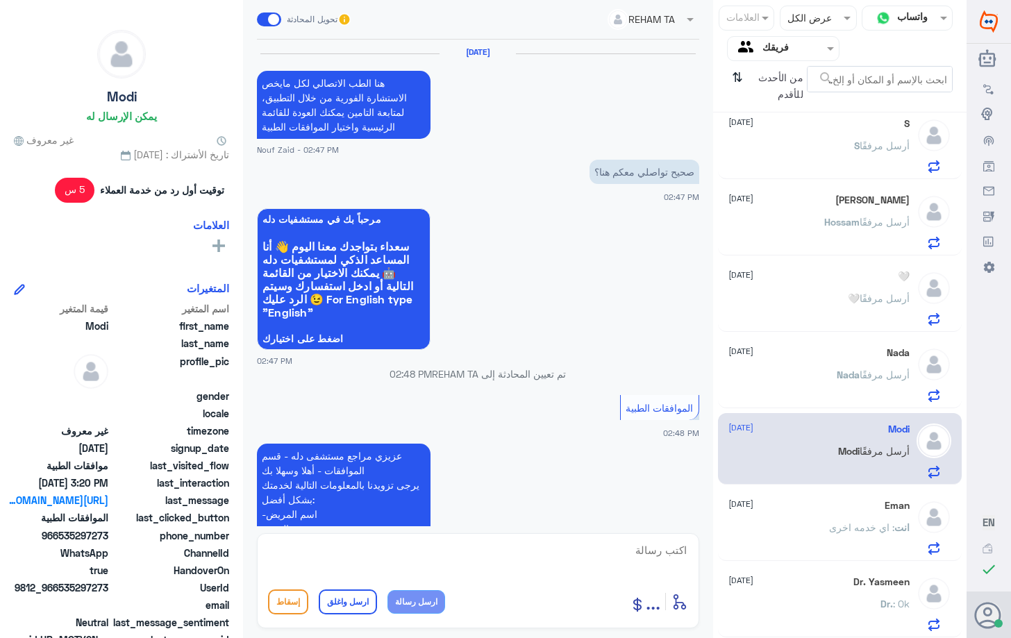
scroll to position [1268, 0]
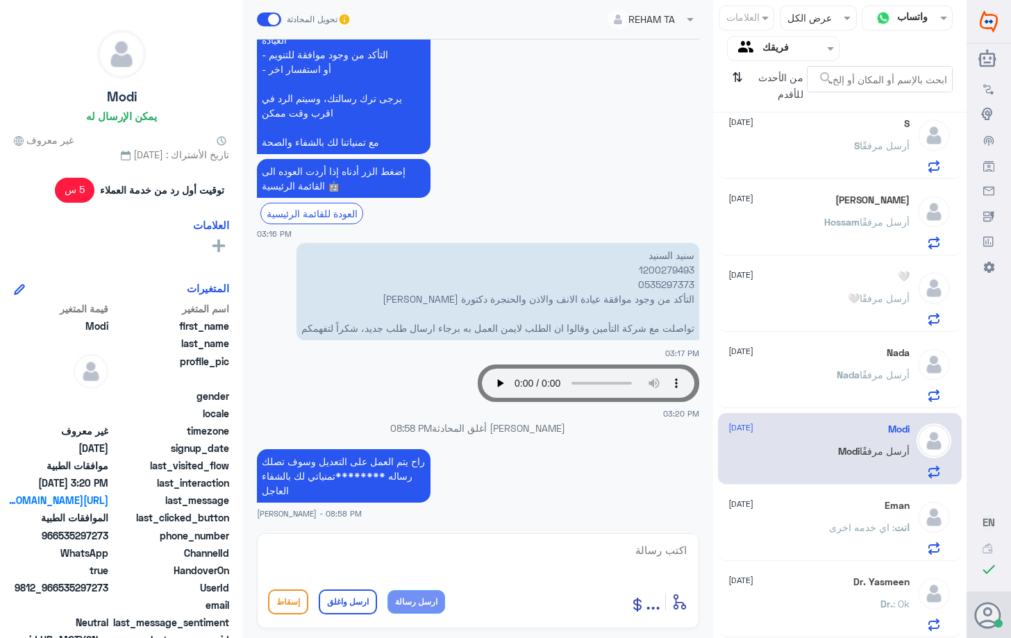
click at [840, 374] on span "Nada" at bounding box center [847, 375] width 23 height 12
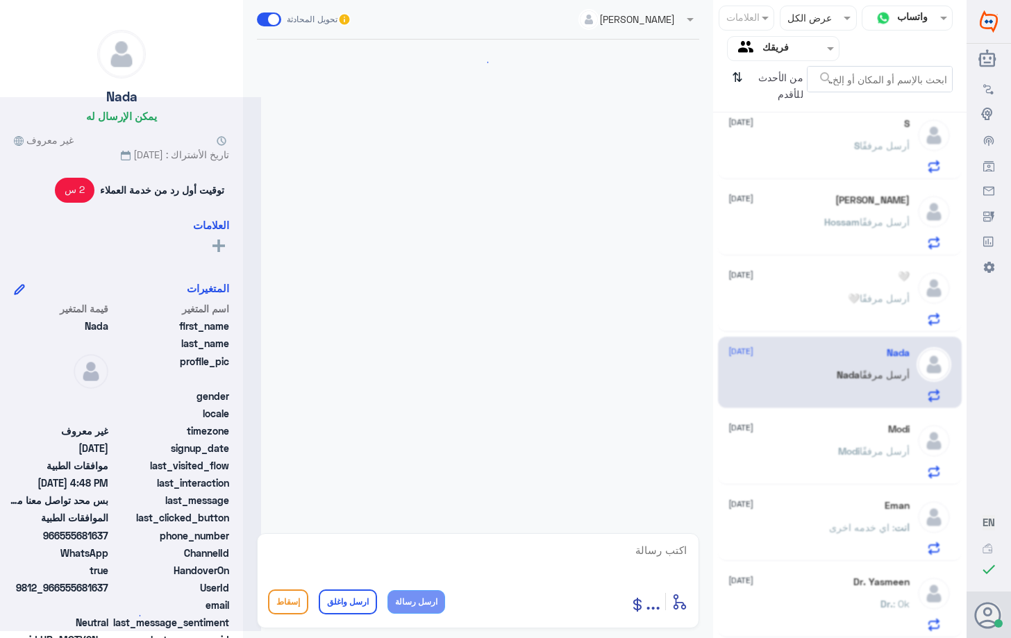
scroll to position [565, 0]
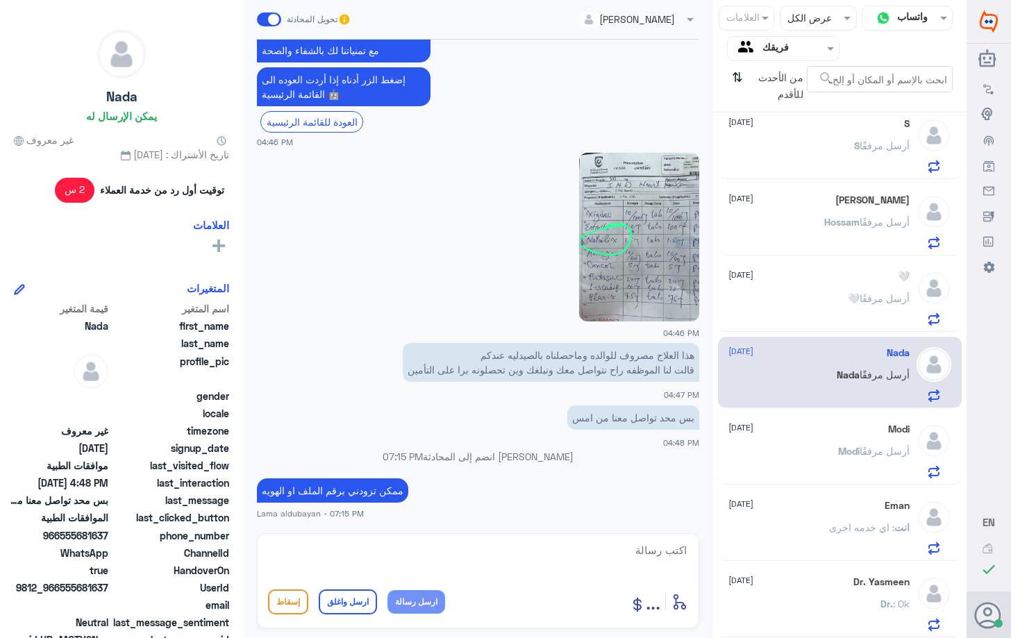
click at [859, 294] on span "أرسل مرفقًا" at bounding box center [884, 298] width 50 height 12
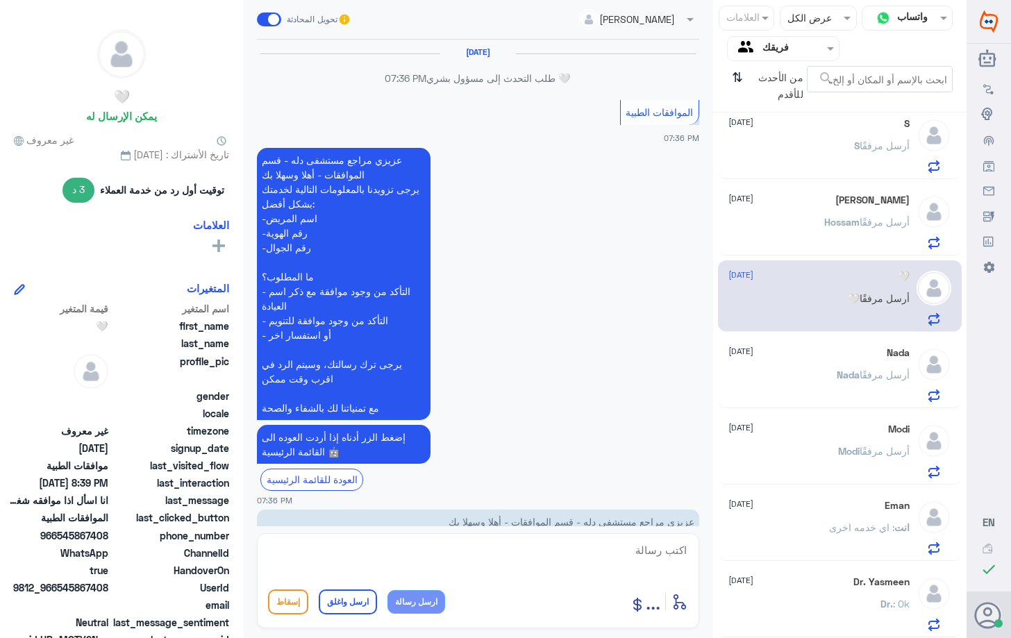
scroll to position [1007, 0]
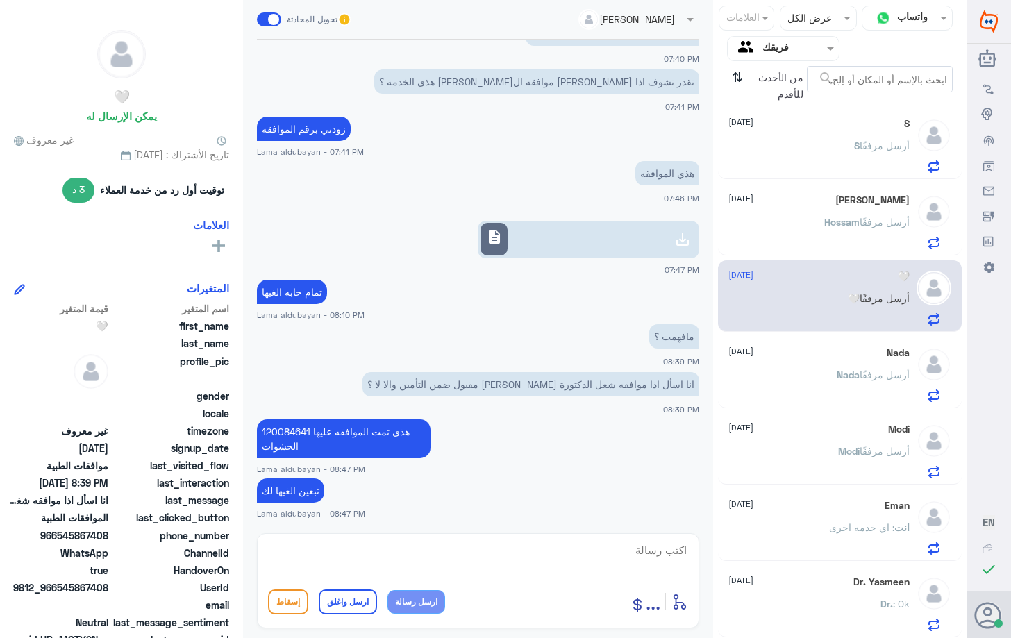
click at [868, 196] on h5 "[PERSON_NAME]" at bounding box center [872, 200] width 74 height 12
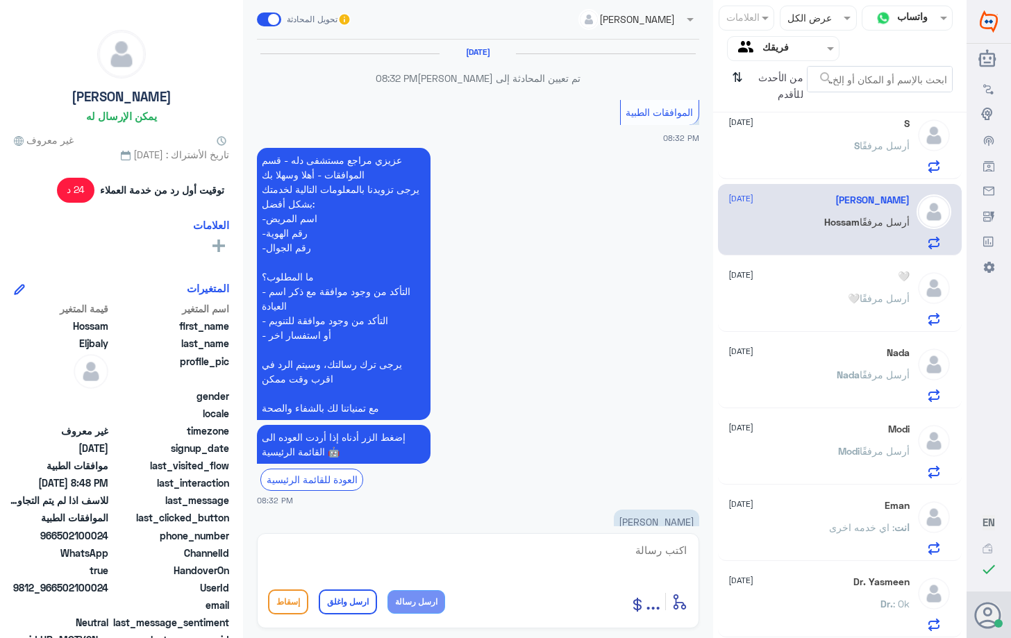
scroll to position [1231, 0]
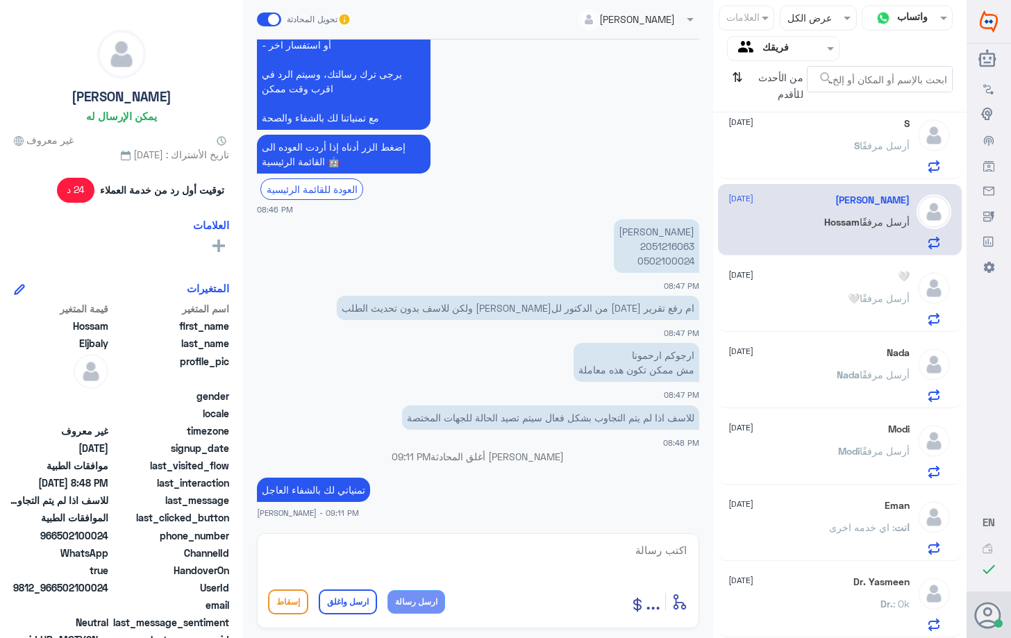
click at [867, 143] on span "أرسل مرفقًا" at bounding box center [884, 146] width 50 height 12
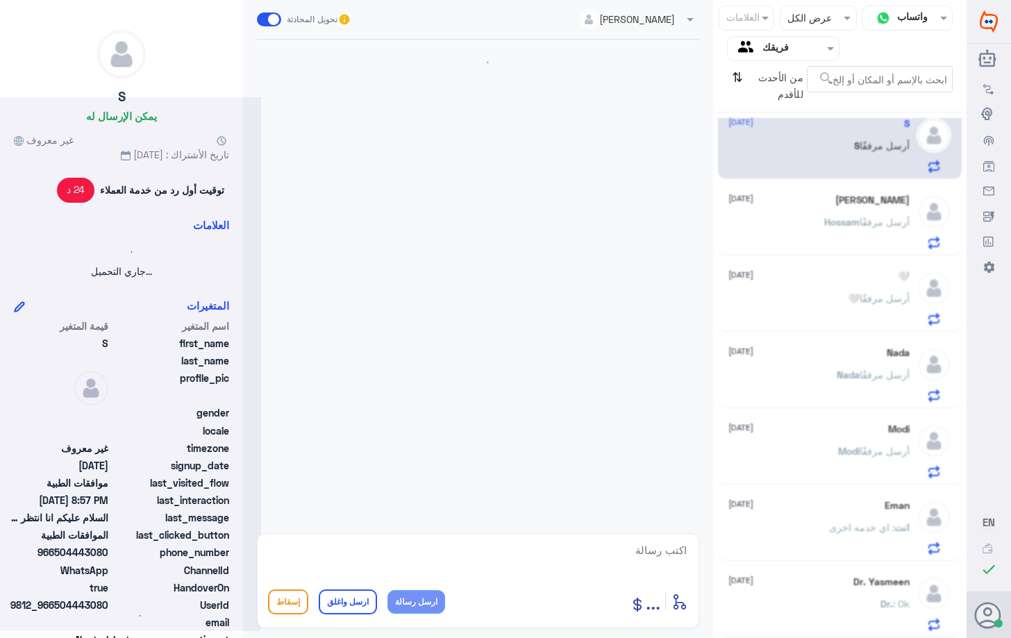
scroll to position [743, 0]
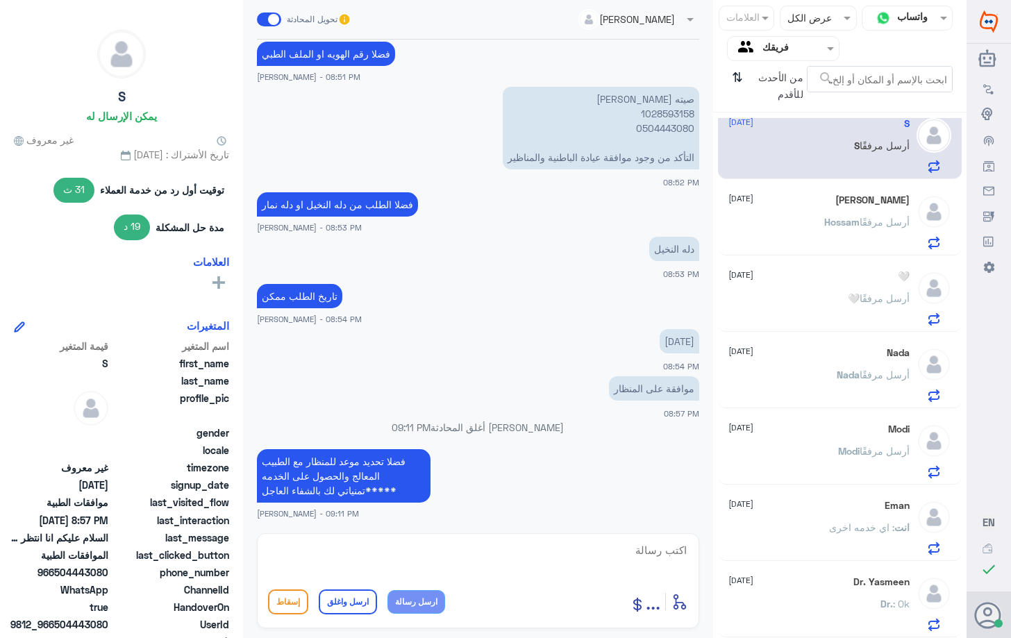
click at [782, 234] on div "[PERSON_NAME] أرسل مرفقًا" at bounding box center [818, 233] width 180 height 31
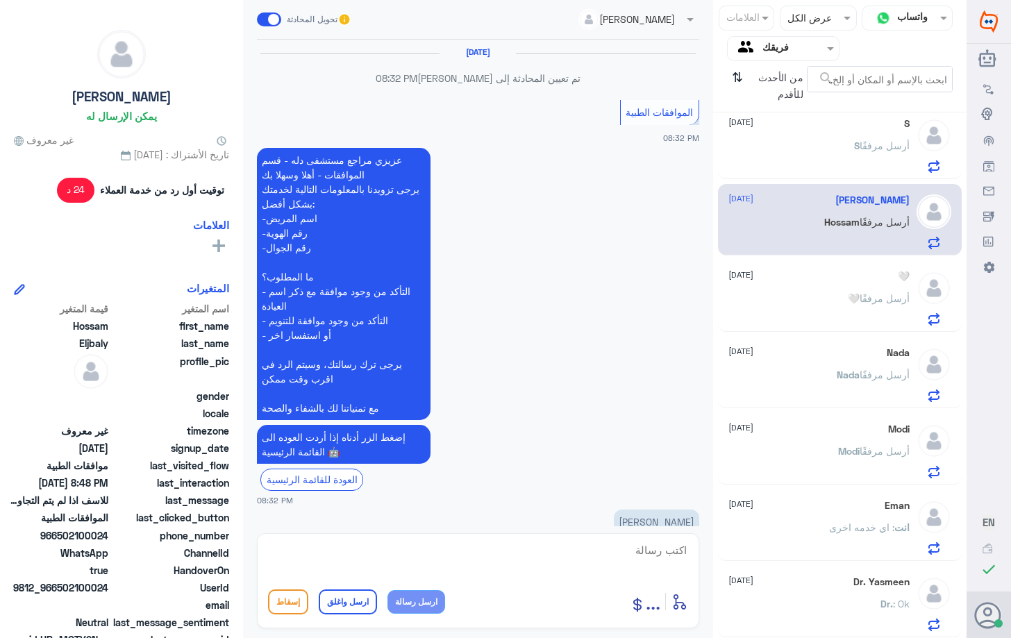
scroll to position [1231, 0]
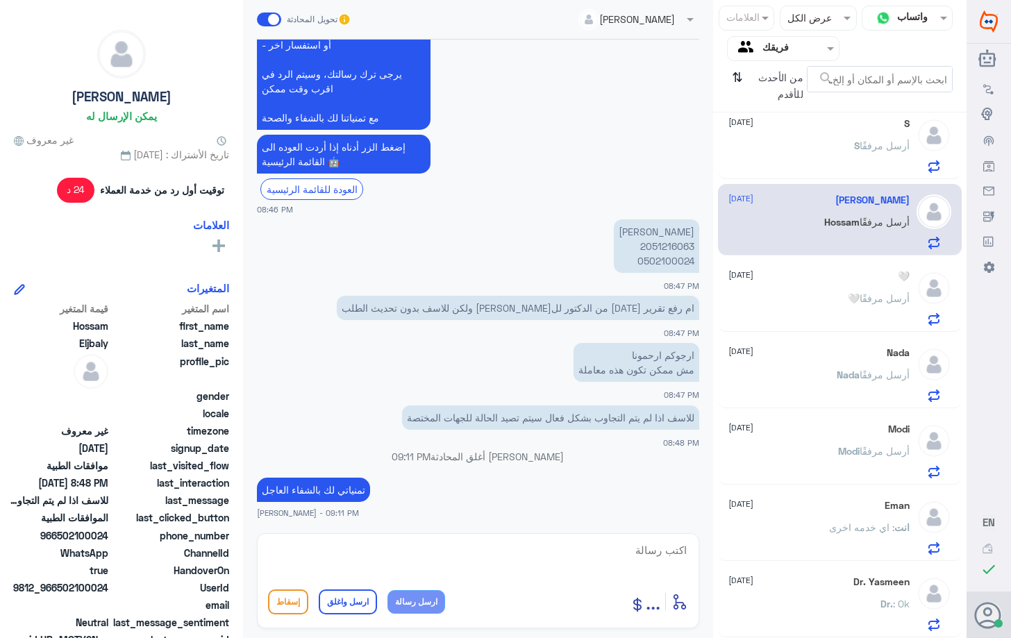
click at [839, 306] on div "🤍 أرسل مرفقًا" at bounding box center [818, 309] width 180 height 31
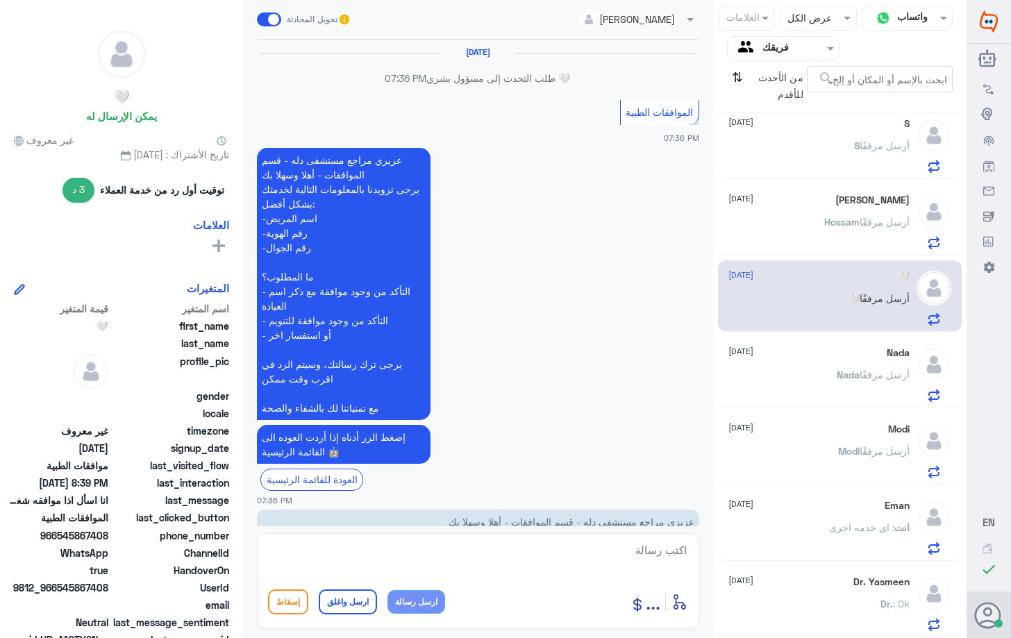
scroll to position [1007, 0]
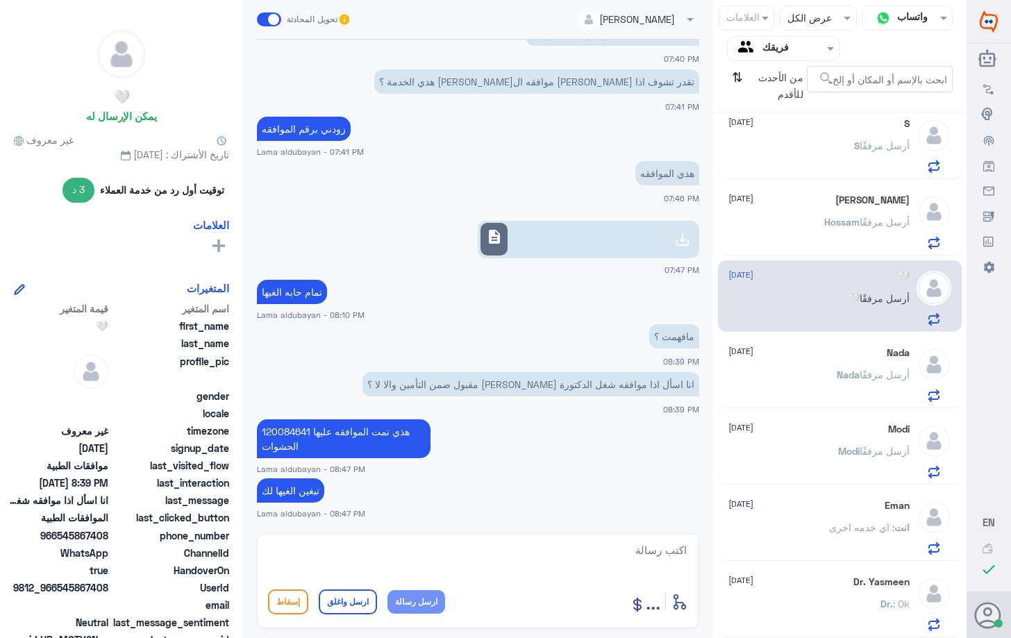
click at [846, 157] on div "S أرسل مرفقًا" at bounding box center [818, 157] width 180 height 31
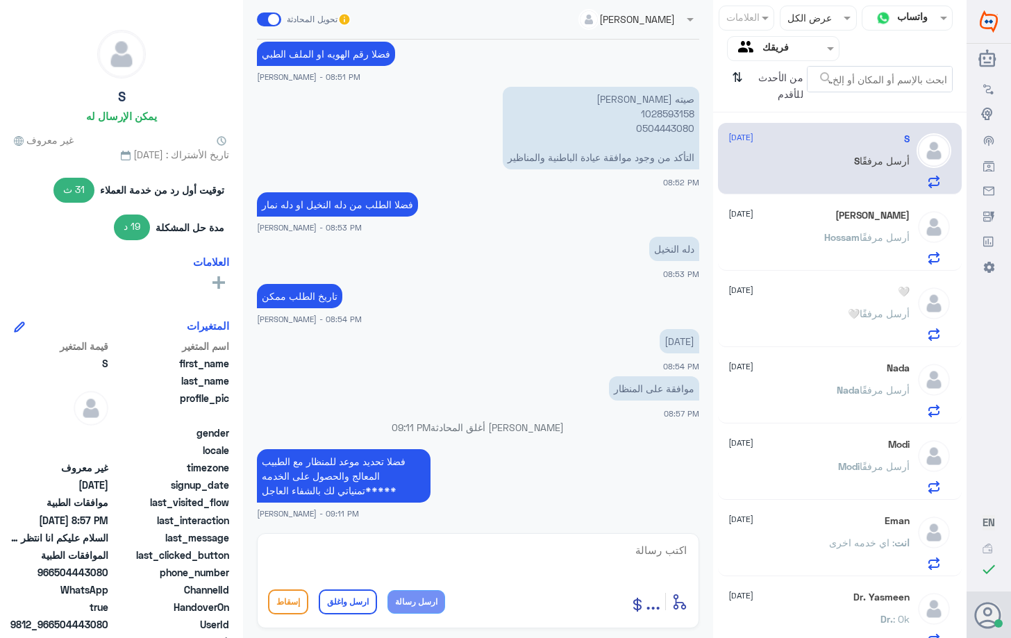
click at [883, 244] on p "[PERSON_NAME] أرسل مرفقًا" at bounding box center [866, 247] width 85 height 35
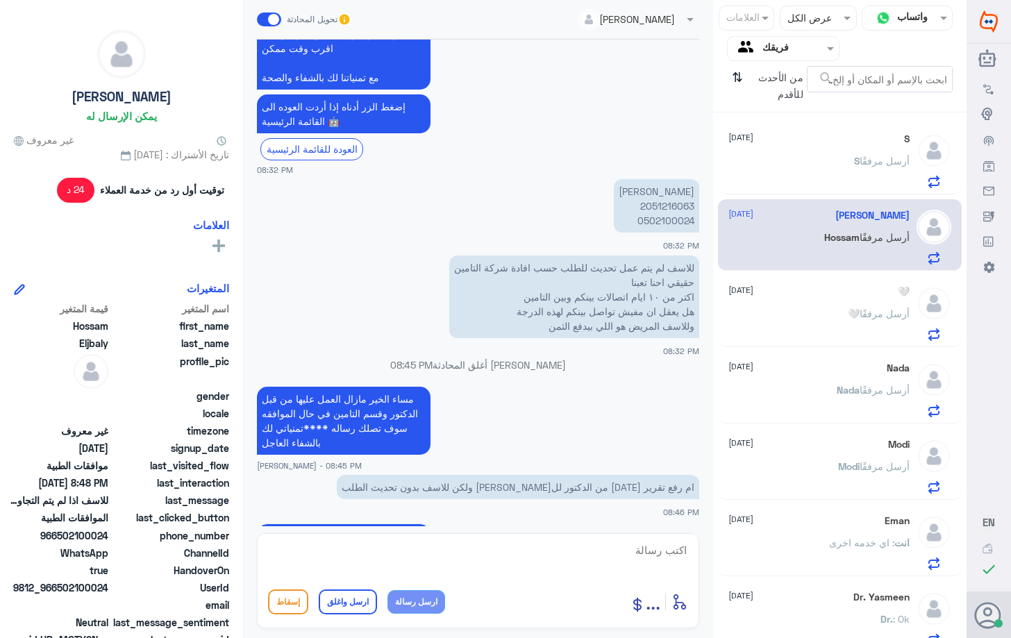
scroll to position [329, 0]
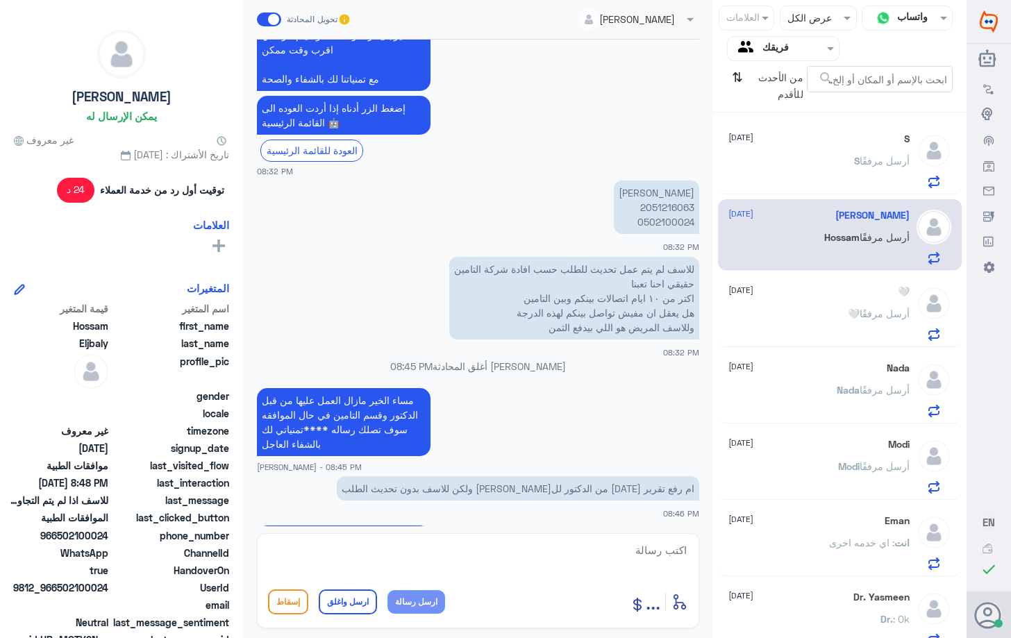
click at [664, 209] on p "[PERSON_NAME] 2051216063 0502100024" at bounding box center [656, 206] width 85 height 53
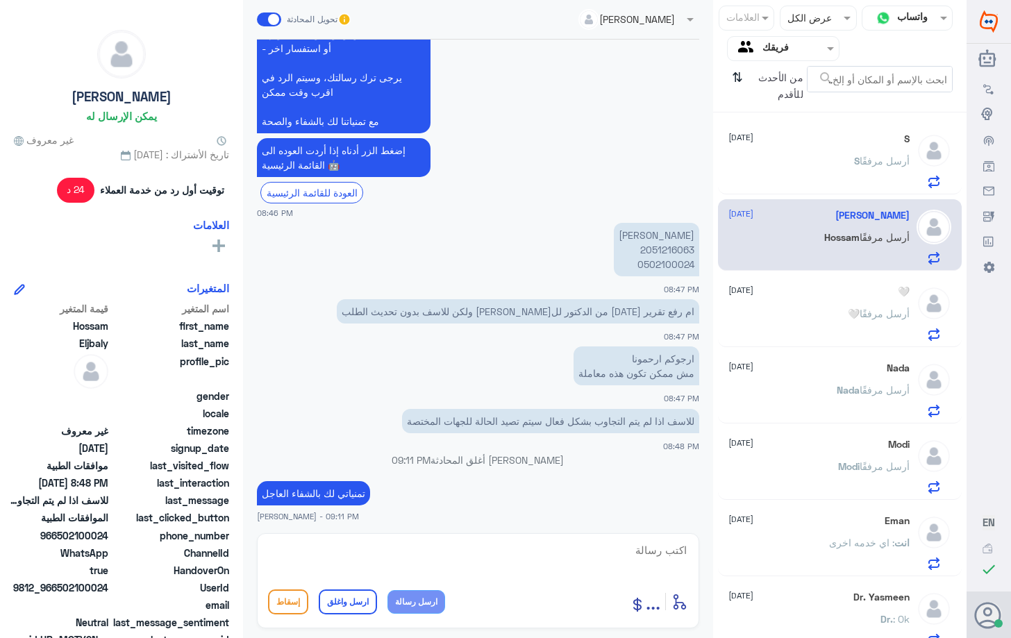
scroll to position [1231, 0]
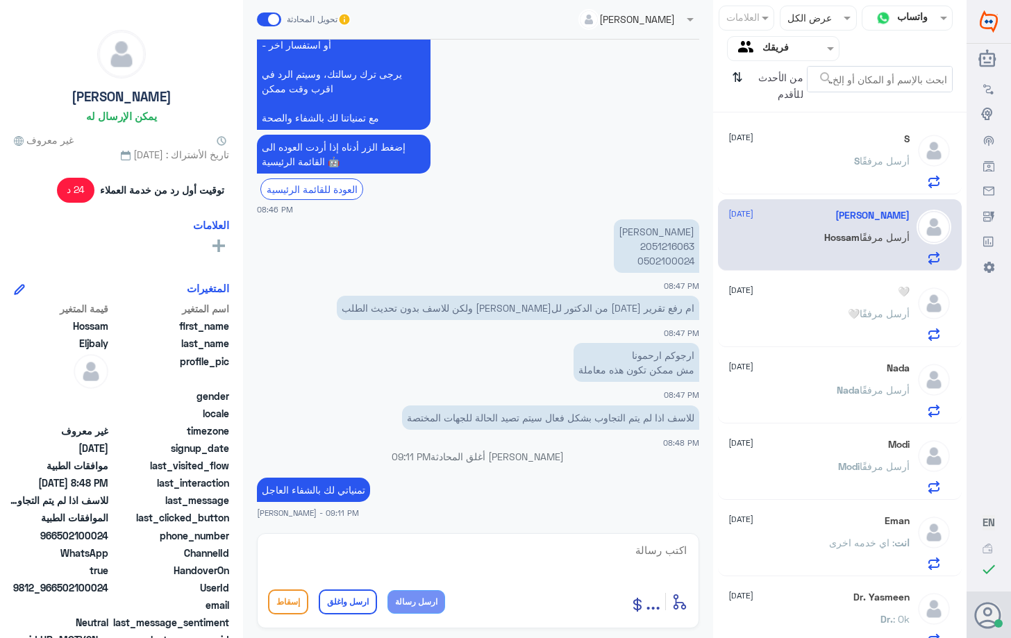
click at [874, 165] on span "أرسل مرفقًا" at bounding box center [884, 161] width 50 height 12
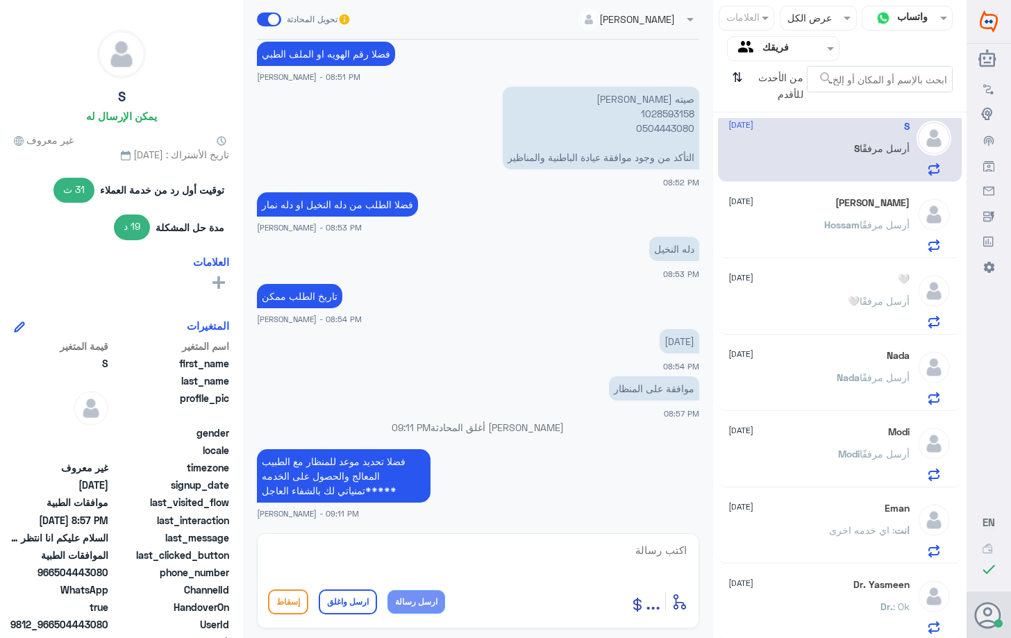
scroll to position [15, 0]
click at [864, 235] on p "[PERSON_NAME] أرسل مرفقًا" at bounding box center [866, 231] width 85 height 35
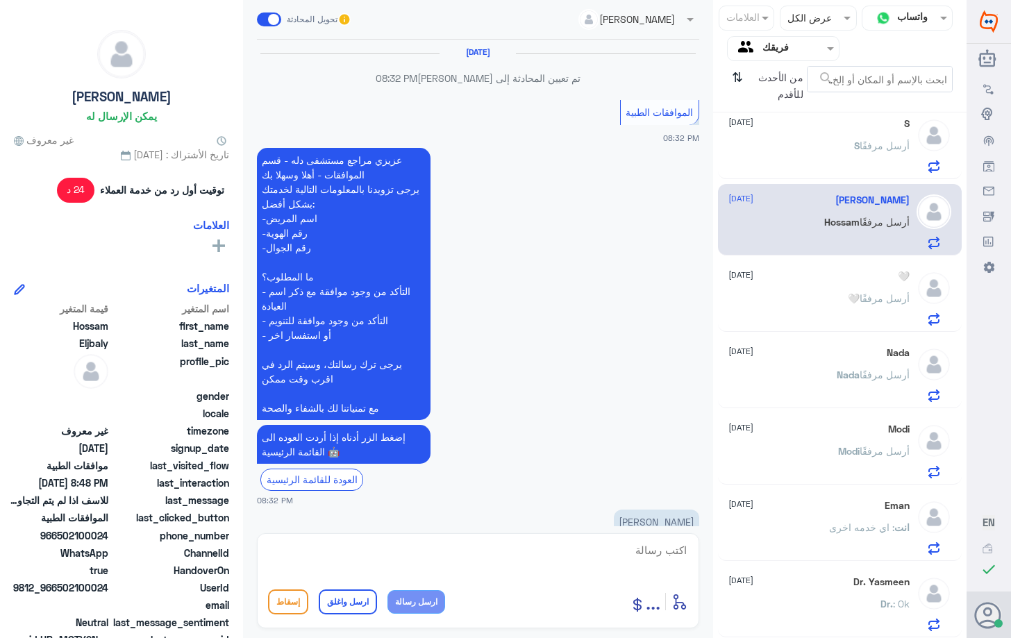
scroll to position [1231, 0]
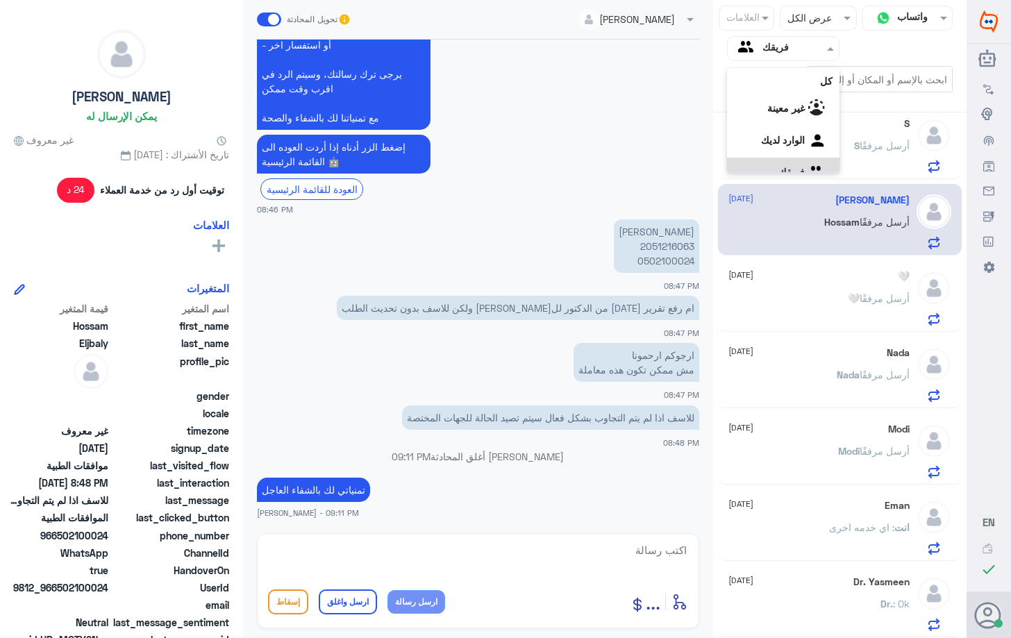
click at [834, 53] on span at bounding box center [829, 48] width 17 height 15
click at [796, 120] on لديك "الوارد لديك" at bounding box center [783, 123] width 44 height 12
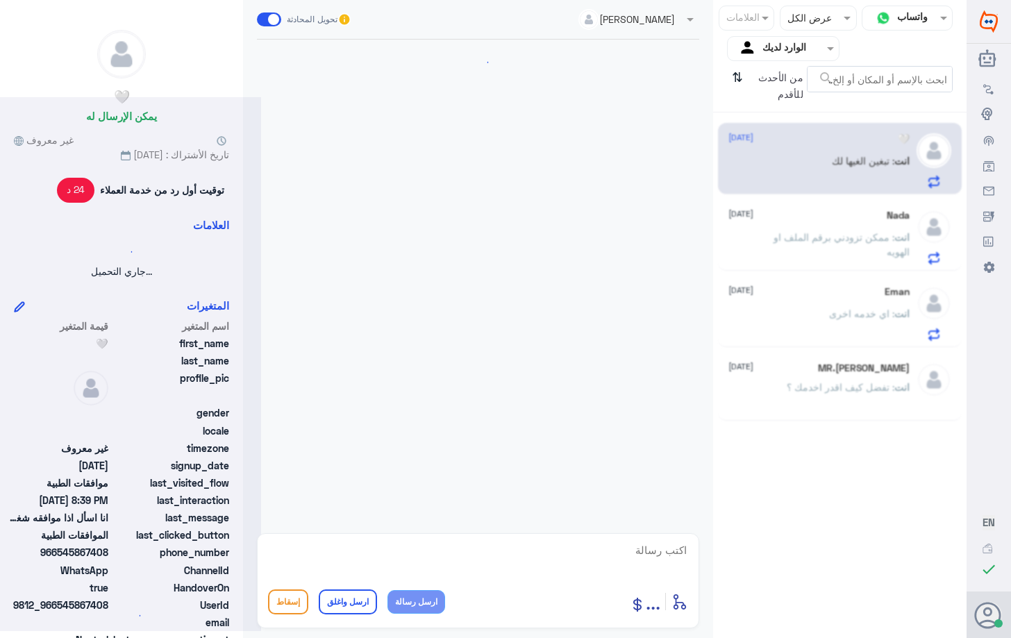
scroll to position [1007, 0]
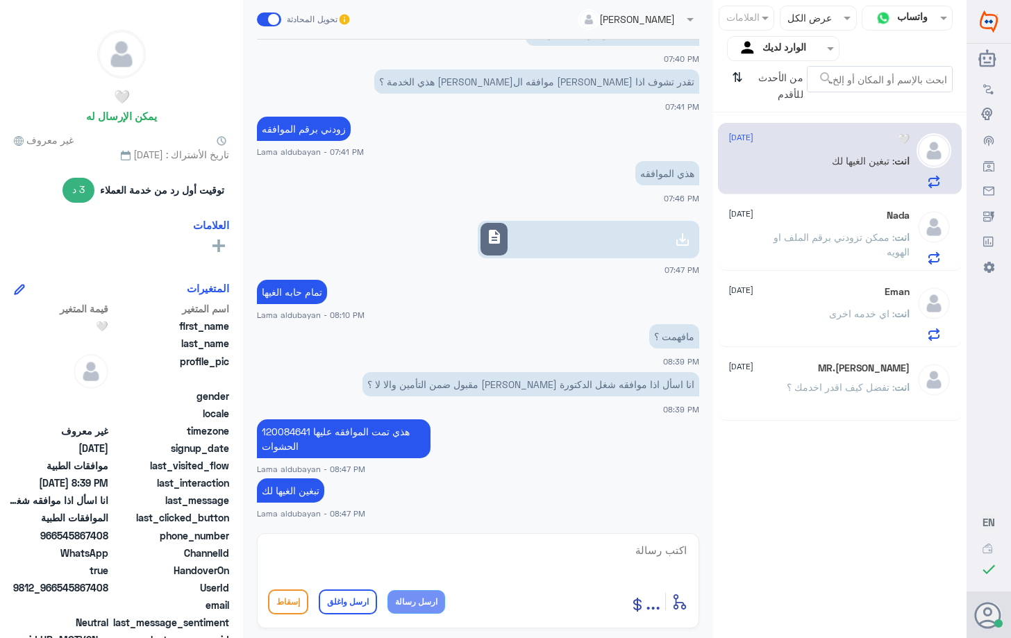
click at [862, 241] on span ": ممكن تزودني برقم الملف او الهويه" at bounding box center [841, 244] width 136 height 26
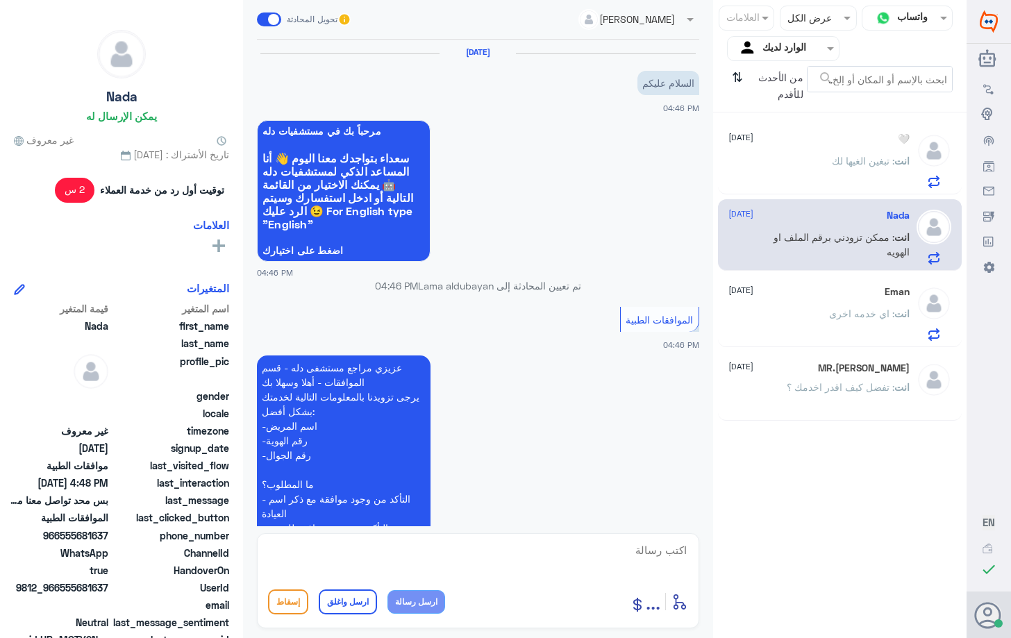
scroll to position [565, 0]
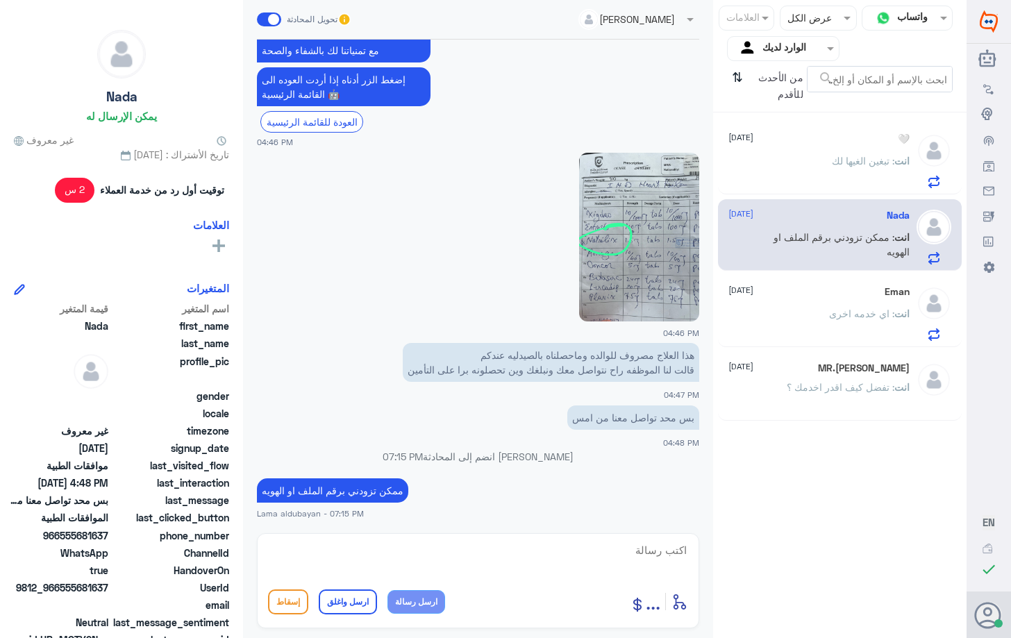
click at [864, 297] on div "Eman [DATE]" at bounding box center [818, 292] width 180 height 12
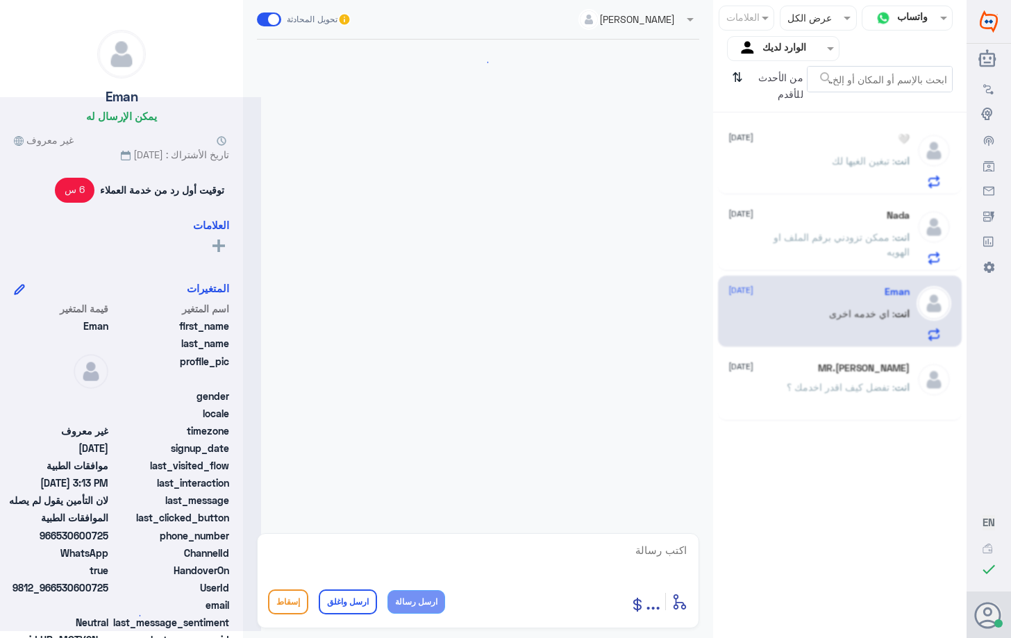
scroll to position [1280, 0]
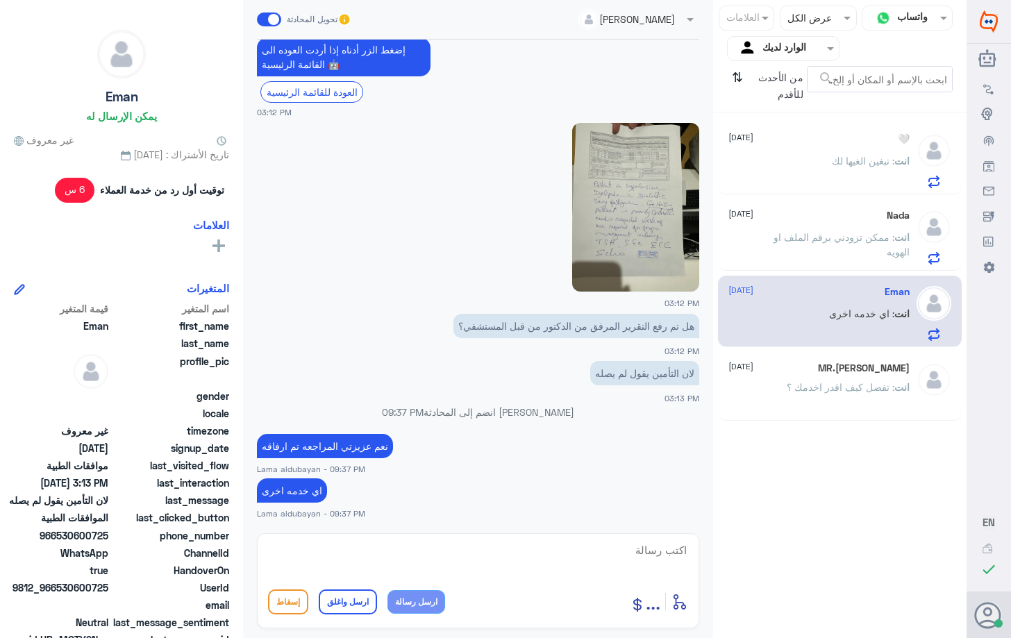
click at [818, 378] on div "MR.[PERSON_NAME] [DATE] انت : تفضل كيف اقدر اخدمك ؟" at bounding box center [818, 388] width 180 height 52
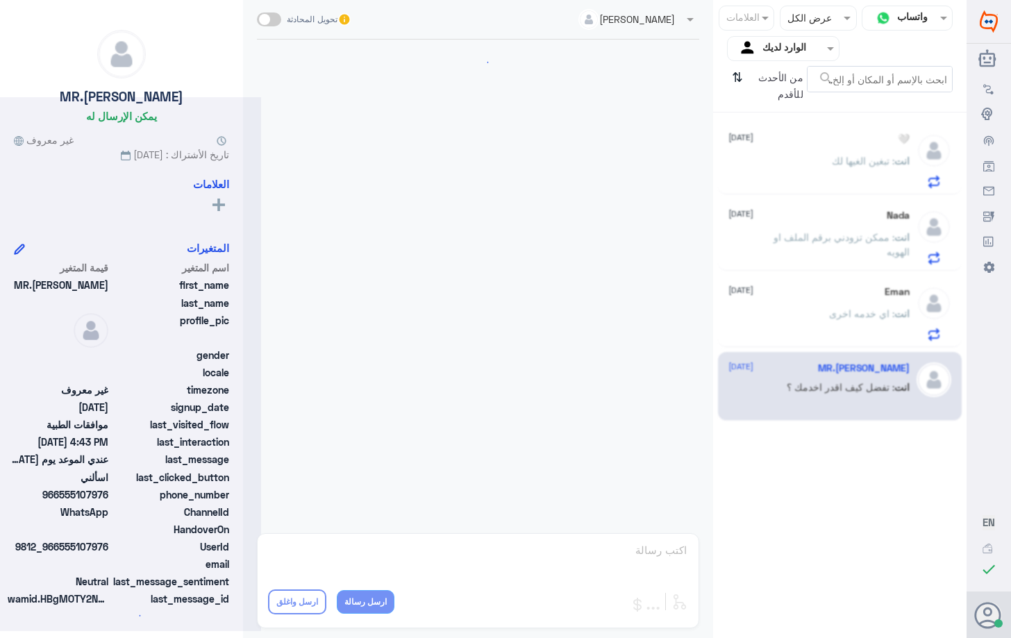
scroll to position [1348, 0]
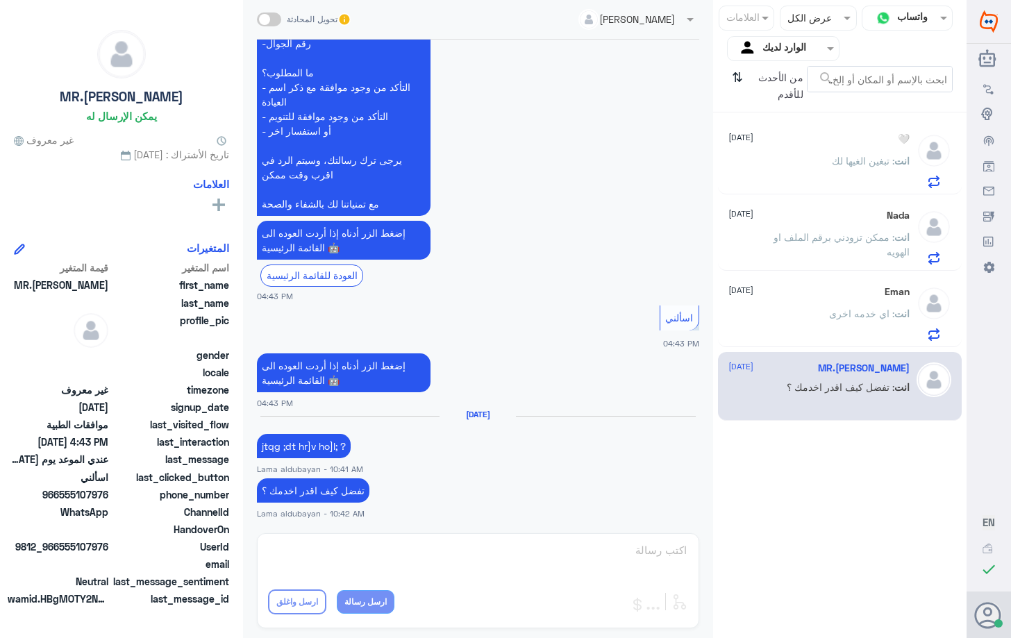
click at [867, 287] on div "Eman [DATE]" at bounding box center [818, 292] width 180 height 12
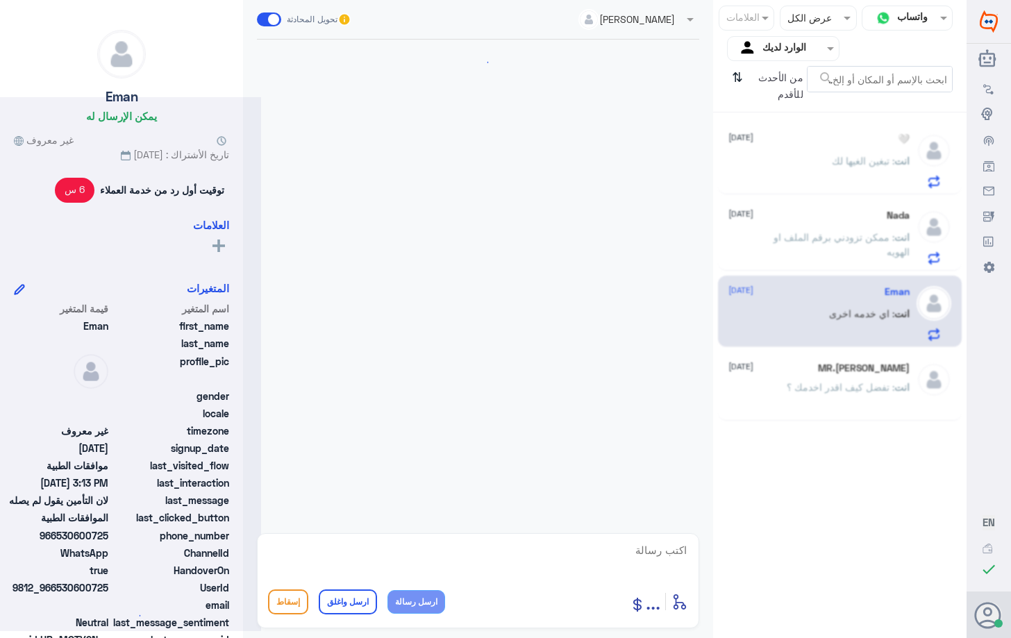
scroll to position [1280, 0]
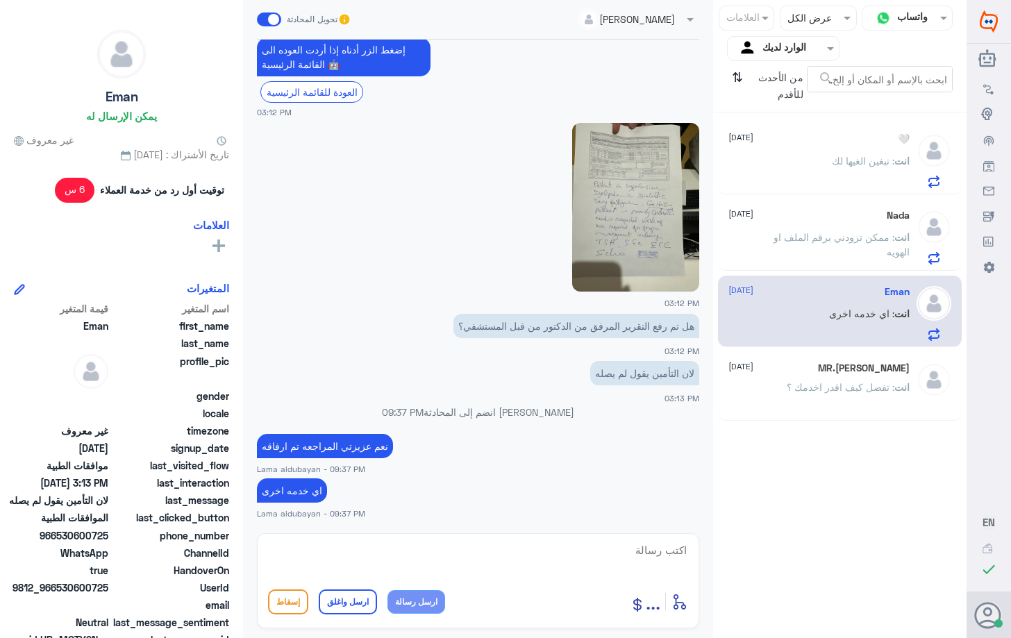
click at [870, 228] on div "Nada [DATE] انت : ممكن تزودني برقم الملف او الهويه" at bounding box center [818, 237] width 180 height 55
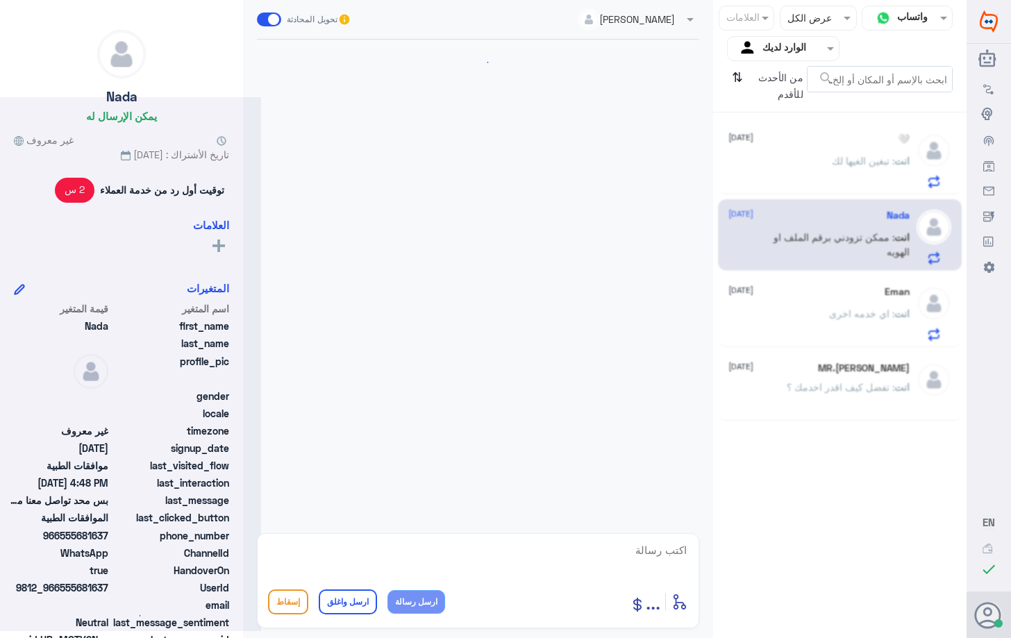
scroll to position [565, 0]
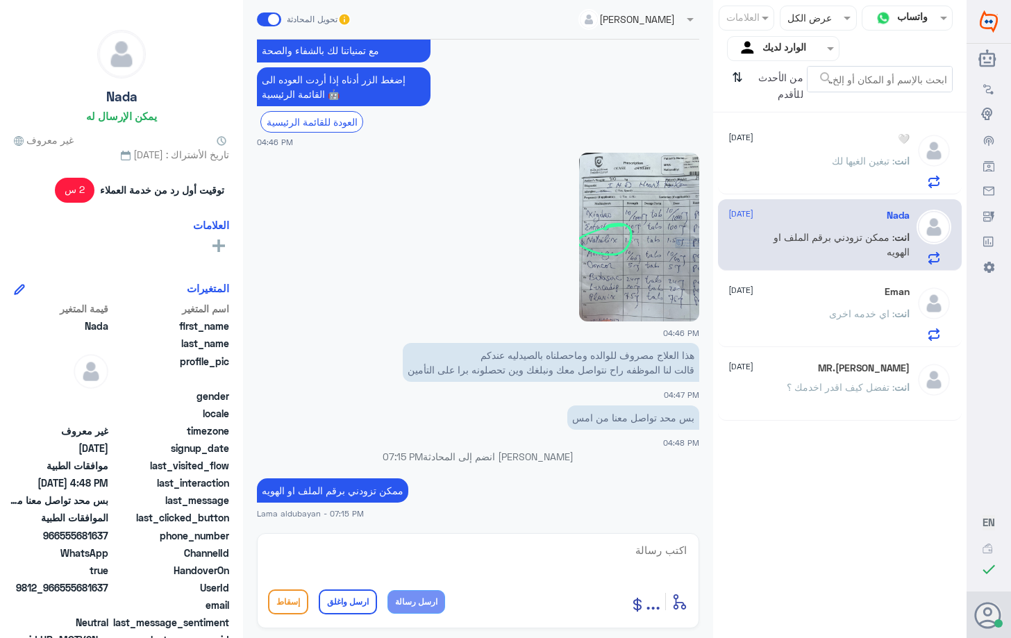
click at [874, 157] on span ": تبغين الغيها لك" at bounding box center [863, 161] width 62 height 12
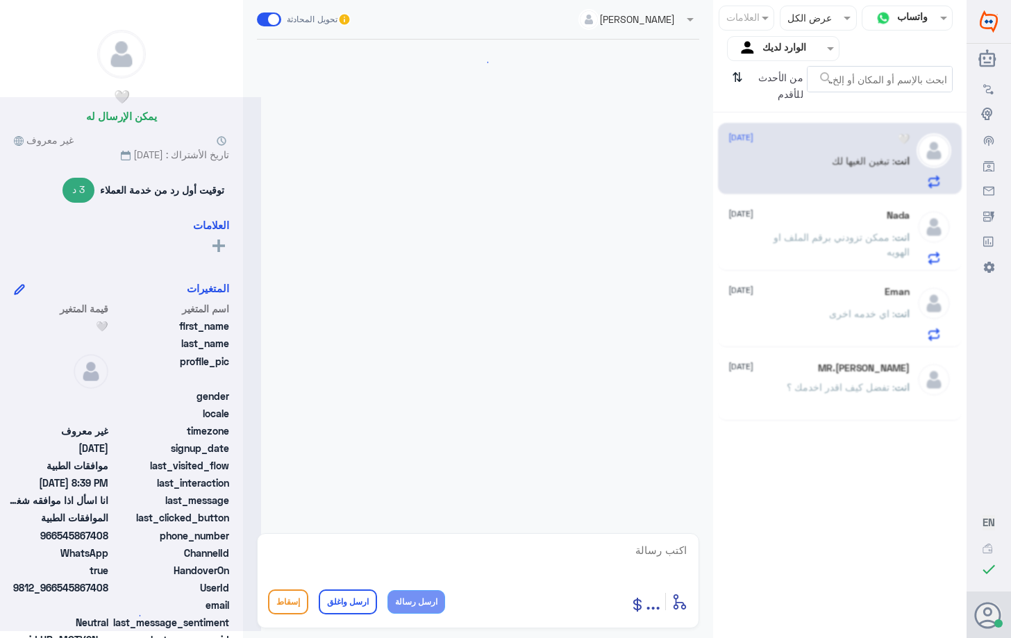
scroll to position [1007, 0]
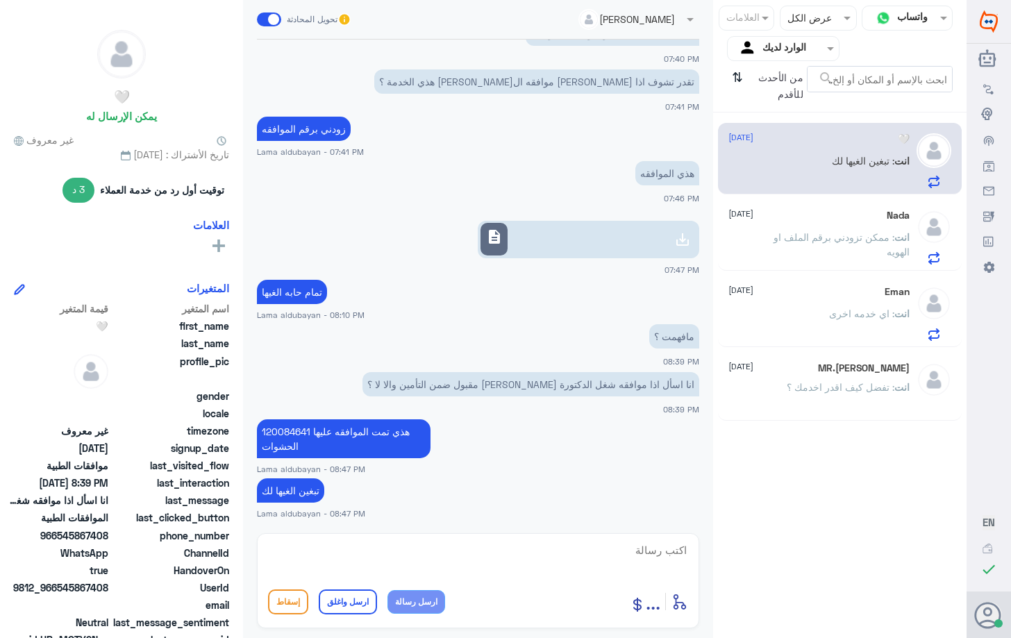
click at [849, 256] on p "انت : ممكن تزودني برقم الملف او الهويه" at bounding box center [831, 247] width 156 height 35
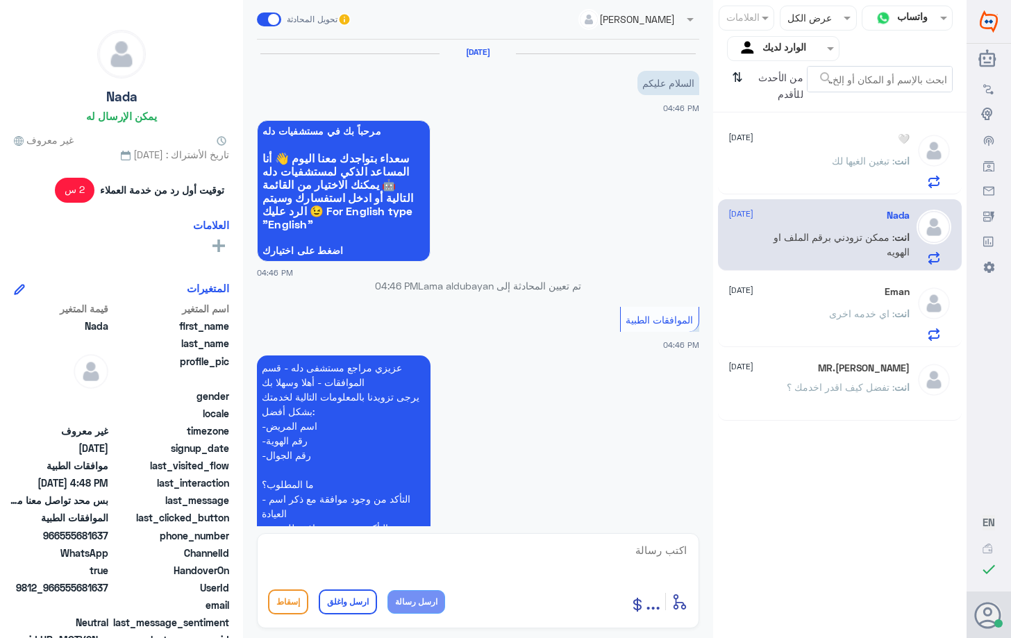
click at [839, 297] on div "Eman [DATE]" at bounding box center [818, 292] width 180 height 12
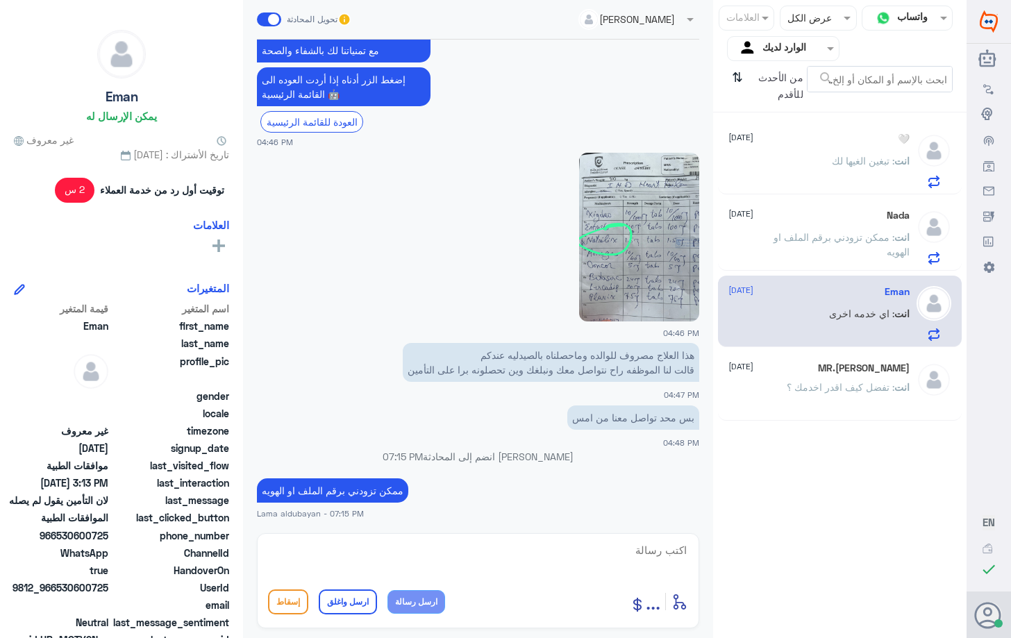
click at [832, 53] on span at bounding box center [829, 48] width 17 height 15
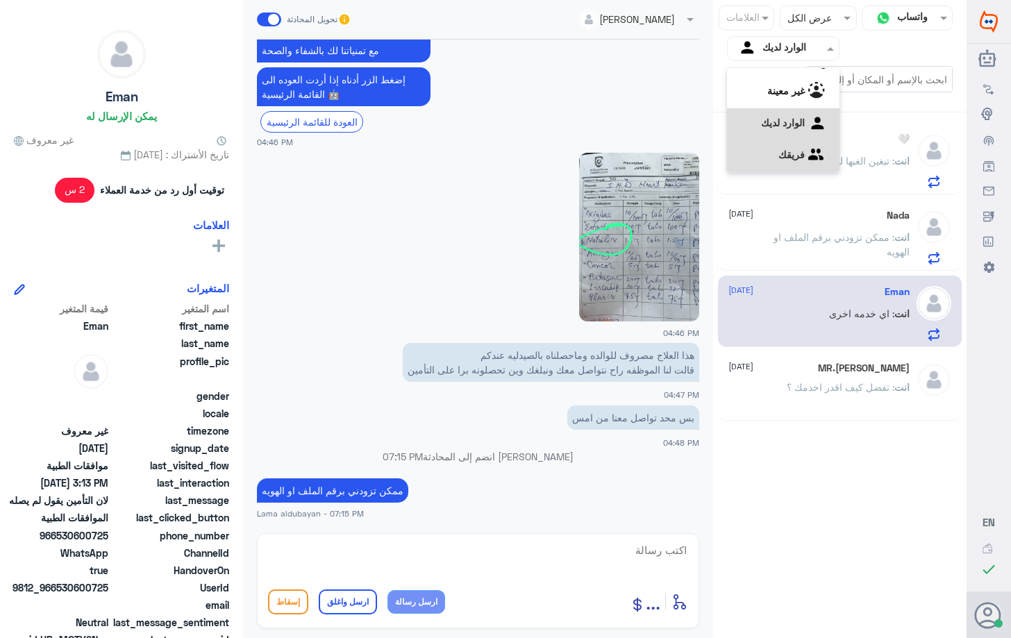
click at [803, 153] on b "فريقك" at bounding box center [791, 155] width 26 height 12
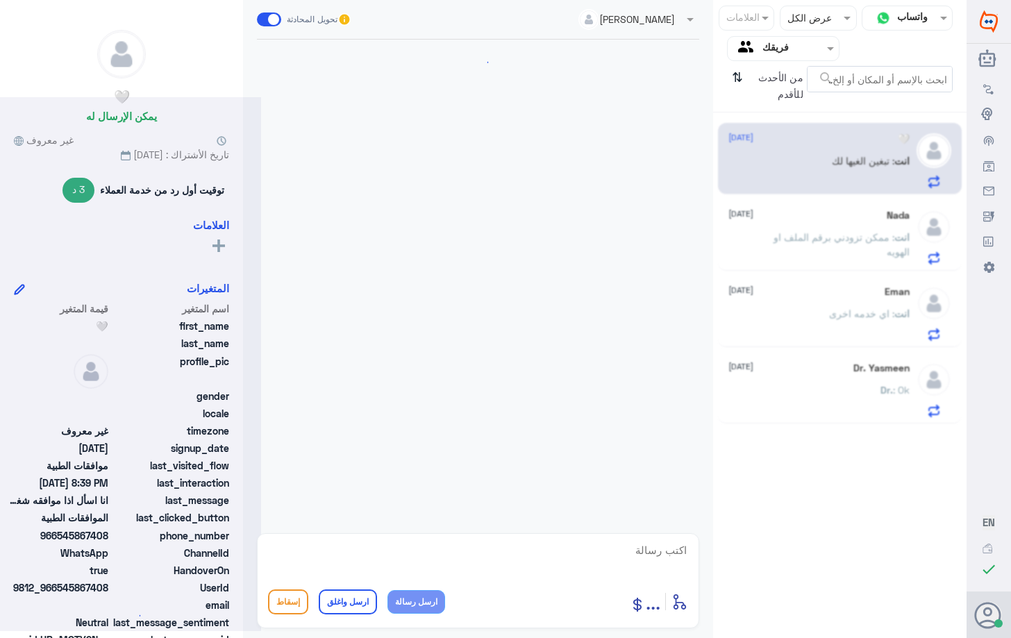
scroll to position [1007, 0]
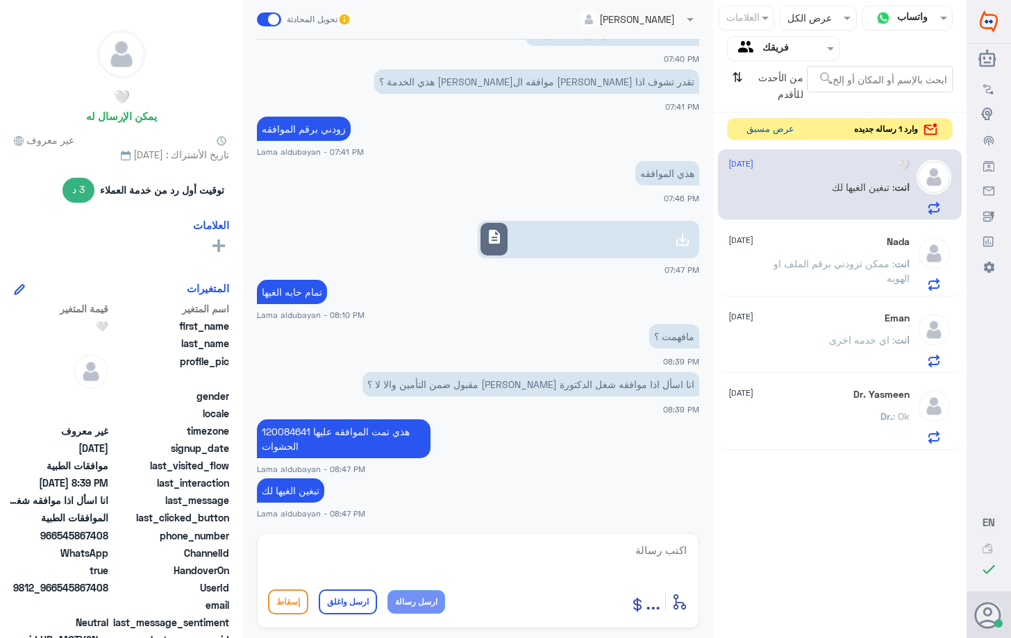
click at [778, 130] on button "عرض مسبق" at bounding box center [770, 130] width 58 height 22
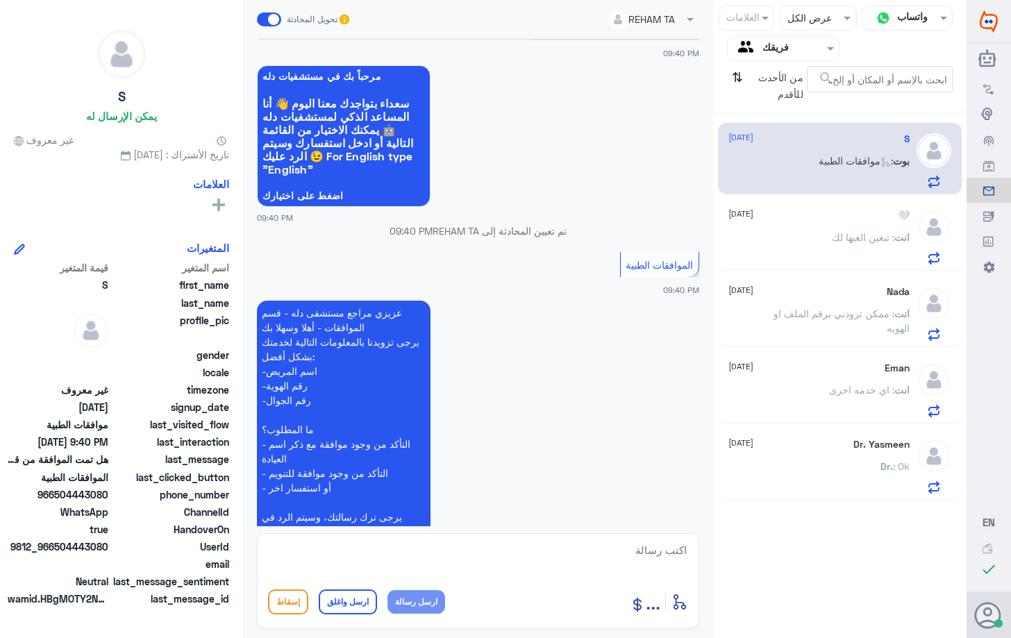
scroll to position [1138, 0]
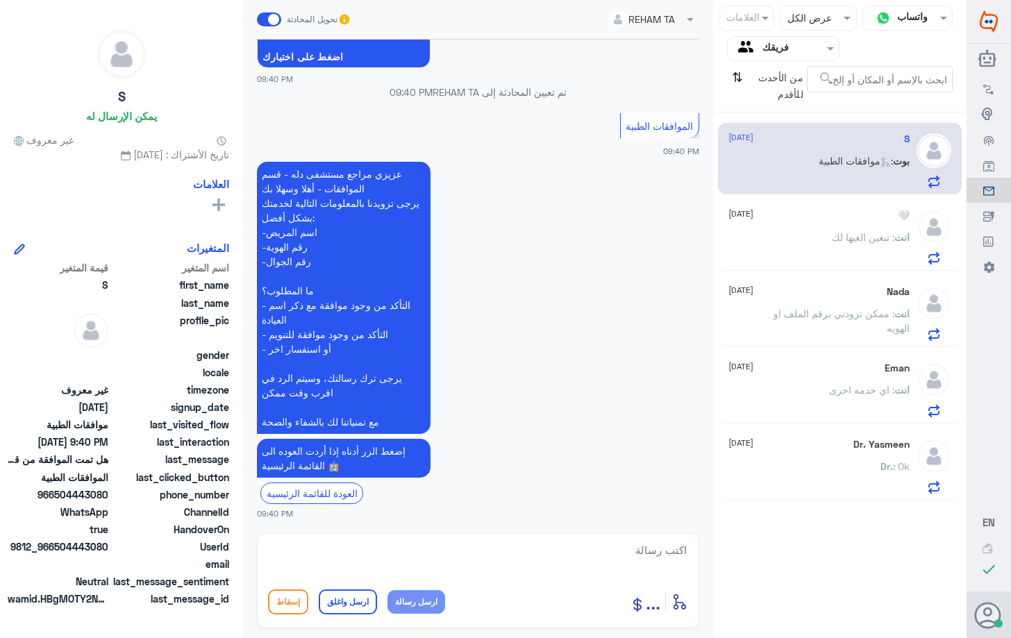
click at [631, 554] on textarea at bounding box center [478, 558] width 420 height 34
type textarea "تفضل كيف اقدر اخدمك ؟"
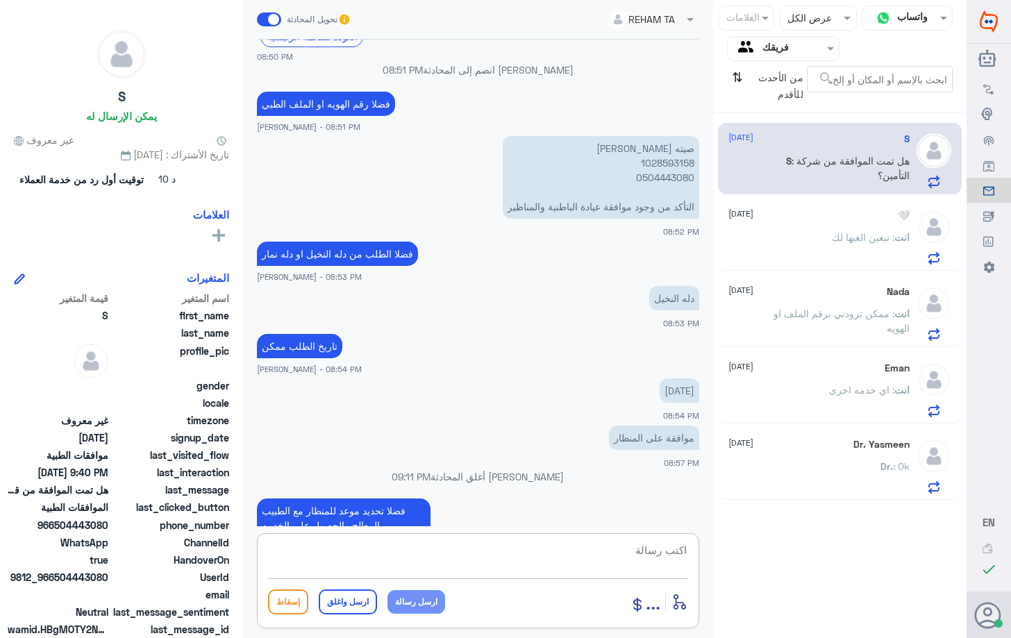
scroll to position [394, 0]
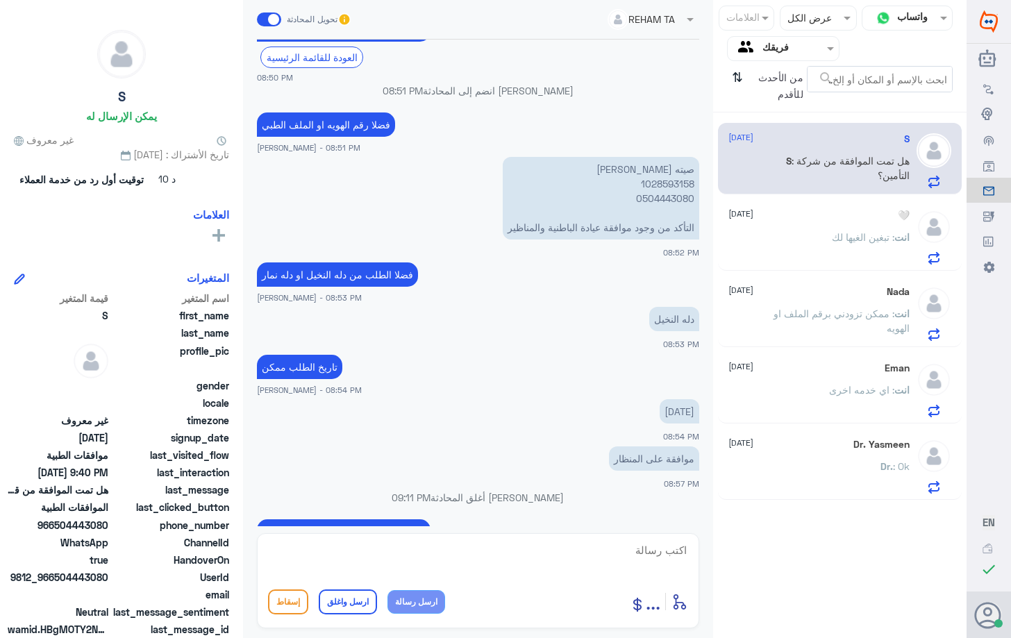
click at [680, 184] on p "صيته [PERSON_NAME] 1028593158 0504443080 التأكد من وجود موافقة عيادة الباطنية و…" at bounding box center [601, 198] width 196 height 83
click at [667, 196] on p "صيته [PERSON_NAME] 1028593158 0504443080 التأكد من وجود موافقة عيادة الباطنية و…" at bounding box center [601, 198] width 196 height 83
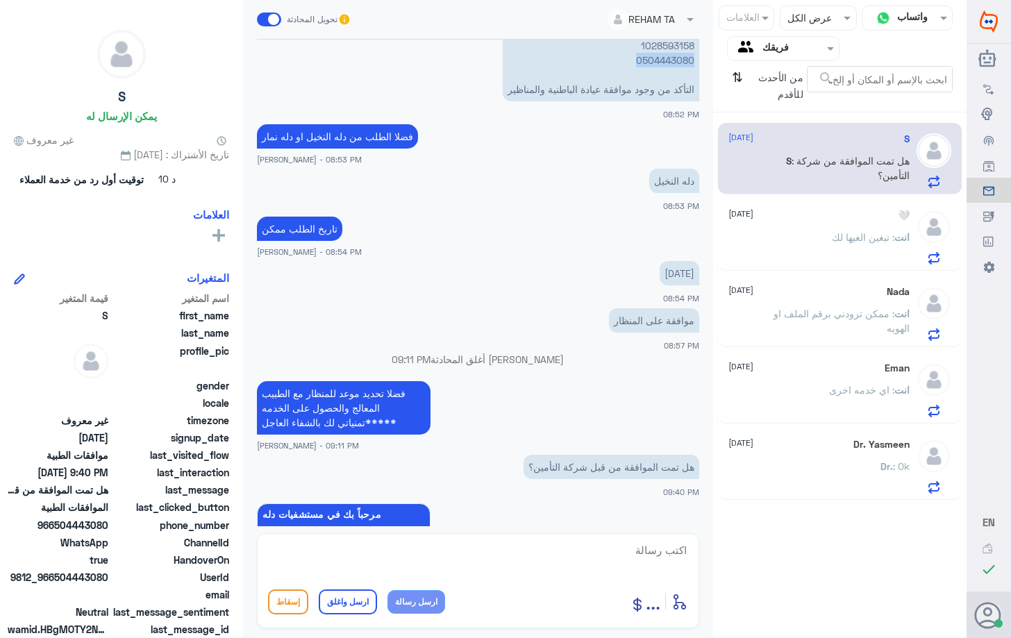
scroll to position [741, 0]
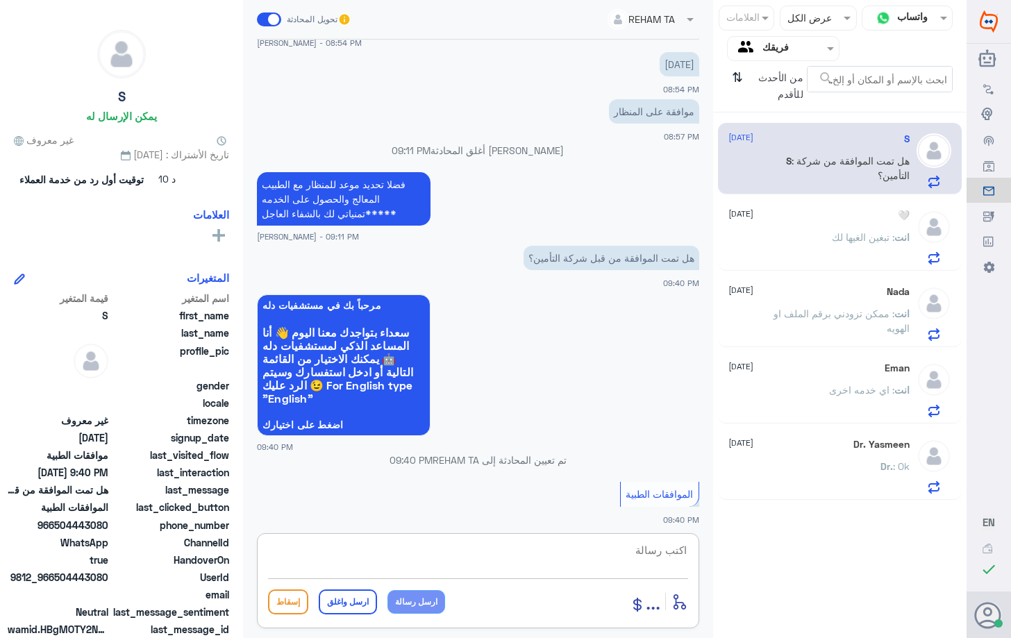
click at [500, 560] on textarea at bounding box center [478, 558] width 420 height 34
type textarea "لا يحتاج موافقه بامكانك حجز"
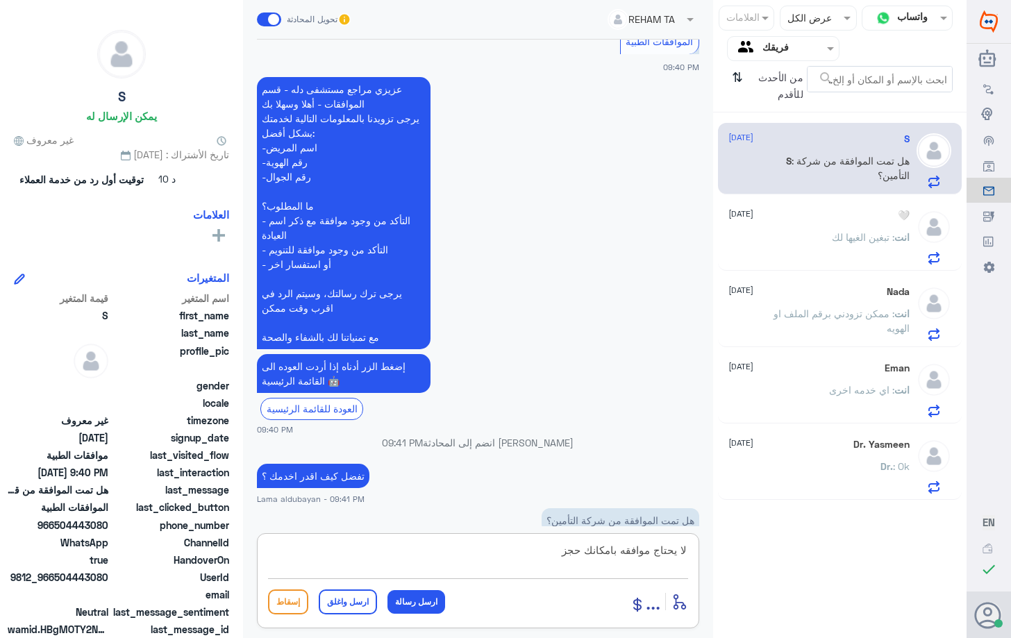
scroll to position [1227, 0]
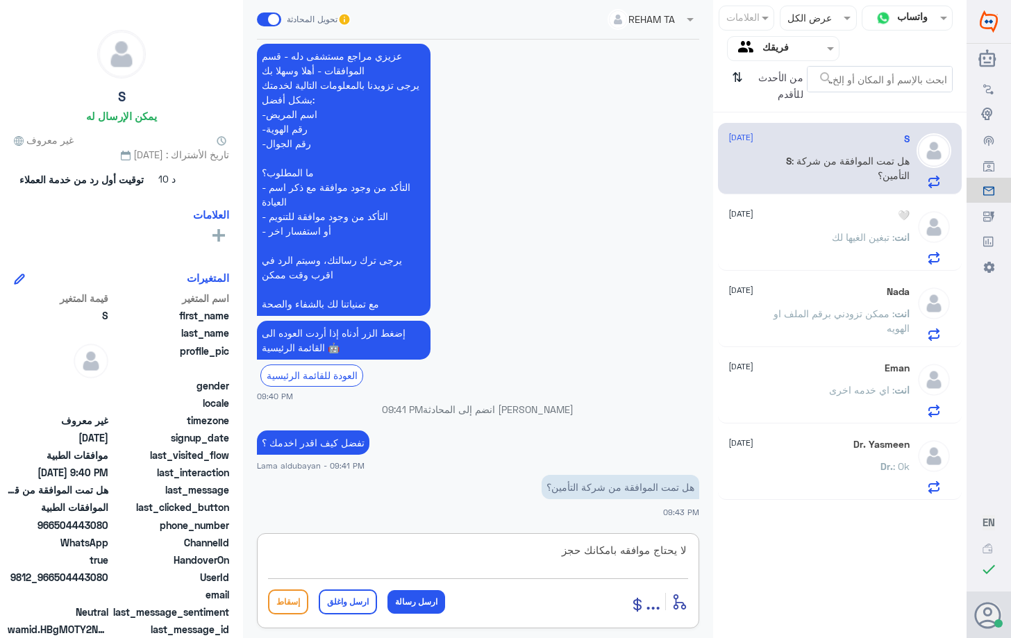
drag, startPoint x: 539, startPoint y: 553, endPoint x: 934, endPoint y: 559, distance: 394.3
click at [934, 559] on div "قناة واتساب Status × عرض الكل العلامات Agent Filter فريقك search من الأحدث للأق…" at bounding box center [483, 321] width 966 height 642
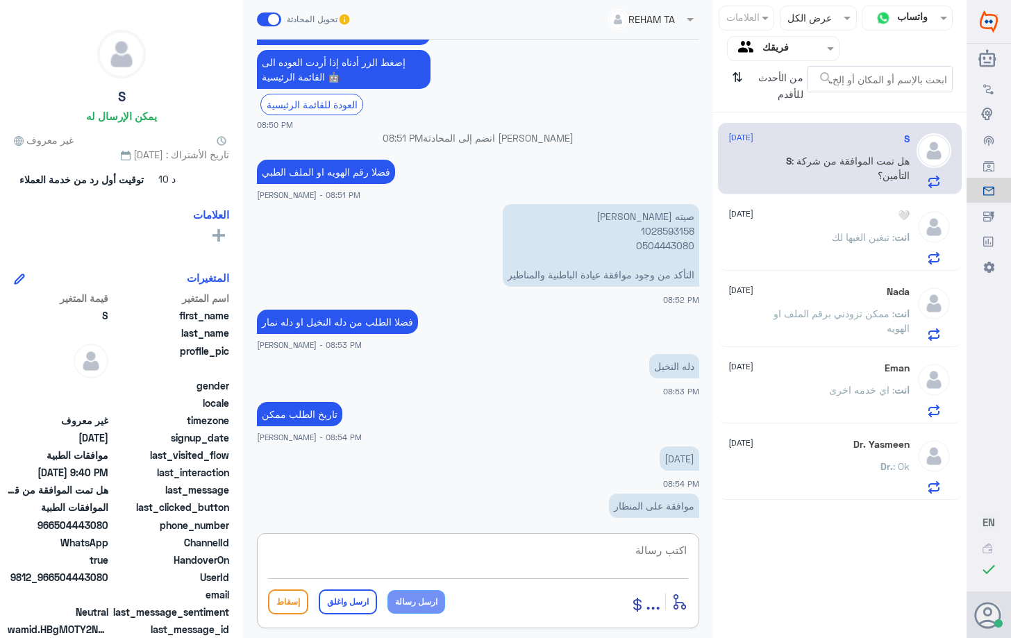
scroll to position [324, 0]
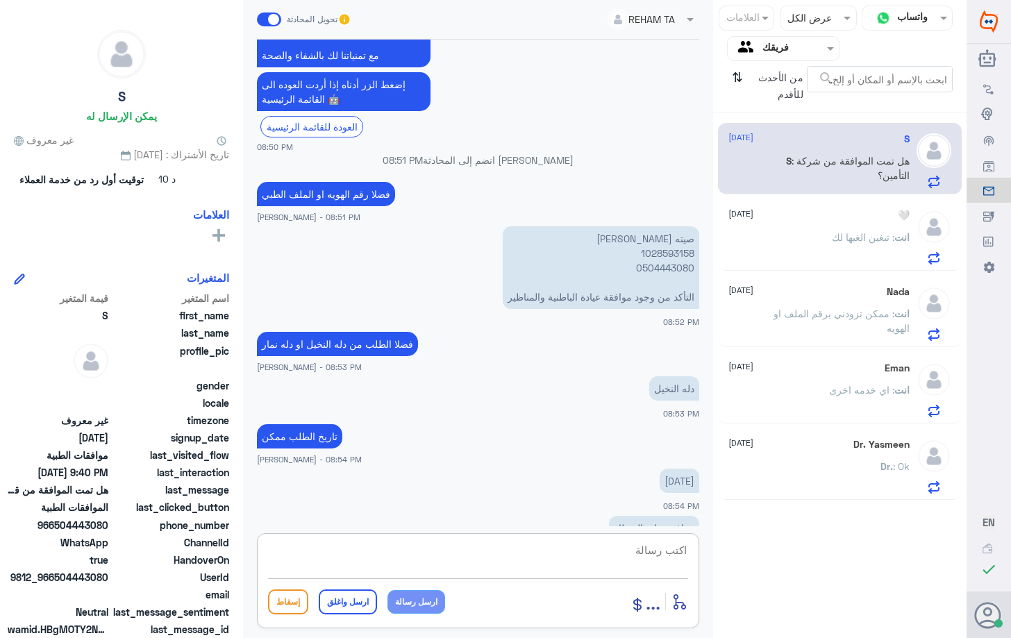
click at [668, 254] on p "صيته [PERSON_NAME] 1028593158 0504443080 التأكد من وجود موافقة عيادة الباطنية و…" at bounding box center [601, 267] width 196 height 83
click at [556, 564] on textarea at bounding box center [478, 558] width 420 height 34
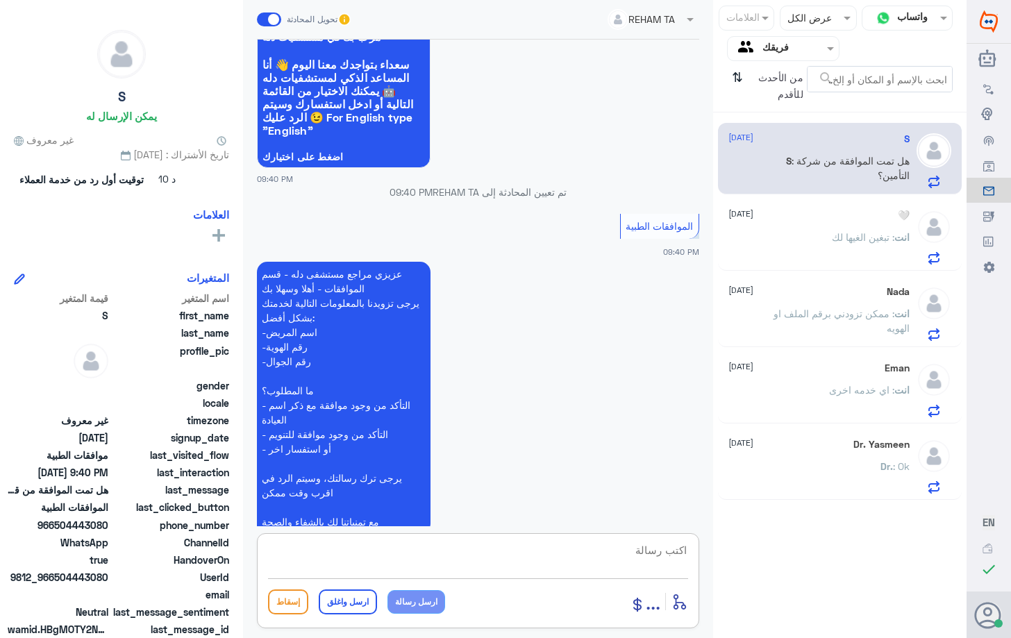
scroll to position [1227, 0]
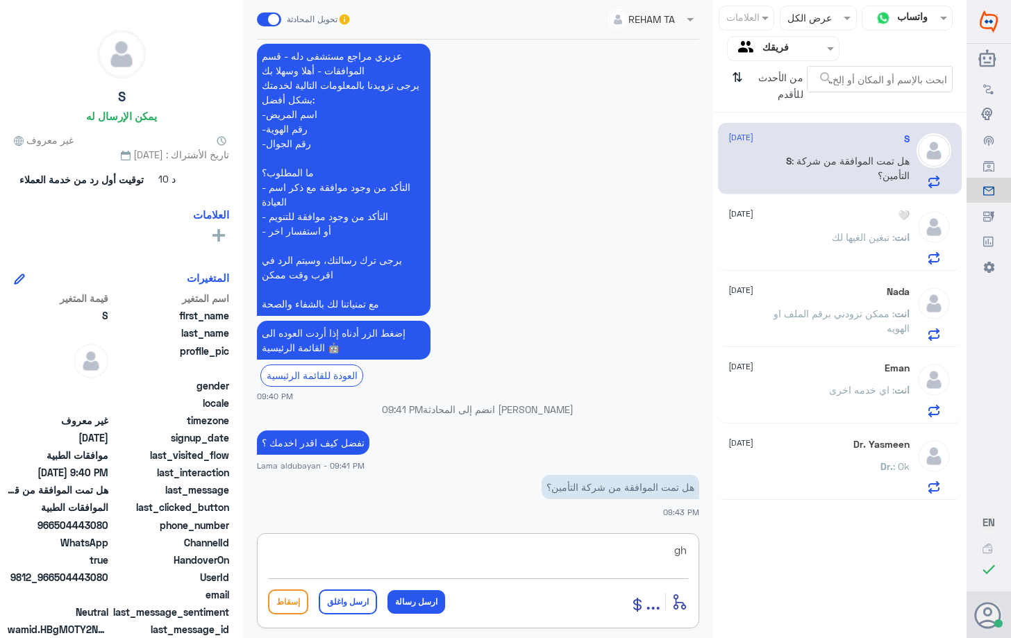
type textarea "g"
drag, startPoint x: 440, startPoint y: 548, endPoint x: 361, endPoint y: 548, distance: 79.1
click at [363, 548] on textarea "لا يحتاج طلب موافقه بامكانك حجز موعد والاستفاده من الموافقه" at bounding box center [478, 558] width 420 height 34
type textarea "لا يحتاج طلب موافقه بامكانك حجز موعد والاستفاده من الخدمه"
click at [419, 614] on div "إسقاط ارسل واغلق ارسل رسالة" at bounding box center [356, 601] width 177 height 25
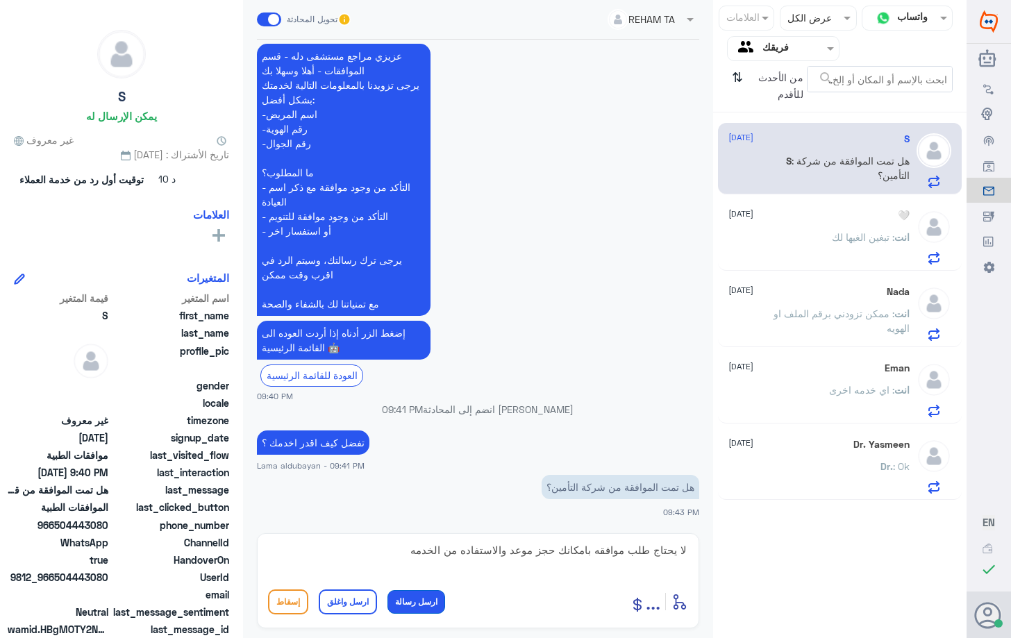
click at [434, 608] on button "ارسل رسالة" at bounding box center [416, 602] width 58 height 24
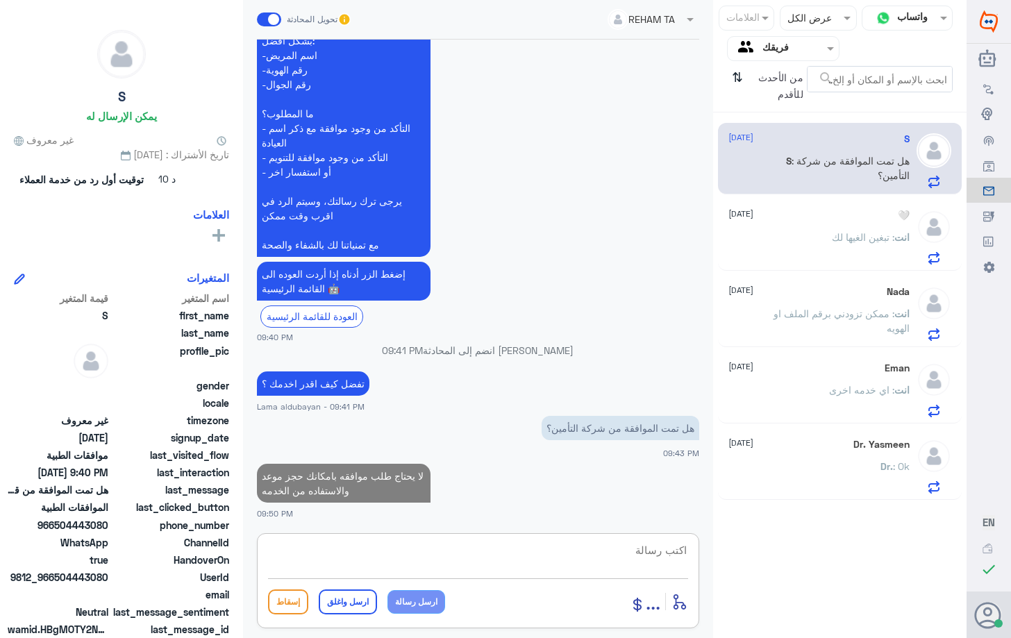
click at [530, 556] on textarea at bounding box center [478, 558] width 420 height 34
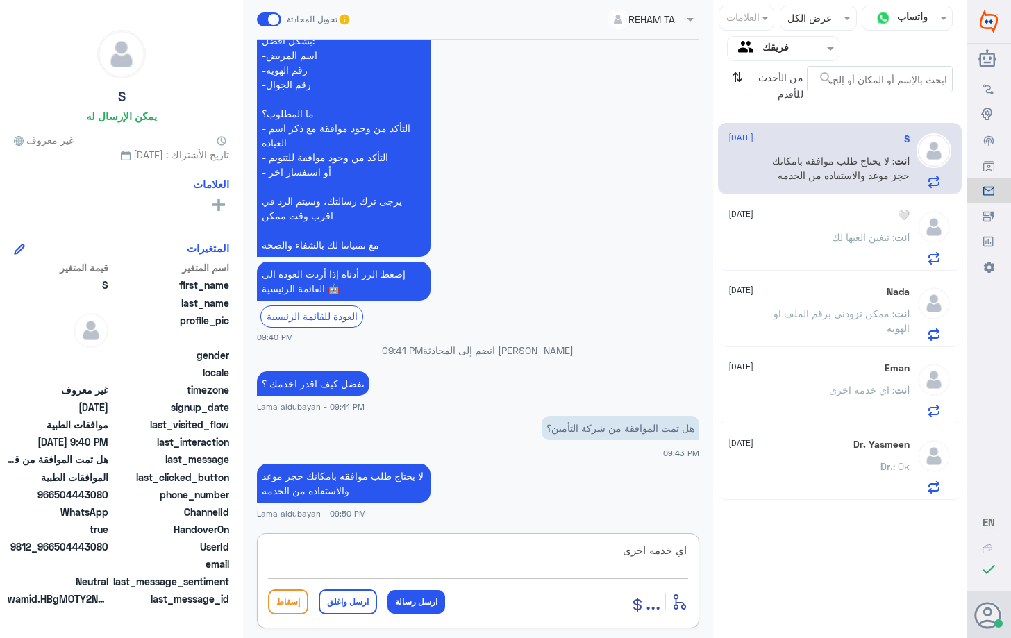
type textarea "اي خدمه اخرى؟"
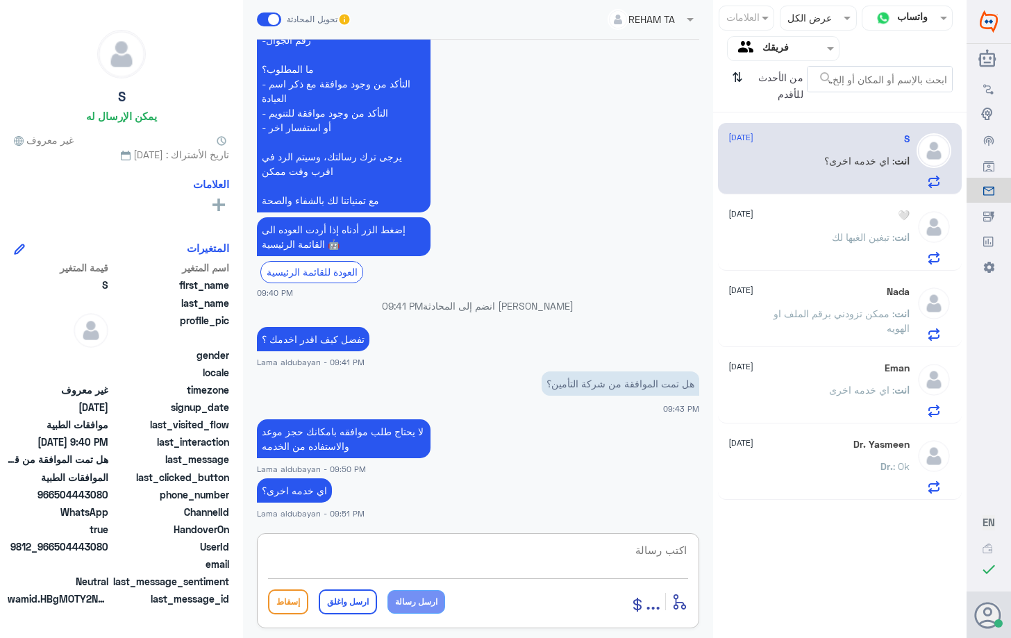
click at [866, 205] on div "🤍 [DATE] انت : تبغين الغيها لك" at bounding box center [839, 234] width 243 height 71
click at [849, 249] on p "انت : تبغين الغيها لك" at bounding box center [871, 247] width 78 height 35
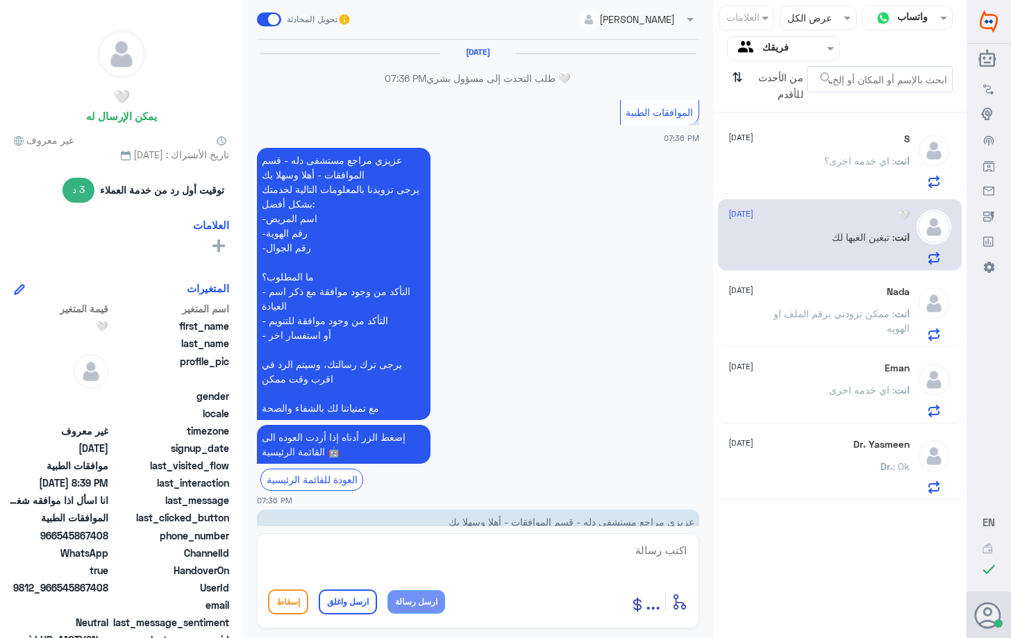
scroll to position [1007, 0]
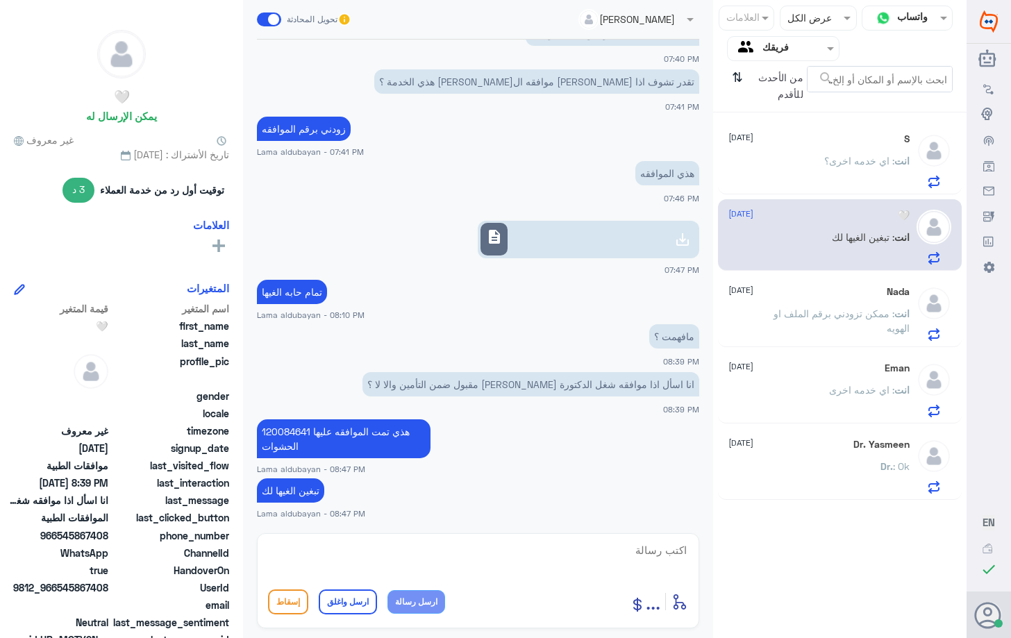
click at [824, 330] on p "انت : ممكن تزودني برقم الملف او الهويه" at bounding box center [831, 323] width 156 height 35
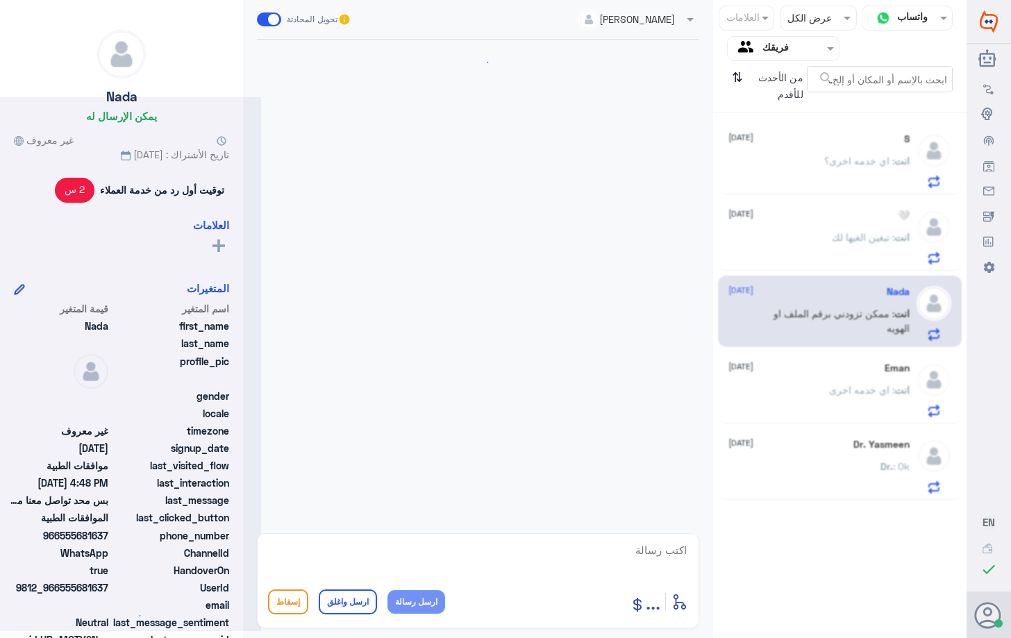
scroll to position [565, 0]
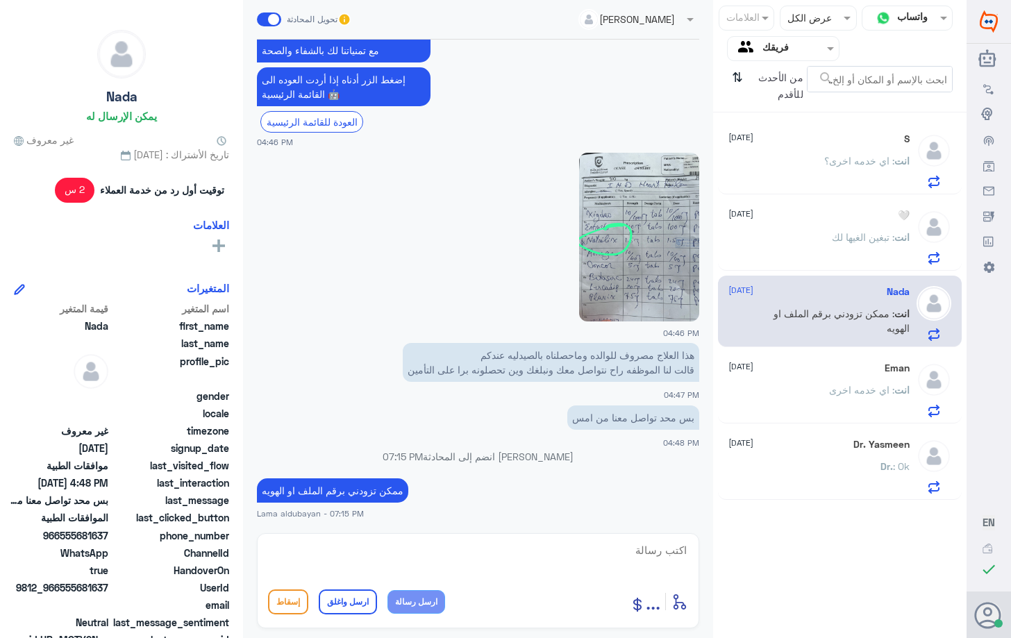
click at [813, 396] on div "انت : اي خدمه اخرى" at bounding box center [818, 401] width 180 height 31
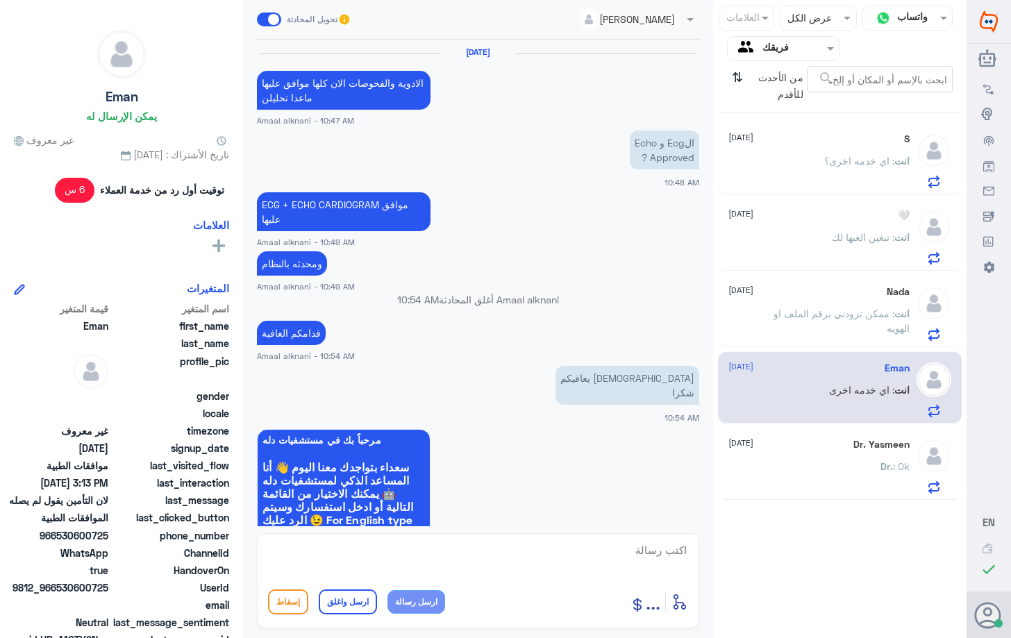
scroll to position [1280, 0]
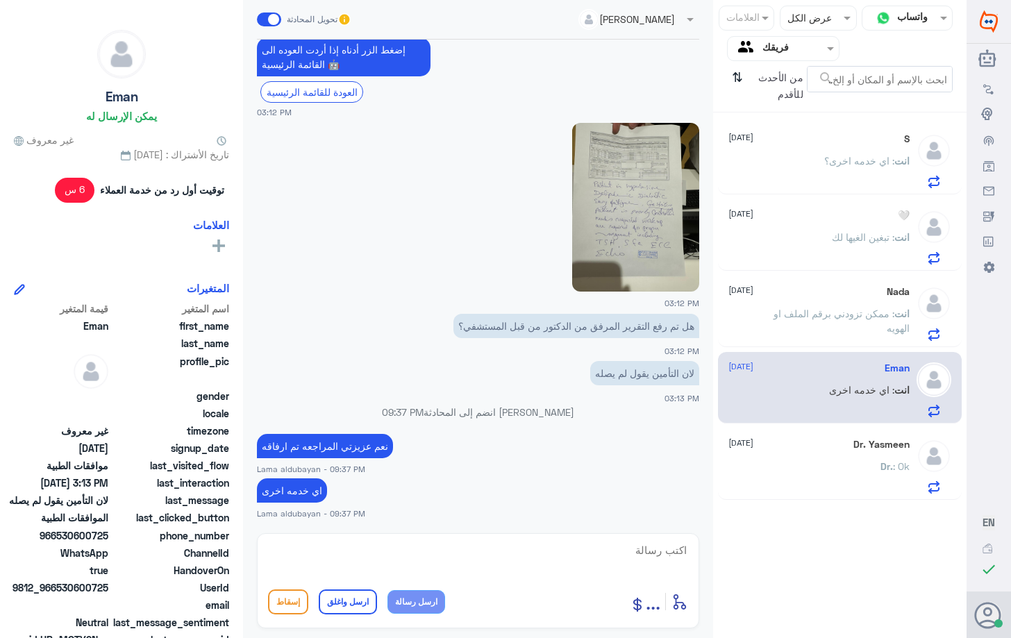
click at [827, 170] on p "انت : اي خدمه اخرى؟" at bounding box center [866, 170] width 85 height 35
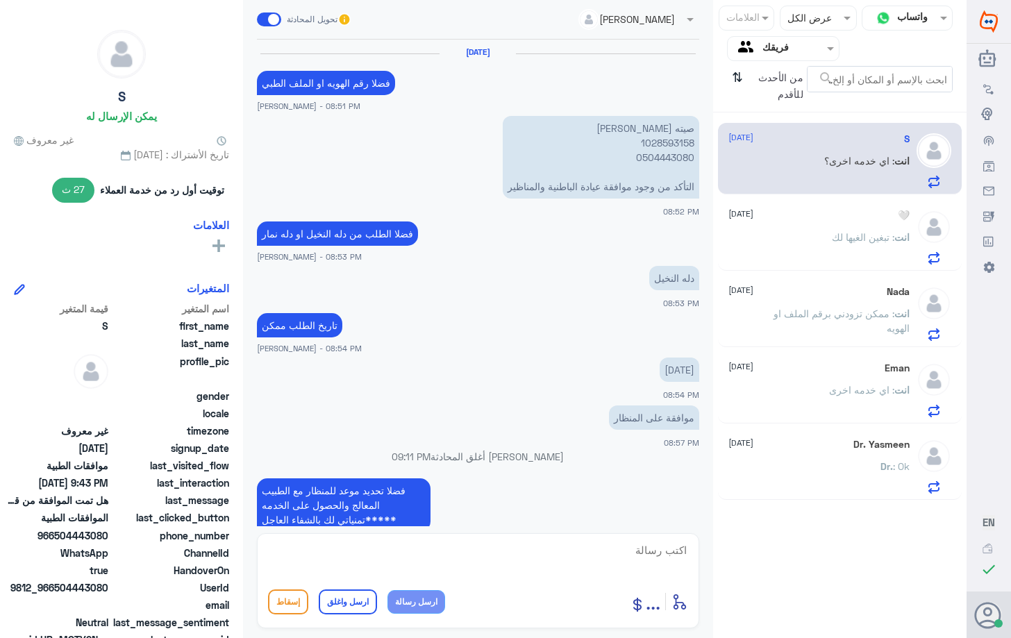
scroll to position [895, 0]
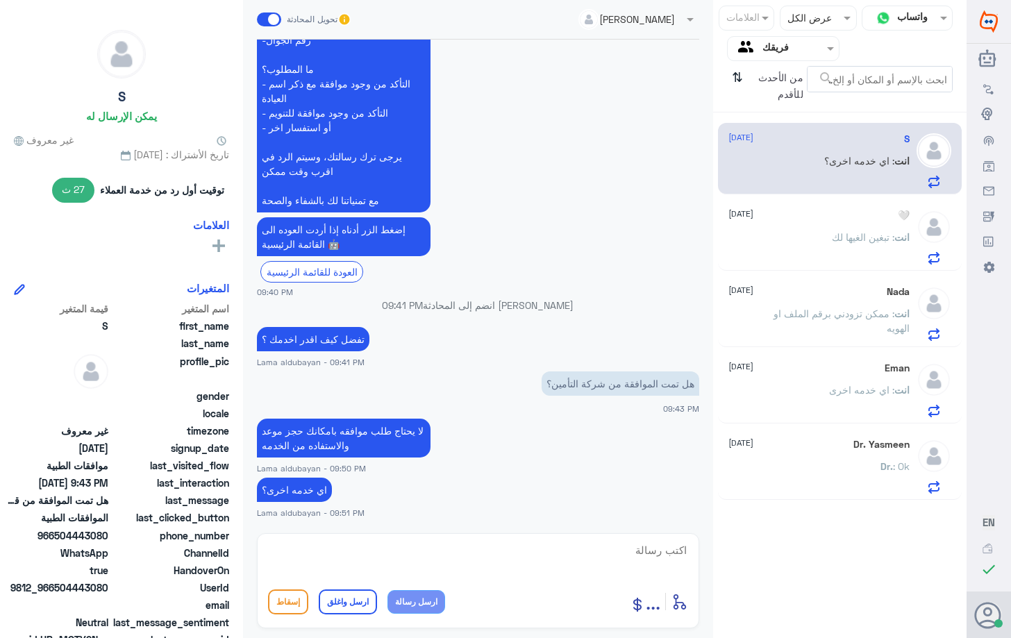
click at [814, 246] on div "انت : تبغين الغيها لك" at bounding box center [818, 248] width 180 height 31
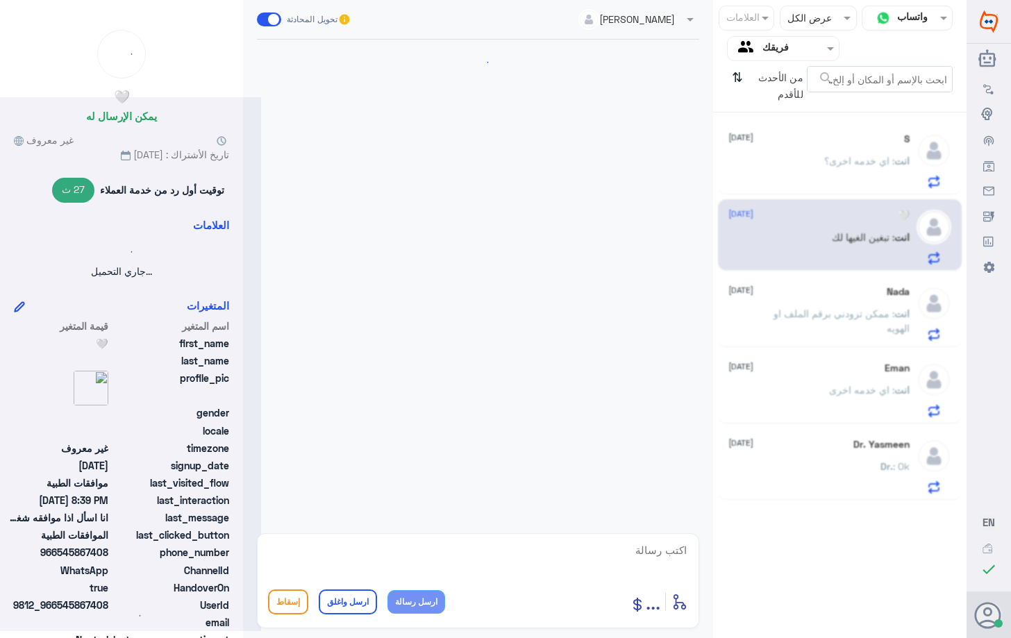
scroll to position [1007, 0]
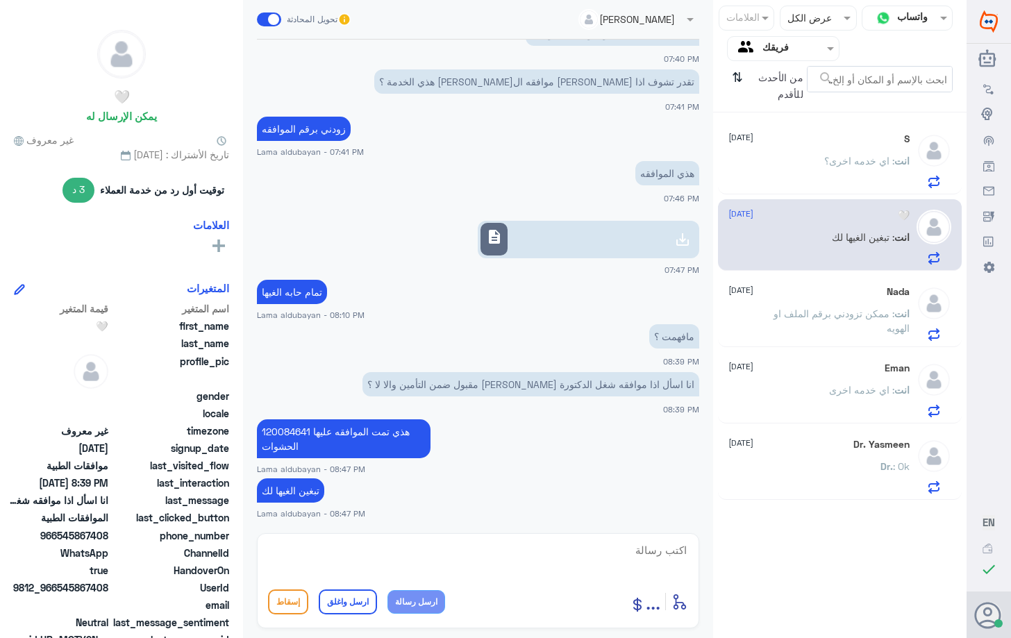
click at [832, 172] on p "انت : اي خدمه اخرى؟" at bounding box center [866, 170] width 85 height 35
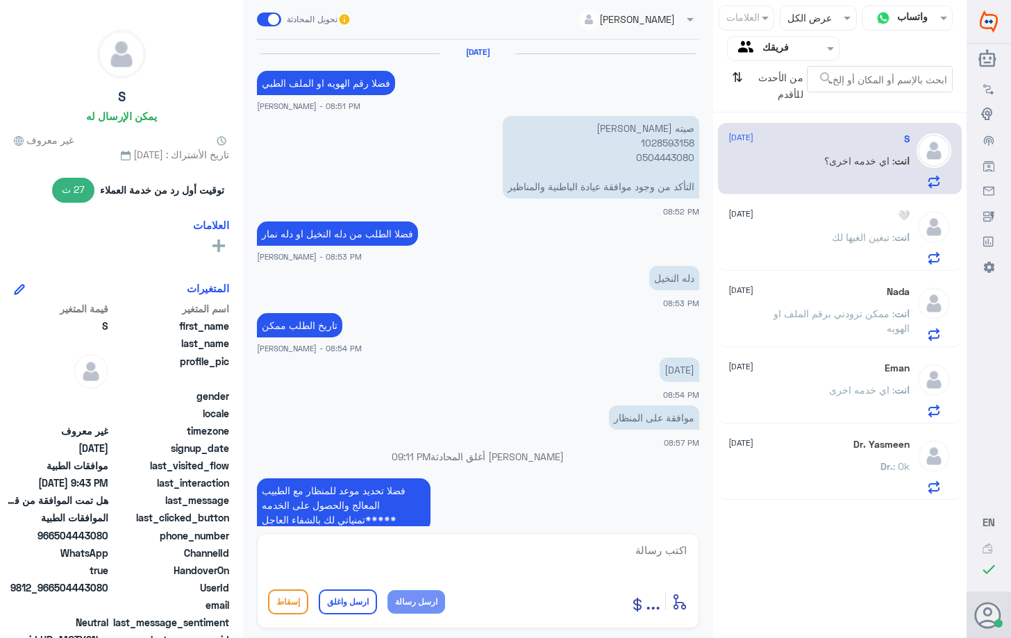
scroll to position [895, 0]
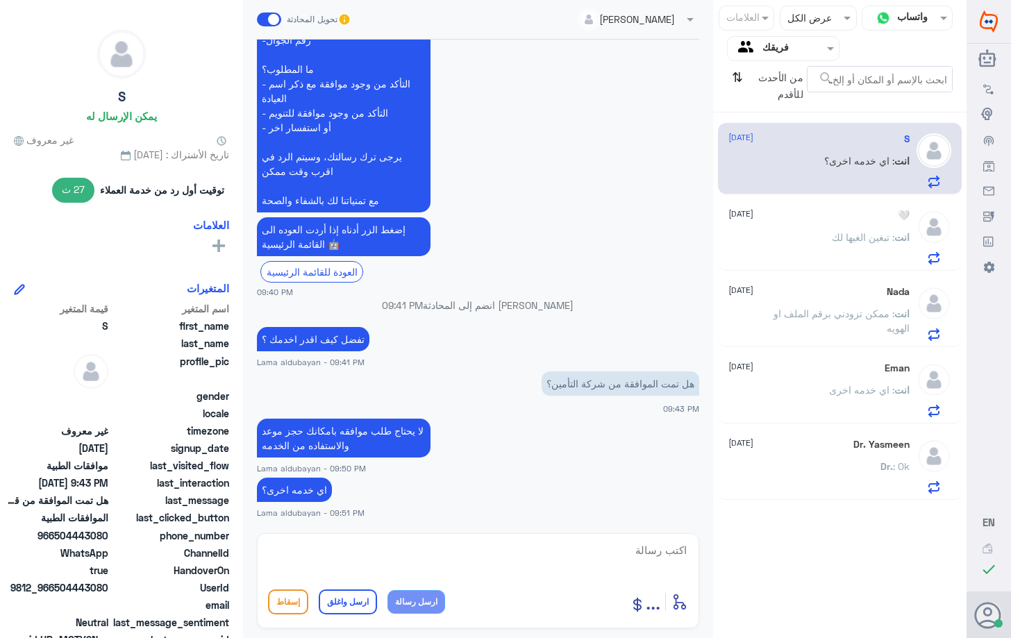
click at [826, 272] on div "S [DATE] انت : اي خدمه اخرى؟ 🤍 [DATE] انت : تبغين الغيها لك Nada [DATE] انت : م…" at bounding box center [839, 311] width 253 height 387
click at [823, 346] on div "Nada [DATE] انت : ممكن تزودني برقم الملف او الهويه" at bounding box center [839, 311] width 243 height 71
click at [812, 408] on div "انت : اي خدمه اخرى" at bounding box center [818, 401] width 180 height 31
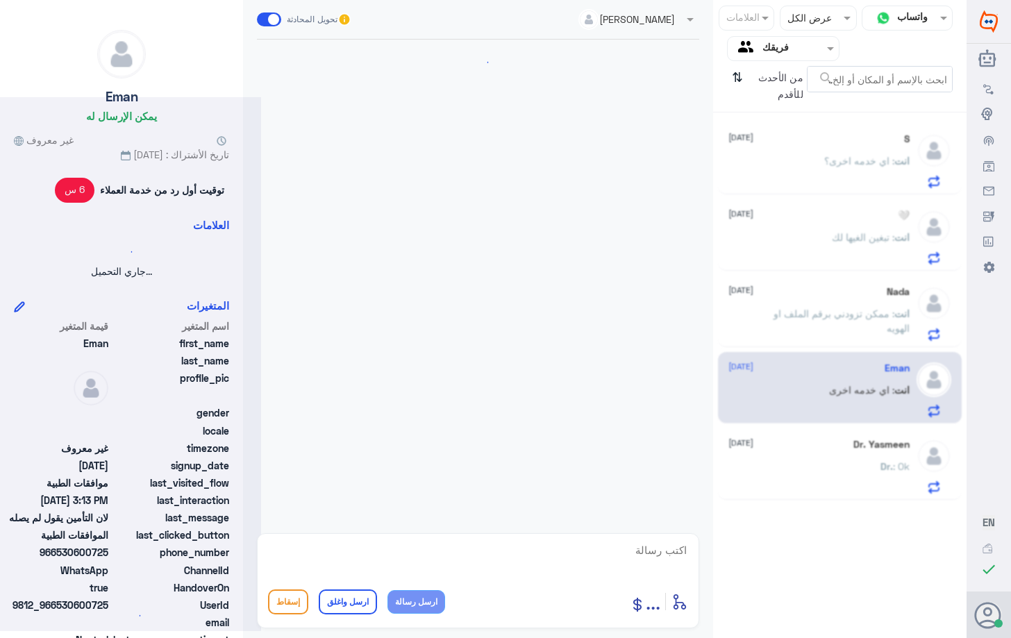
scroll to position [1280, 0]
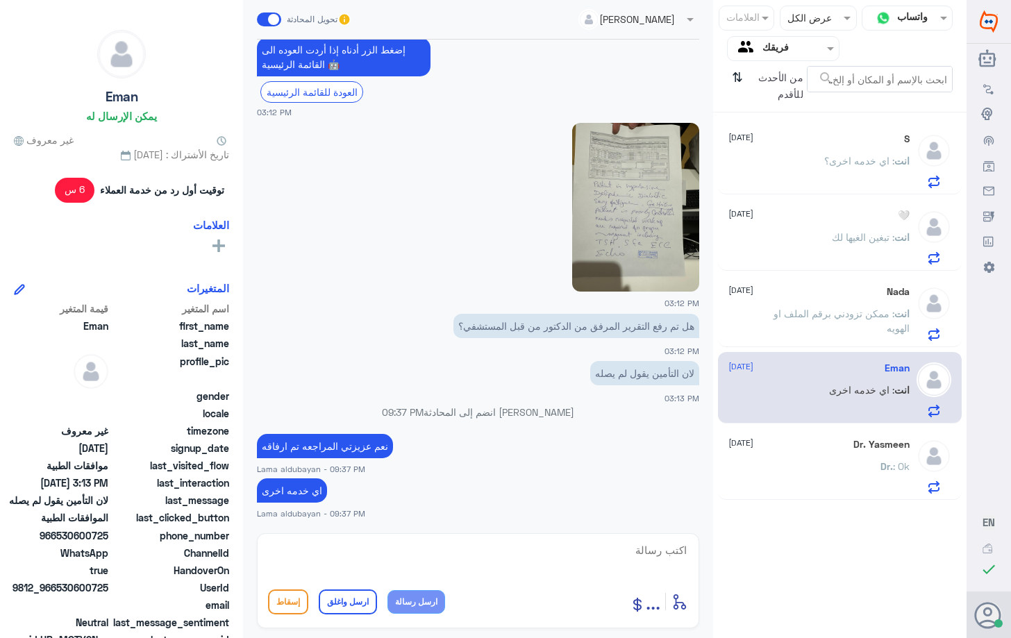
click at [841, 457] on div "Dr. Yasmeen [DATE] Dr. : Ok" at bounding box center [818, 466] width 180 height 55
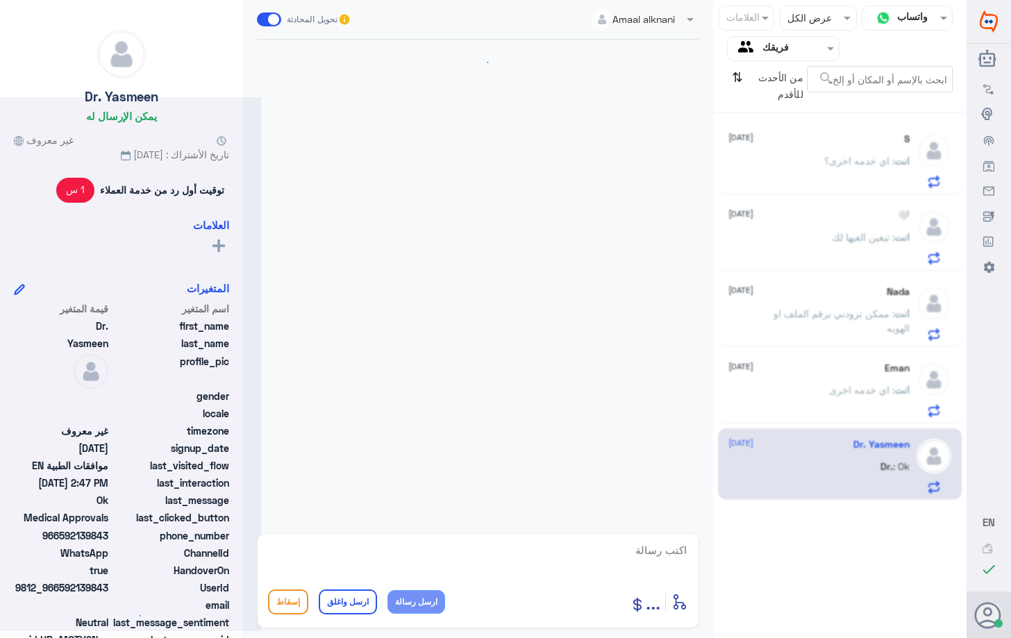
scroll to position [1231, 0]
click at [837, 406] on p "انت : اي خدمه اخرى" at bounding box center [869, 399] width 81 height 35
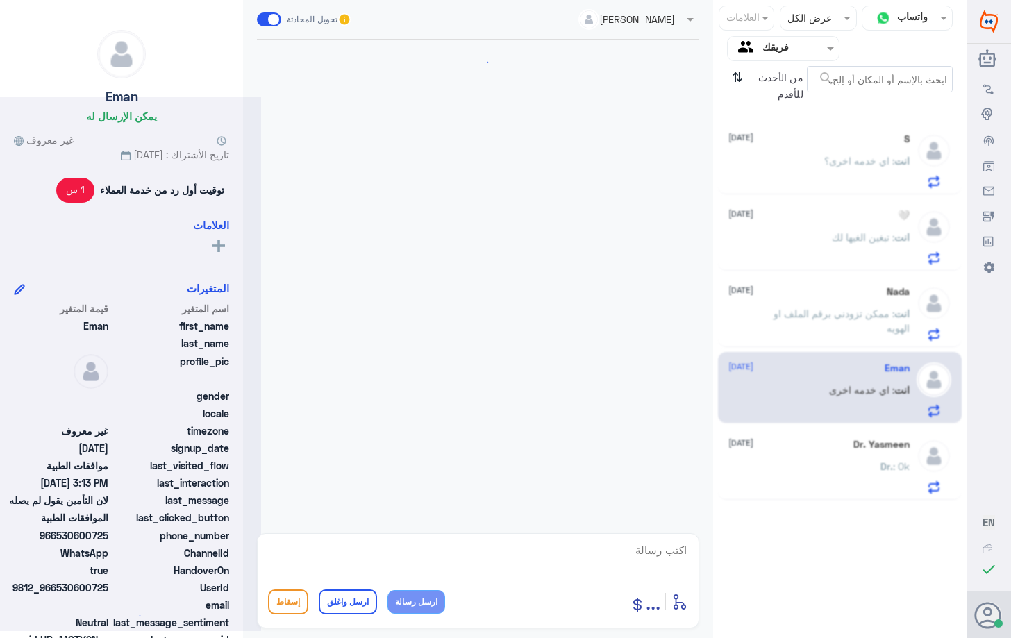
scroll to position [1280, 0]
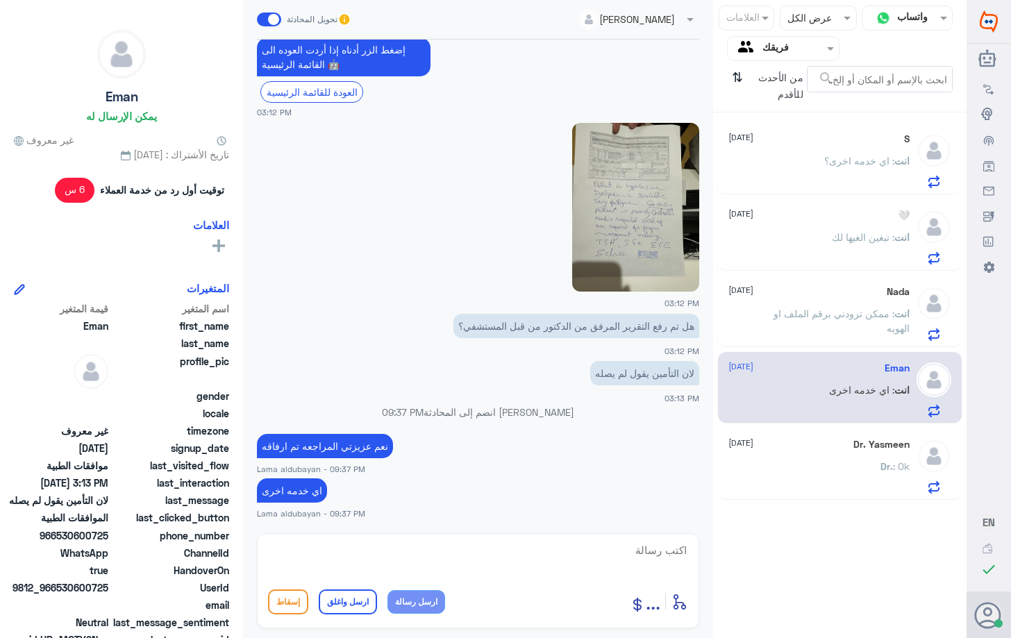
click at [825, 326] on p "انت : ممكن تزودني برقم الملف او الهويه" at bounding box center [831, 323] width 156 height 35
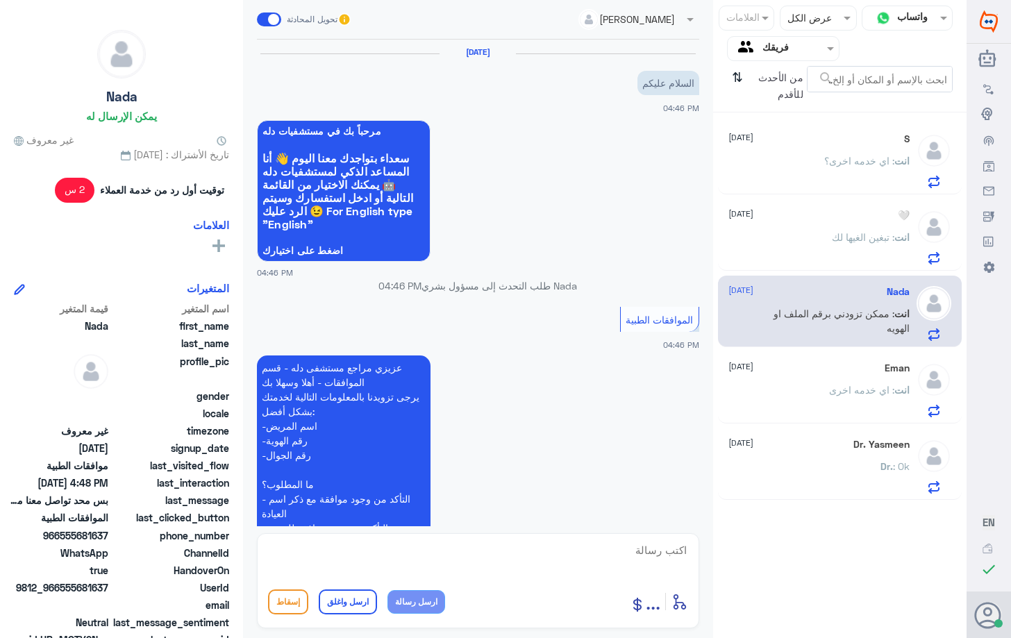
scroll to position [565, 0]
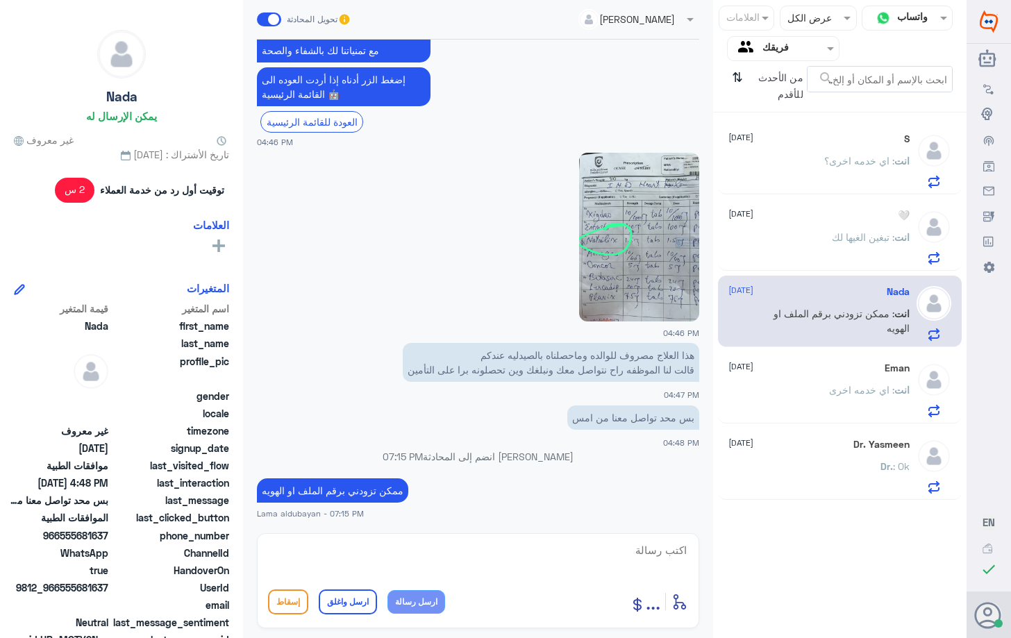
click at [814, 255] on div "انت : تبغين الغيها لك" at bounding box center [818, 248] width 180 height 31
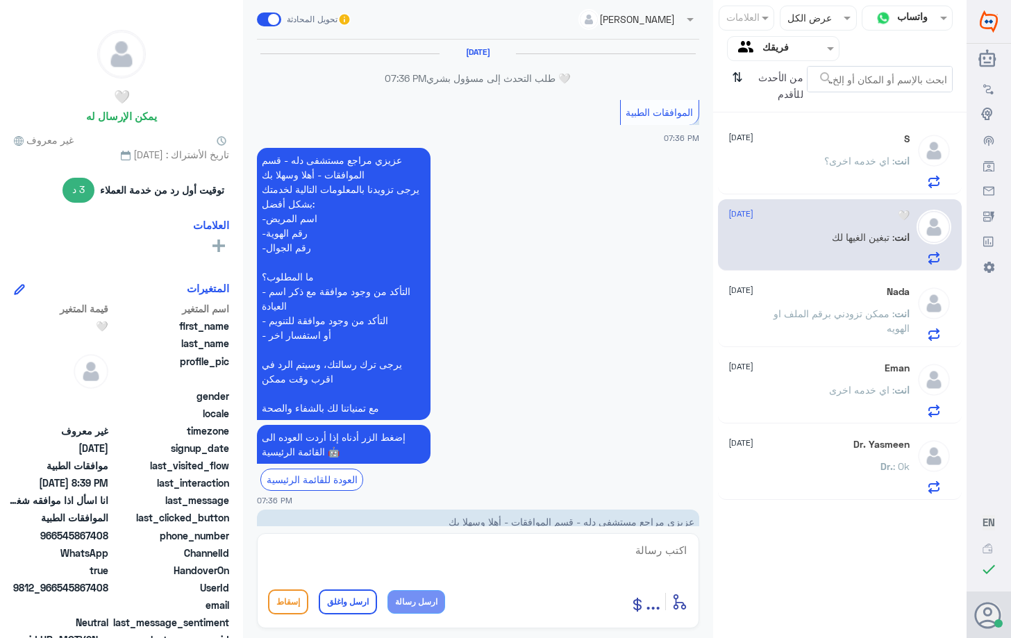
scroll to position [1007, 0]
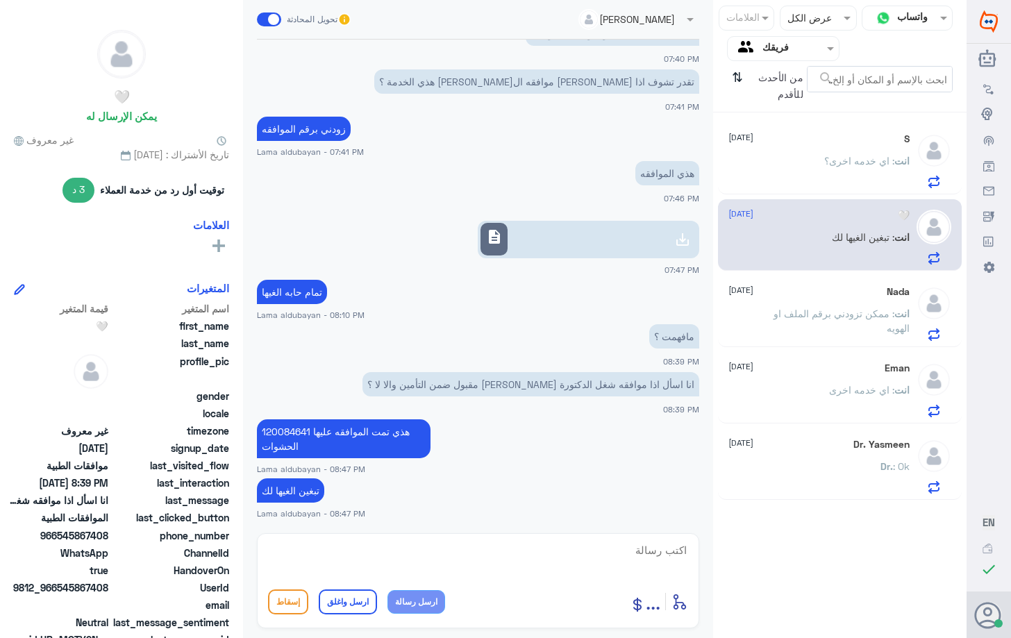
click at [811, 182] on div "انت : اي خدمه اخرى؟" at bounding box center [818, 172] width 180 height 31
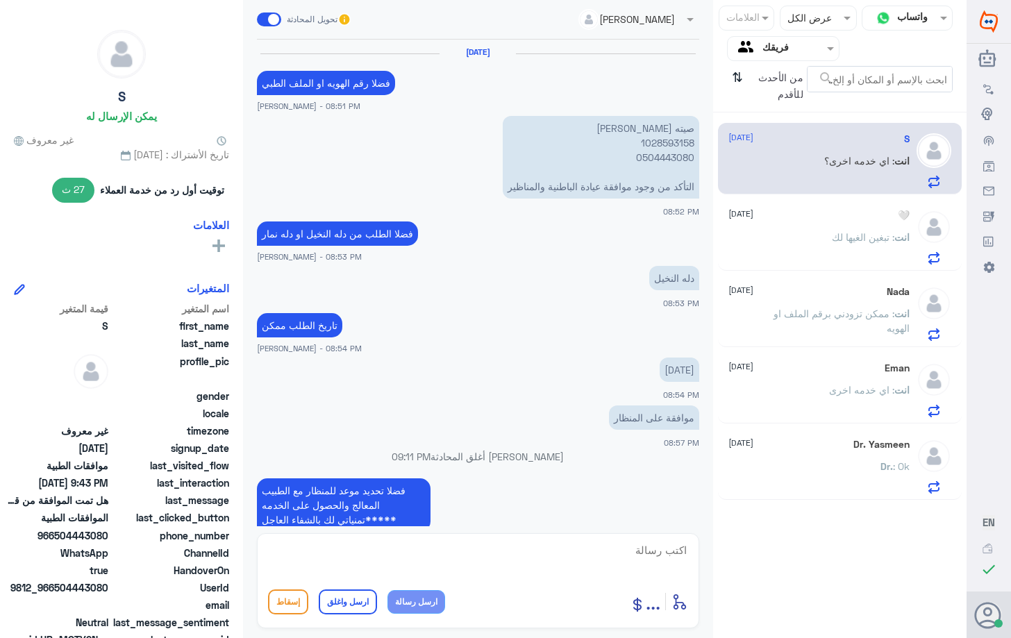
scroll to position [895, 0]
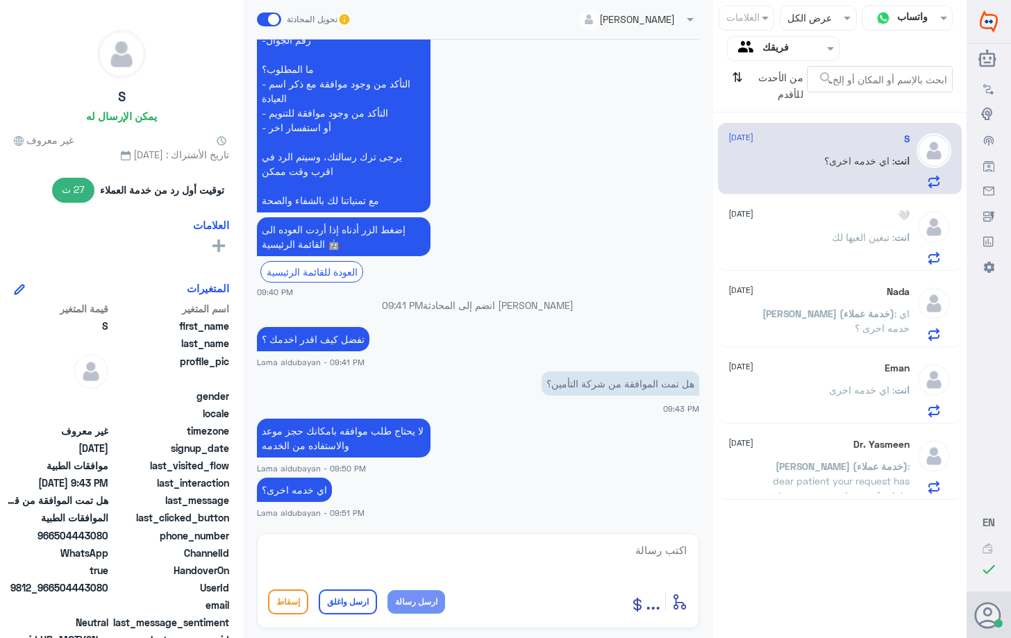
click at [819, 196] on div "S [DATE] انت : اي خدمه اخرى؟ 🤍 [DATE] انت : تبغين الغيها لك Nada [DATE][PERSON_…" at bounding box center [839, 311] width 253 height 387
click at [849, 254] on p "انت : تبغين الغيها لك" at bounding box center [871, 247] width 78 height 35
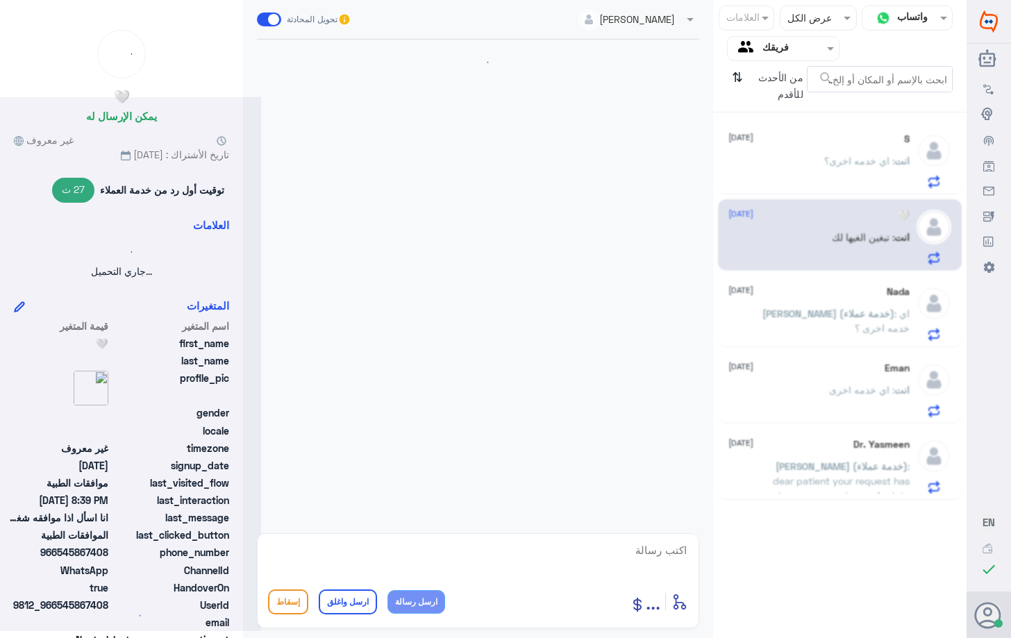
scroll to position [1007, 0]
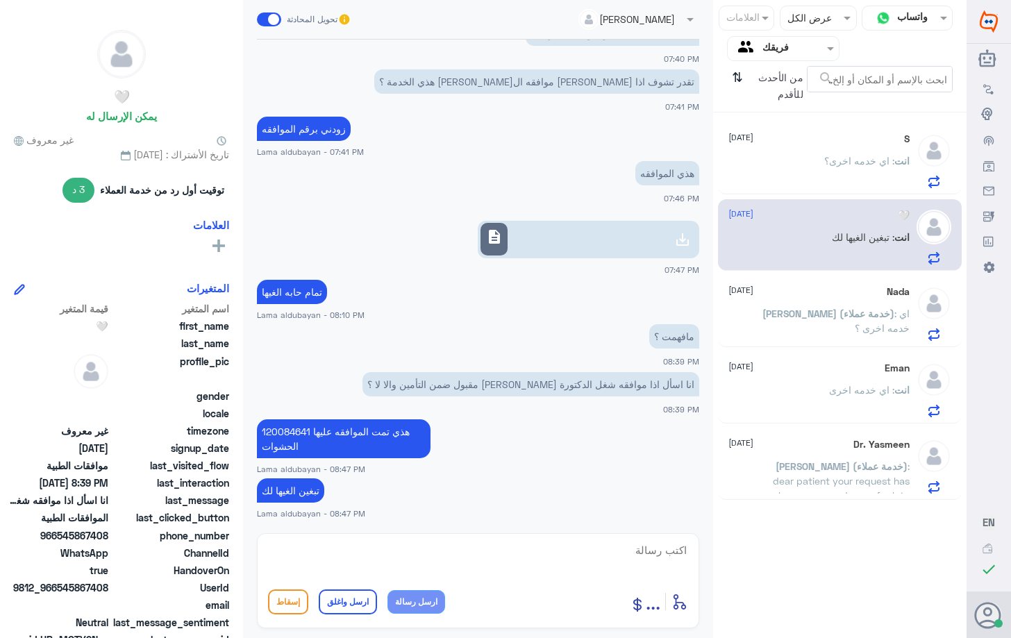
click at [766, 85] on span "من الأحدث للأقدم" at bounding box center [777, 86] width 58 height 40
click at [770, 83] on span "من الأحدث للأقدم" at bounding box center [777, 86] width 58 height 40
drag, startPoint x: 726, startPoint y: 71, endPoint x: 735, endPoint y: 79, distance: 12.3
click at [732, 78] on div "من الأحدث للأقدم ⇅" at bounding box center [767, 86] width 80 height 40
click at [735, 79] on icon "⇅" at bounding box center [737, 83] width 11 height 35
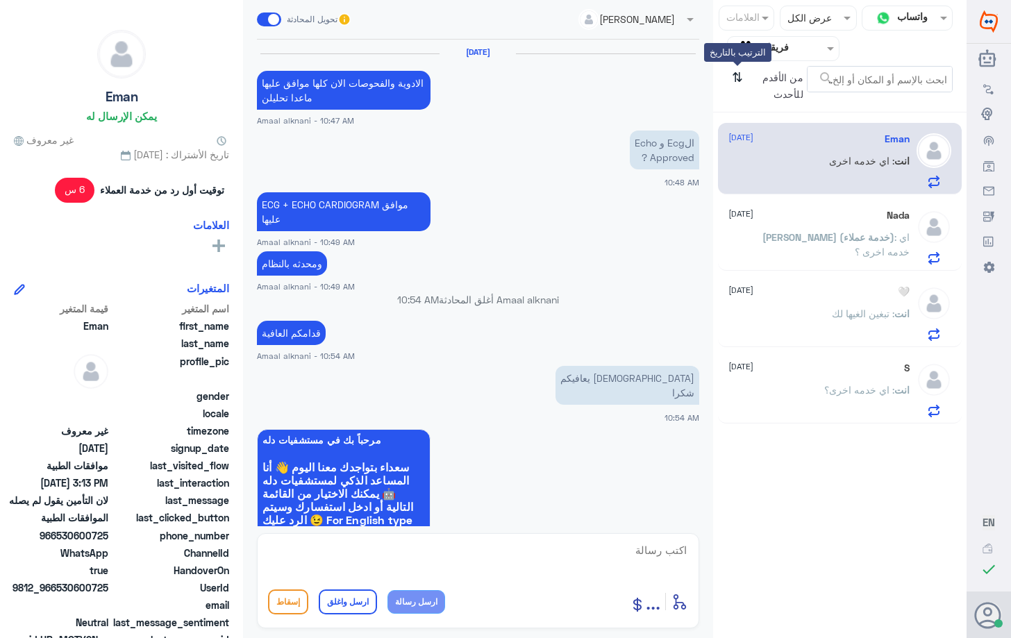
scroll to position [1280, 0]
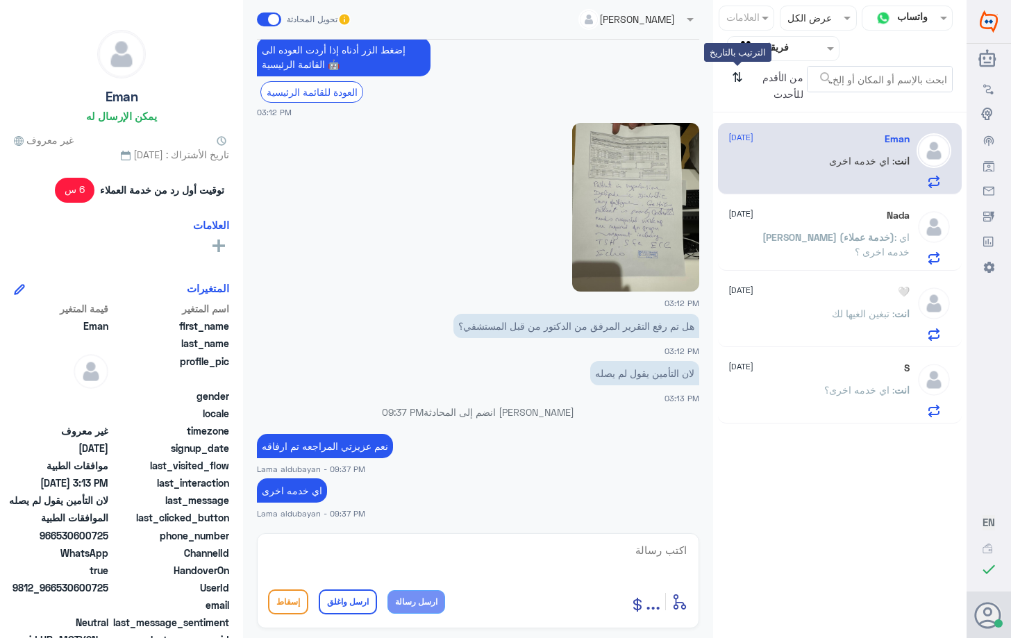
click at [736, 79] on icon "⇅" at bounding box center [737, 83] width 11 height 35
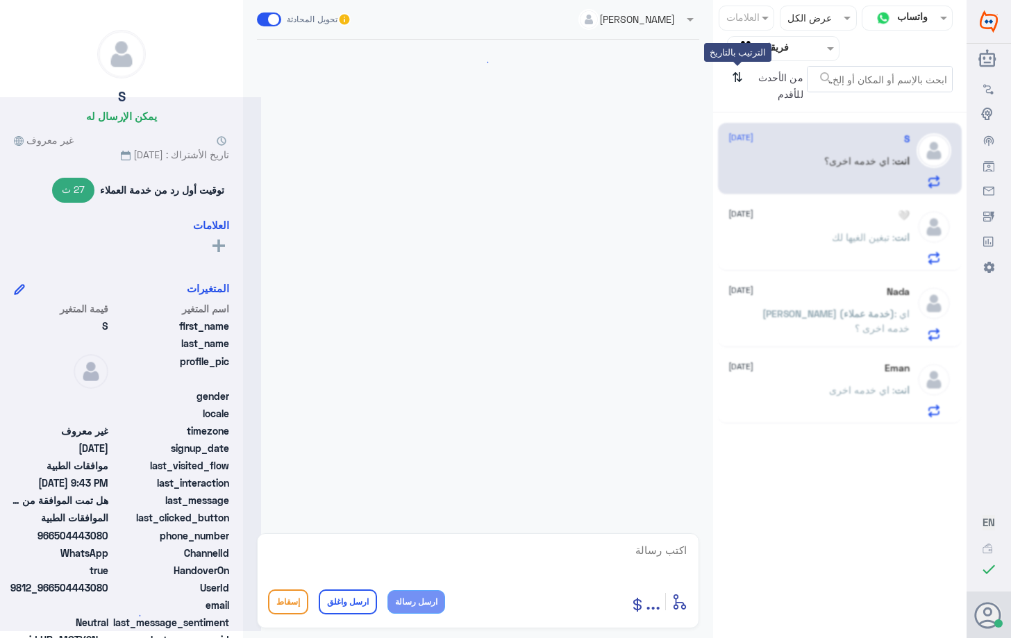
scroll to position [895, 0]
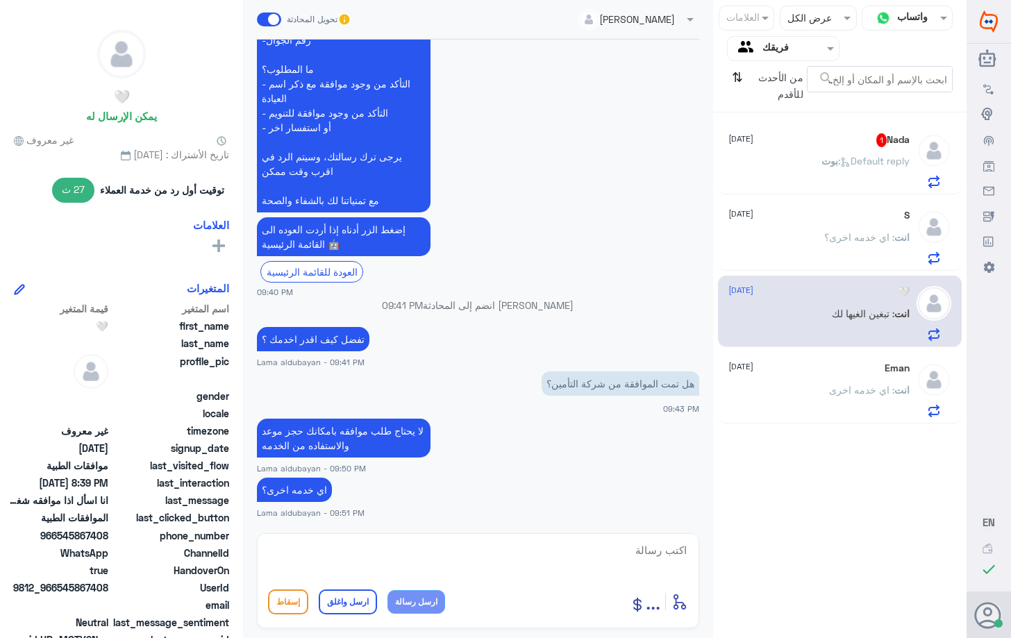
click at [776, 167] on div "[PERSON_NAME] : Default reply" at bounding box center [818, 172] width 180 height 31
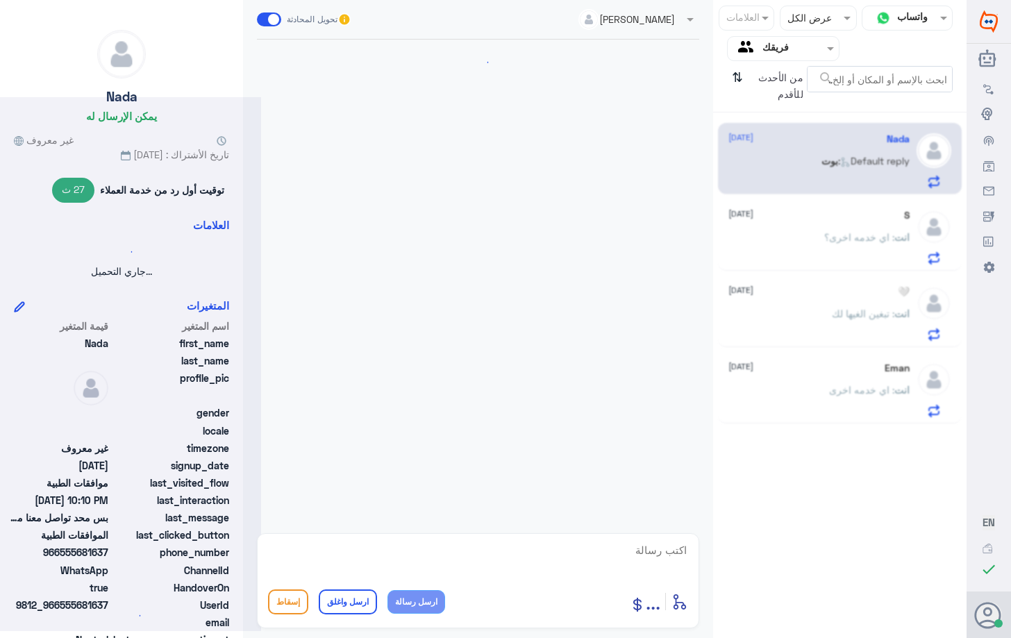
scroll to position [988, 0]
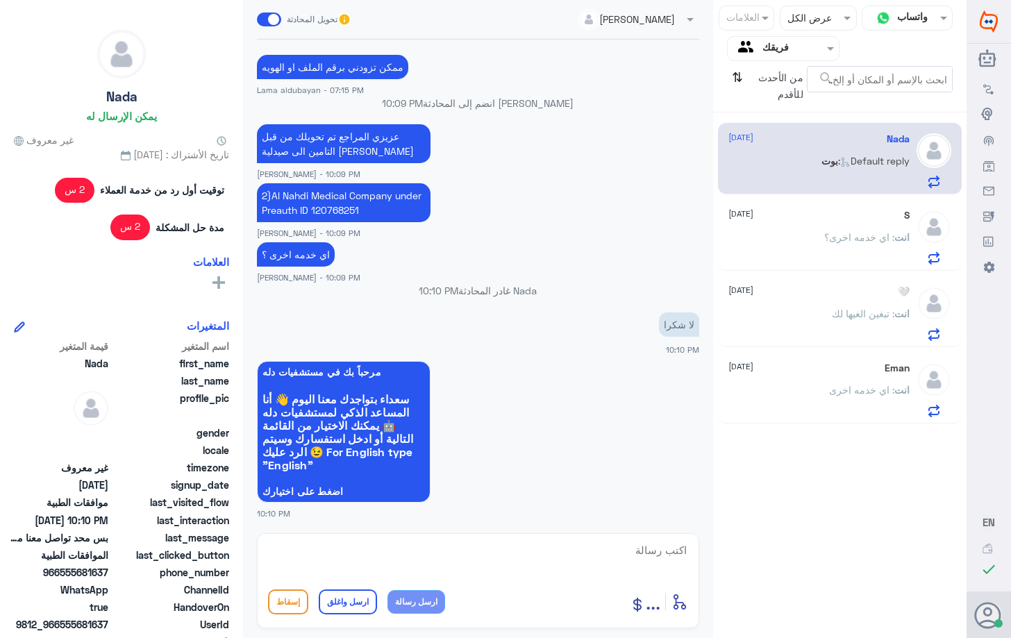
click at [561, 567] on textarea at bounding box center [478, 558] width 420 height 34
type textarea "h"
click at [739, 81] on icon "⇅" at bounding box center [737, 83] width 11 height 35
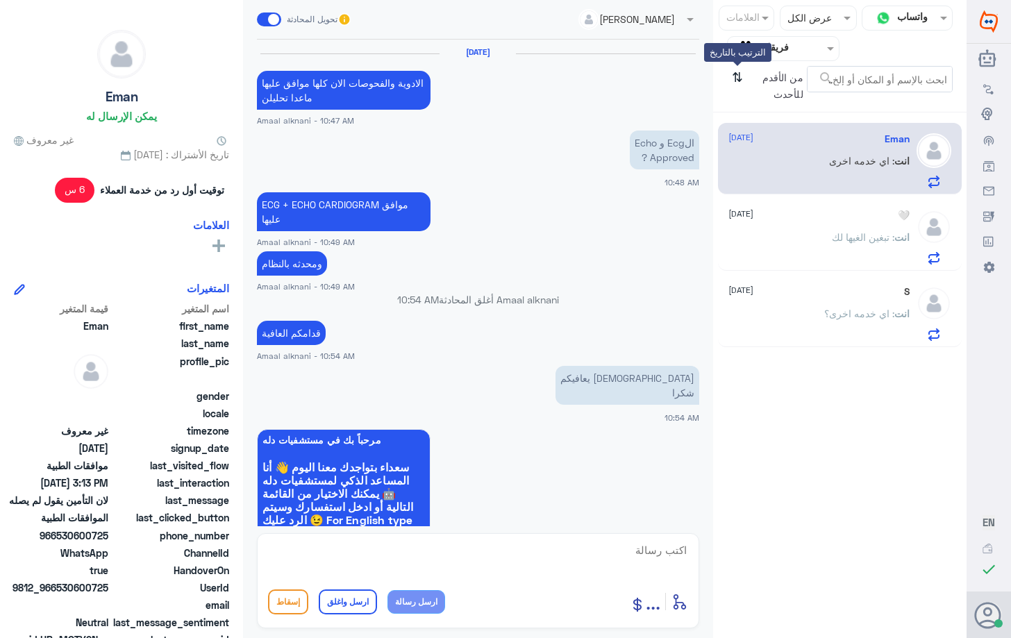
scroll to position [1280, 0]
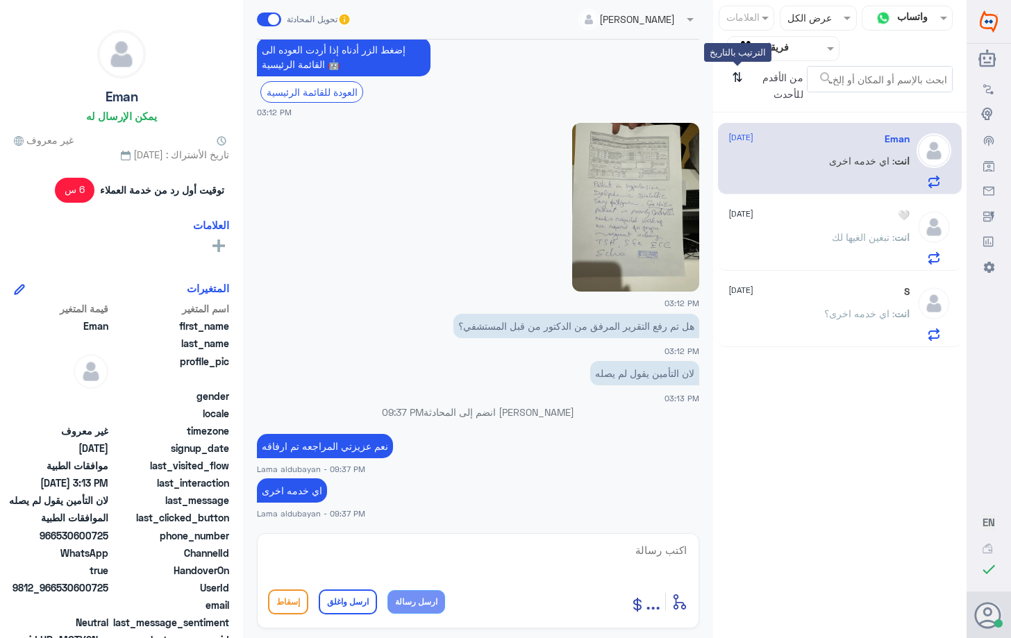
click at [739, 81] on icon "⇅" at bounding box center [737, 83] width 11 height 35
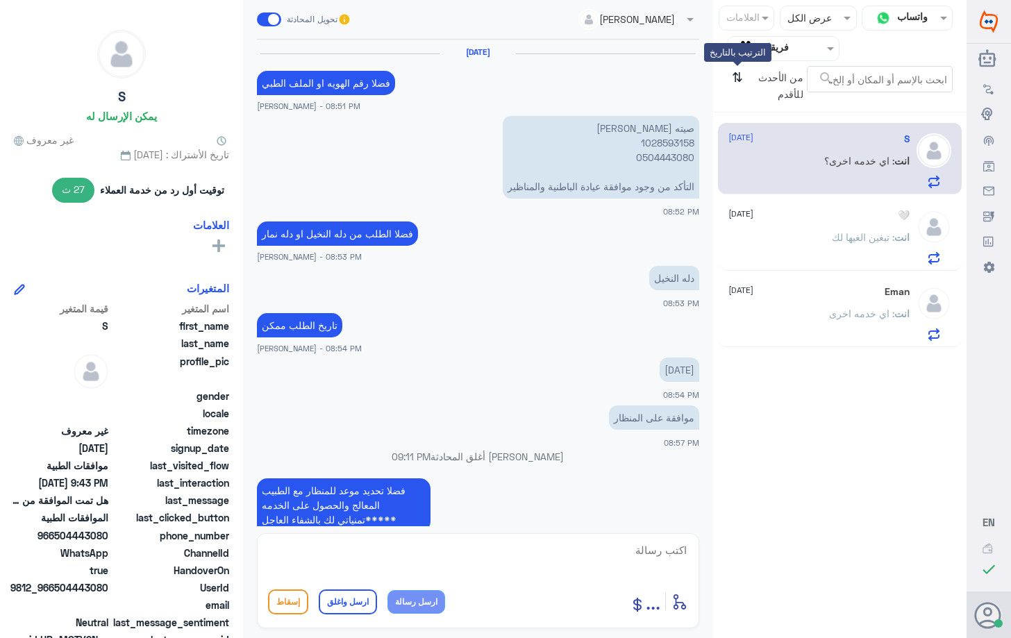
scroll to position [895, 0]
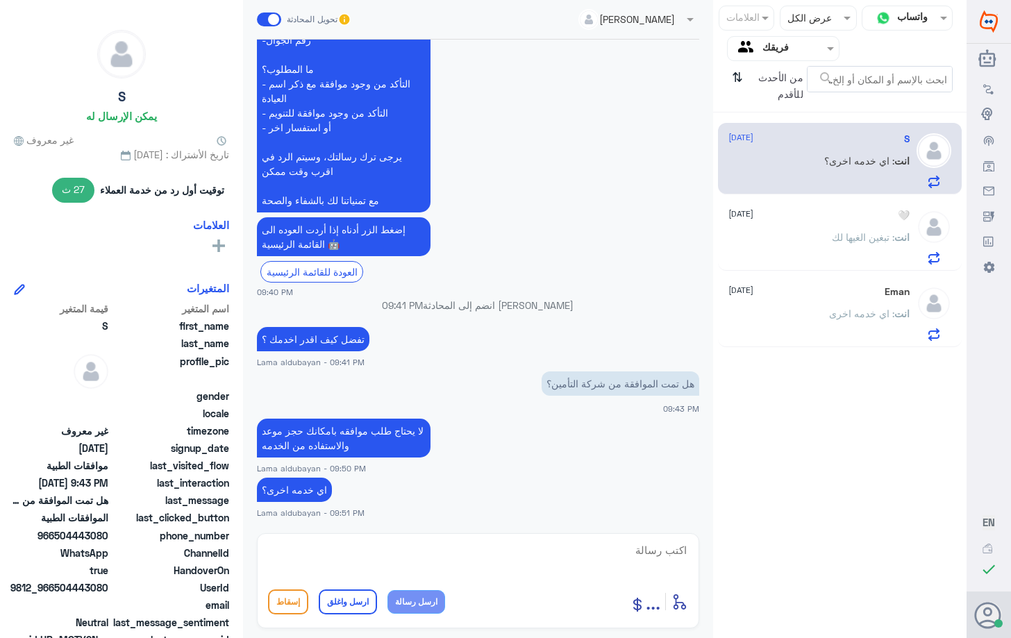
click at [806, 221] on div "🤍 [DATE] انت : تبغين الغيها لك" at bounding box center [818, 237] width 180 height 55
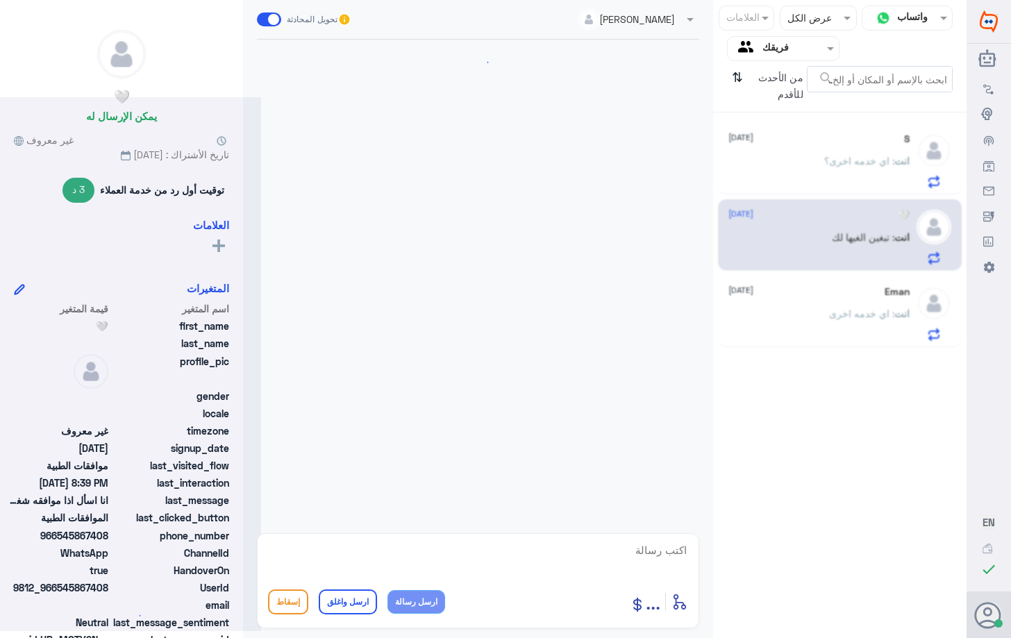
scroll to position [1007, 0]
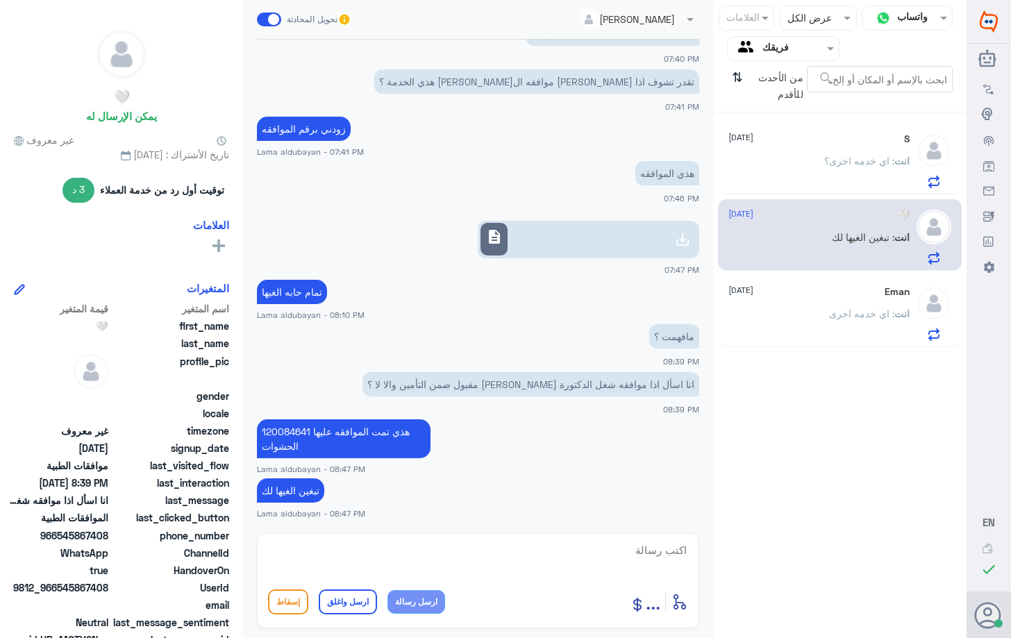
click at [812, 298] on div "Eman [DATE] انت : اي خدمه اخرى" at bounding box center [818, 313] width 180 height 55
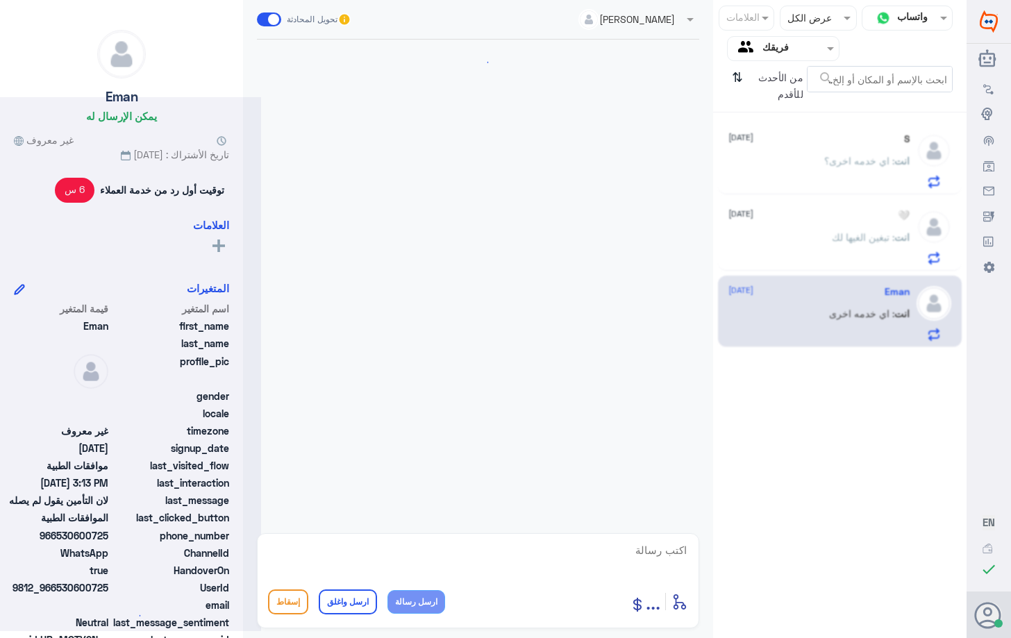
scroll to position [1280, 0]
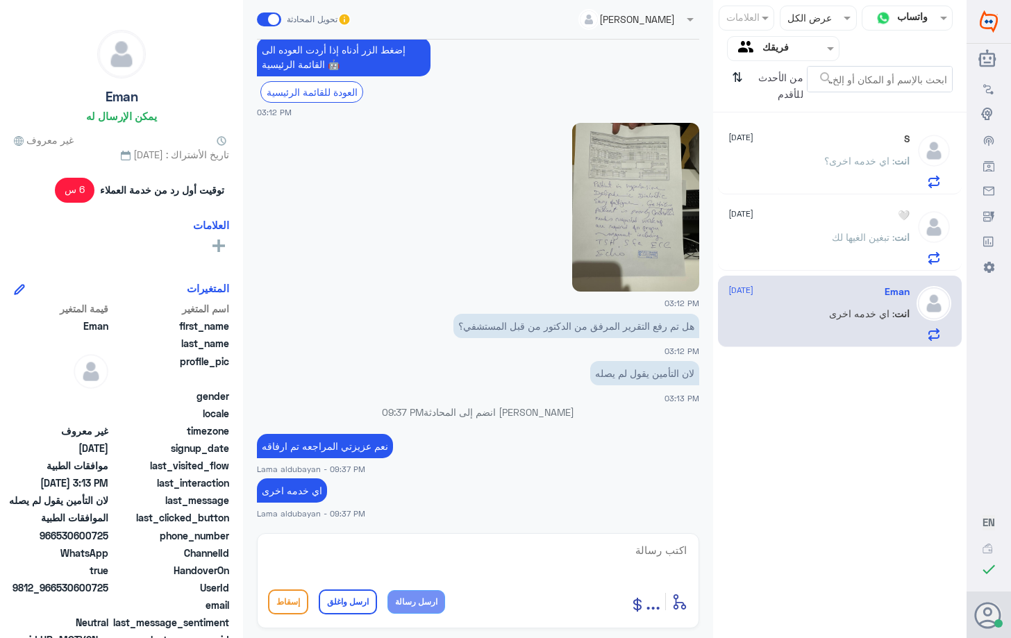
click at [839, 171] on p "انت : اي خدمه اخرى؟" at bounding box center [866, 170] width 85 height 35
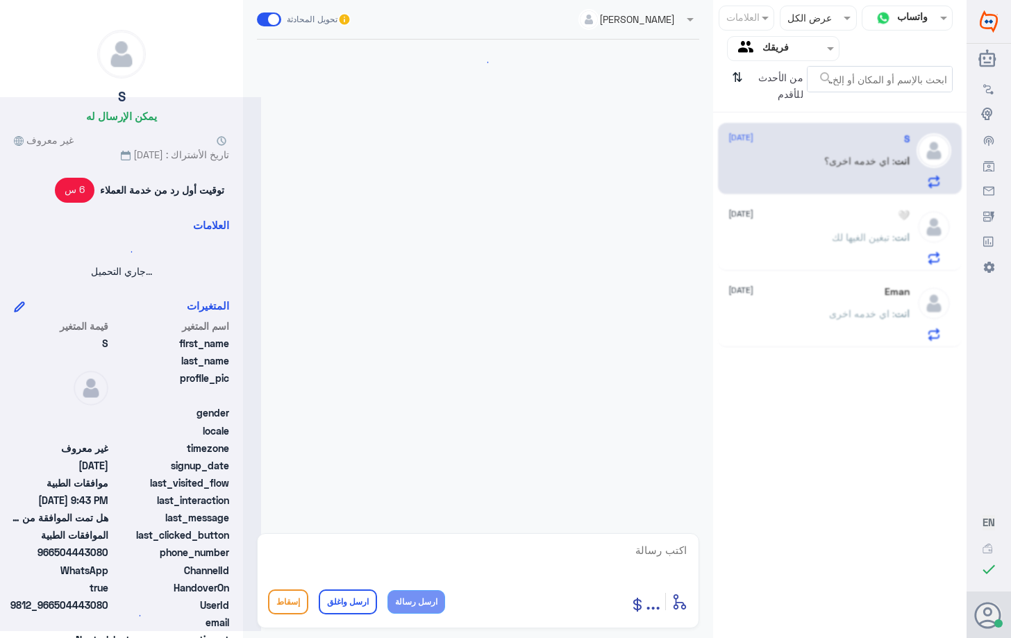
scroll to position [895, 0]
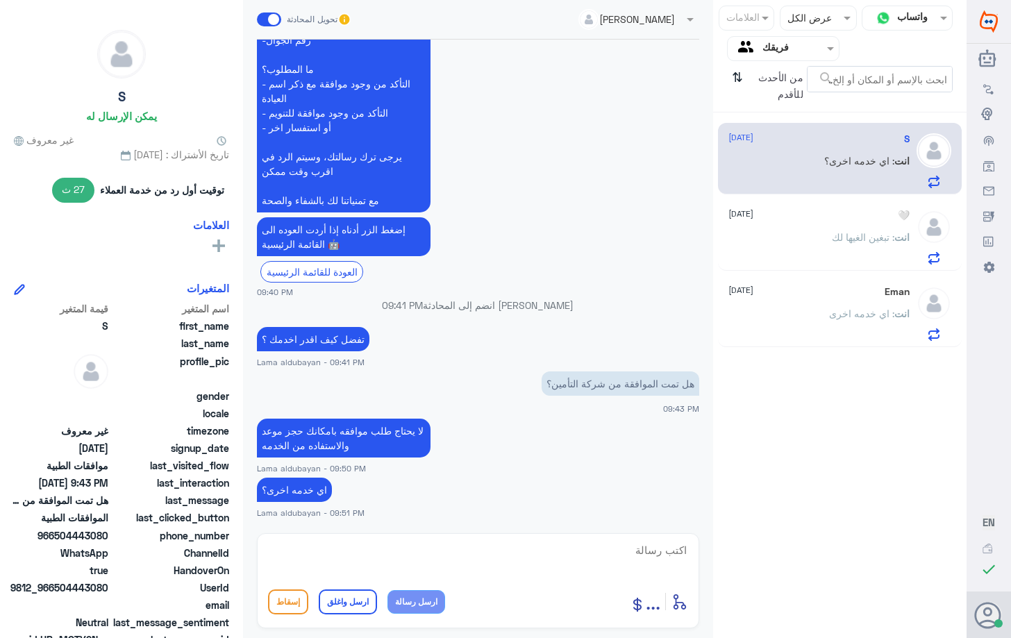
click at [520, 548] on textarea at bounding box center [478, 558] width 420 height 34
drag, startPoint x: 534, startPoint y: 540, endPoint x: 816, endPoint y: 552, distance: 282.8
click at [816, 552] on div "قناة واتساب Status × عرض الكل العلامات Agent Filter فريقك search من الأحدث للأق…" at bounding box center [483, 321] width 966 height 642
type textarea "اتمنى لك دوام الصحه والعافيه"
click at [732, 76] on icon "⇅" at bounding box center [737, 83] width 11 height 35
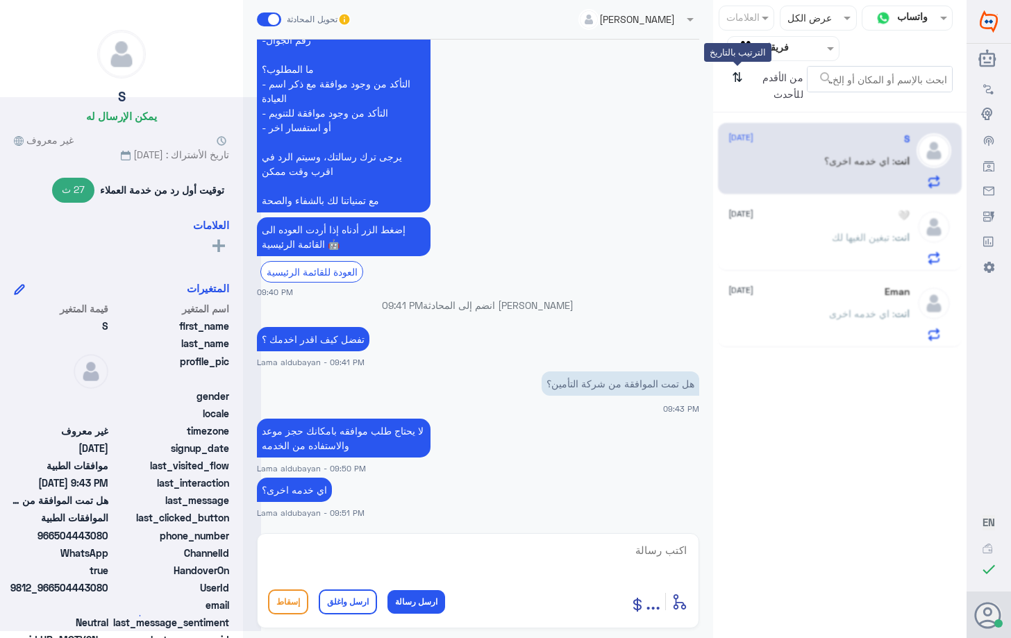
scroll to position [0, 0]
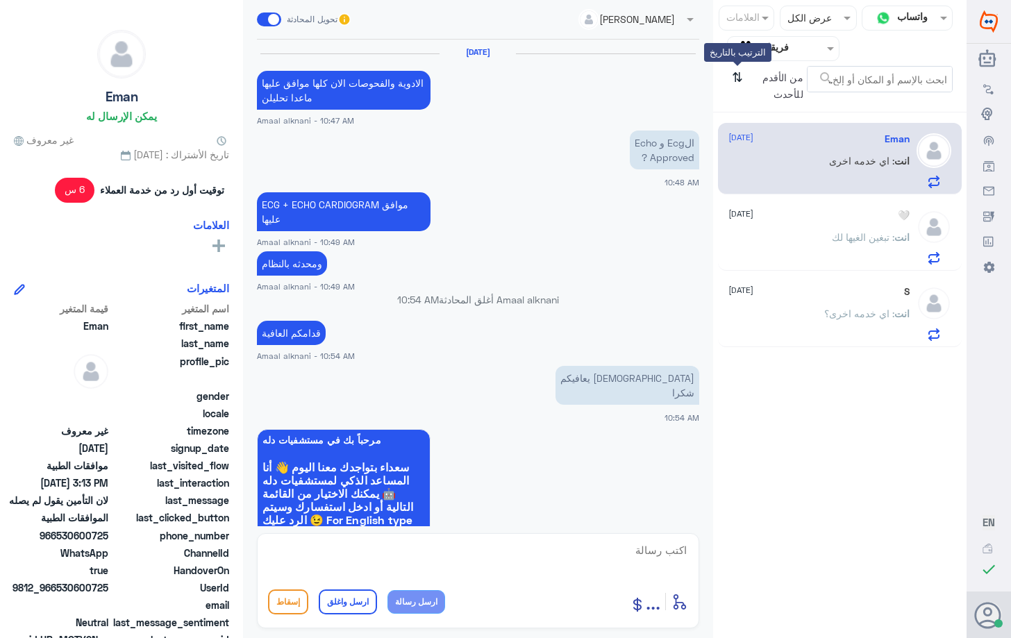
click at [736, 76] on icon "⇅" at bounding box center [737, 83] width 11 height 35
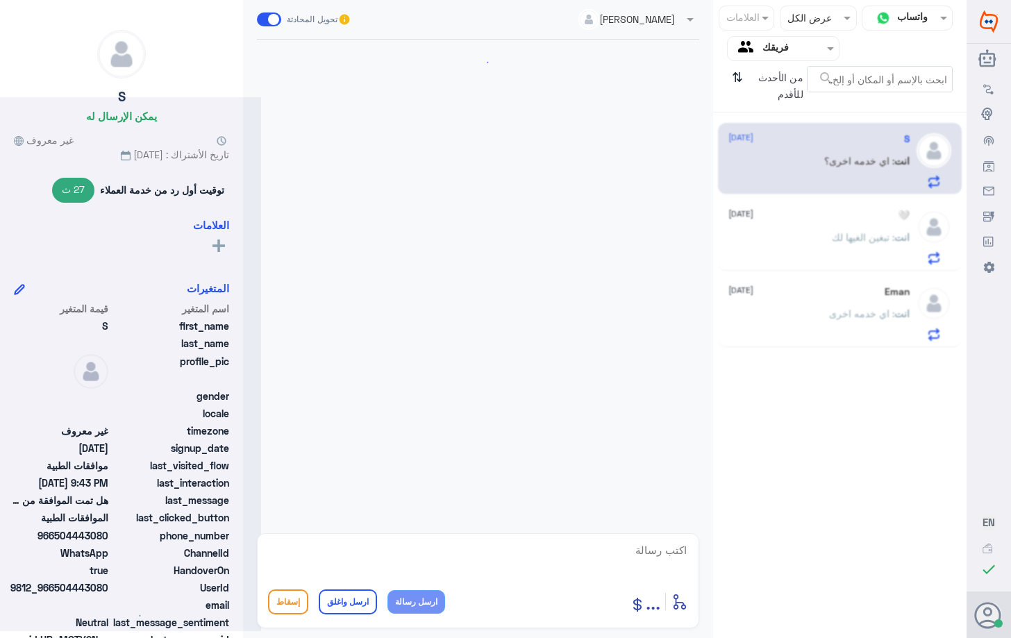
scroll to position [895, 0]
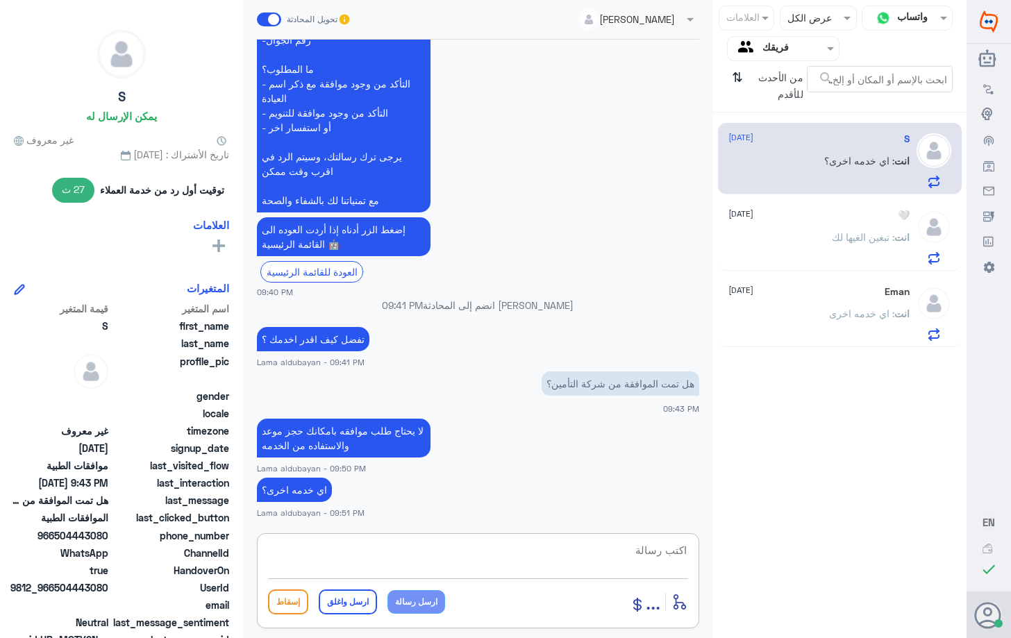
click at [487, 566] on textarea at bounding box center [478, 558] width 420 height 34
paste textarea "اتمنى لك دوام الصحه والعافيه"
type textarea "اتمنى لك دوام الصحه والعافيه"
click at [372, 603] on button "ارسل واغلق" at bounding box center [348, 601] width 58 height 25
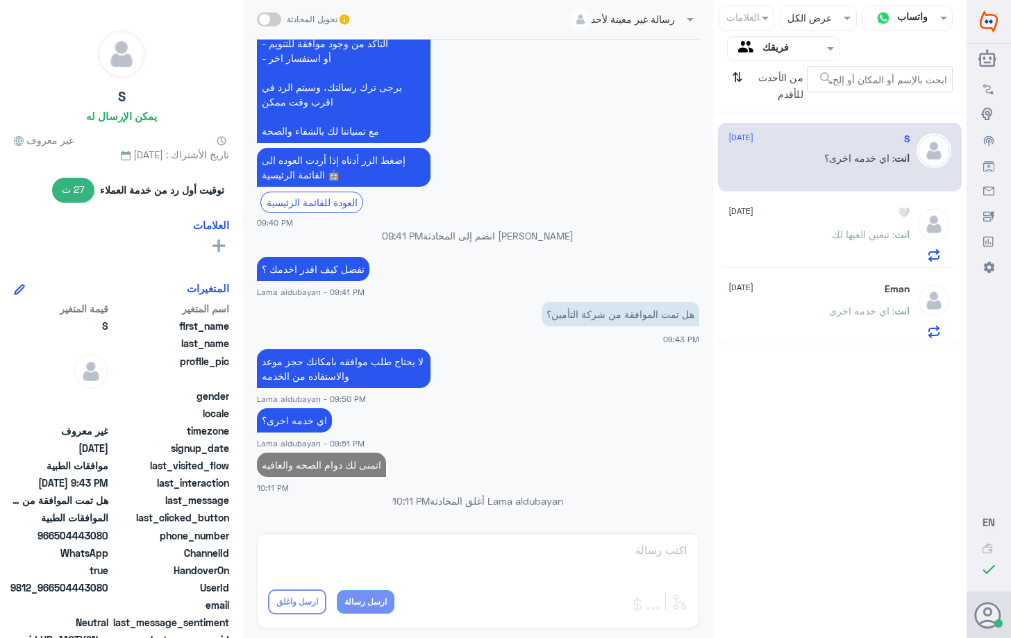
click at [868, 245] on p "انت : تبغين الغيها لك" at bounding box center [871, 244] width 78 height 35
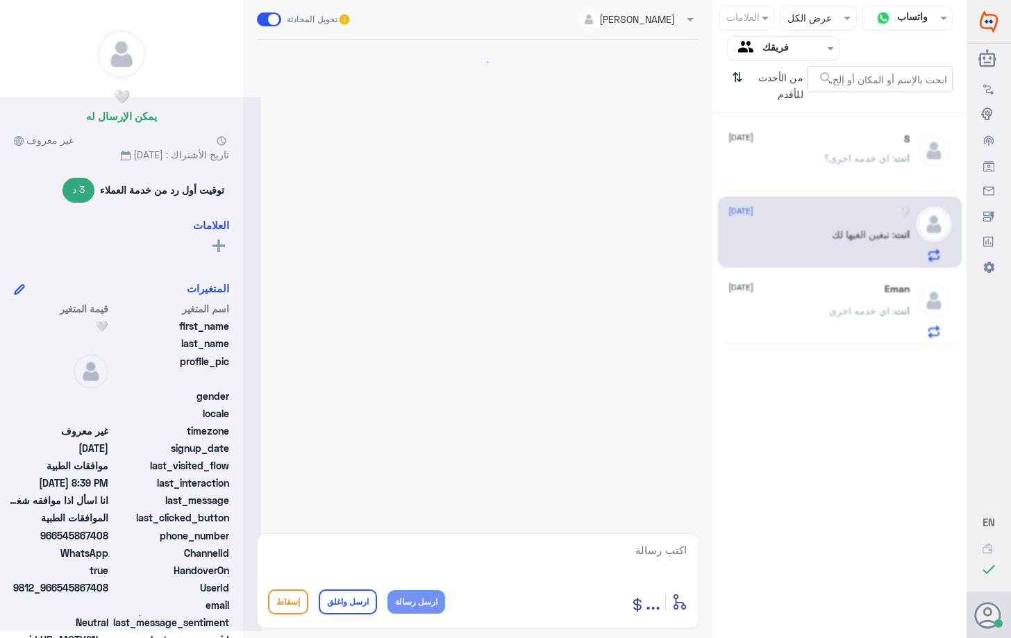
scroll to position [1007, 0]
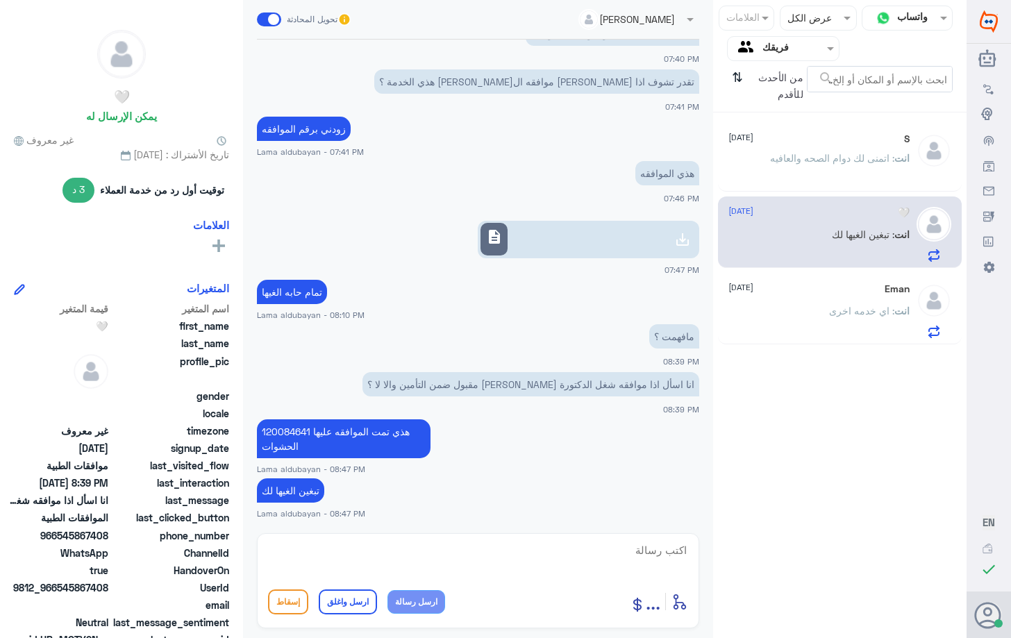
click at [853, 301] on div "Eman [DATE] انت : اي خدمه اخرى" at bounding box center [818, 310] width 180 height 55
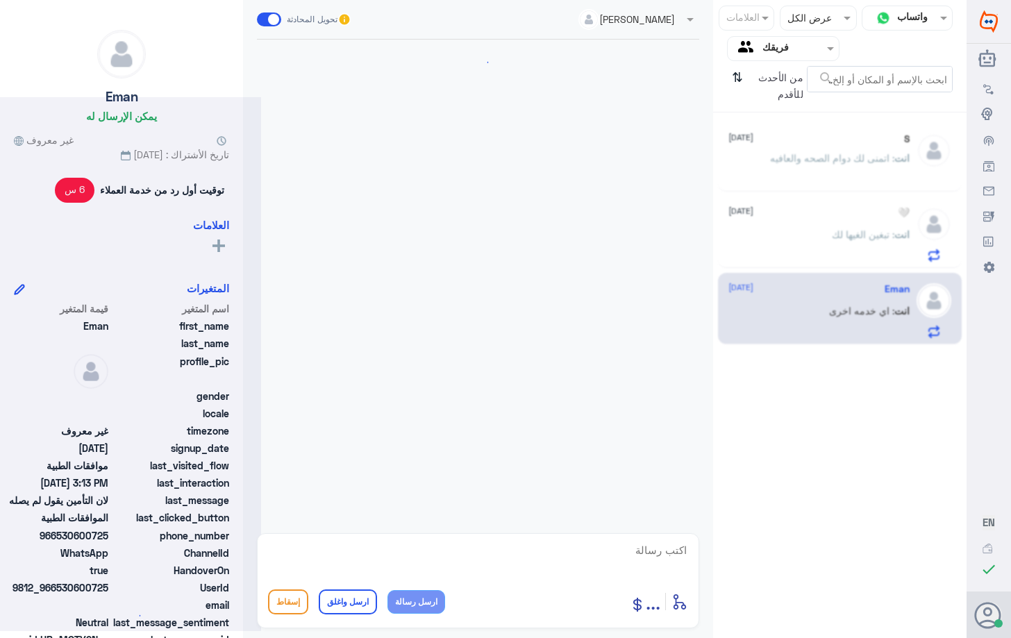
scroll to position [1280, 0]
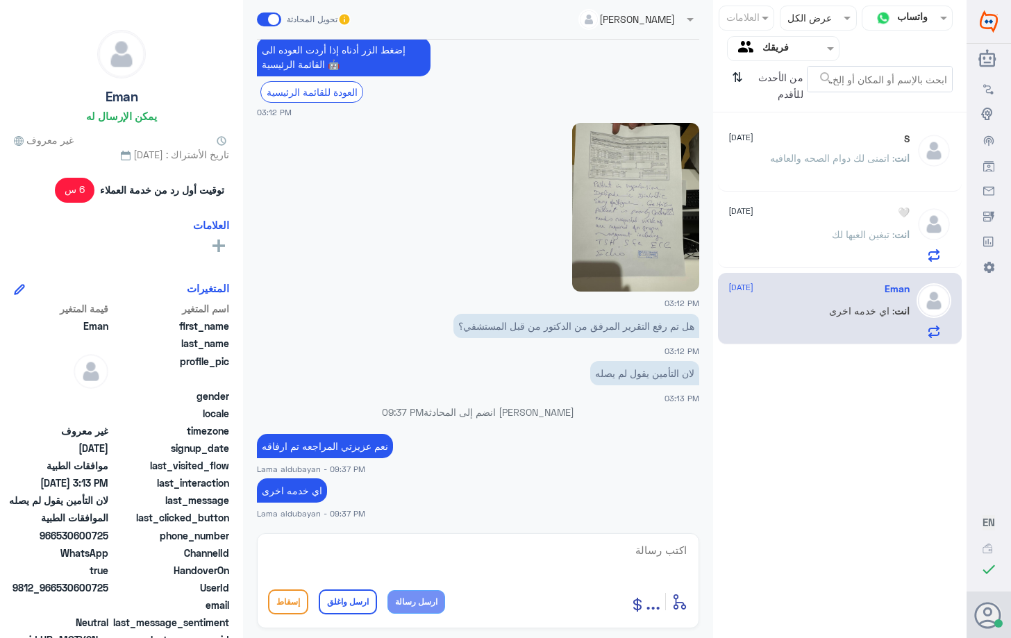
click at [844, 169] on p "انت : اتمنى لك دوام الصحه والعافيه" at bounding box center [840, 168] width 140 height 35
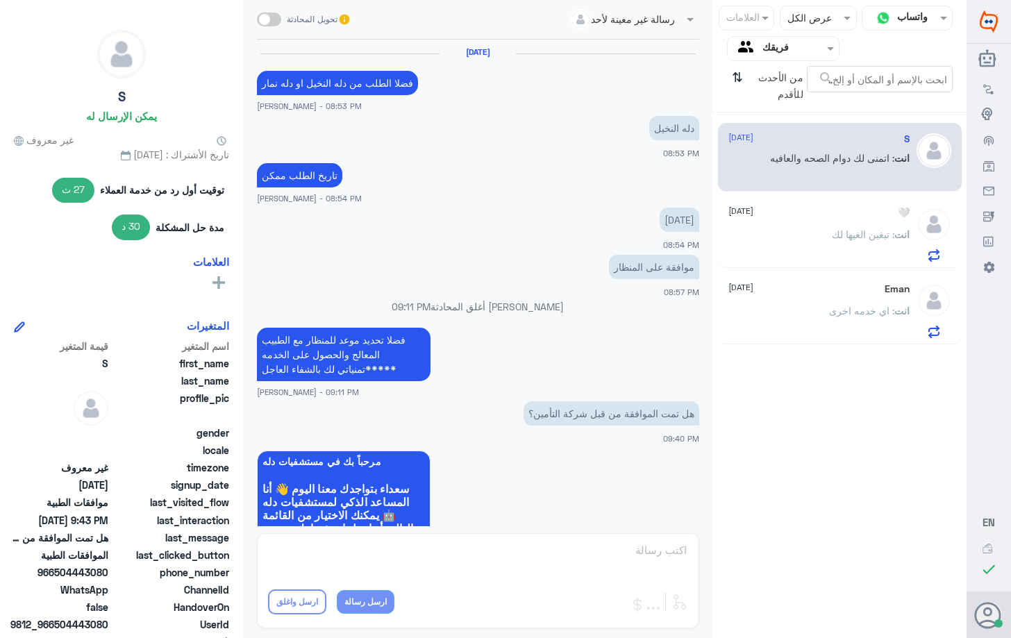
scroll to position [815, 0]
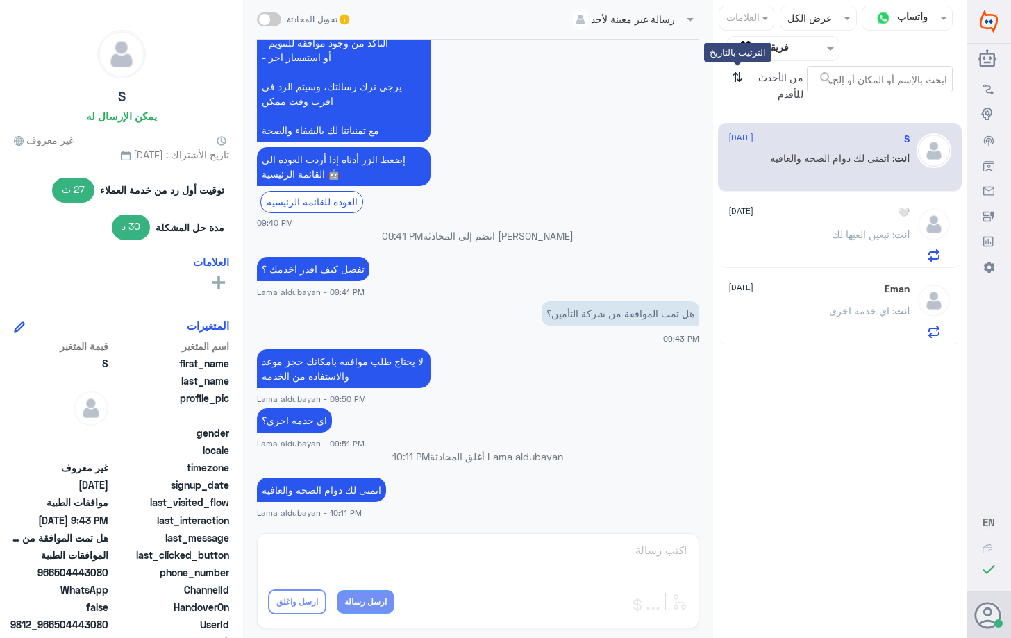
click at [739, 81] on icon "⇅" at bounding box center [737, 83] width 11 height 35
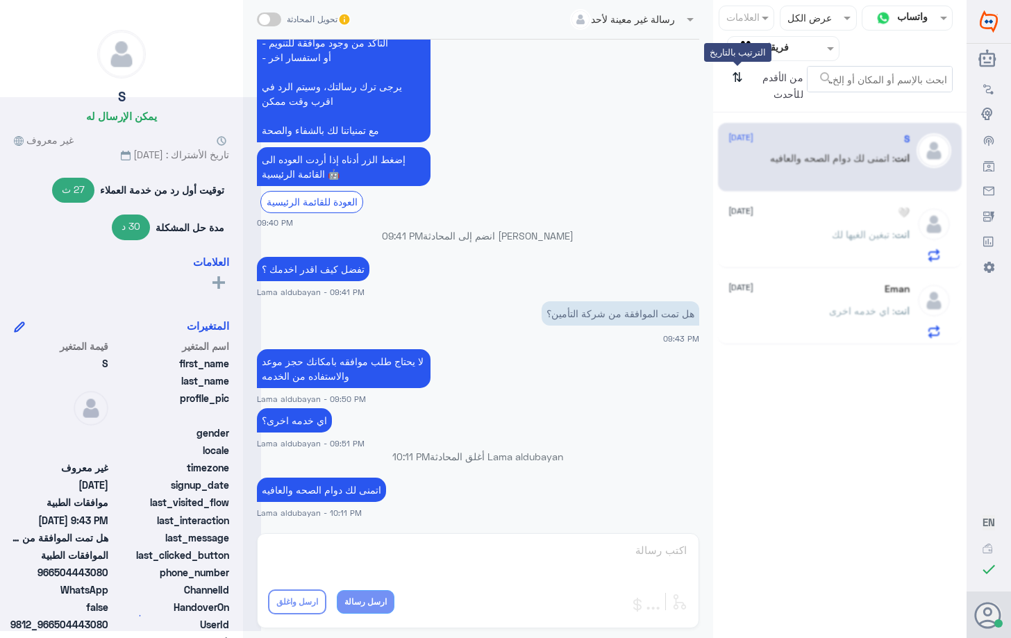
scroll to position [0, 0]
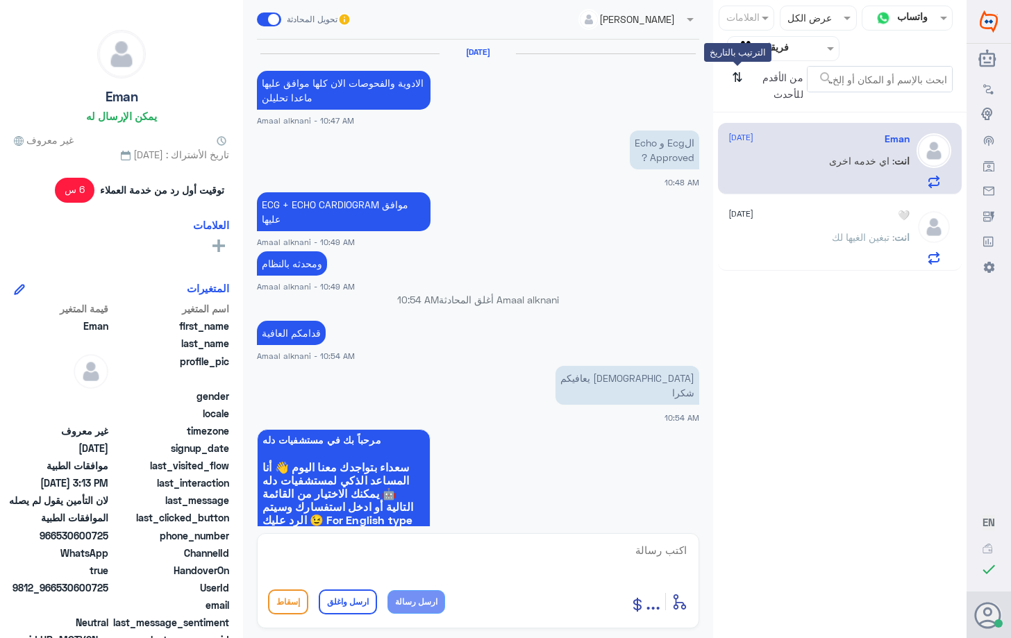
click at [741, 78] on icon "⇅" at bounding box center [737, 83] width 11 height 35
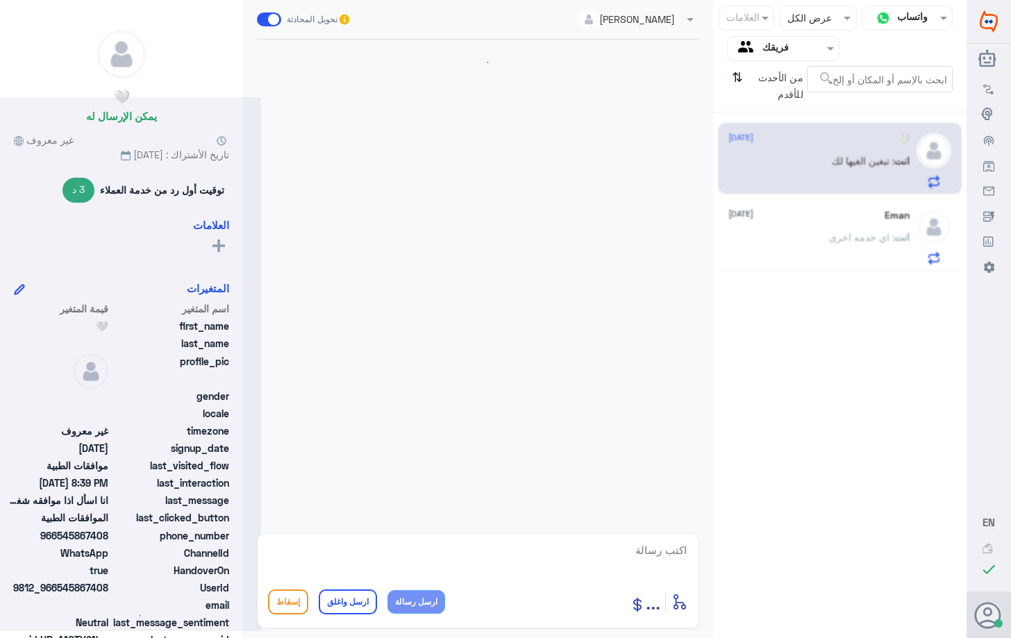
scroll to position [1007, 0]
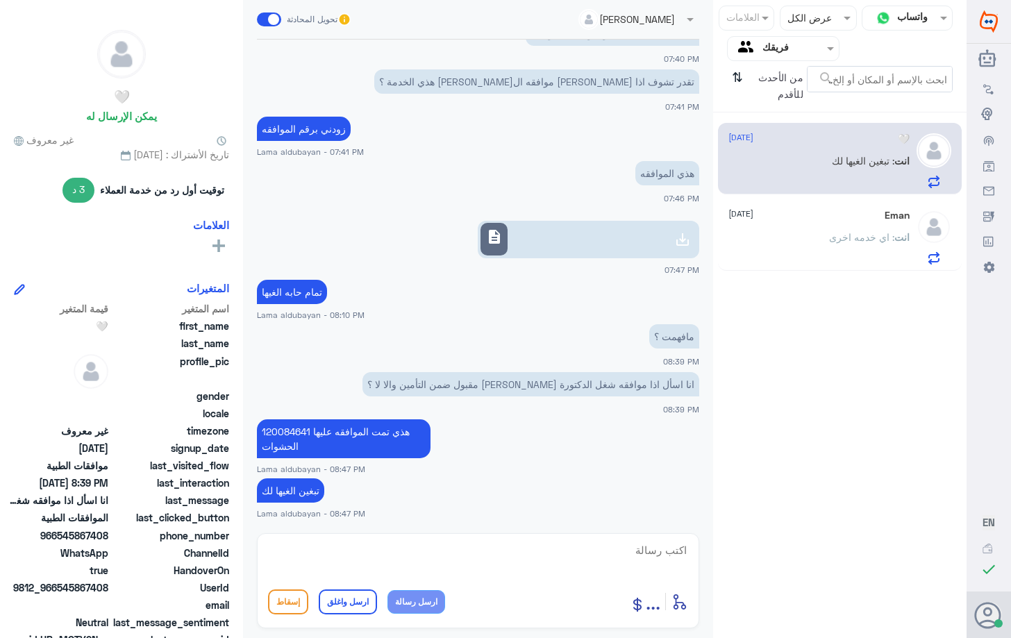
click at [832, 226] on div "Eman [DATE] انت : اي خدمه اخرى" at bounding box center [818, 237] width 180 height 55
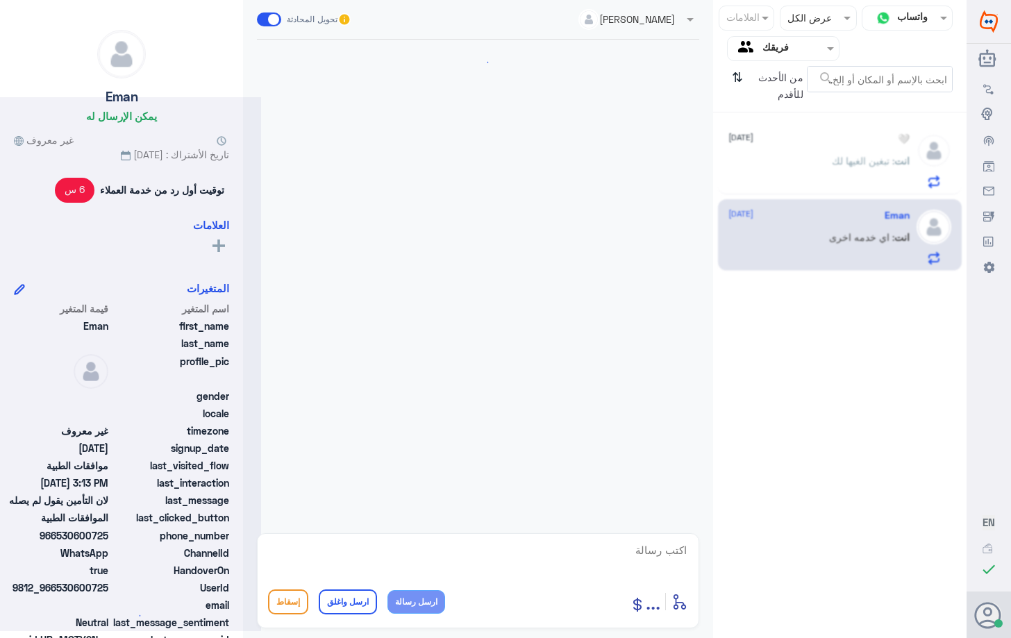
scroll to position [1280, 0]
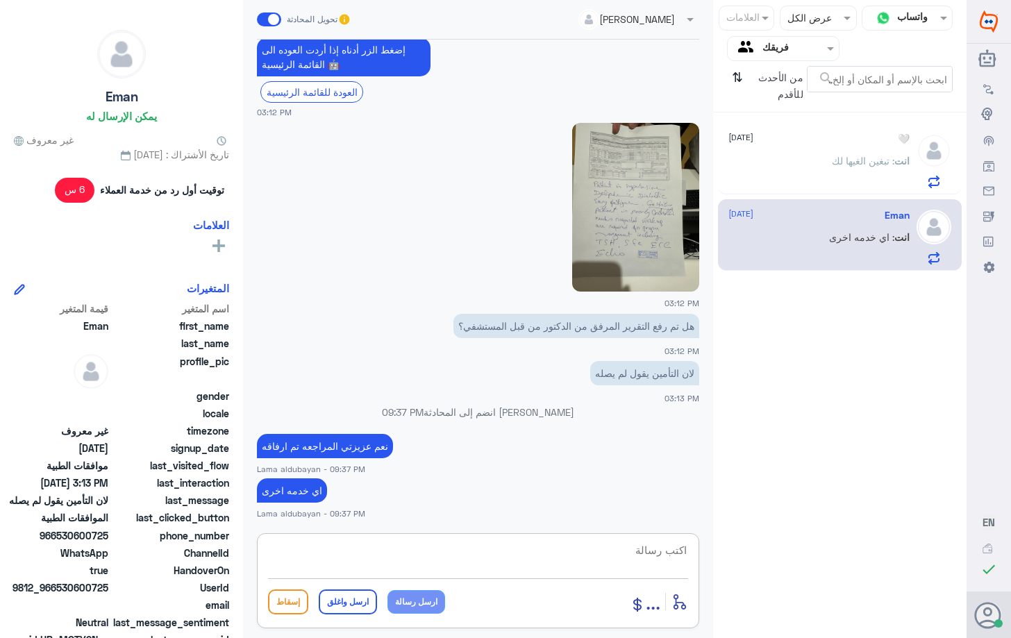
click at [617, 556] on textarea at bounding box center [478, 558] width 420 height 34
click at [832, 160] on span ": تبغين الغيها لك" at bounding box center [863, 161] width 62 height 12
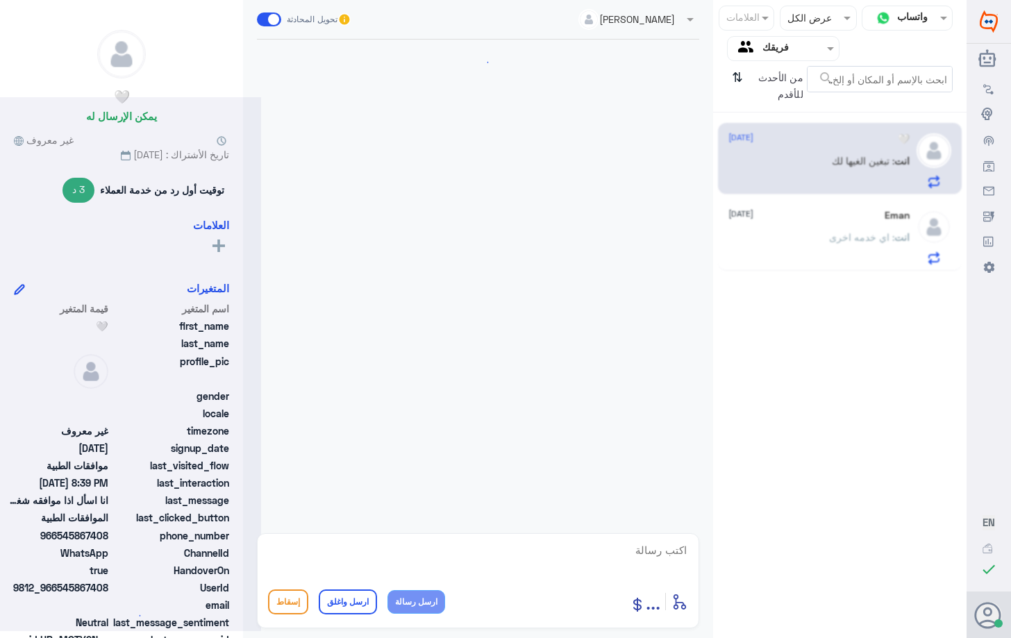
scroll to position [1007, 0]
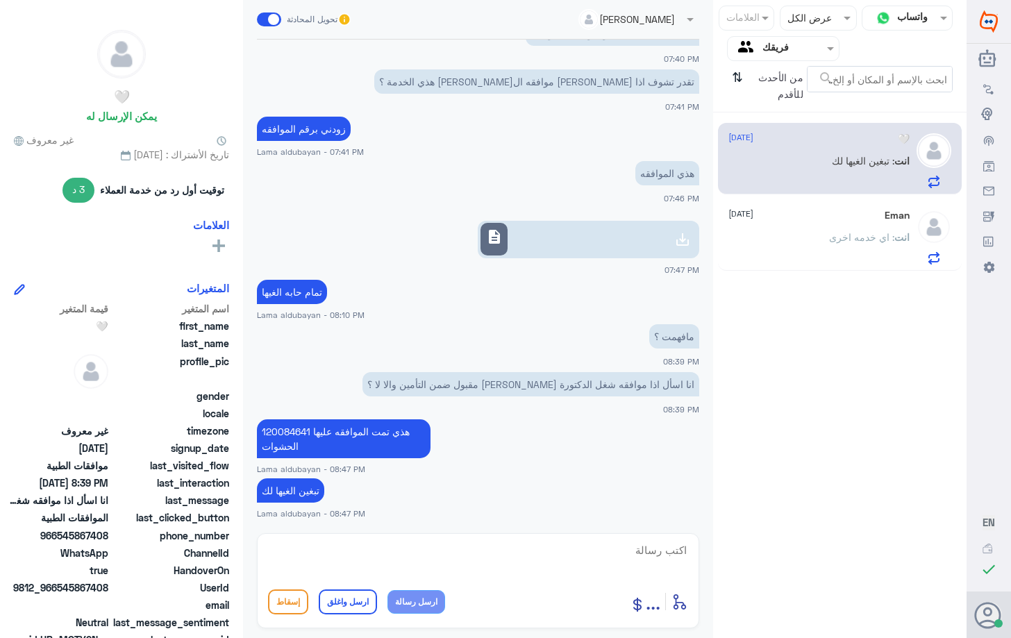
click at [798, 255] on div "انت : اي خدمه اخرى" at bounding box center [818, 248] width 180 height 31
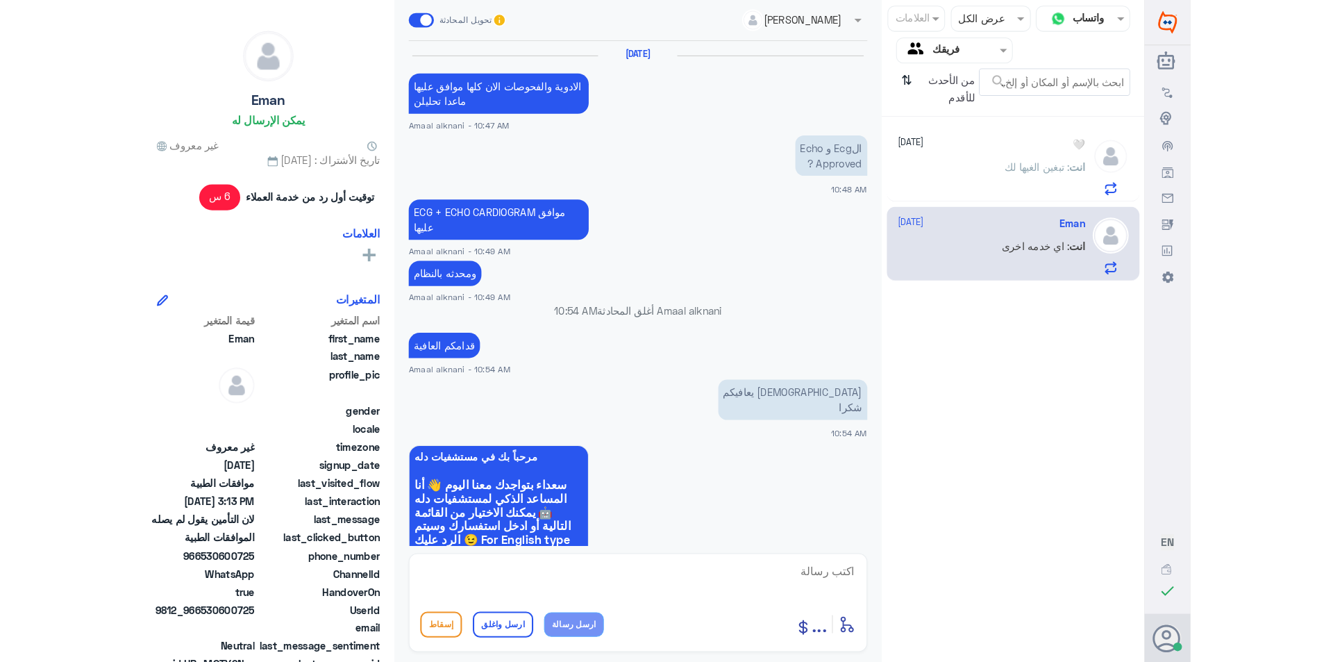
scroll to position [1280, 0]
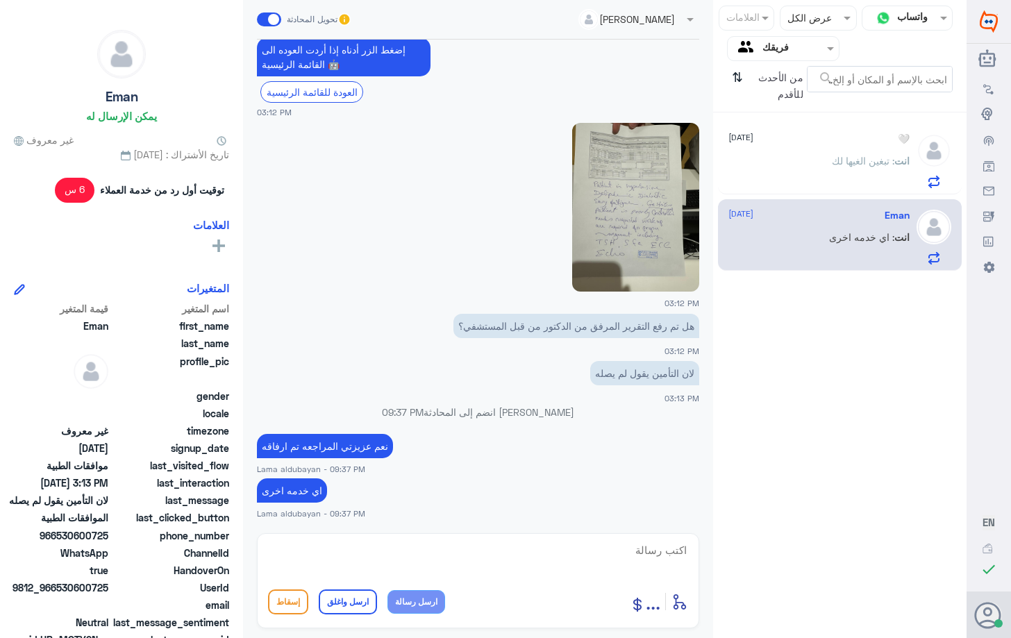
click at [535, 565] on textarea at bounding box center [478, 558] width 420 height 34
type textarea "ا"
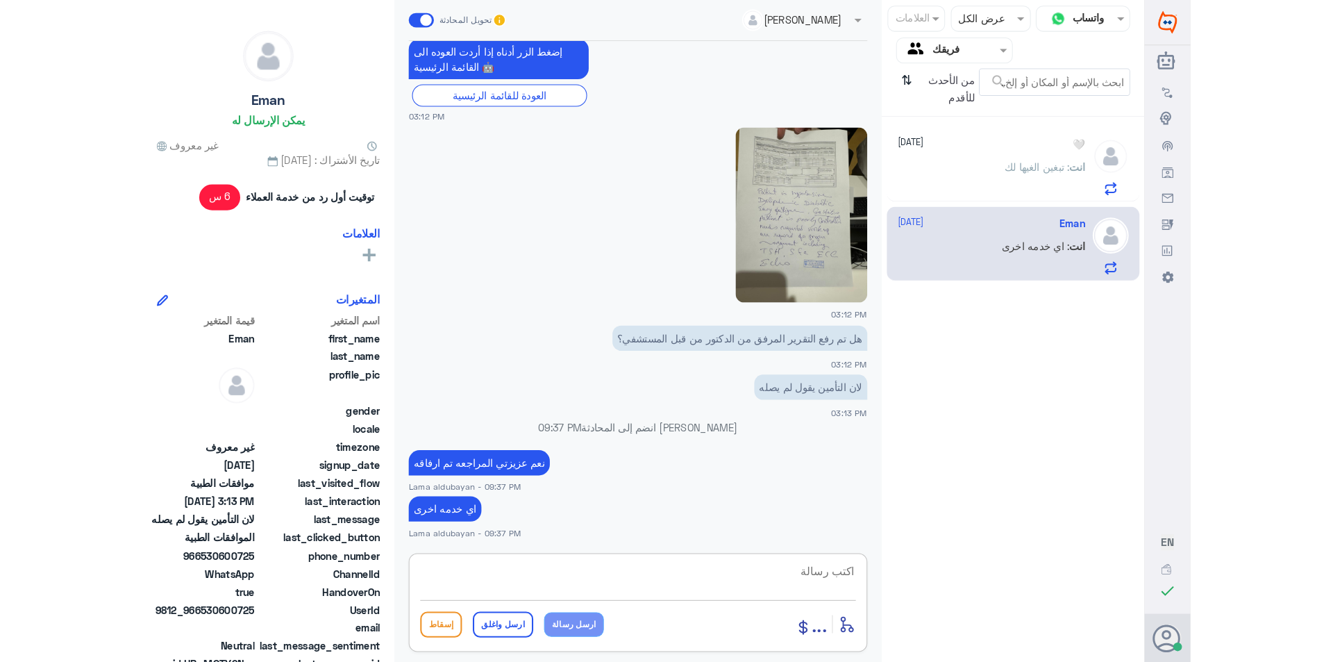
scroll to position [1256, 0]
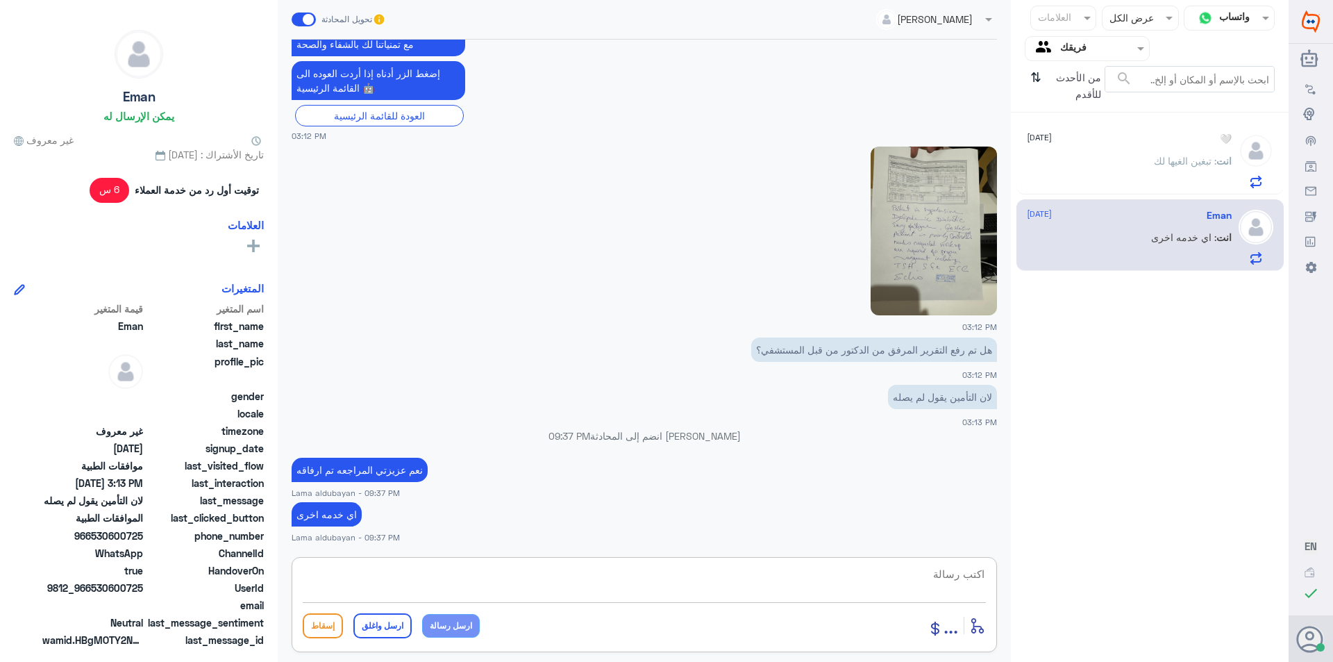
click at [1010, 153] on p "انت : تبغين الغيها لك" at bounding box center [1193, 170] width 78 height 35
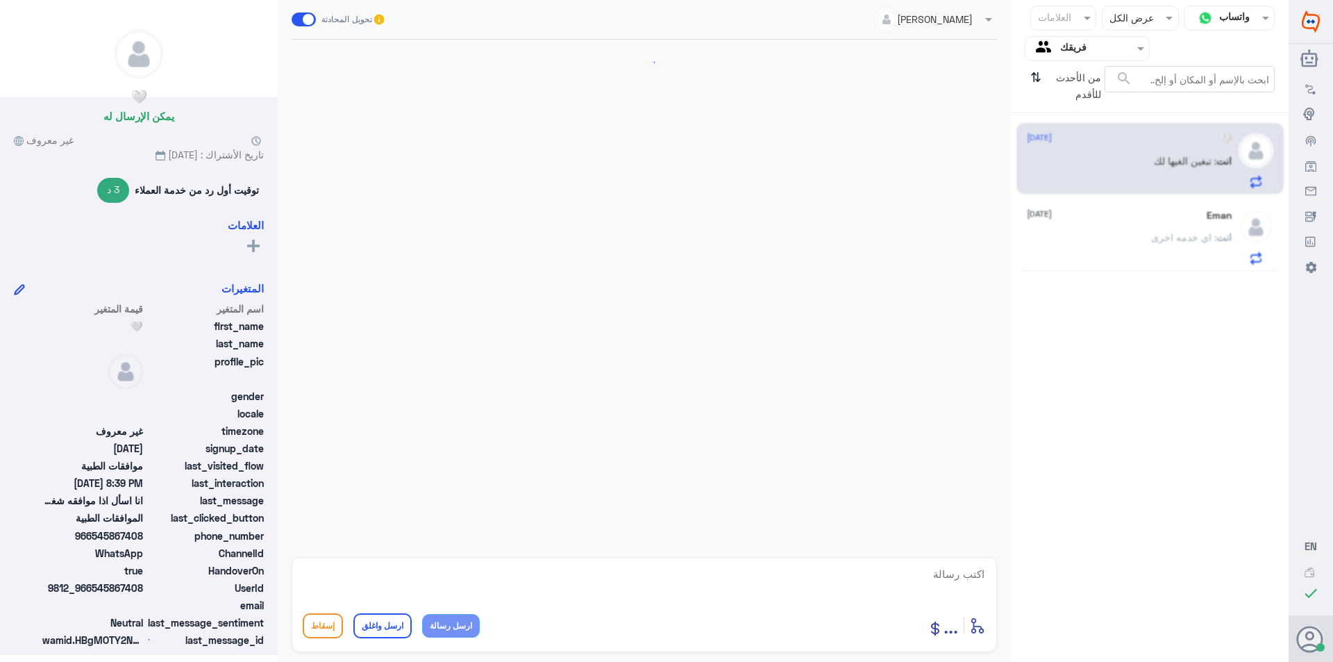
scroll to position [969, 0]
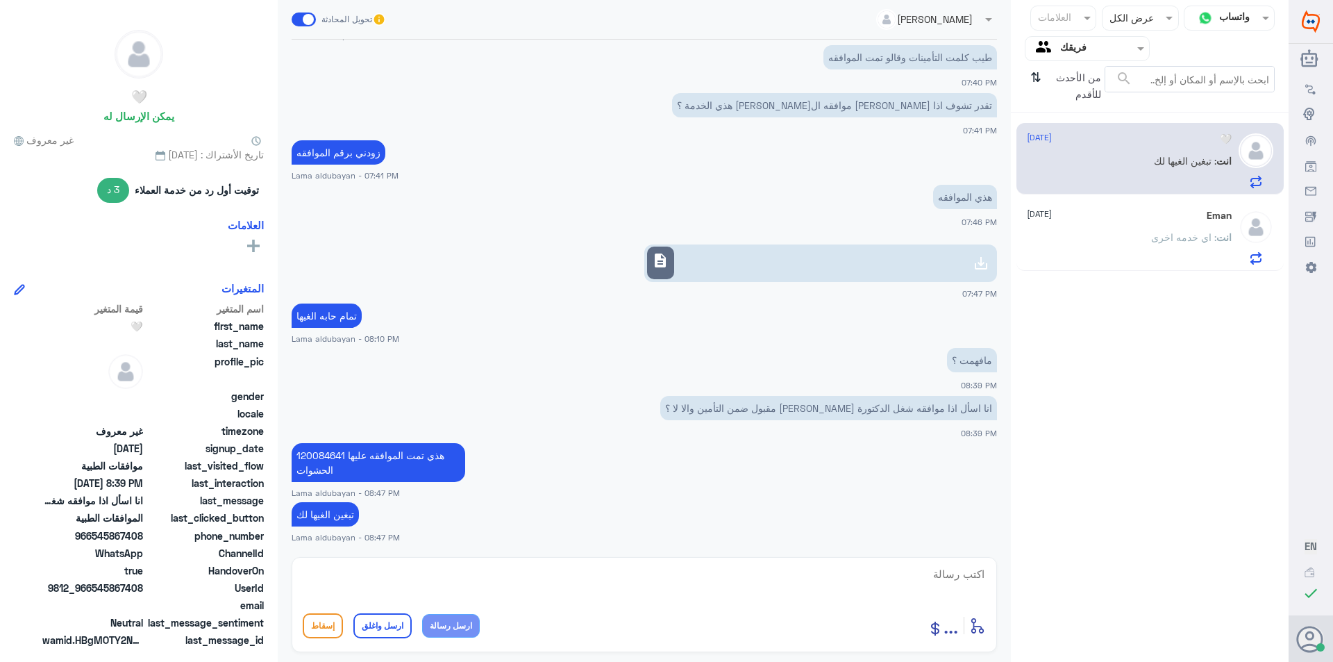
click at [1010, 244] on div "انت : اي خدمه اخرى" at bounding box center [1129, 248] width 205 height 31
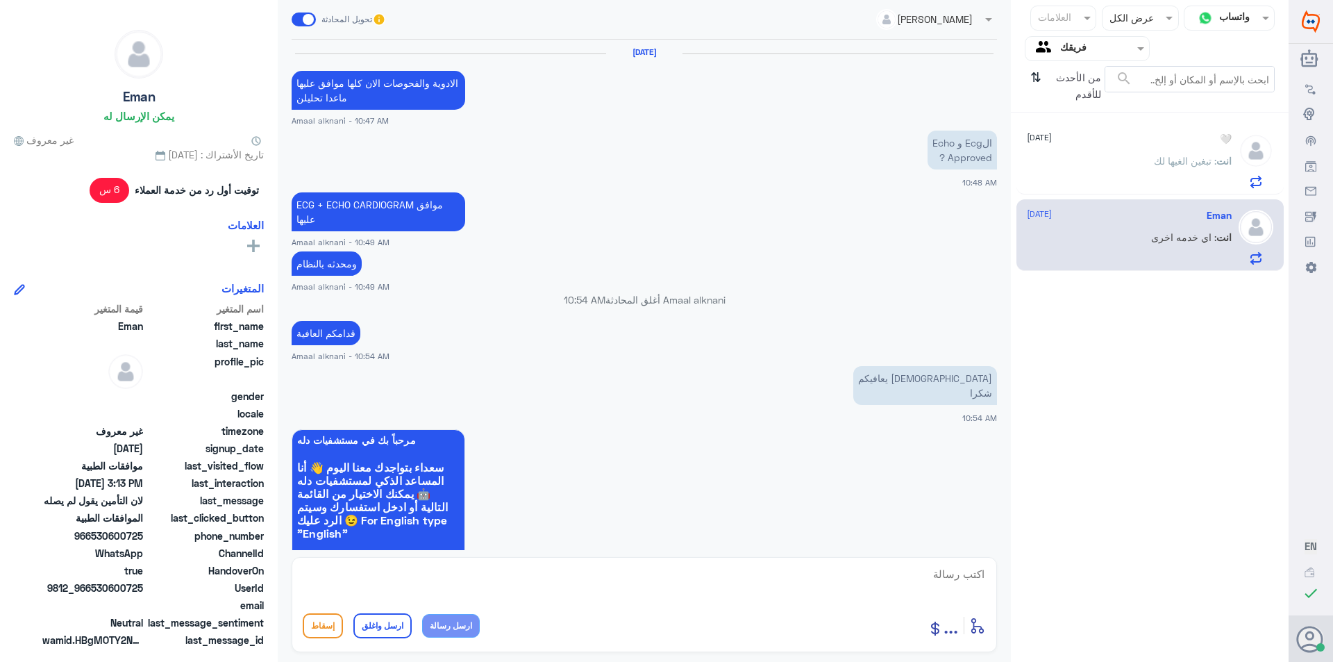
scroll to position [1256, 0]
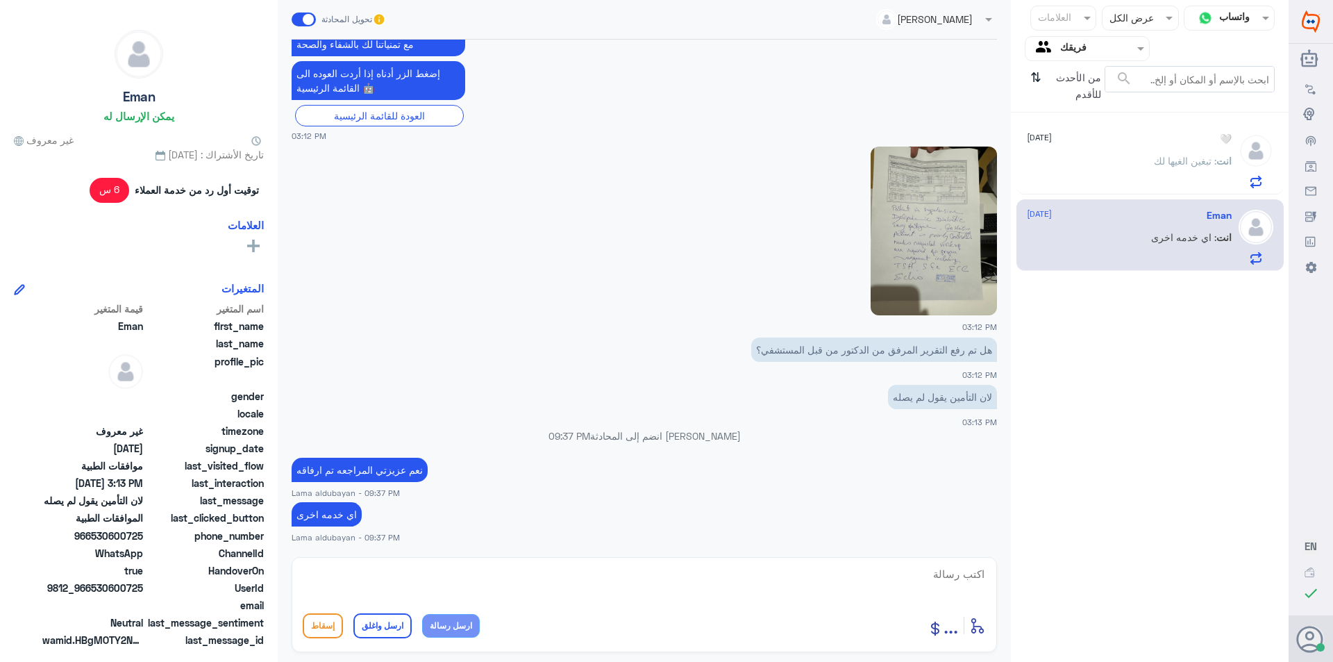
click at [1010, 158] on div "انت : تبغين الغيها لك" at bounding box center [1129, 172] width 205 height 31
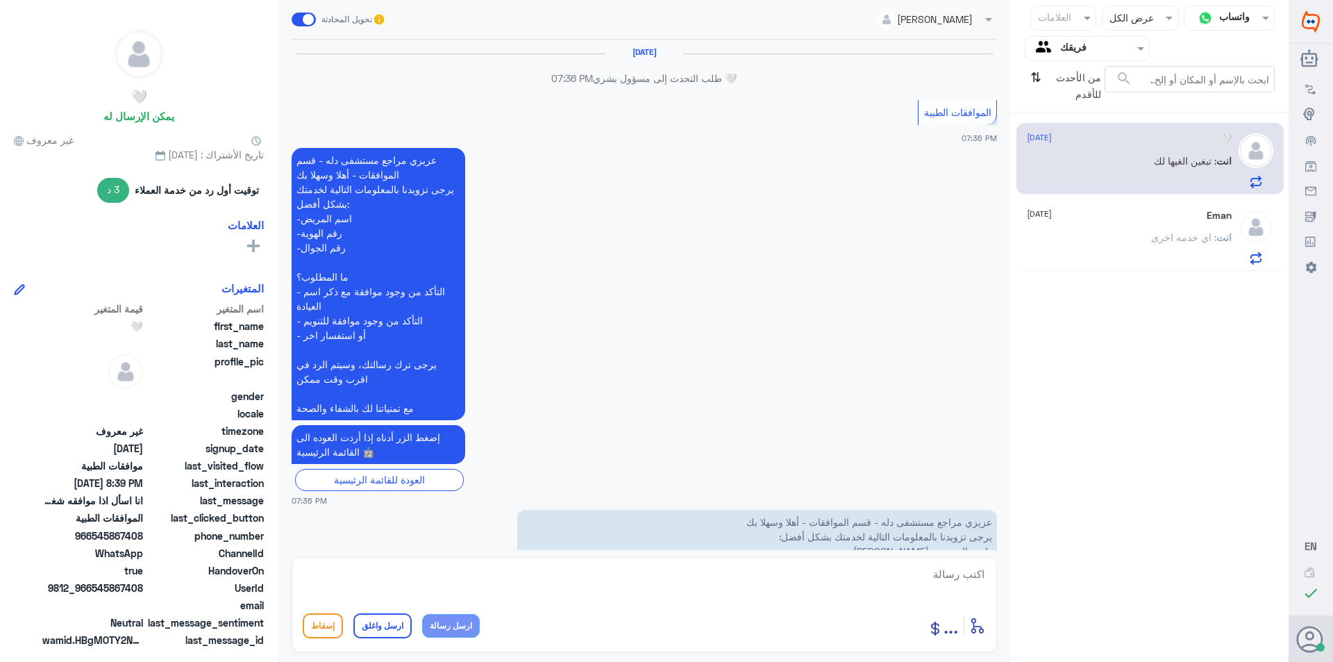
scroll to position [969, 0]
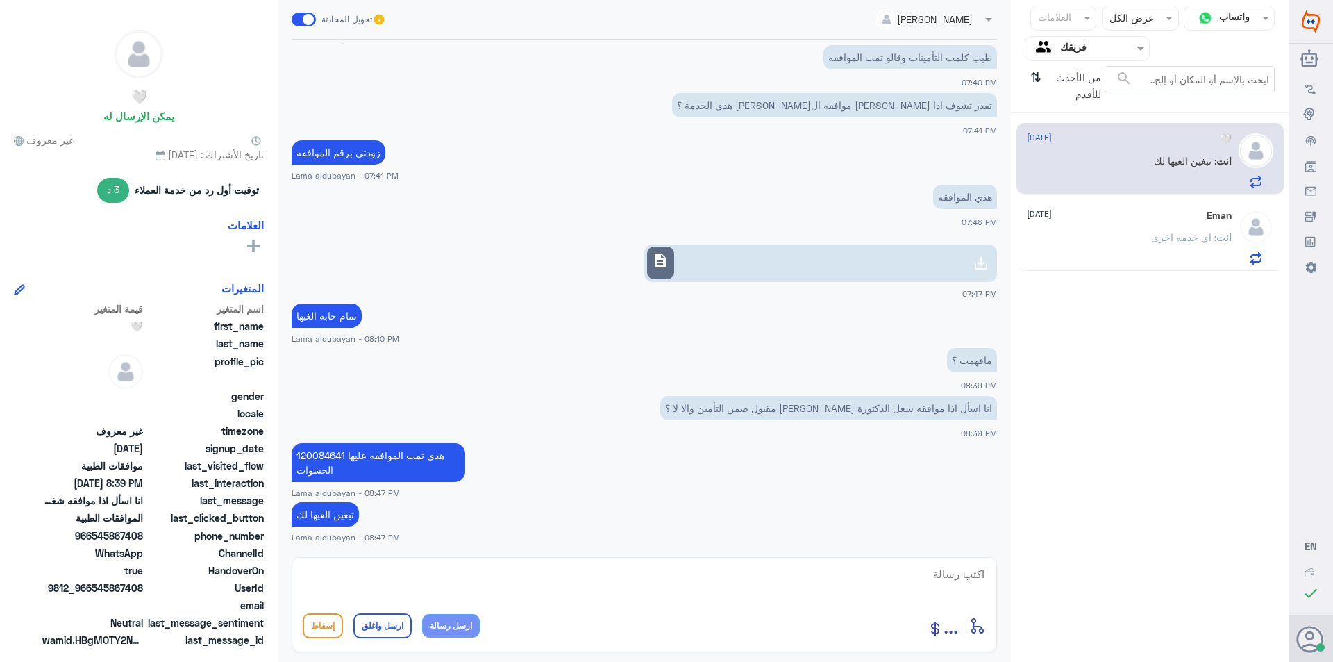
click at [1010, 252] on div "انت : اي خدمه اخرى" at bounding box center [1129, 248] width 205 height 31
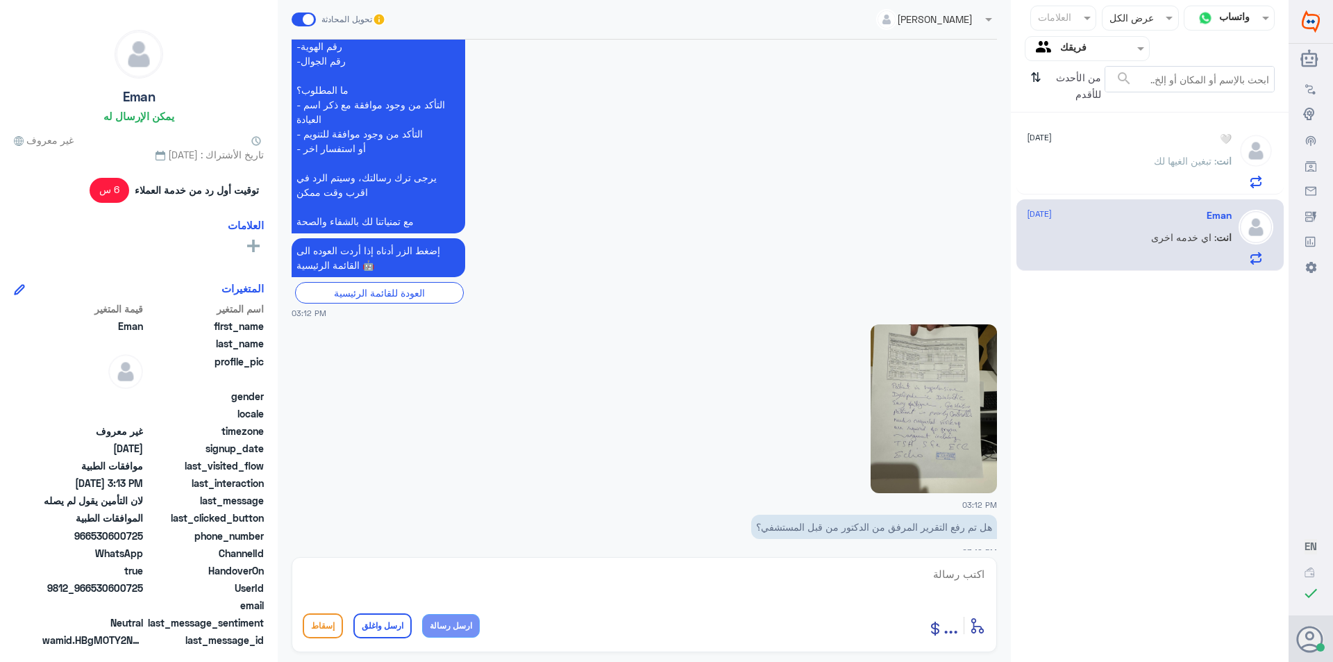
scroll to position [2823, 0]
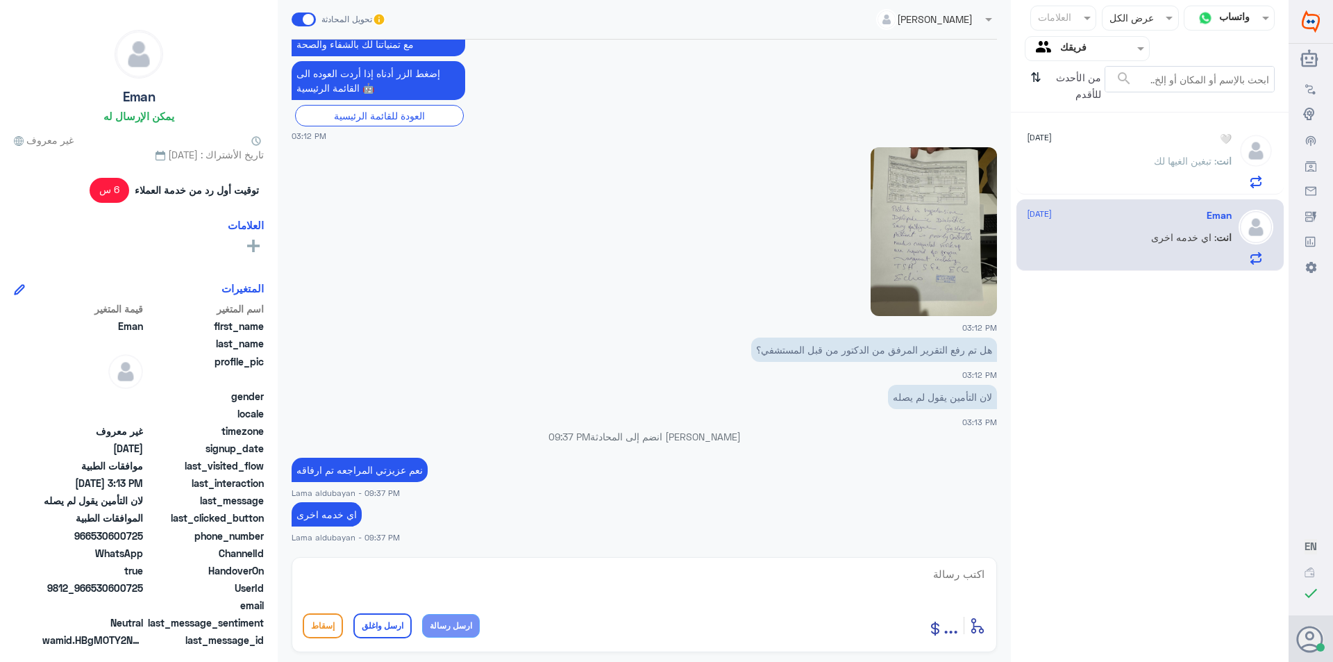
click at [1010, 162] on div "انت : تبغين الغيها لك" at bounding box center [1129, 172] width 205 height 31
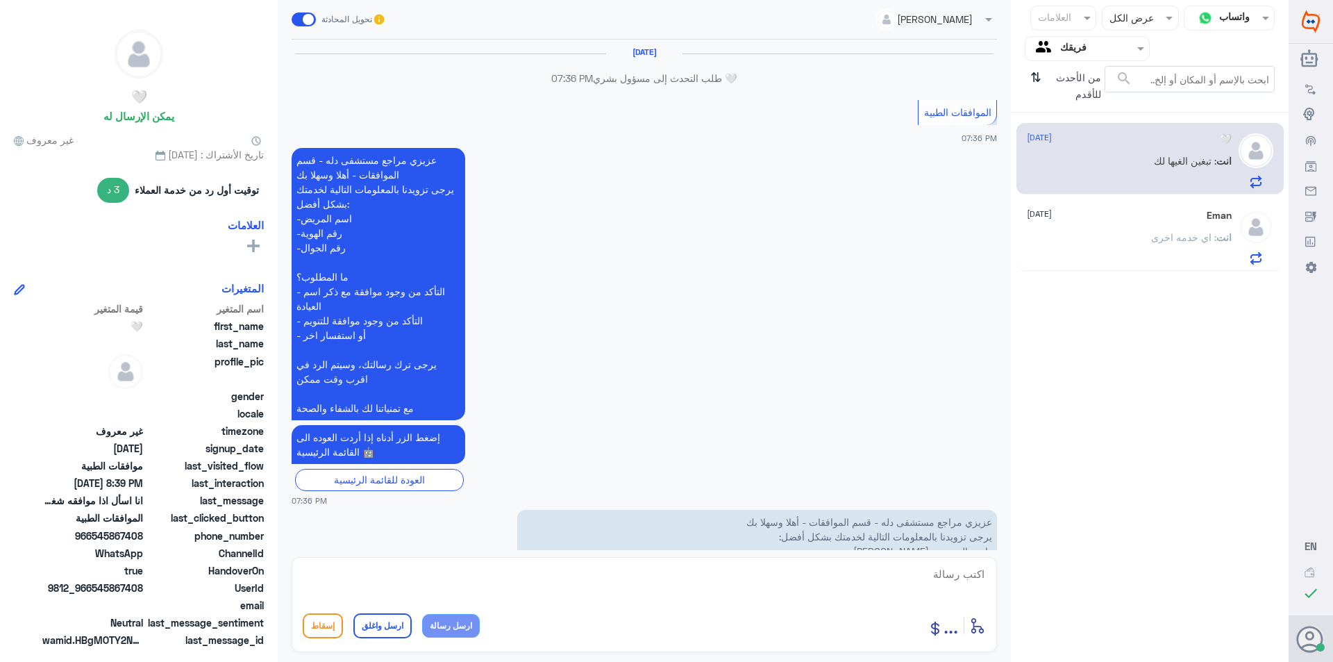
scroll to position [969, 0]
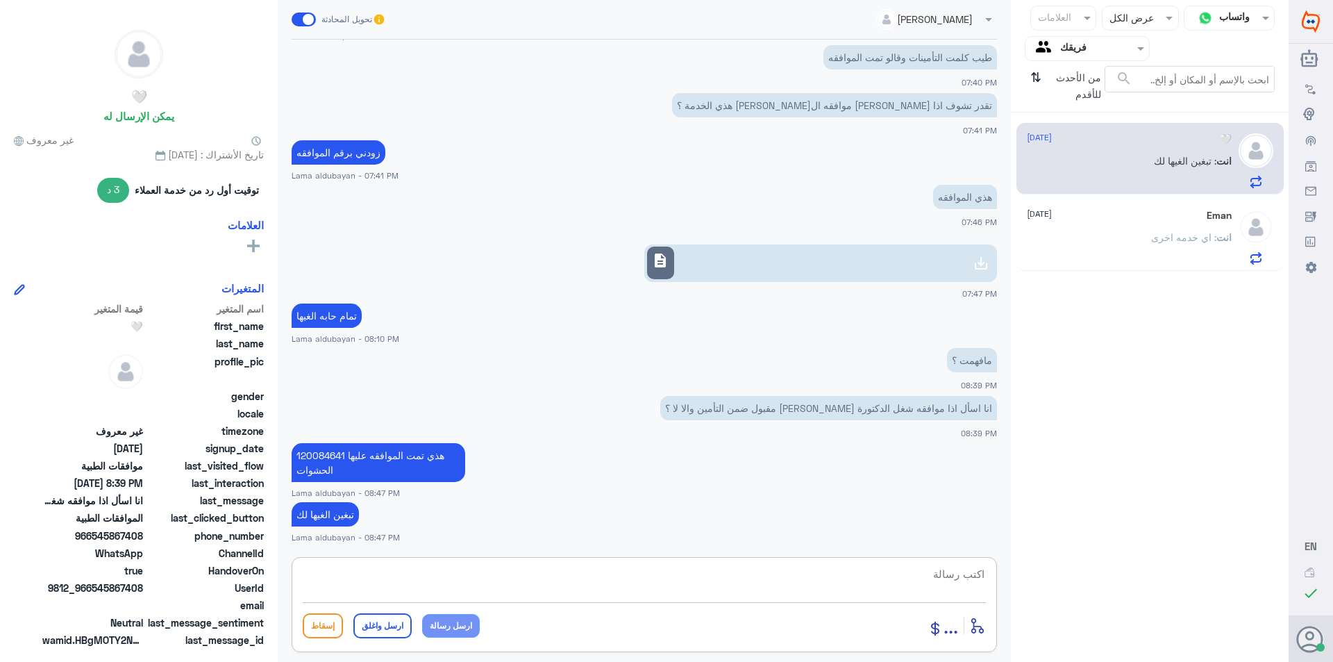
click at [746, 587] on textarea at bounding box center [644, 581] width 683 height 34
click at [907, 575] on textarea "عزيزتي هل تحتاجينالغاء الموافقه" at bounding box center [644, 581] width 683 height 34
click at [954, 575] on textarea "عزيزتي هل تحتاجين الغاء الموافقه" at bounding box center [644, 581] width 683 height 34
drag, startPoint x: 773, startPoint y: 571, endPoint x: 820, endPoint y: 591, distance: 51.6
click at [774, 571] on textarea "عزيزتي المراجعه هل تحتاجين الغاء الموافقه" at bounding box center [644, 581] width 683 height 34
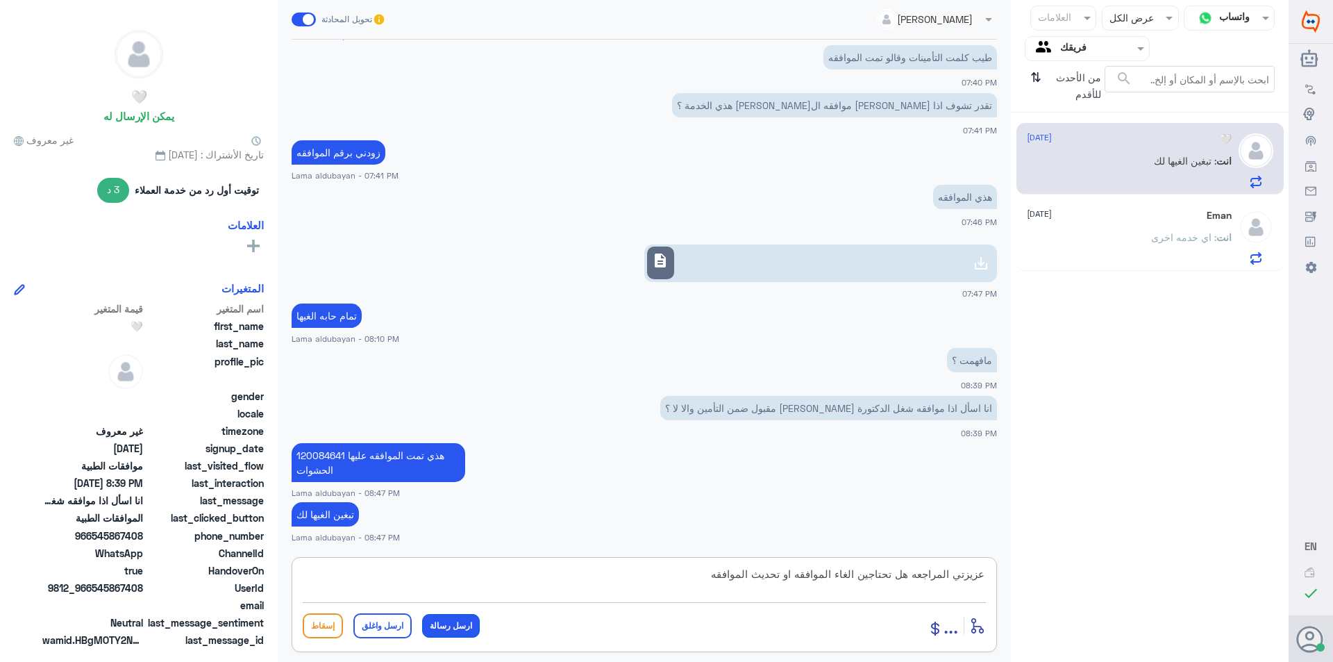
type textarea "عزيزتي المراجعه هل تحتاجين الغاء الموافقه او تحديث الموافقه"
click at [466, 618] on button "ارسل رسالة" at bounding box center [451, 626] width 58 height 24
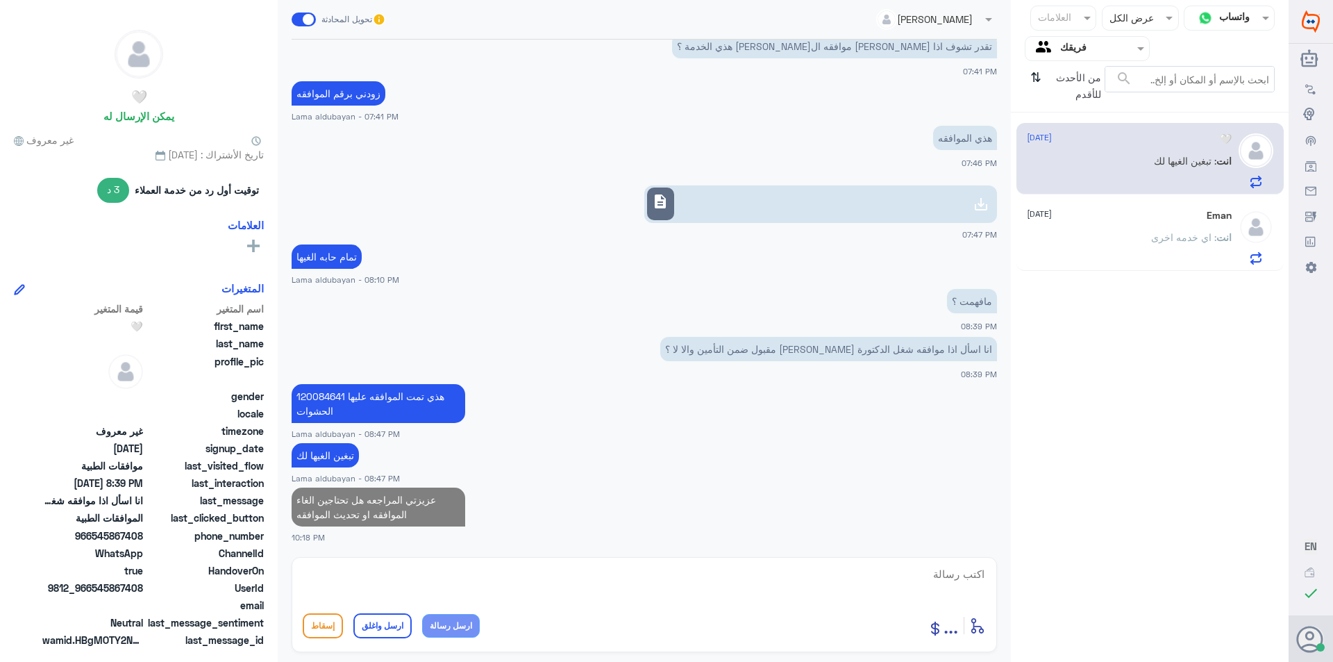
click at [1010, 253] on p "انت : اي خدمه اخرى" at bounding box center [1191, 247] width 81 height 35
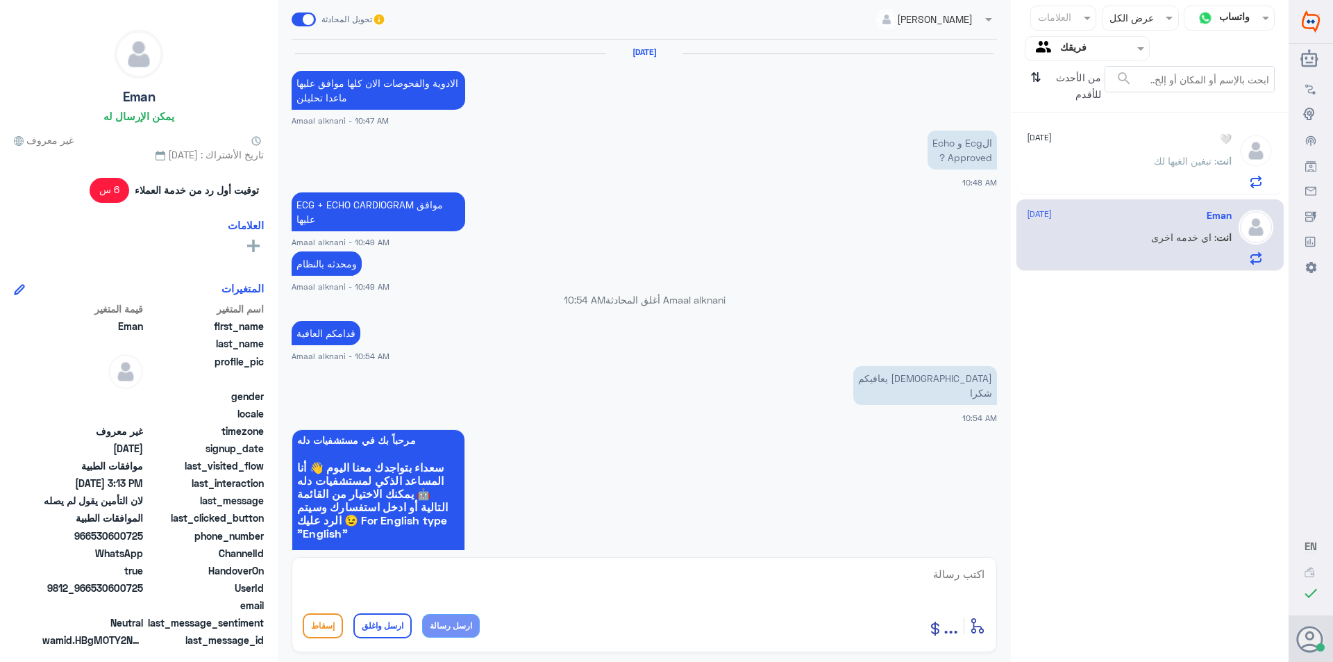
scroll to position [1256, 0]
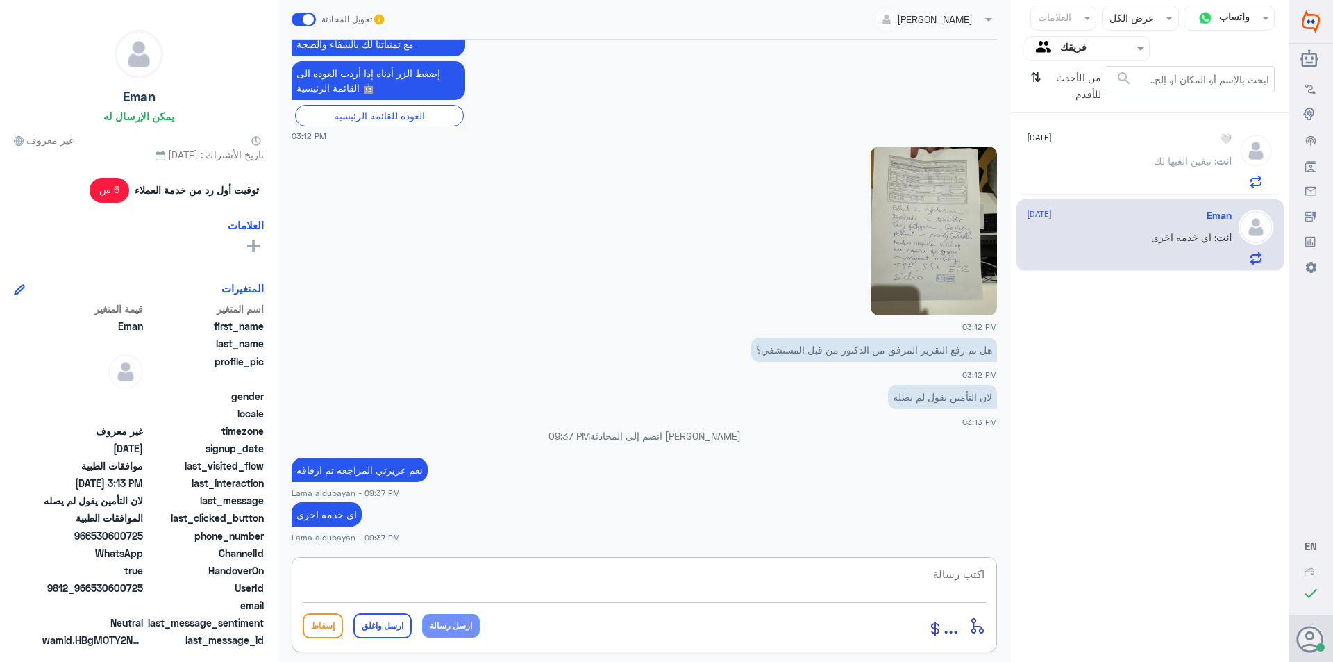
drag, startPoint x: 917, startPoint y: 589, endPoint x: 936, endPoint y: 601, distance: 22.1
click at [916, 590] on textarea at bounding box center [644, 581] width 683 height 34
type textarea "تمت الموافقه جزئيه"
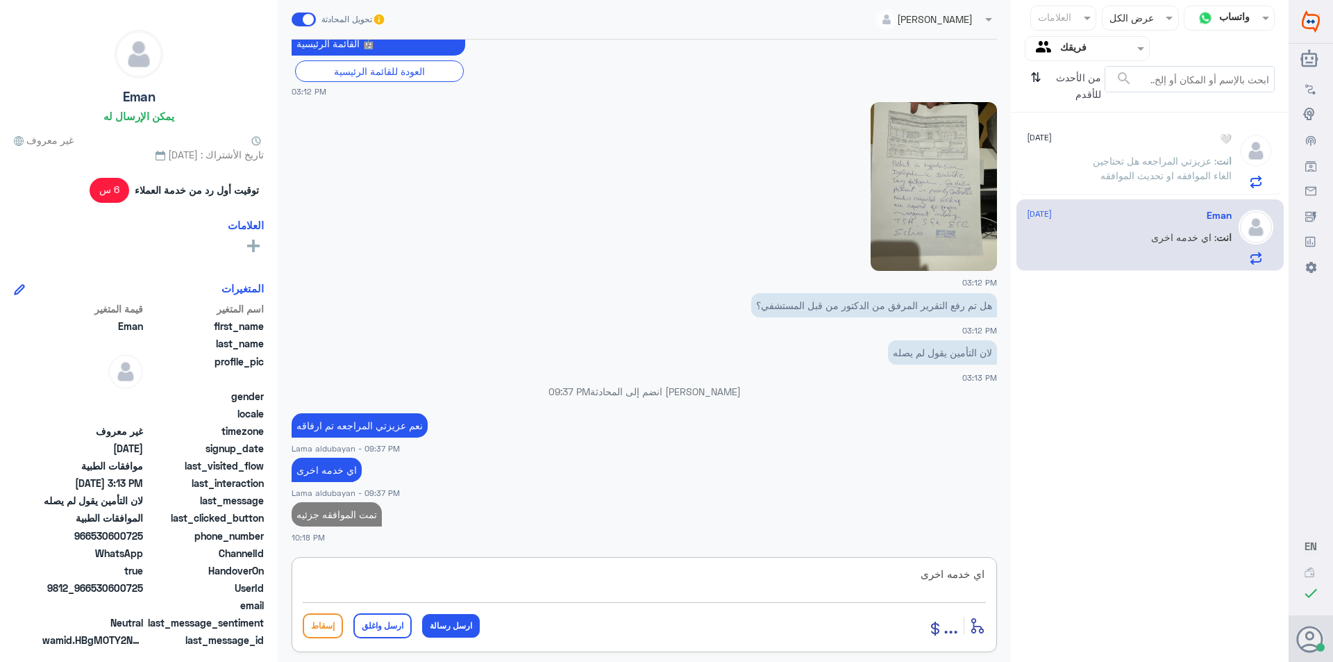
type textarea "اي خدمه اخرى؟"
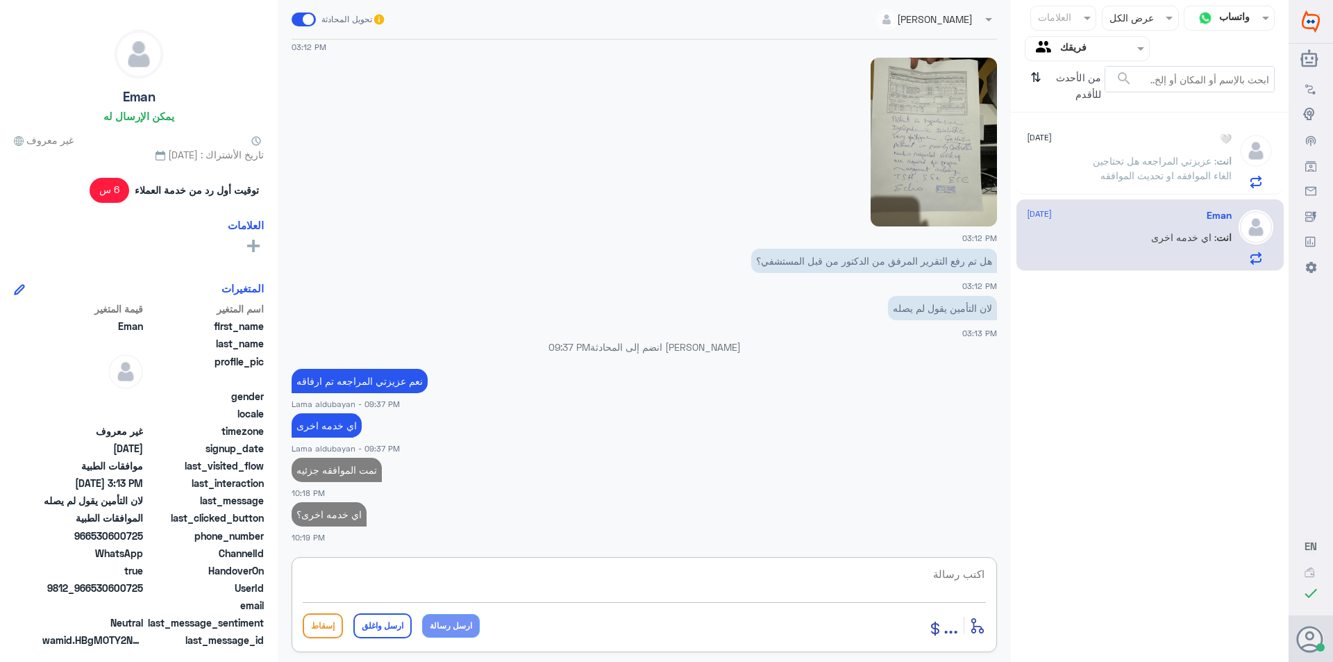
click at [1010, 145] on div "🤍 [DATE] انت : عزيزتي المراجعه هل تحتاجين الغاء الموافقه او تحديث الموافقه" at bounding box center [1129, 160] width 205 height 55
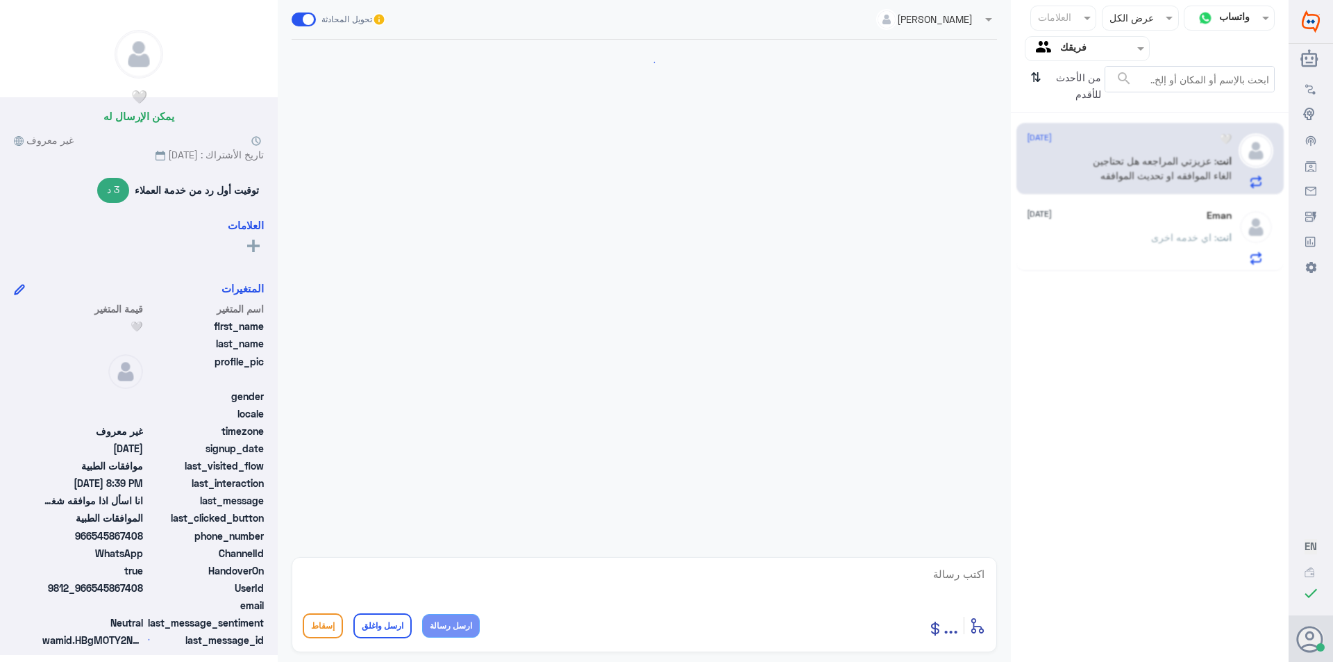
scroll to position [1000, 0]
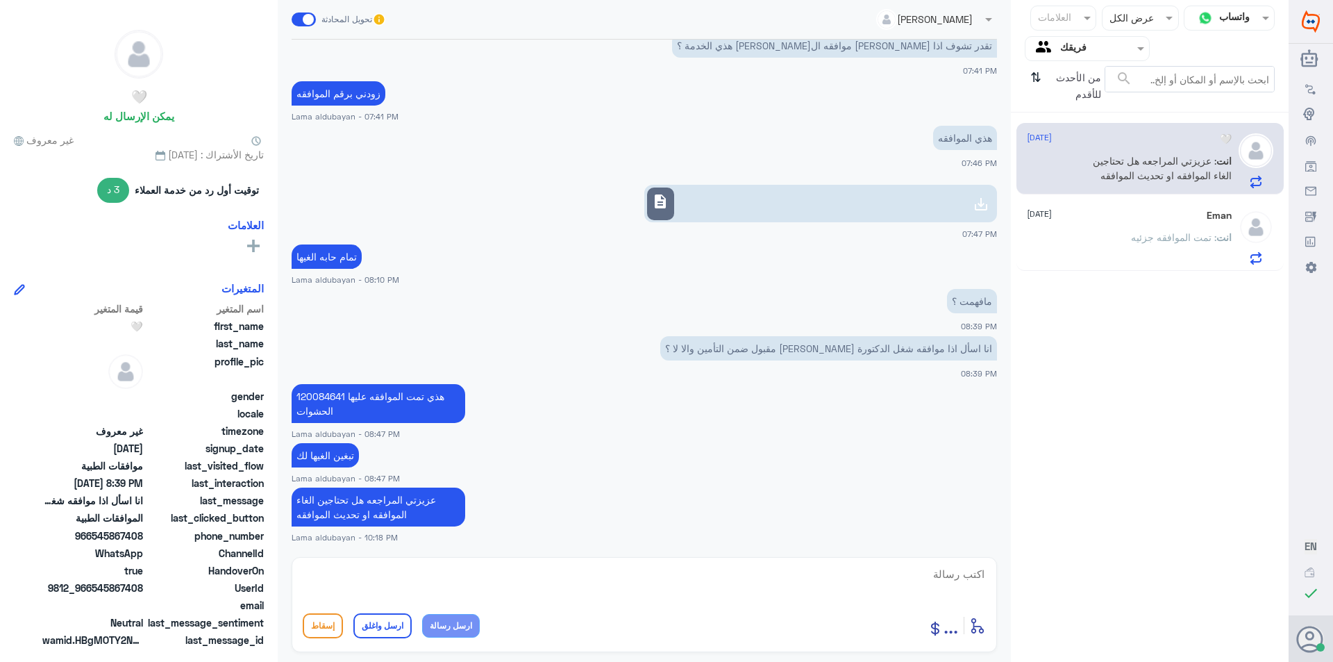
click at [1010, 262] on div "انت : تمت الموافقه جزئيه" at bounding box center [1129, 248] width 205 height 31
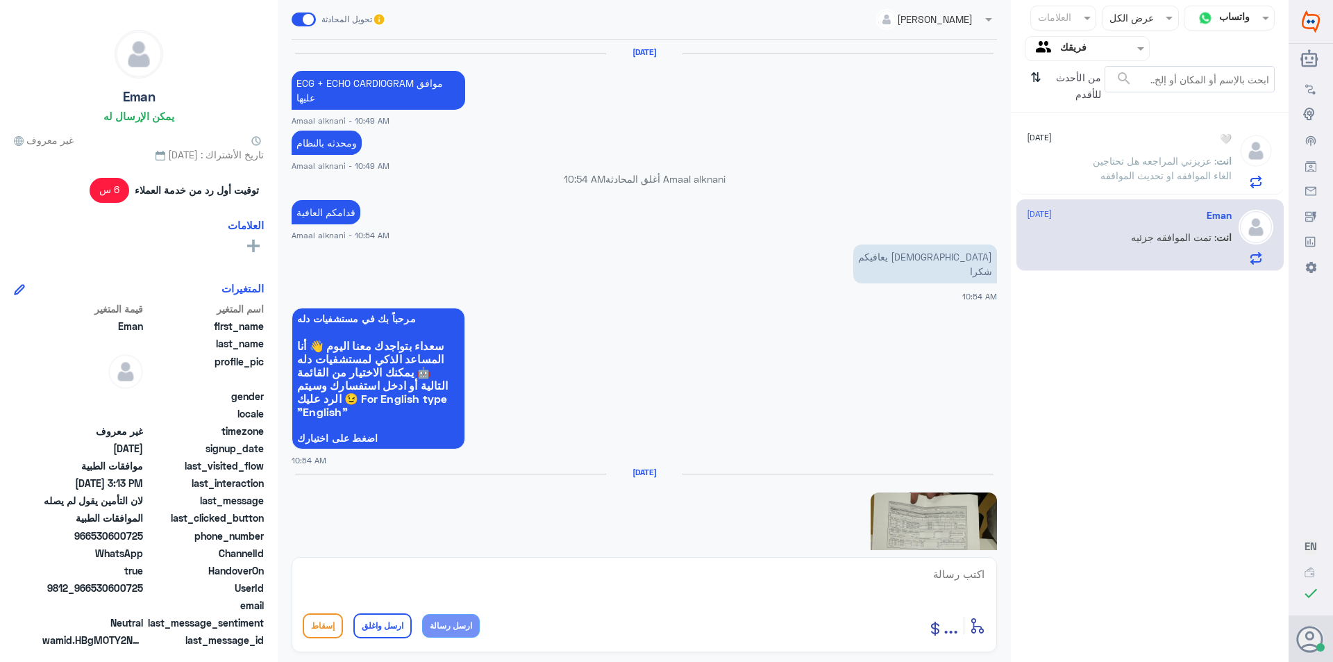
scroll to position [1224, 0]
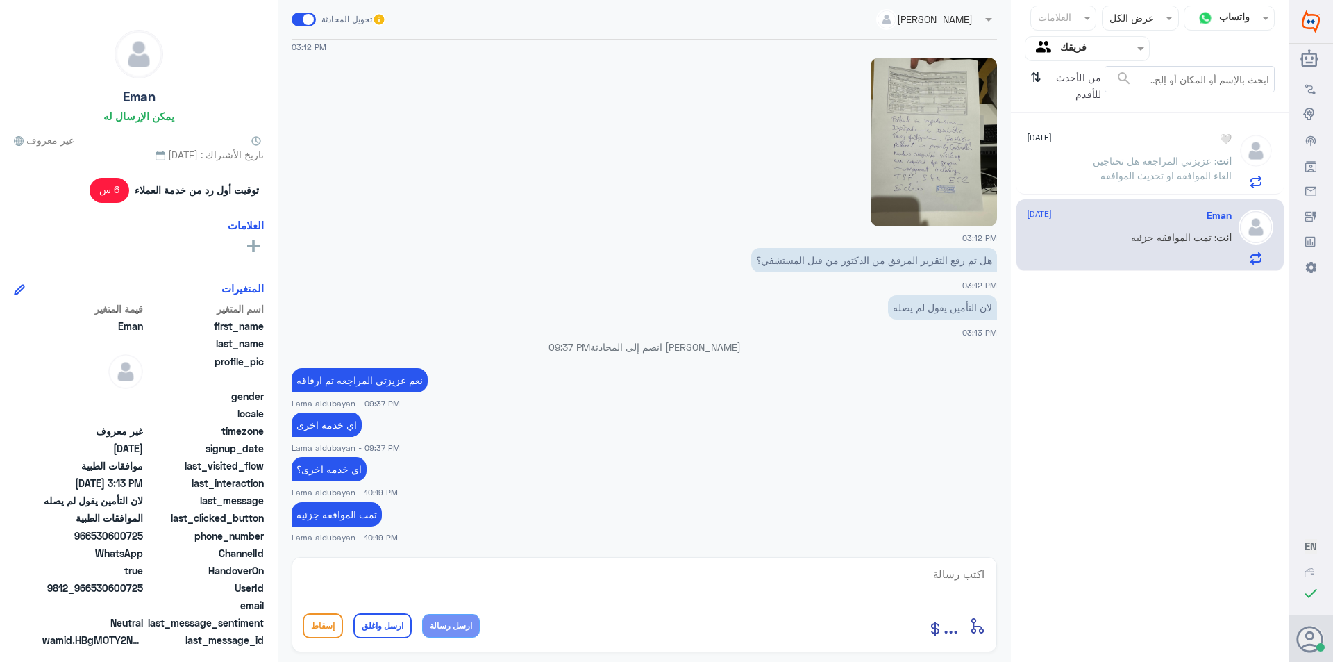
click at [1010, 171] on span ": عزيزتي المراجعه هل تحتاجين الغاء الموافقه او تحديث الموافقه" at bounding box center [1162, 168] width 139 height 26
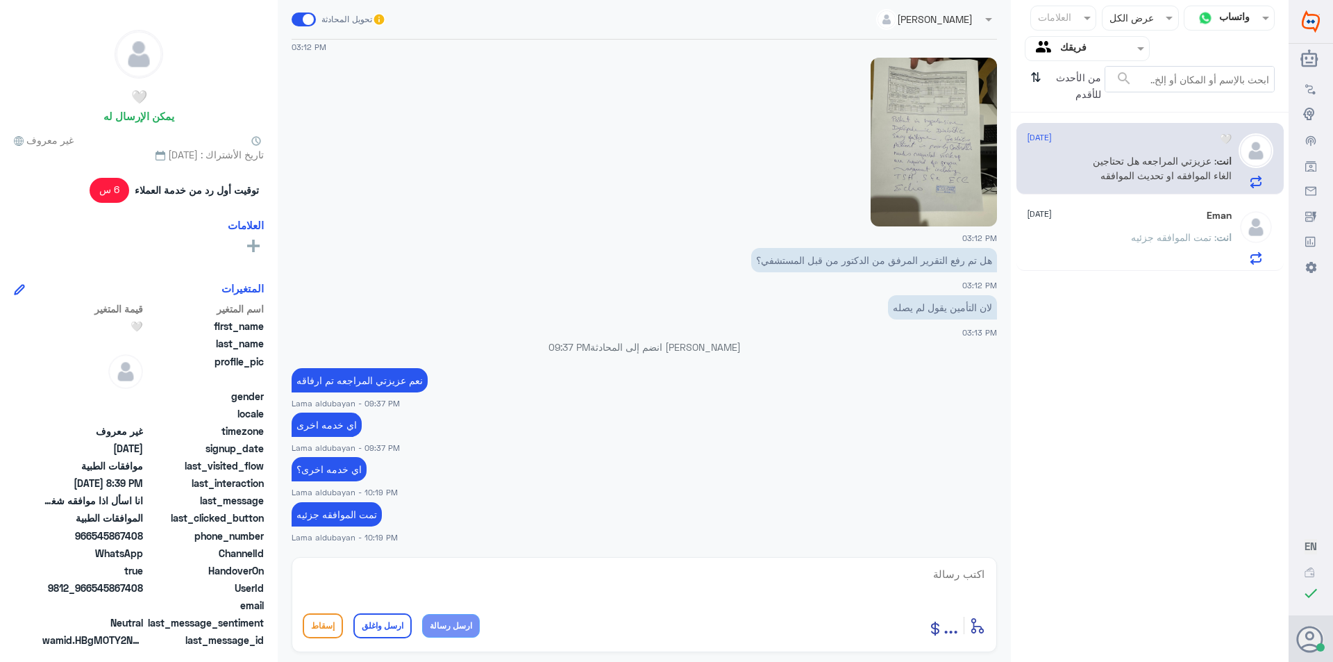
click at [1010, 251] on div "انت : تمت الموافقه جزئيه" at bounding box center [1129, 248] width 205 height 31
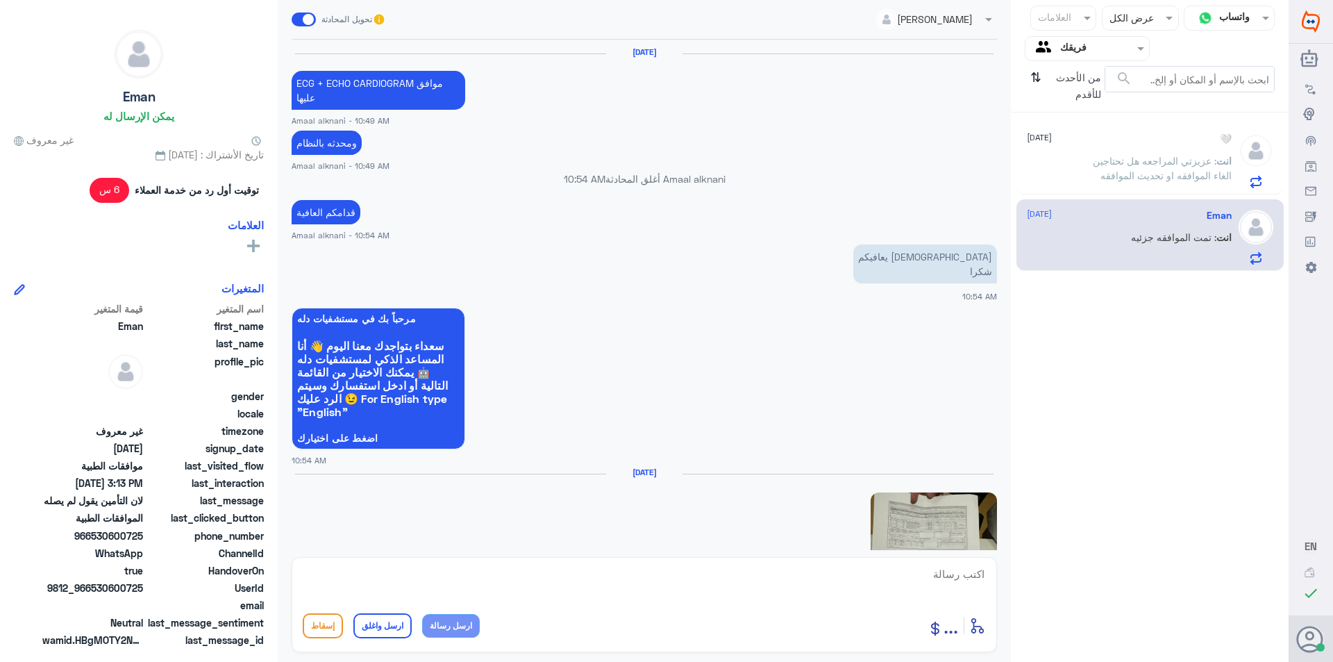
scroll to position [1224, 0]
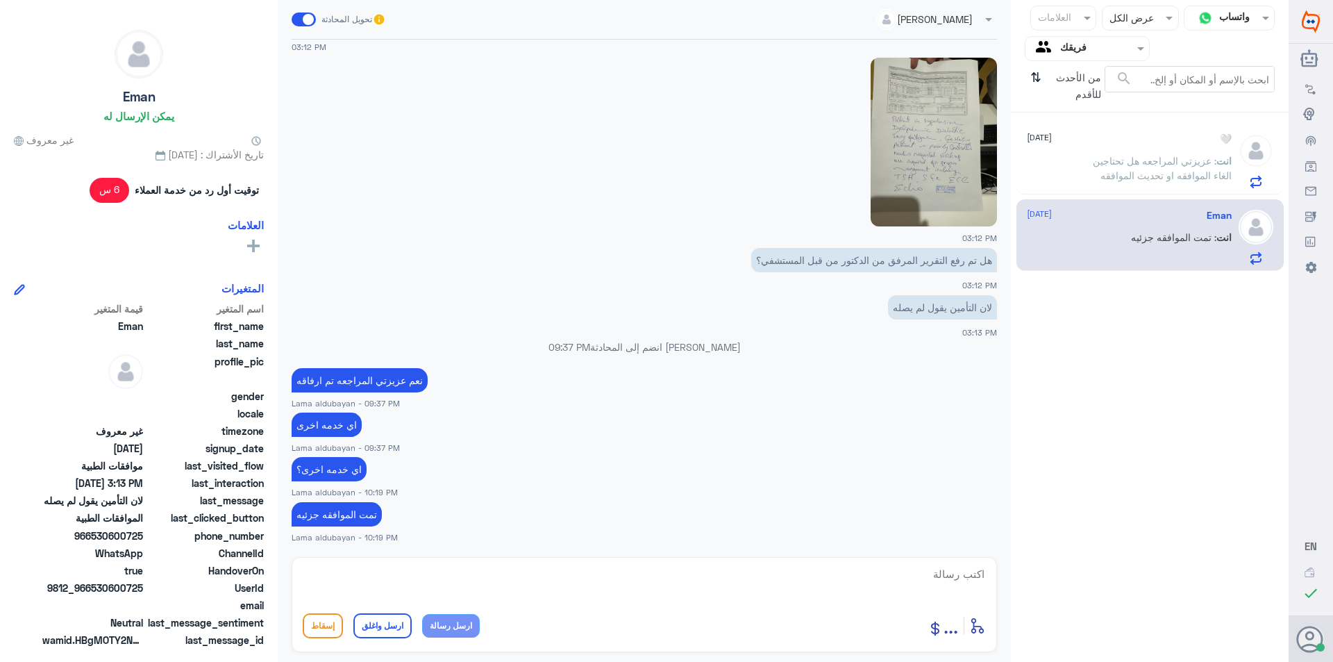
click at [1010, 151] on div "🤍 [DATE] انت : عزيزتي المراجعه هل تحتاجين الغاء الموافقه او تحديث الموافقه" at bounding box center [1129, 160] width 205 height 55
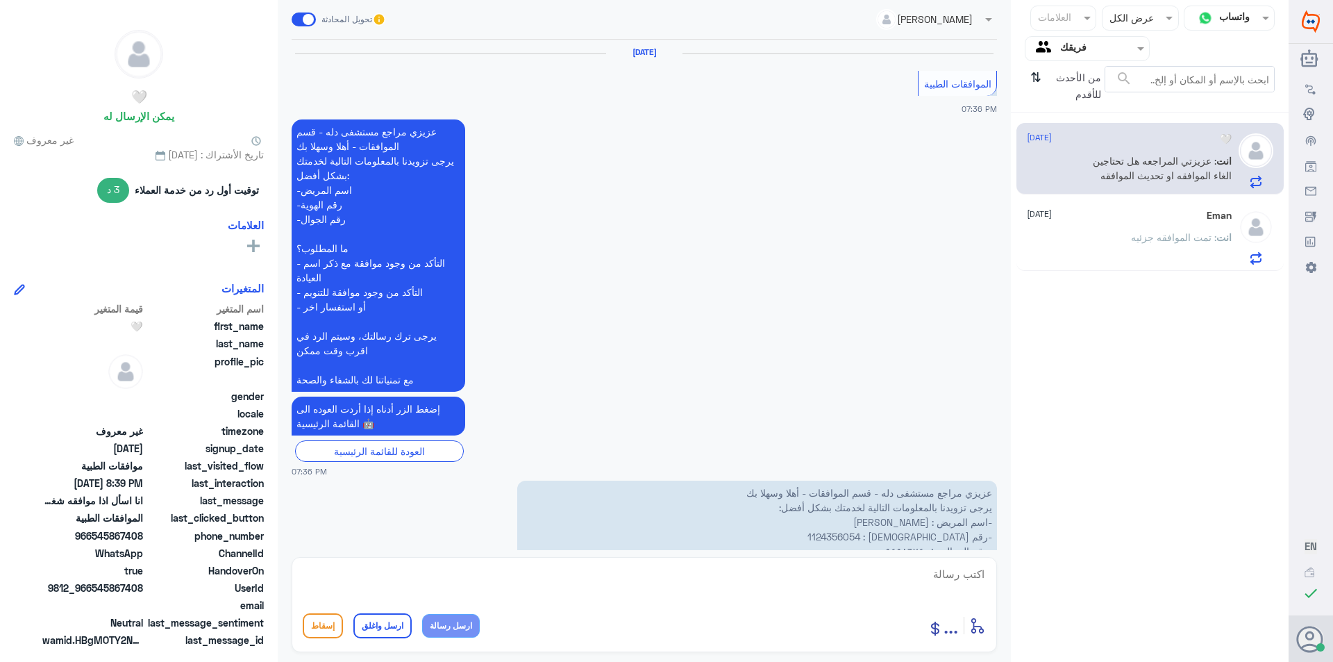
scroll to position [1000, 0]
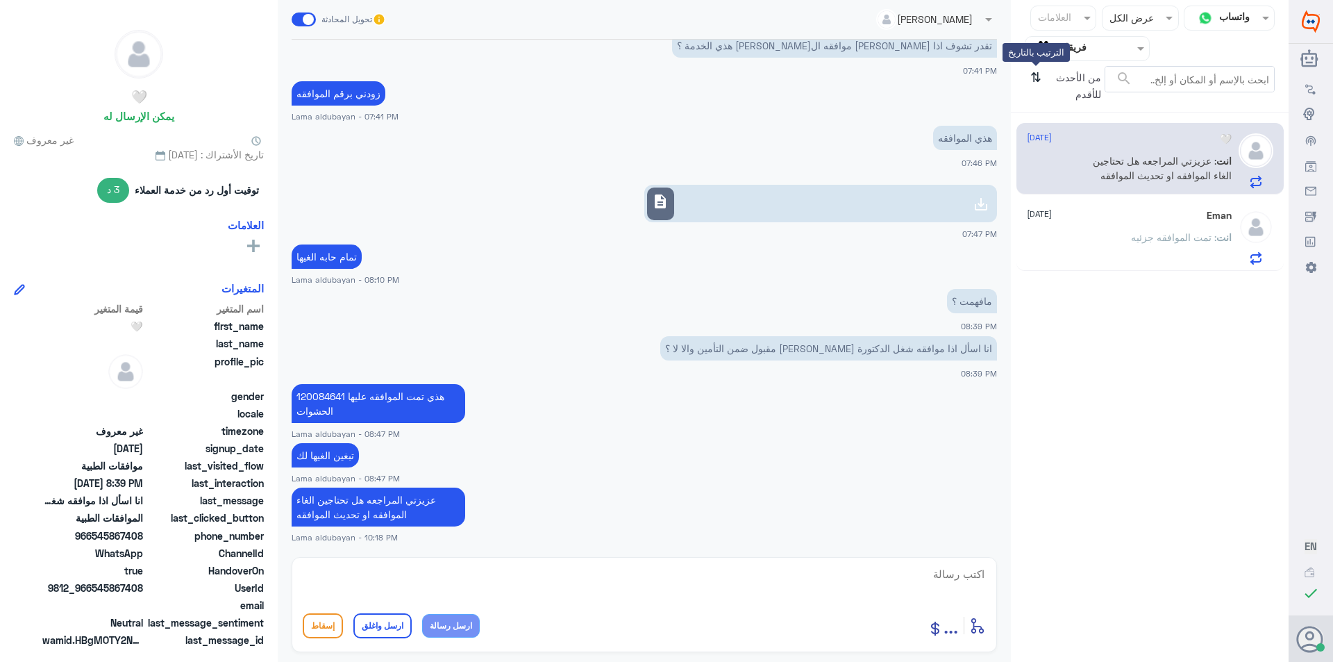
click at [1010, 81] on icon "⇅" at bounding box center [1035, 83] width 11 height 35
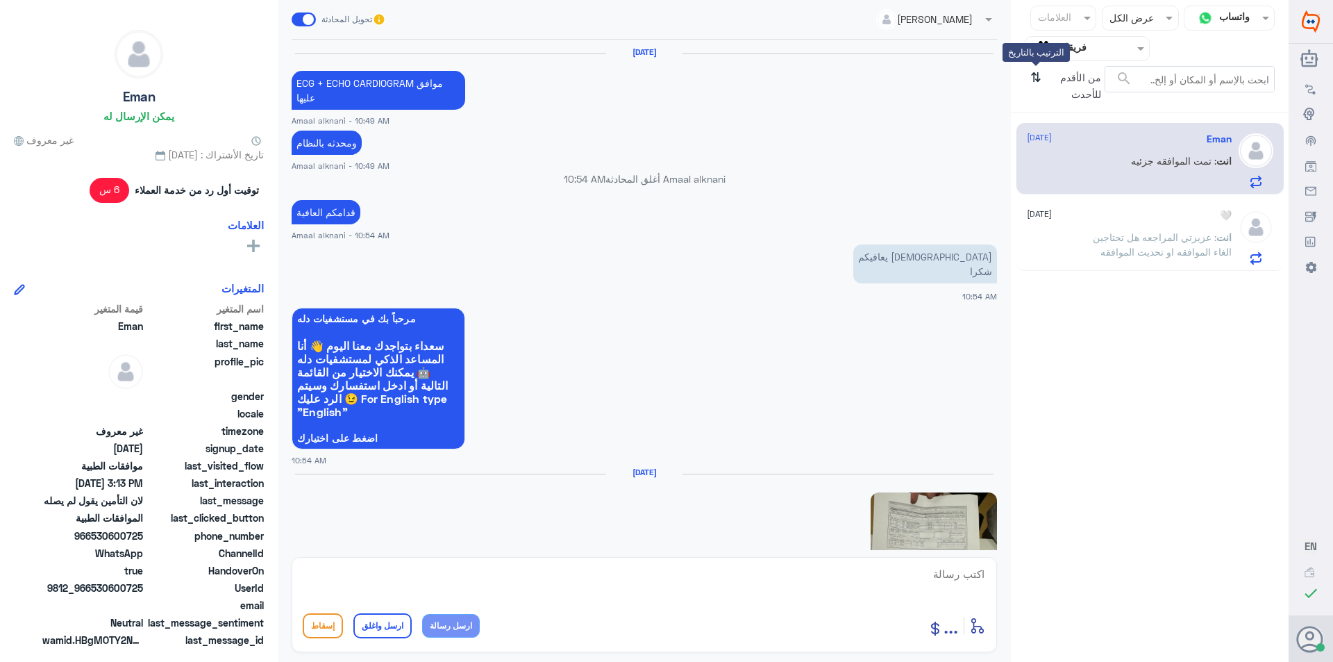
scroll to position [1224, 0]
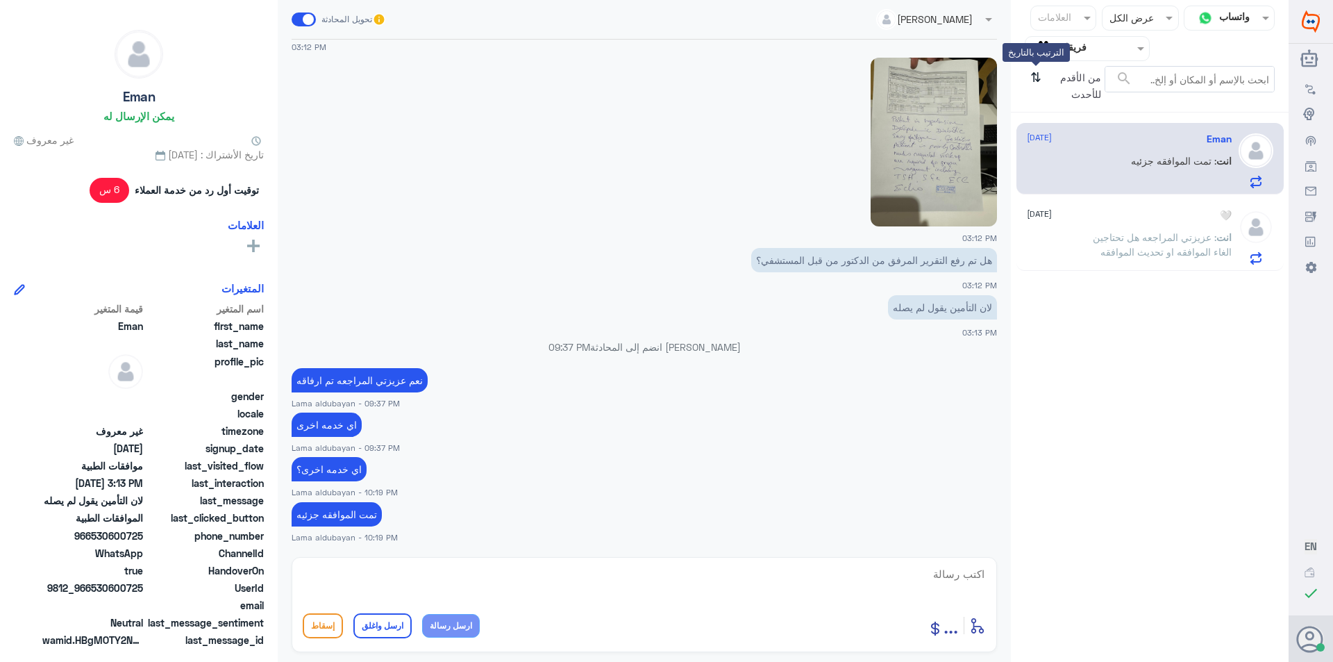
click at [1010, 81] on icon "⇅" at bounding box center [1035, 83] width 11 height 35
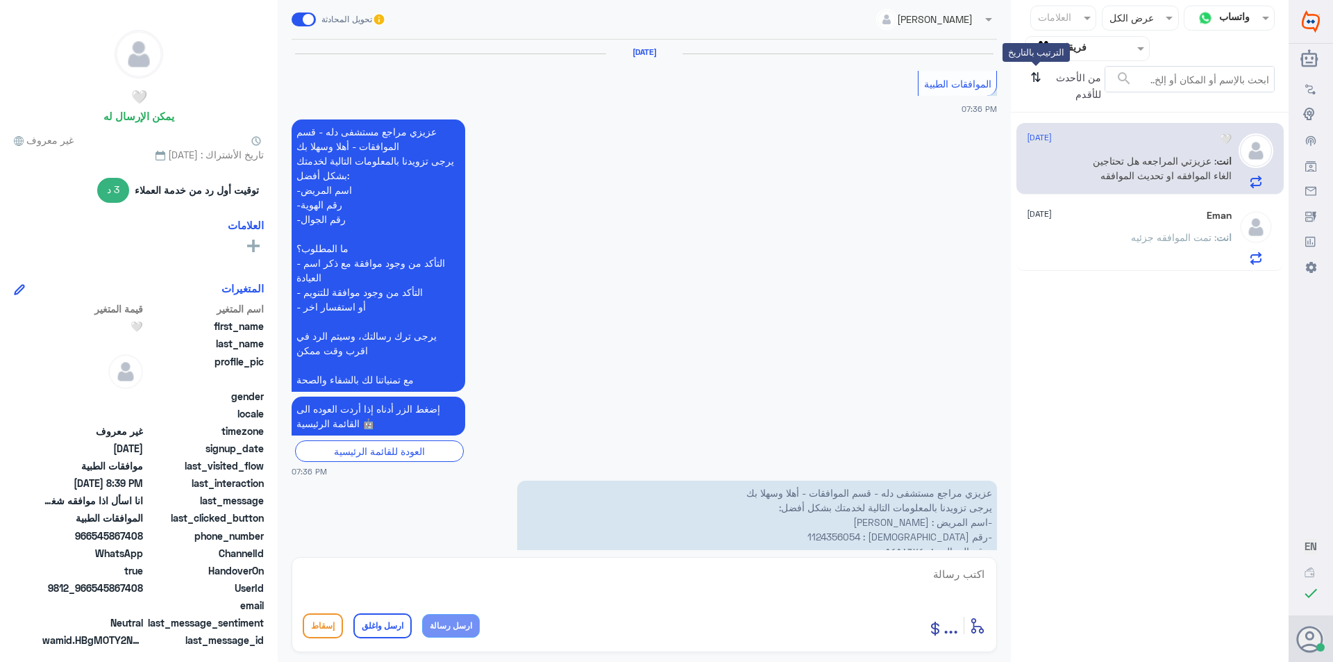
scroll to position [1000, 0]
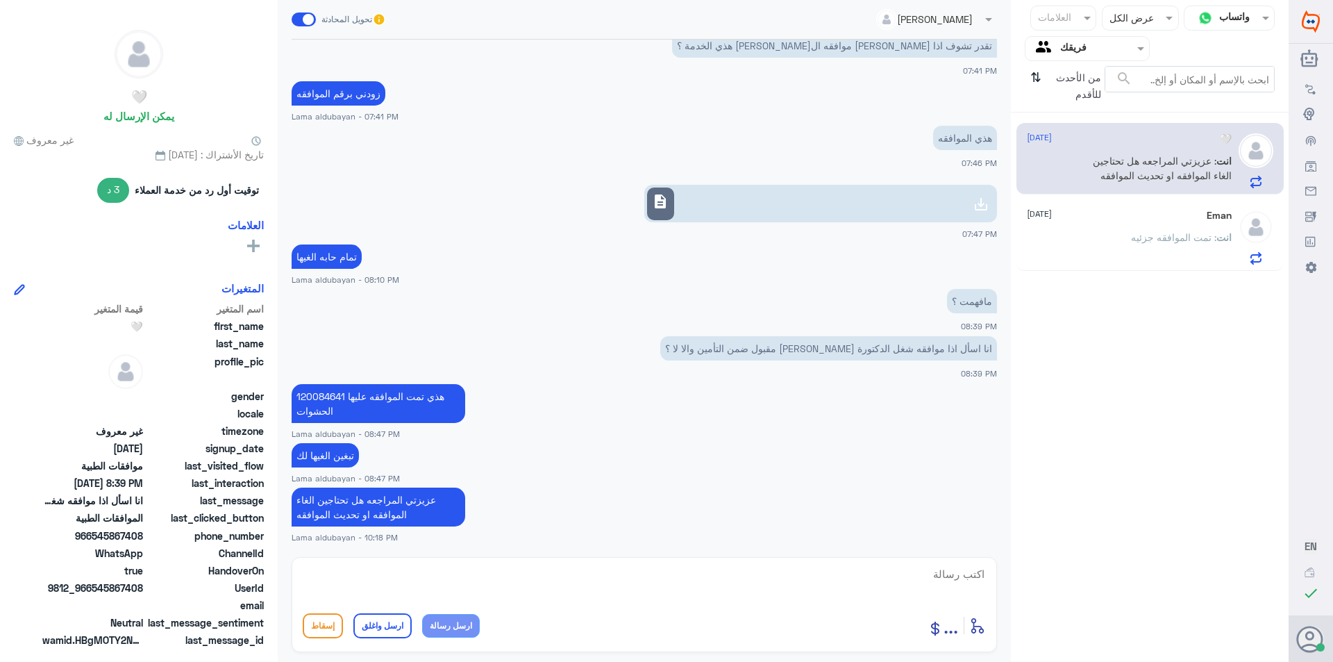
click at [1010, 237] on span "انت" at bounding box center [1223, 237] width 15 height 12
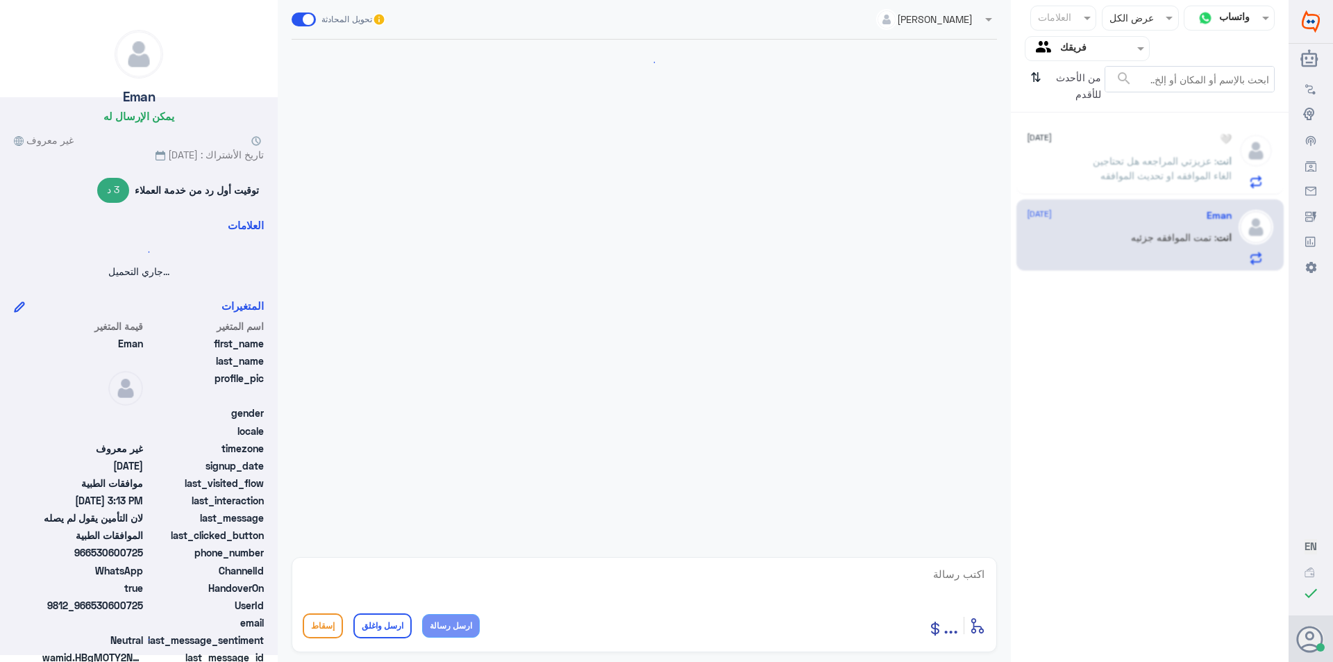
click at [1010, 159] on span ": عزيزتي المراجعه هل تحتاجين الغاء الموافقه او تحديث الموافقه" at bounding box center [1162, 168] width 139 height 26
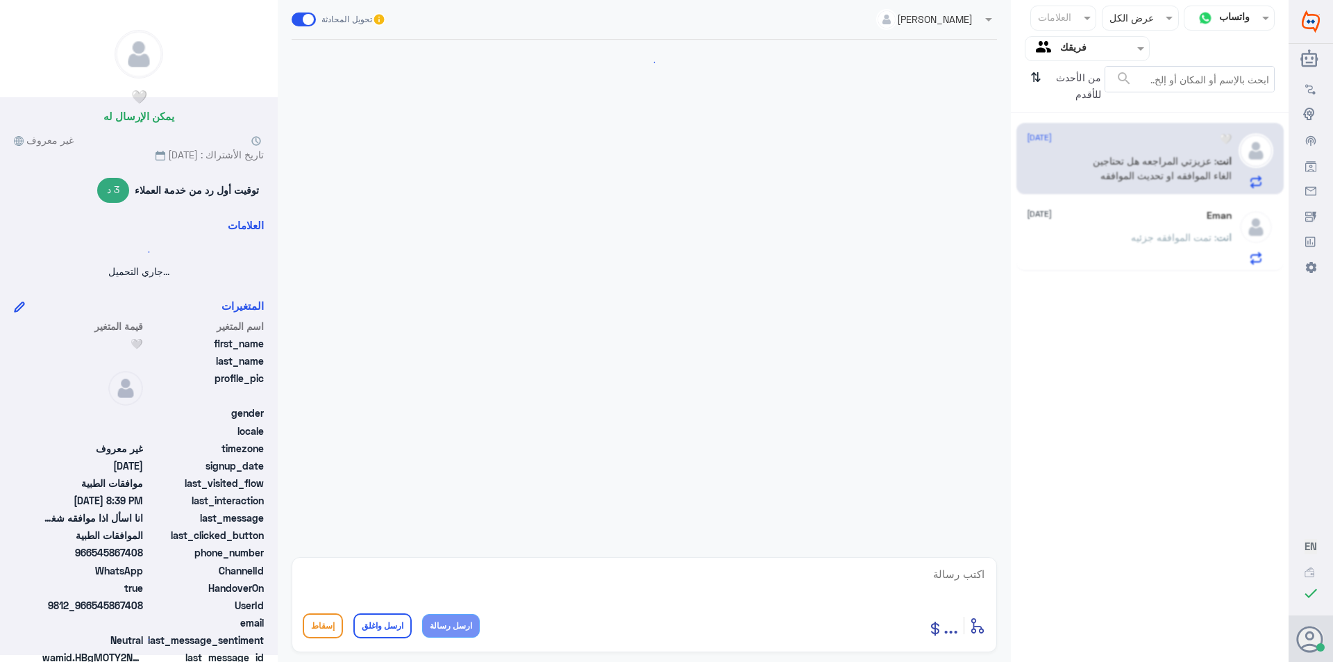
click at [1010, 230] on p "انت : تمت الموافقه جزئيه" at bounding box center [1181, 247] width 101 height 35
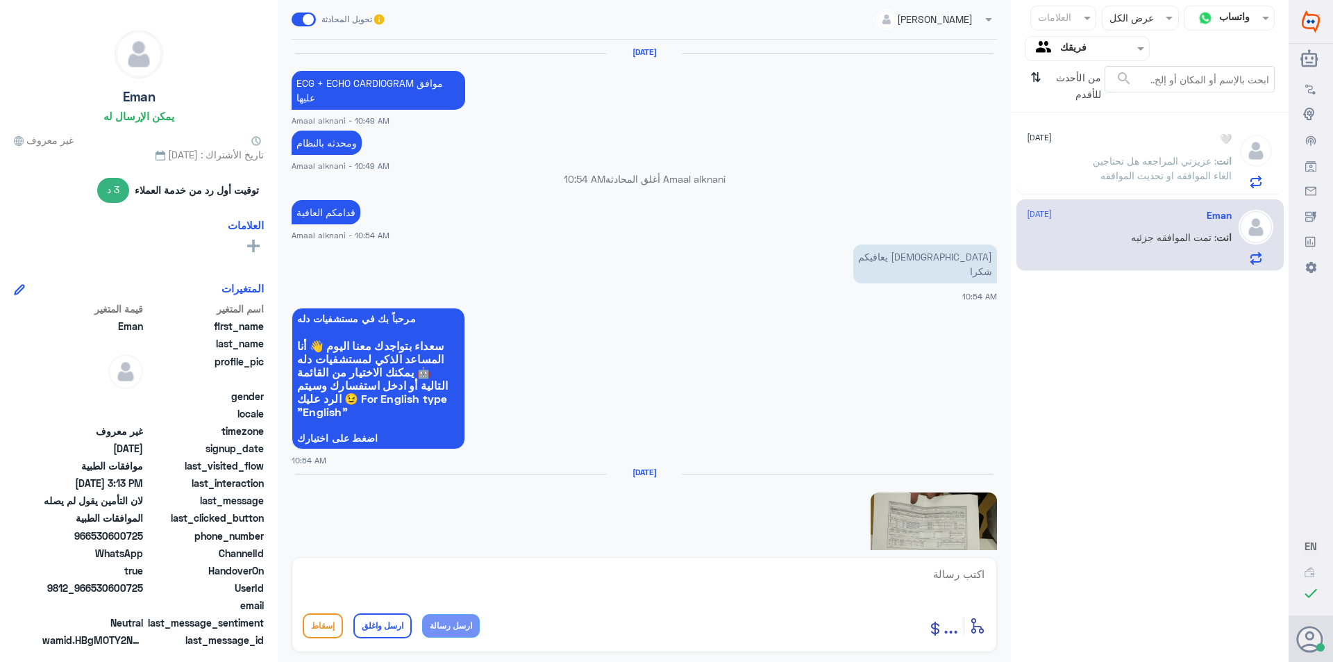
scroll to position [1224, 0]
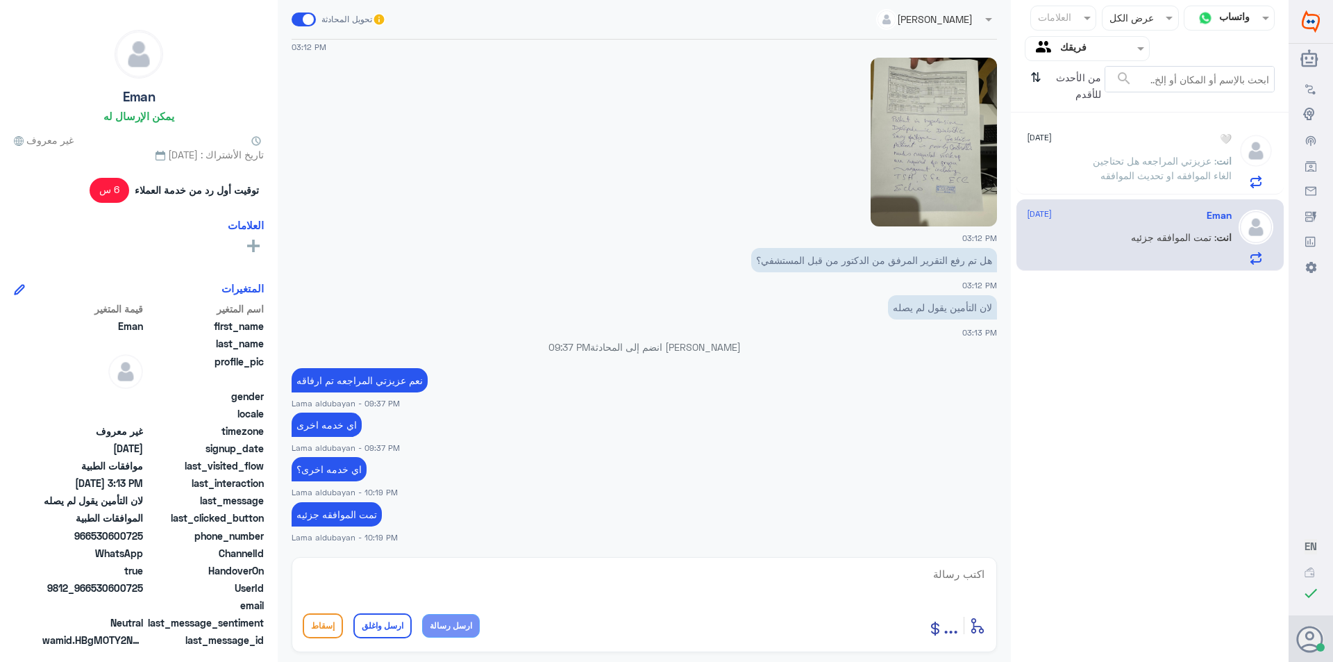
click at [1010, 176] on span ": عزيزتي المراجعه هل تحتاجين الغاء الموافقه او تحديث الموافقه" at bounding box center [1162, 168] width 139 height 26
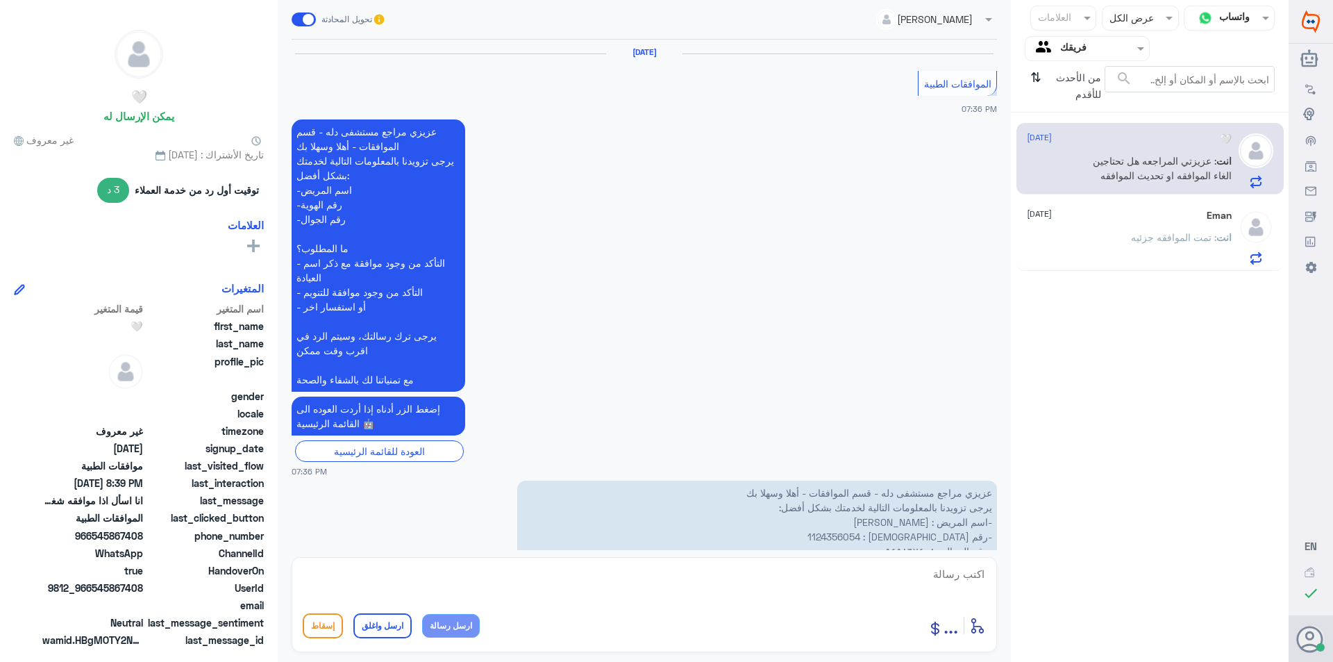
scroll to position [1000, 0]
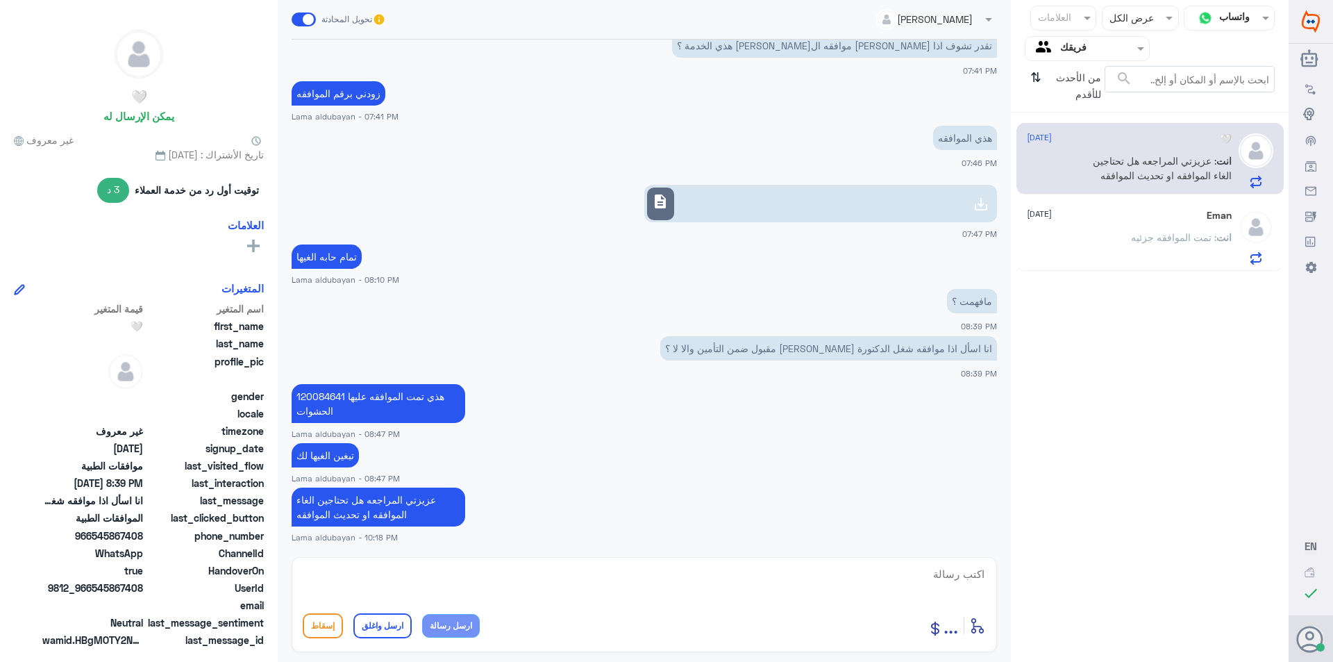
drag, startPoint x: 1095, startPoint y: 210, endPoint x: 1093, endPoint y: 200, distance: 10.6
click at [1010, 210] on div "Eman [DATE]" at bounding box center [1129, 216] width 205 height 12
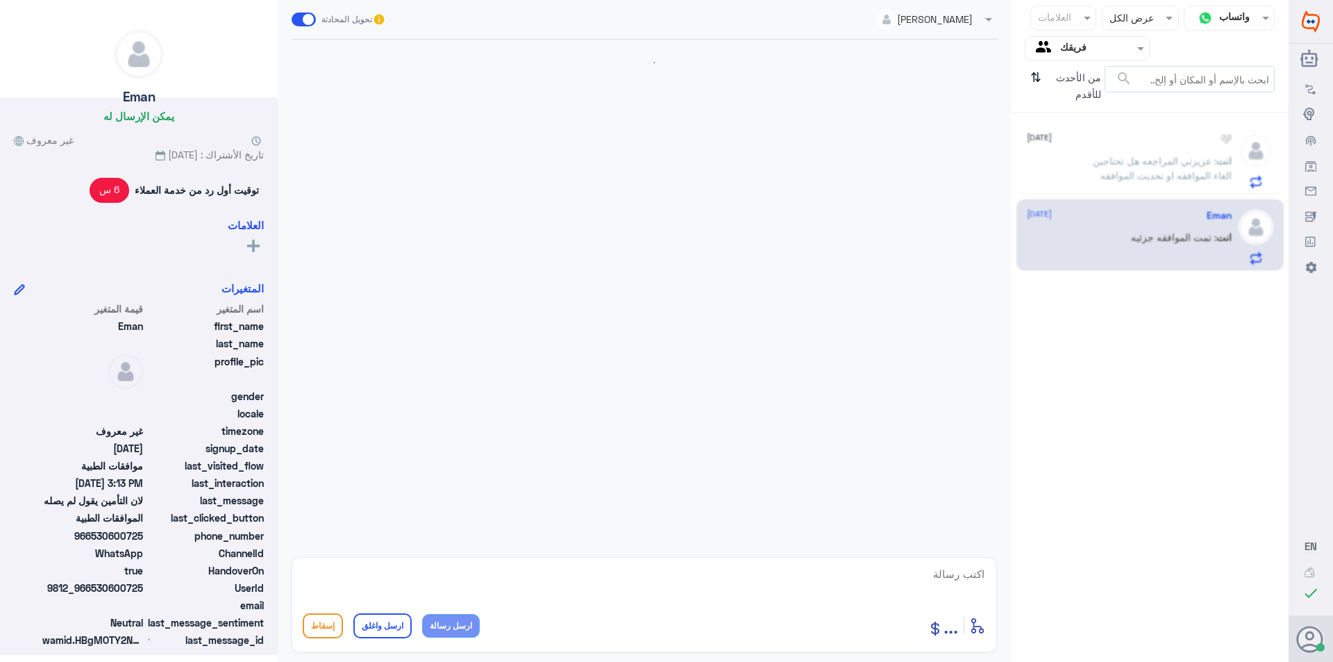
scroll to position [1224, 0]
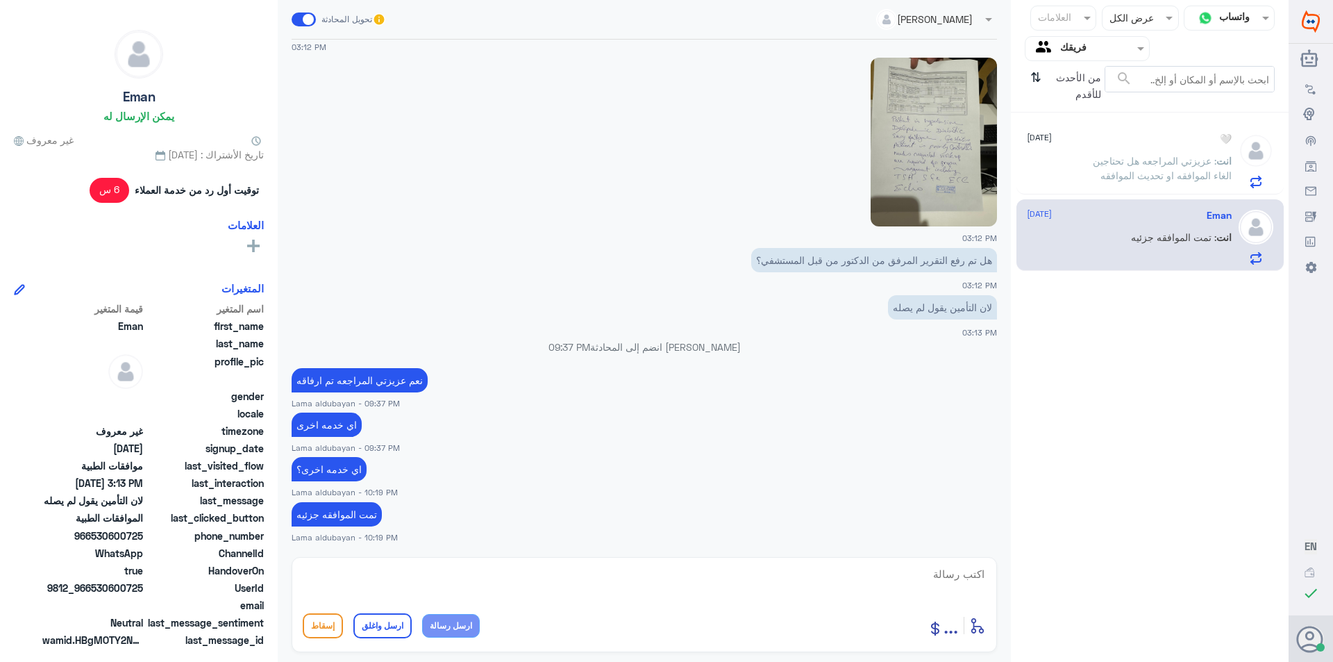
click at [1010, 164] on p "انت : عزيزتي المراجعه هل تحتاجين الغاء الموافقه او تحديث الموافقه" at bounding box center [1153, 170] width 156 height 35
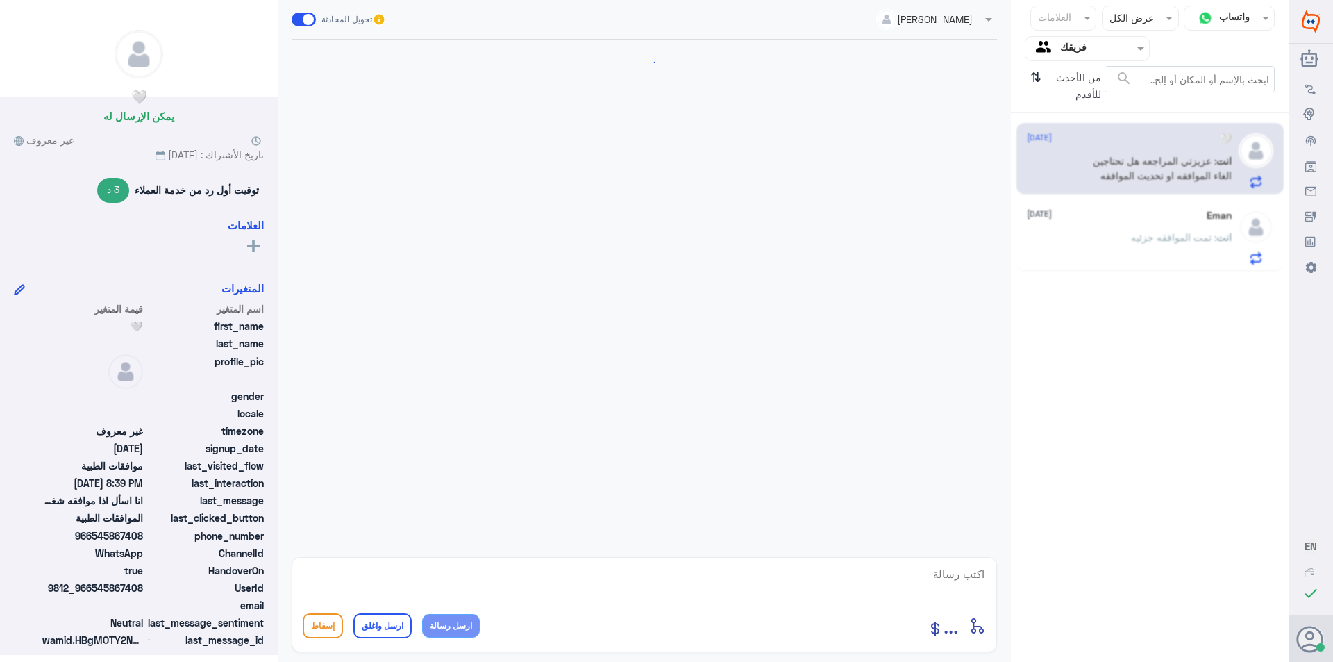
scroll to position [1000, 0]
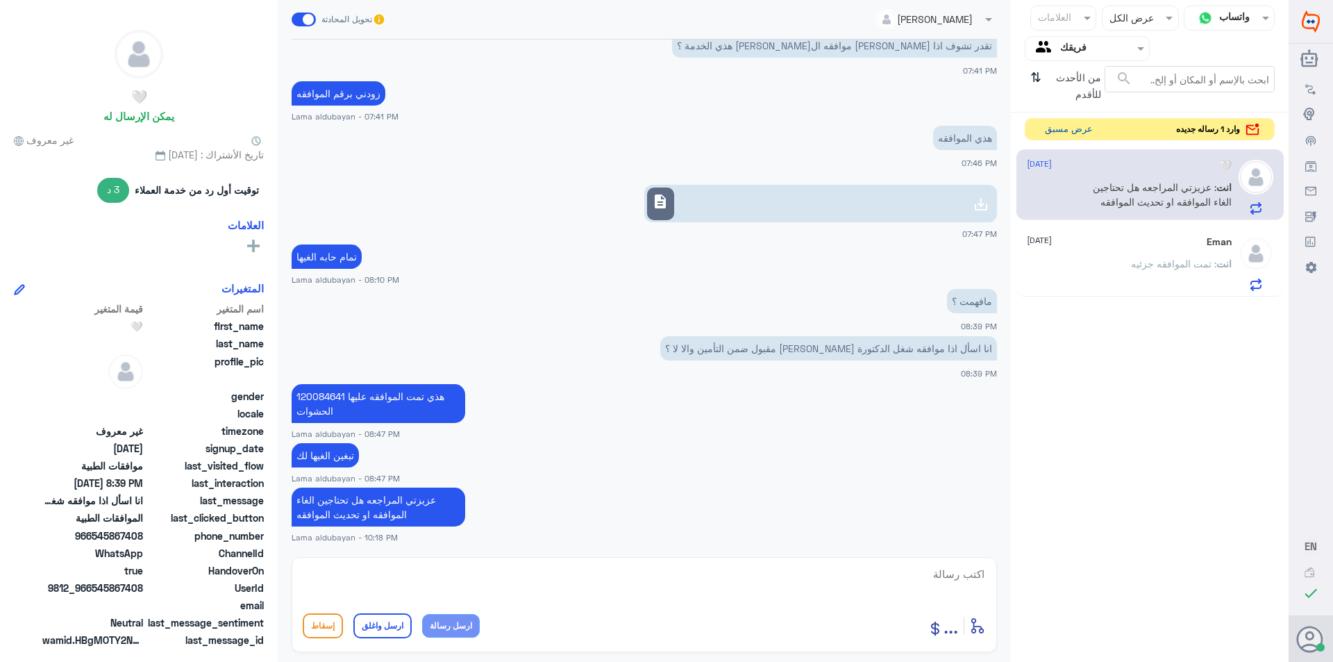
click at [1010, 128] on button "عرض مسبق" at bounding box center [1068, 130] width 58 height 22
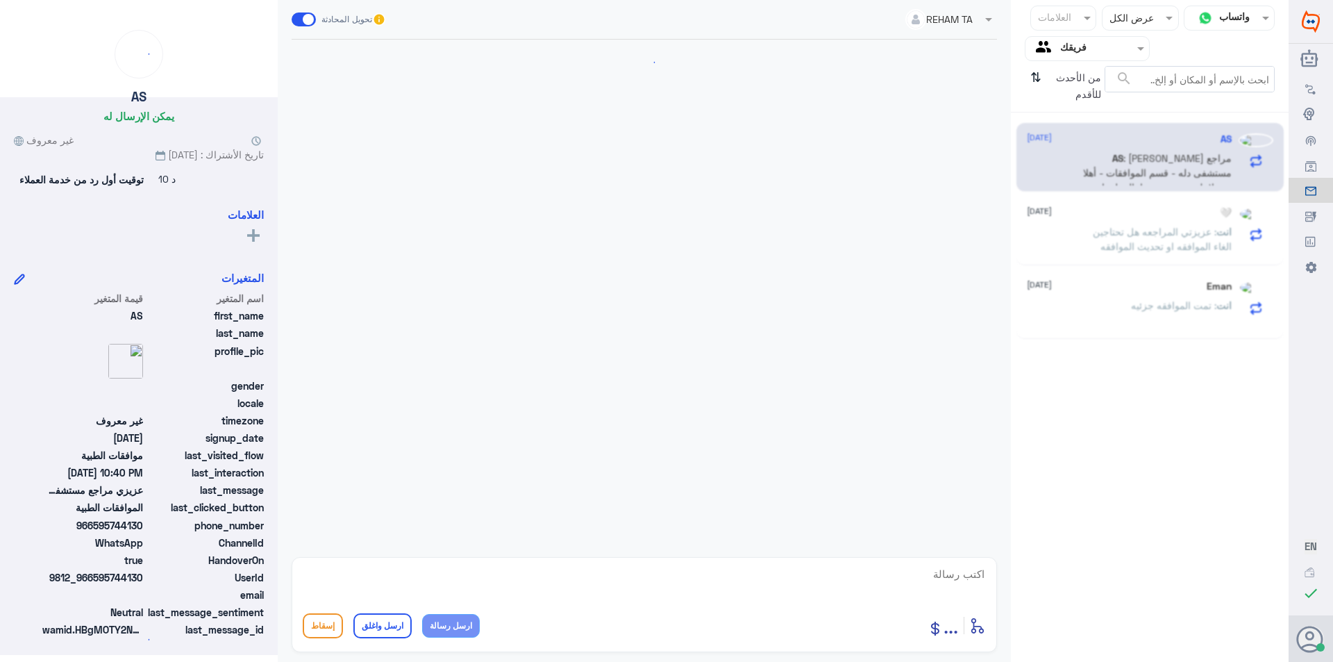
scroll to position [451, 0]
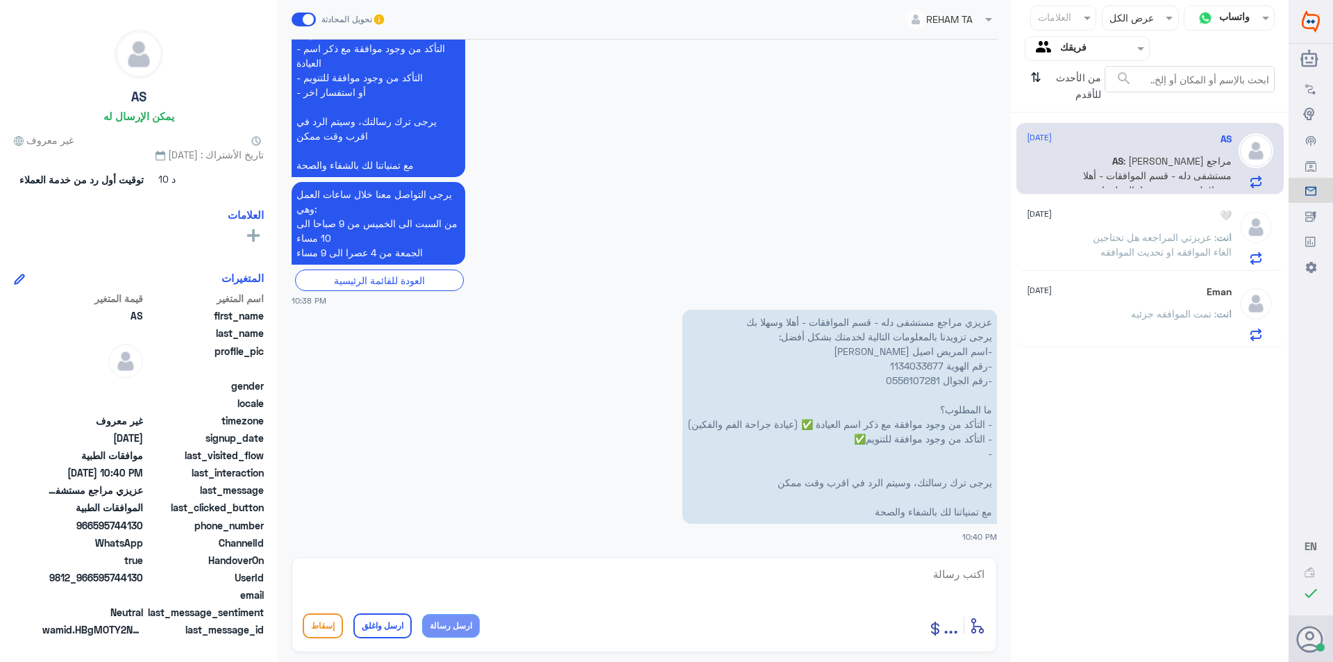
click at [929, 364] on p "عزيزي مراجع مستشفى دله - قسم الموافقات - أهلا وسهلا بك يرجى تزويدنا بالمعلومات …" at bounding box center [839, 417] width 314 height 214
click at [825, 574] on textarea at bounding box center [644, 581] width 683 height 34
type textarea "s"
drag, startPoint x: 985, startPoint y: 573, endPoint x: 983, endPoint y: 580, distance: 7.2
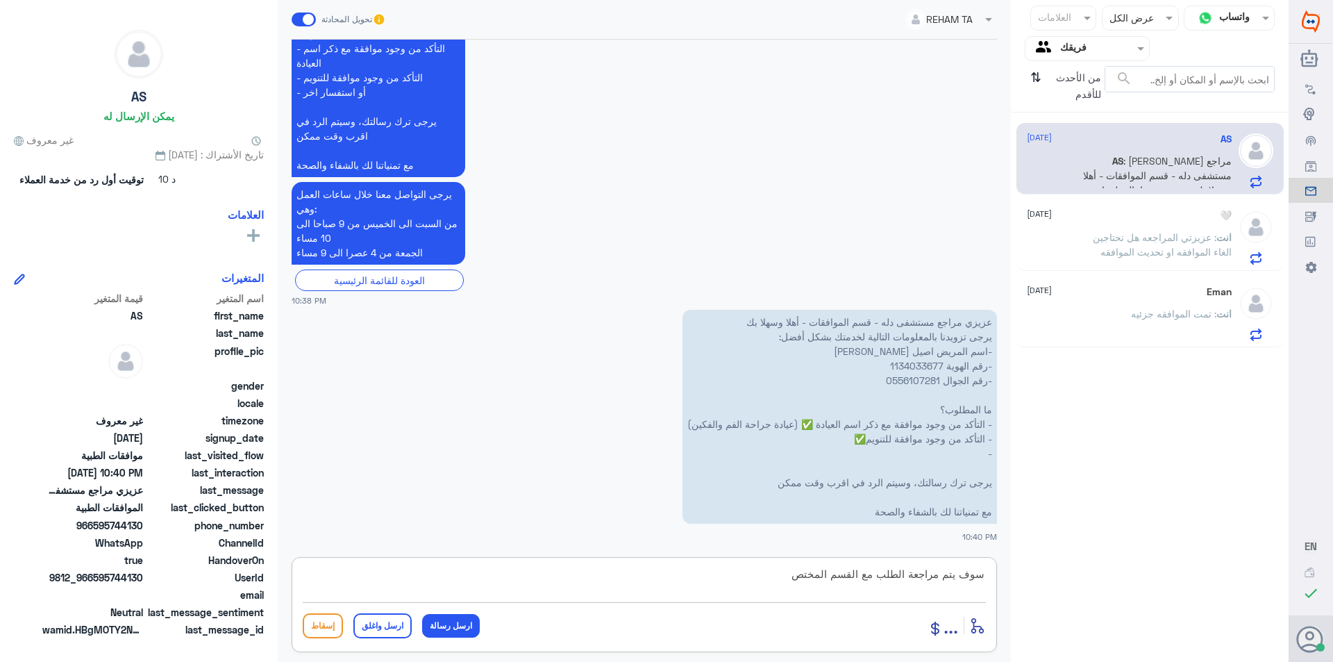
click at [985, 575] on textarea "سوف يتم مراجعة الطلب مع القسم المختص" at bounding box center [644, 581] width 683 height 34
drag, startPoint x: 957, startPoint y: 571, endPoint x: 917, endPoint y: 572, distance: 39.6
click at [917, 572] on textarea "عزيزتي المراجعه سوف يتم مراجعة الطلب مع القسم المختص" at bounding box center [644, 581] width 683 height 34
type textarea "عزيزتي سوف يتم مراجعة الطلب مع القسم المختص"
click at [457, 626] on button "ارسل رسالة" at bounding box center [451, 626] width 58 height 24
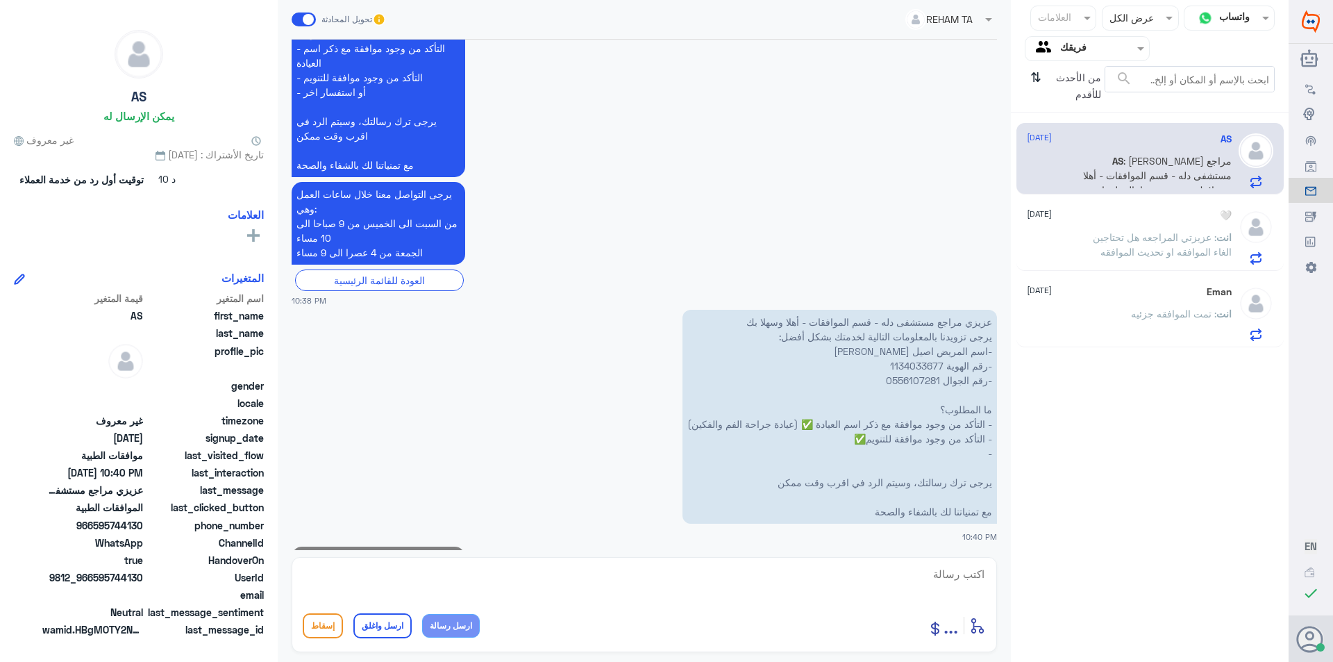
scroll to position [510, 0]
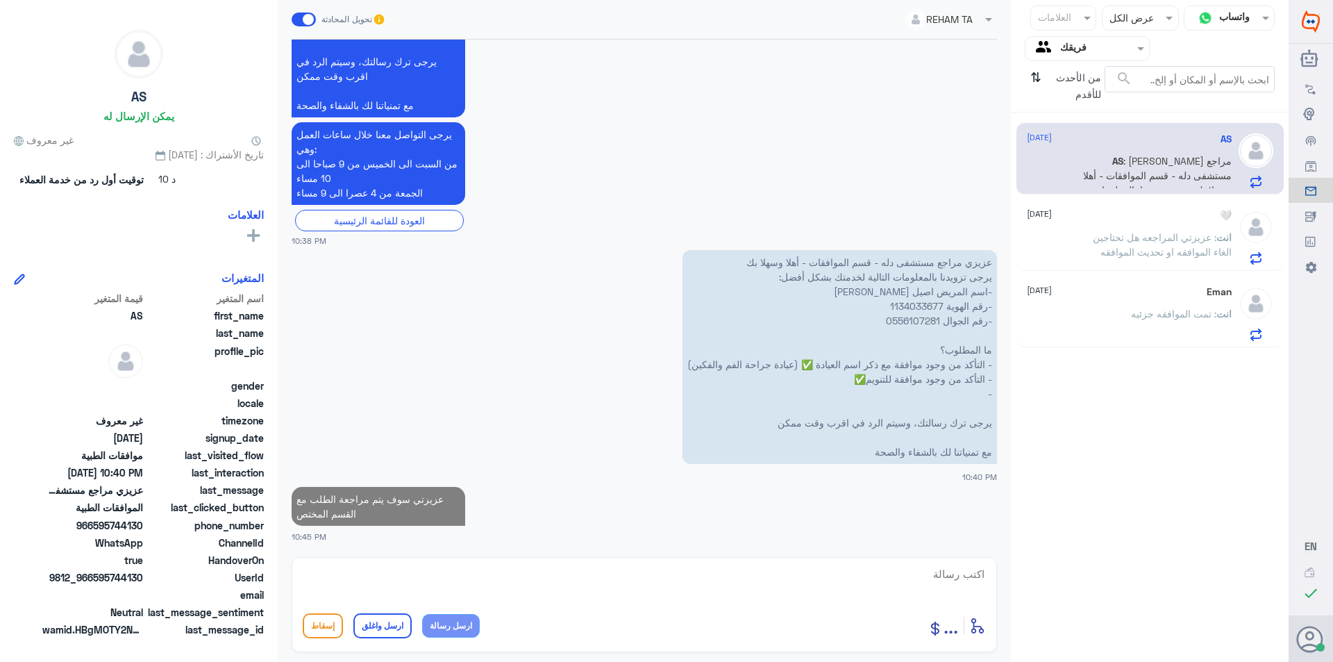
click at [486, 578] on textarea at bounding box center [644, 581] width 683 height 34
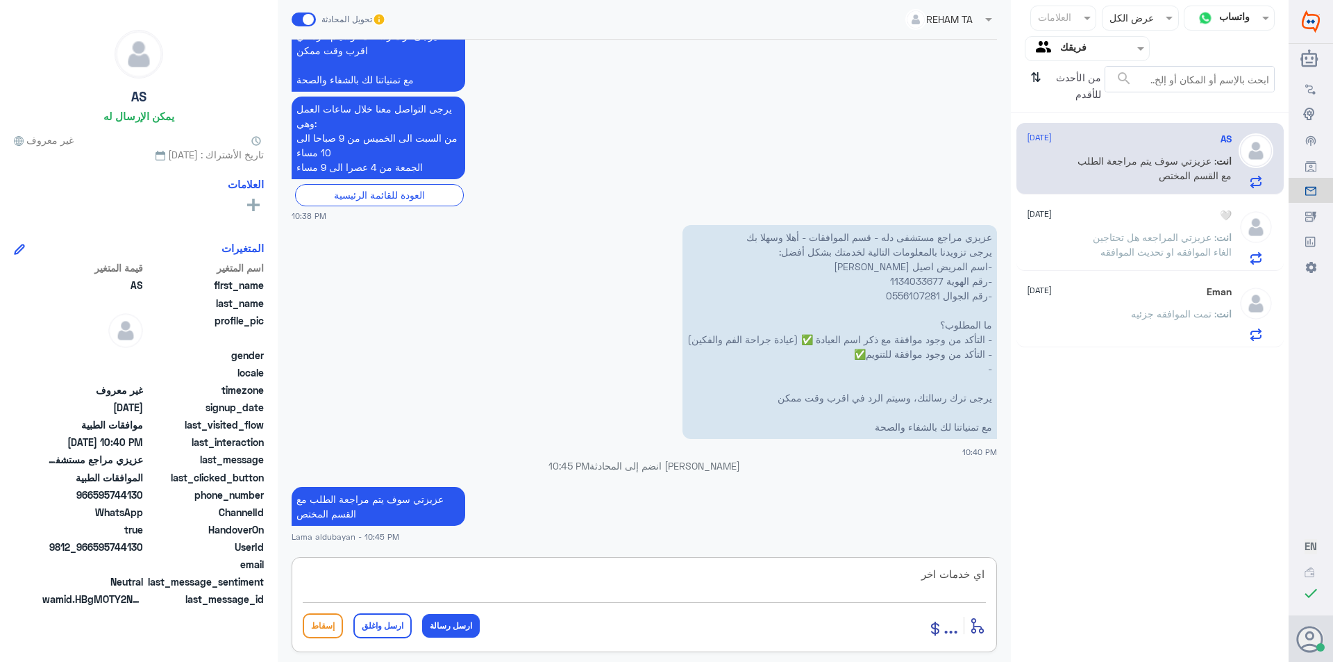
type textarea "اي خدمات اخرى"
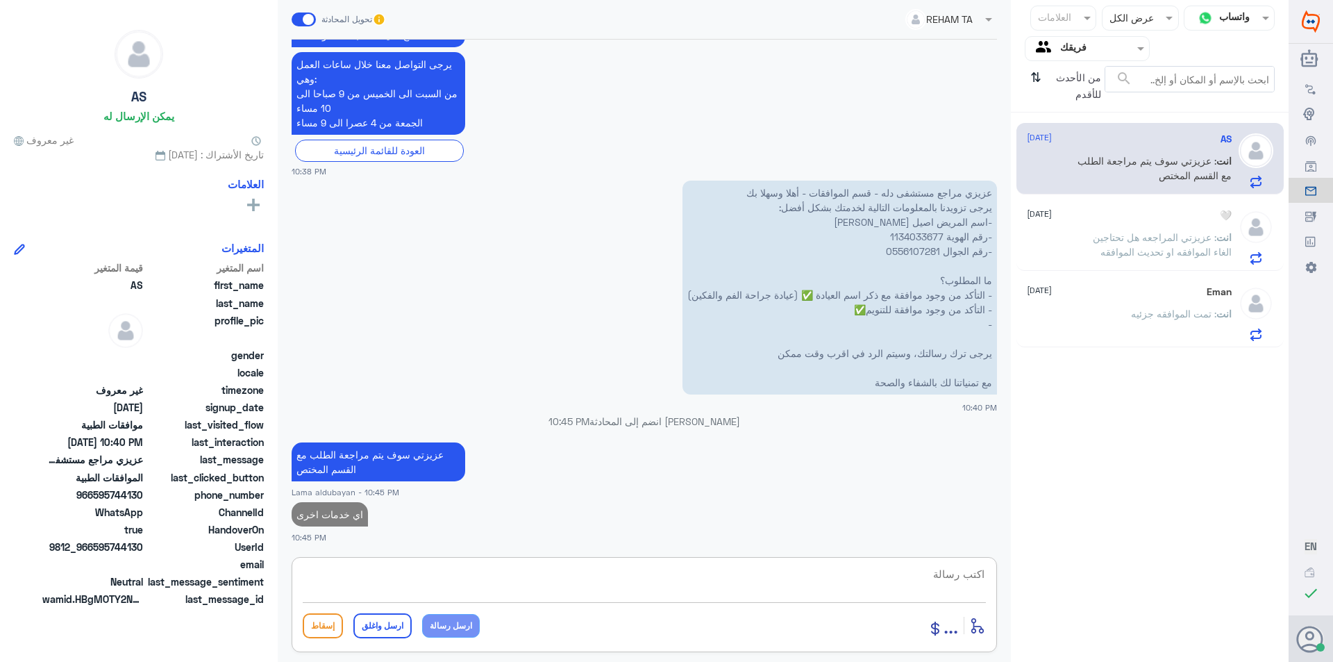
click at [1010, 246] on span ": عزيزتي المراجعه هل تحتاجين الغاء الموافقه او تحديث الموافقه" at bounding box center [1162, 244] width 139 height 26
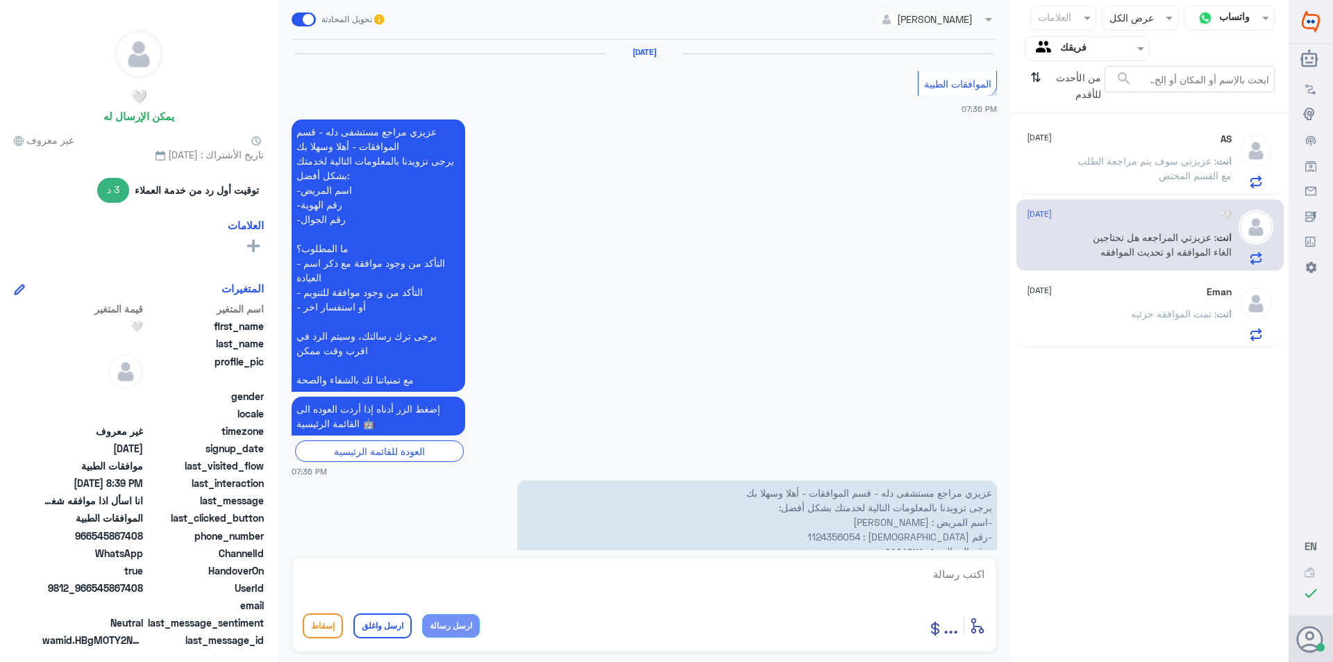
scroll to position [1000, 0]
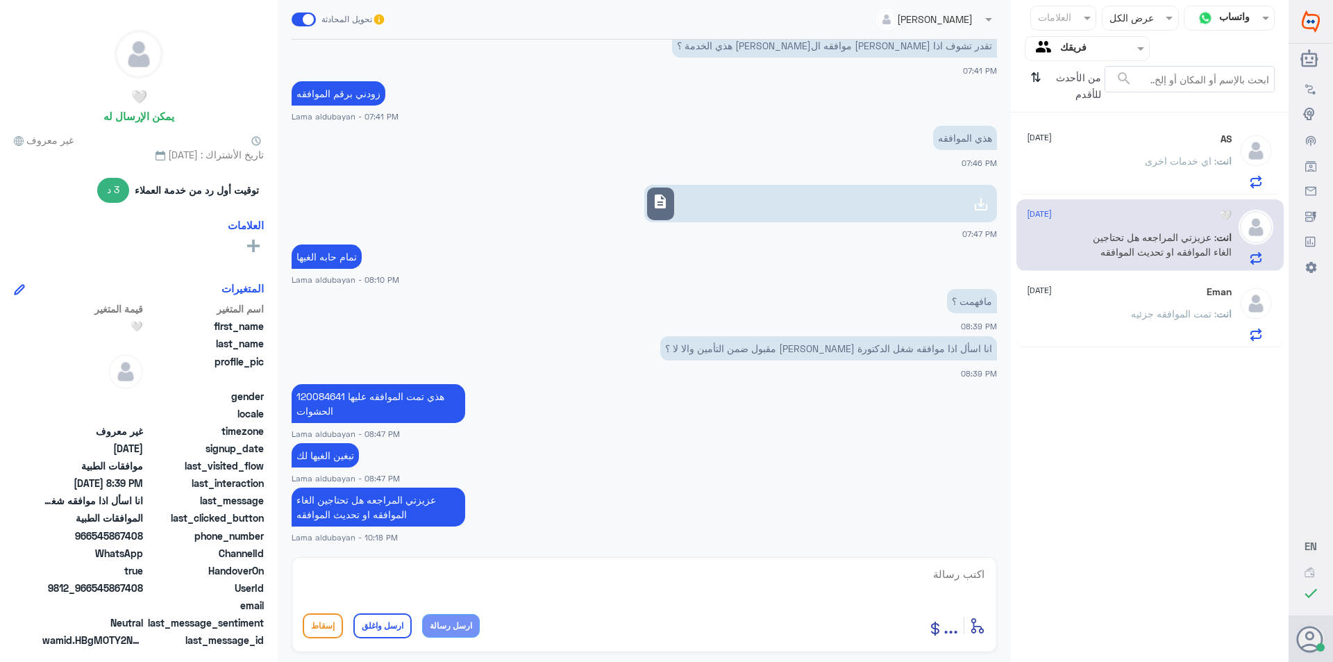
click at [583, 581] on textarea at bounding box center [644, 581] width 683 height 34
paste textarea "للخدمة بشكل افضل ارجوا التواصل معنا في اوقات الدوام و[PERSON_NAME] بخدمك"
click at [735, 575] on textarea "للخدمة بشكل افضل ارجوا التواصل معنا في اوقات الدوام و[PERSON_NAME] بخدمك" at bounding box center [644, 581] width 683 height 34
click at [637, 575] on textarea "للخدمة بشكل افضل ارجوا التواصل معنا في اوقات الدوام و[PERSON_NAME] بخدمك" at bounding box center [644, 581] width 683 height 34
drag, startPoint x: 624, startPoint y: 573, endPoint x: 1007, endPoint y: 612, distance: 385.1
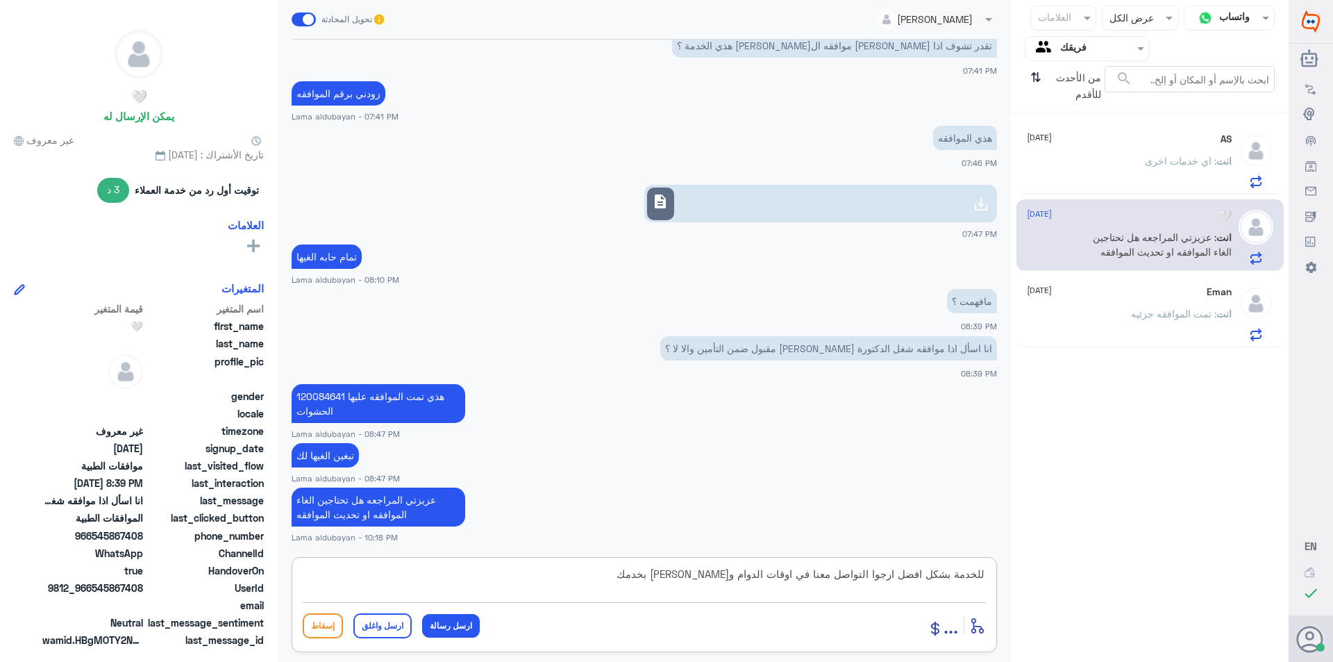
click at [1010, 591] on div "قناة واتساب Status × عرض الكل العلامات Agent Filter فريقك search من الأحدث للأق…" at bounding box center [644, 333] width 1288 height 666
type textarea "للخدمة بشكل افضل ارجوا التواصل معنا في اوقات الدوام و[PERSON_NAME] بخدمك"
drag, startPoint x: 369, startPoint y: 625, endPoint x: 410, endPoint y: 608, distance: 44.9
click at [371, 625] on button "ارسل واغلق" at bounding box center [382, 625] width 58 height 25
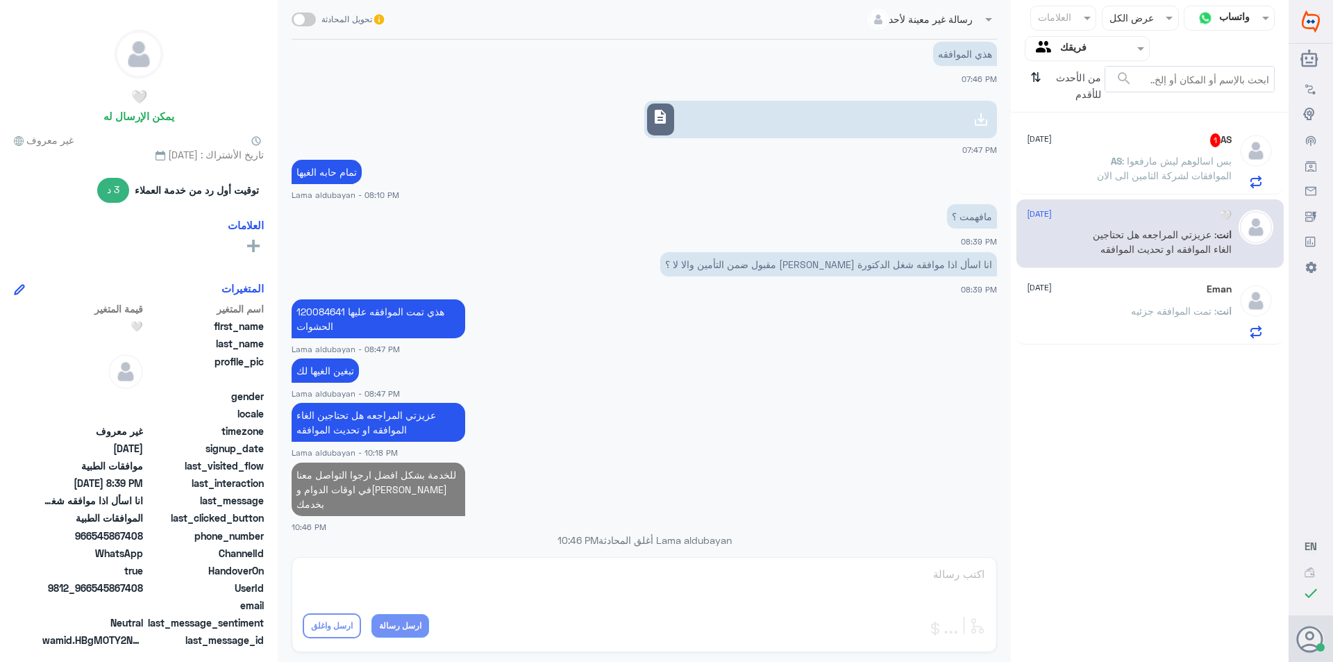
click at [1010, 309] on span ": تمت الموافقه جزئيه" at bounding box center [1173, 311] width 85 height 12
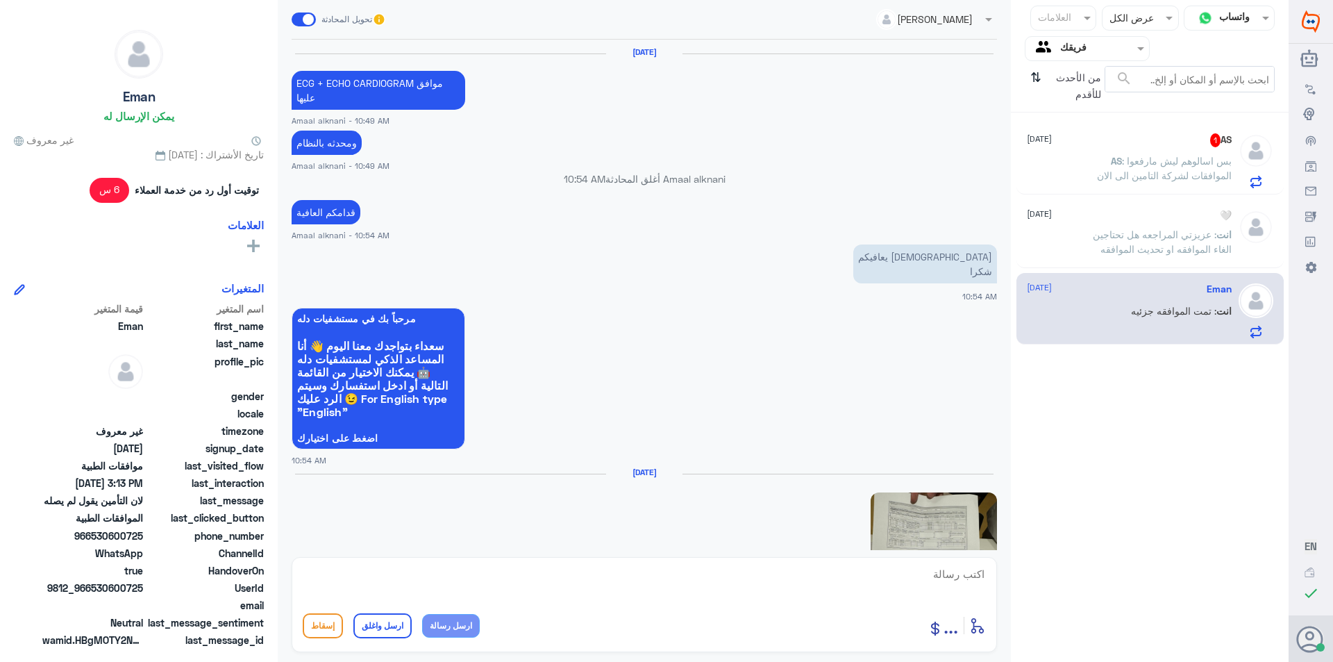
scroll to position [1224, 0]
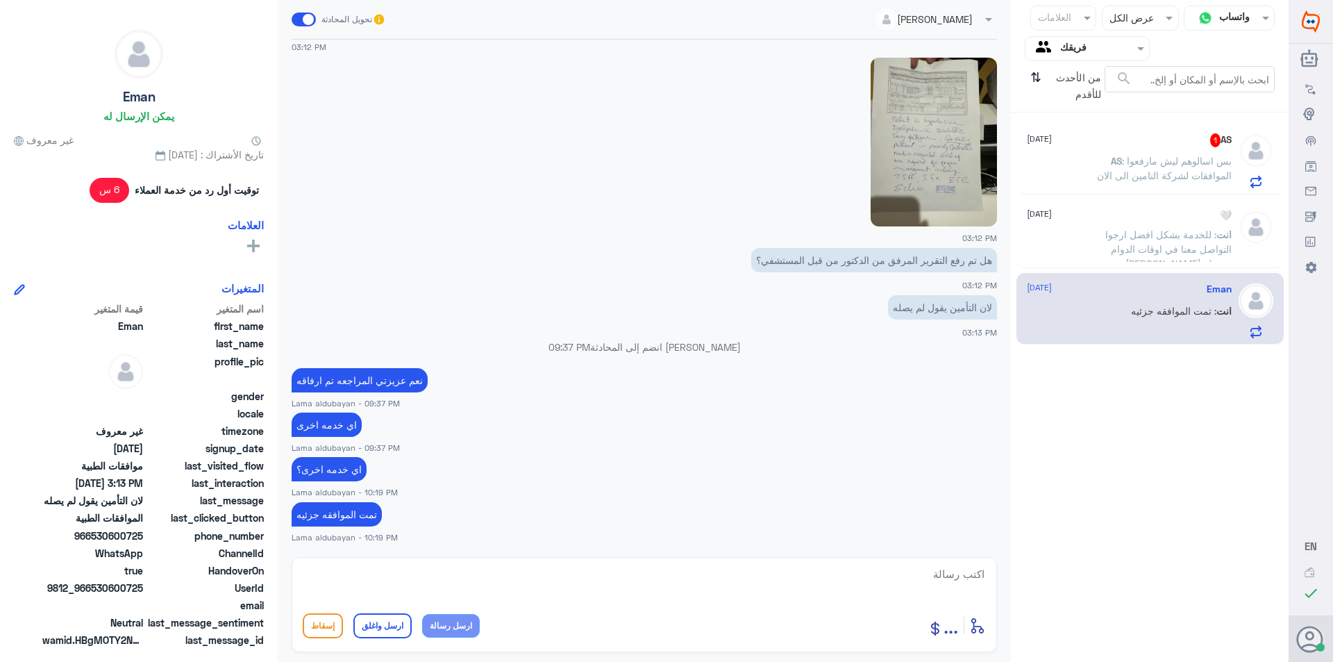
click at [645, 587] on textarea at bounding box center [644, 581] width 683 height 34
paste textarea "للخدمة بشكل افضل ارجوا التواصل معنا في اوقات الدوام و[PERSON_NAME] بخدمك"
type textarea "للخدمة بشكل افضل ارجوا التواصل معنا في اوقات الدوام و[PERSON_NAME] بخدمك"
drag, startPoint x: 380, startPoint y: 619, endPoint x: 552, endPoint y: 569, distance: 179.3
click at [384, 621] on button "ارسل واغلق" at bounding box center [382, 625] width 58 height 25
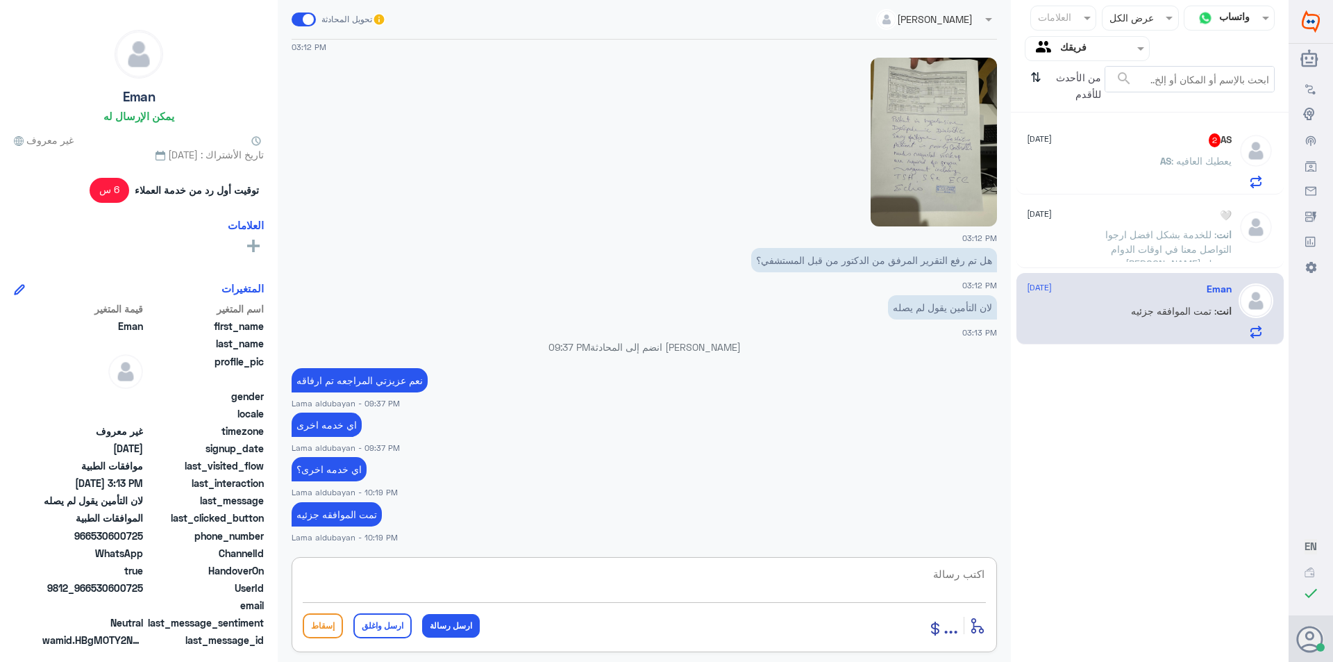
scroll to position [1283, 0]
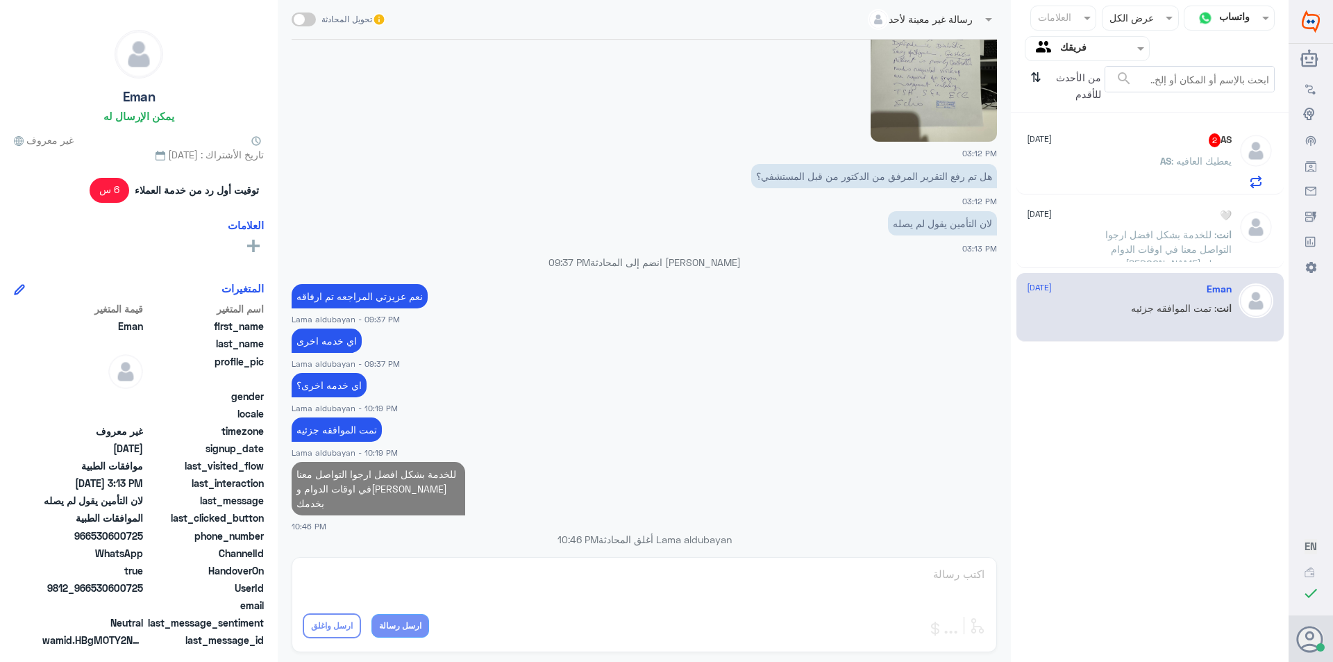
click at [1010, 170] on div "AS : يعطيك العافيه" at bounding box center [1129, 172] width 205 height 31
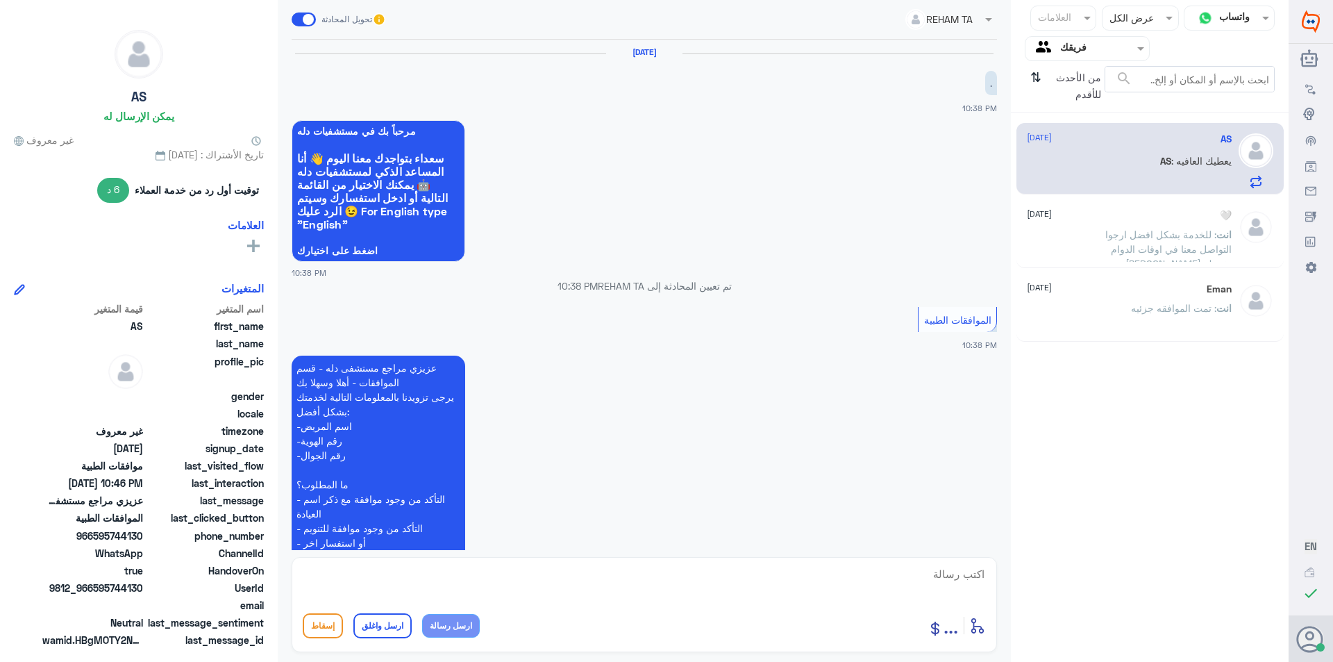
scroll to position [675, 0]
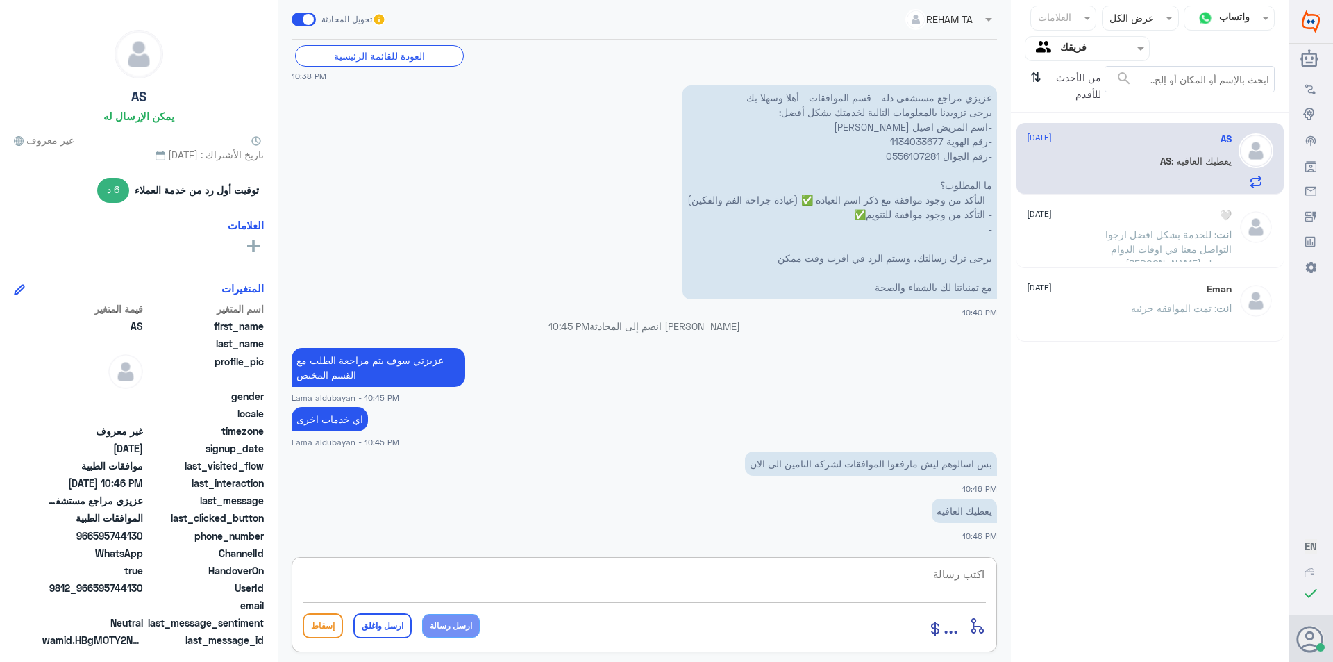
drag, startPoint x: 843, startPoint y: 584, endPoint x: 859, endPoint y: 589, distance: 16.7
click at [843, 584] on textarea at bounding box center [644, 581] width 683 height 34
type textarea "[DEMOGRAPHIC_DATA] يعافيك سوف يتم مراجعتها باذن الله"
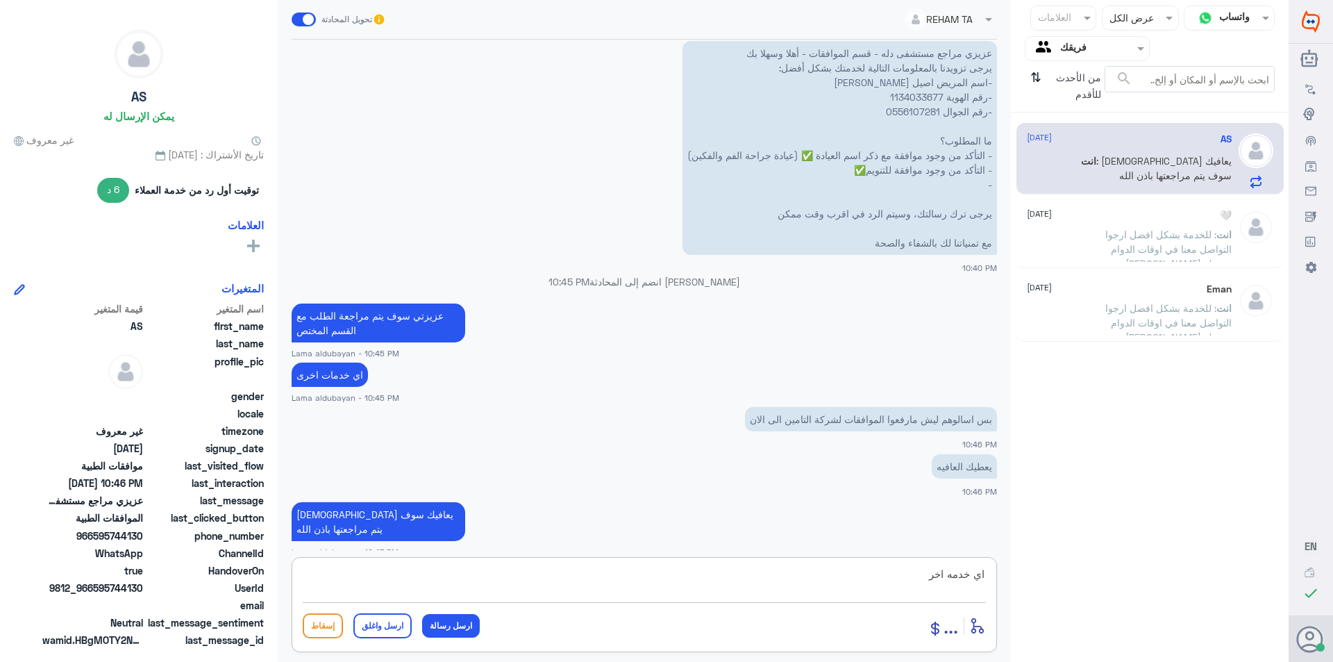
type textarea "اي خدمه اخرى"
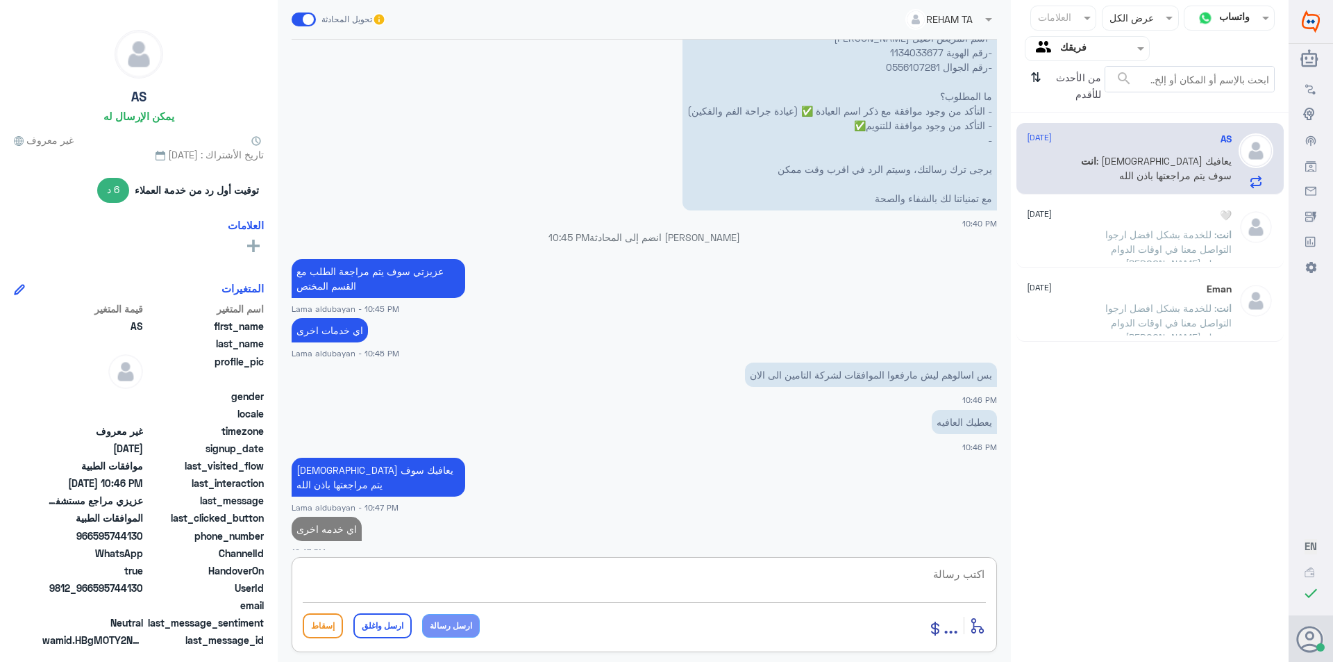
click at [1010, 274] on div "Eman [DATE] انت : للخدمة بشكل افضل ارجوا التواصل معنا في اوقات الدوام و[PERSON_…" at bounding box center [1149, 307] width 267 height 69
click at [1010, 251] on span ": للخدمة بشكل افضل ارجوا التواصل معنا في اوقات الدوام و[PERSON_NAME] بخدمك" at bounding box center [1168, 248] width 126 height 41
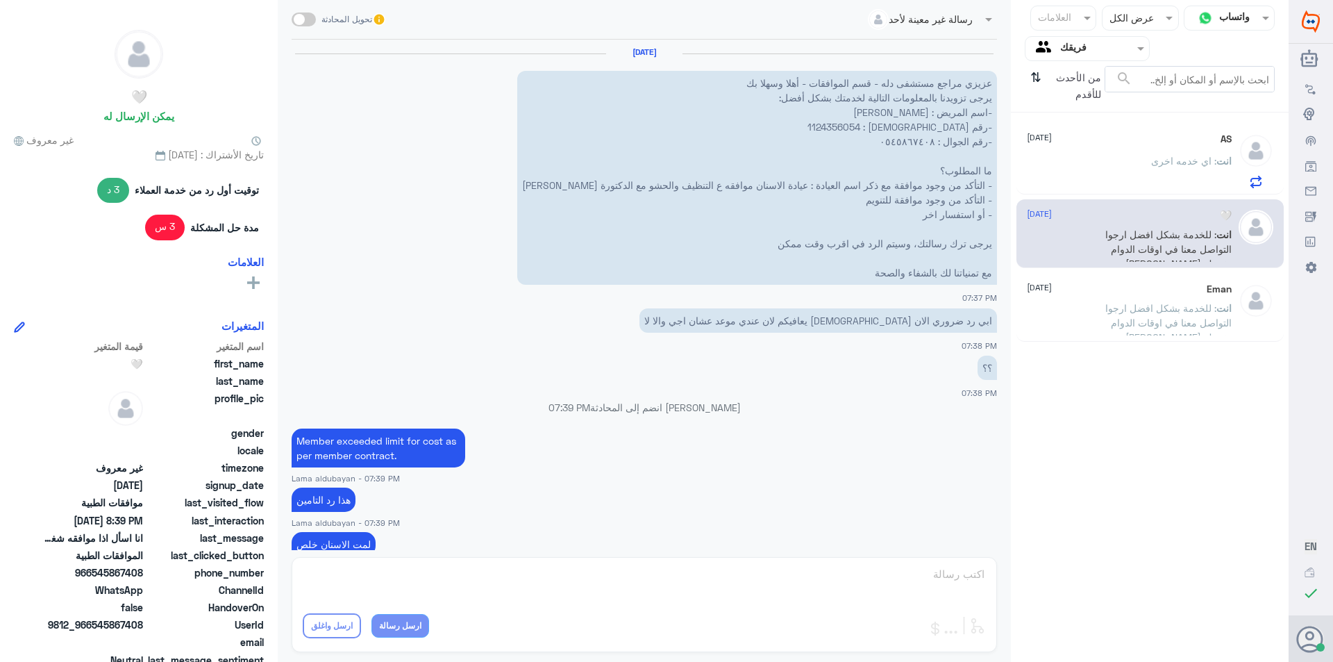
scroll to position [675, 0]
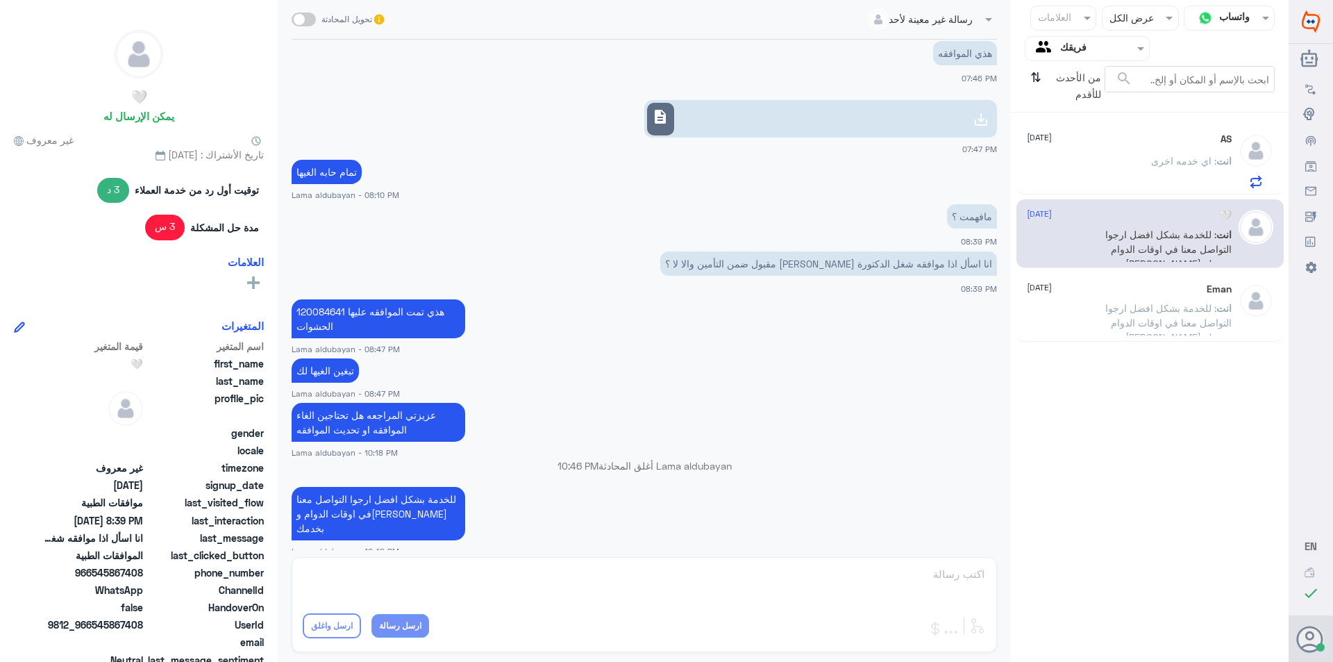
click at [1010, 88] on span "من الأحدث للأقدم" at bounding box center [1075, 86] width 58 height 40
click at [1010, 77] on icon "⇅" at bounding box center [1035, 83] width 11 height 35
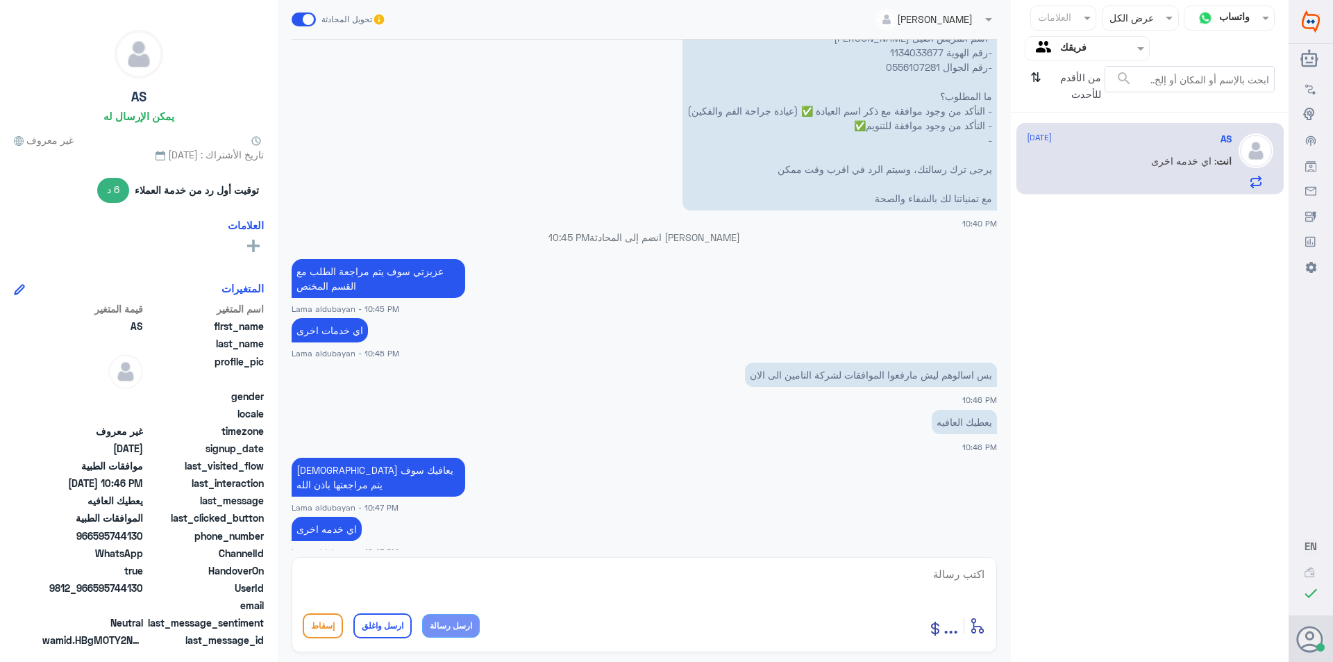
scroll to position [811, 0]
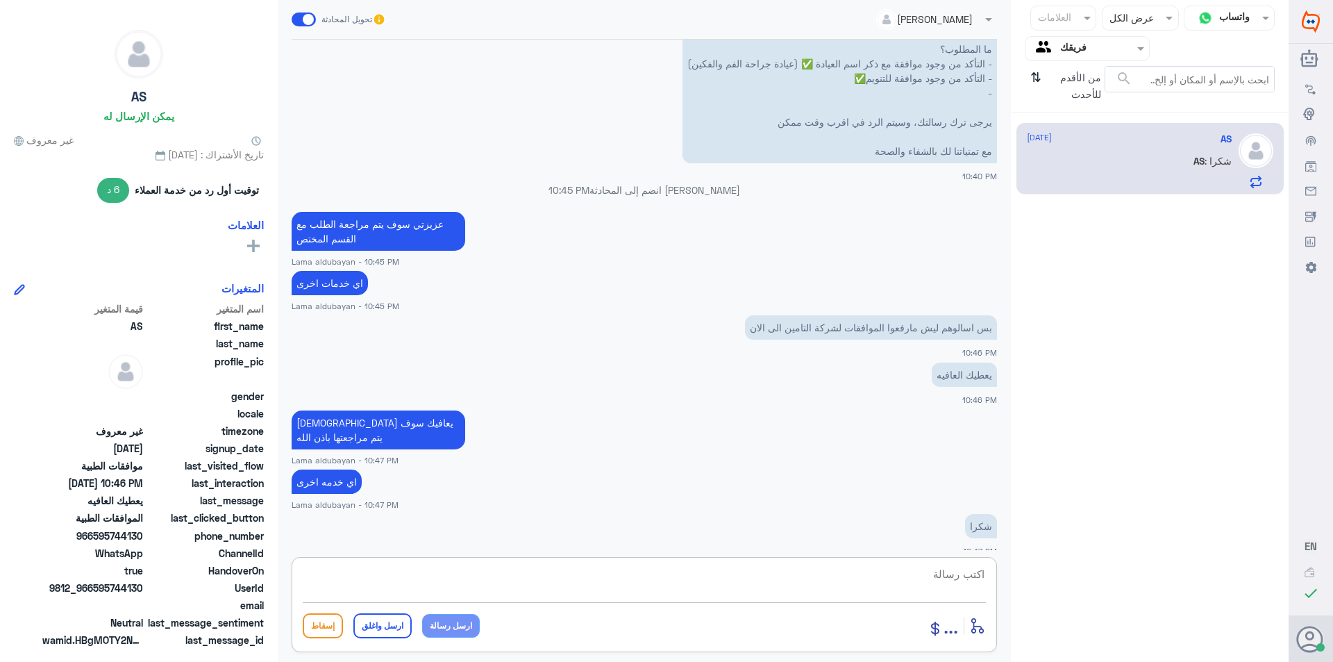
click at [939, 578] on textarea at bounding box center [644, 581] width 683 height 34
type textarea "العفو اتمنى لك دوام الصحه والعافيه"
click at [387, 621] on button "ارسل واغلق" at bounding box center [382, 625] width 58 height 25
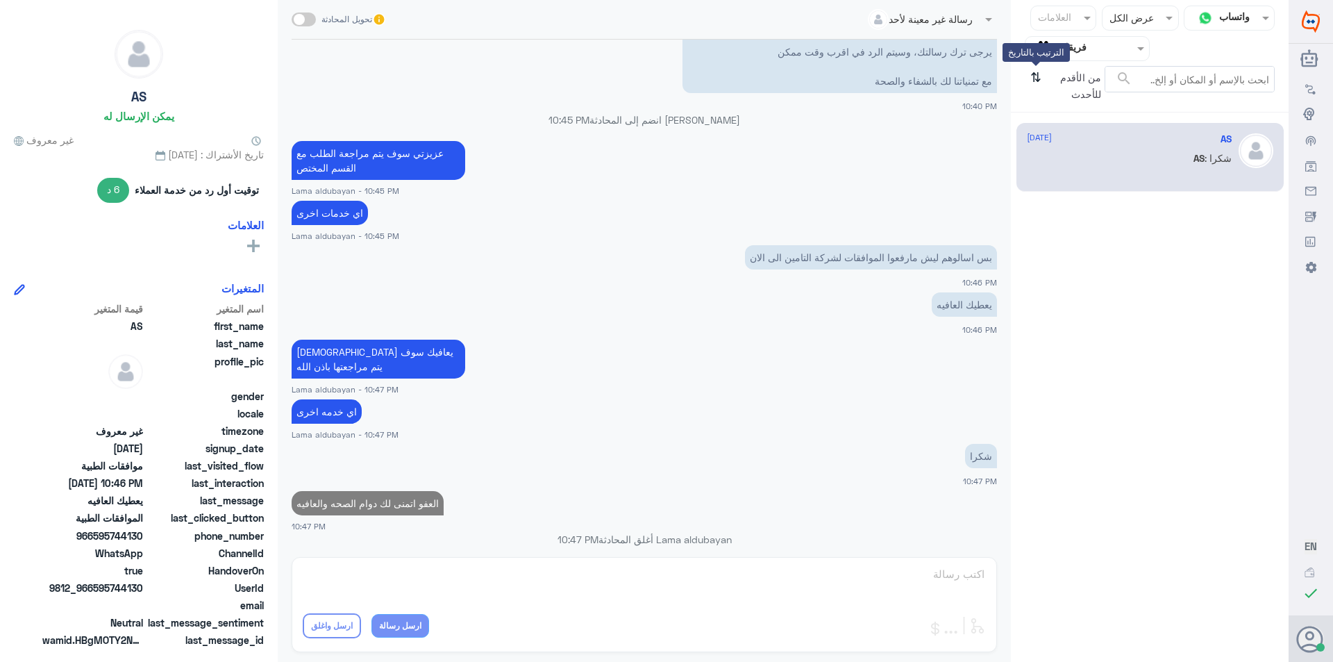
click at [1010, 84] on icon "⇅" at bounding box center [1035, 83] width 11 height 35
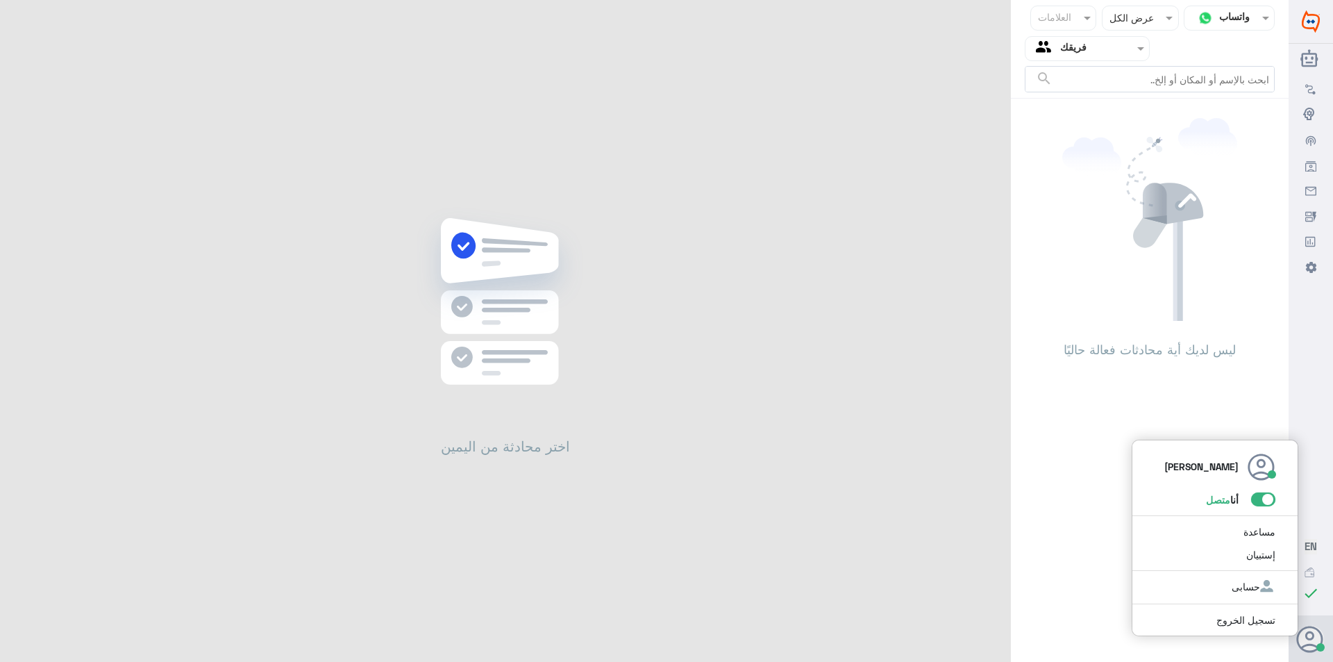
click at [1010, 637] on icon at bounding box center [1310, 639] width 28 height 28
click at [1010, 500] on span at bounding box center [1263, 499] width 24 height 14
click at [0, 0] on input "checkbox" at bounding box center [0, 0] width 0 height 0
